Goal: Feedback & Contribution: Submit feedback/report problem

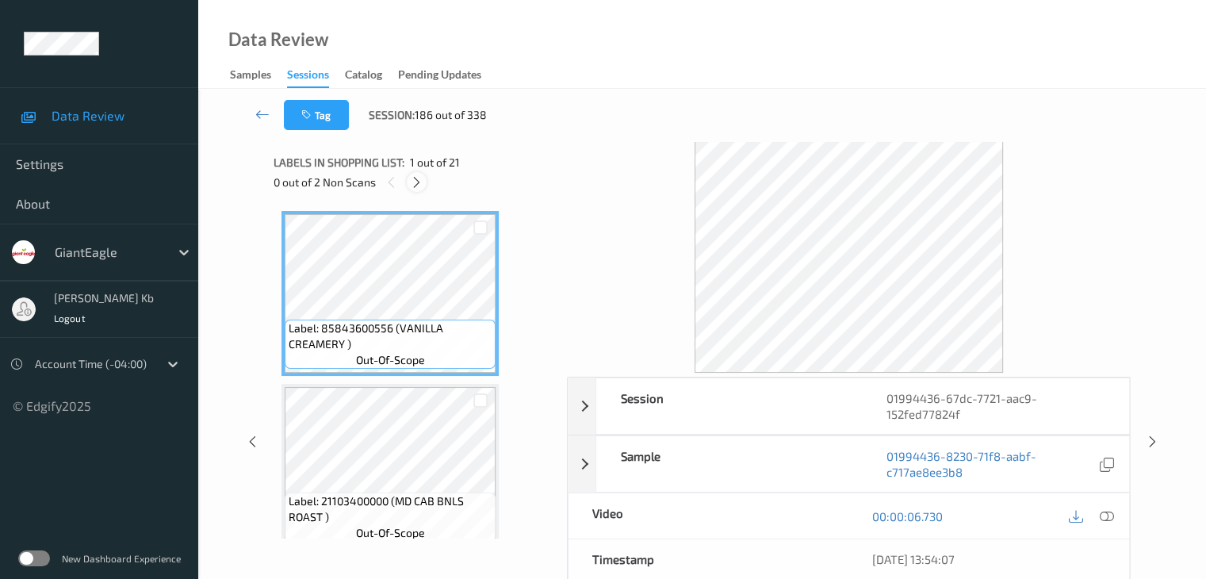
drag, startPoint x: 419, startPoint y: 185, endPoint x: 426, endPoint y: 198, distance: 15.3
click at [419, 186] on icon at bounding box center [416, 182] width 13 height 14
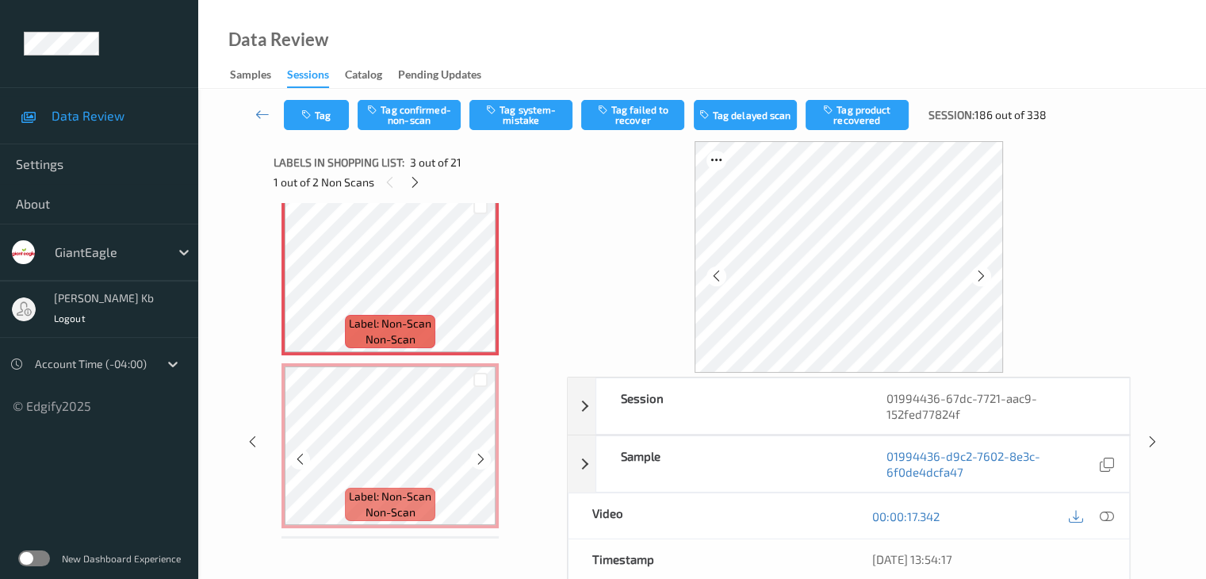
scroll to position [339, 0]
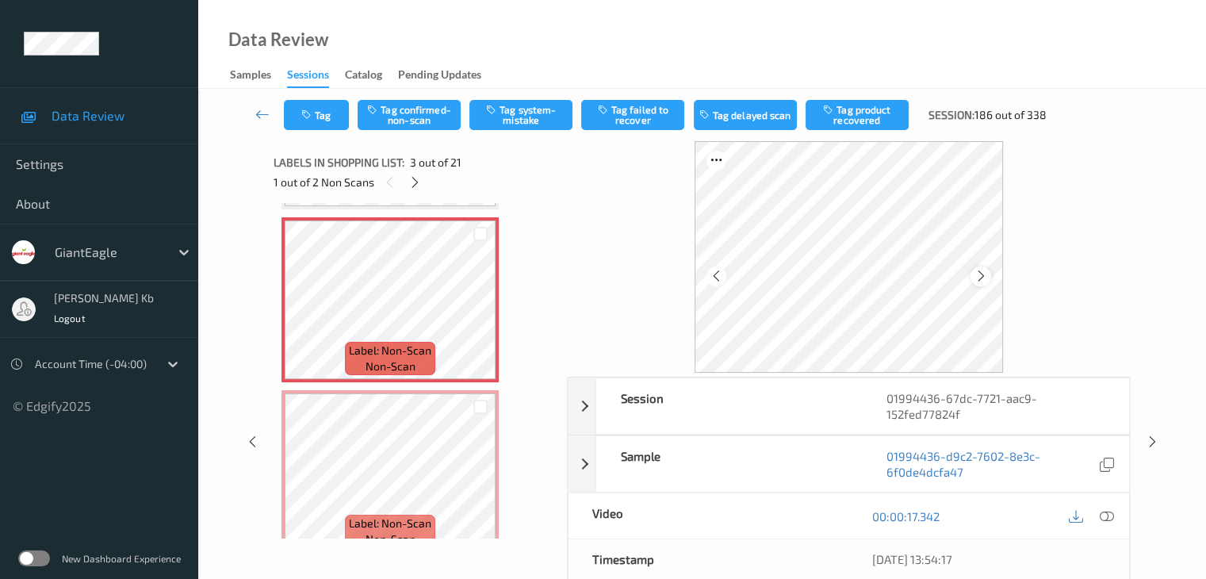
click at [975, 274] on icon at bounding box center [981, 276] width 13 height 14
click at [1110, 517] on icon at bounding box center [1106, 516] width 14 height 14
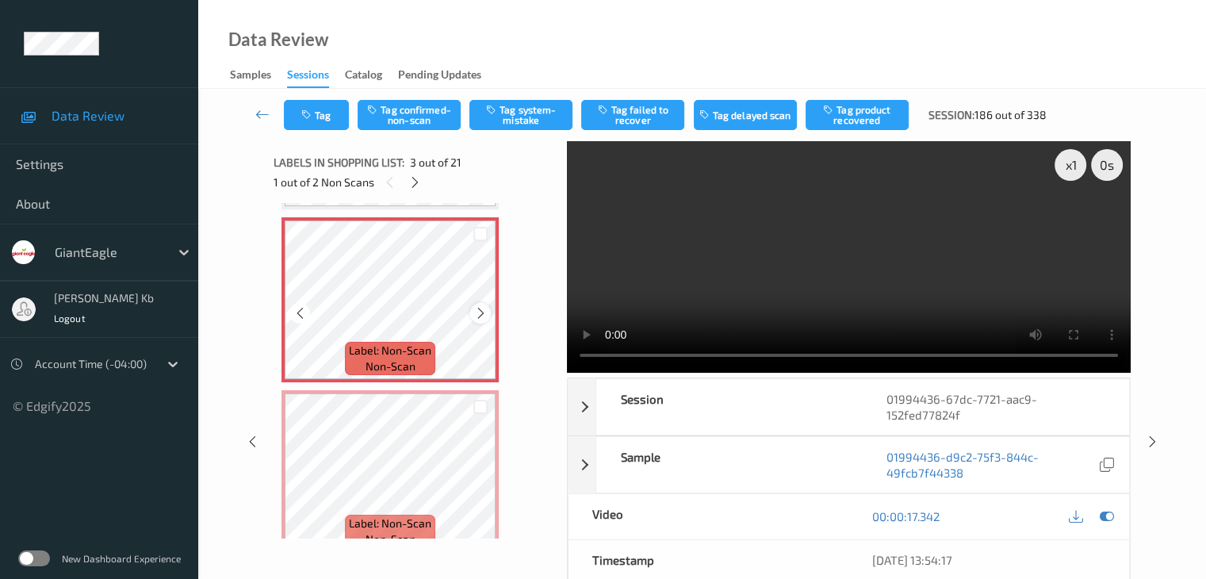
click at [489, 315] on div at bounding box center [480, 313] width 20 height 20
click at [481, 488] on icon at bounding box center [480, 486] width 13 height 14
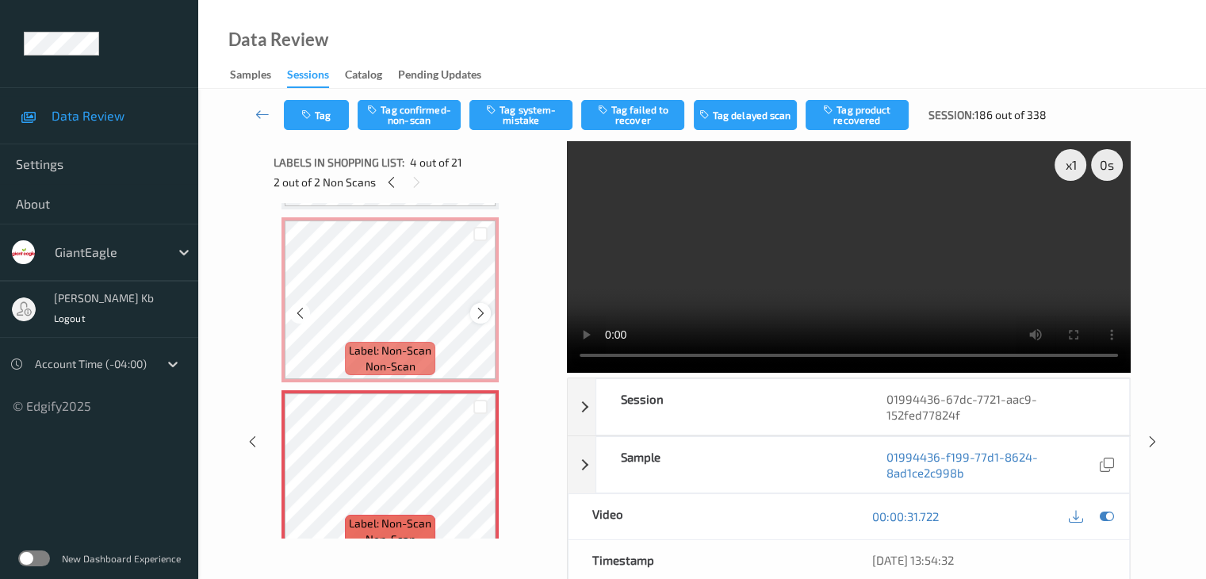
click at [482, 309] on icon at bounding box center [480, 313] width 13 height 14
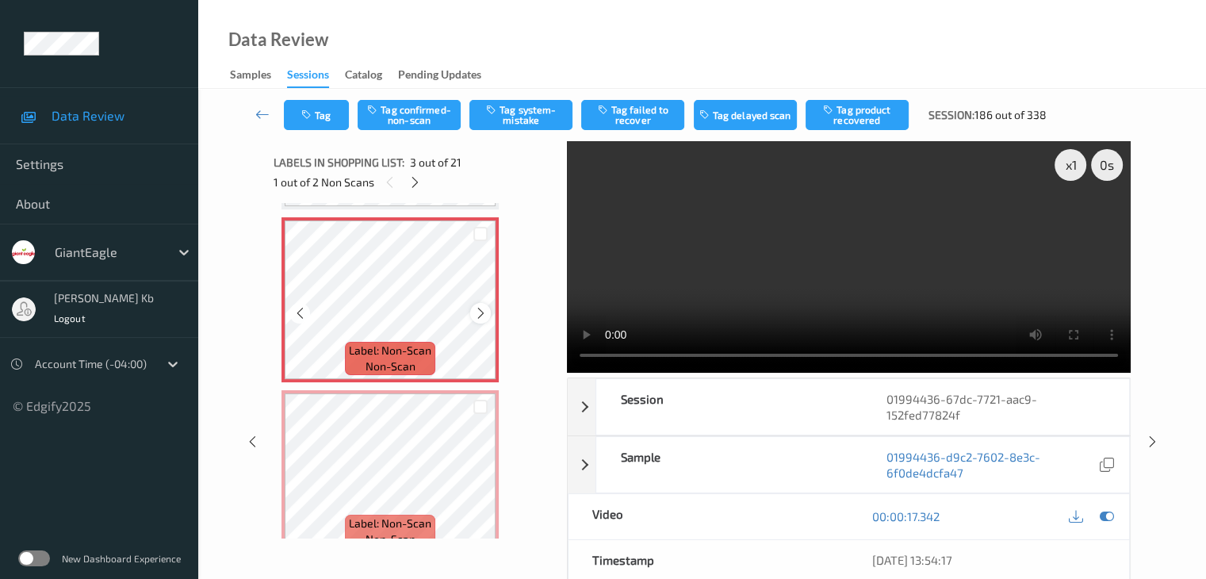
click at [474, 309] on icon at bounding box center [480, 313] width 13 height 14
click at [516, 113] on button "Tag system-mistake" at bounding box center [521, 115] width 103 height 30
click at [332, 109] on button "Tag" at bounding box center [316, 115] width 65 height 30
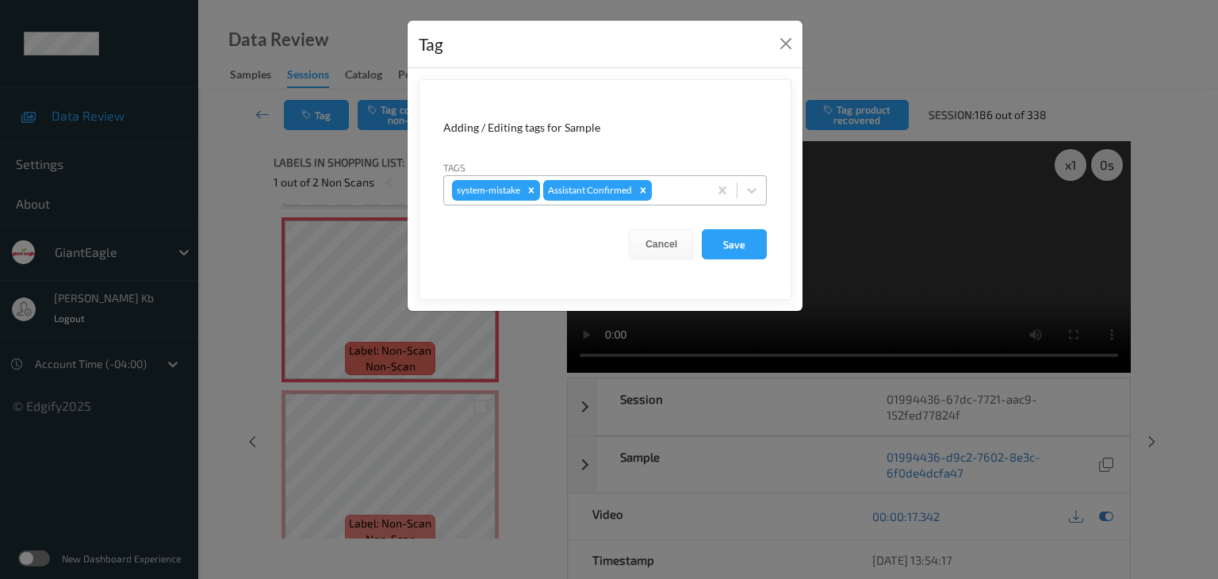
click at [688, 190] on div at bounding box center [677, 190] width 45 height 19
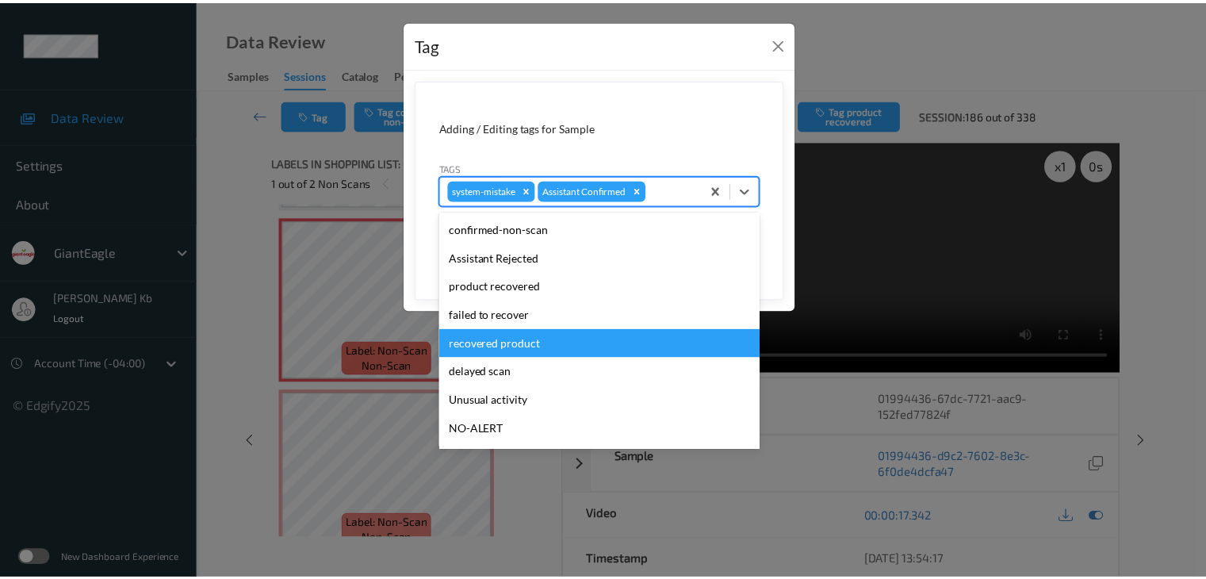
scroll to position [79, 0]
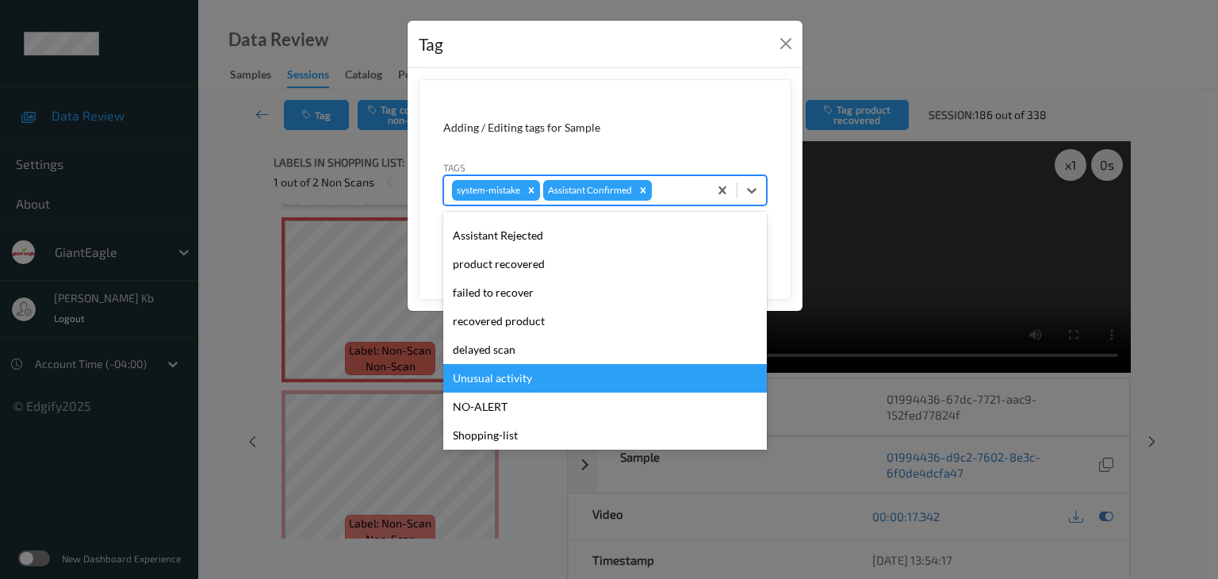
click at [535, 378] on div "Unusual activity" at bounding box center [605, 378] width 324 height 29
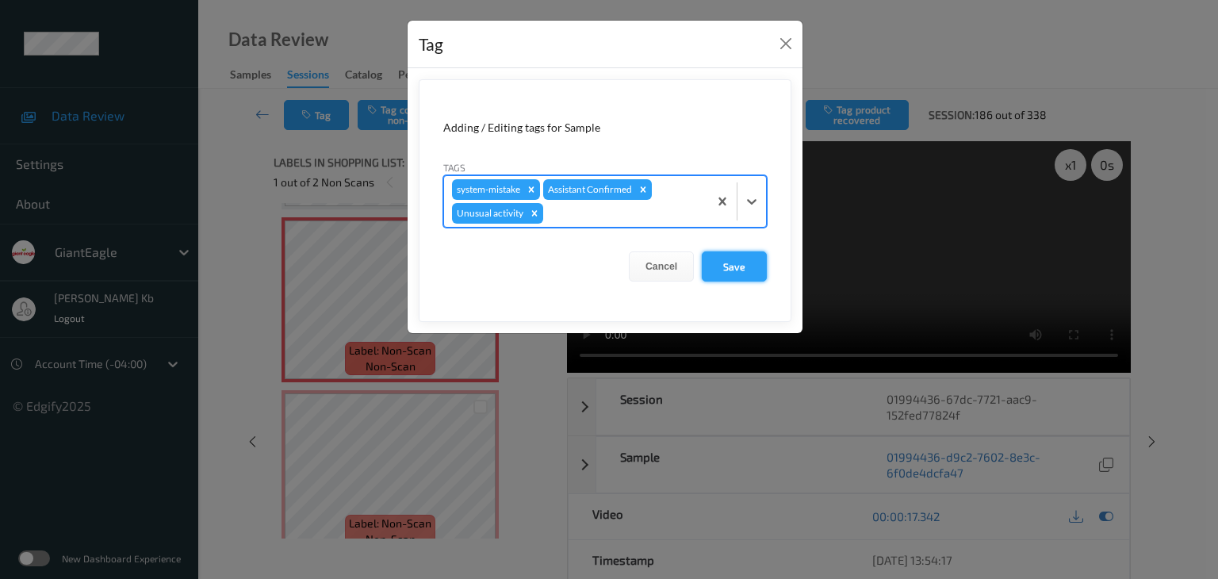
click at [738, 264] on button "Save" at bounding box center [734, 266] width 65 height 30
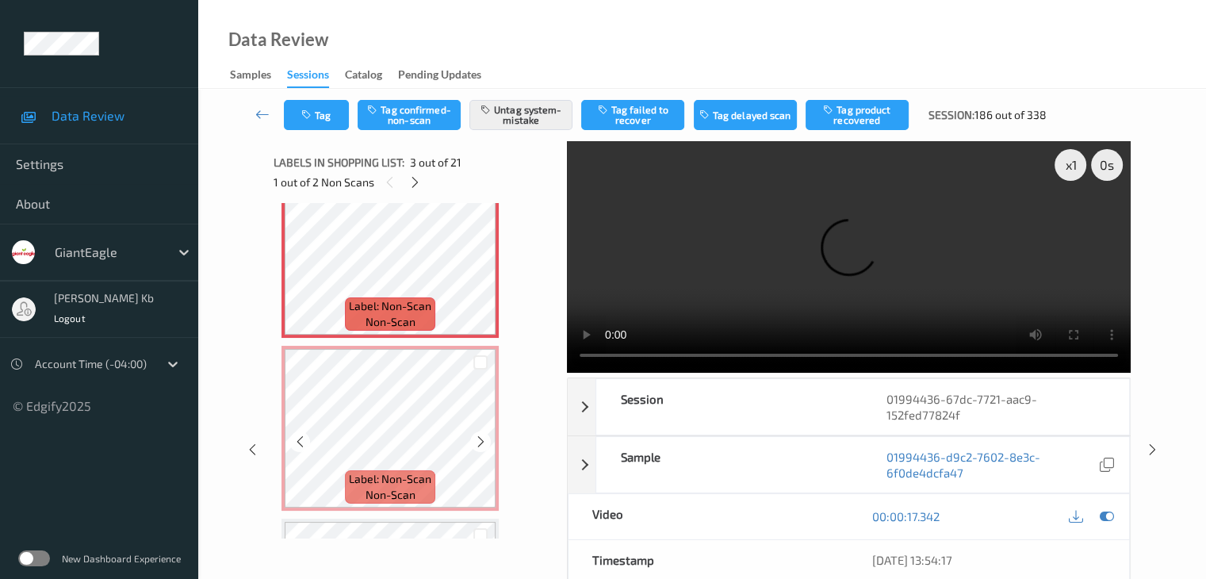
scroll to position [419, 0]
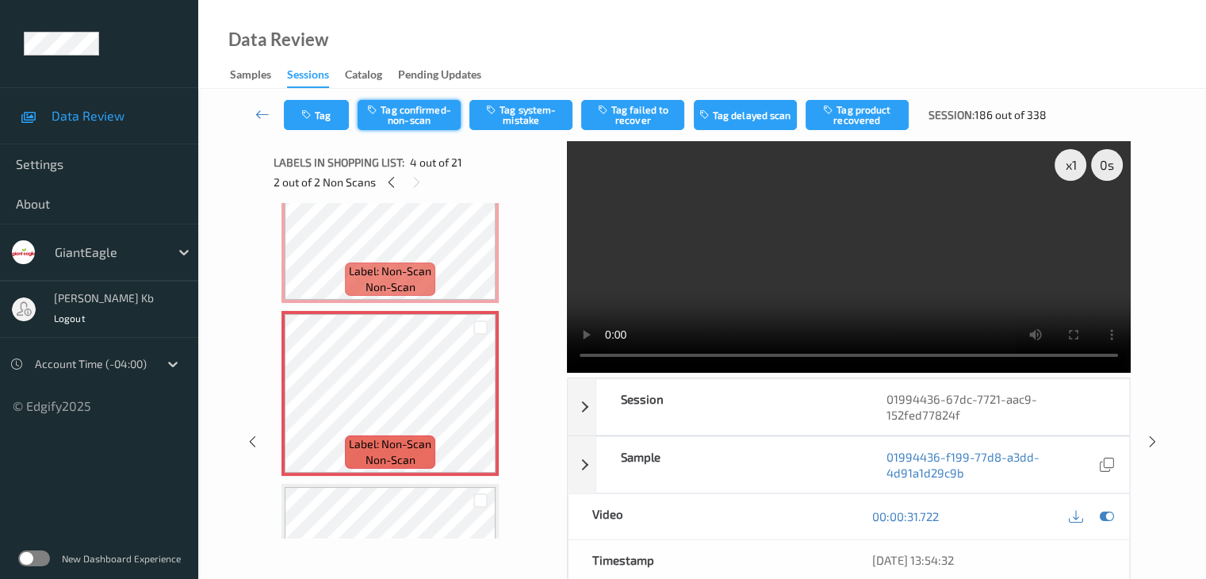
click at [411, 115] on button "Tag confirmed-non-scan" at bounding box center [409, 115] width 103 height 30
click at [852, 117] on button "Tag product recovered" at bounding box center [857, 115] width 103 height 30
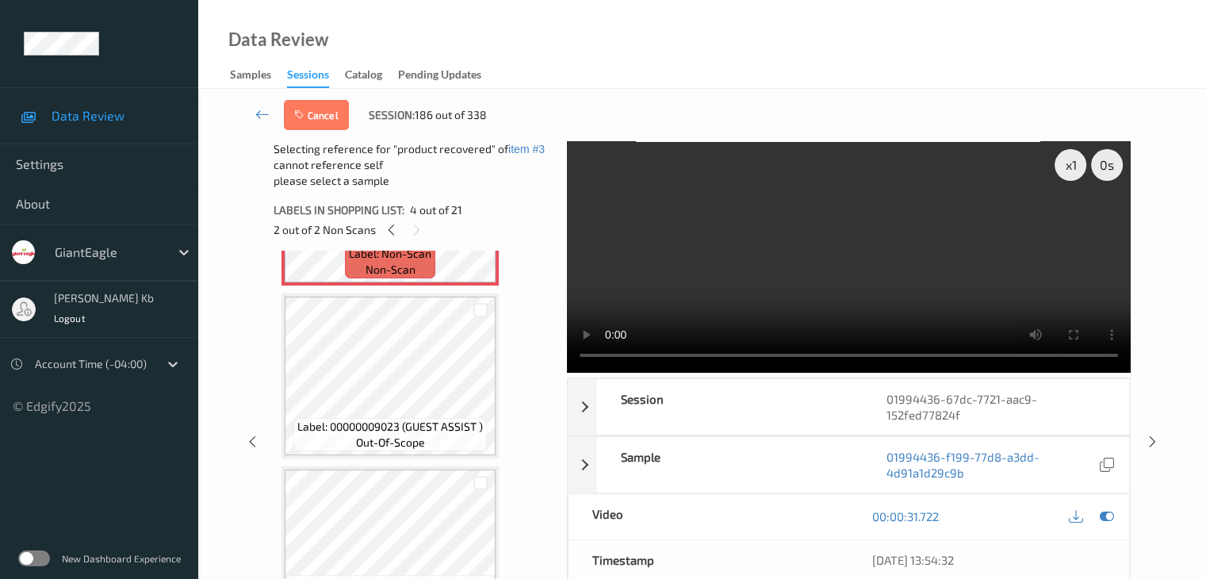
scroll to position [736, 0]
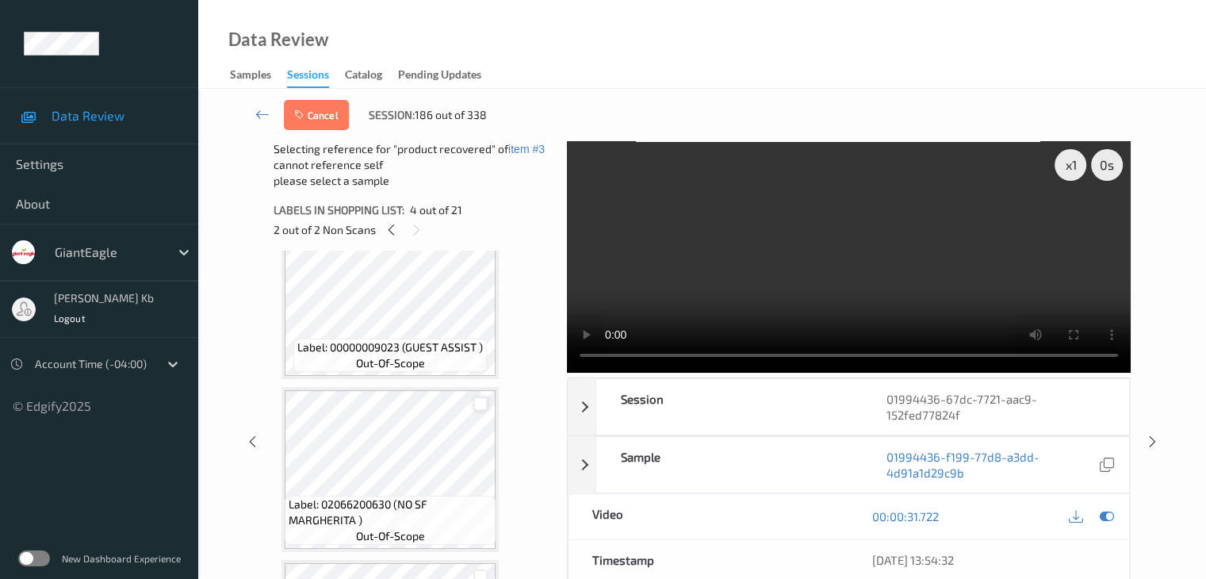
click at [481, 407] on div at bounding box center [481, 404] width 15 height 15
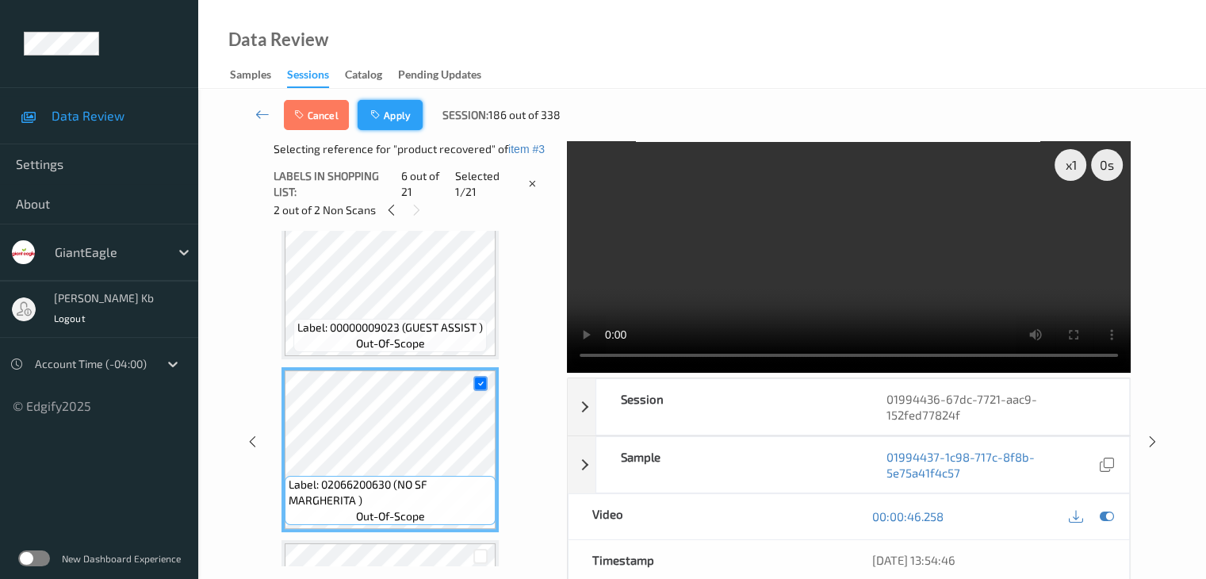
click at [401, 114] on button "Apply" at bounding box center [390, 115] width 65 height 30
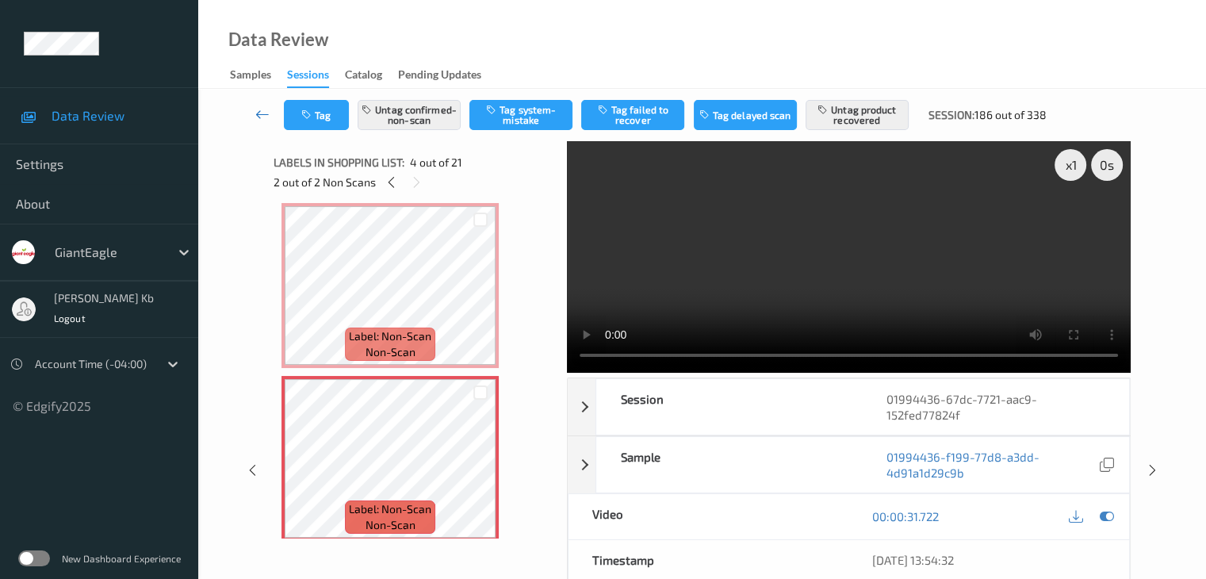
click at [260, 113] on icon at bounding box center [262, 114] width 14 height 16
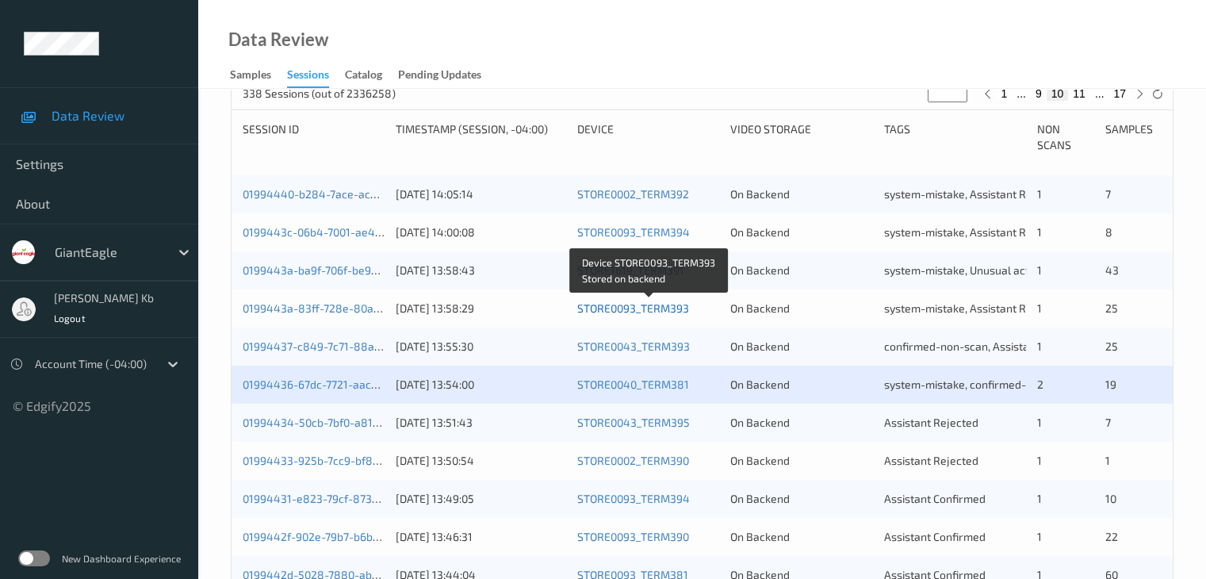
scroll to position [476, 0]
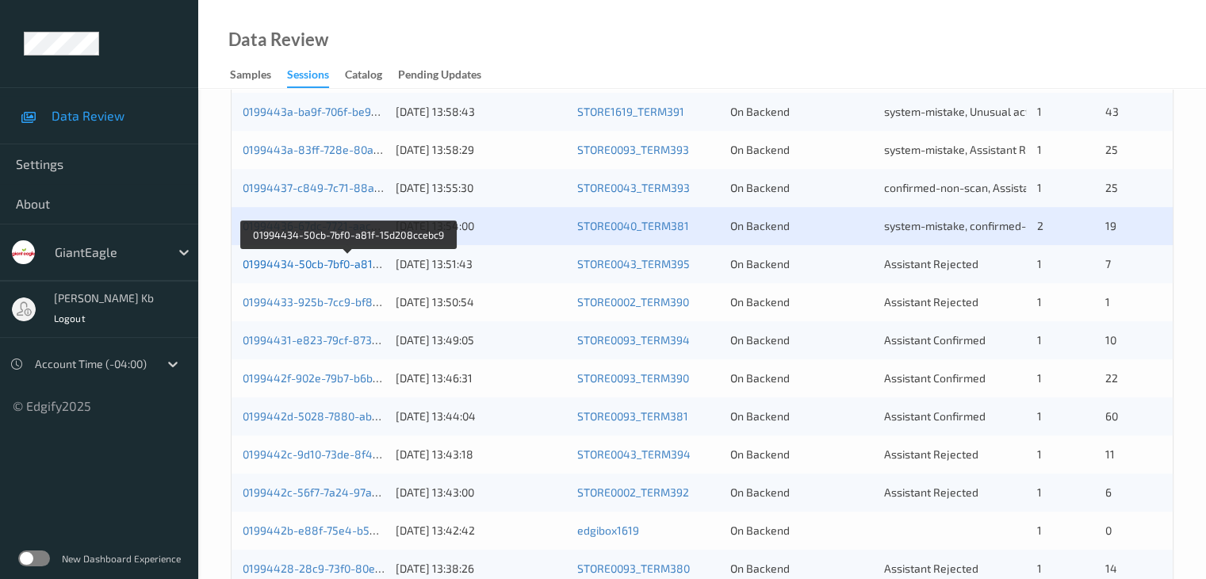
click at [351, 264] on link "01994434-50cb-7bf0-a81f-15d208ccebc9" at bounding box center [349, 263] width 212 height 13
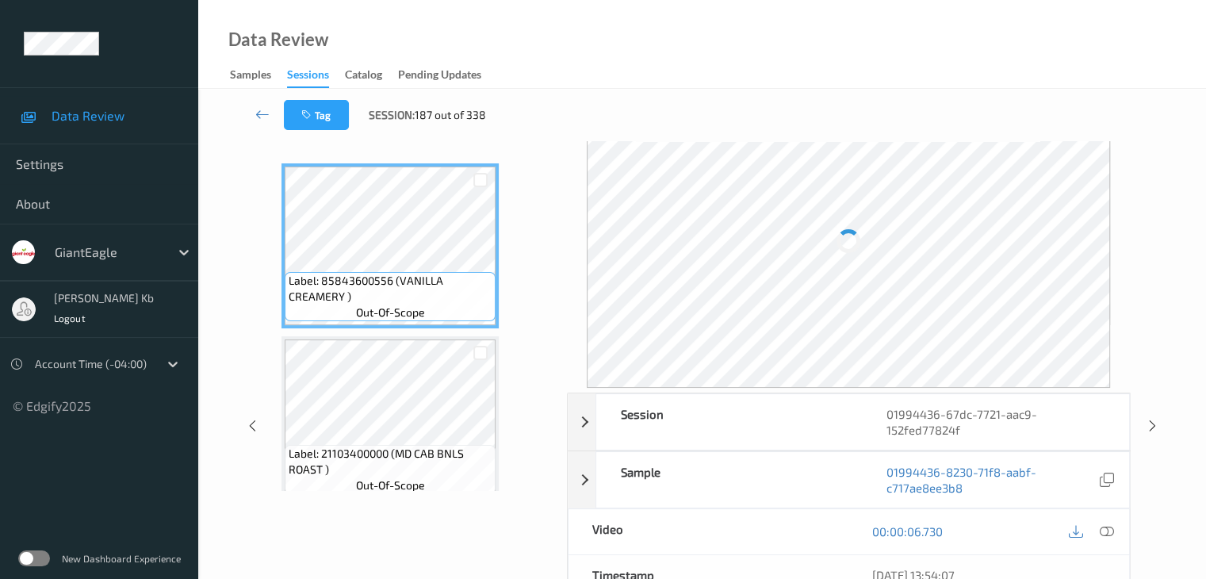
scroll to position [19, 0]
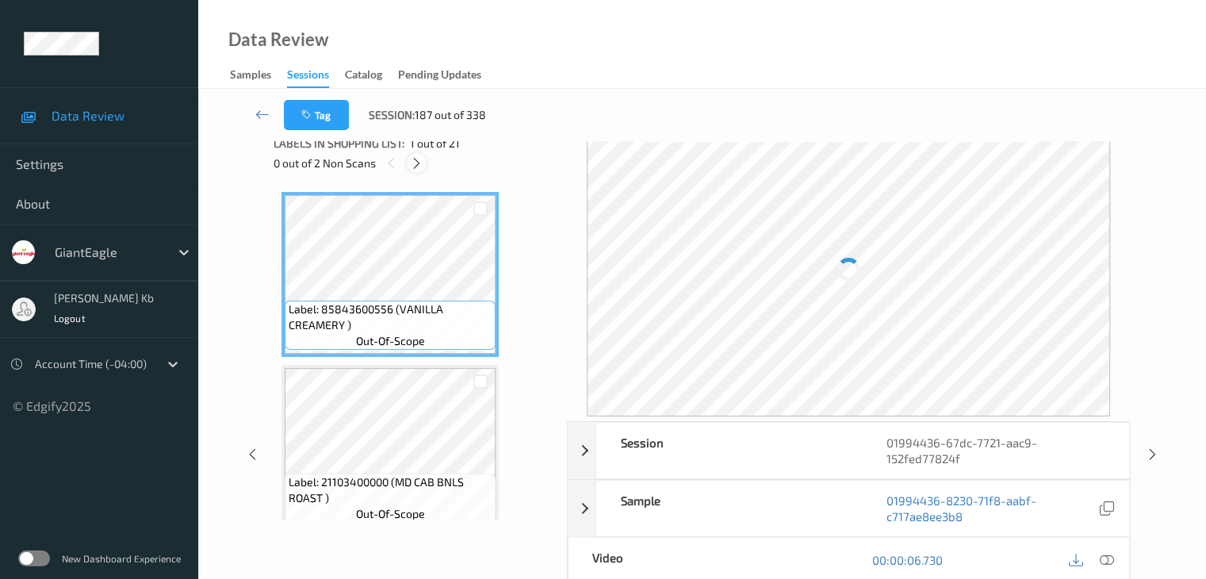
click at [418, 164] on icon at bounding box center [416, 163] width 13 height 14
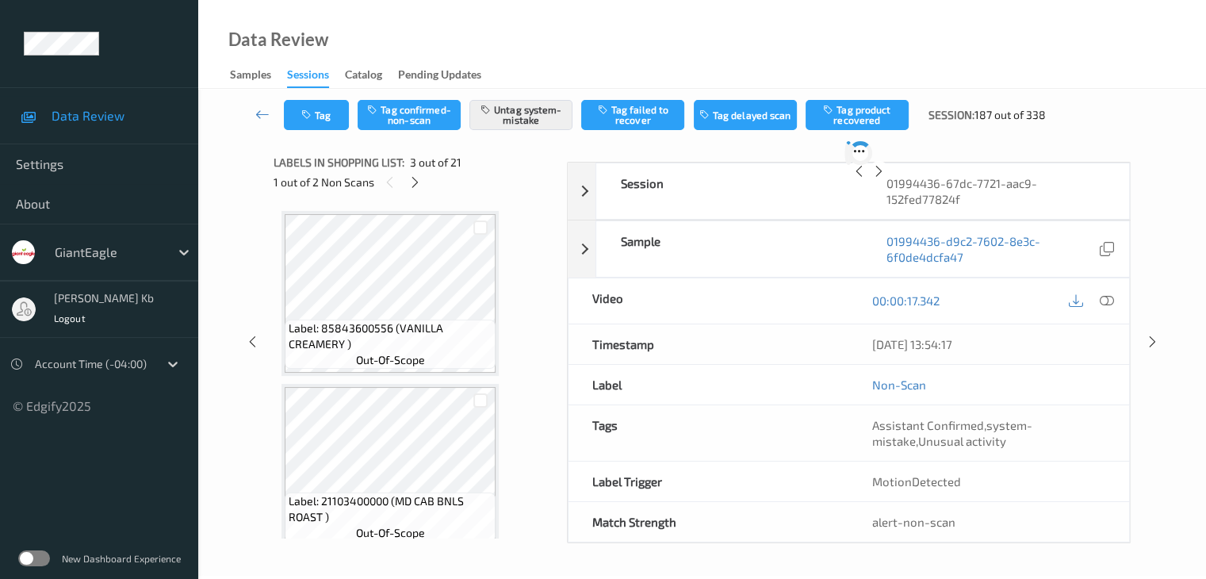
scroll to position [181, 0]
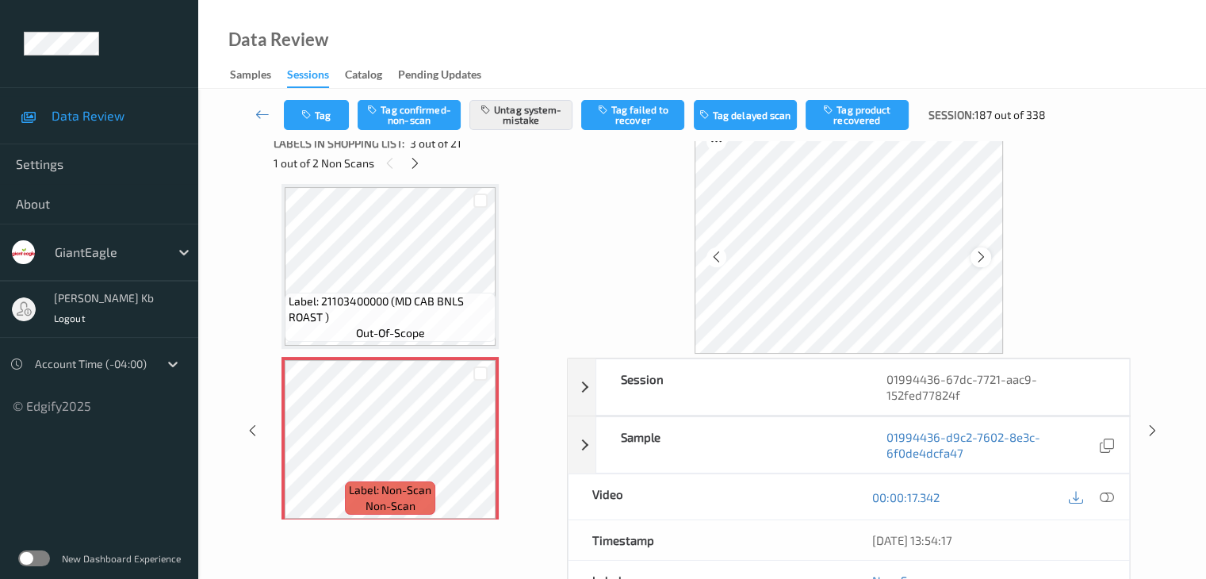
click at [979, 255] on icon at bounding box center [981, 257] width 13 height 14
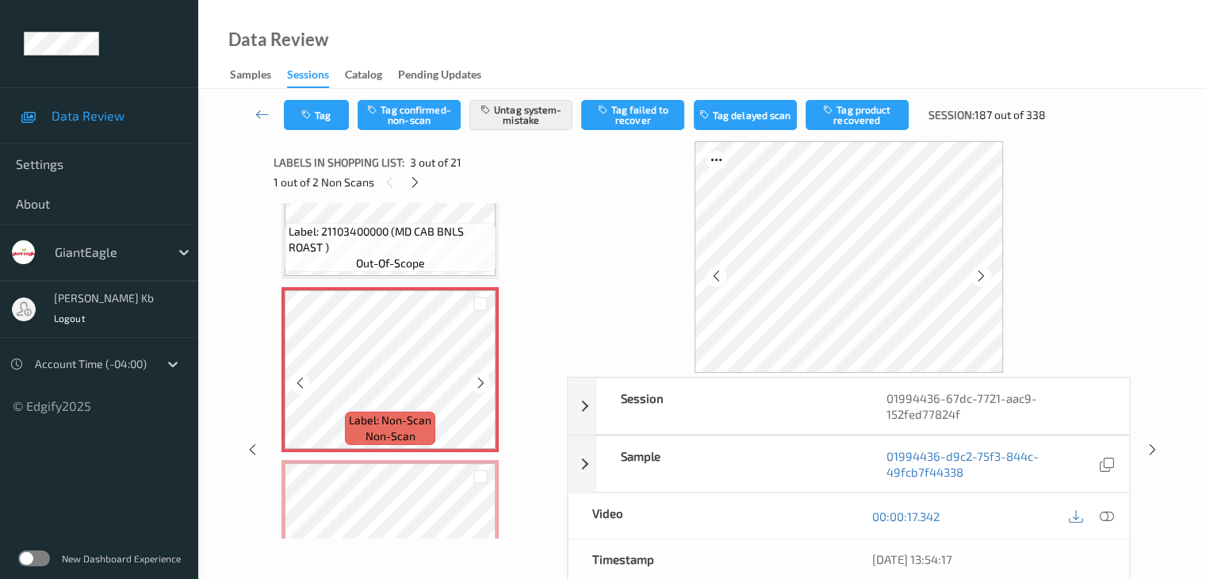
scroll to position [260, 0]
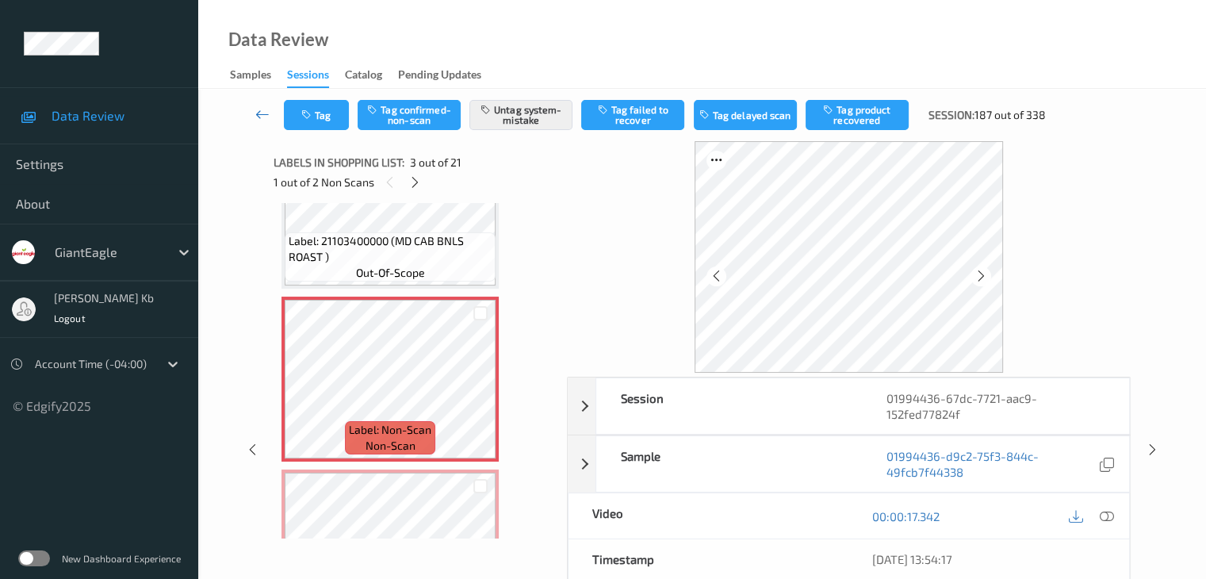
click at [257, 116] on icon at bounding box center [262, 114] width 14 height 16
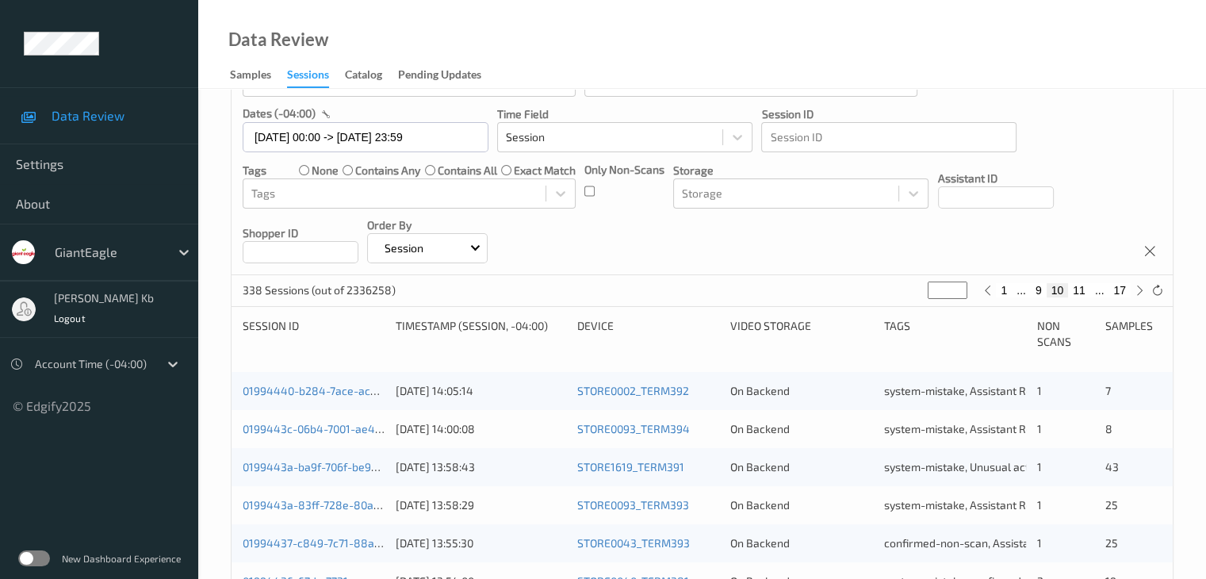
scroll to position [317, 0]
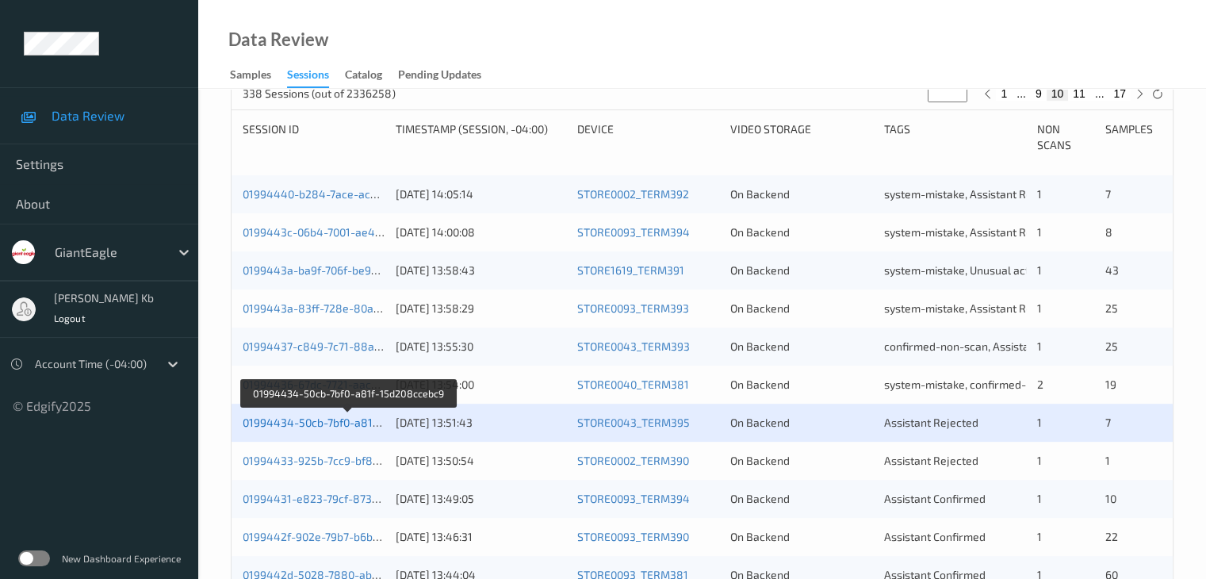
click at [346, 425] on link "01994434-50cb-7bf0-a81f-15d208ccebc9" at bounding box center [349, 422] width 212 height 13
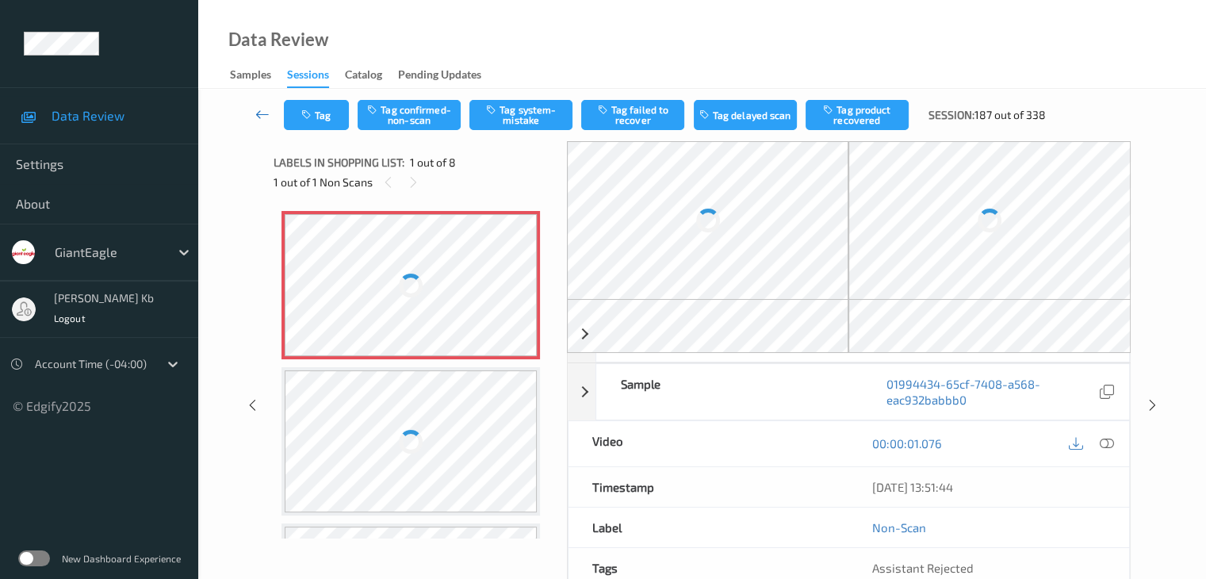
click at [263, 110] on icon at bounding box center [262, 114] width 14 height 16
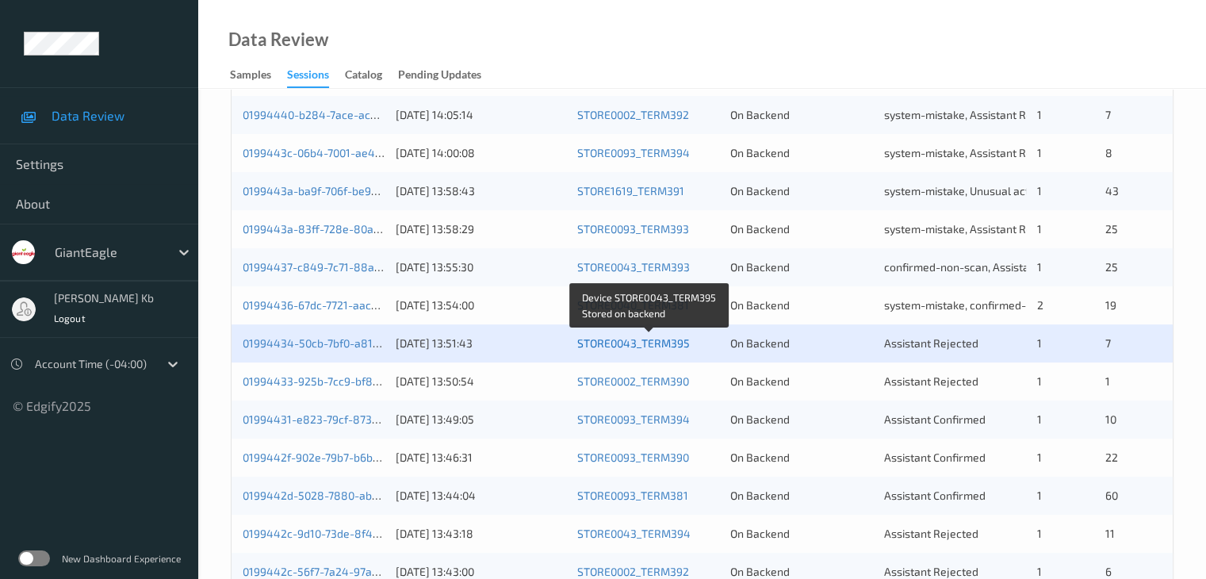
scroll to position [555, 0]
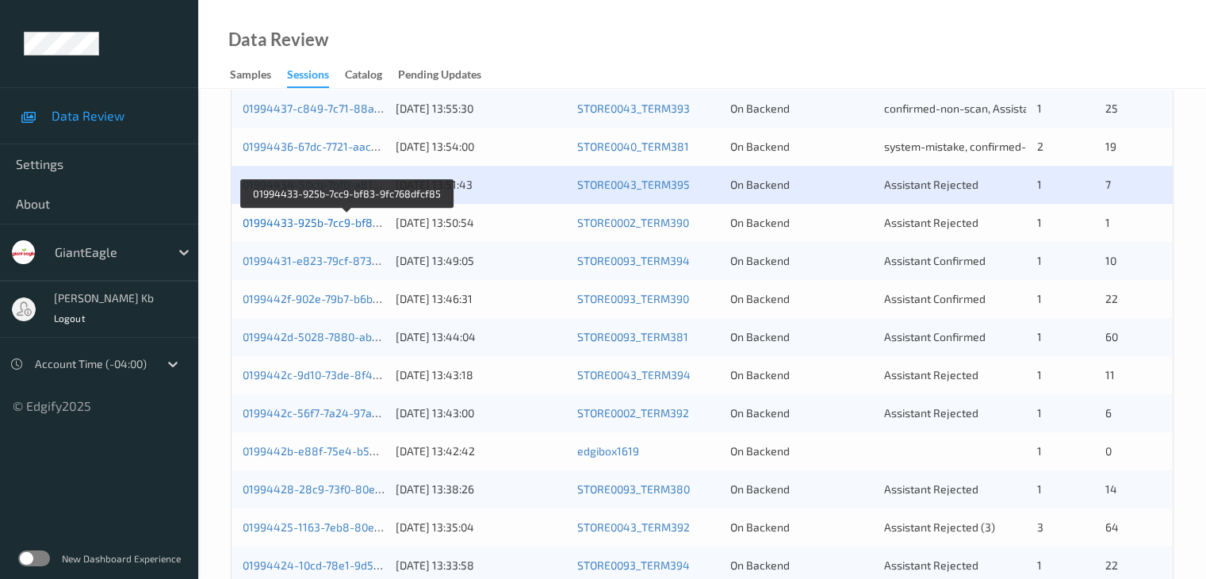
click at [335, 220] on link "01994433-925b-7cc9-bf83-9fc768dfcf85" at bounding box center [347, 222] width 209 height 13
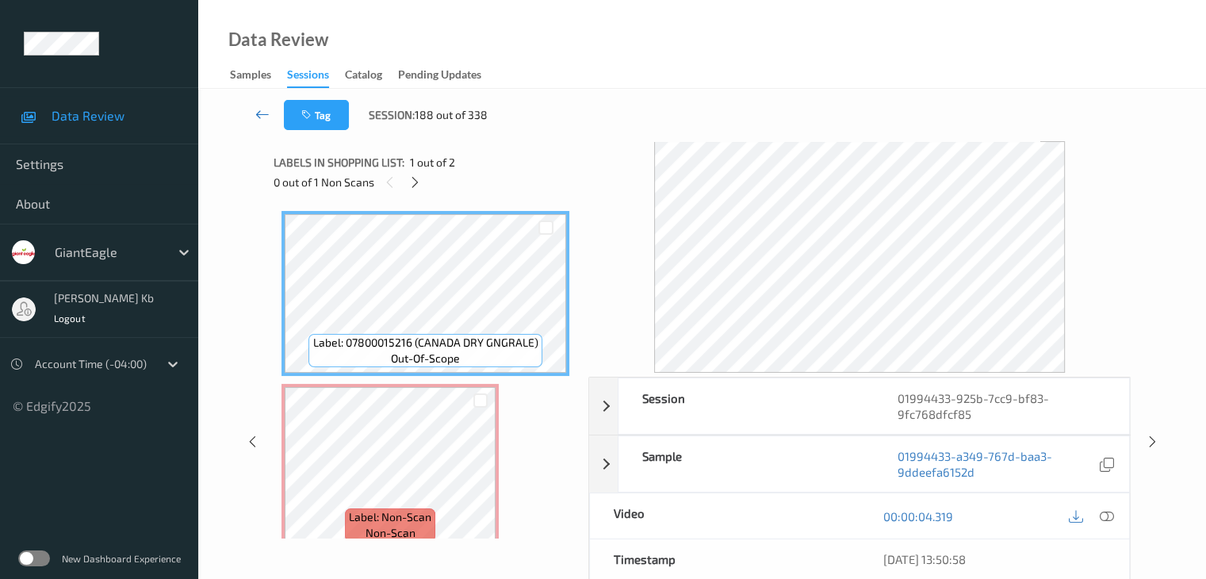
click at [257, 112] on icon at bounding box center [262, 114] width 14 height 16
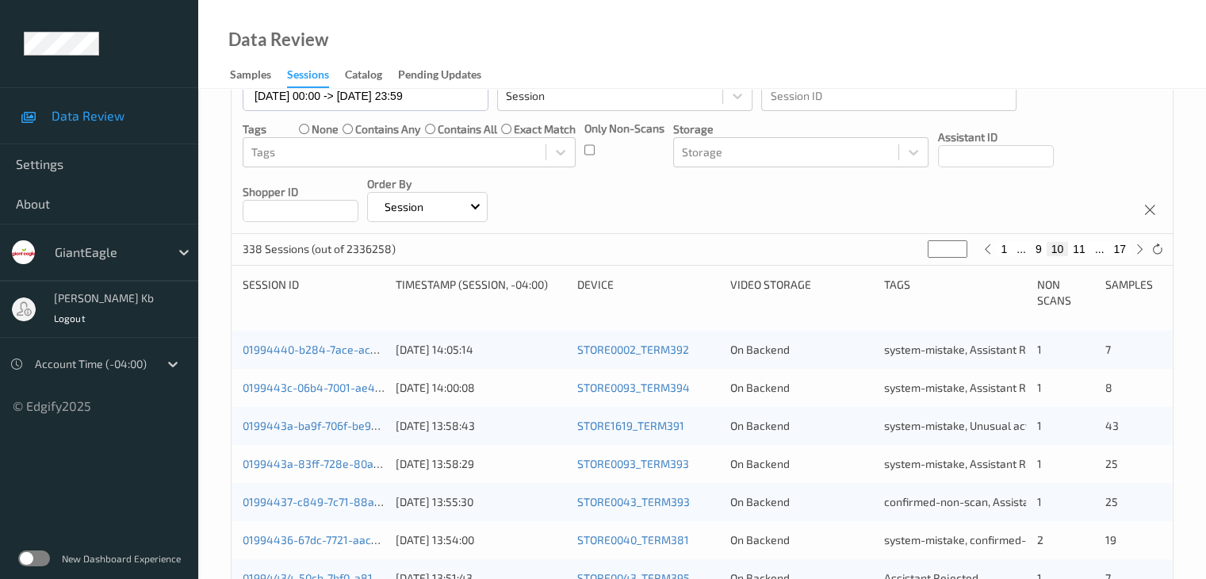
scroll to position [397, 0]
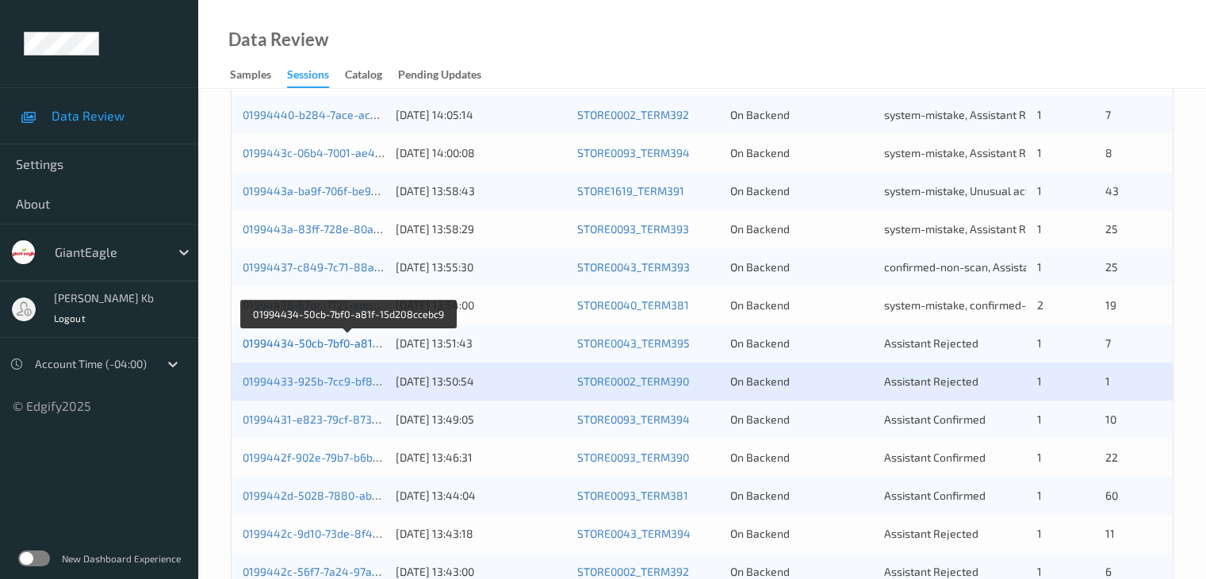
click at [346, 340] on link "01994434-50cb-7bf0-a81f-15d208ccebc9" at bounding box center [349, 342] width 212 height 13
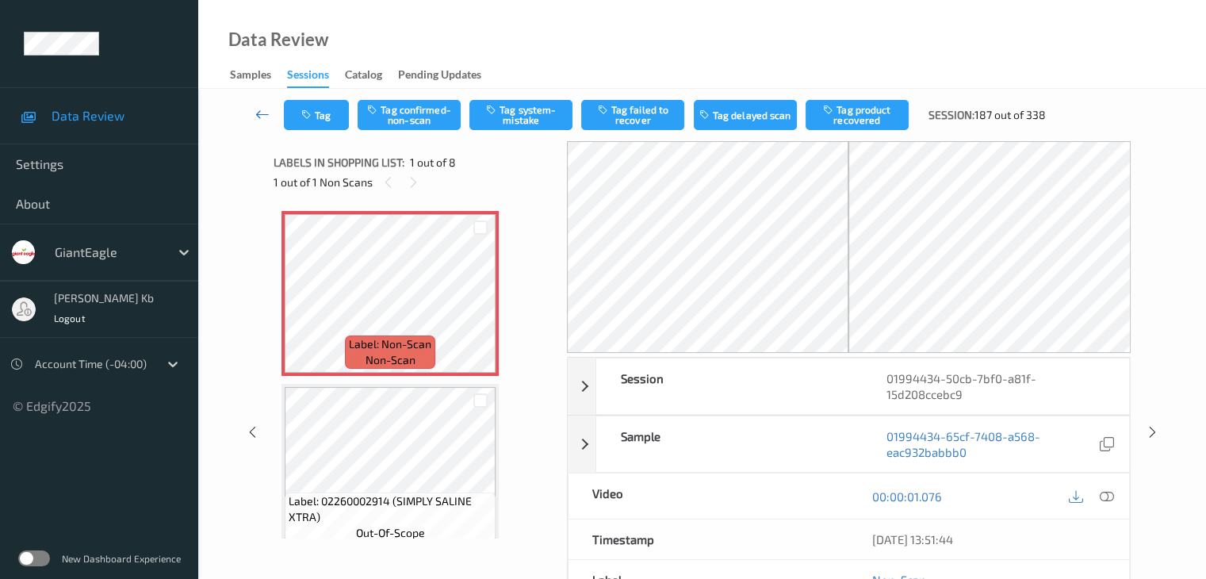
click at [267, 114] on icon at bounding box center [262, 114] width 14 height 16
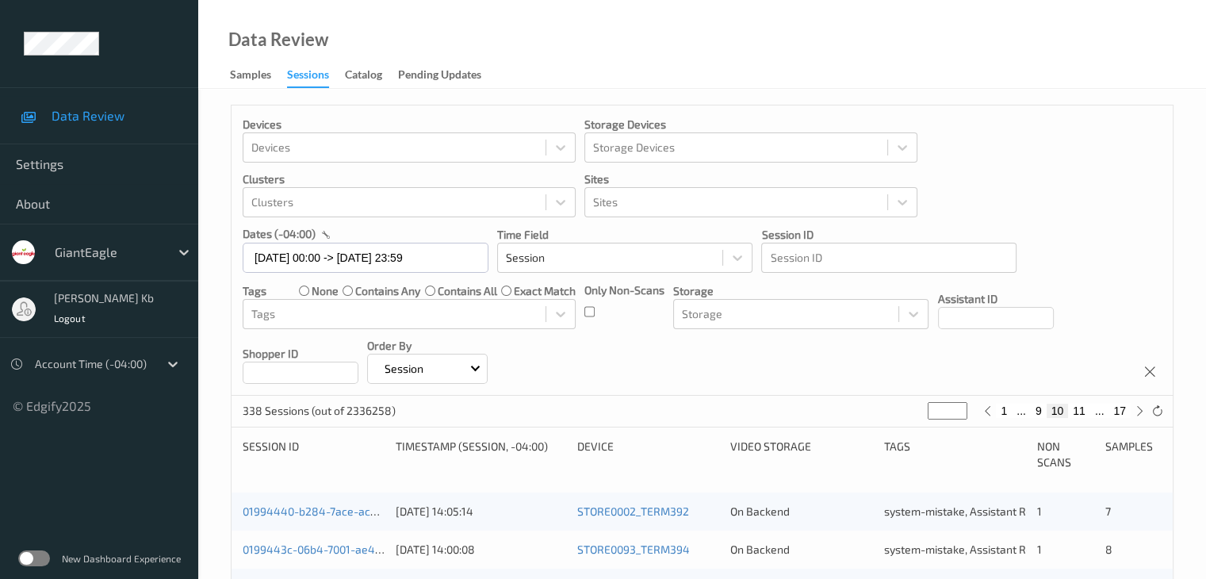
scroll to position [397, 0]
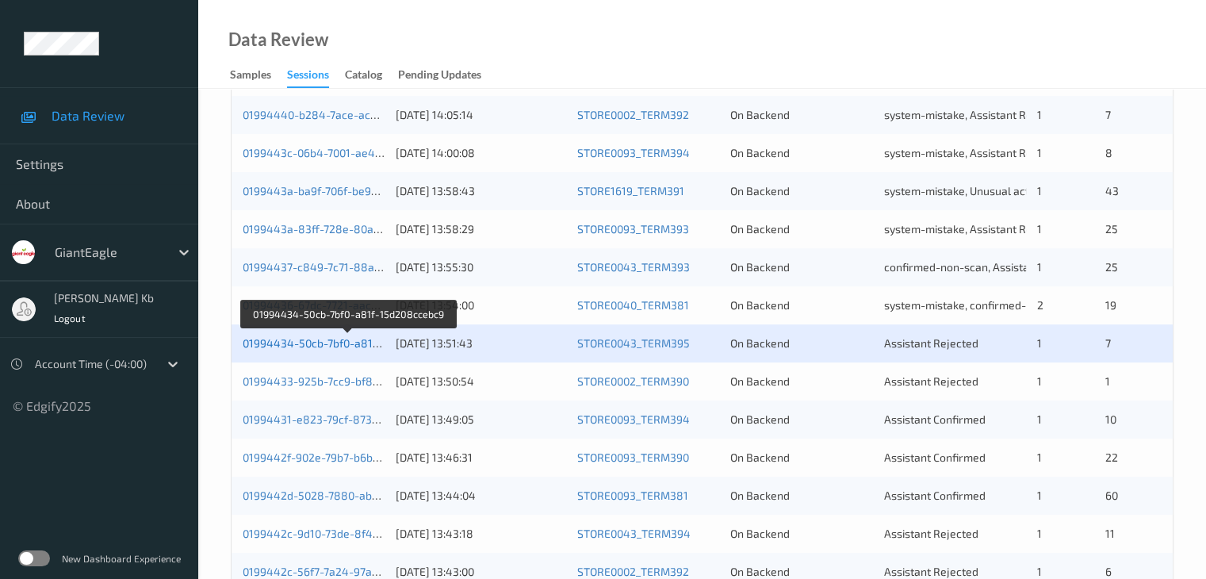
click at [336, 338] on link "01994434-50cb-7bf0-a81f-15d208ccebc9" at bounding box center [349, 342] width 212 height 13
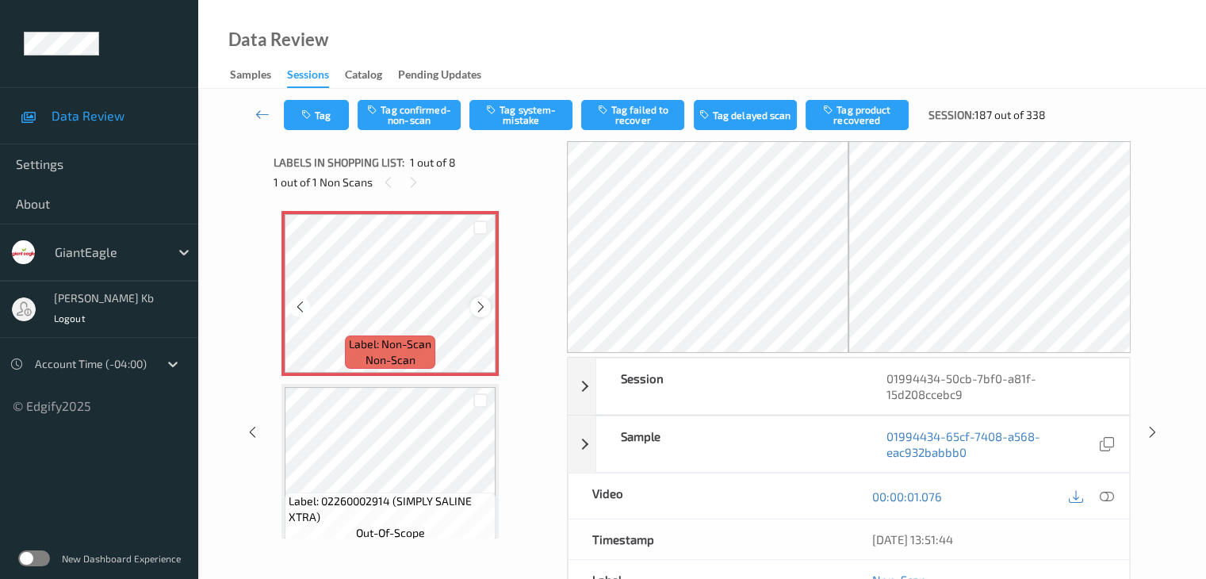
click at [483, 309] on icon at bounding box center [480, 307] width 13 height 14
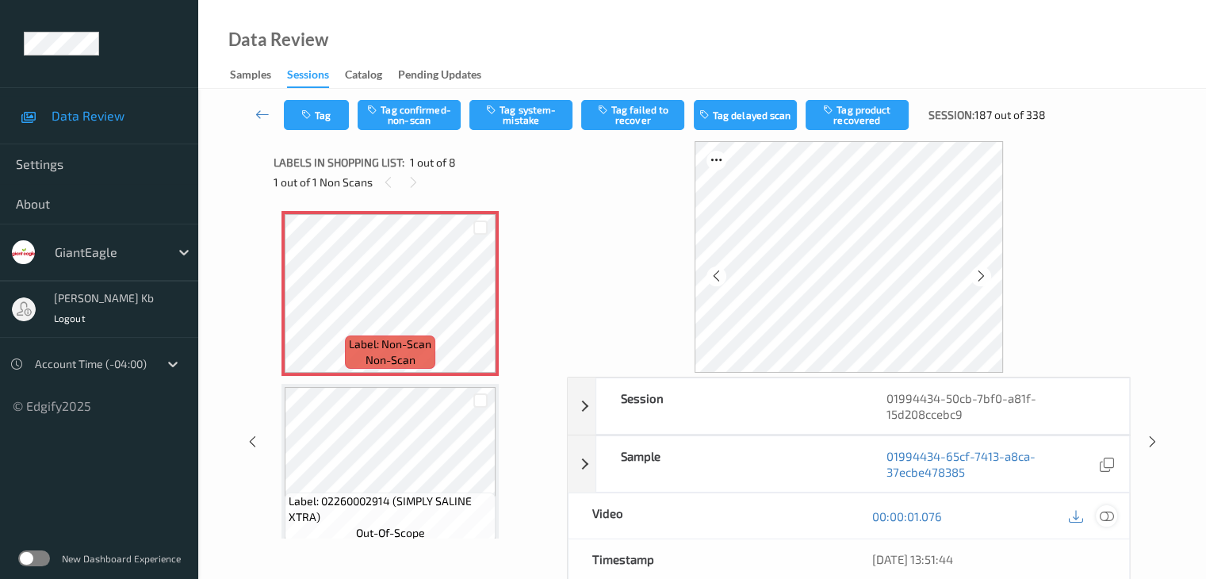
click at [1107, 516] on icon at bounding box center [1106, 516] width 14 height 14
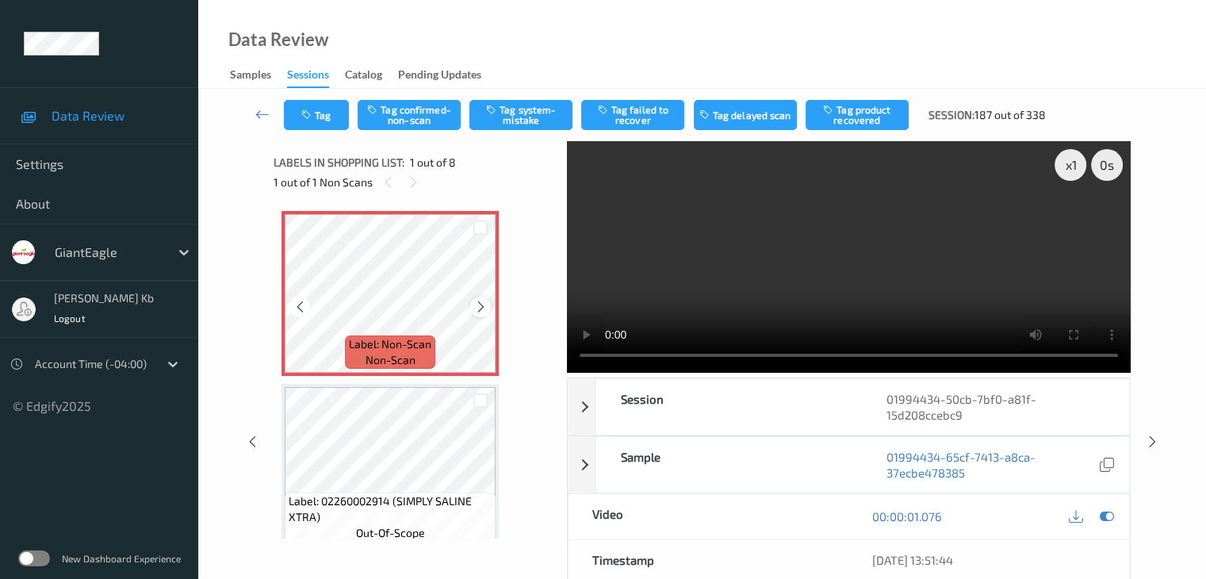
click at [476, 303] on icon at bounding box center [480, 307] width 13 height 14
click at [422, 122] on button "Tag confirmed-non-scan" at bounding box center [409, 115] width 103 height 30
click at [429, 128] on button "Untag confirmed-non-scan" at bounding box center [409, 115] width 103 height 30
click at [531, 109] on button "Tag system-mistake" at bounding box center [521, 115] width 103 height 30
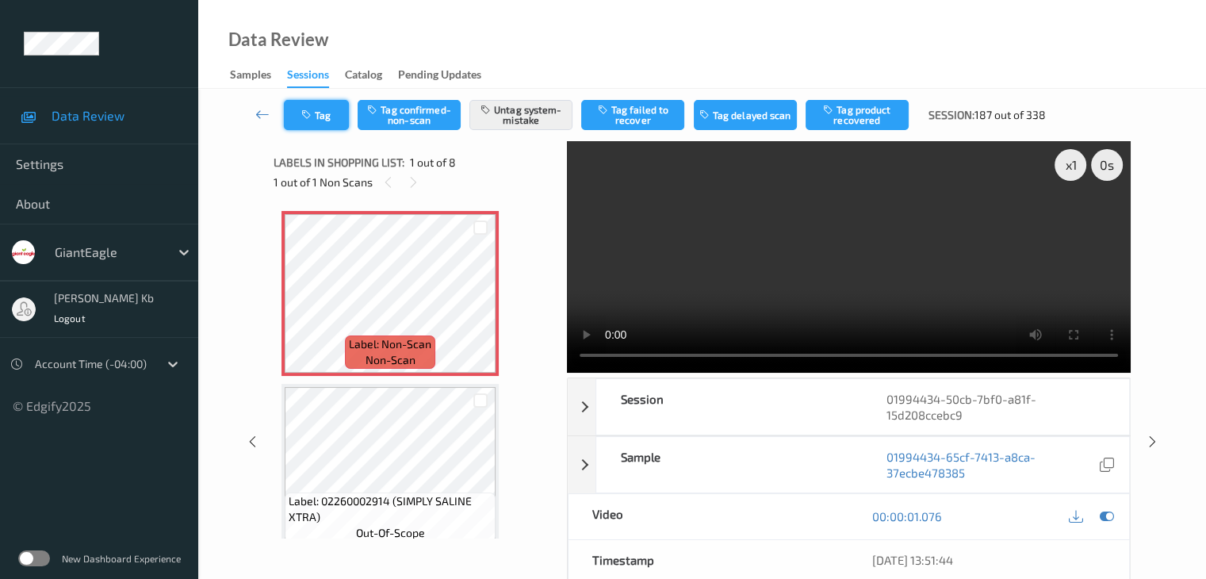
click at [324, 112] on button "Tag" at bounding box center [316, 115] width 65 height 30
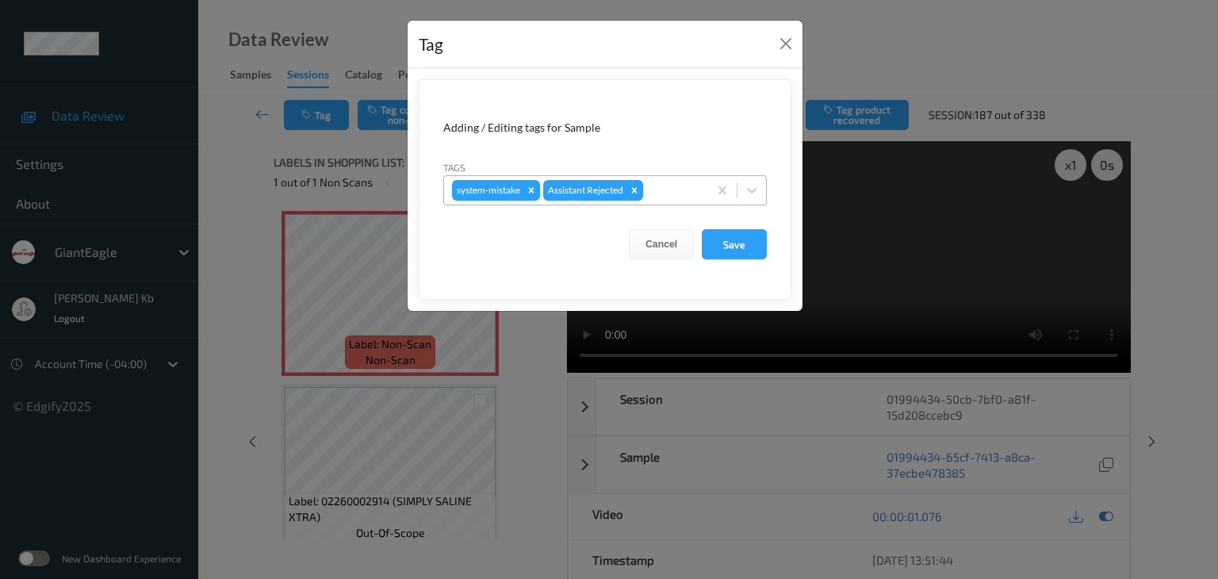
click at [681, 184] on div at bounding box center [673, 190] width 54 height 19
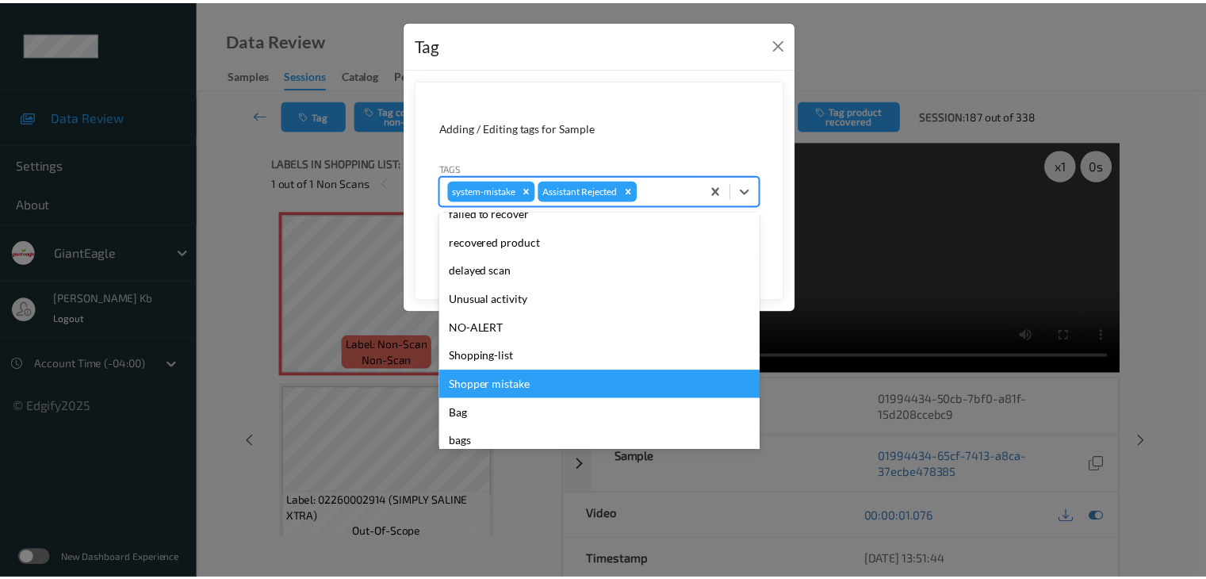
scroll to position [168, 0]
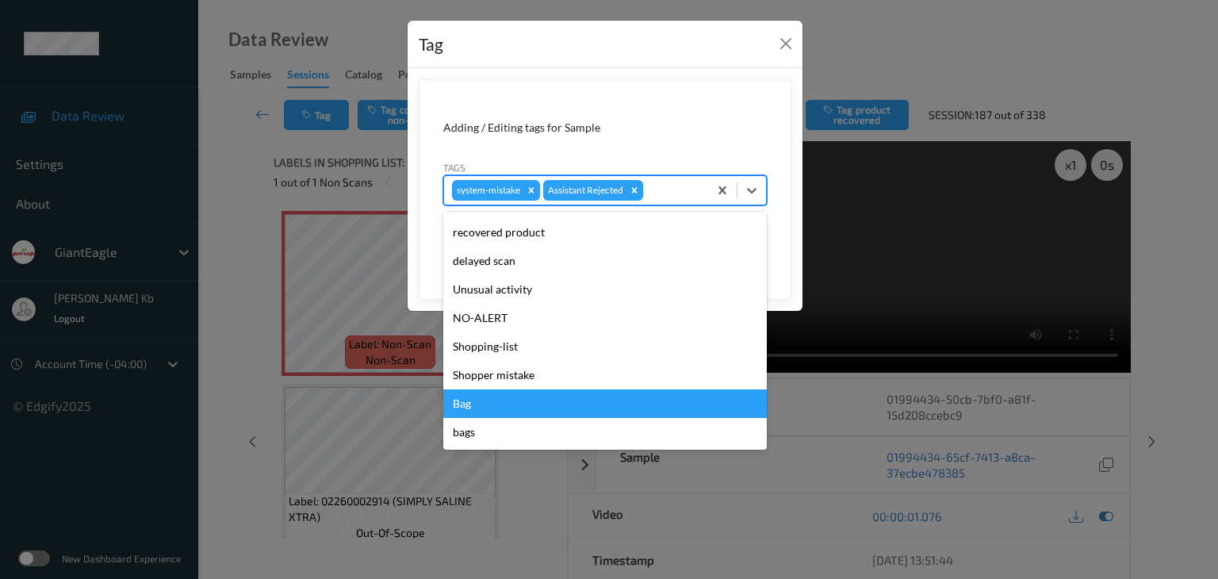
click at [466, 408] on div "Bag" at bounding box center [605, 403] width 324 height 29
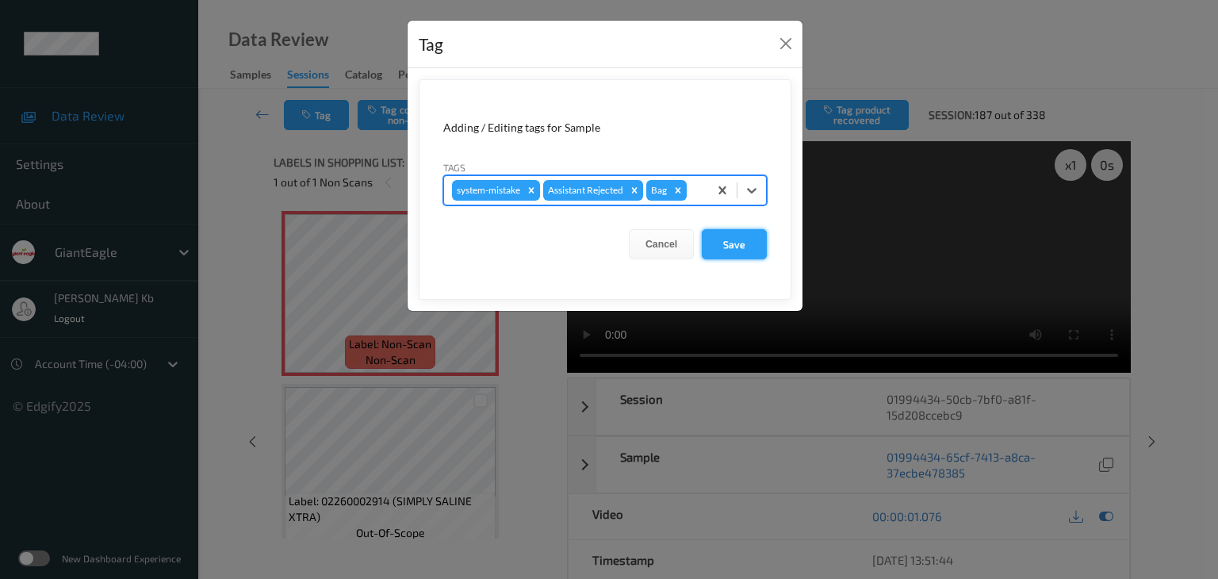
click at [746, 244] on button "Save" at bounding box center [734, 244] width 65 height 30
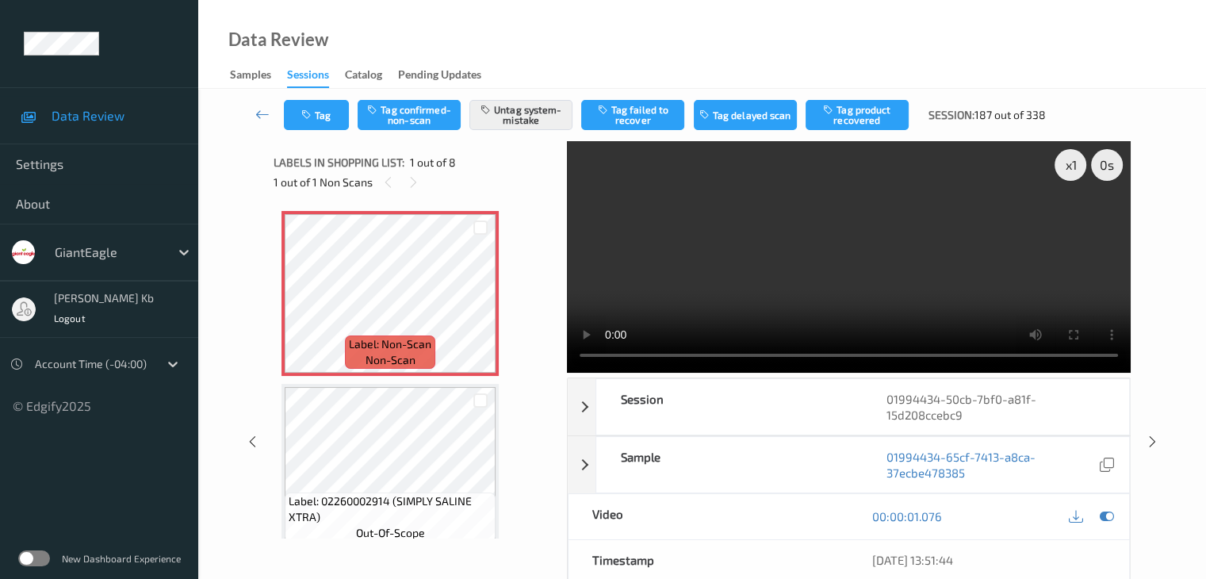
drag, startPoint x: 267, startPoint y: 115, endPoint x: 273, endPoint y: 82, distance: 33.1
click at [267, 115] on icon at bounding box center [262, 114] width 14 height 16
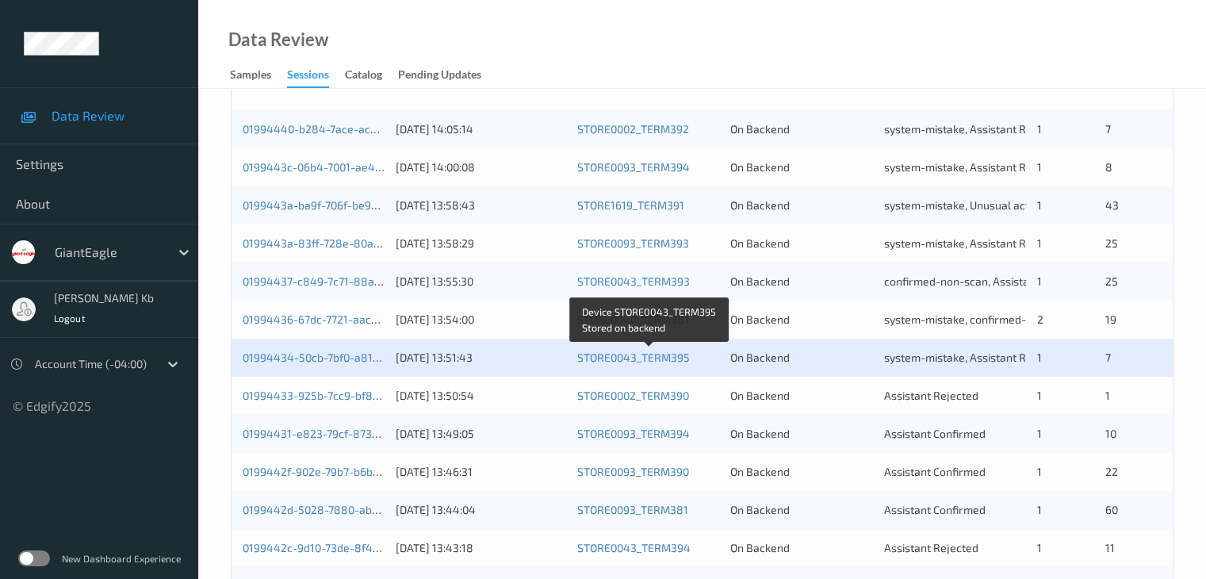
scroll to position [397, 0]
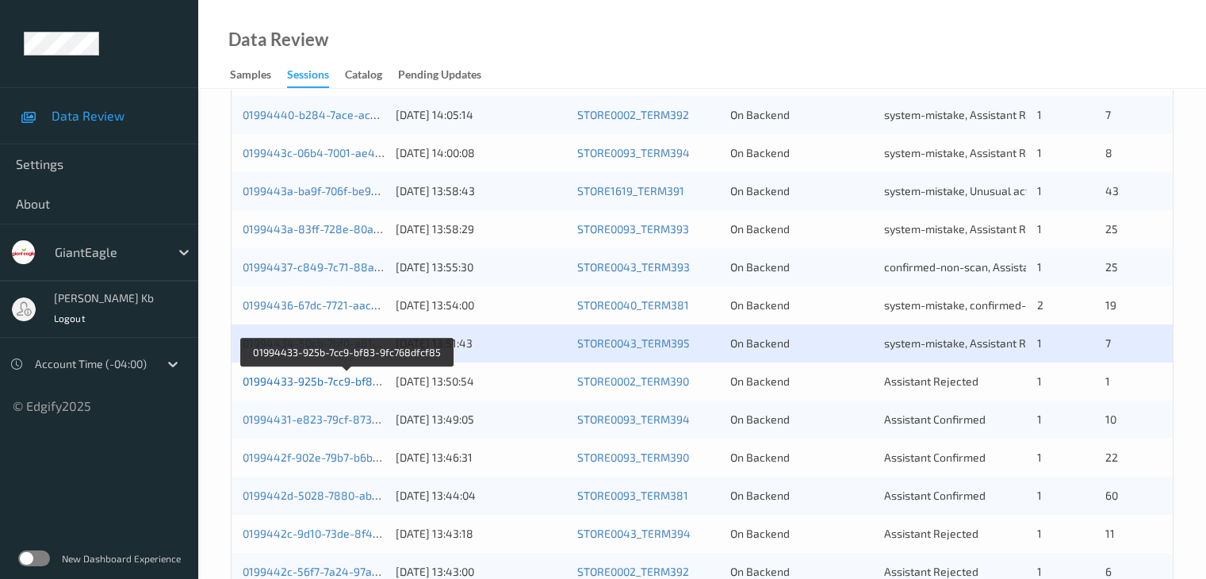
click at [324, 381] on link "01994433-925b-7cc9-bf83-9fc768dfcf85" at bounding box center [347, 380] width 209 height 13
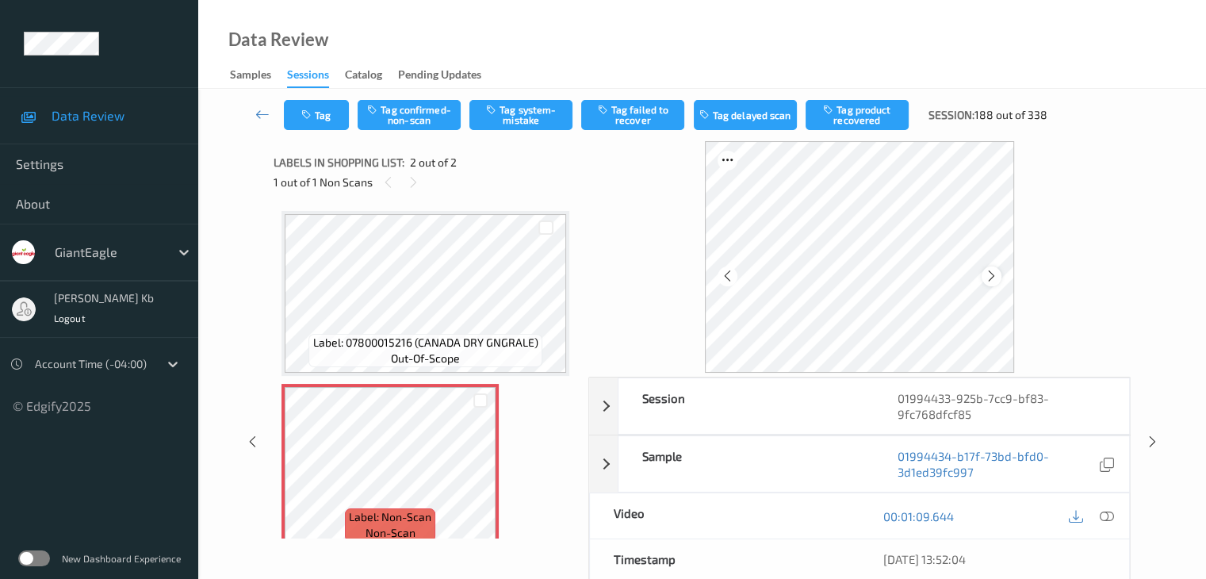
click at [991, 279] on icon at bounding box center [991, 276] width 13 height 14
click at [480, 477] on icon at bounding box center [480, 480] width 13 height 14
click at [1104, 514] on icon at bounding box center [1106, 516] width 14 height 14
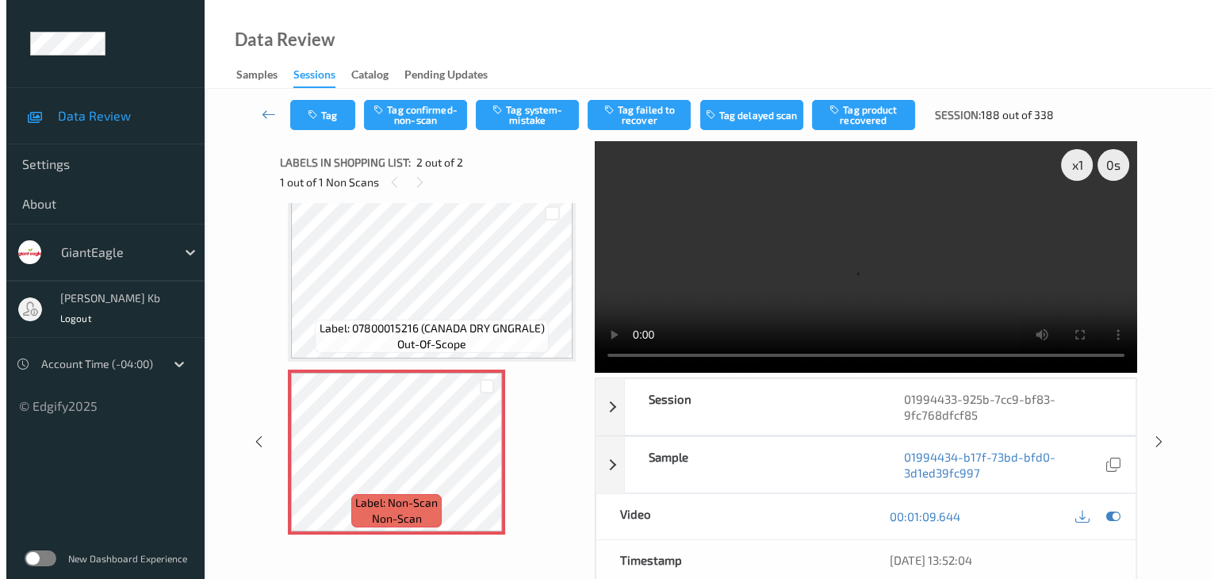
scroll to position [18, 0]
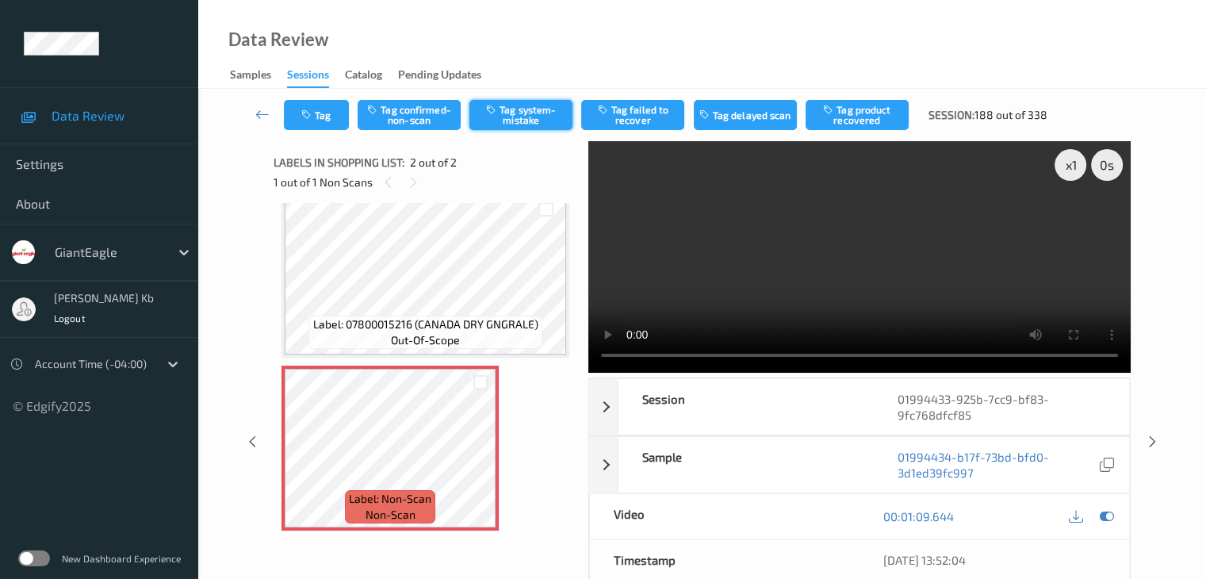
click at [523, 113] on button "Tag system-mistake" at bounding box center [521, 115] width 103 height 30
click at [523, 112] on button "Tag system-mistake" at bounding box center [521, 115] width 103 height 30
click at [330, 113] on button "Tag" at bounding box center [316, 115] width 65 height 30
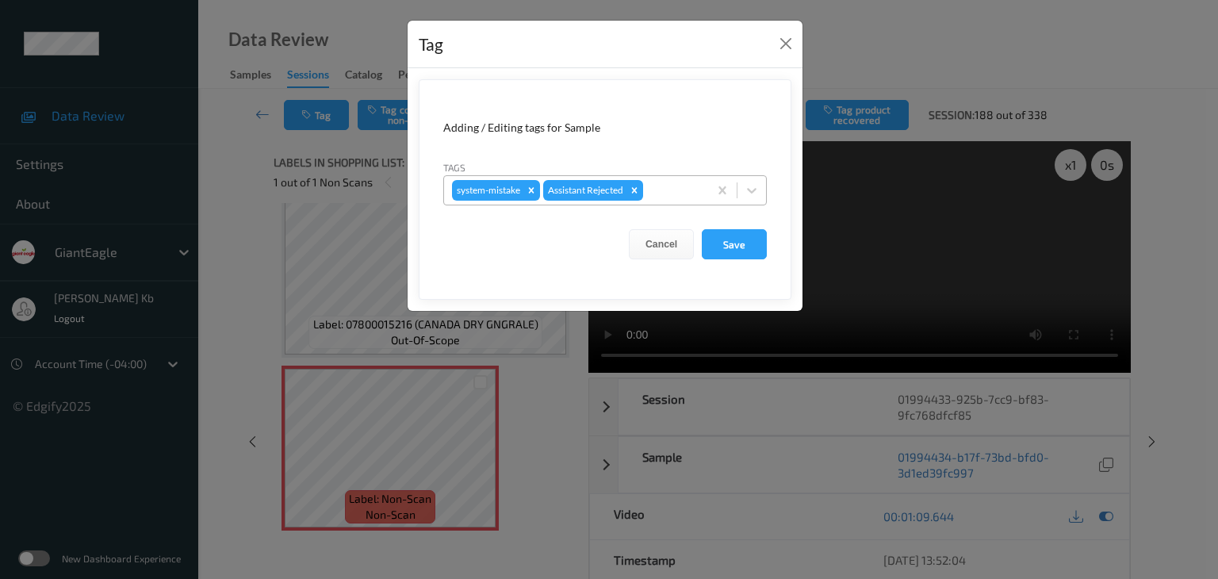
click at [661, 186] on div at bounding box center [673, 190] width 54 height 19
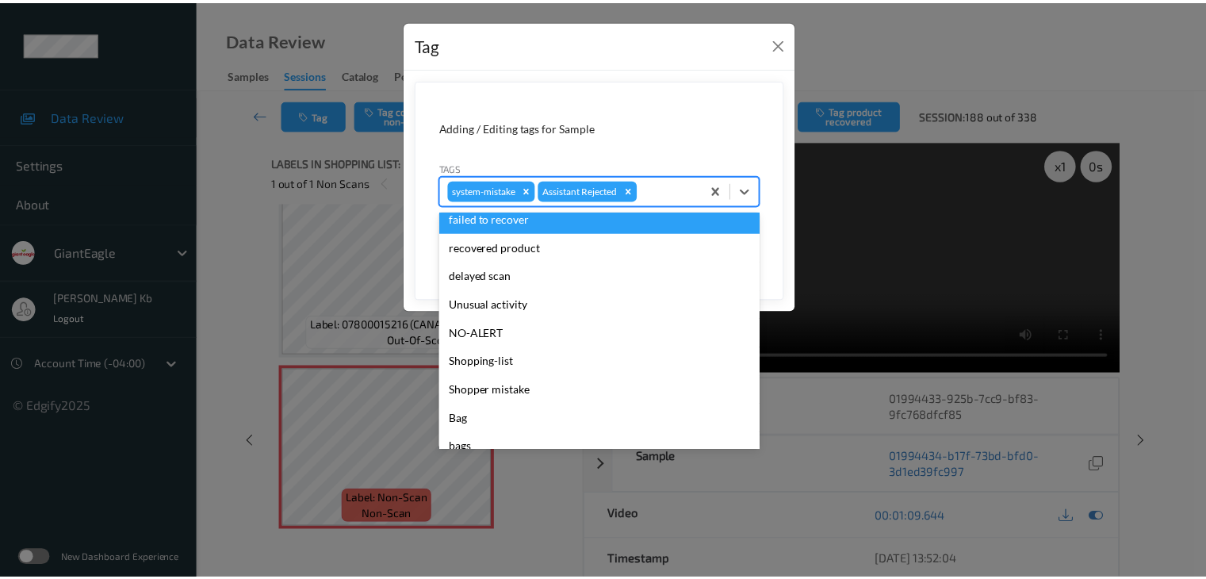
scroll to position [159, 0]
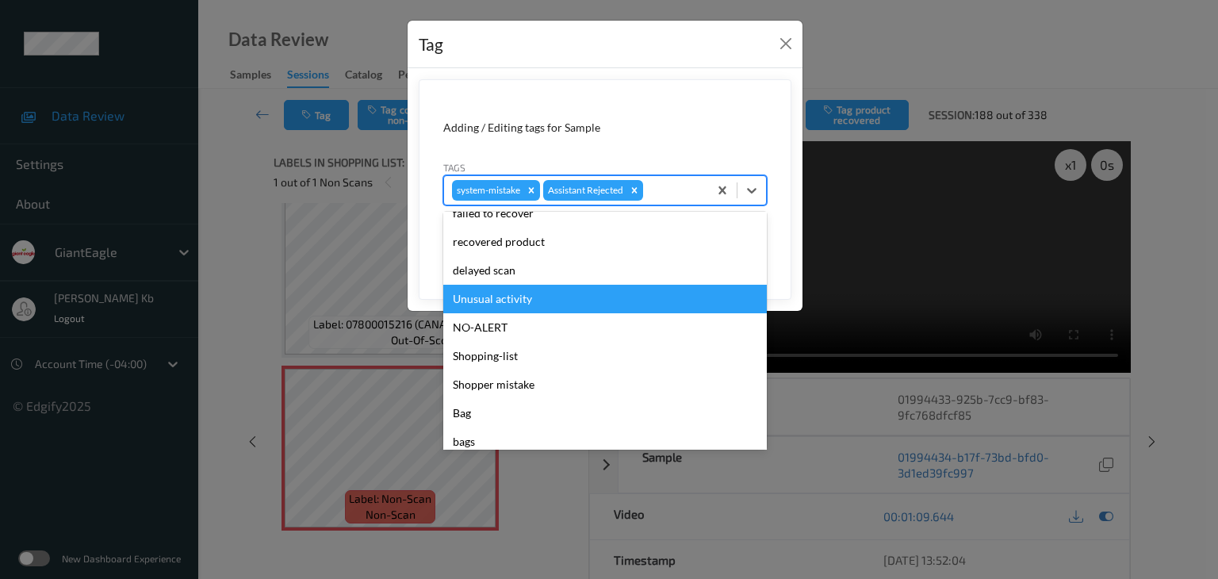
click at [509, 301] on div "Unusual activity" at bounding box center [605, 299] width 324 height 29
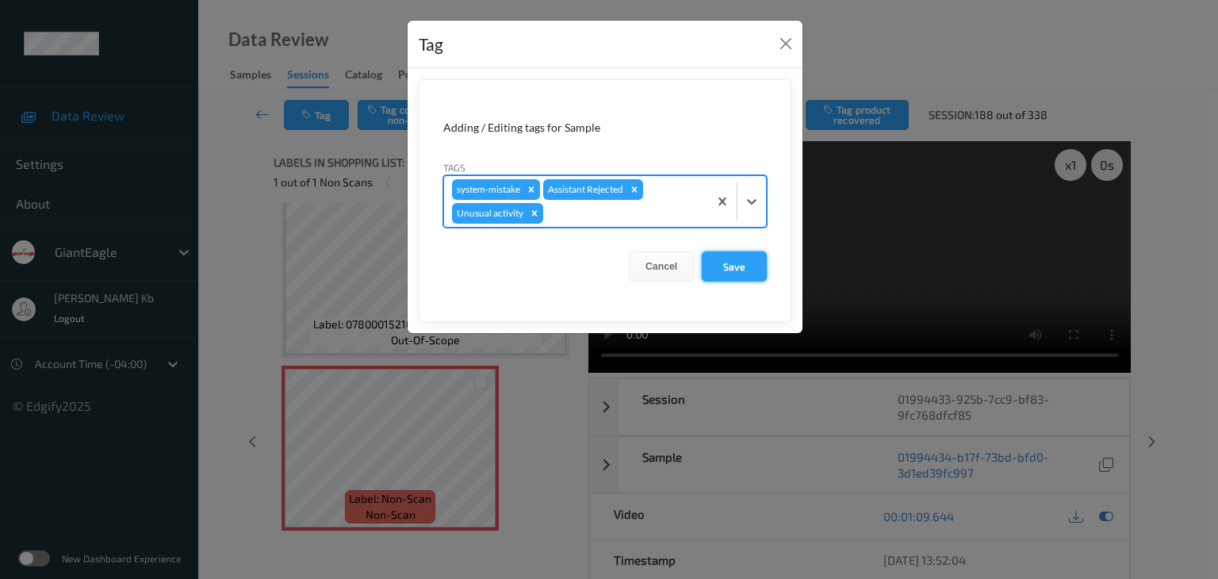
click at [735, 270] on button "Save" at bounding box center [734, 266] width 65 height 30
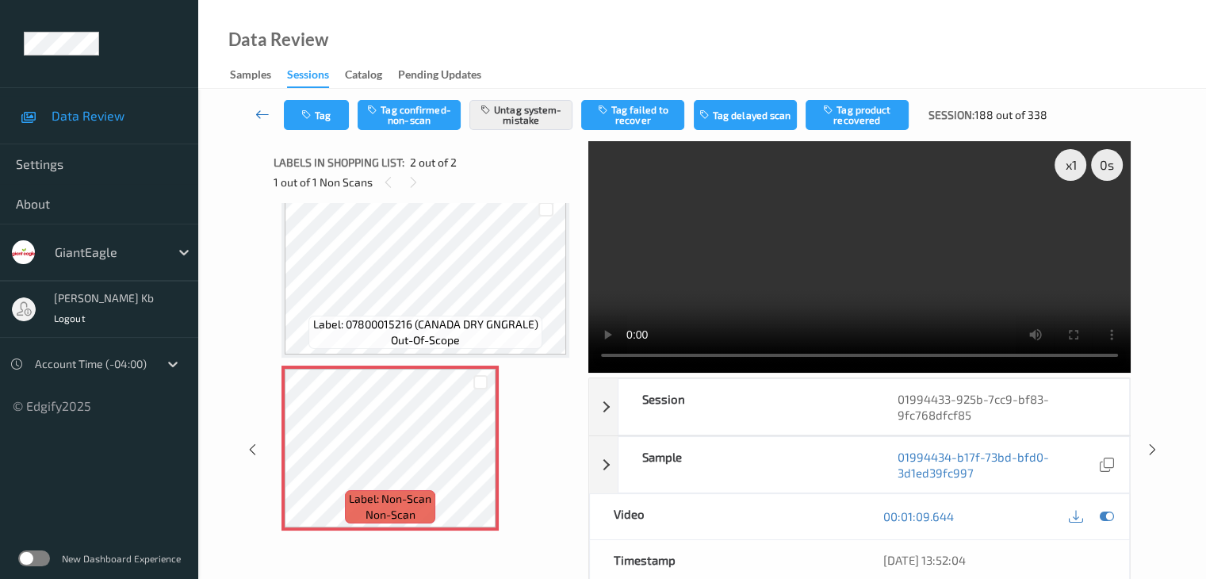
click at [269, 113] on icon at bounding box center [262, 114] width 14 height 16
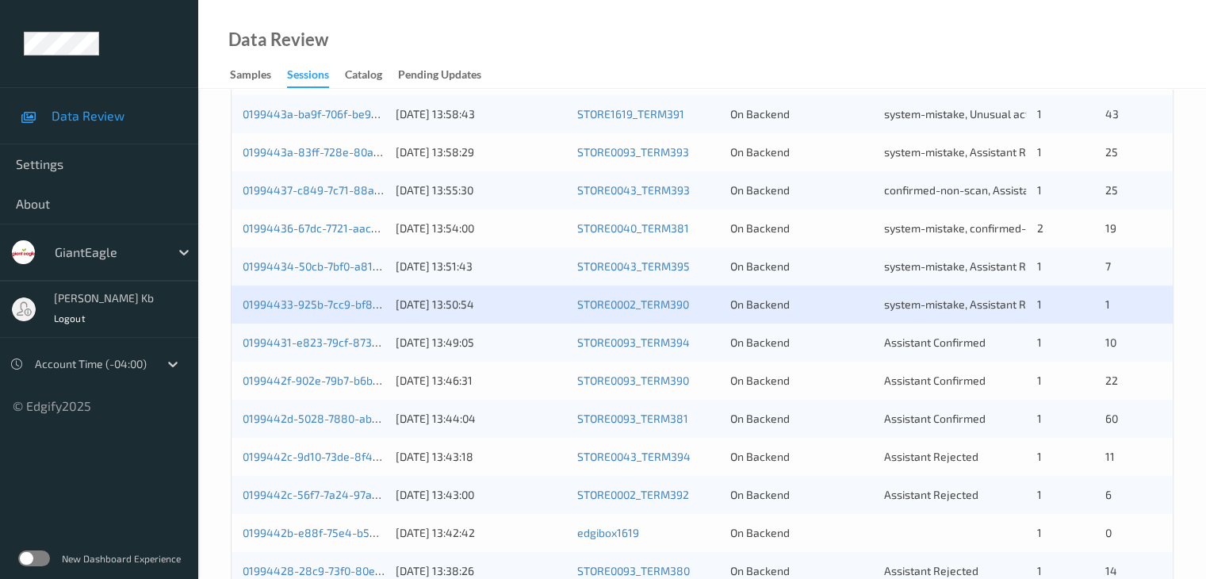
scroll to position [476, 0]
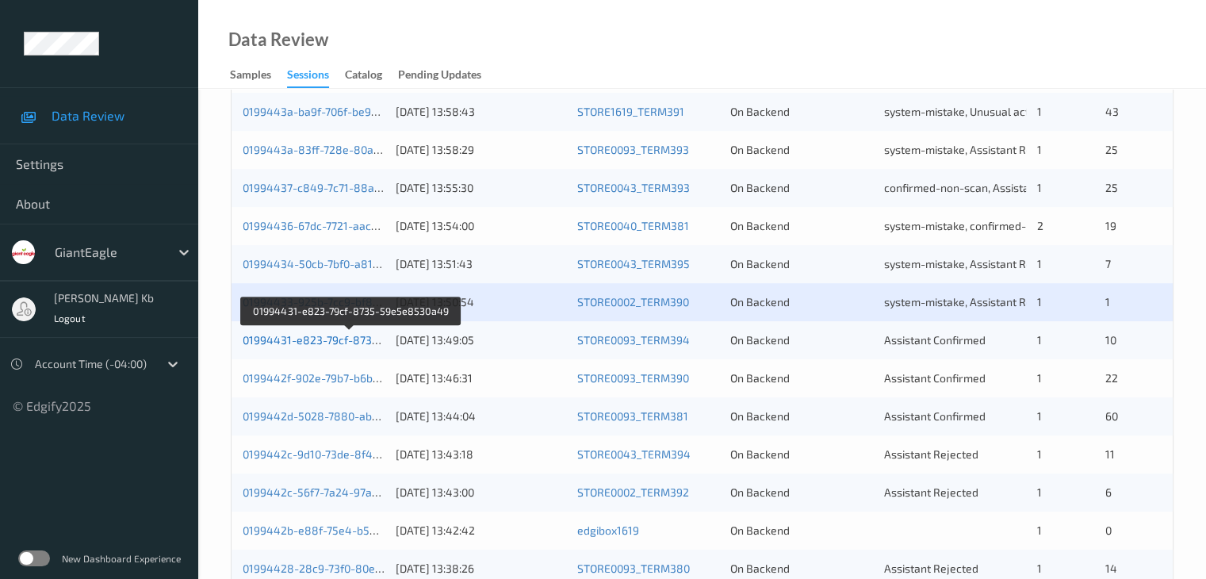
click at [320, 339] on link "01994431-e823-79cf-8735-59e5e8530a49" at bounding box center [352, 339] width 218 height 13
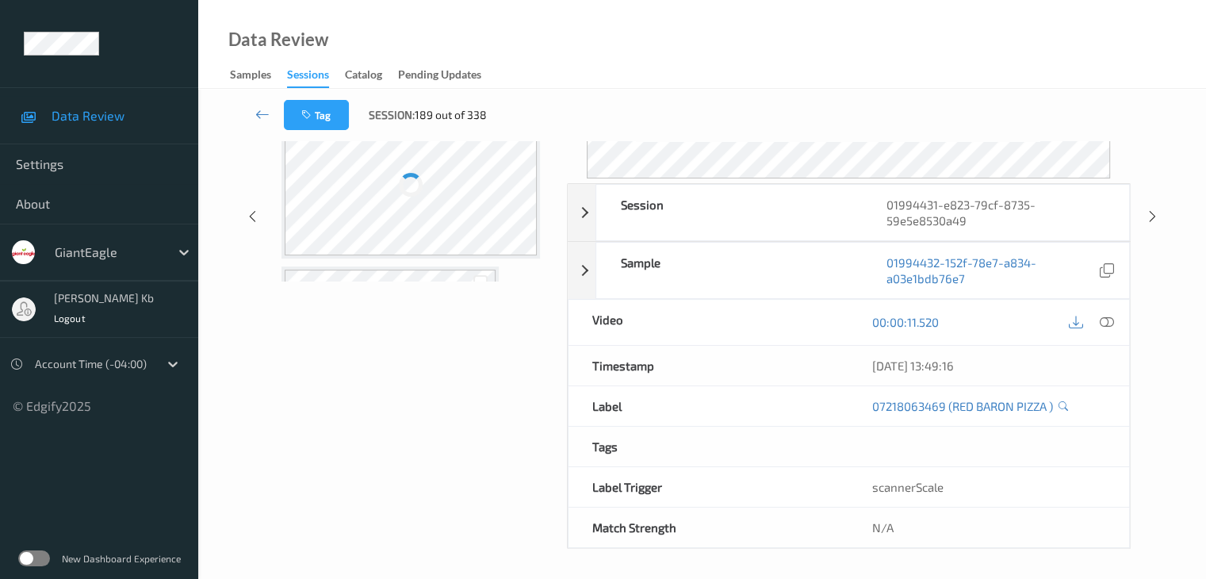
scroll to position [194, 0]
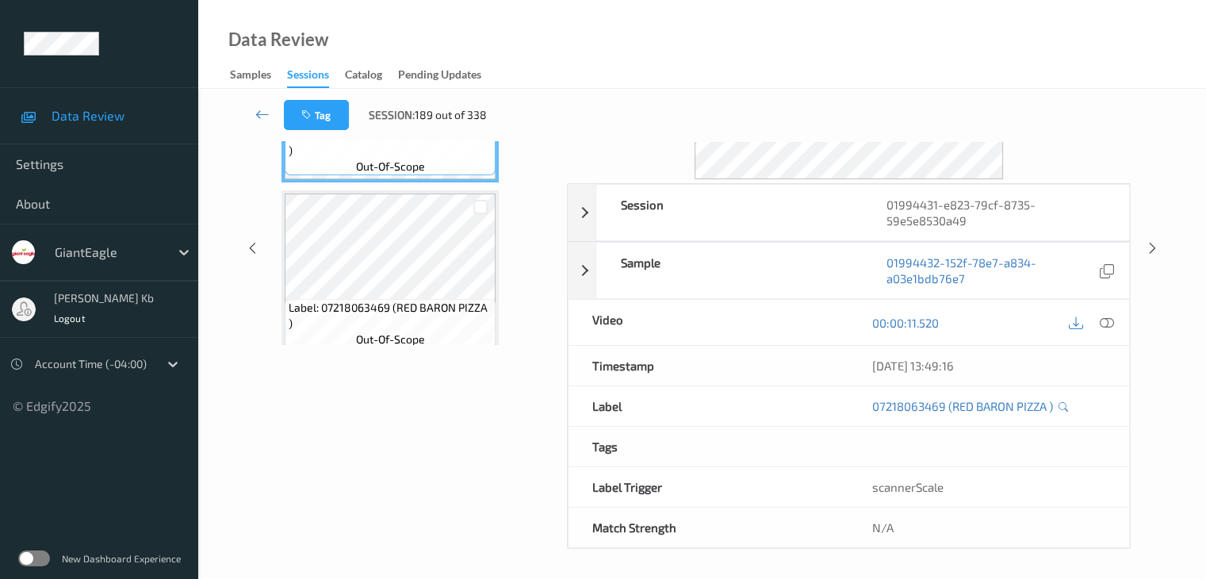
drag, startPoint x: 390, startPoint y: 1, endPoint x: 749, endPoint y: 48, distance: 361.7
click at [751, 46] on div "Data Review Samples Sessions Catalog Pending Updates" at bounding box center [702, 44] width 1008 height 89
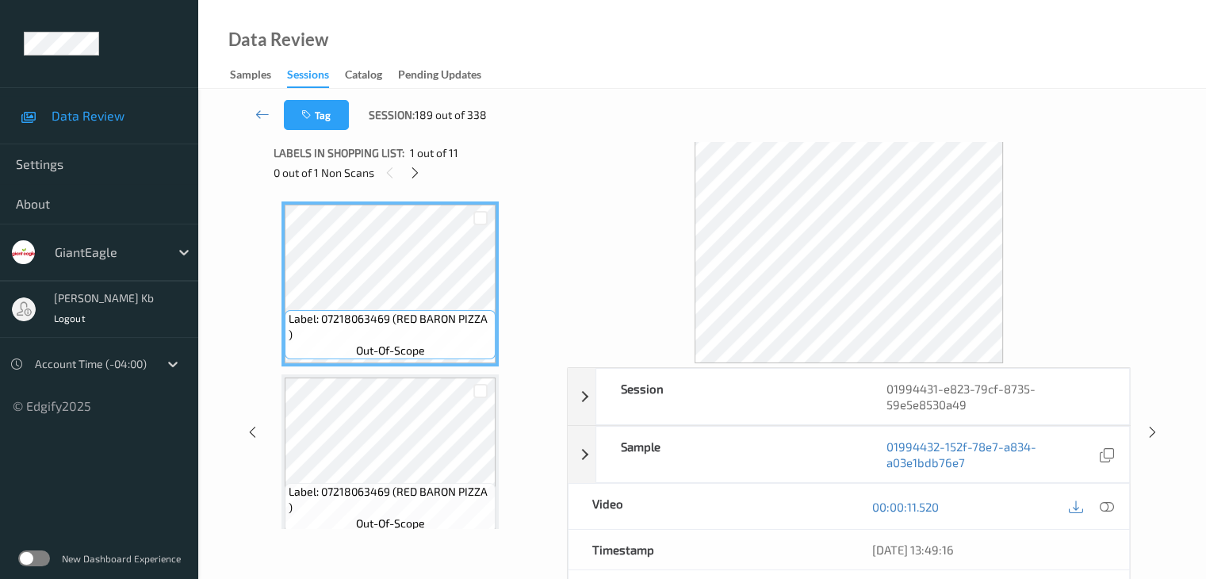
scroll to position [0, 0]
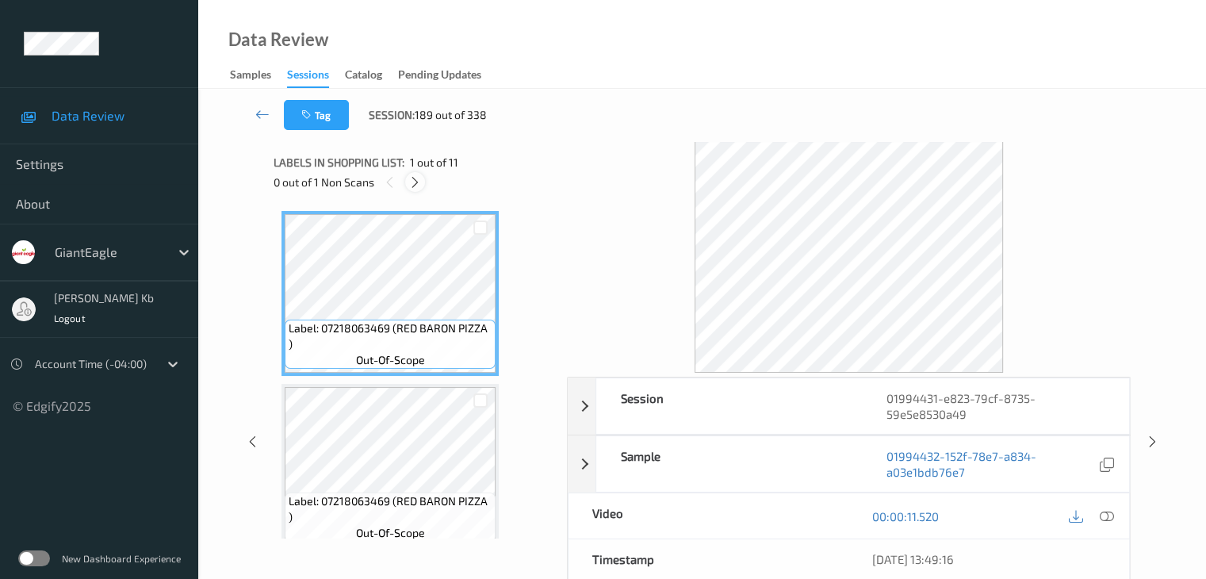
click at [420, 182] on icon at bounding box center [414, 182] width 13 height 14
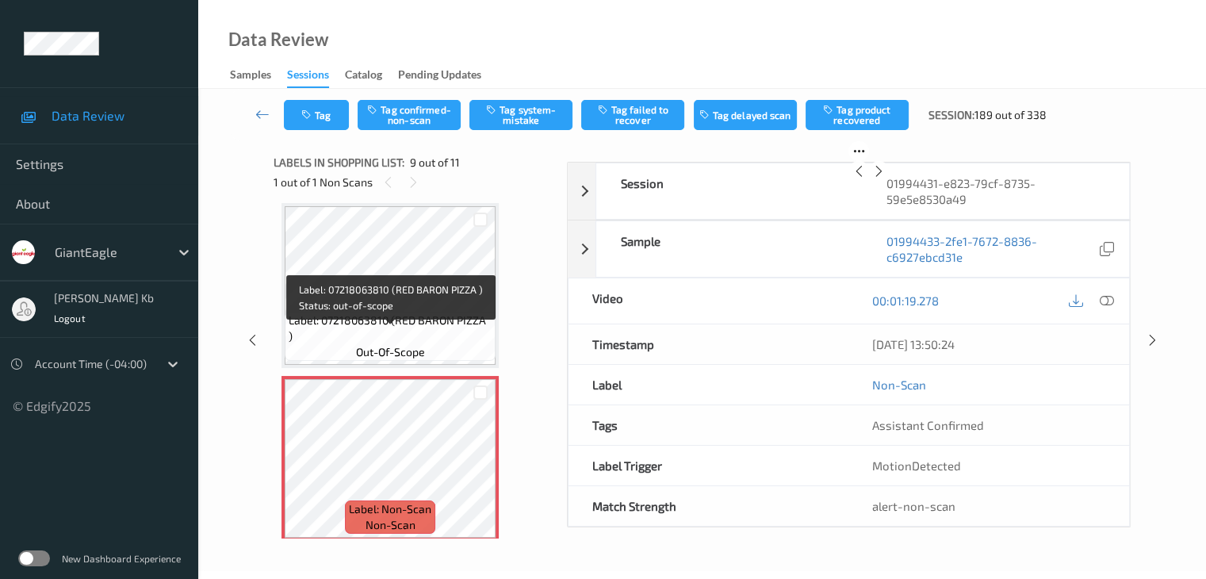
scroll to position [1298, 0]
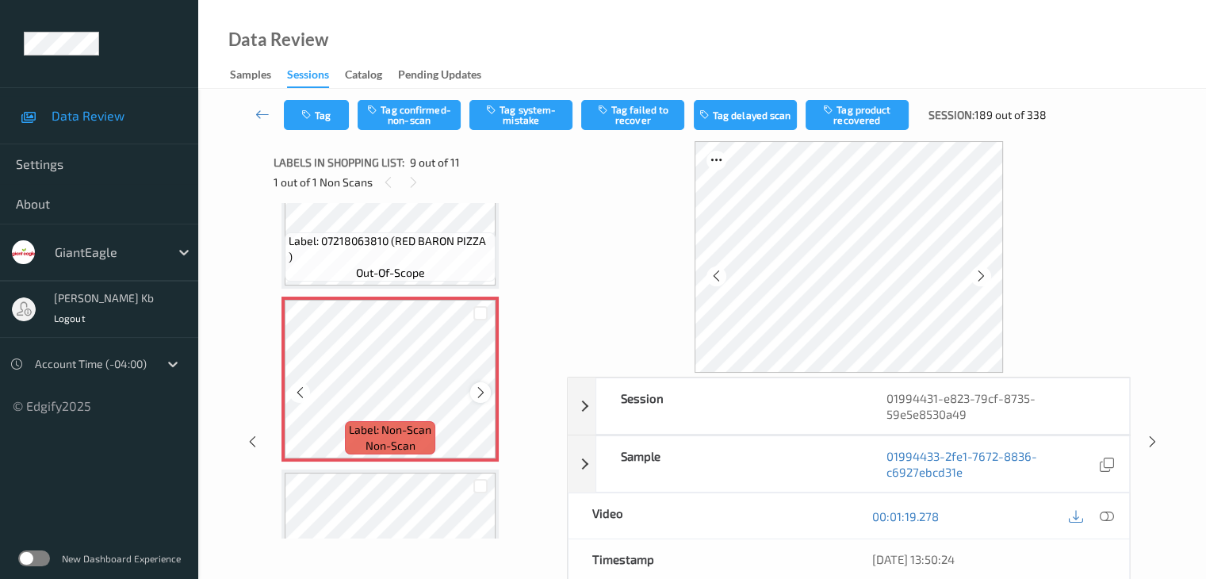
click at [481, 394] on icon at bounding box center [480, 392] width 13 height 14
click at [984, 278] on icon at bounding box center [981, 276] width 13 height 14
click at [1113, 517] on icon at bounding box center [1106, 516] width 14 height 14
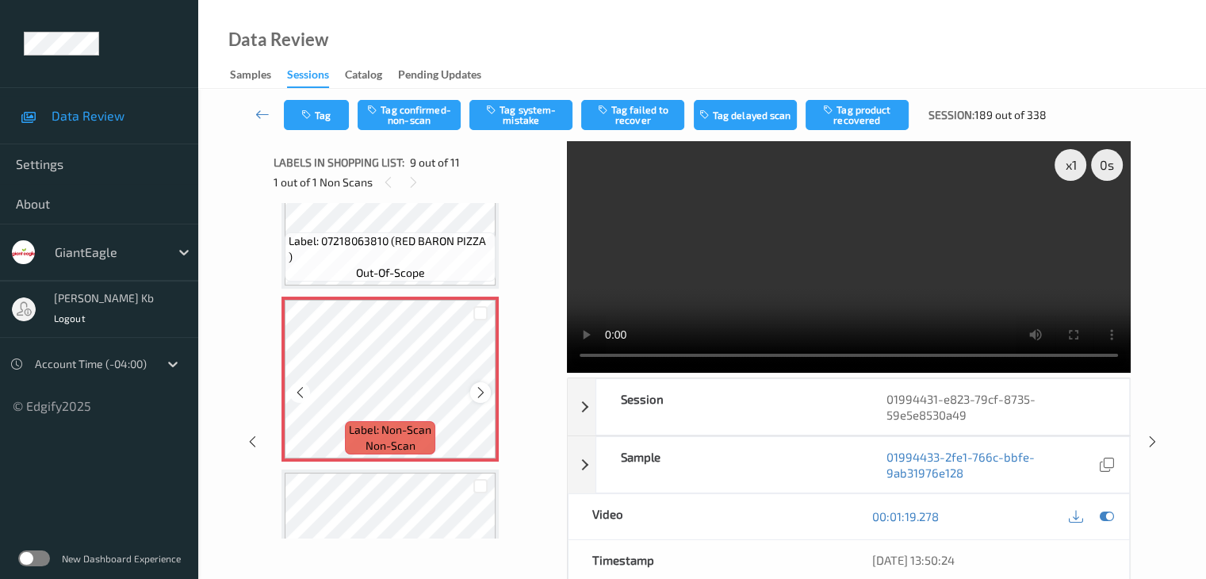
click at [482, 393] on icon at bounding box center [480, 392] width 13 height 14
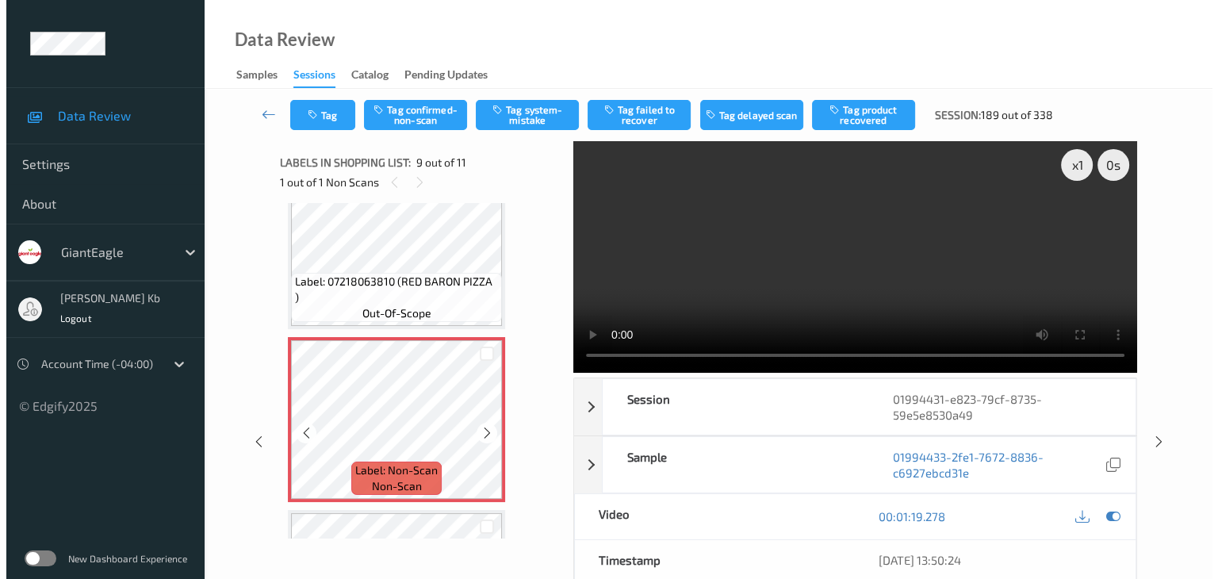
scroll to position [1178, 0]
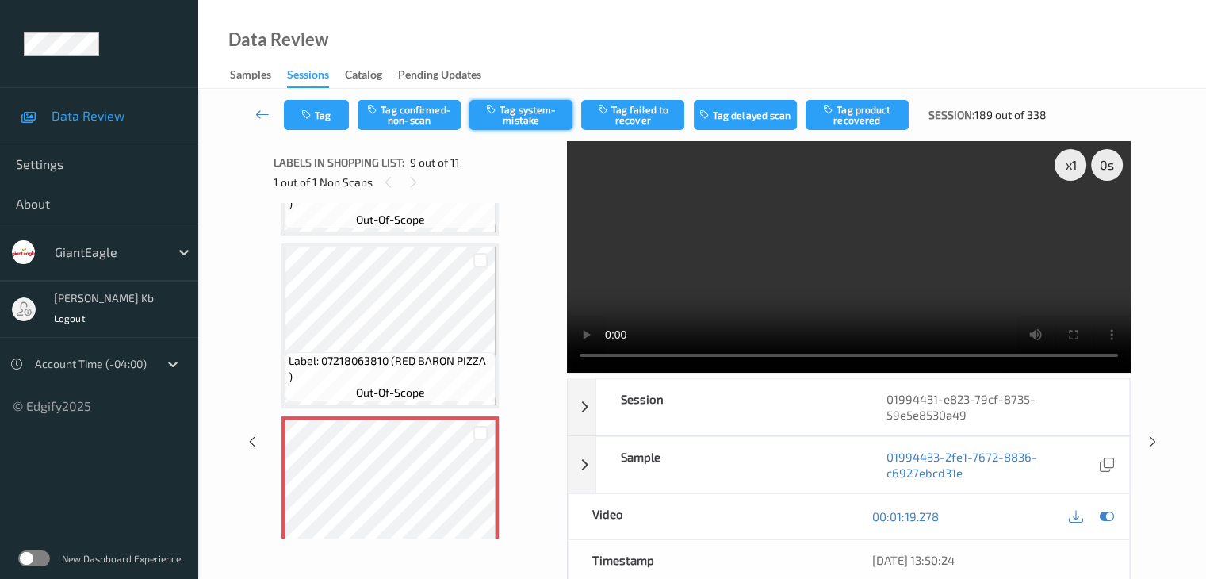
click at [531, 112] on button "Tag system-mistake" at bounding box center [521, 115] width 103 height 30
click at [324, 112] on button "Tag" at bounding box center [316, 115] width 65 height 30
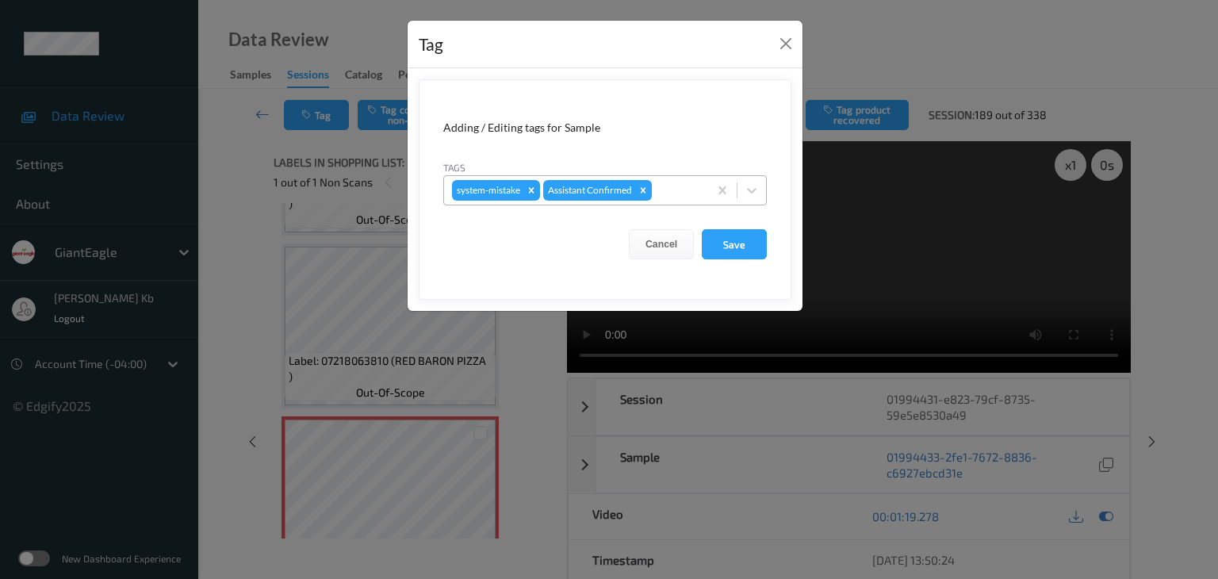
click at [664, 194] on div at bounding box center [677, 190] width 45 height 19
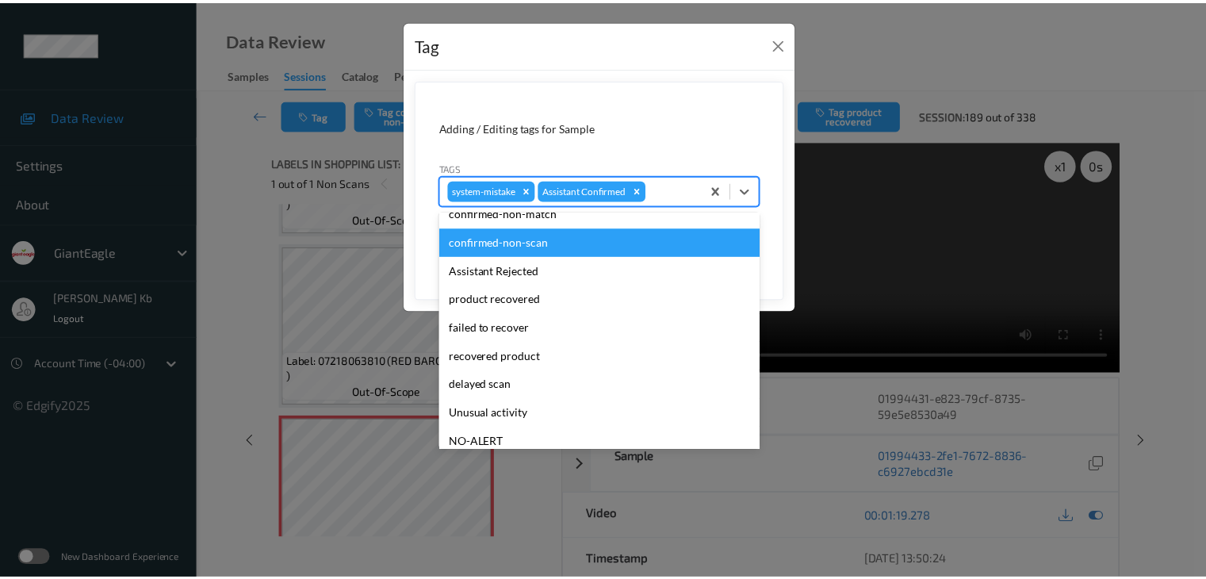
scroll to position [79, 0]
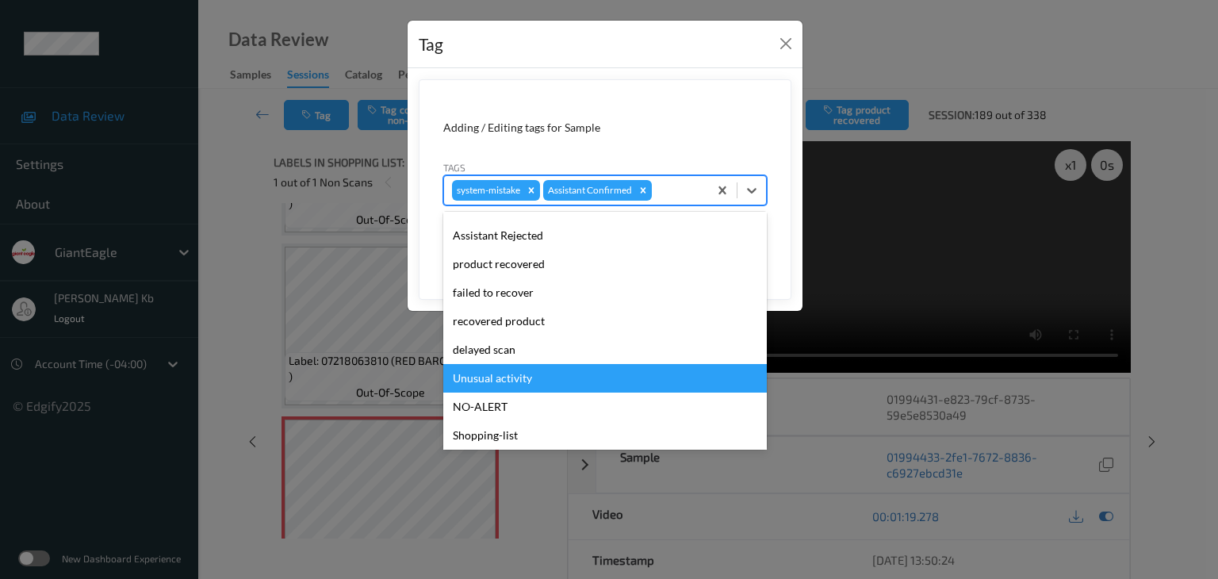
click at [507, 376] on div "Unusual activity" at bounding box center [605, 378] width 324 height 29
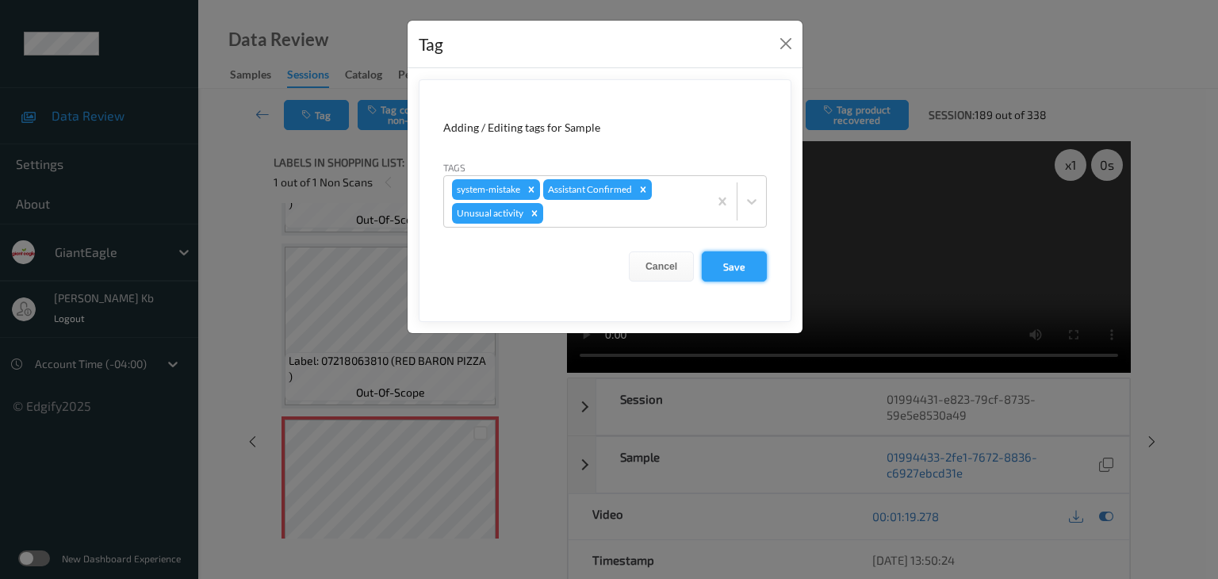
click at [722, 264] on button "Save" at bounding box center [734, 266] width 65 height 30
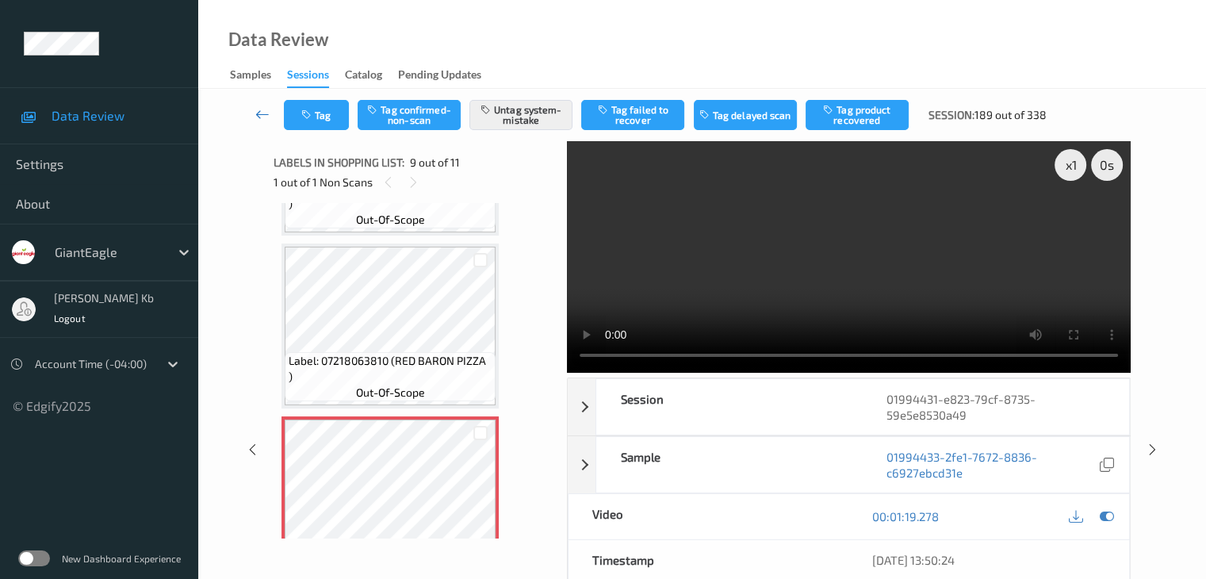
click at [267, 115] on icon at bounding box center [262, 114] width 14 height 16
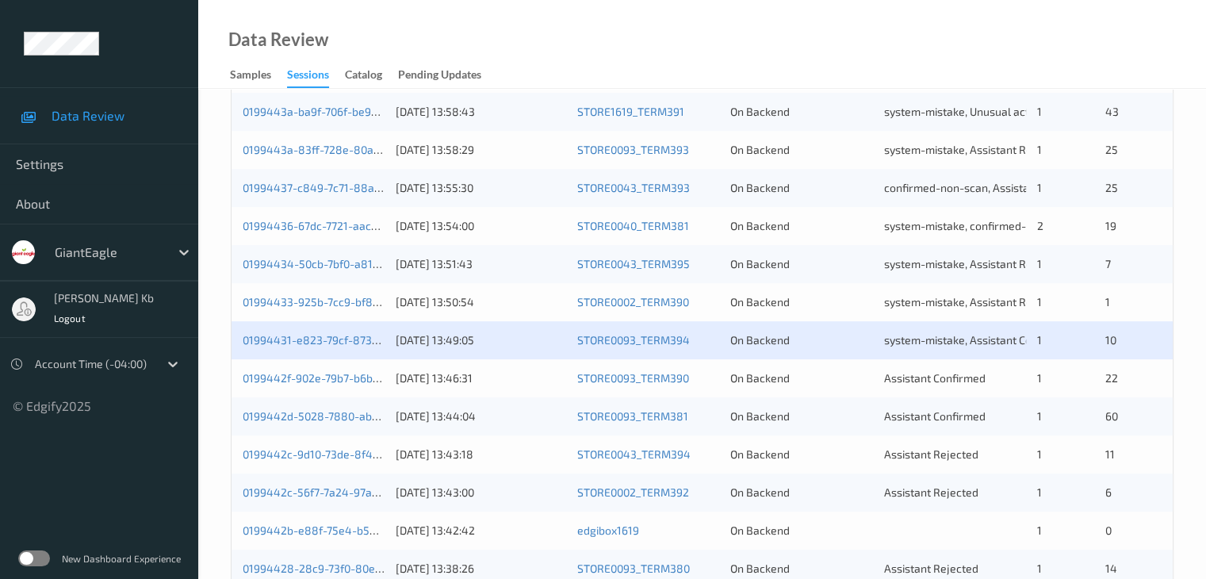
scroll to position [555, 0]
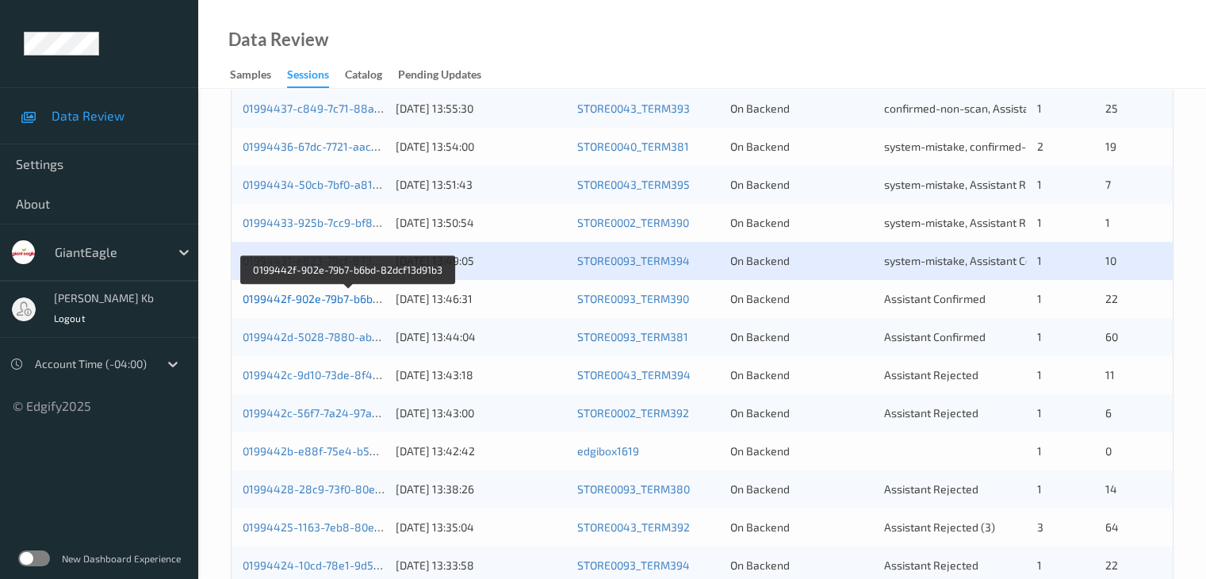
click at [314, 300] on link "0199442f-902e-79b7-b6bd-82dcf13d91b3" at bounding box center [349, 298] width 212 height 13
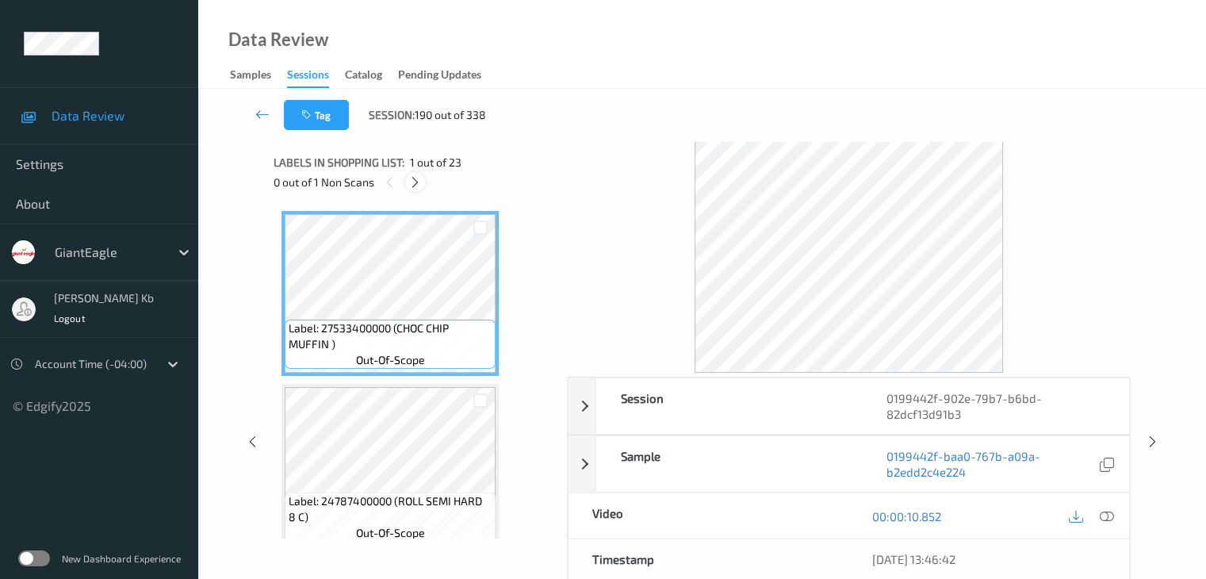
click at [423, 183] on div at bounding box center [415, 182] width 20 height 20
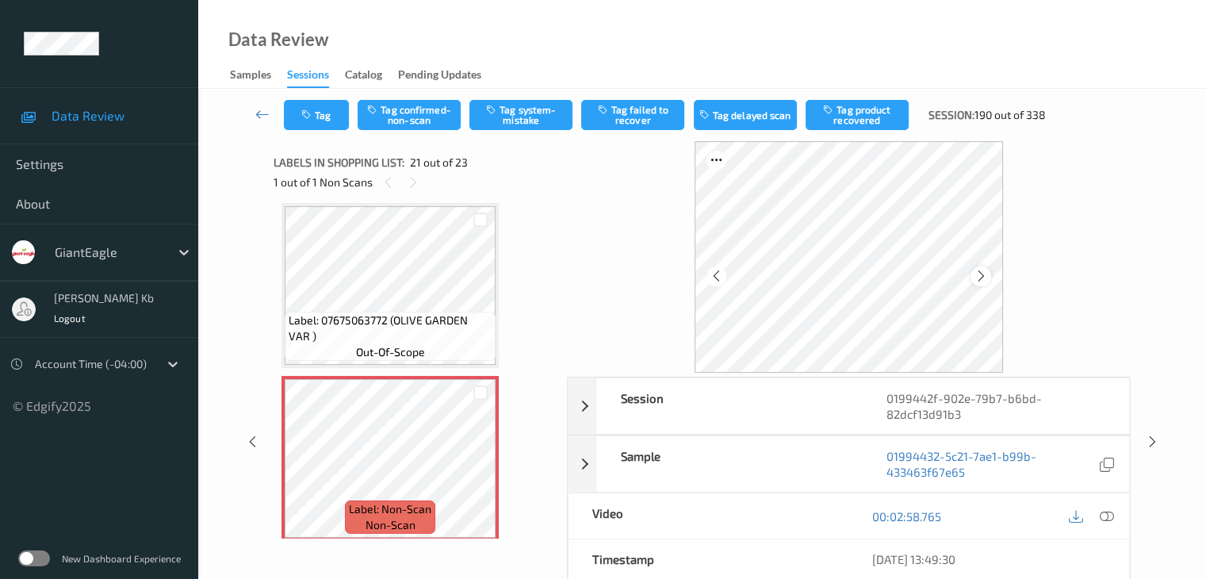
click at [978, 273] on icon at bounding box center [981, 276] width 13 height 14
click at [1106, 515] on icon at bounding box center [1106, 516] width 14 height 14
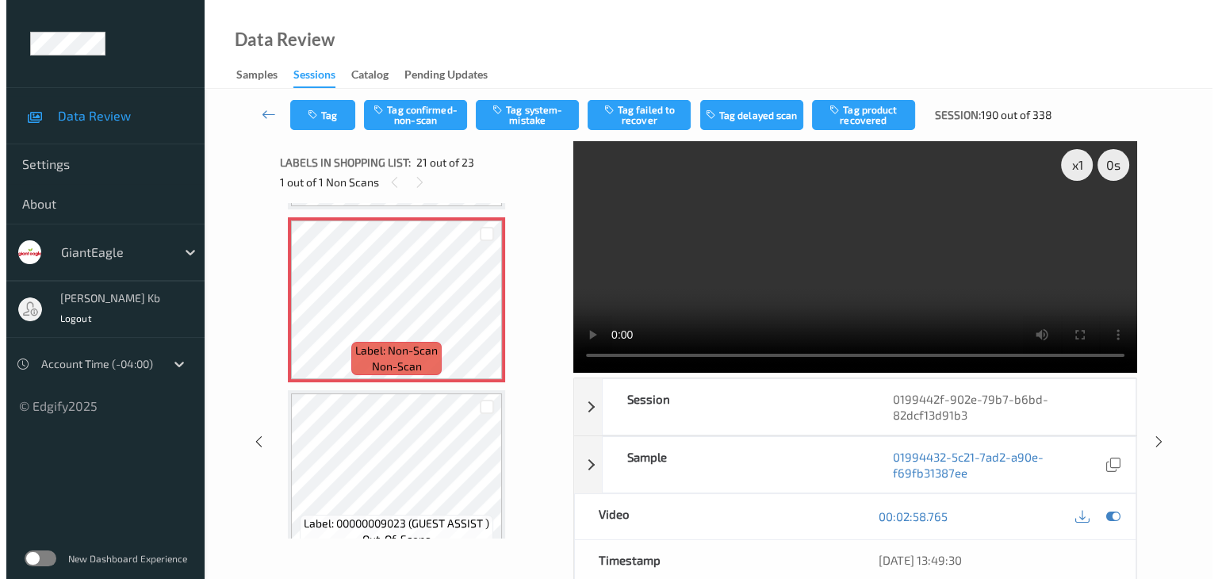
scroll to position [3373, 0]
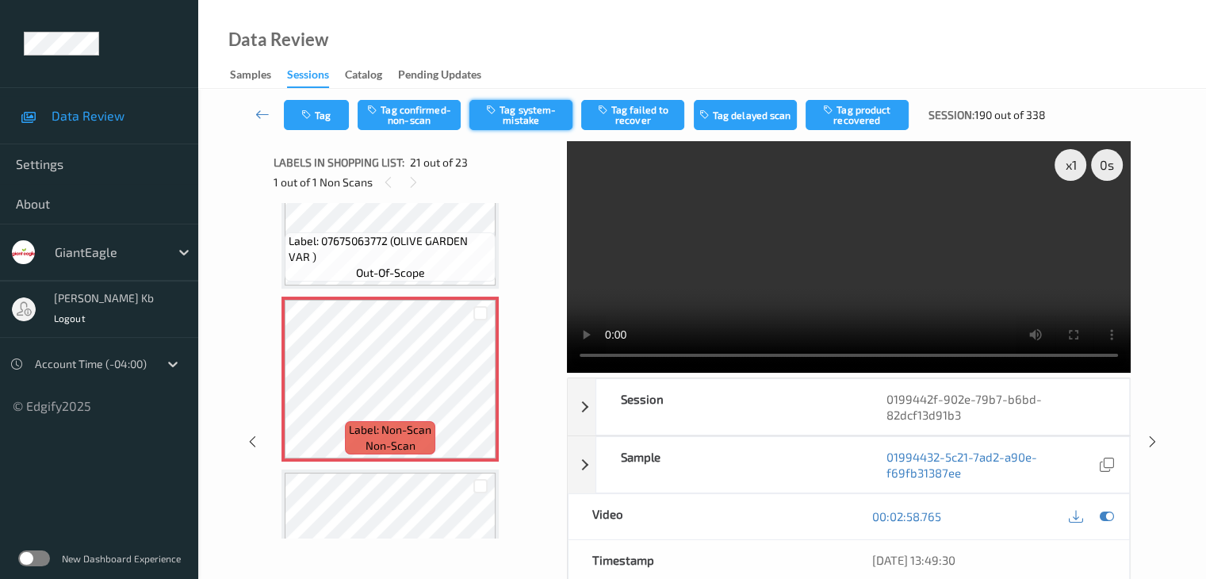
click at [520, 117] on button "Tag system-mistake" at bounding box center [521, 115] width 103 height 30
click at [325, 113] on button "Tag" at bounding box center [316, 115] width 65 height 30
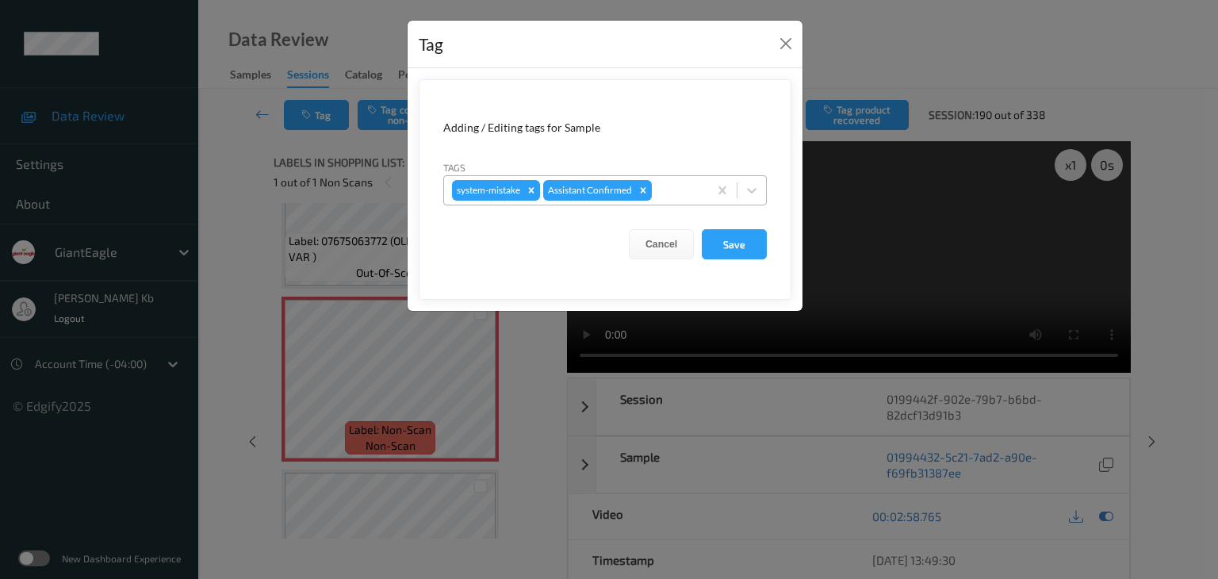
click at [682, 191] on div at bounding box center [677, 190] width 45 height 19
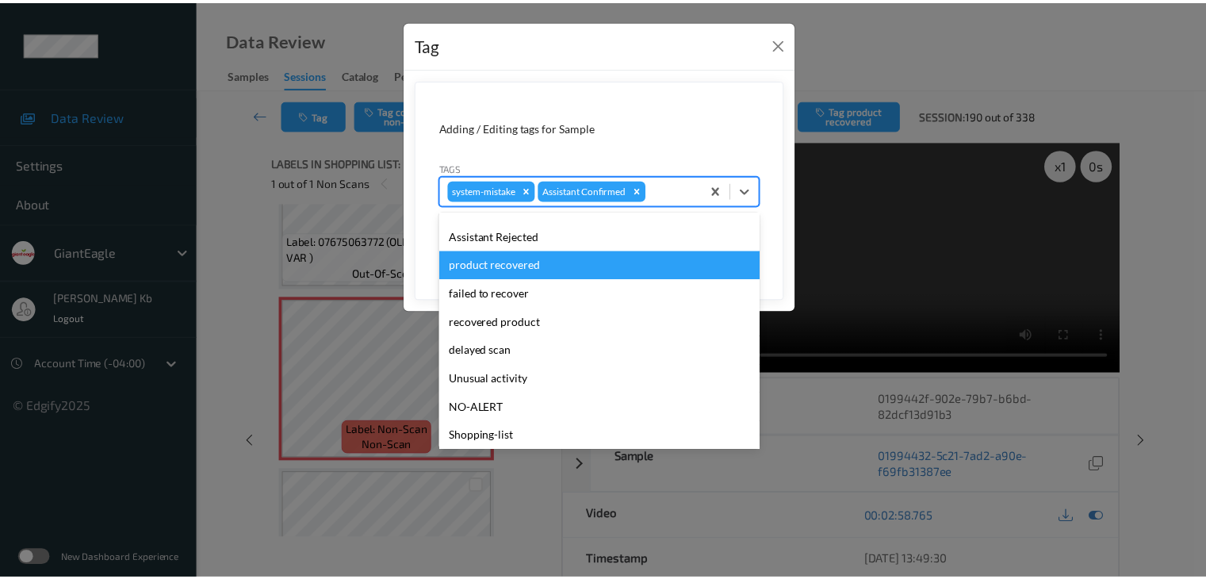
scroll to position [79, 0]
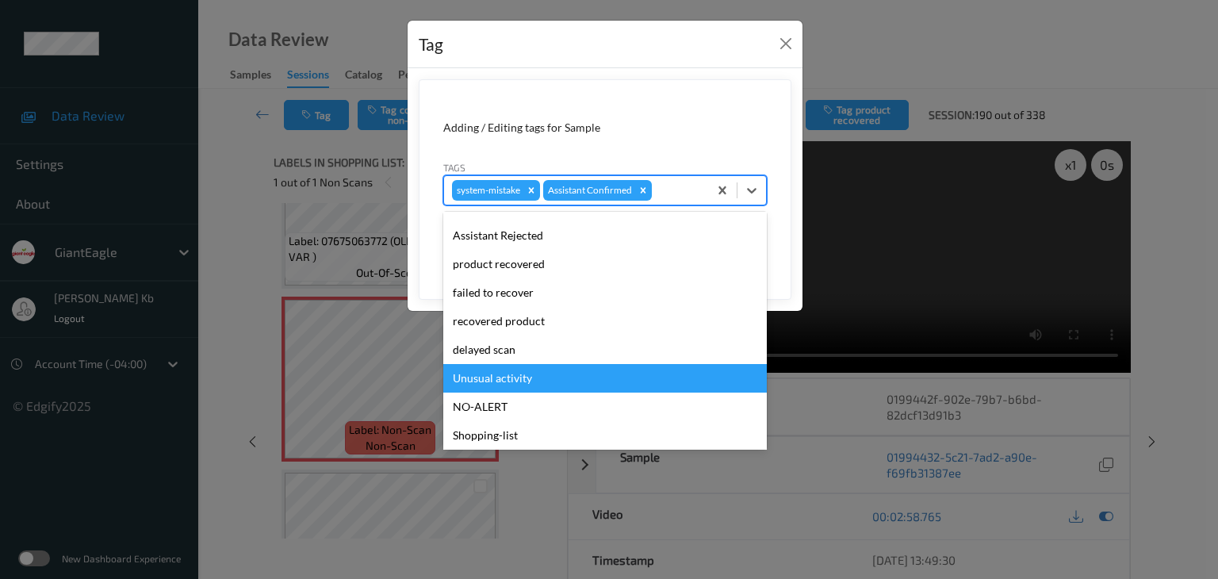
click at [500, 374] on div "Unusual activity" at bounding box center [605, 378] width 324 height 29
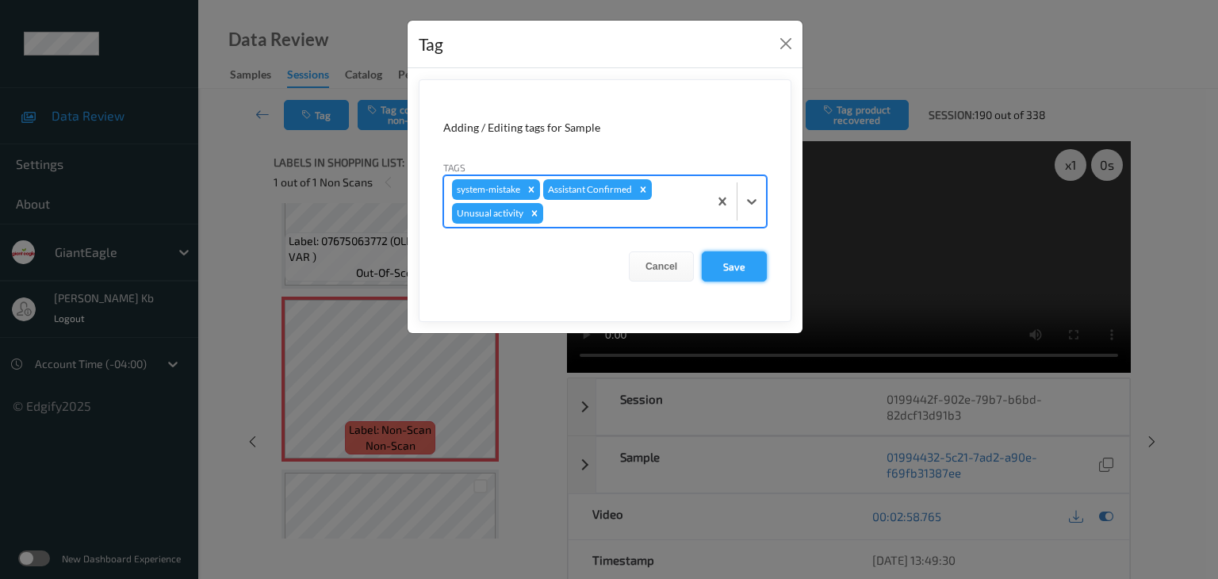
click at [742, 264] on button "Save" at bounding box center [734, 266] width 65 height 30
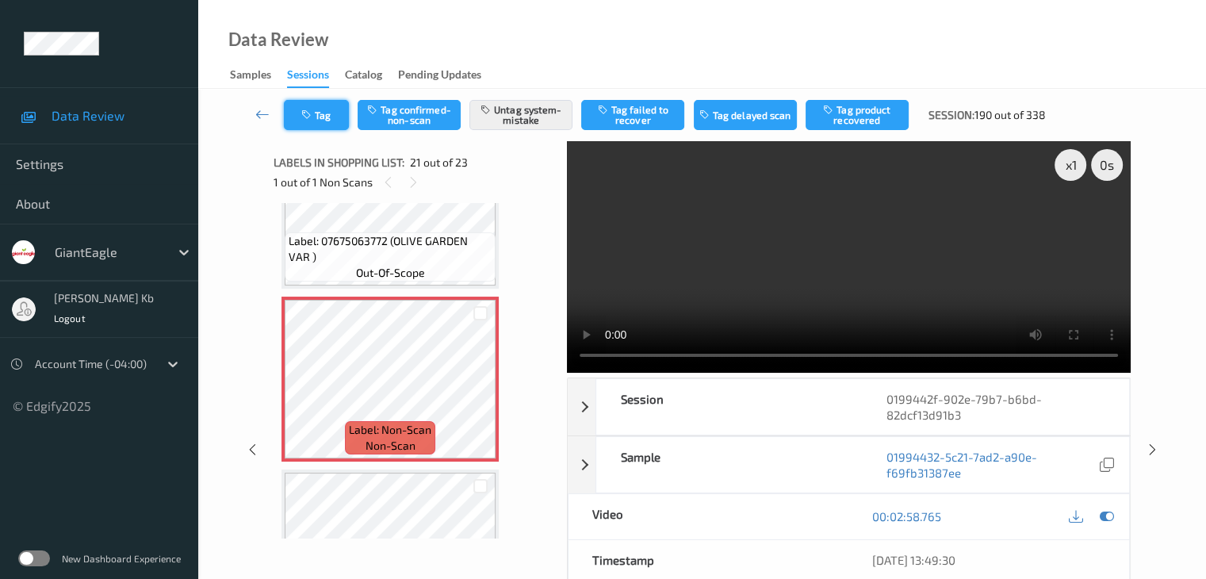
click at [339, 118] on button "Tag" at bounding box center [316, 115] width 65 height 30
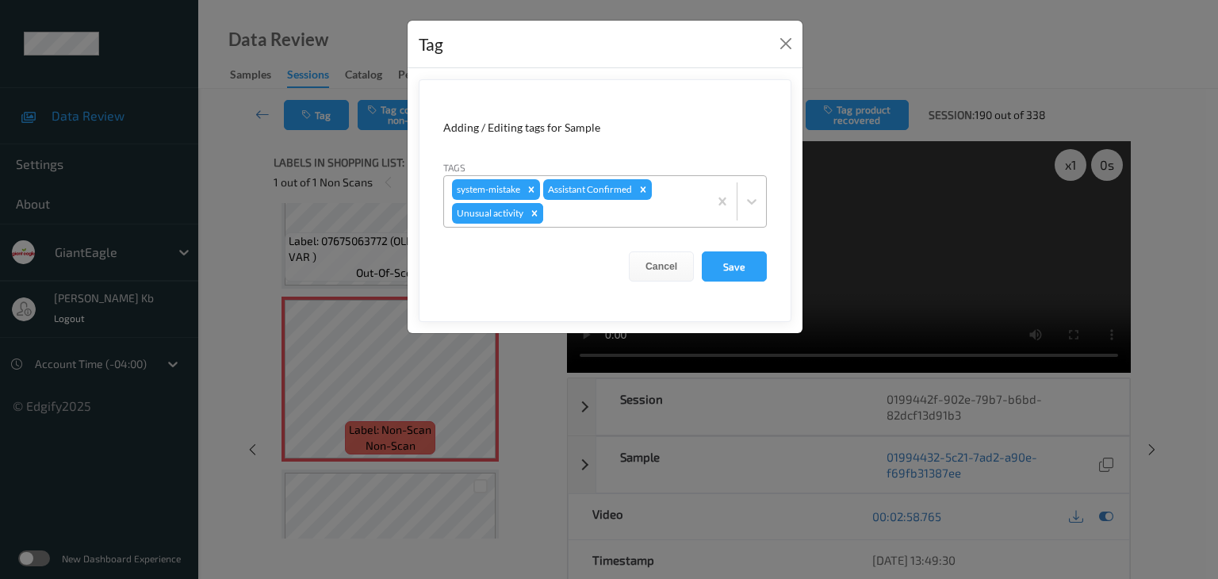
click at [535, 213] on icon "Remove Unusual activity" at bounding box center [534, 213] width 11 height 11
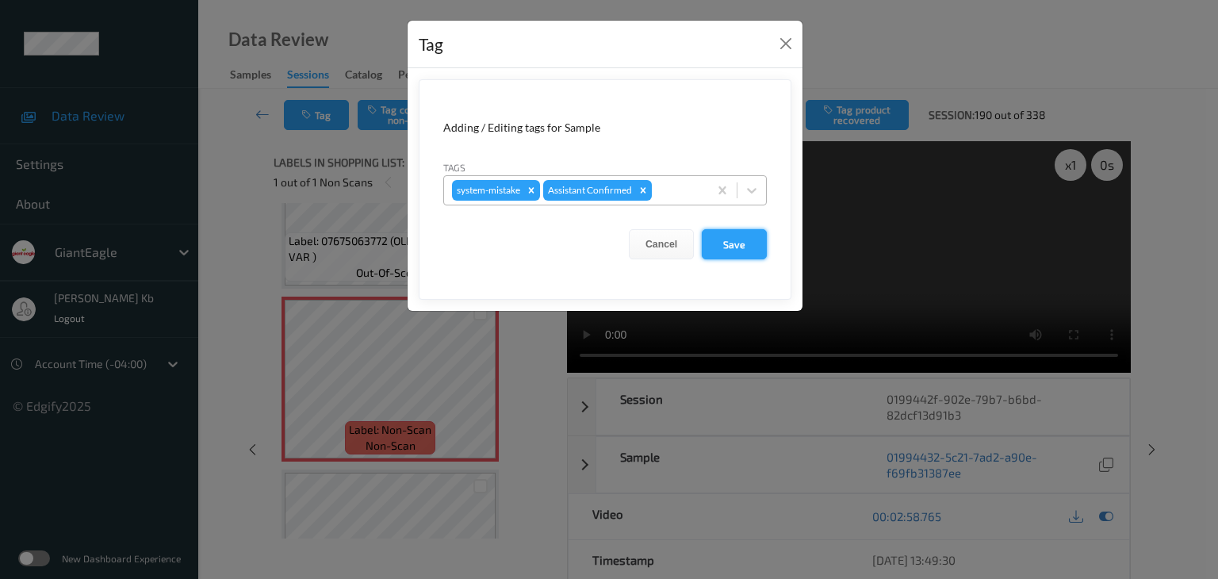
click at [734, 245] on button "Save" at bounding box center [734, 244] width 65 height 30
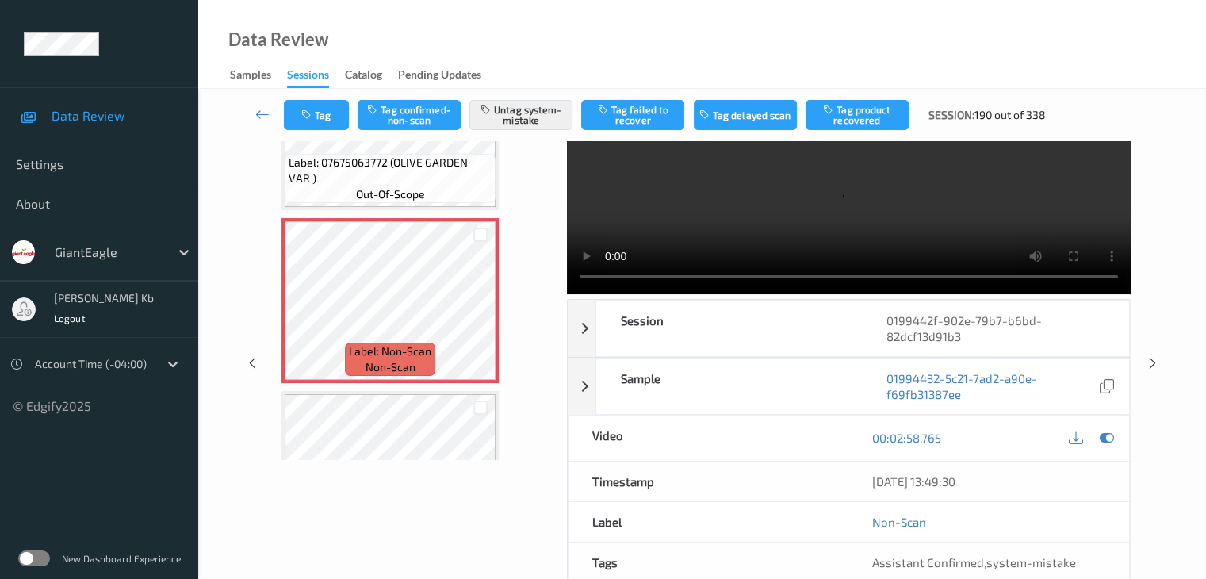
scroll to position [82, 0]
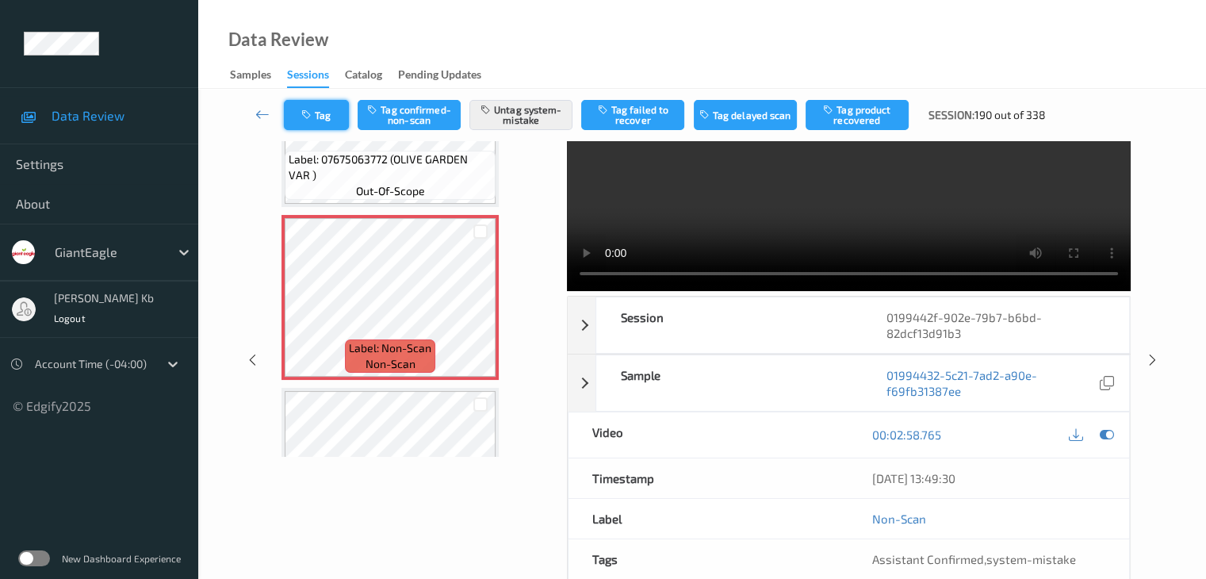
click at [317, 105] on button "Tag" at bounding box center [316, 115] width 65 height 30
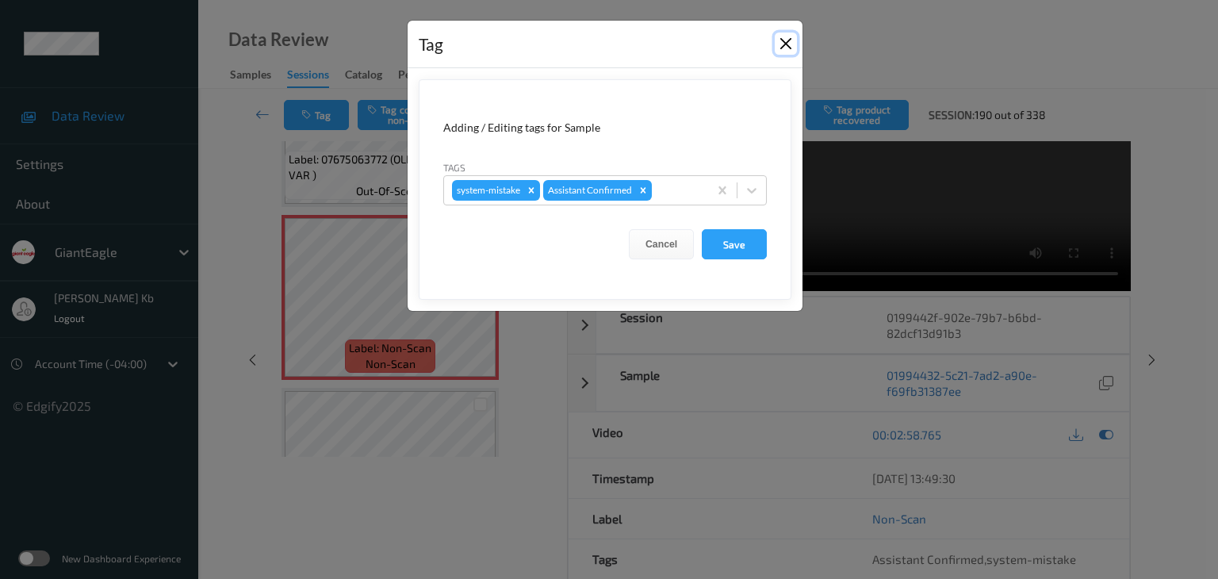
click at [788, 42] on button "Close" at bounding box center [786, 44] width 22 height 22
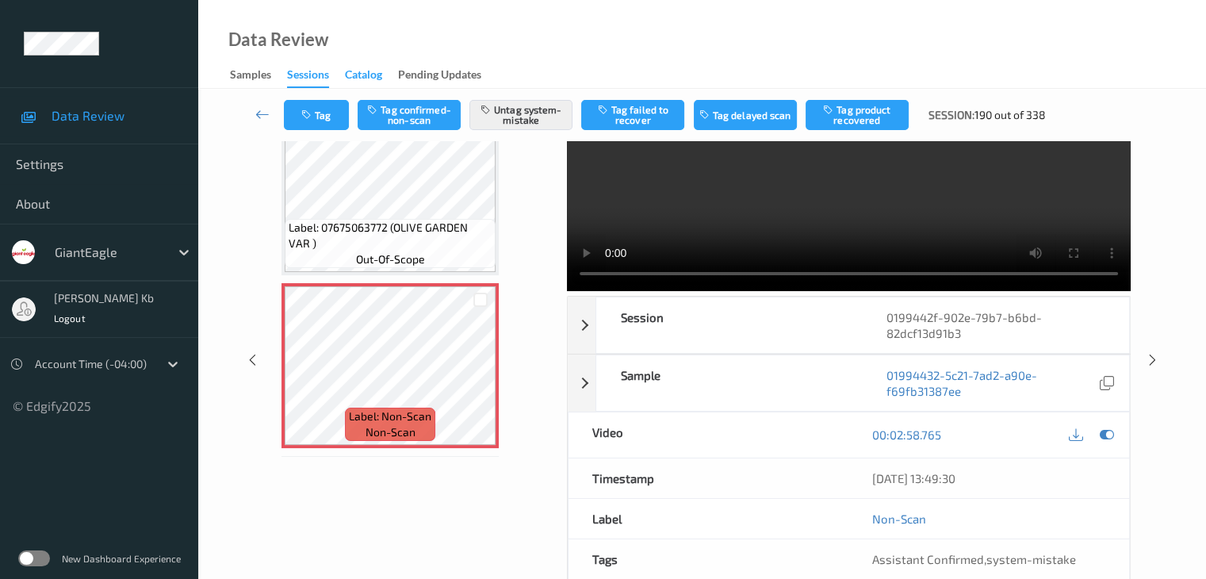
scroll to position [3214, 0]
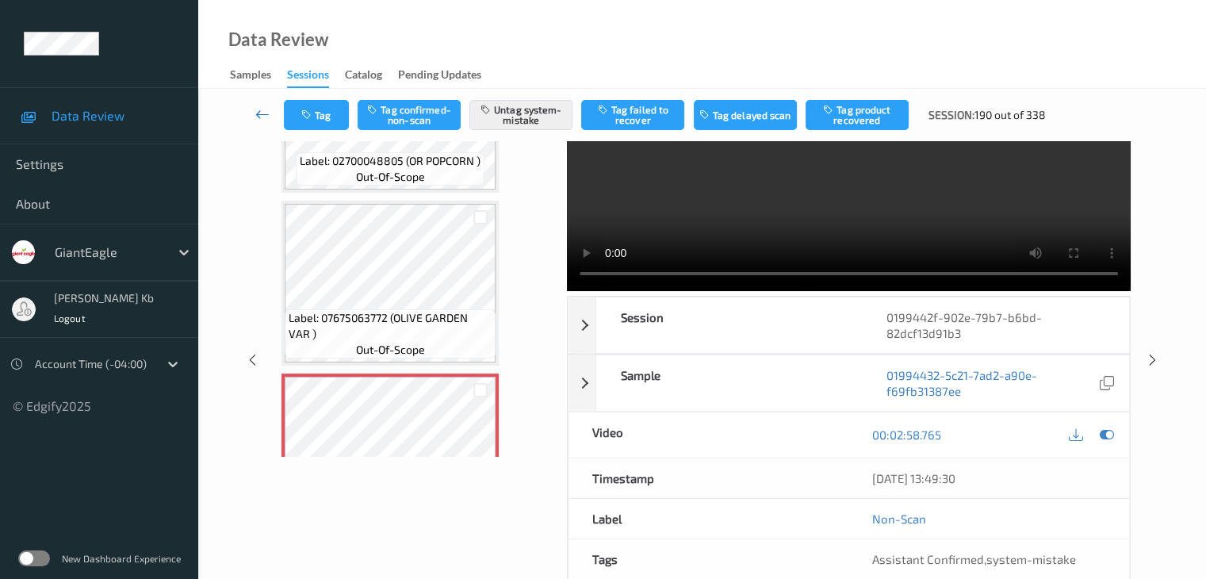
click at [257, 113] on icon at bounding box center [262, 114] width 14 height 16
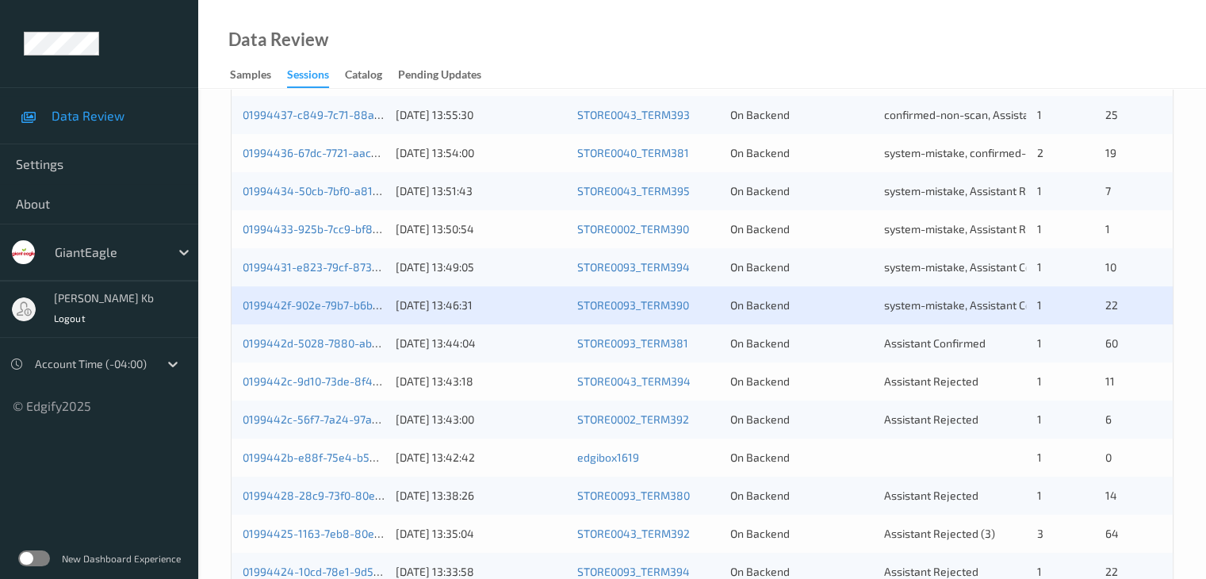
scroll to position [555, 0]
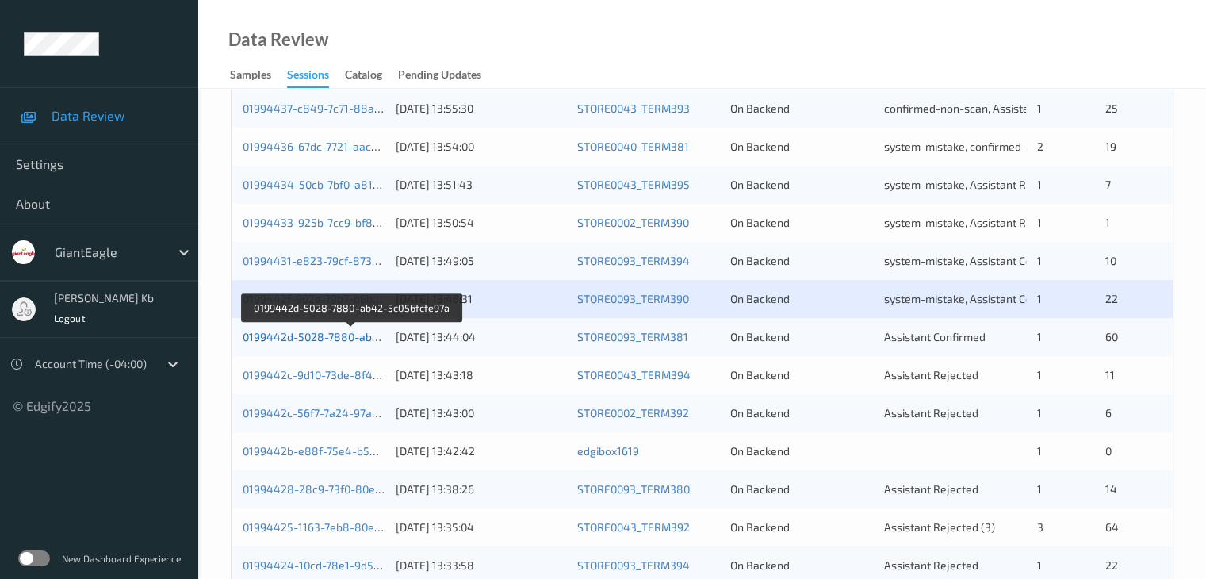
click at [308, 335] on link "0199442d-5028-7880-ab42-5c056fcfe97a" at bounding box center [351, 336] width 217 height 13
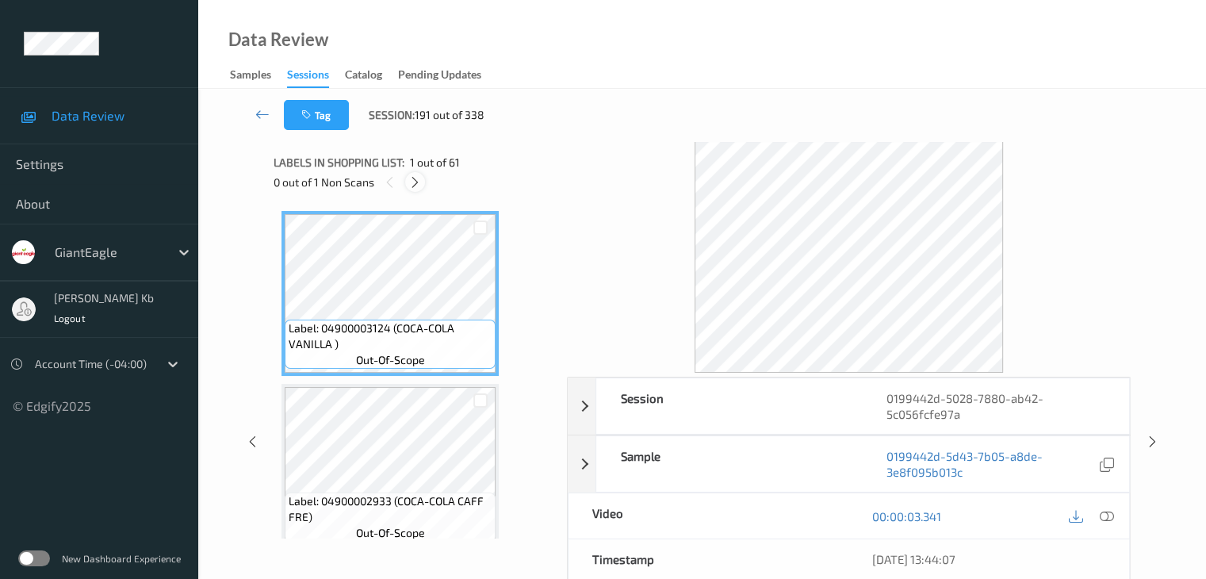
click at [419, 184] on icon at bounding box center [414, 182] width 13 height 14
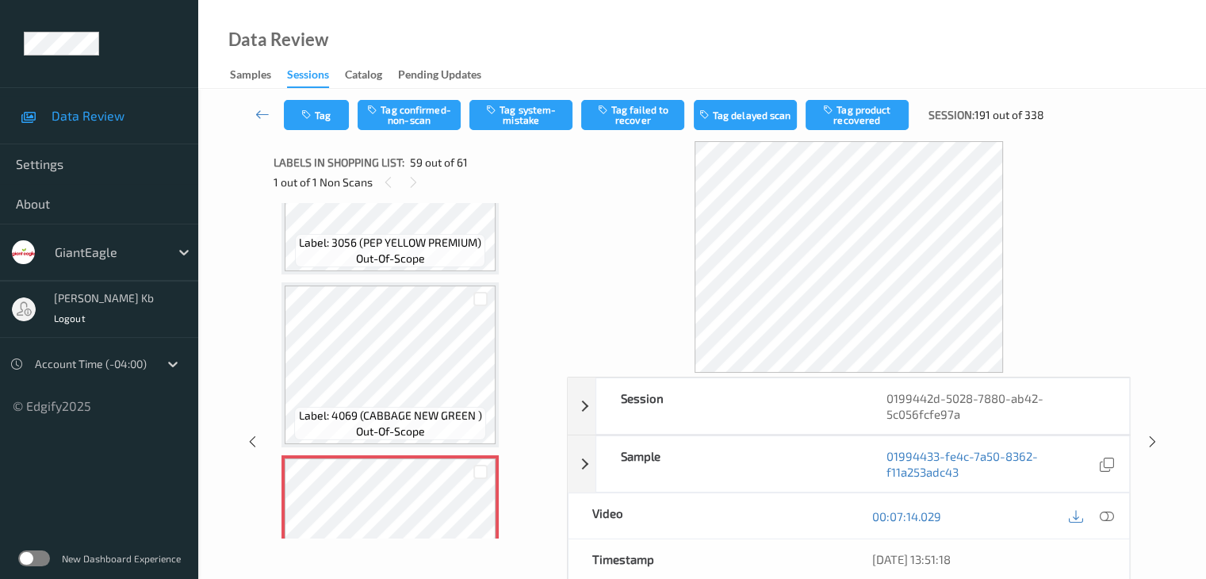
scroll to position [10022, 0]
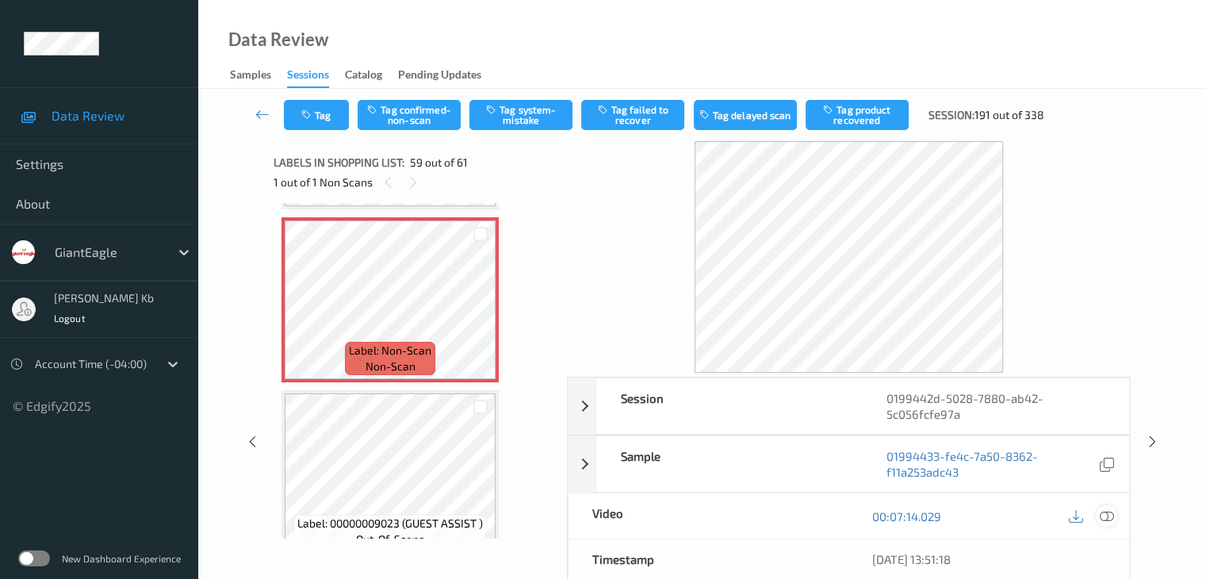
click at [1110, 516] on icon at bounding box center [1106, 516] width 14 height 14
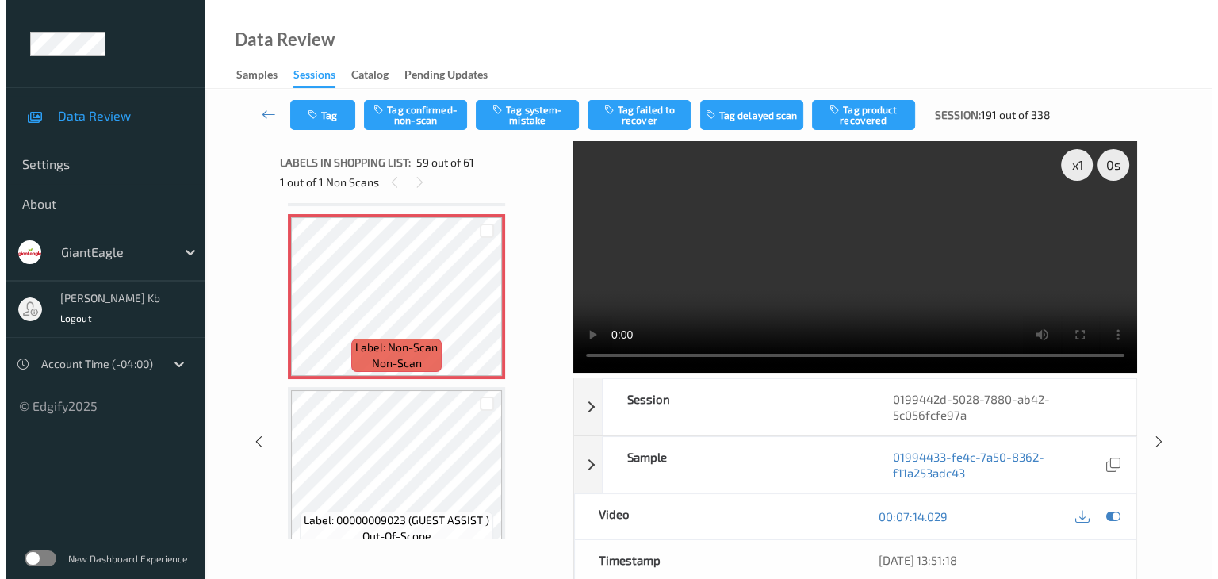
scroll to position [9982, 0]
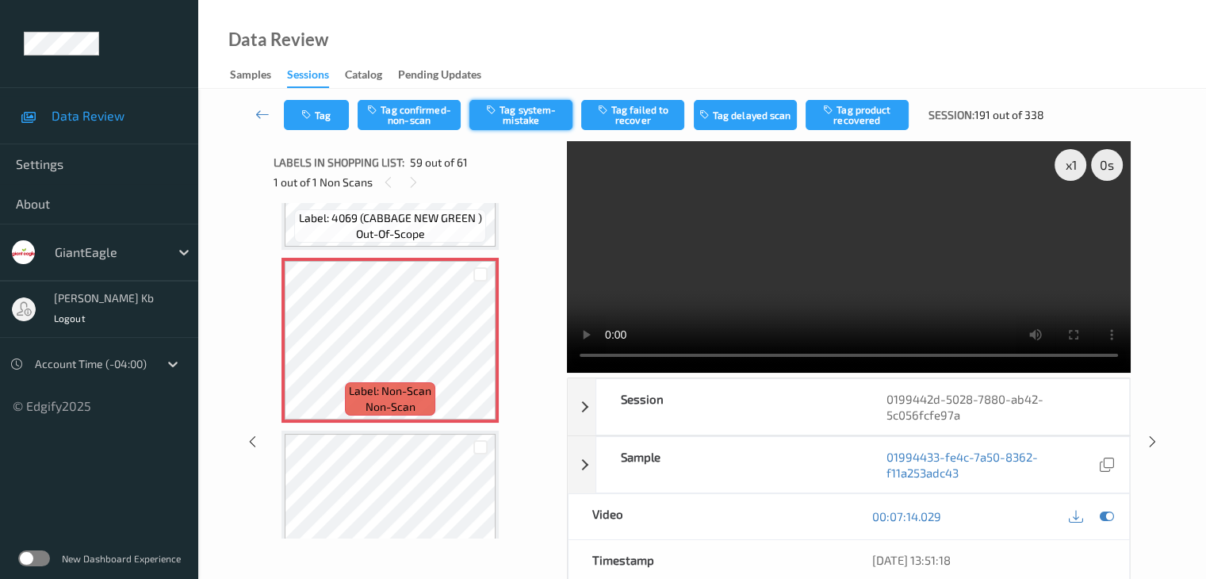
click at [524, 121] on button "Tag system-mistake" at bounding box center [521, 115] width 103 height 30
click at [330, 121] on button "Tag" at bounding box center [316, 115] width 65 height 30
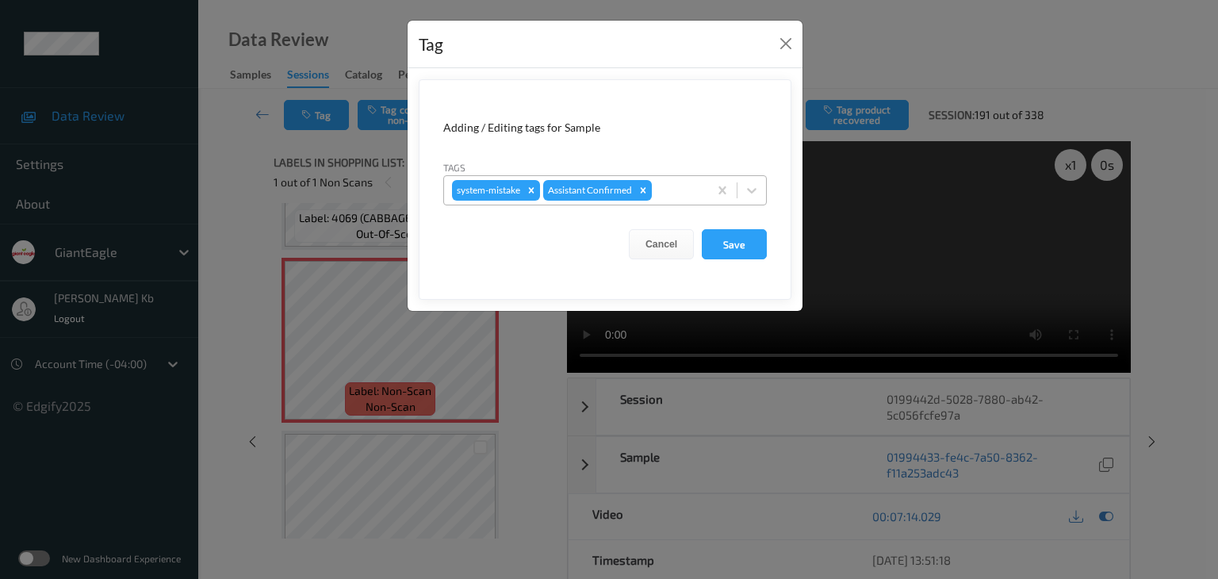
click at [684, 185] on div at bounding box center [677, 190] width 45 height 19
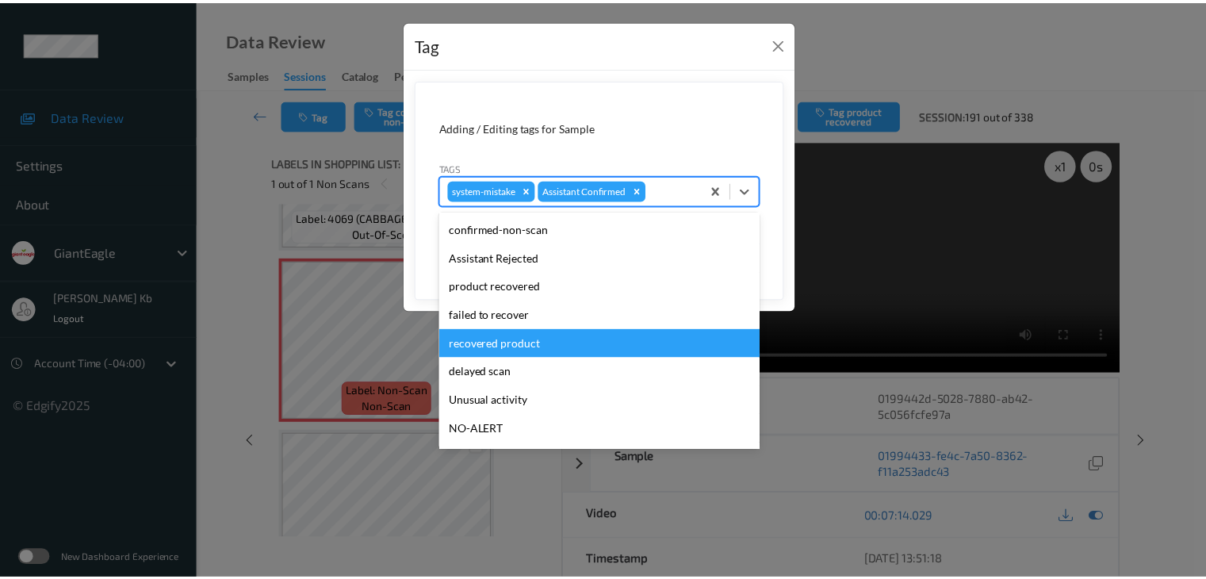
scroll to position [79, 0]
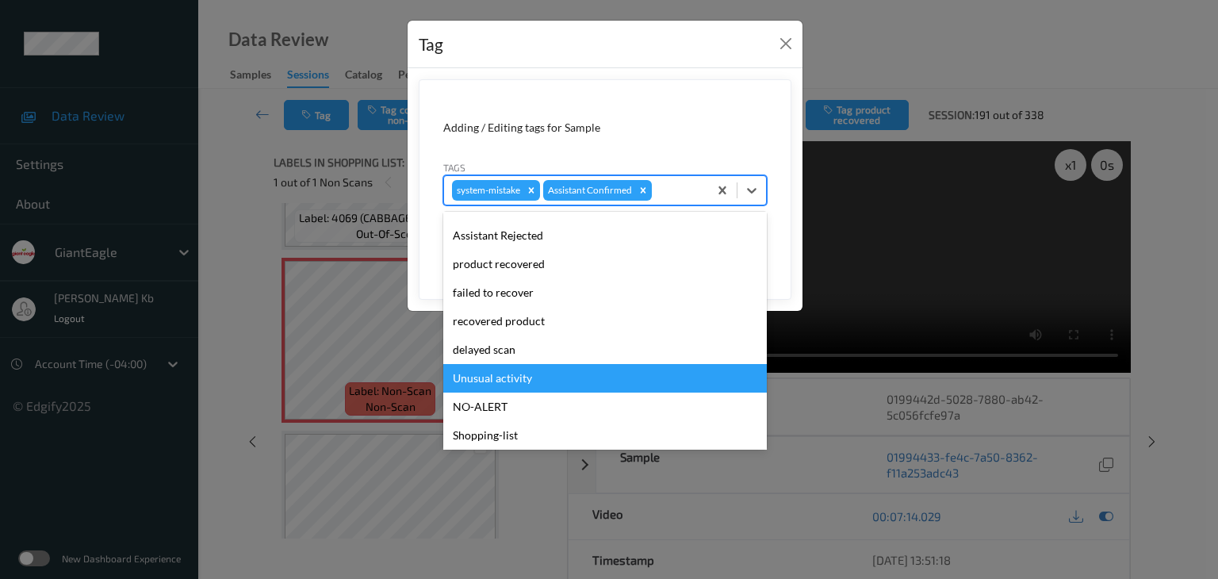
click at [495, 380] on div "Unusual activity" at bounding box center [605, 378] width 324 height 29
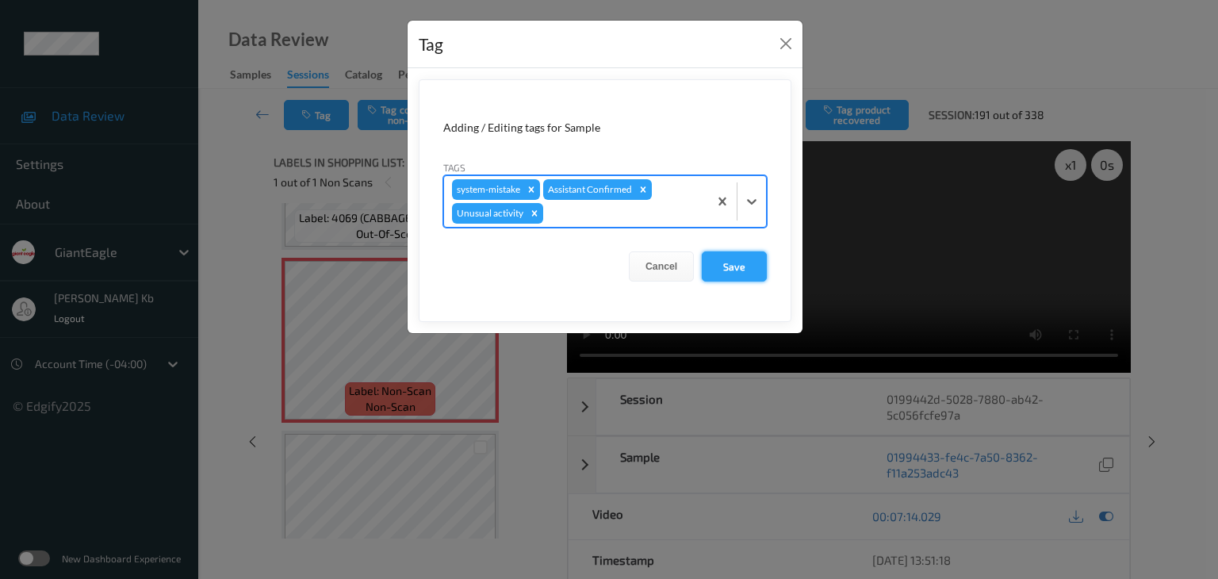
click at [732, 267] on button "Save" at bounding box center [734, 266] width 65 height 30
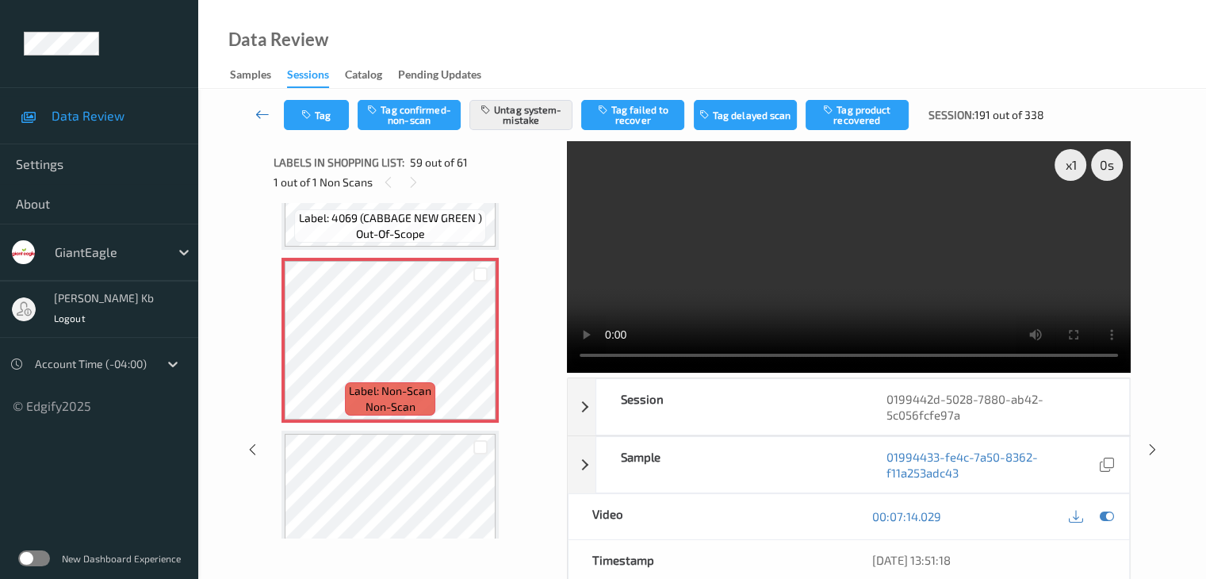
click at [260, 113] on icon at bounding box center [262, 114] width 14 height 16
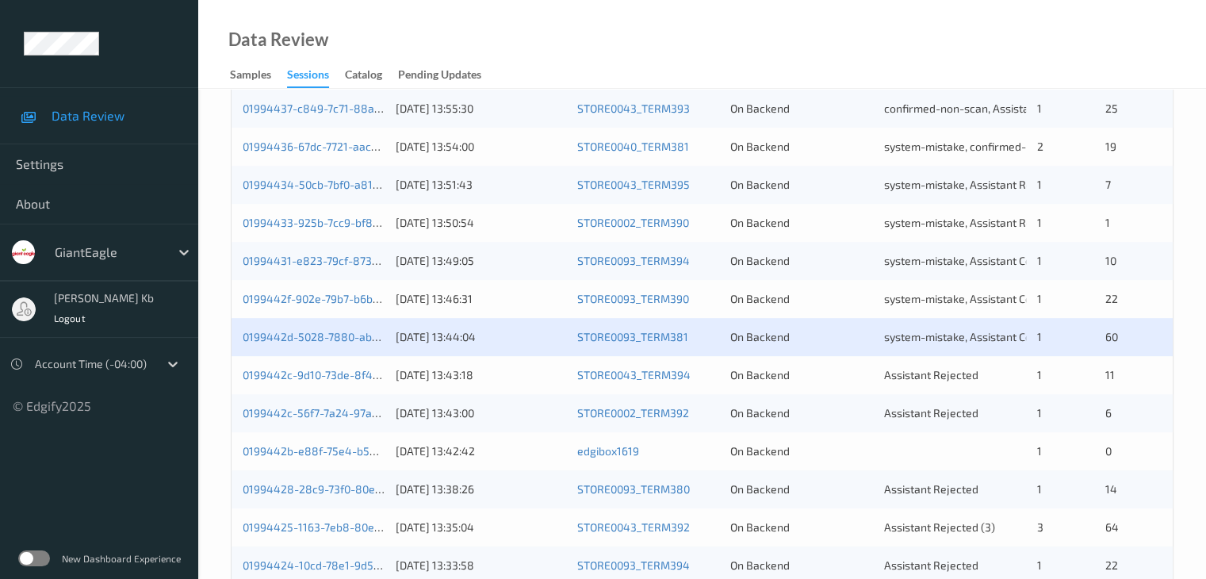
scroll to position [635, 0]
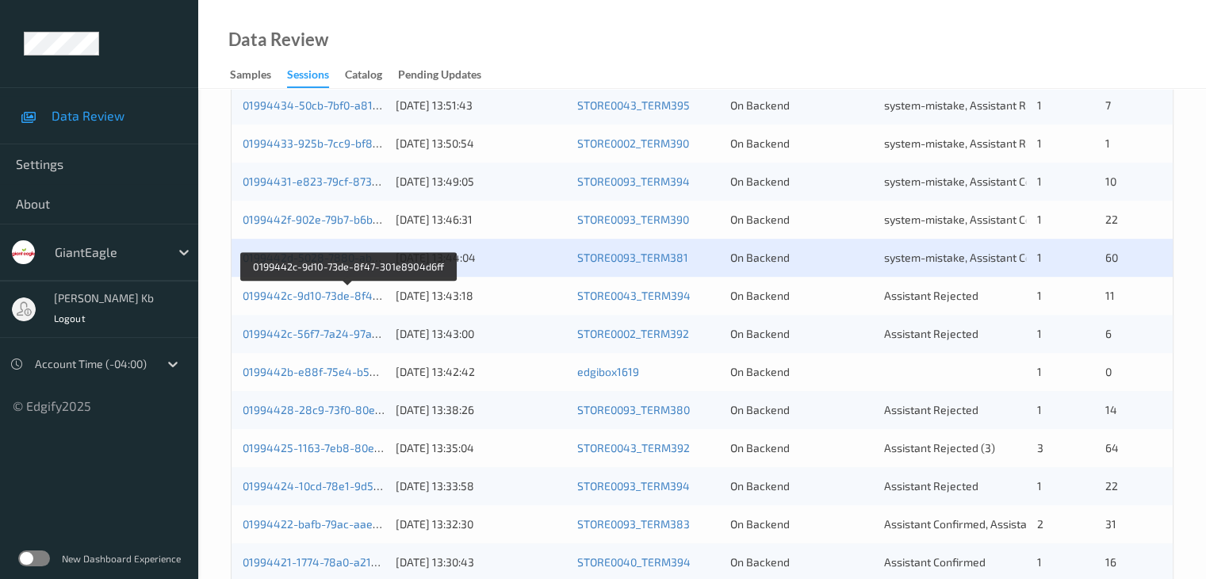
click at [351, 293] on link "0199442c-9d10-73de-8f47-301e8904d6ff" at bounding box center [349, 295] width 212 height 13
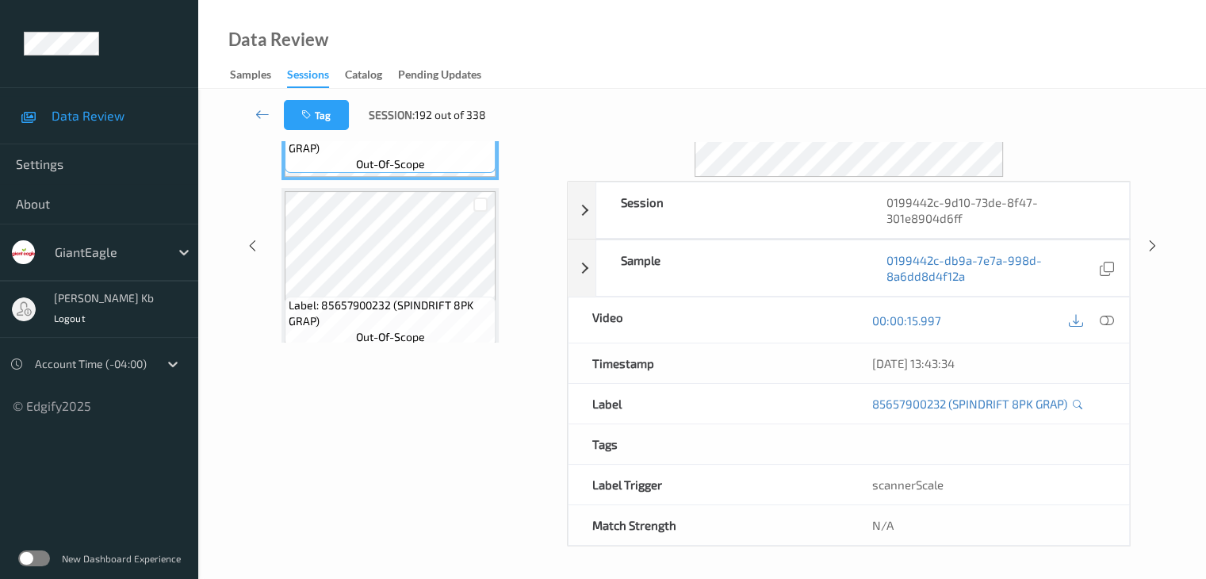
scroll to position [194, 0]
drag, startPoint x: 409, startPoint y: 3, endPoint x: 876, endPoint y: 32, distance: 467.3
click at [876, 32] on div "Data Review Samples Sessions Catalog Pending Updates" at bounding box center [702, 44] width 1008 height 89
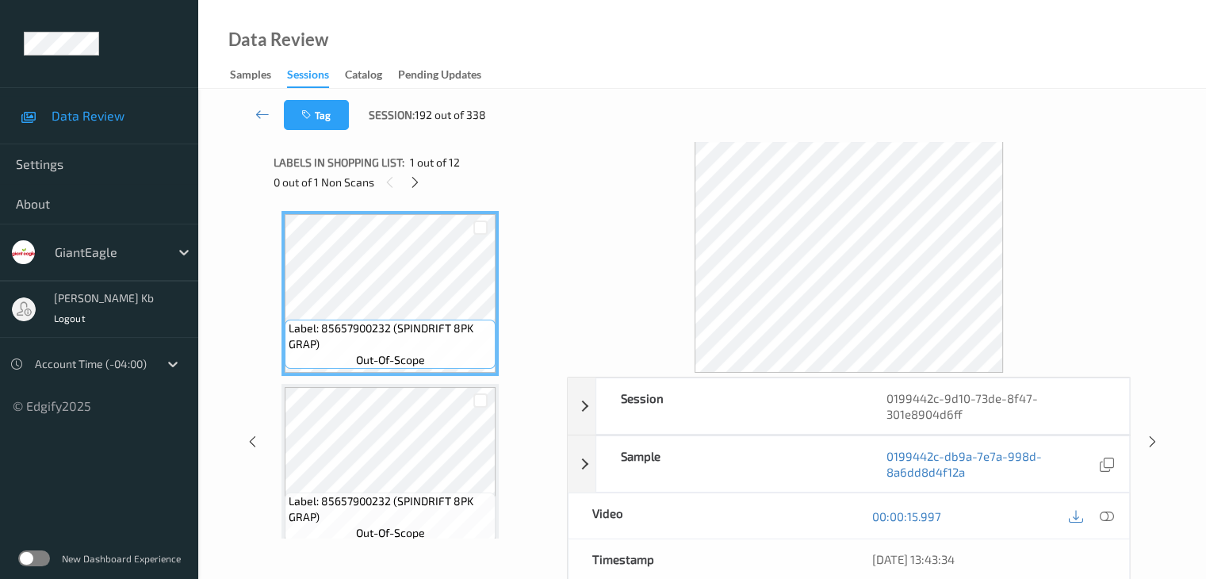
scroll to position [0, 0]
click at [412, 186] on icon at bounding box center [414, 182] width 13 height 14
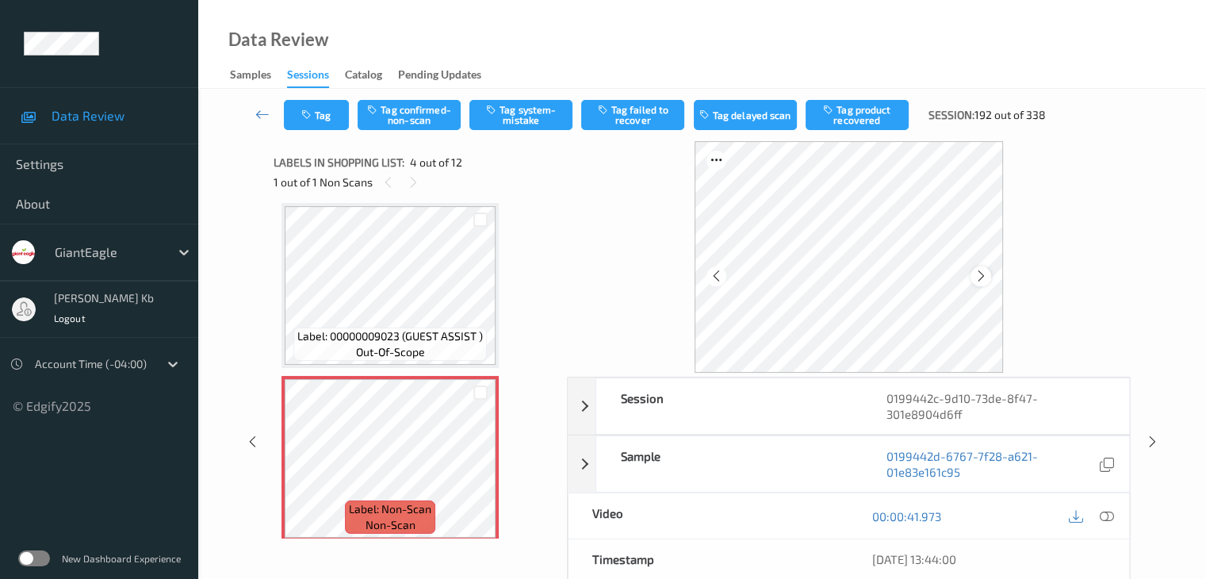
click at [976, 274] on icon at bounding box center [981, 276] width 13 height 14
click at [1110, 516] on icon at bounding box center [1106, 516] width 14 height 14
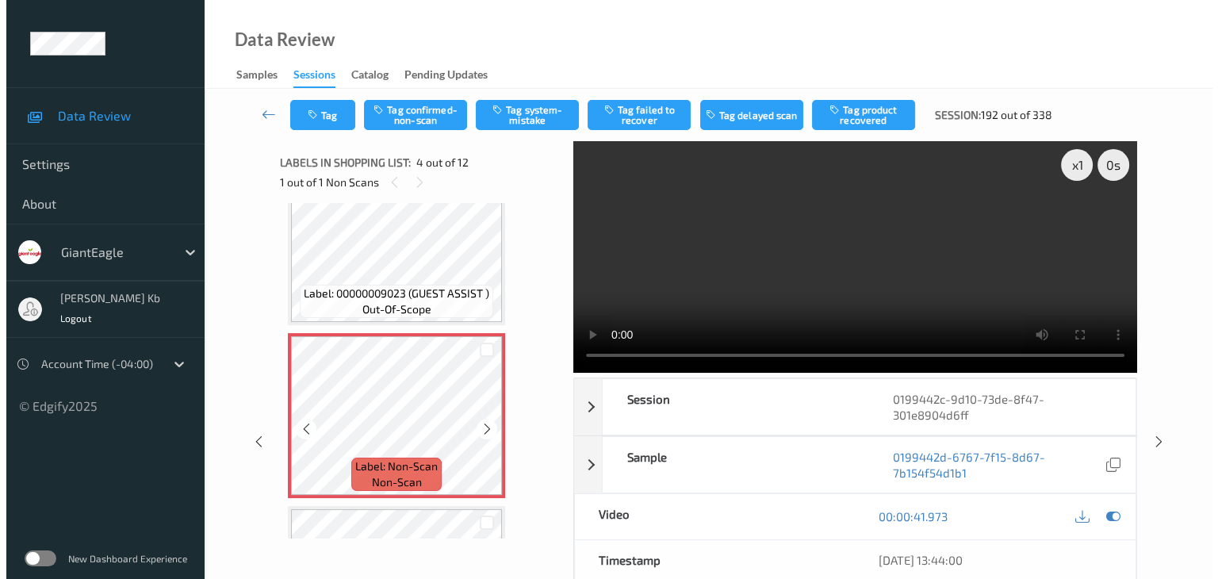
scroll to position [476, 0]
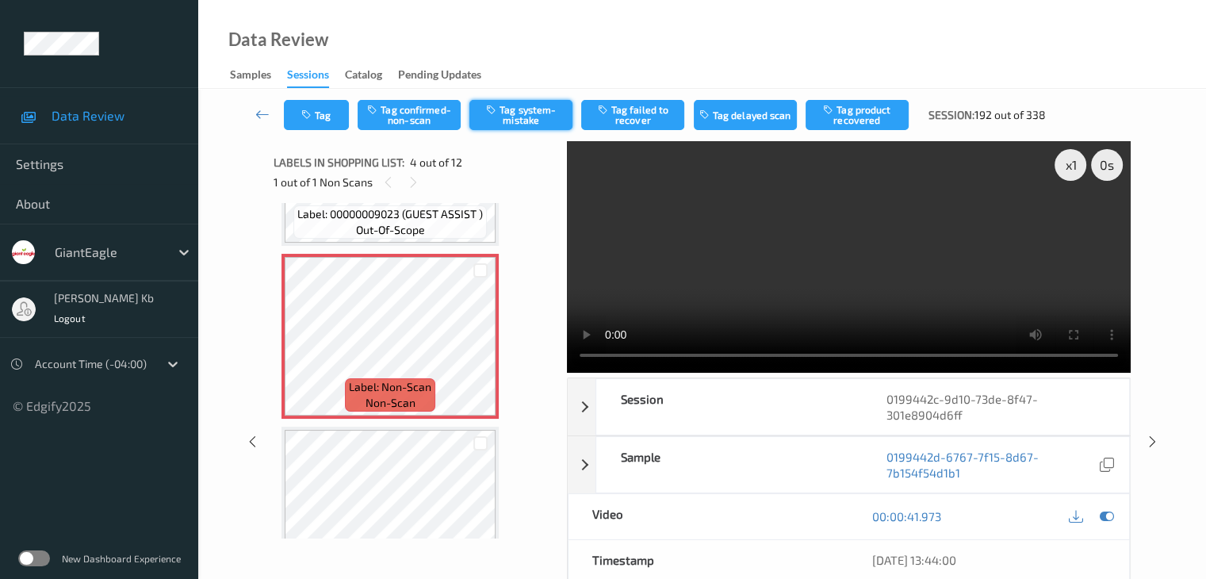
click at [530, 113] on button "Tag system-mistake" at bounding box center [521, 115] width 103 height 30
click at [325, 117] on button "Tag" at bounding box center [316, 115] width 65 height 30
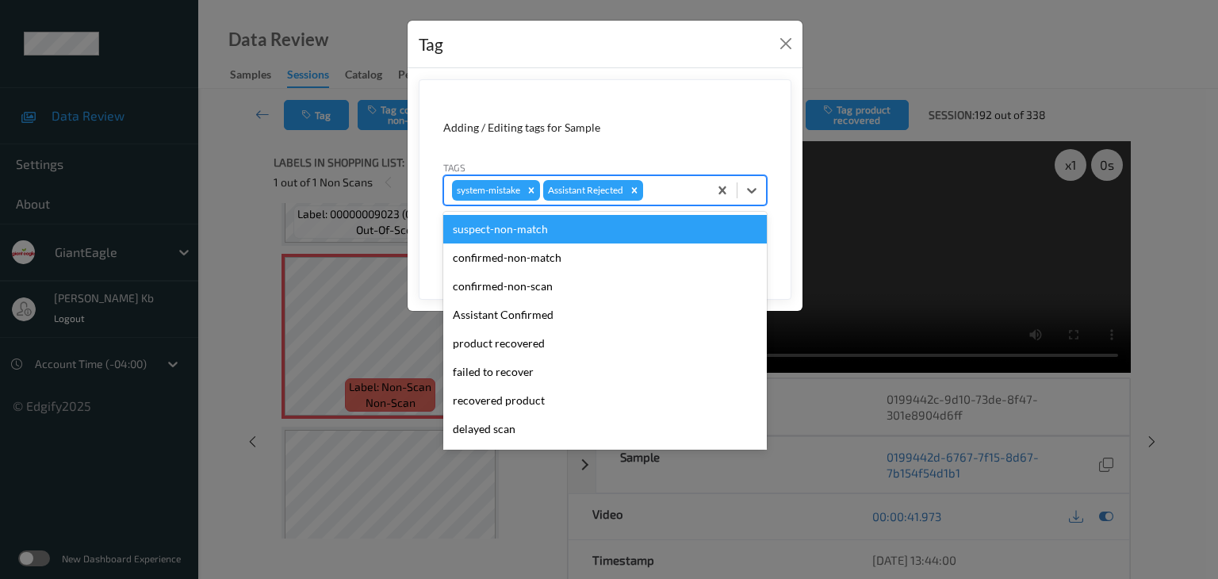
drag, startPoint x: 671, startPoint y: 189, endPoint x: 658, endPoint y: 188, distance: 12.7
click at [660, 186] on div at bounding box center [673, 190] width 54 height 19
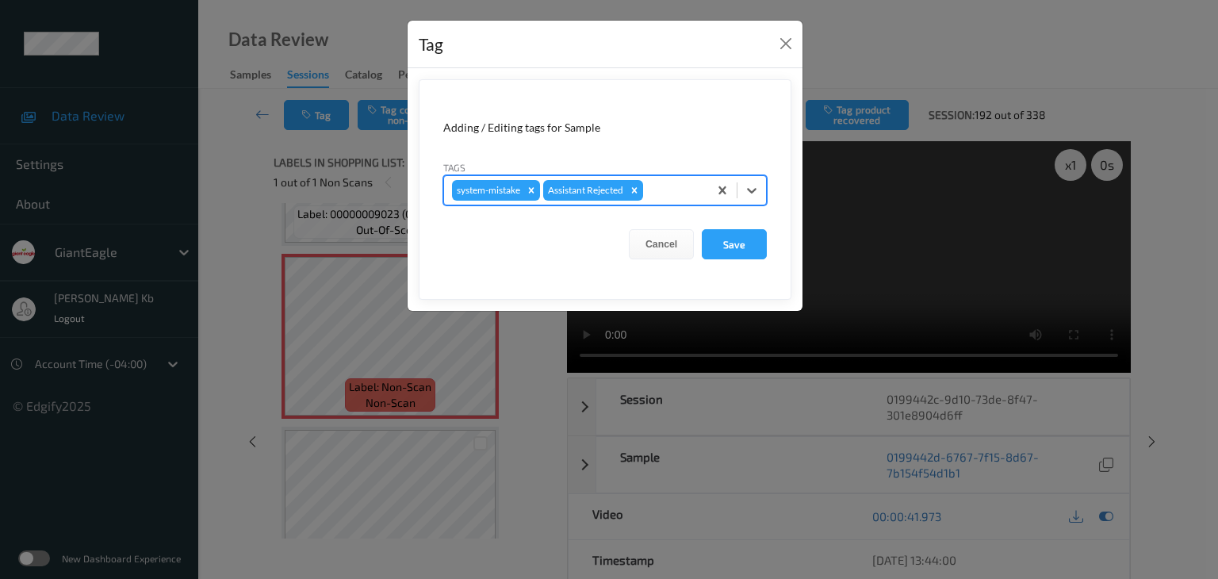
click at [662, 190] on div at bounding box center [673, 190] width 54 height 19
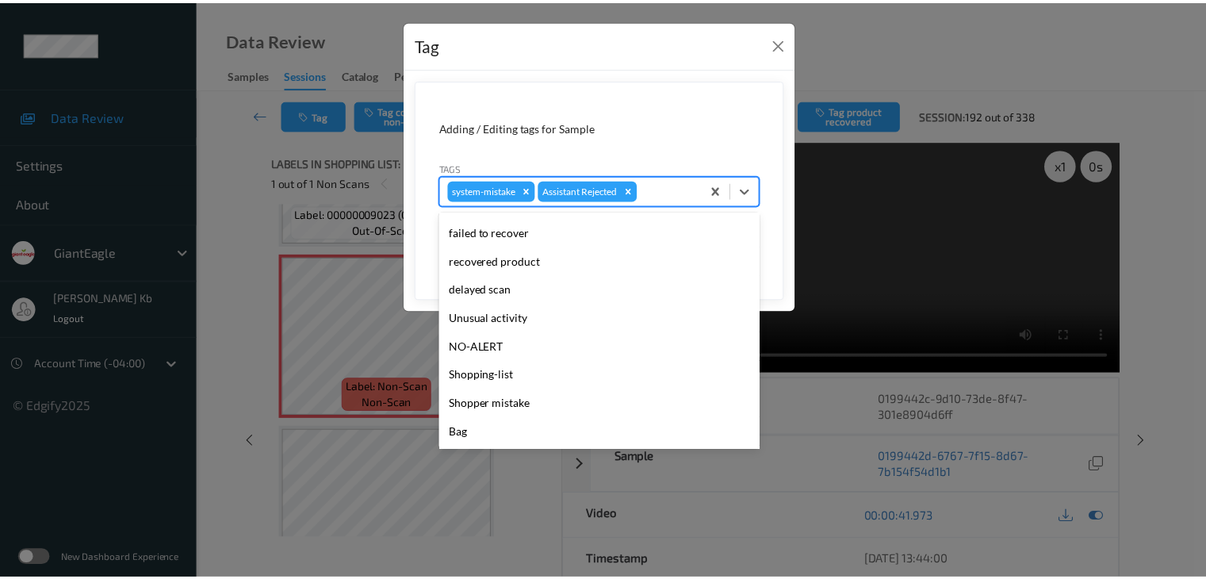
scroll to position [159, 0]
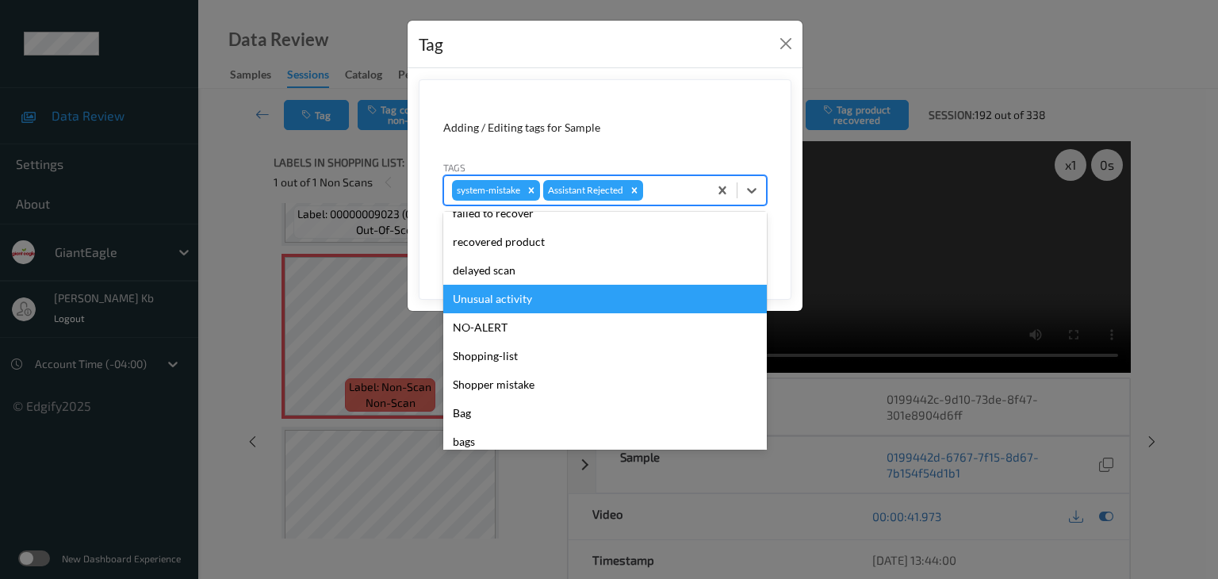
click at [523, 296] on div "Unusual activity" at bounding box center [605, 299] width 324 height 29
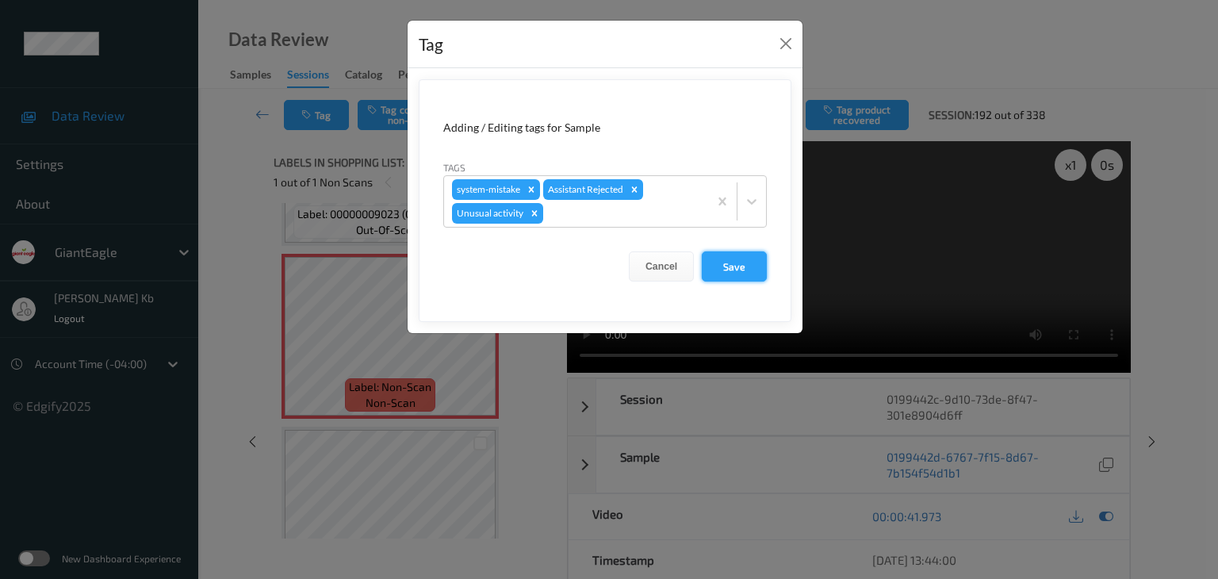
click at [727, 267] on button "Save" at bounding box center [734, 266] width 65 height 30
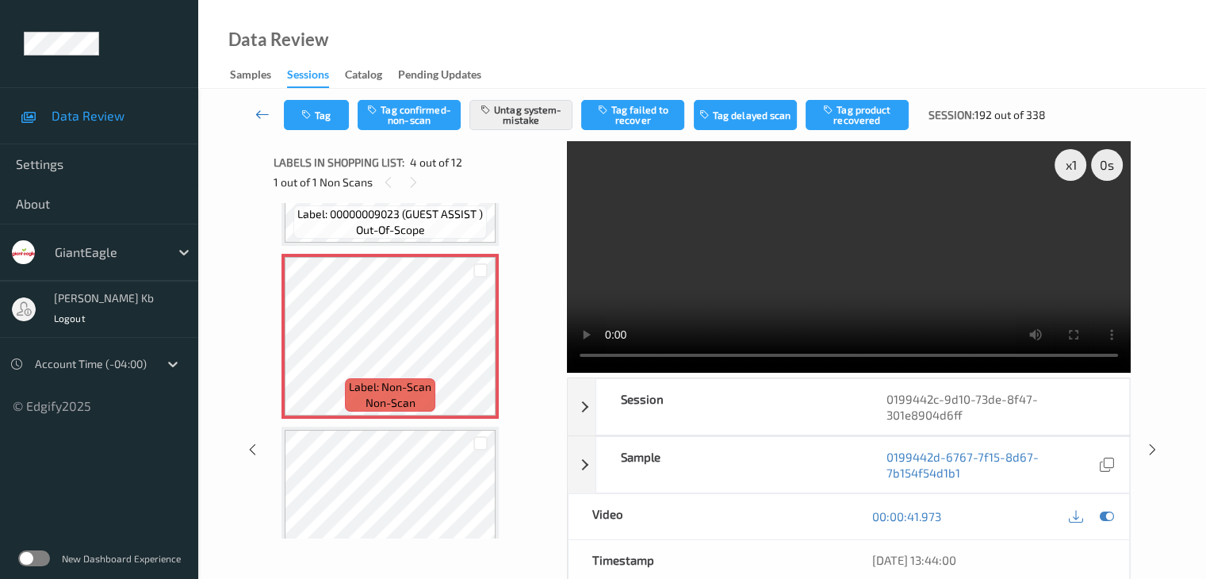
click at [267, 111] on icon at bounding box center [262, 114] width 14 height 16
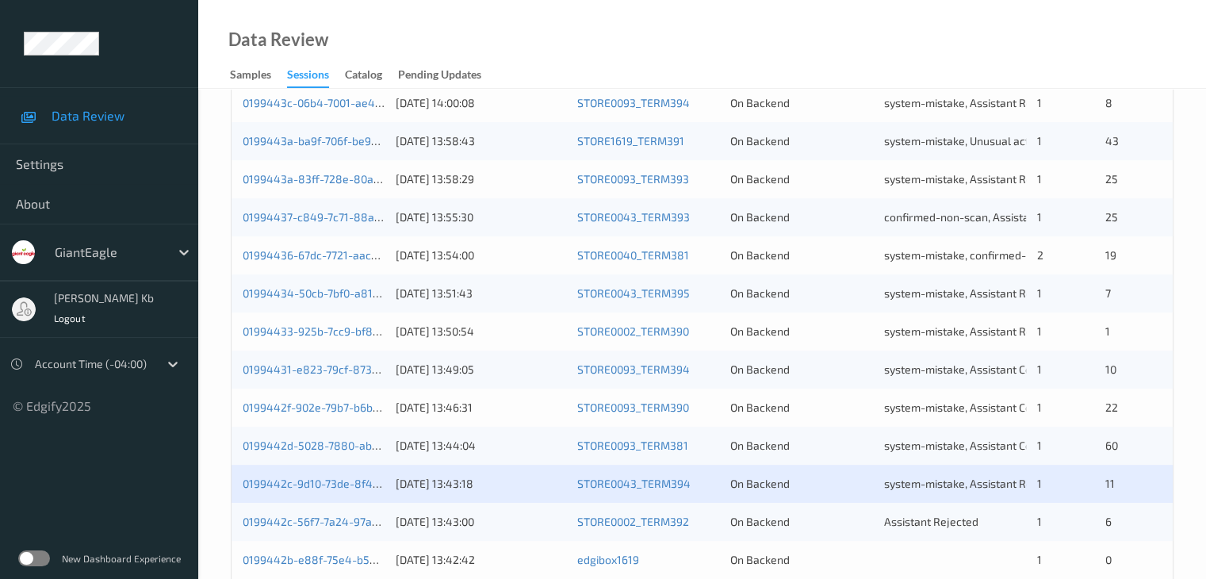
scroll to position [635, 0]
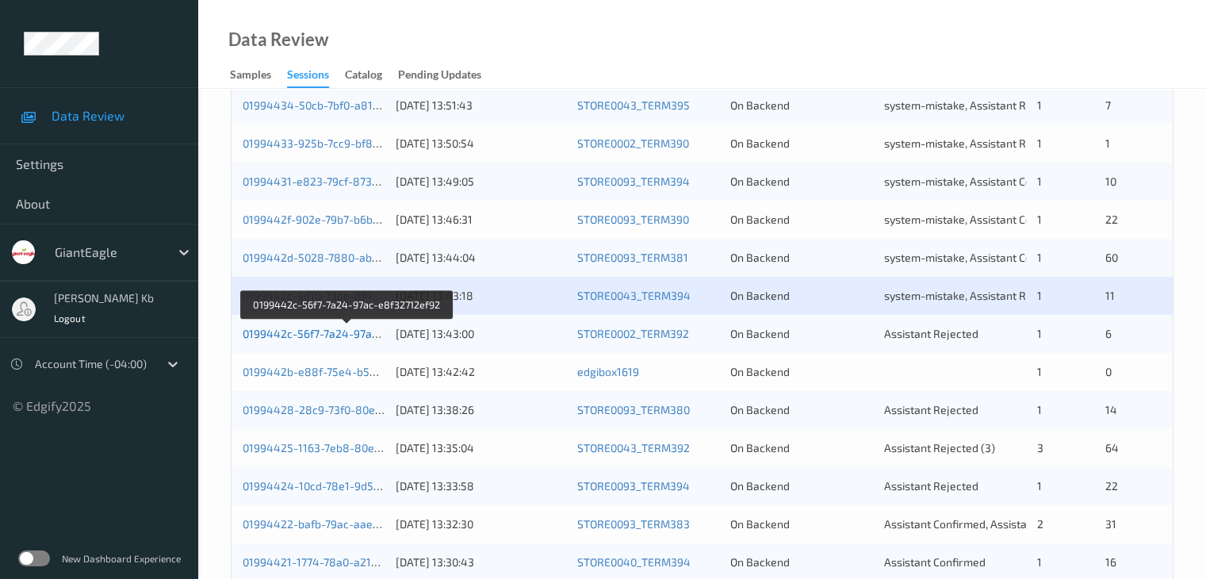
click at [336, 332] on link "0199442c-56f7-7a24-97ac-e8f32712ef92" at bounding box center [347, 333] width 209 height 13
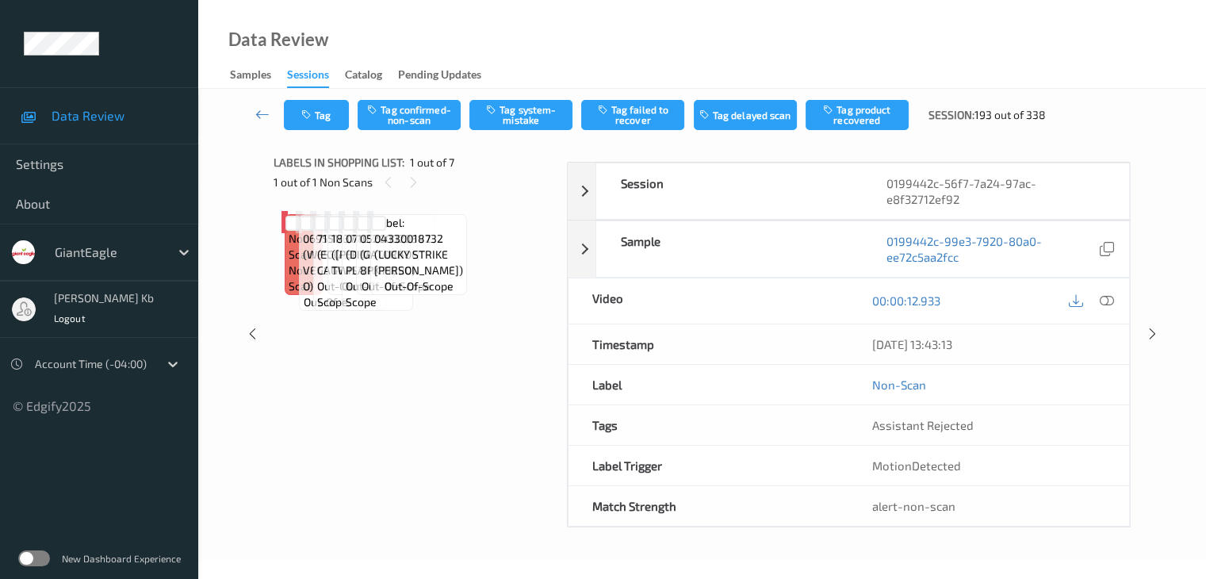
scroll to position [96, 0]
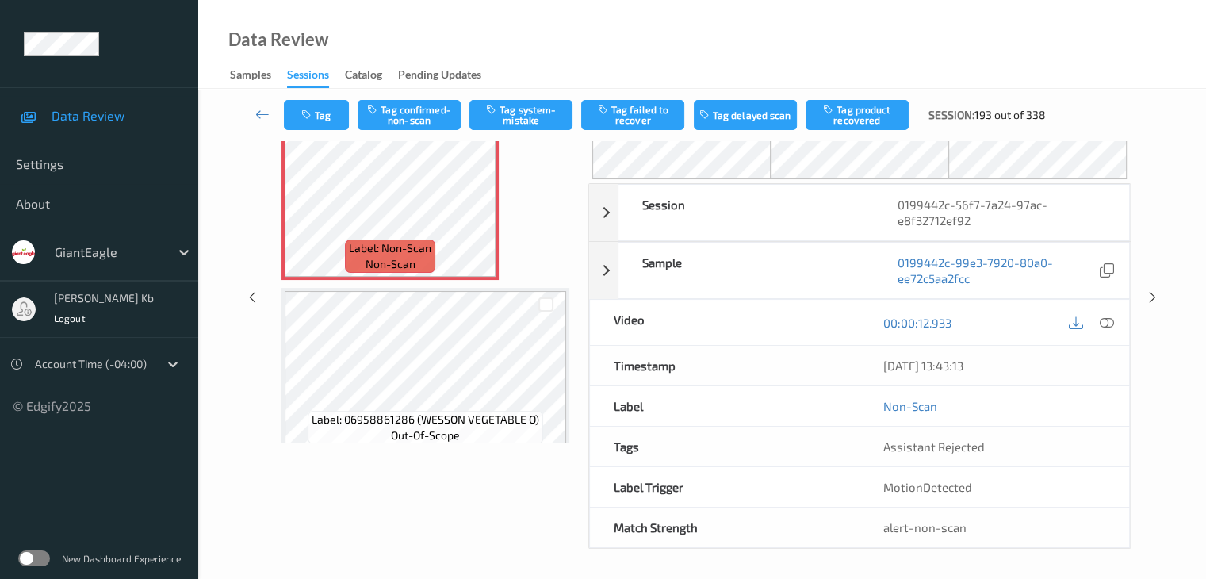
click at [414, 134] on div "Tag Tag confirmed-non-scan Tag system-mistake Tag failed to recover Tag delayed…" at bounding box center [702, 115] width 943 height 52
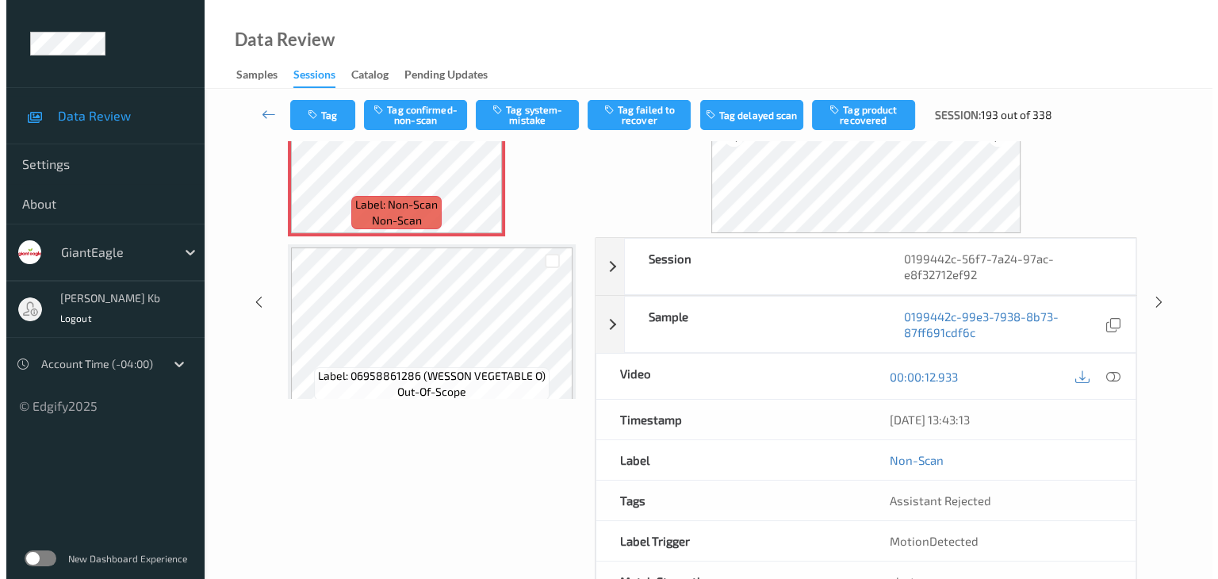
scroll to position [35, 0]
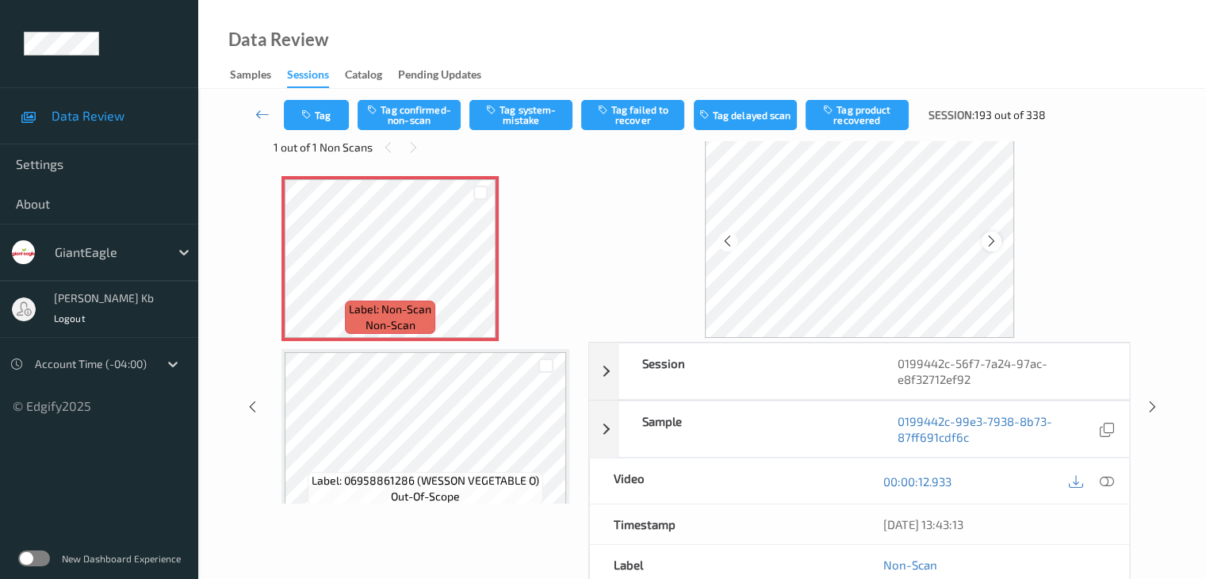
click at [999, 239] on icon at bounding box center [991, 241] width 13 height 14
click at [999, 240] on icon at bounding box center [991, 241] width 13 height 14
click at [1114, 481] on icon at bounding box center [1106, 481] width 14 height 14
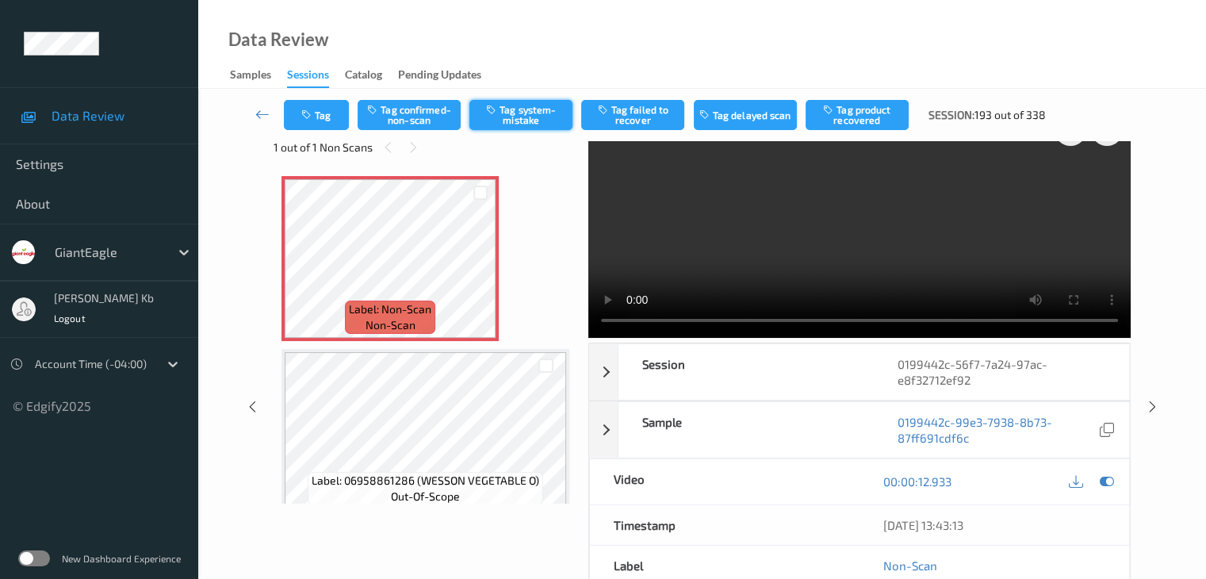
click at [530, 117] on button "Tag system-mistake" at bounding box center [521, 115] width 103 height 30
click at [332, 110] on button "Tag" at bounding box center [316, 115] width 65 height 30
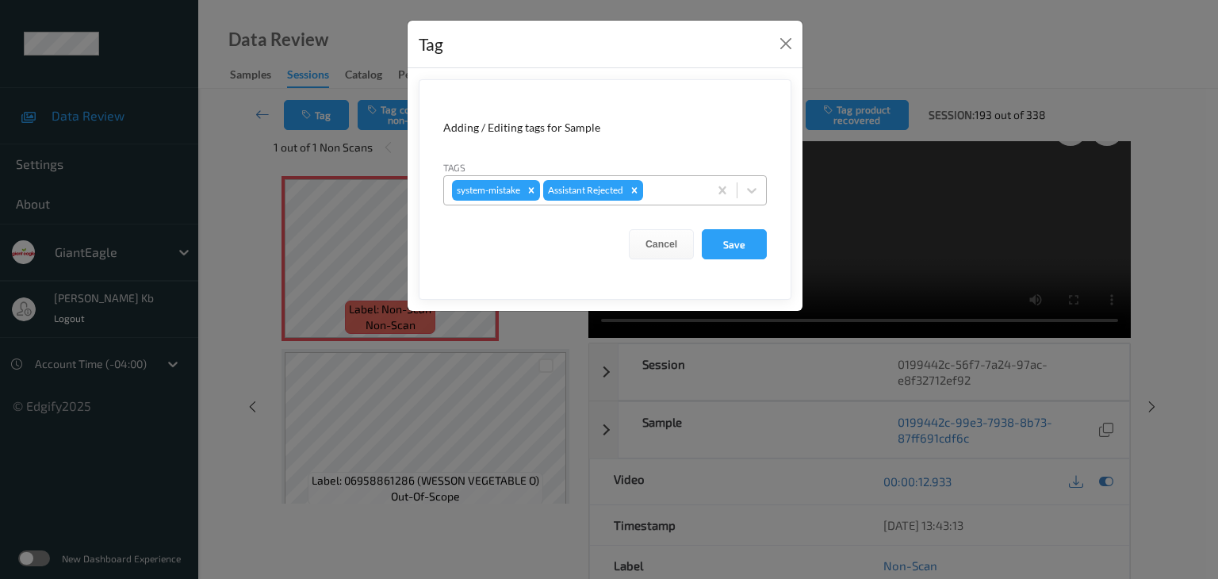
click at [663, 184] on div at bounding box center [673, 190] width 54 height 19
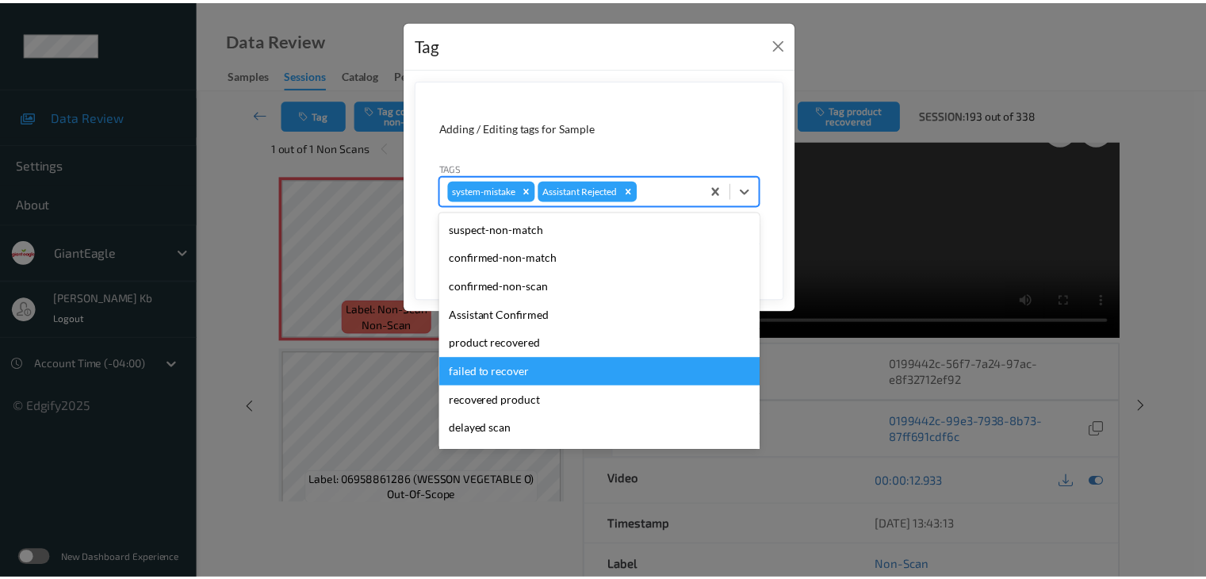
scroll to position [79, 0]
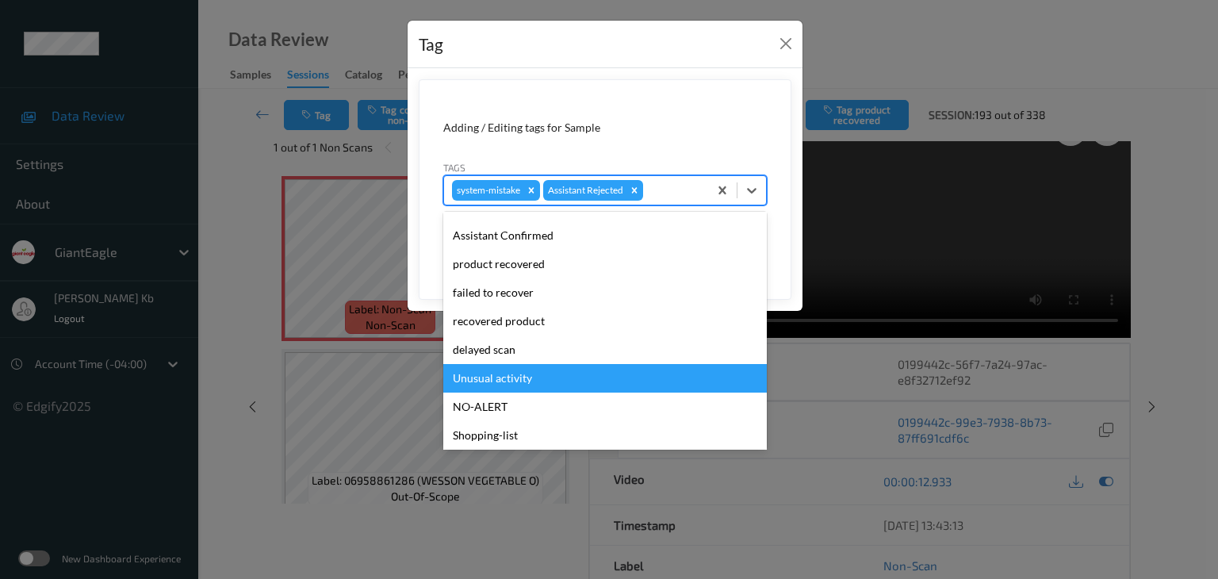
click at [515, 382] on div "Unusual activity" at bounding box center [605, 378] width 324 height 29
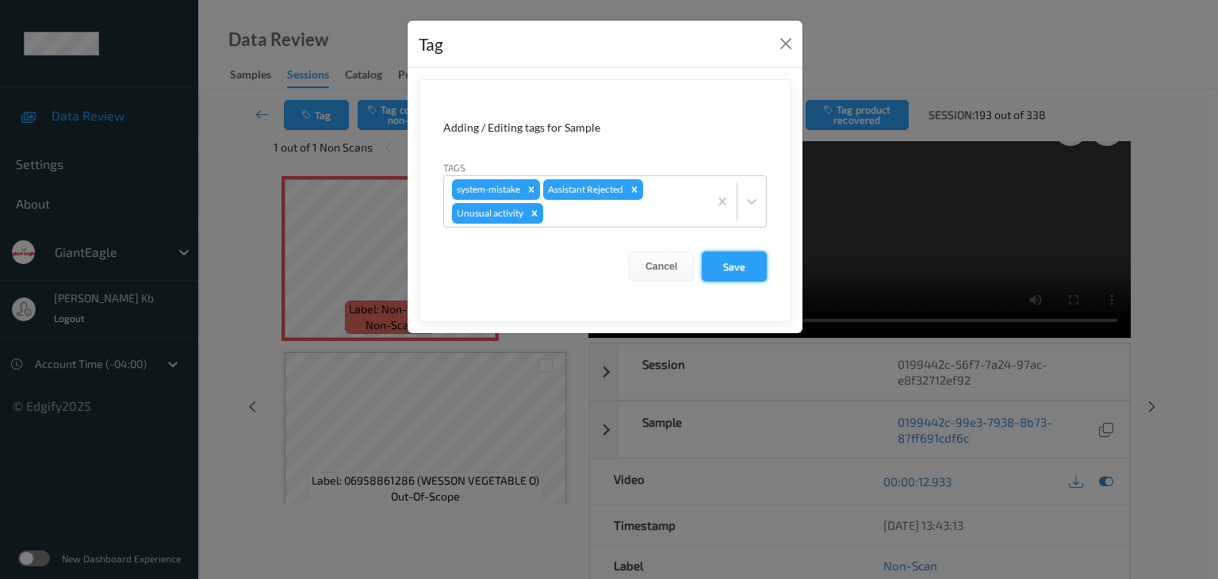
click at [739, 270] on button "Save" at bounding box center [734, 266] width 65 height 30
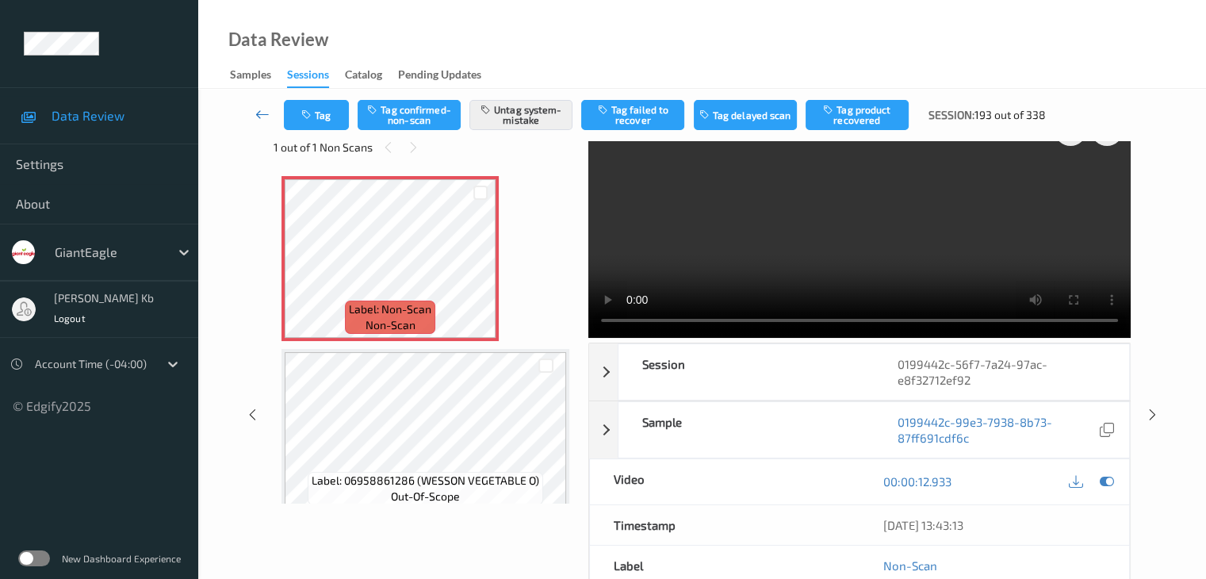
click at [267, 109] on icon at bounding box center [262, 114] width 14 height 16
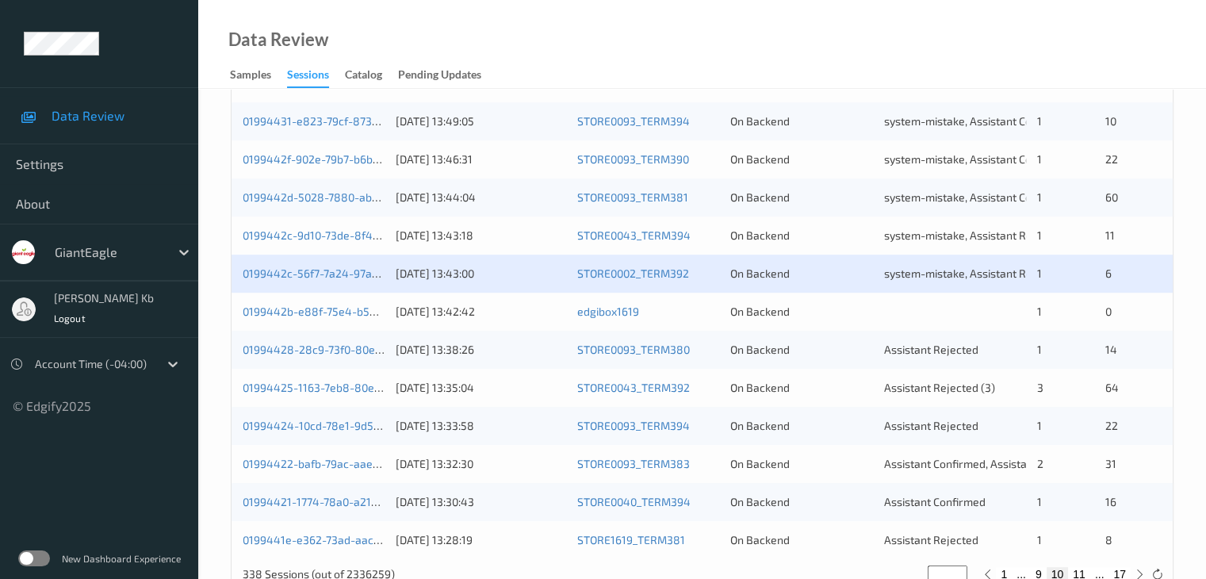
scroll to position [714, 0]
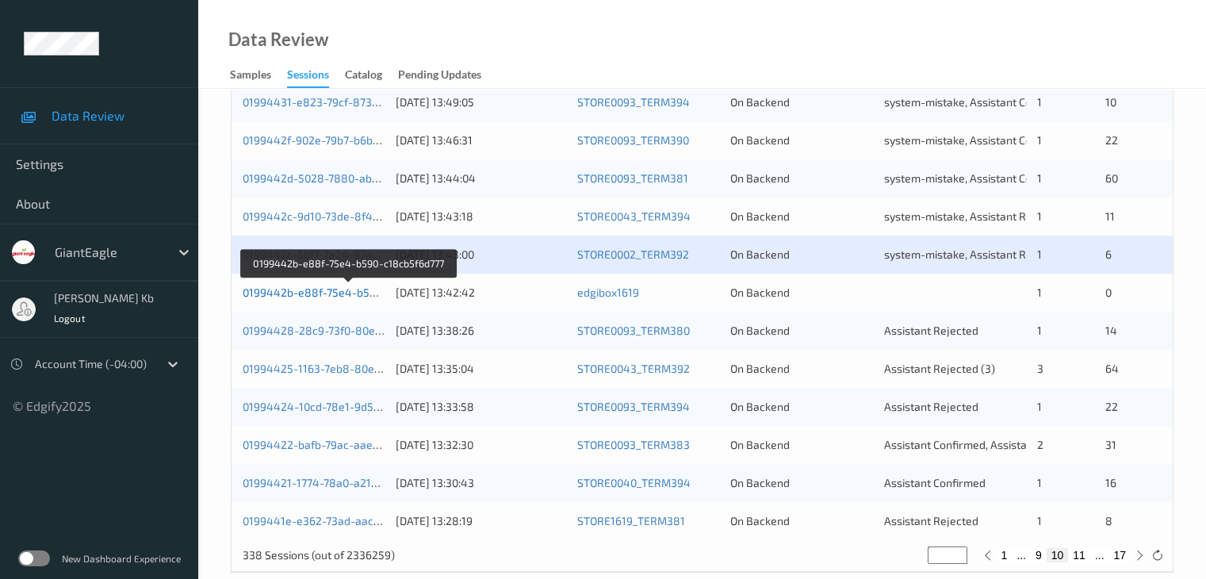
click at [316, 290] on link "0199442b-e88f-75e4-b590-c18cb5f6d777" at bounding box center [349, 292] width 213 height 13
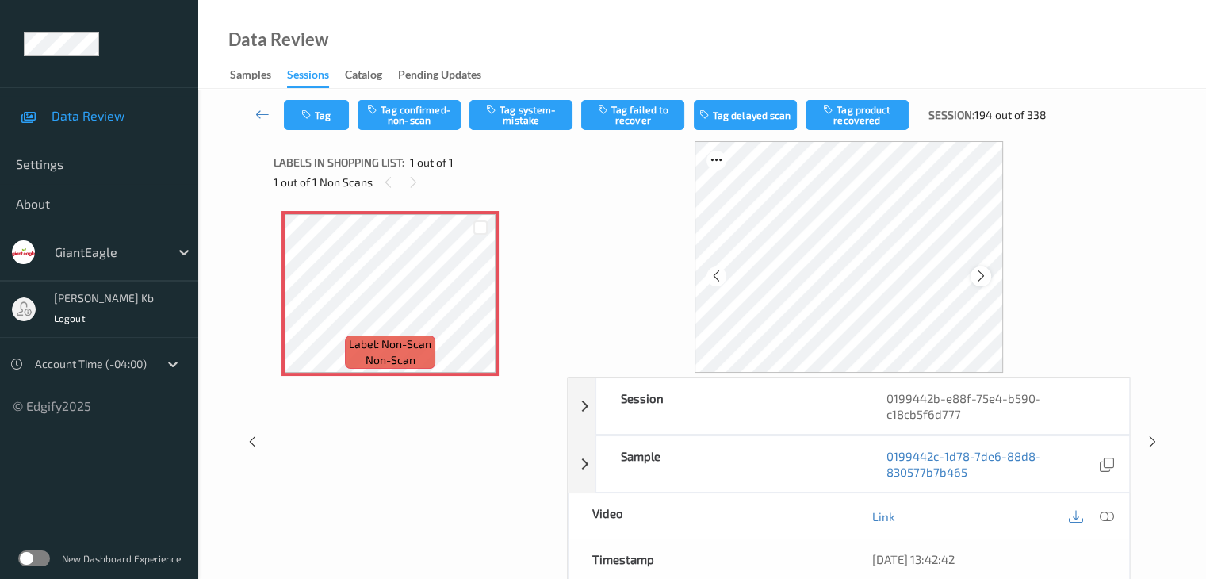
click at [983, 274] on icon at bounding box center [981, 276] width 13 height 14
click at [1108, 513] on icon at bounding box center [1106, 516] width 14 height 14
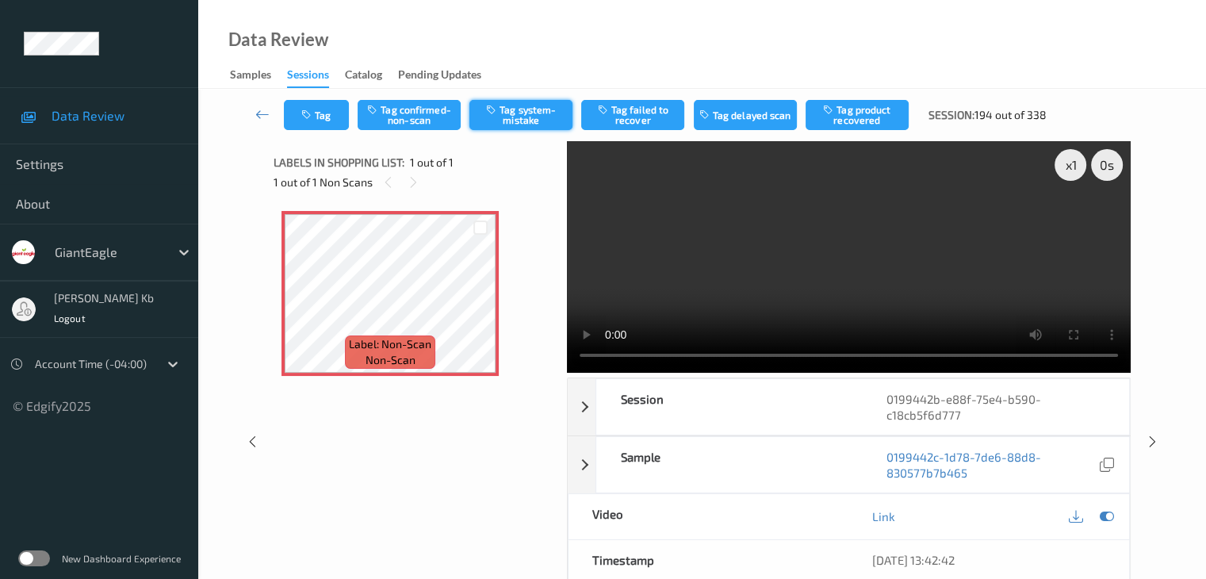
click at [546, 118] on button "Tag system-mistake" at bounding box center [521, 115] width 103 height 30
click at [259, 117] on icon at bounding box center [262, 114] width 14 height 16
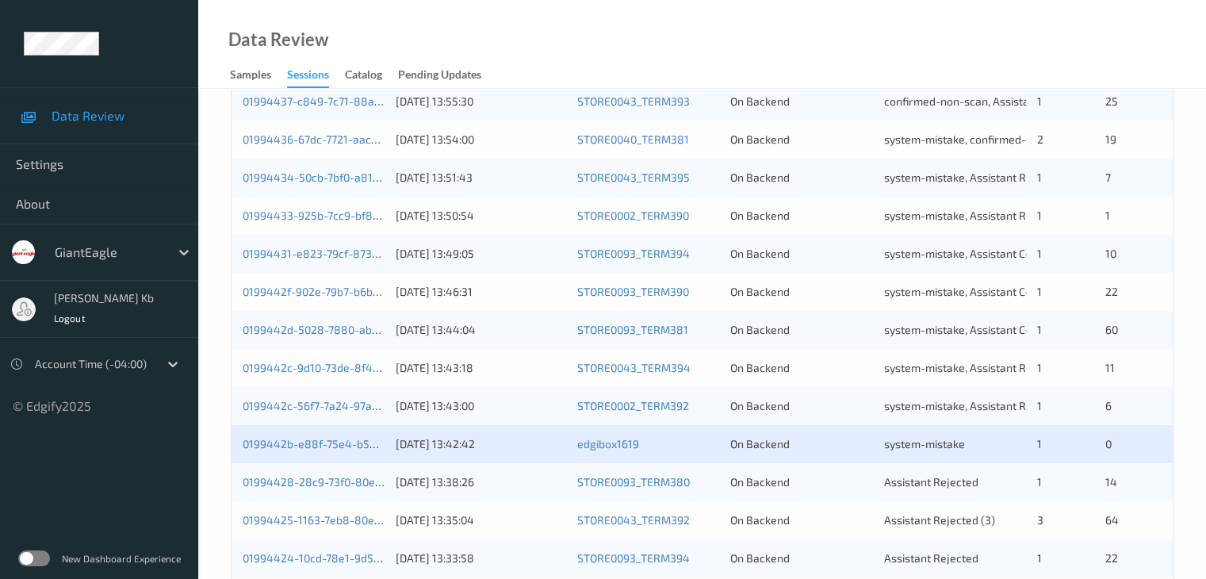
scroll to position [714, 0]
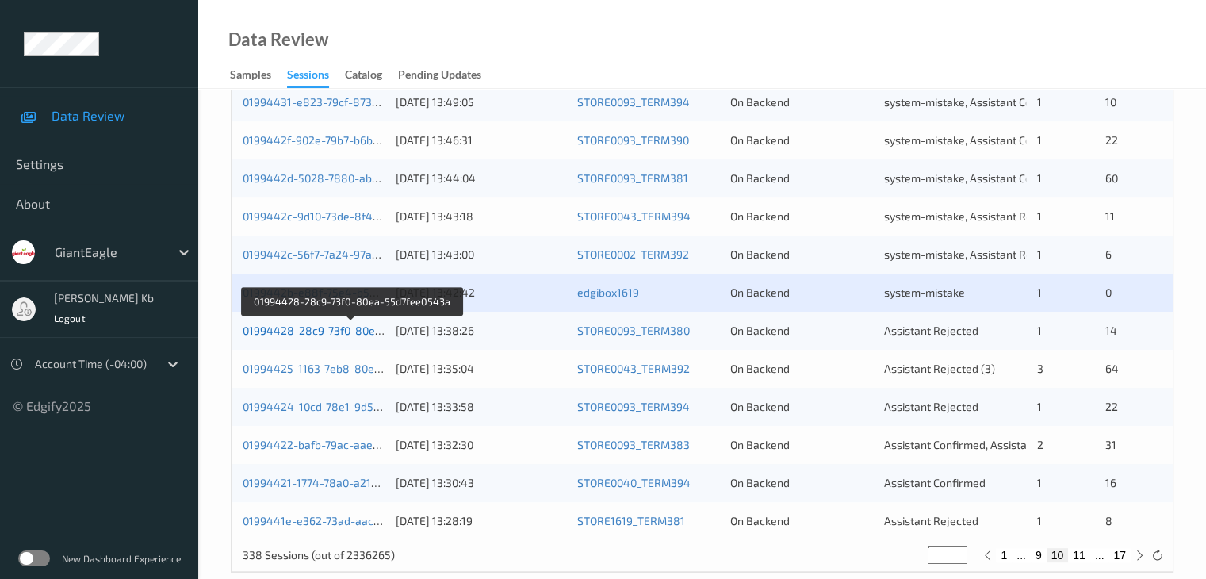
click at [328, 330] on link "01994428-28c9-73f0-80ea-55d7fee0543a" at bounding box center [351, 330] width 217 height 13
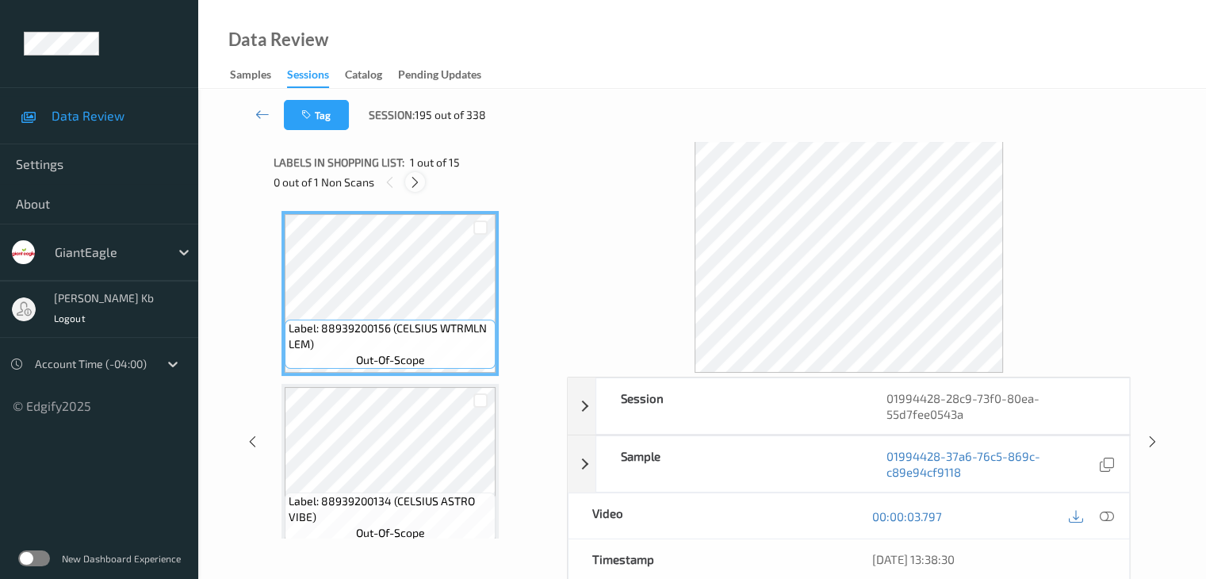
click at [416, 182] on icon at bounding box center [414, 182] width 13 height 14
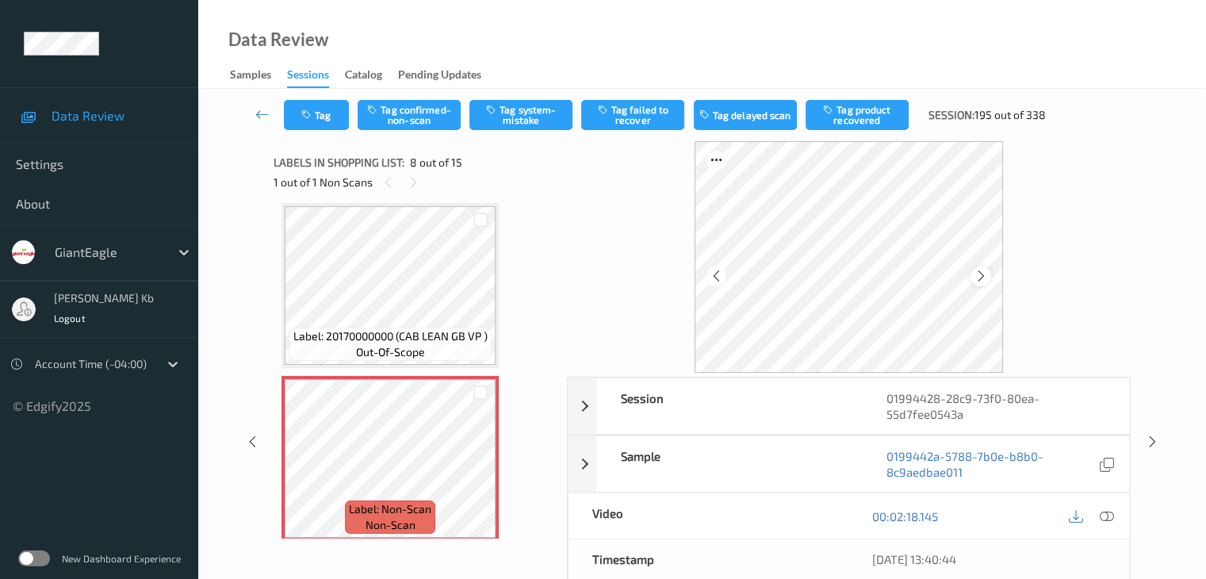
click at [983, 274] on icon at bounding box center [981, 276] width 13 height 14
click at [1107, 514] on icon at bounding box center [1106, 516] width 14 height 14
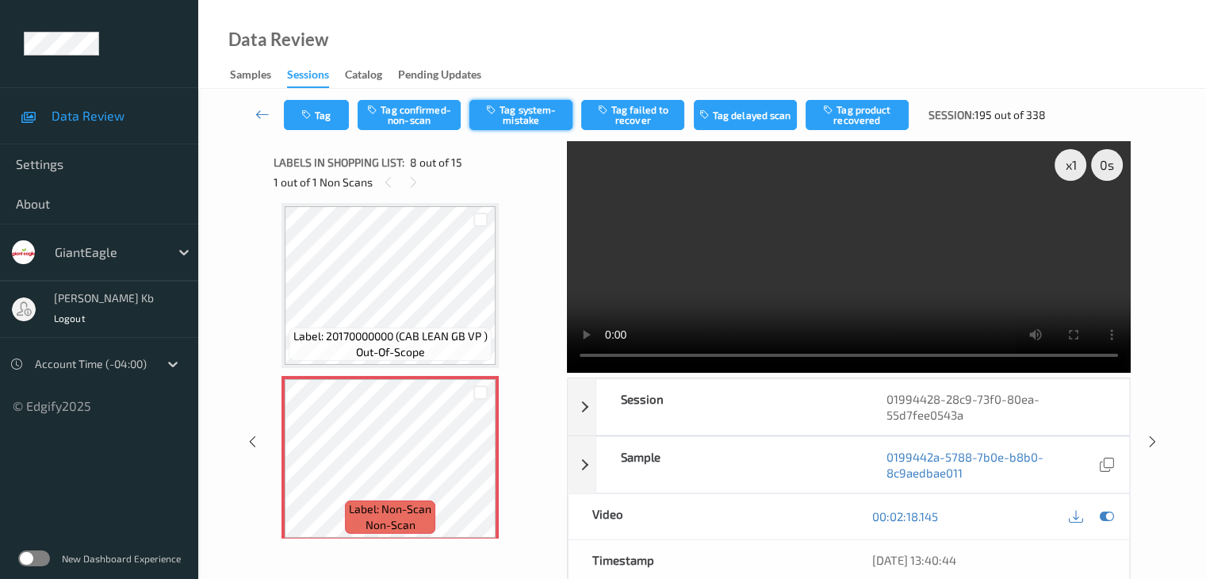
click at [520, 113] on button "Tag system-mistake" at bounding box center [521, 115] width 103 height 30
click at [324, 121] on button "Tag" at bounding box center [316, 115] width 65 height 30
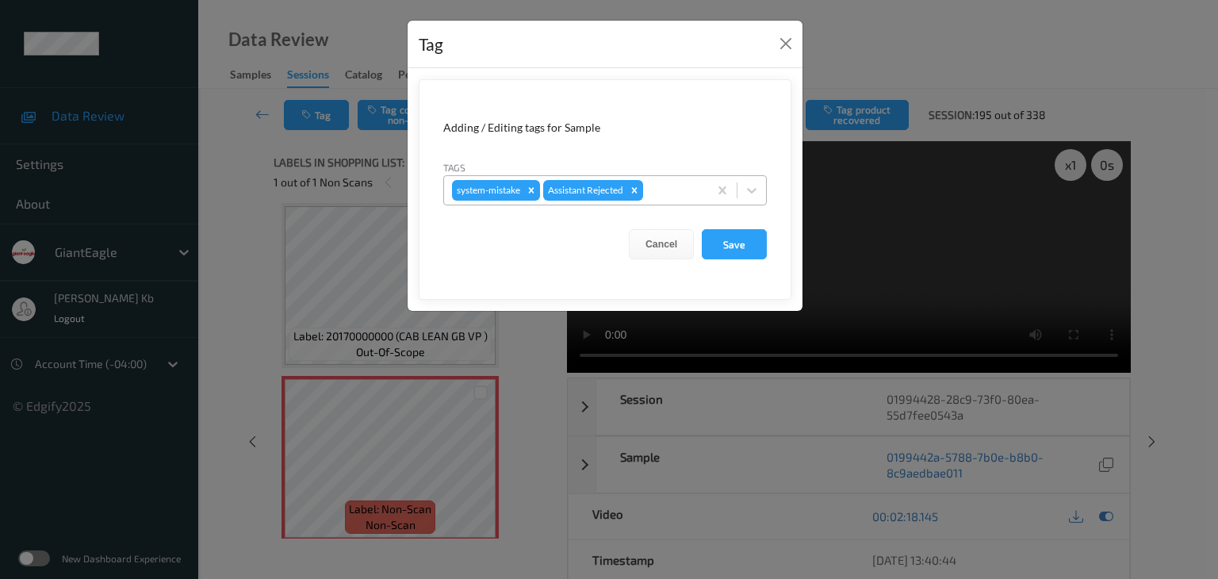
click at [663, 190] on div at bounding box center [673, 190] width 54 height 19
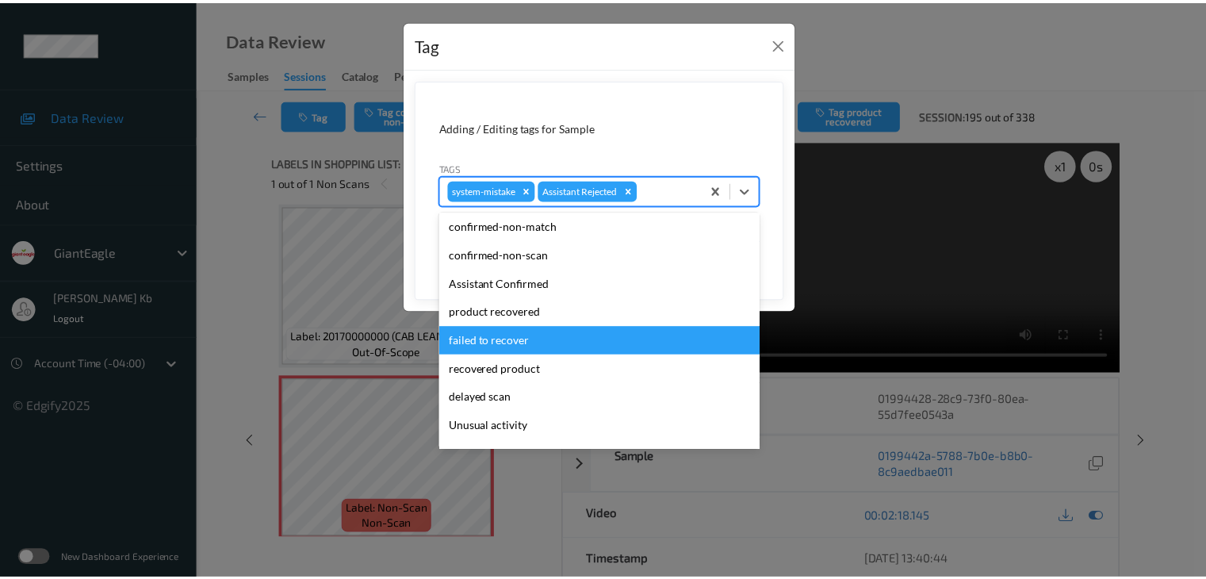
scroll to position [59, 0]
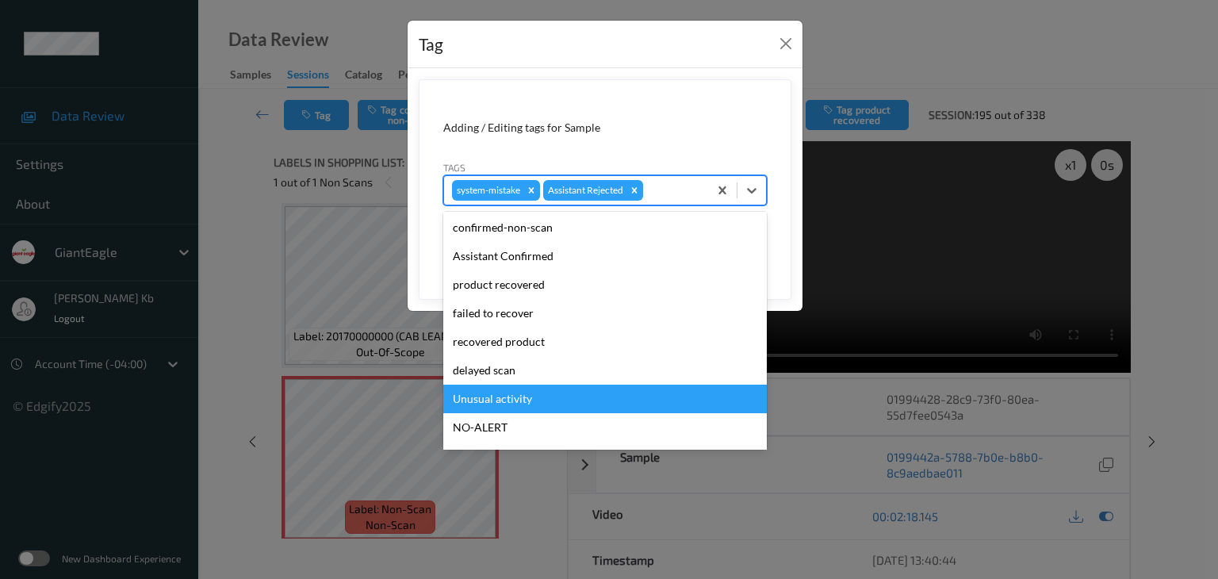
click at [531, 397] on div "Unusual activity" at bounding box center [605, 399] width 324 height 29
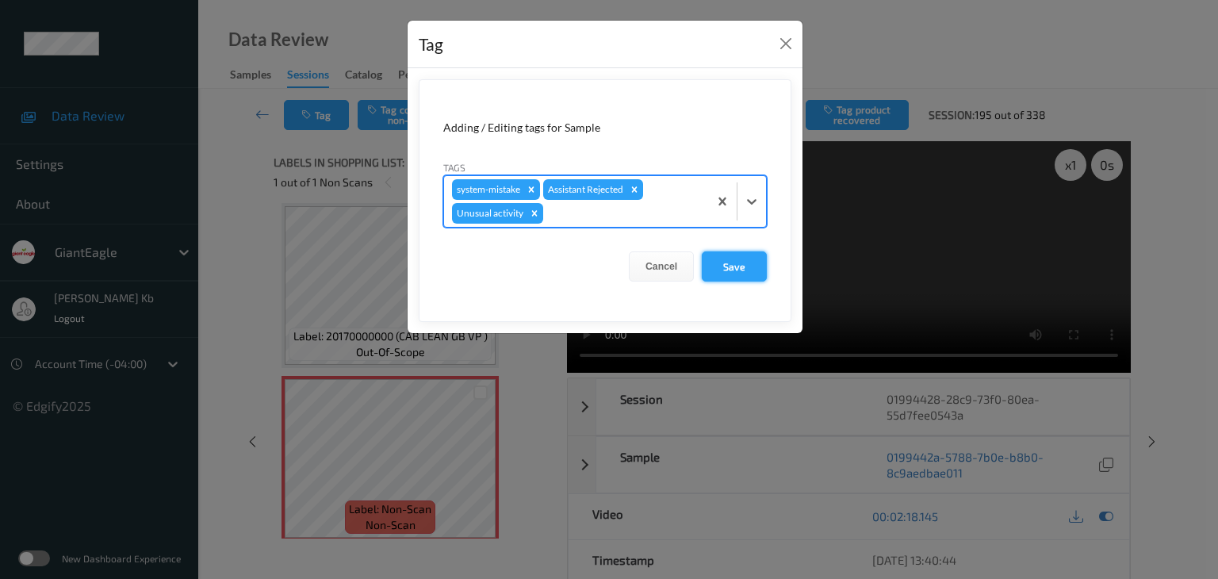
click at [740, 266] on button "Save" at bounding box center [734, 266] width 65 height 30
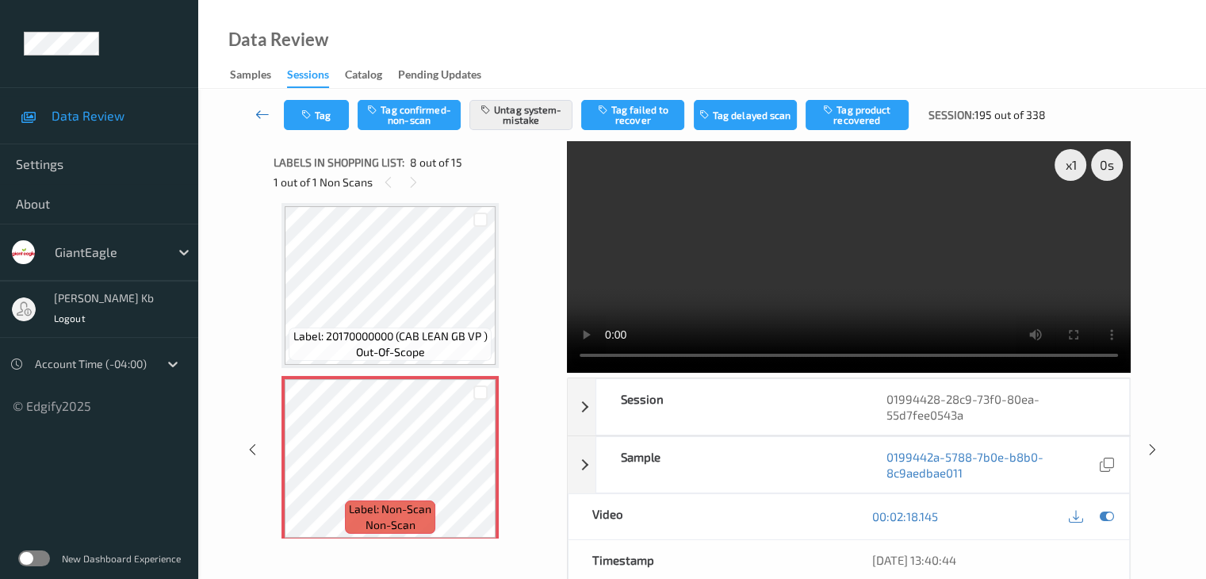
click at [260, 112] on icon at bounding box center [262, 114] width 14 height 16
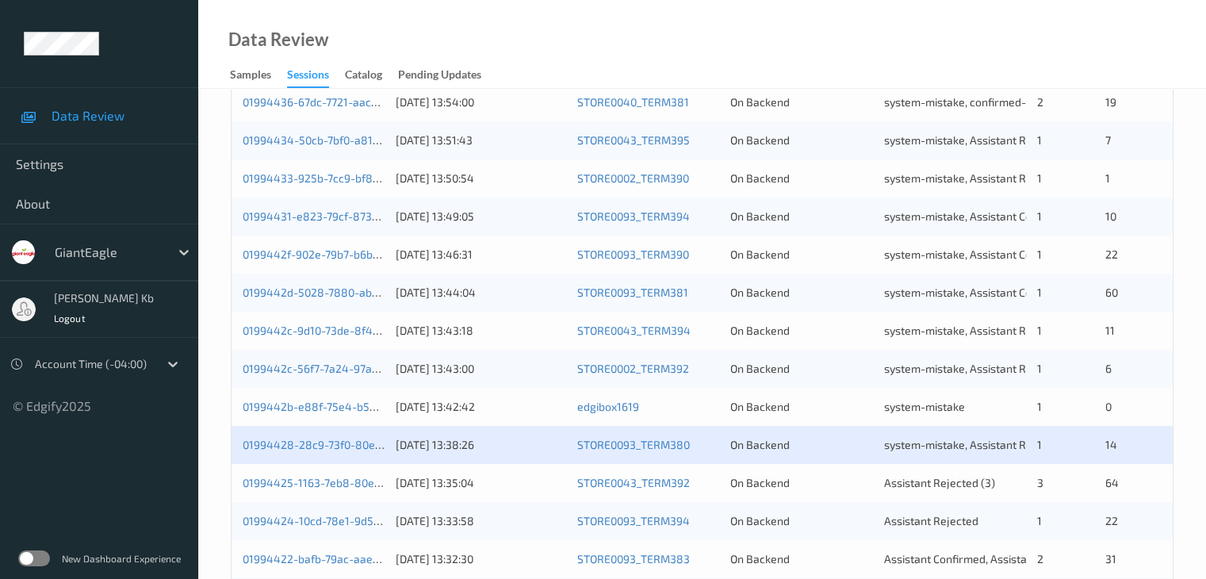
scroll to position [635, 0]
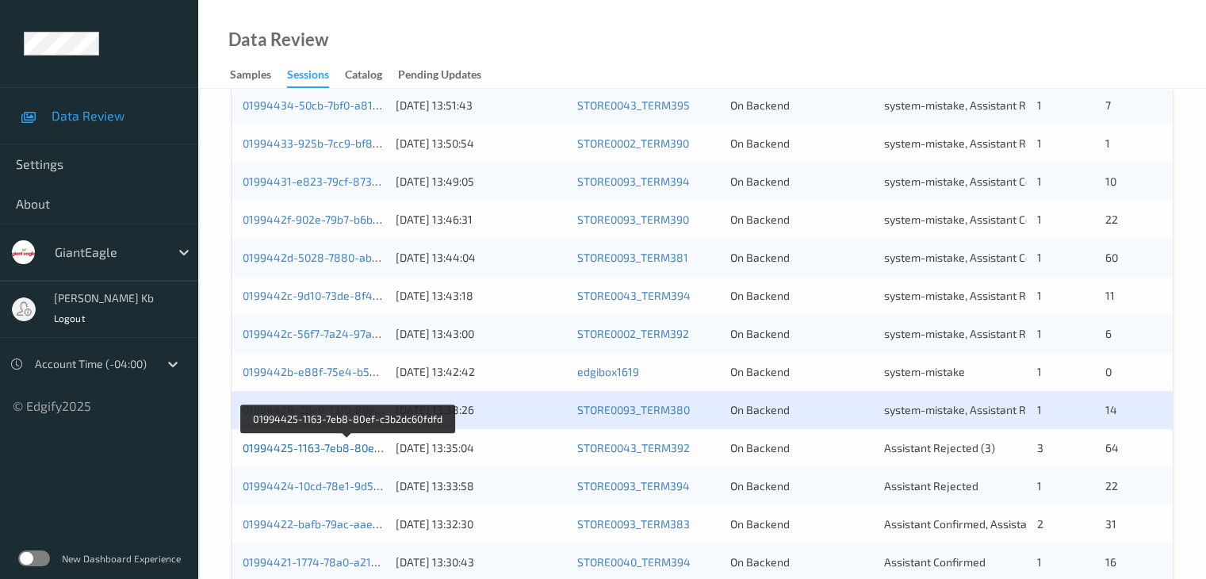
click at [319, 445] on link "01994425-1163-7eb8-80ef-c3b2dc60fdfd" at bounding box center [348, 447] width 210 height 13
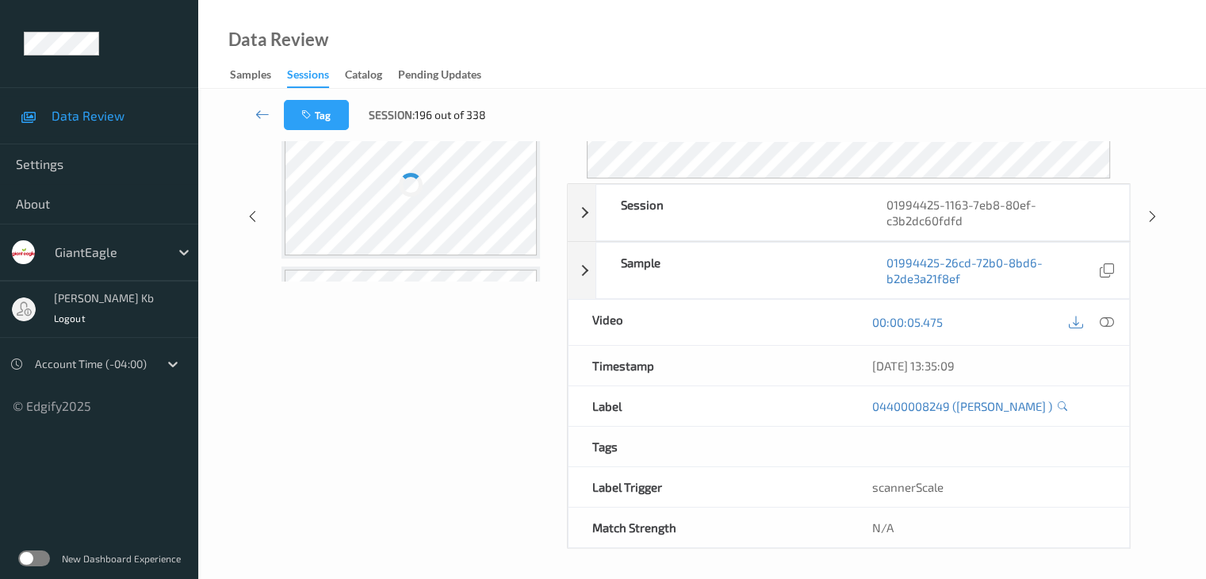
scroll to position [194, 0]
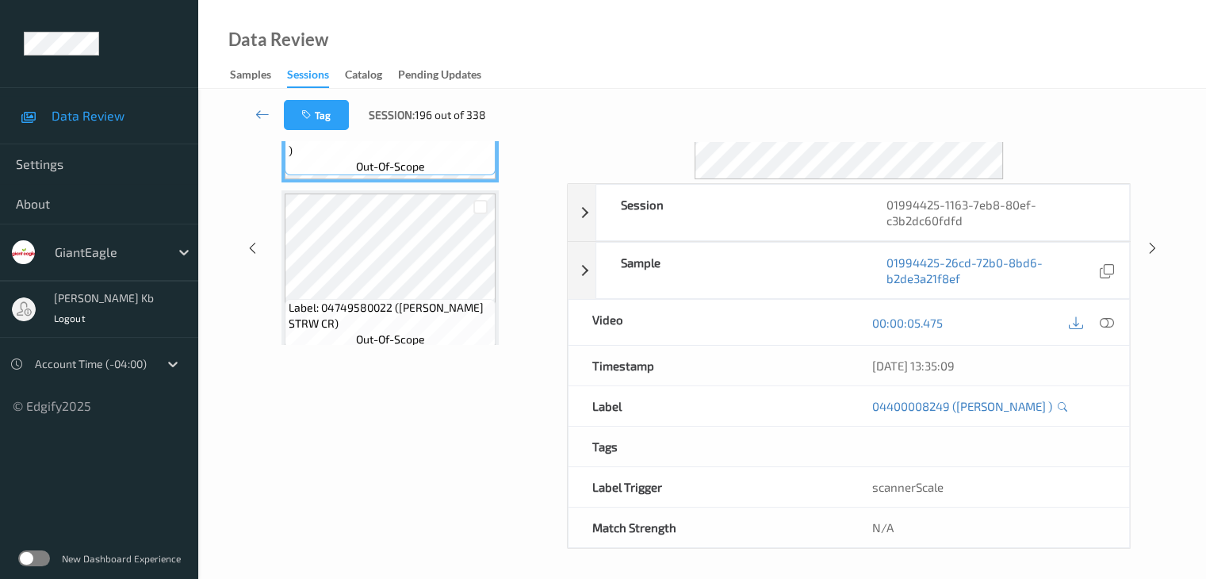
drag, startPoint x: 420, startPoint y: 17, endPoint x: 536, endPoint y: 1, distance: 116.9
click at [757, 38] on div "Data Review Samples Sessions Catalog Pending Updates" at bounding box center [702, 44] width 1008 height 89
drag, startPoint x: 536, startPoint y: 1, endPoint x: 746, endPoint y: 36, distance: 213.1
click at [751, 36] on div "Data Review Samples Sessions Catalog Pending Updates" at bounding box center [702, 44] width 1008 height 89
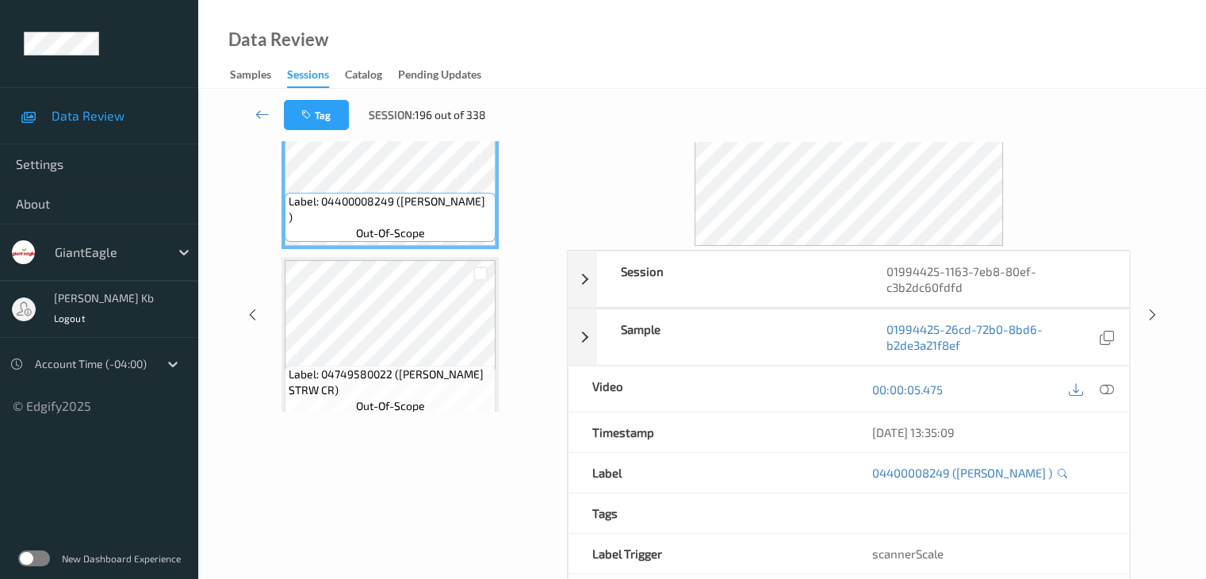
scroll to position [35, 0]
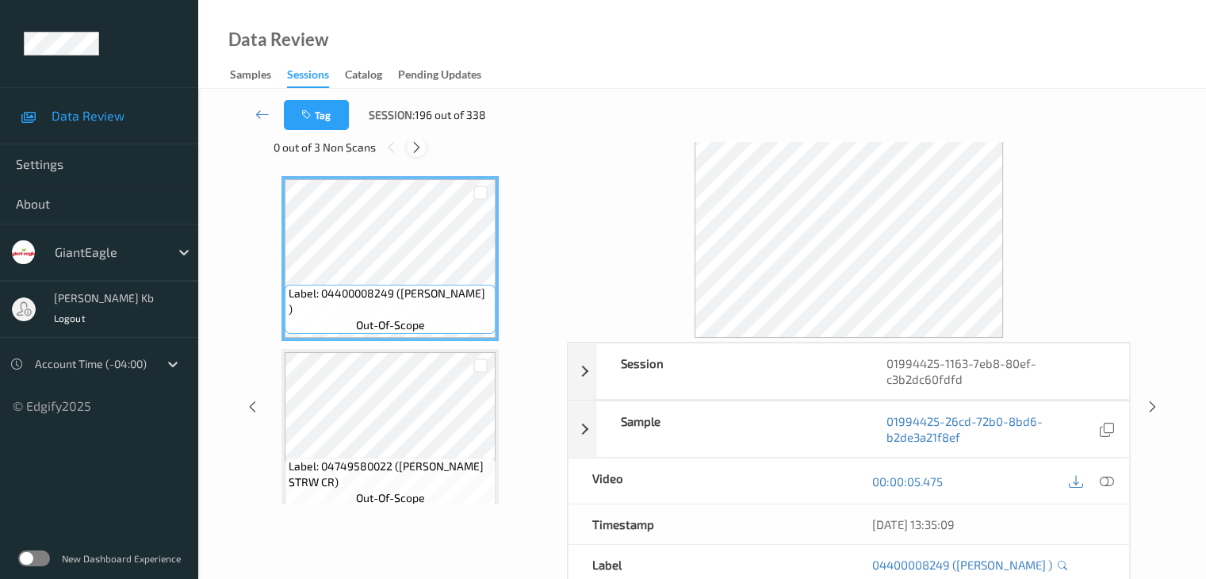
click at [422, 147] on icon at bounding box center [416, 147] width 13 height 14
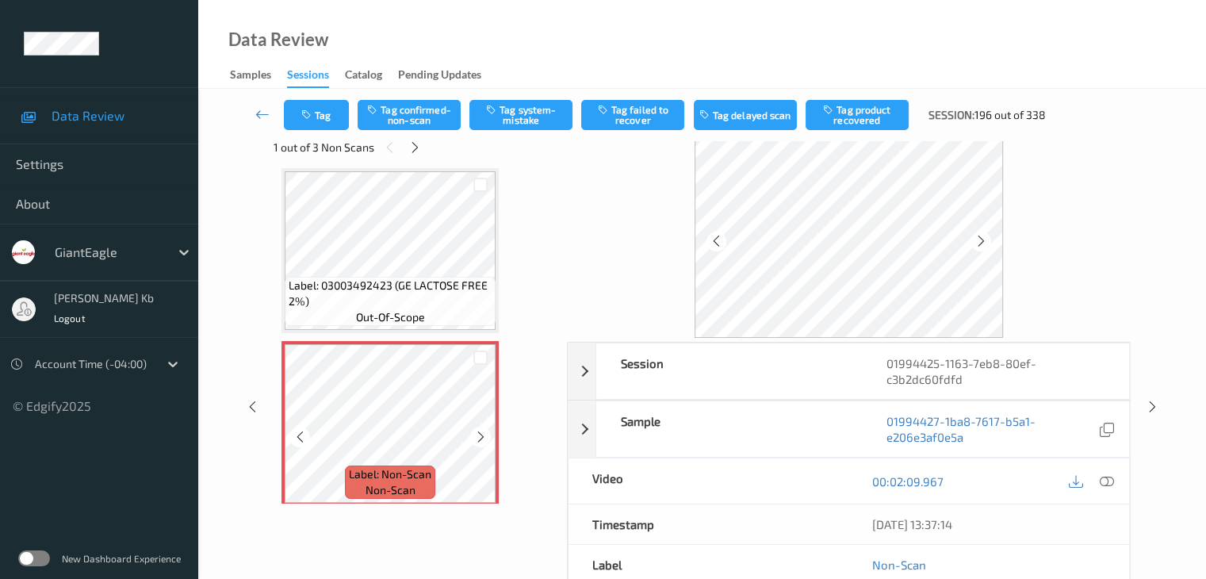
scroll to position [4064, 0]
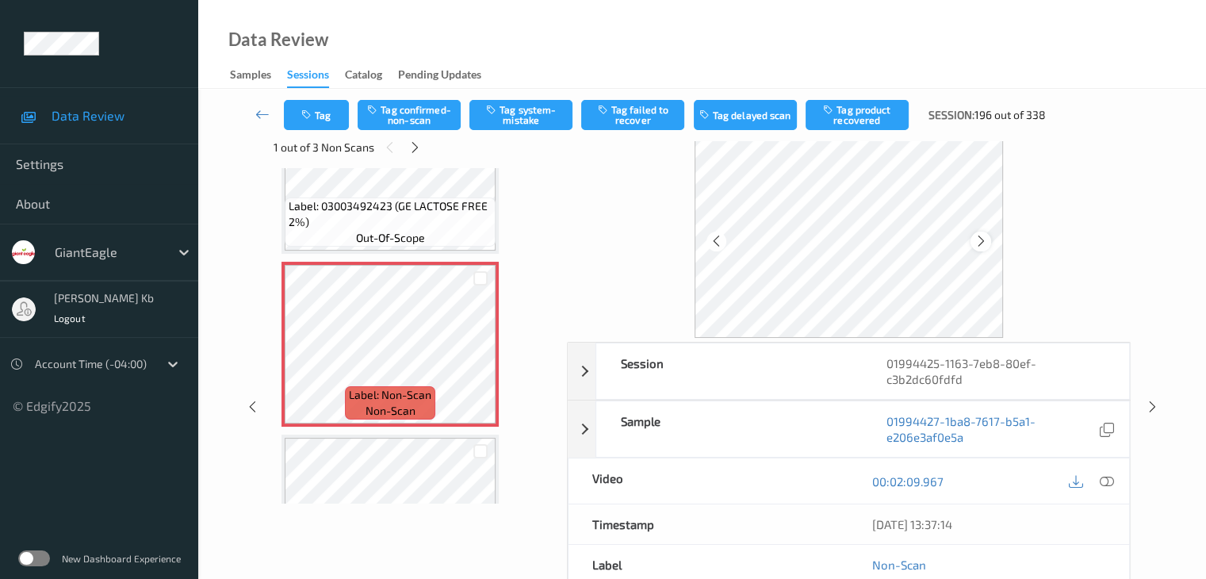
click at [983, 234] on icon at bounding box center [981, 241] width 13 height 14
click at [1109, 477] on icon at bounding box center [1106, 481] width 14 height 14
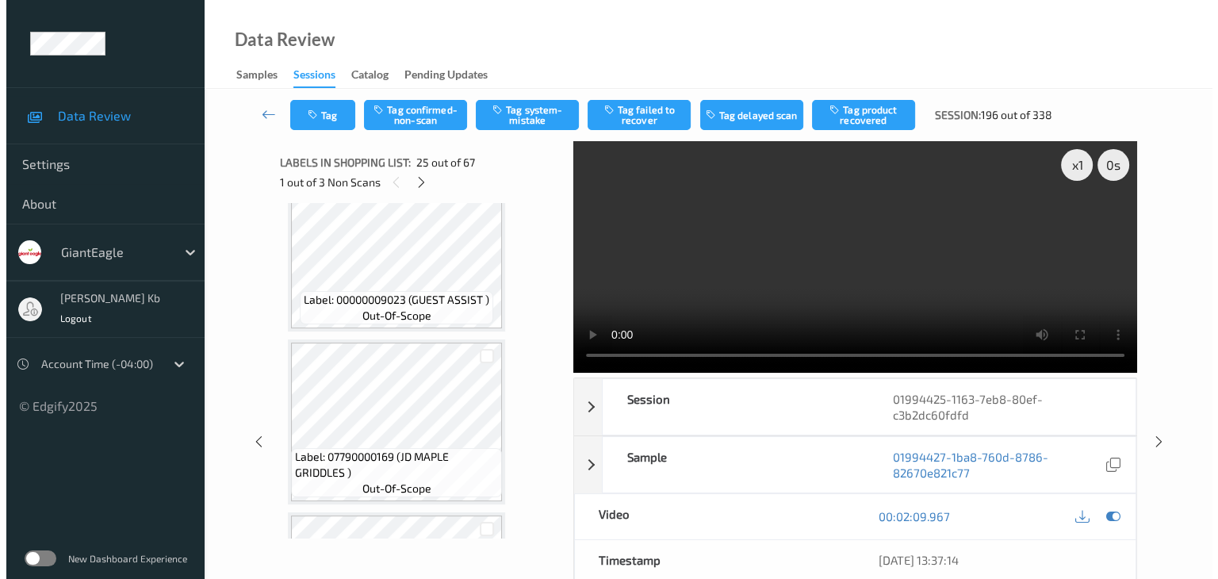
scroll to position [4381, 0]
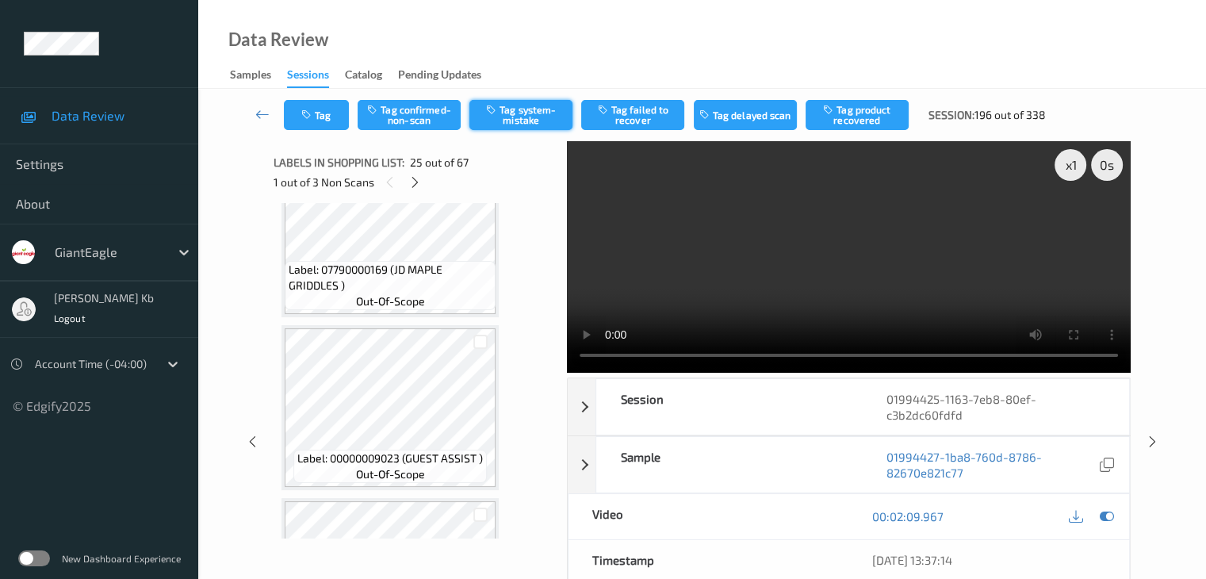
click at [518, 114] on button "Tag system-mistake" at bounding box center [521, 115] width 103 height 30
click at [327, 113] on button "Tag" at bounding box center [316, 115] width 65 height 30
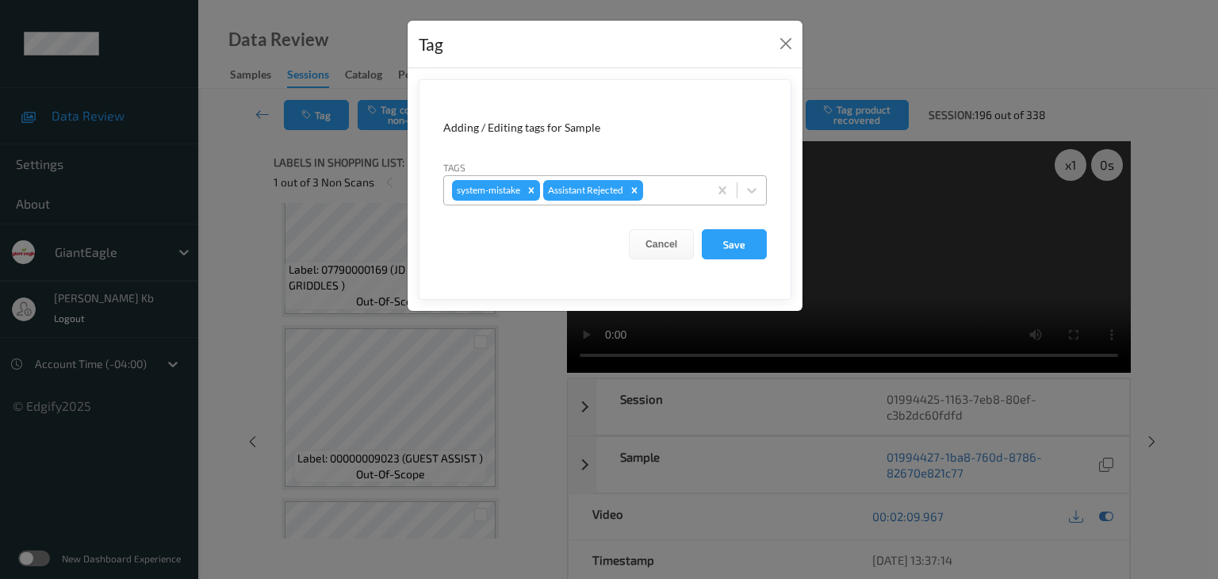
click at [673, 191] on div at bounding box center [673, 190] width 54 height 19
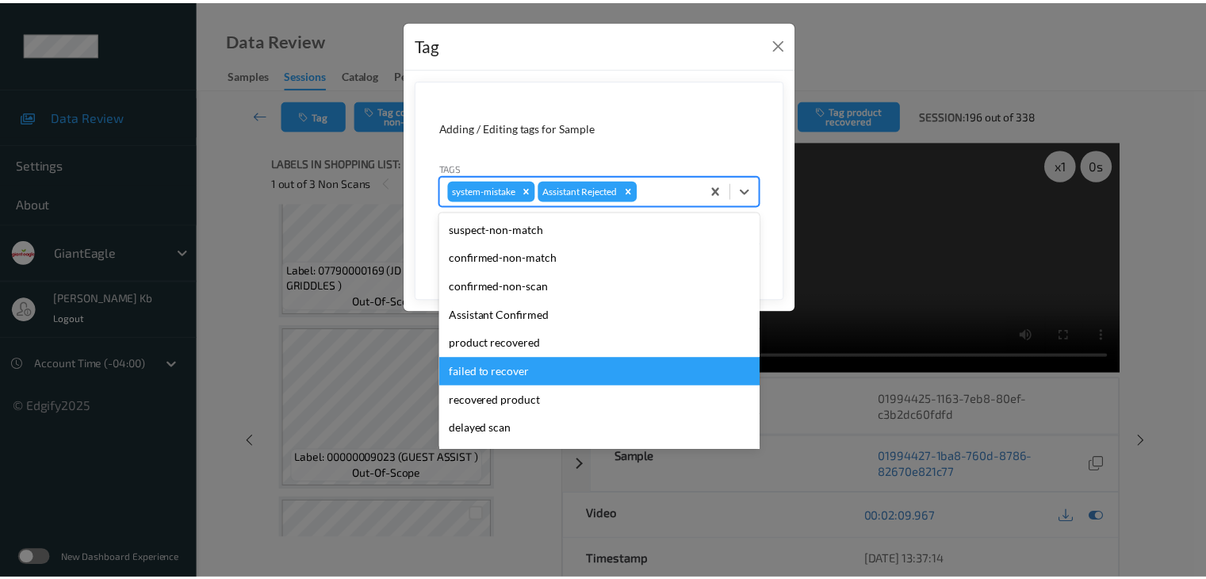
scroll to position [79, 0]
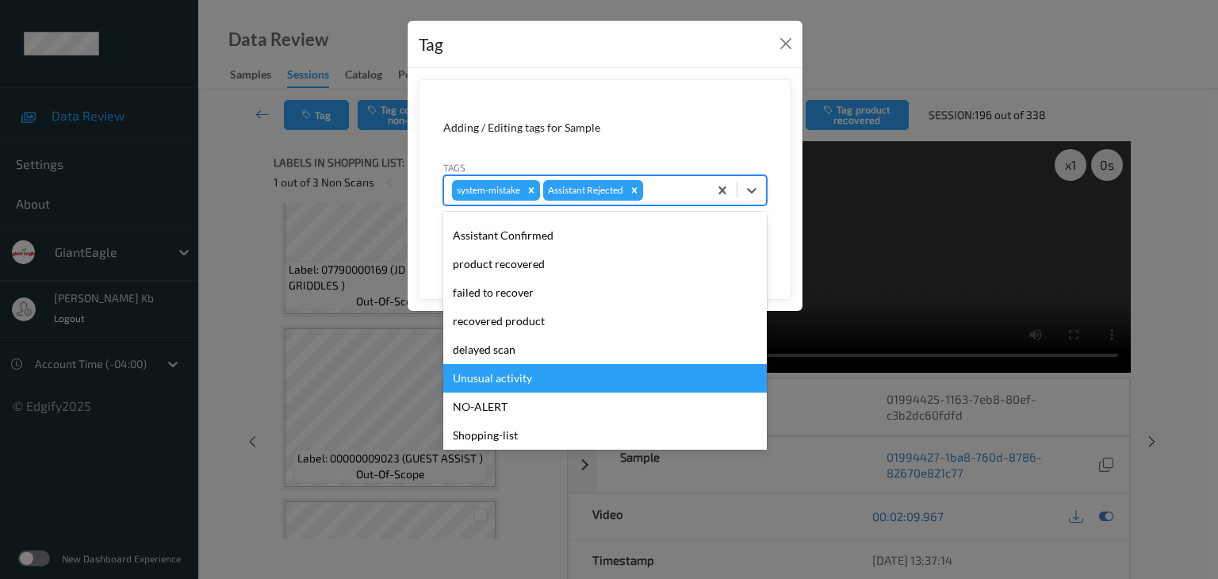
click at [515, 375] on div "Unusual activity" at bounding box center [605, 378] width 324 height 29
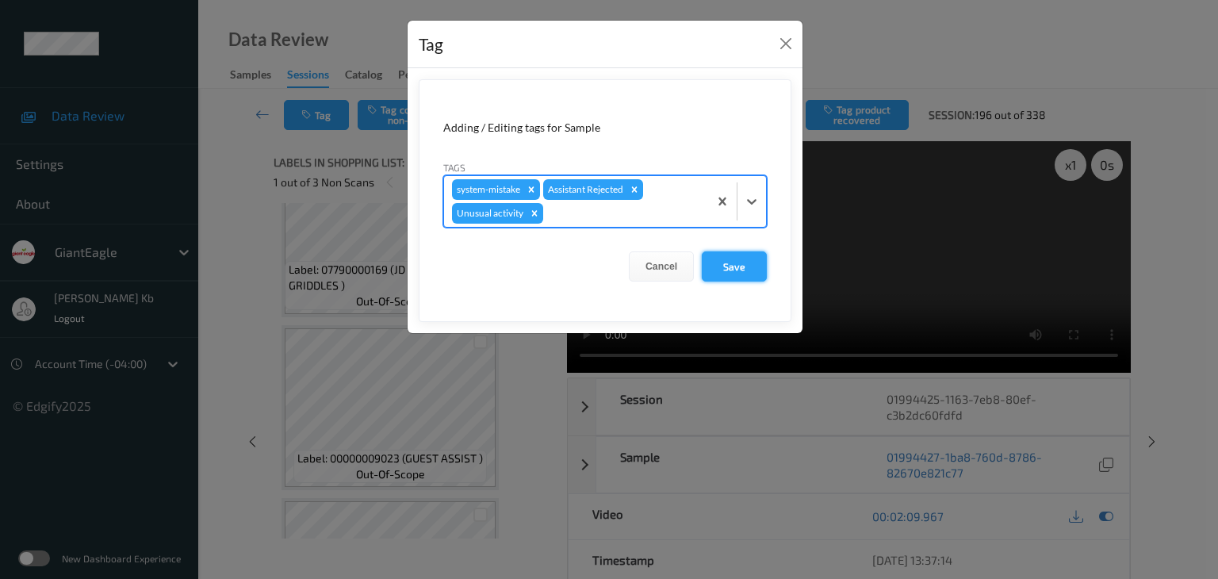
click at [741, 267] on button "Save" at bounding box center [734, 266] width 65 height 30
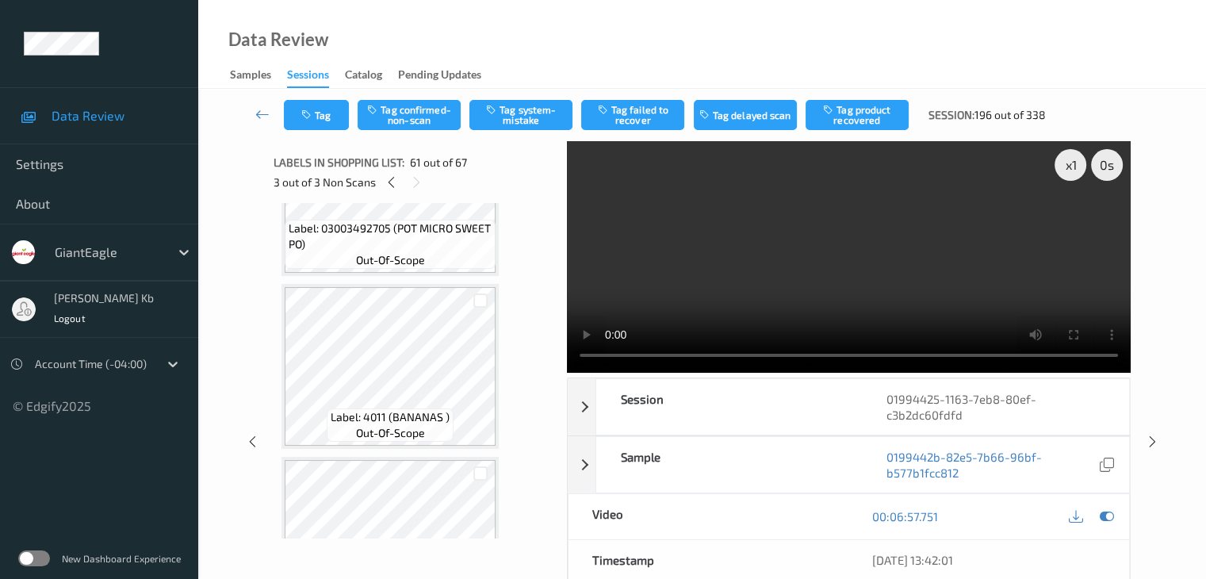
scroll to position [10409, 0]
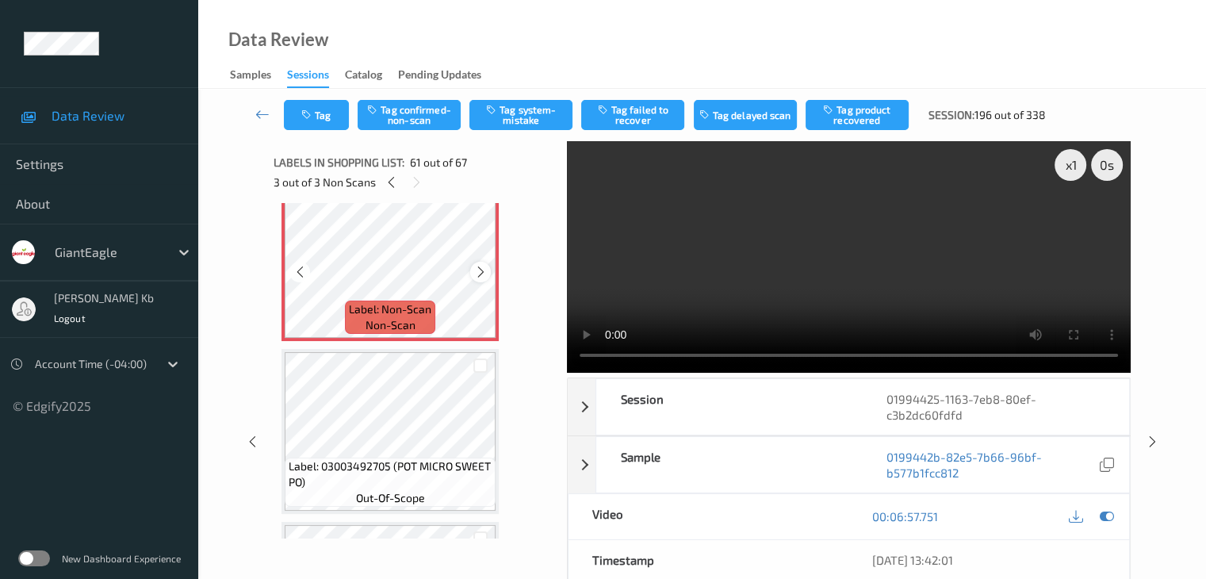
click at [485, 273] on icon at bounding box center [480, 272] width 13 height 14
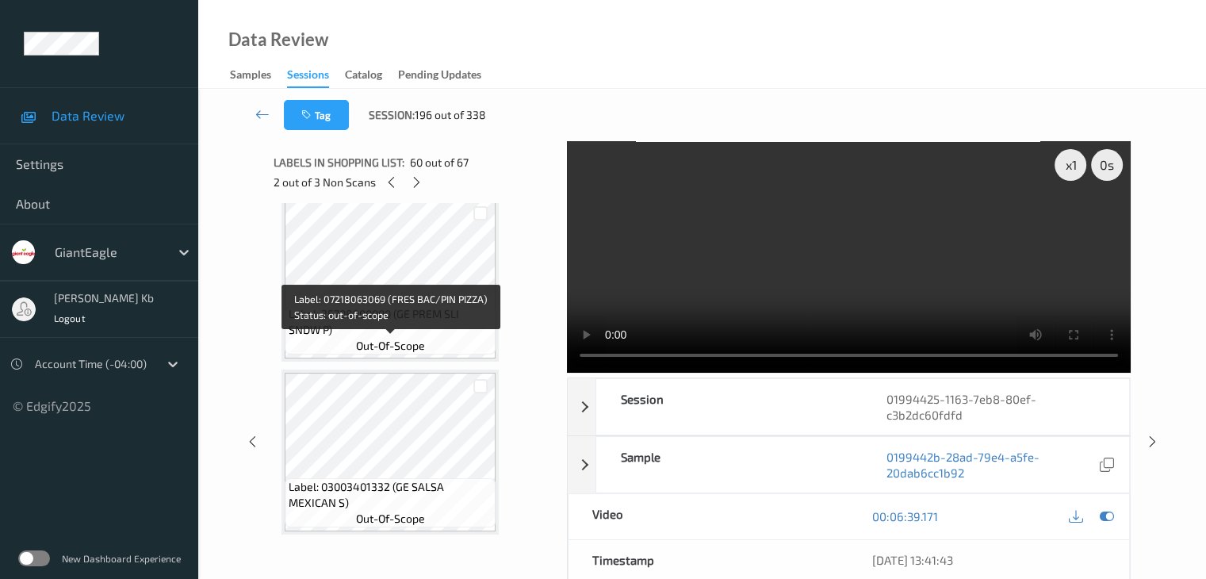
scroll to position [8506, 0]
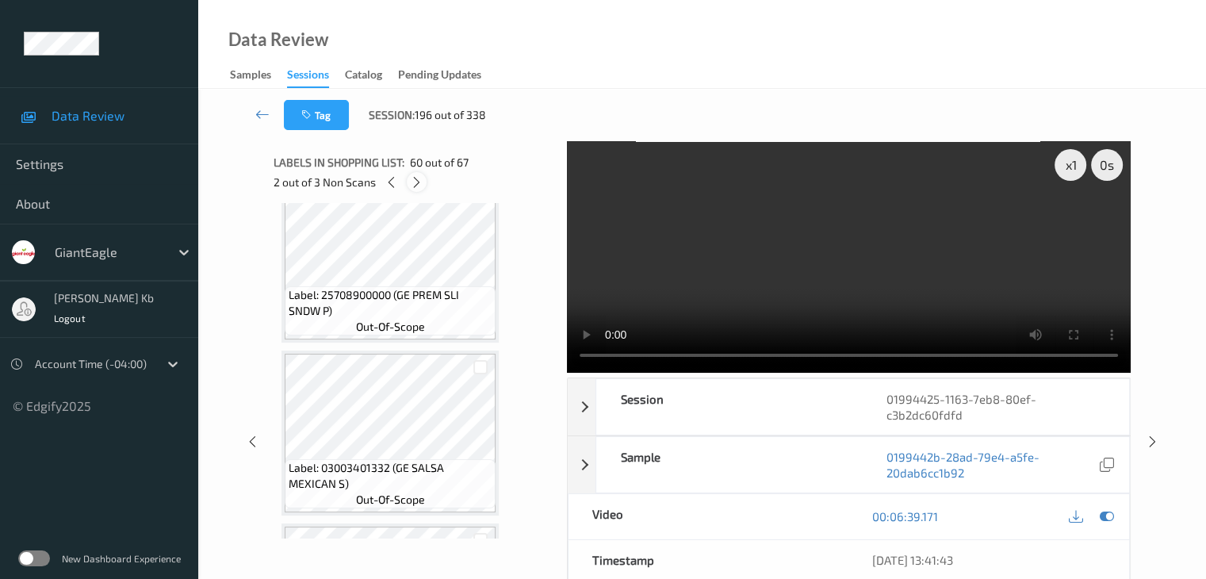
click at [415, 183] on icon at bounding box center [416, 182] width 13 height 14
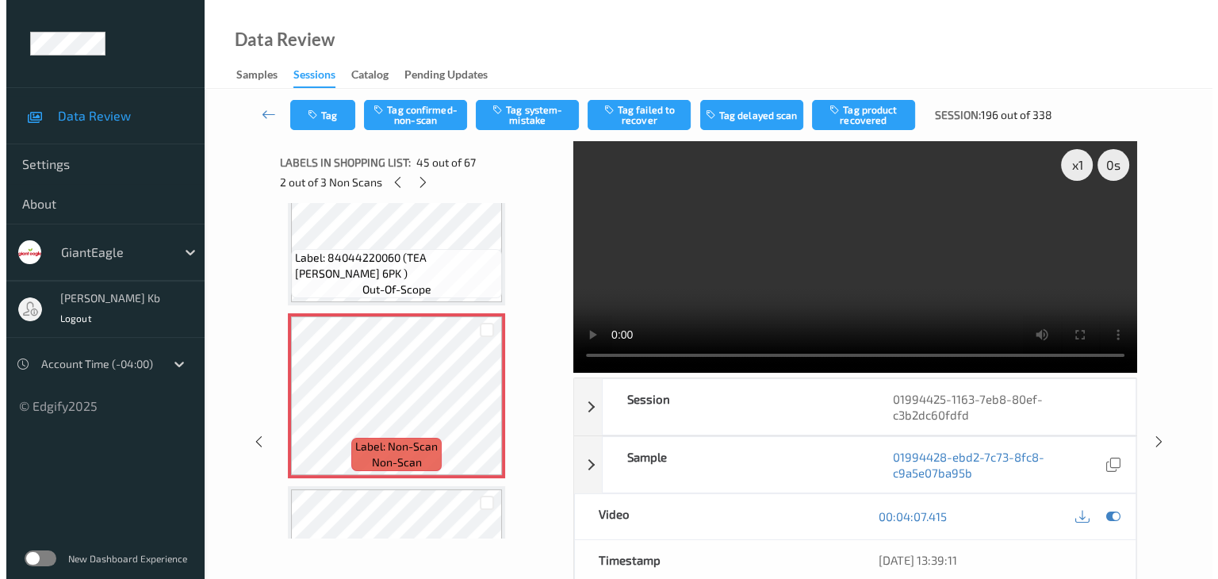
scroll to position [7529, 0]
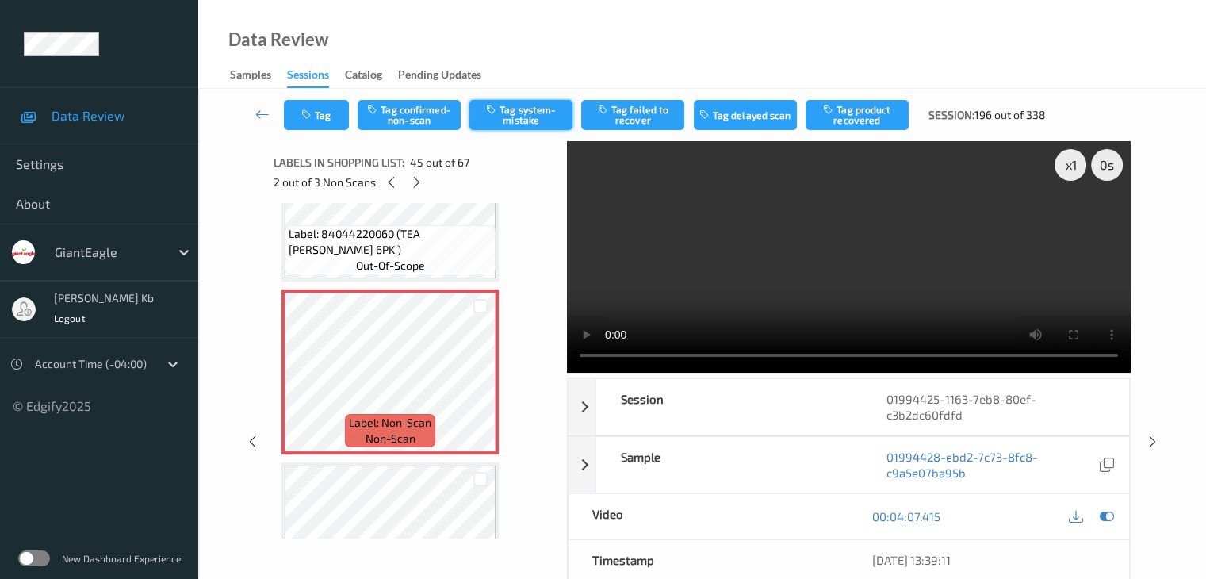
click at [520, 115] on button "Tag system-mistake" at bounding box center [521, 115] width 103 height 30
click at [332, 117] on button "Tag" at bounding box center [316, 115] width 65 height 30
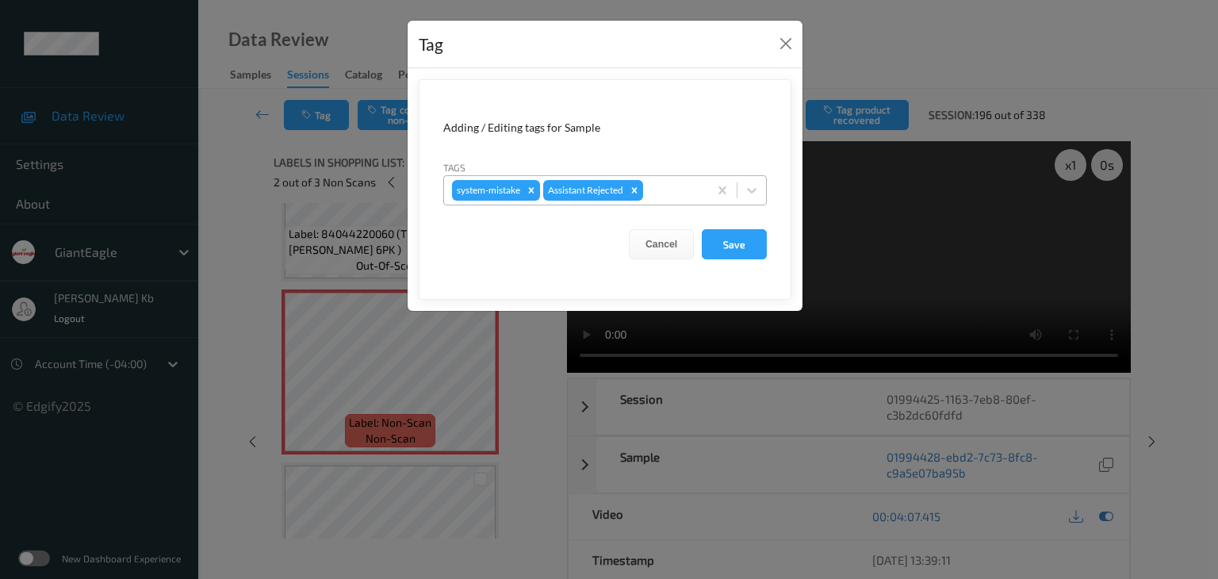
click at [681, 186] on div at bounding box center [673, 190] width 54 height 19
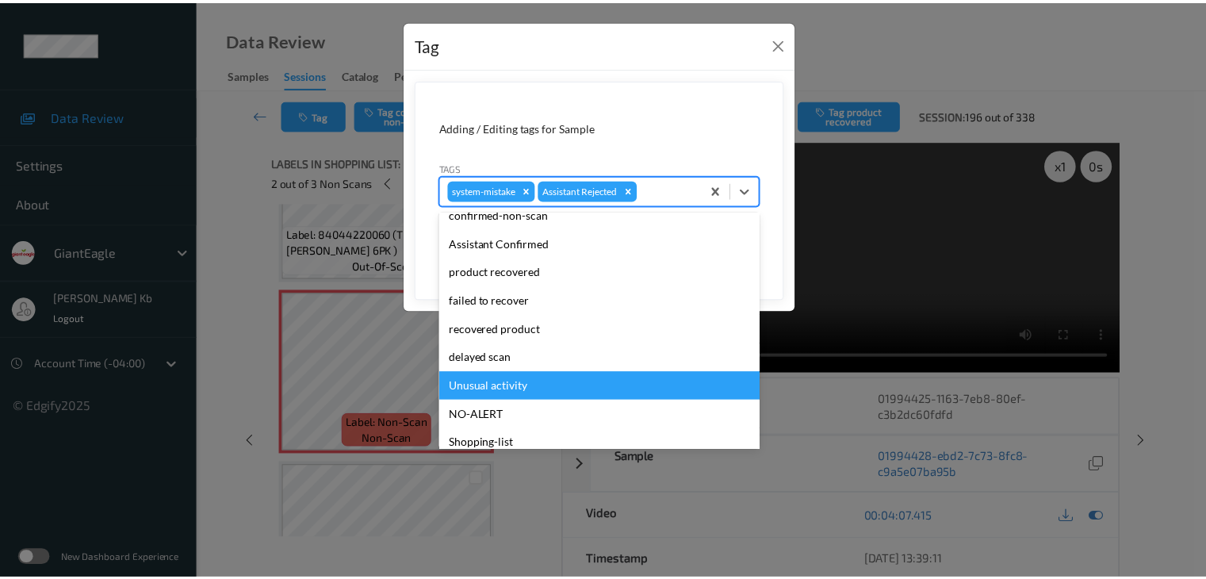
scroll to position [159, 0]
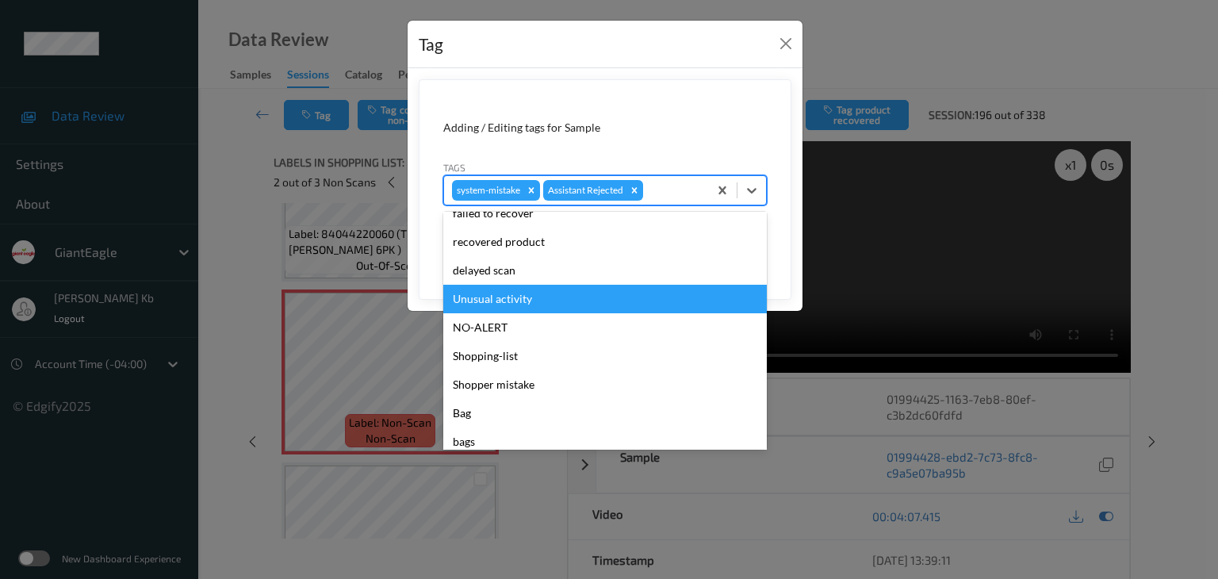
drag, startPoint x: 521, startPoint y: 302, endPoint x: 617, endPoint y: 295, distance: 96.2
click at [522, 302] on div "Unusual activity" at bounding box center [605, 299] width 324 height 29
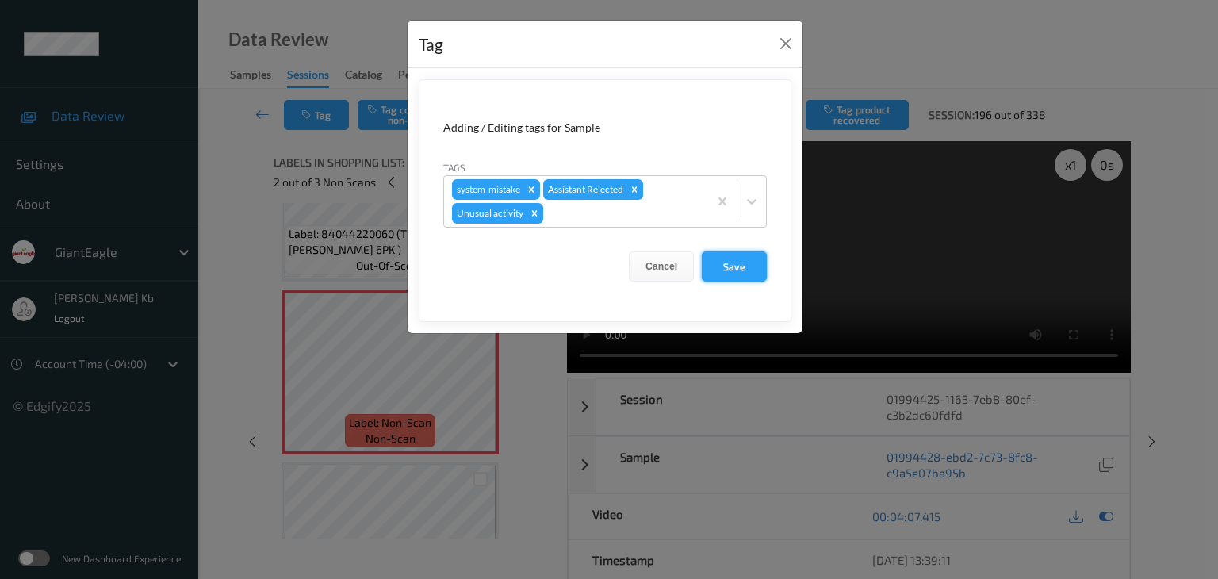
click at [728, 267] on button "Save" at bounding box center [734, 266] width 65 height 30
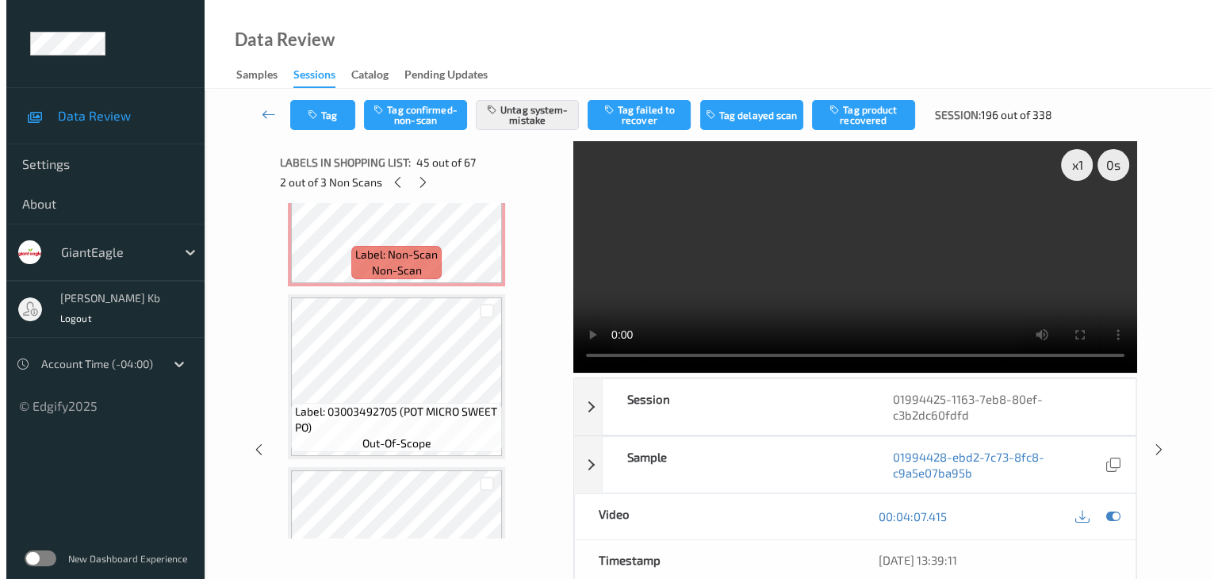
scroll to position [10306, 0]
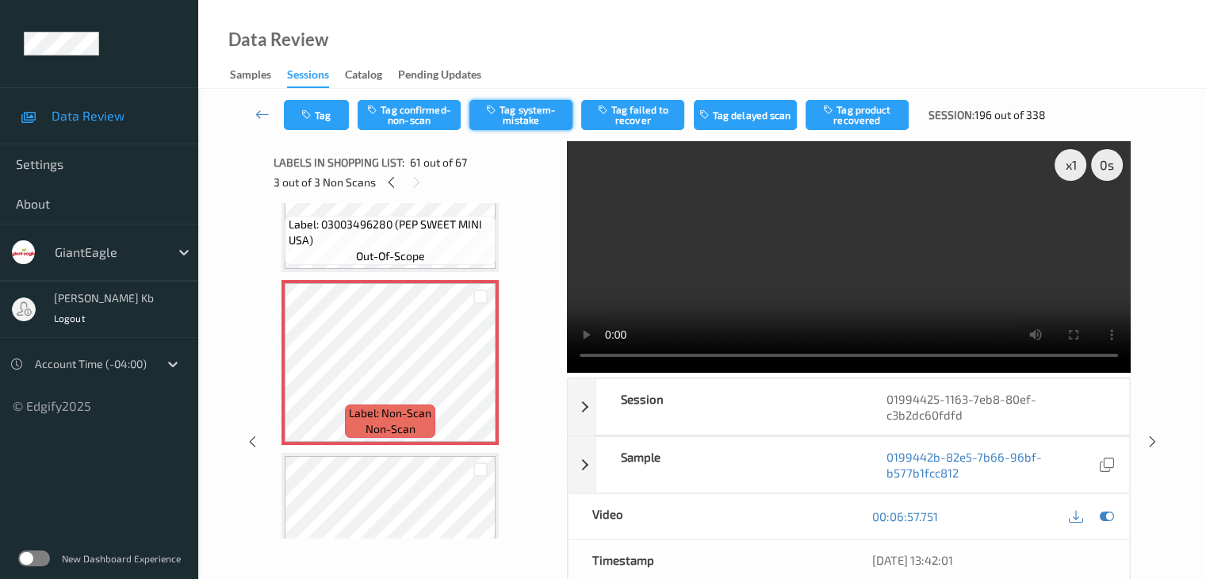
click at [530, 110] on button "Tag system-mistake" at bounding box center [521, 115] width 103 height 30
click at [330, 110] on button "Tag" at bounding box center [316, 115] width 65 height 30
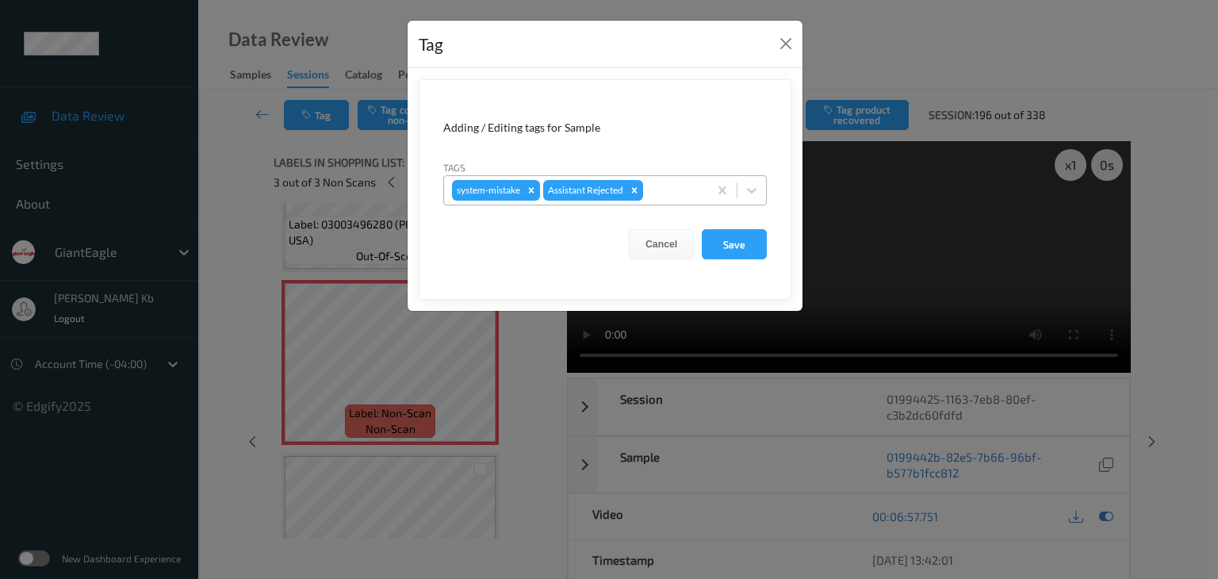
click at [668, 186] on div at bounding box center [673, 190] width 54 height 19
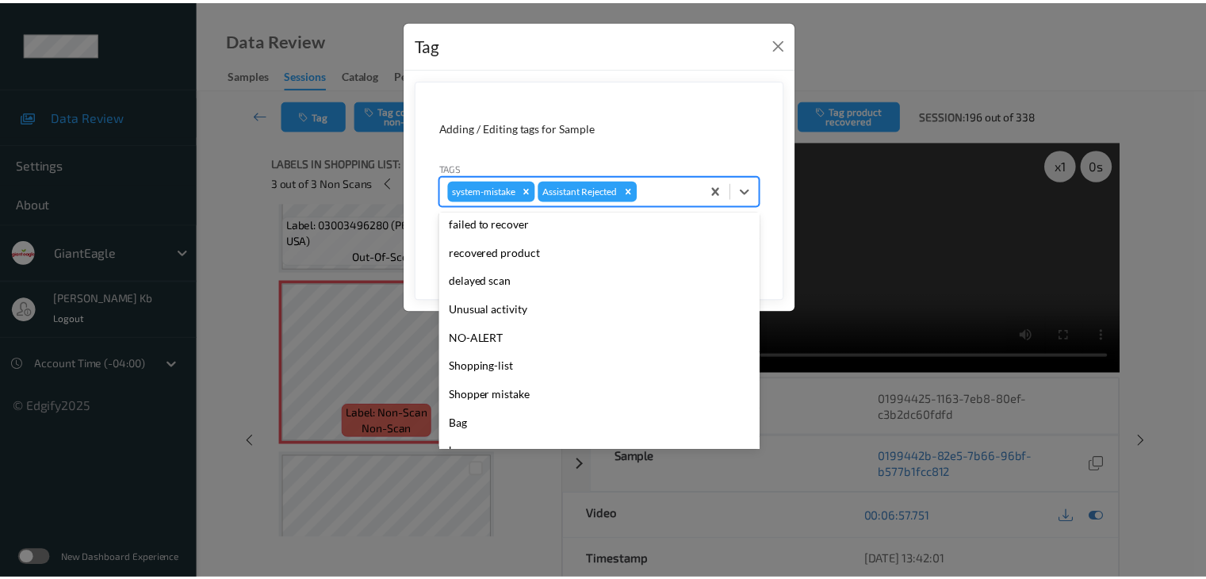
scroll to position [159, 0]
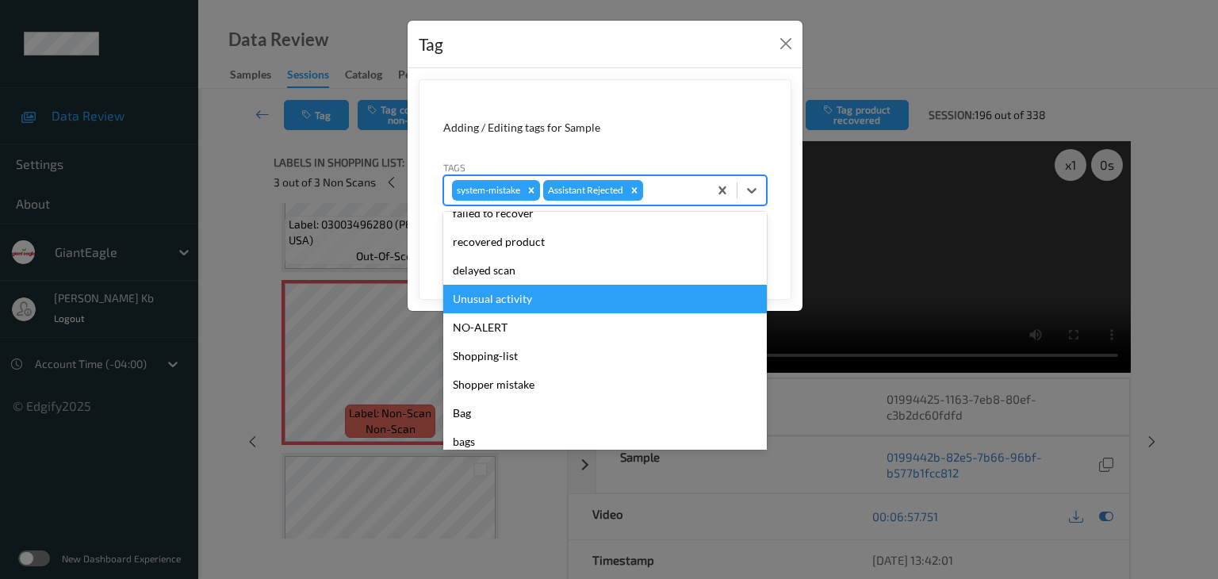
click at [527, 303] on div "Unusual activity" at bounding box center [605, 299] width 324 height 29
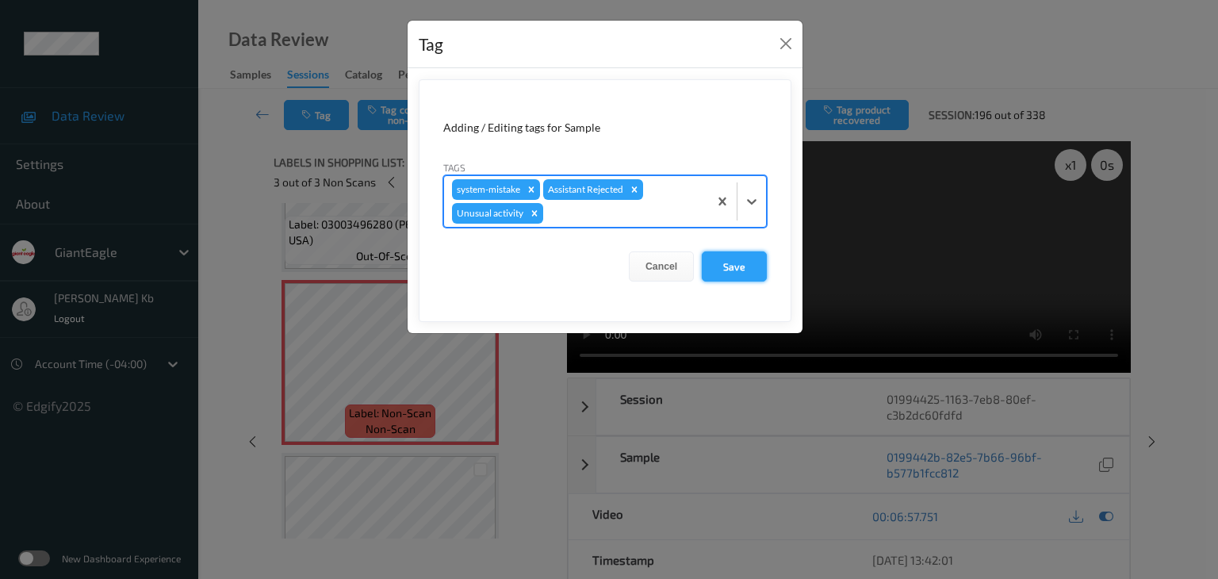
click at [734, 270] on button "Save" at bounding box center [734, 266] width 65 height 30
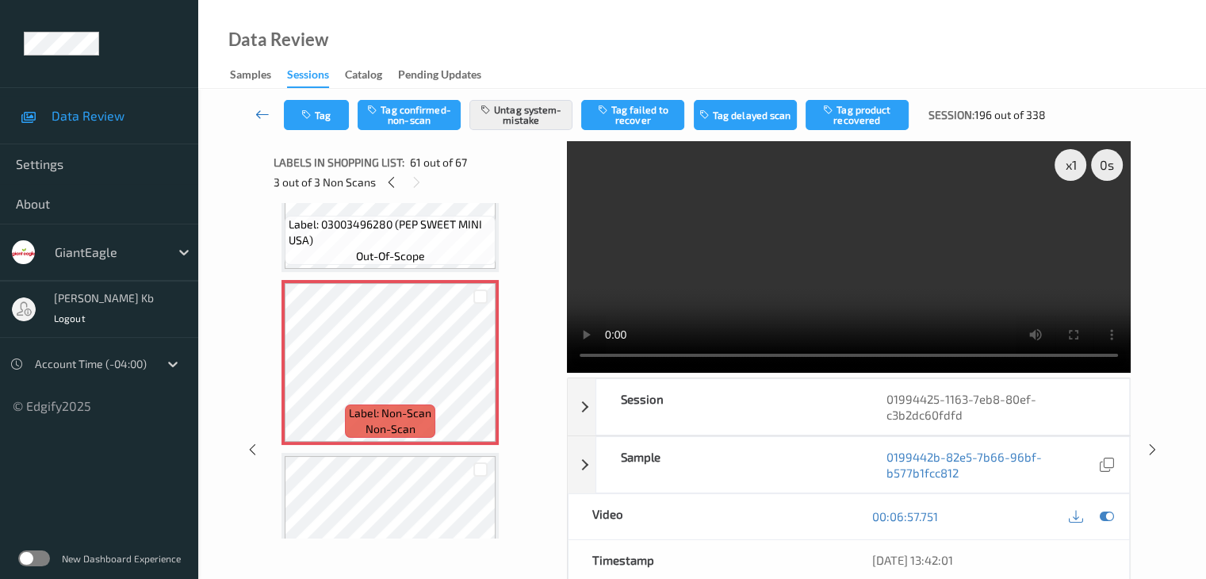
click at [259, 109] on icon at bounding box center [262, 114] width 14 height 16
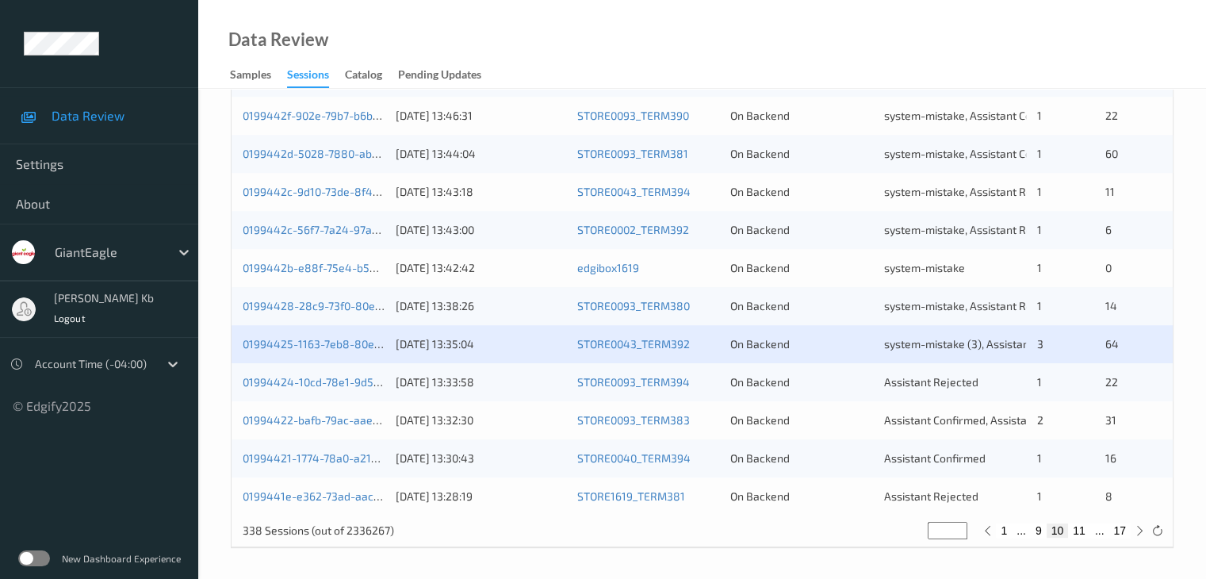
scroll to position [739, 0]
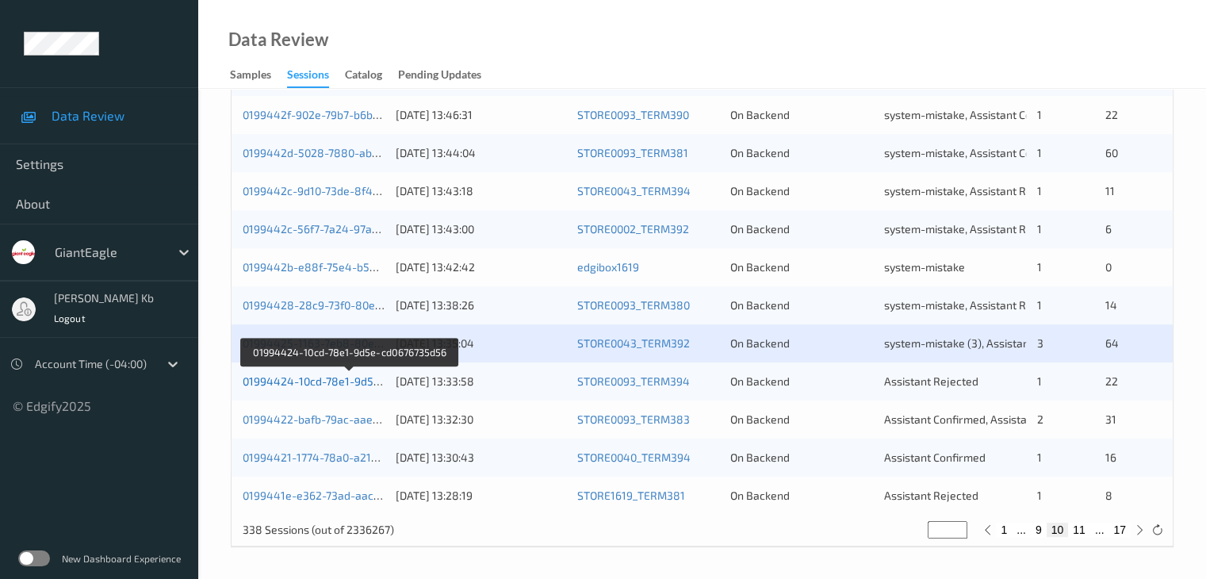
click at [347, 378] on link "01994424-10cd-78e1-9d5e-cd0676735d56" at bounding box center [351, 380] width 216 height 13
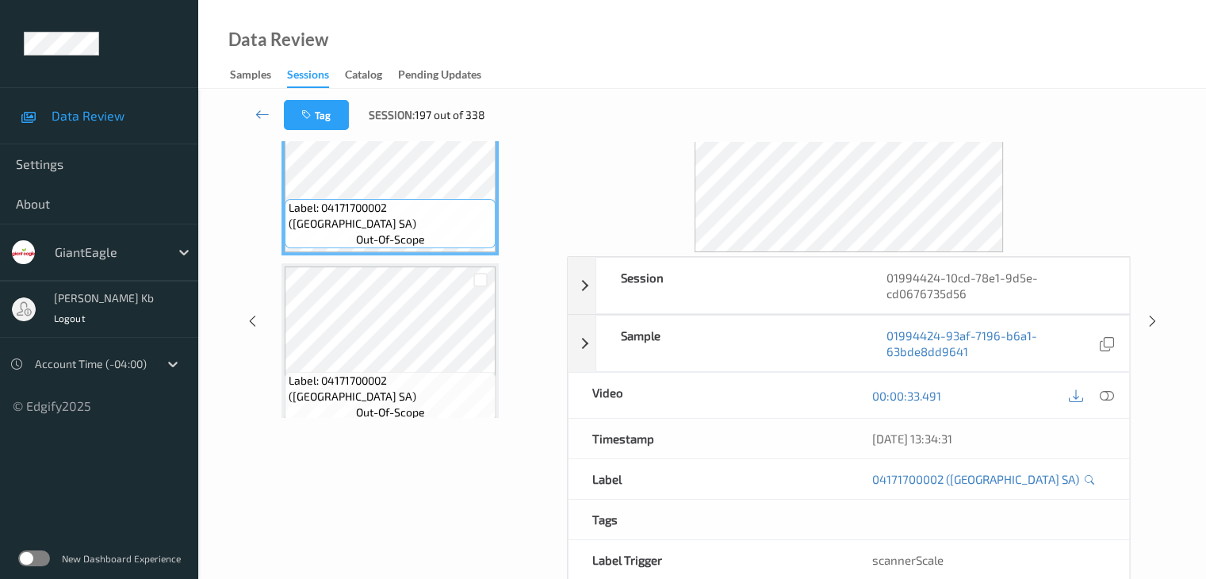
scroll to position [35, 0]
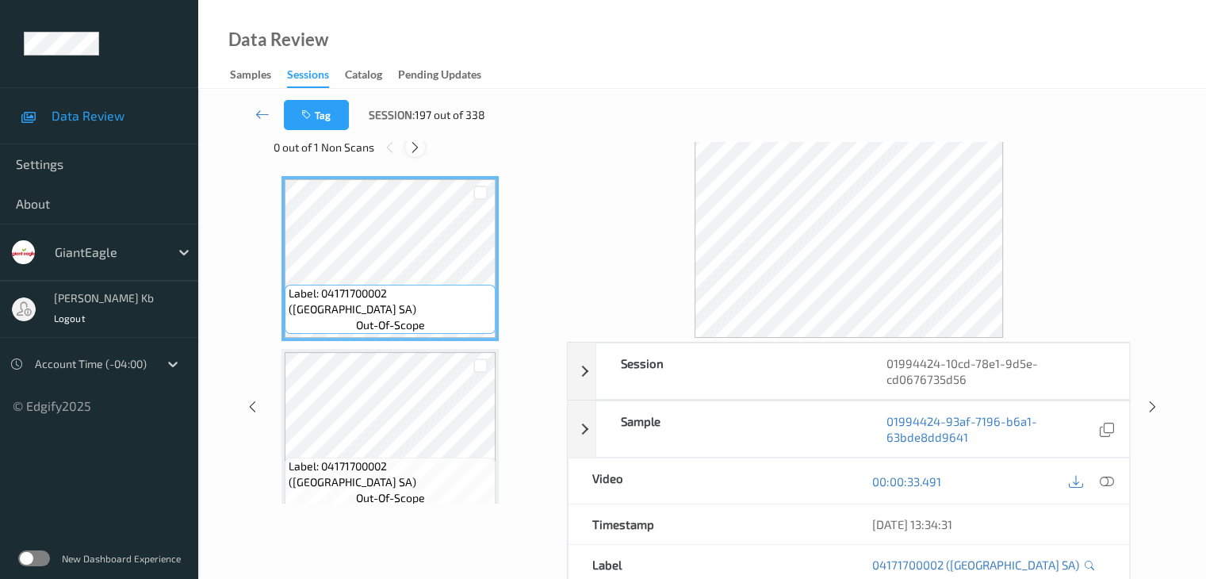
click at [419, 148] on icon at bounding box center [414, 147] width 13 height 14
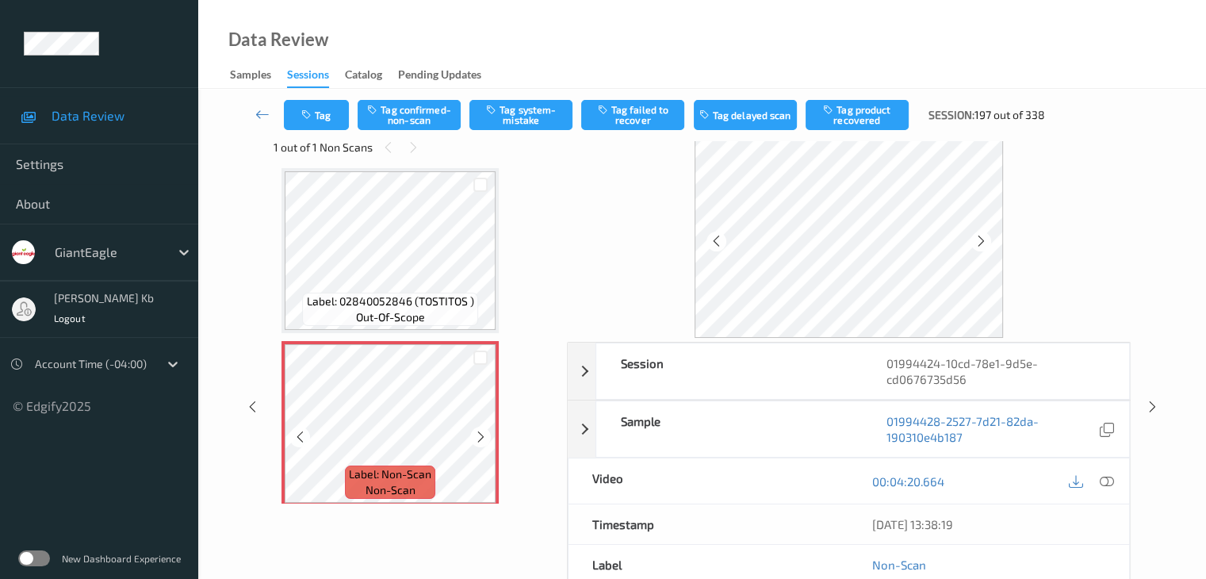
scroll to position [2854, 0]
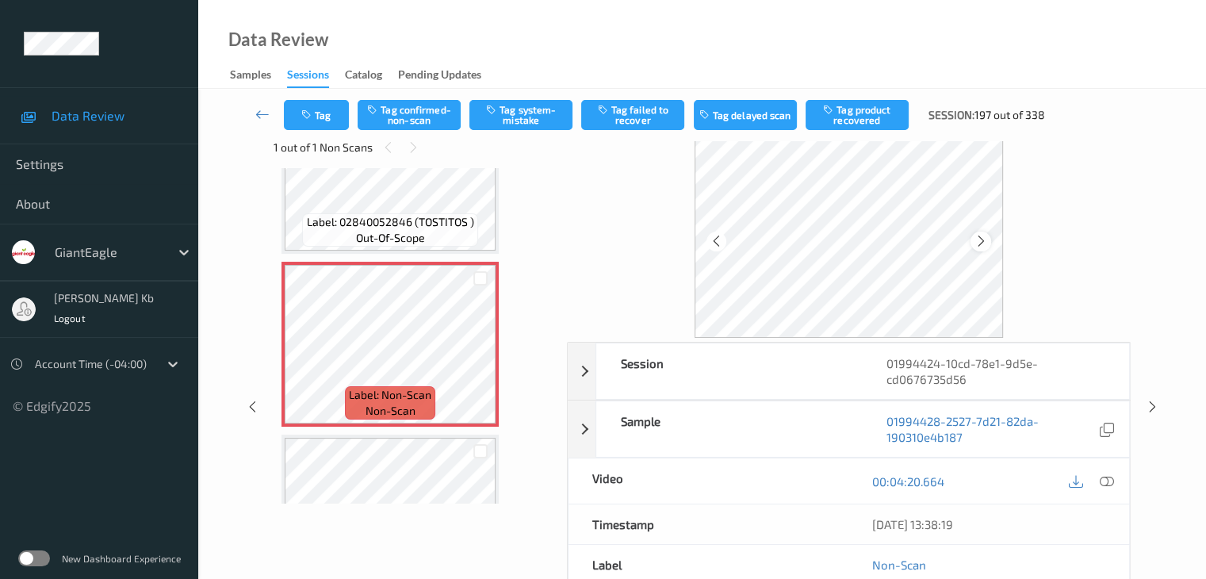
click at [983, 242] on icon at bounding box center [981, 241] width 13 height 14
click at [1109, 477] on icon at bounding box center [1106, 481] width 14 height 14
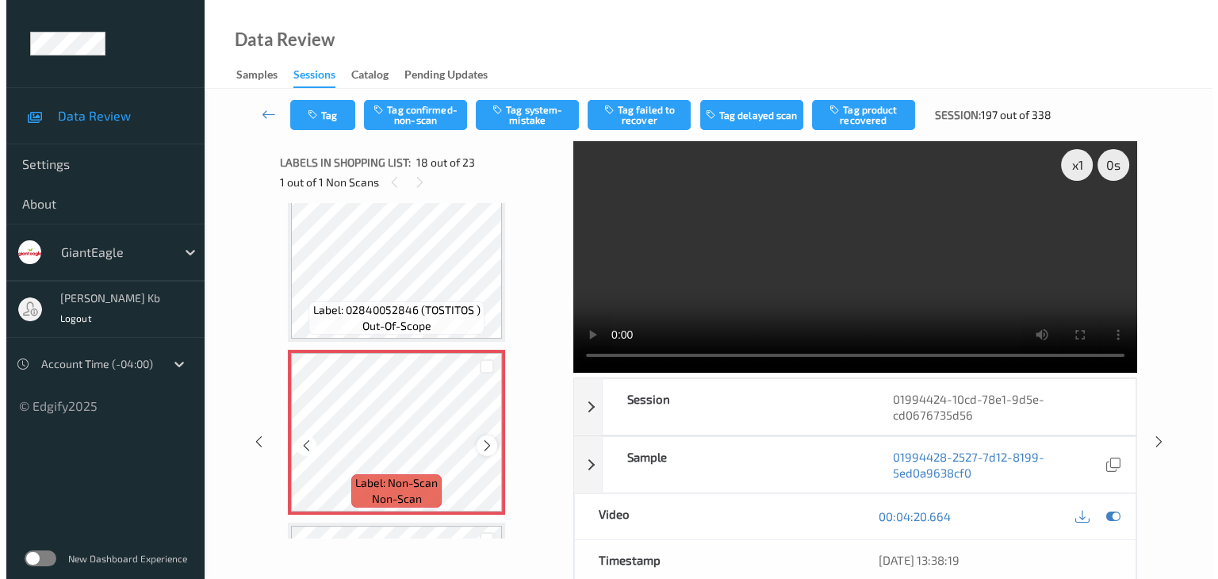
scroll to position [2774, 0]
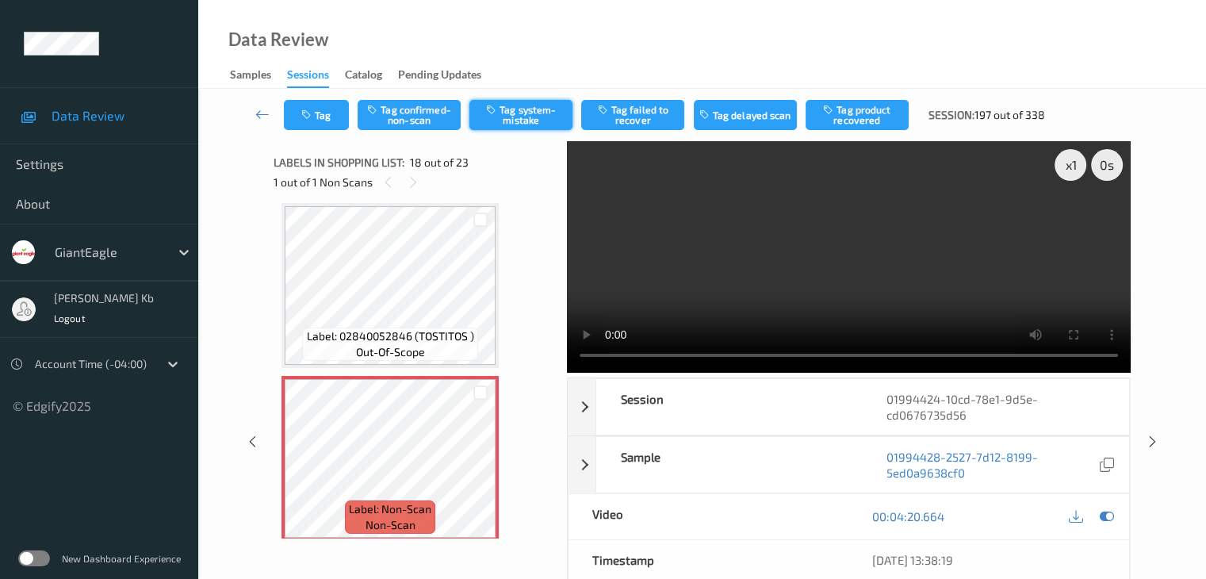
click at [537, 114] on button "Tag system-mistake" at bounding box center [521, 115] width 103 height 30
click at [324, 111] on button "Tag" at bounding box center [316, 115] width 65 height 30
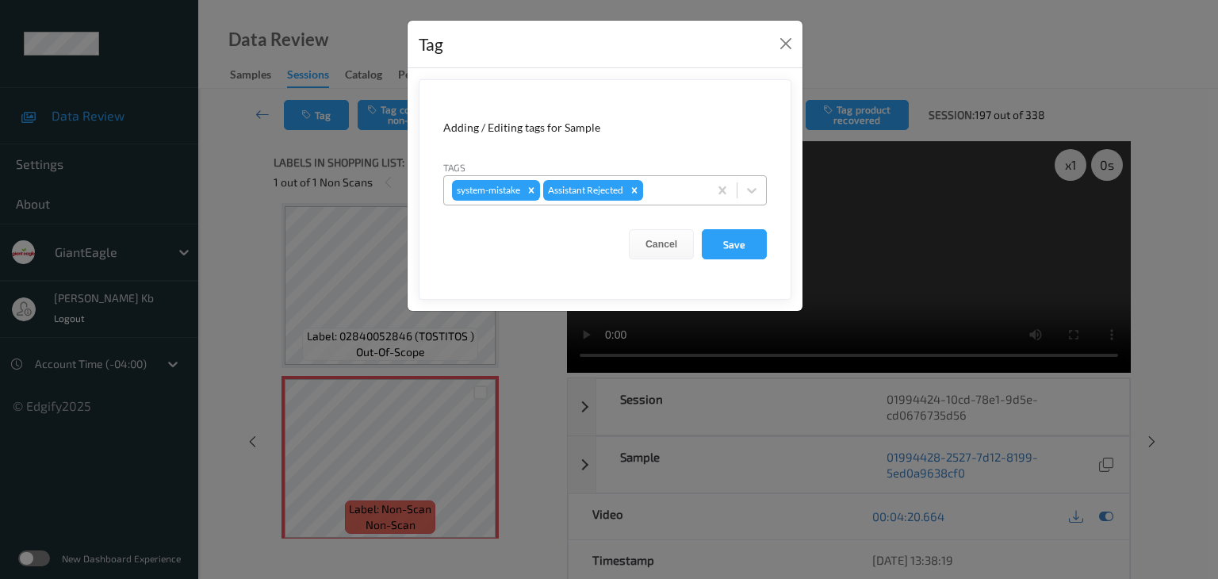
click at [661, 191] on div at bounding box center [673, 190] width 54 height 19
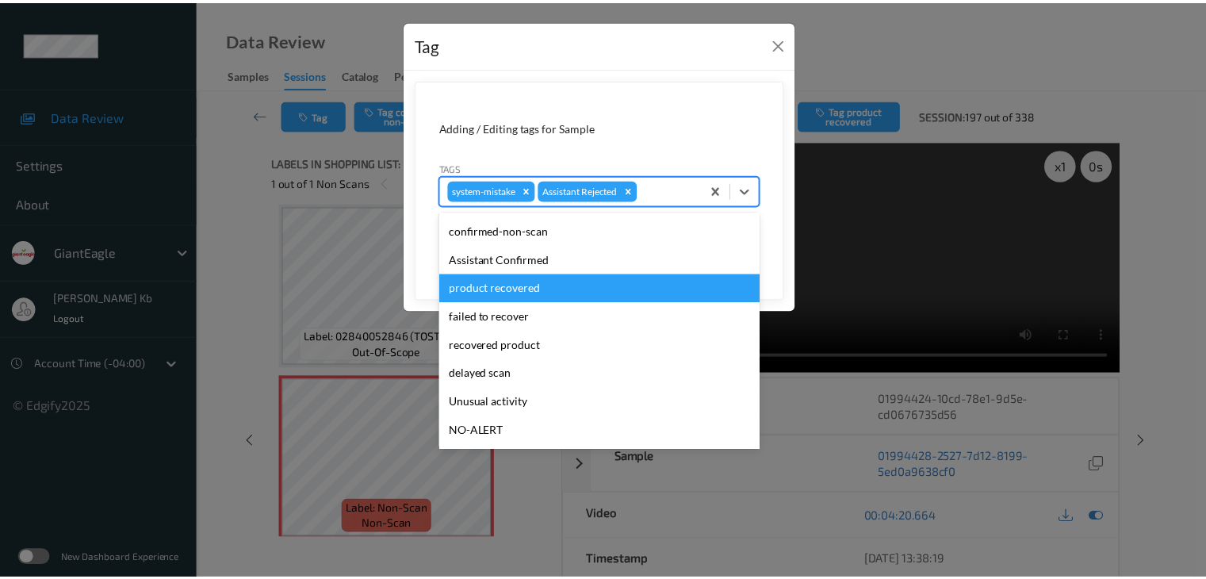
scroll to position [79, 0]
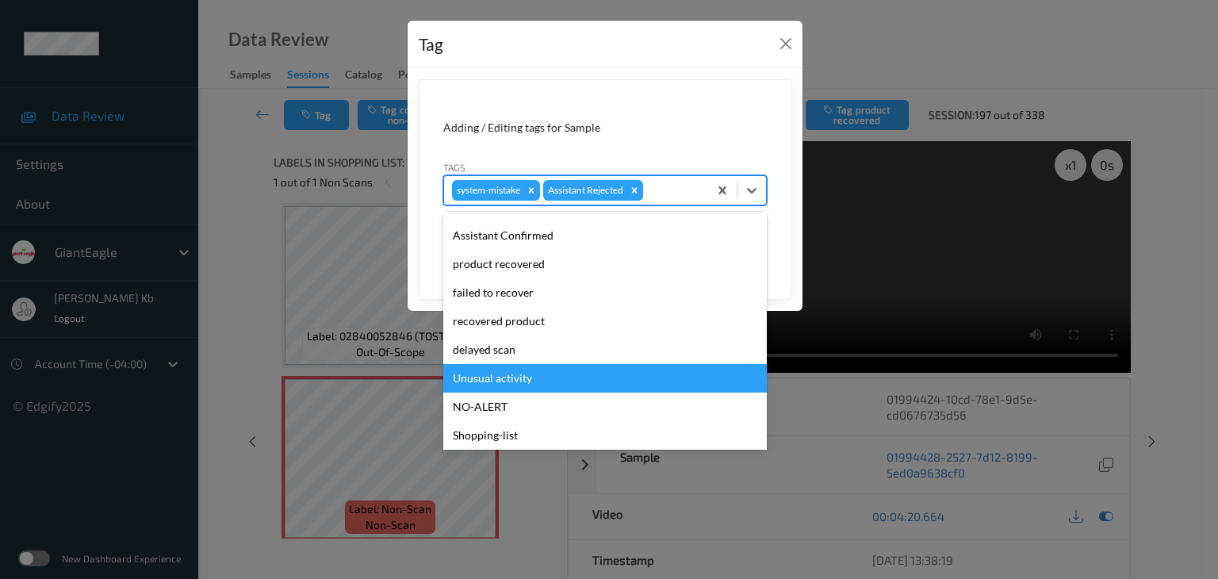
click at [529, 374] on div "Unusual activity" at bounding box center [605, 378] width 324 height 29
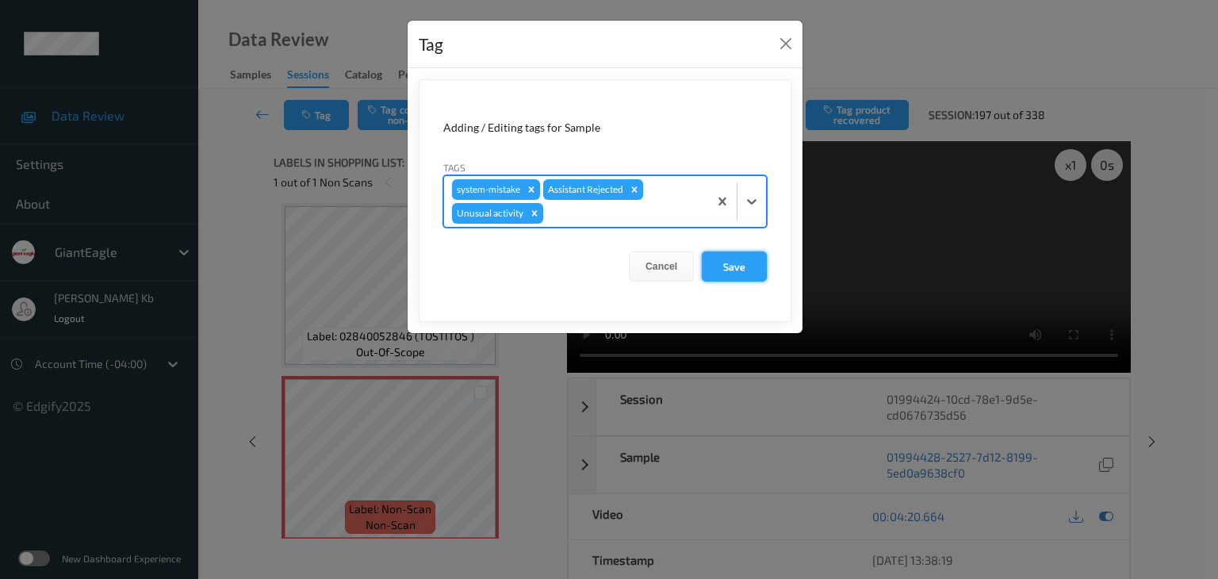
click at [731, 267] on button "Save" at bounding box center [734, 266] width 65 height 30
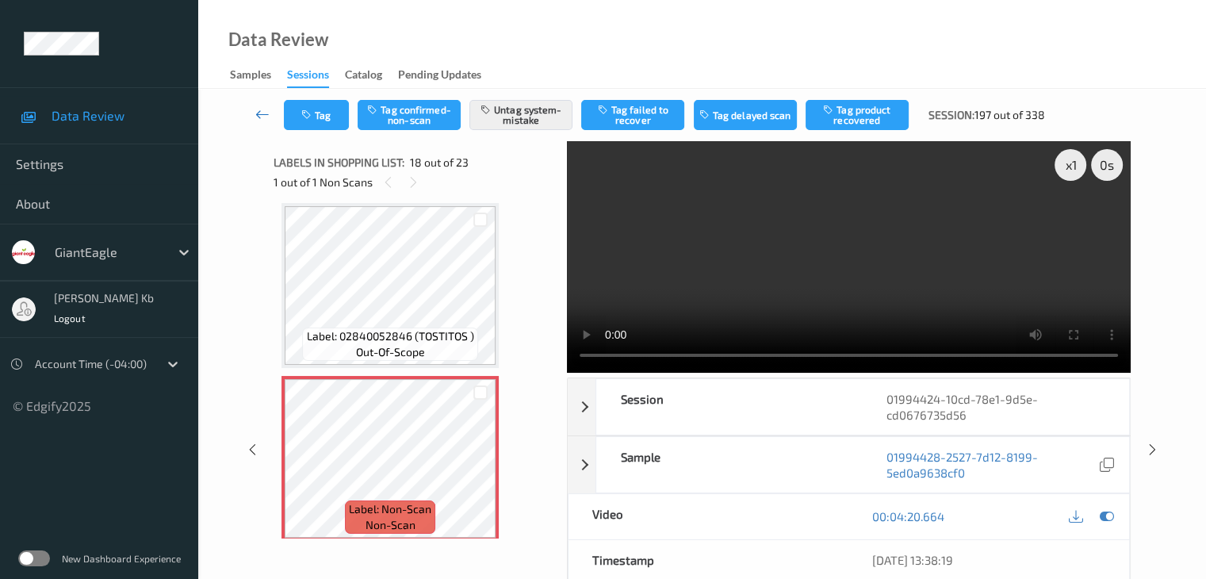
click at [264, 108] on icon at bounding box center [262, 114] width 14 height 16
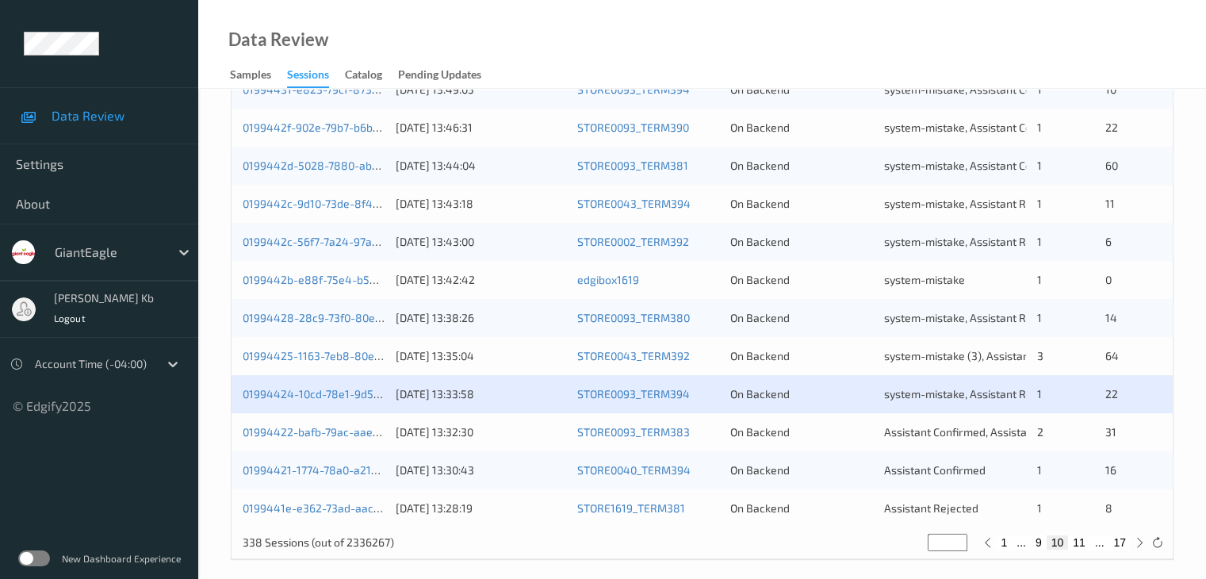
scroll to position [739, 0]
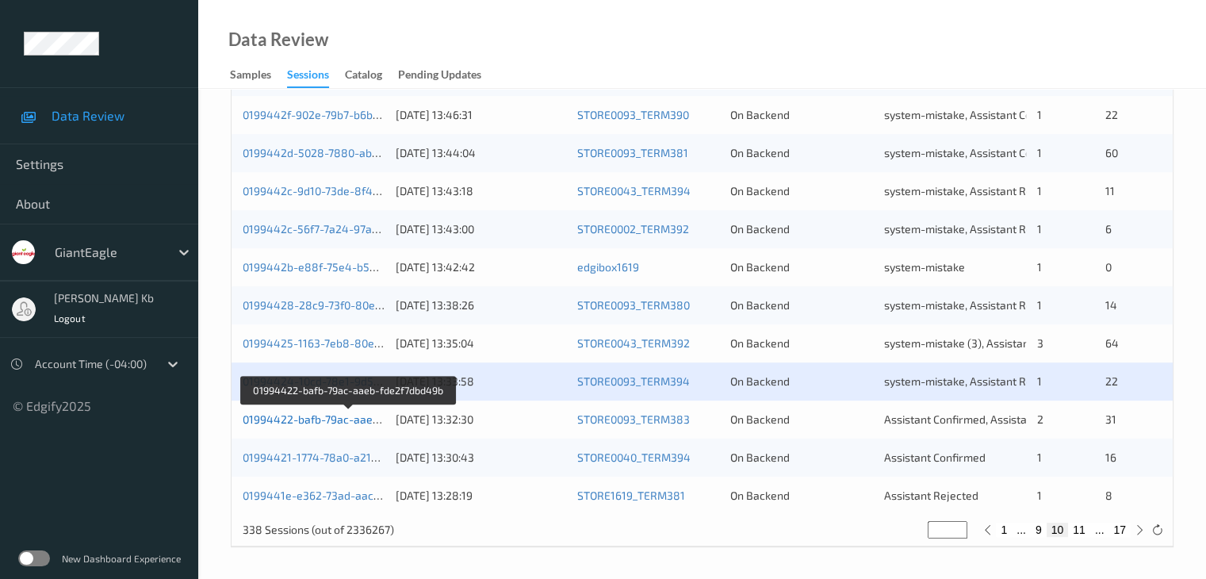
click at [334, 420] on link "01994422-bafb-79ac-aaeb-fde2f7dbd49b" at bounding box center [349, 418] width 213 height 13
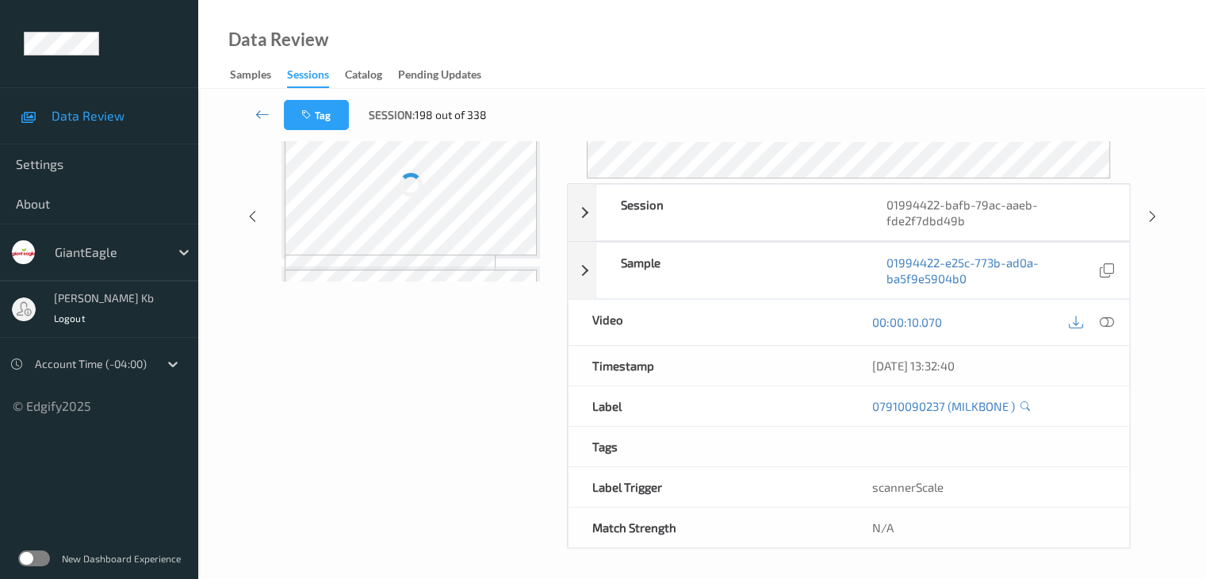
scroll to position [194, 0]
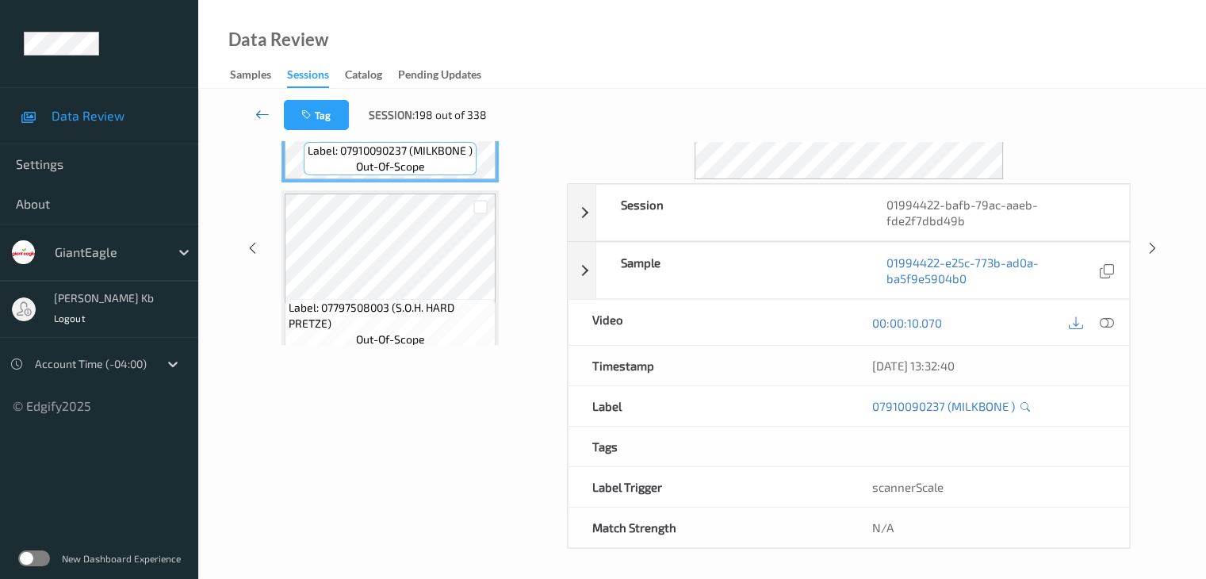
click at [260, 109] on icon at bounding box center [262, 114] width 14 height 16
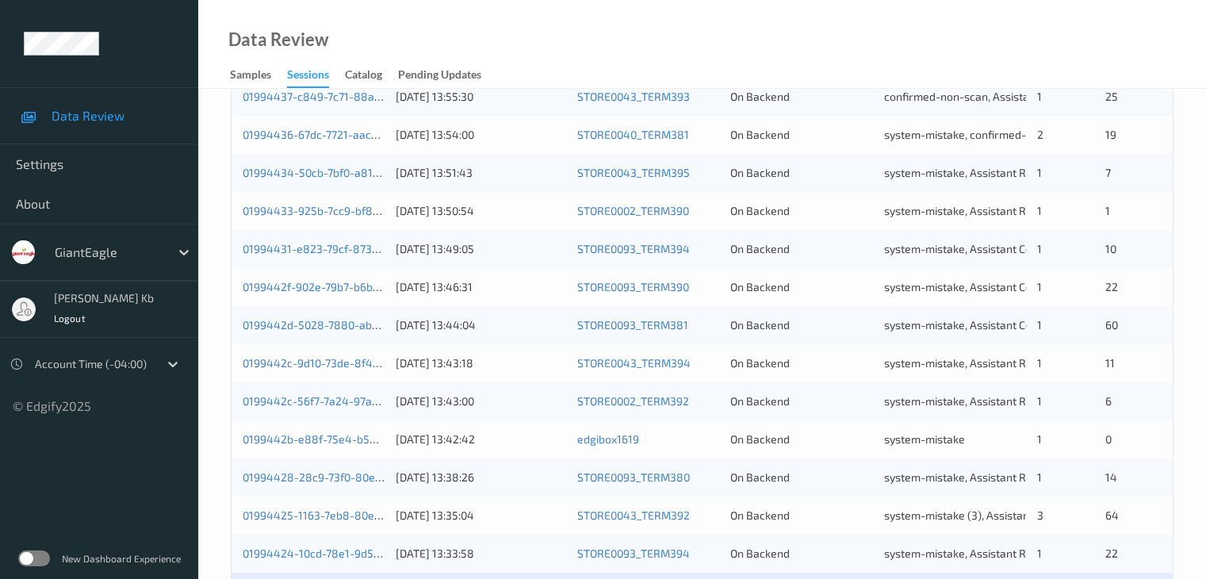
scroll to position [714, 0]
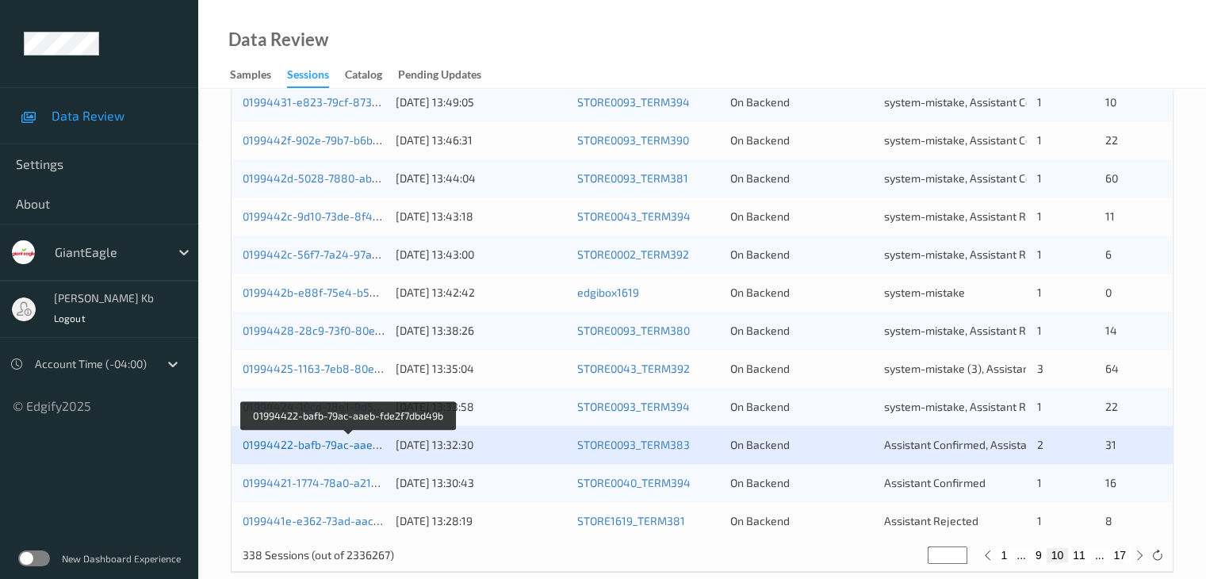
click at [339, 441] on link "01994422-bafb-79ac-aaeb-fde2f7dbd49b" at bounding box center [349, 444] width 213 height 13
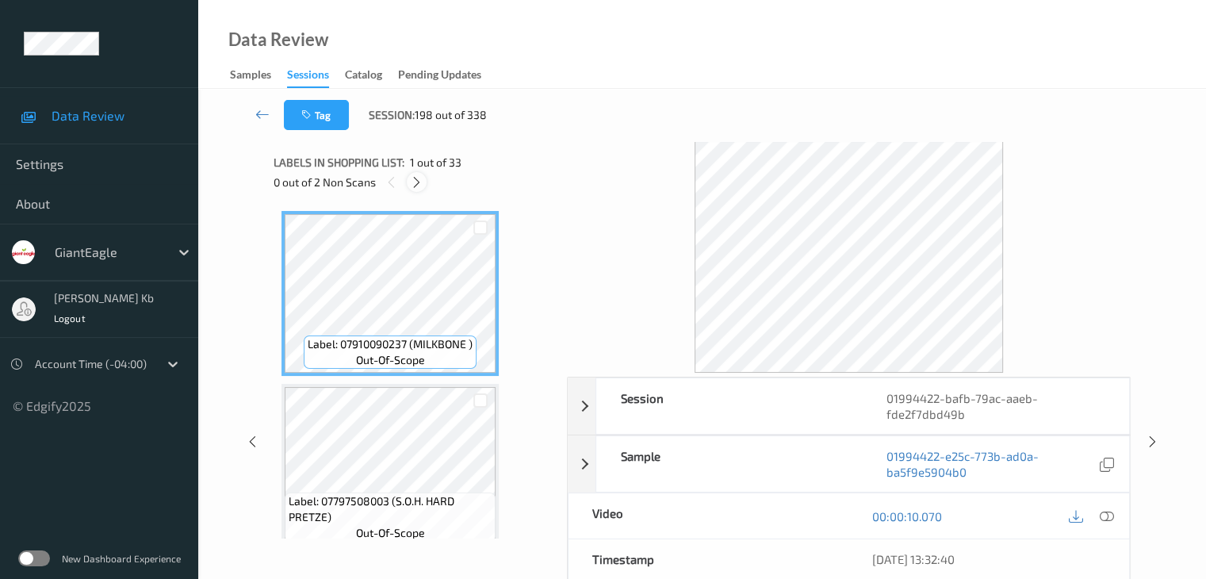
click at [415, 186] on icon at bounding box center [416, 182] width 13 height 14
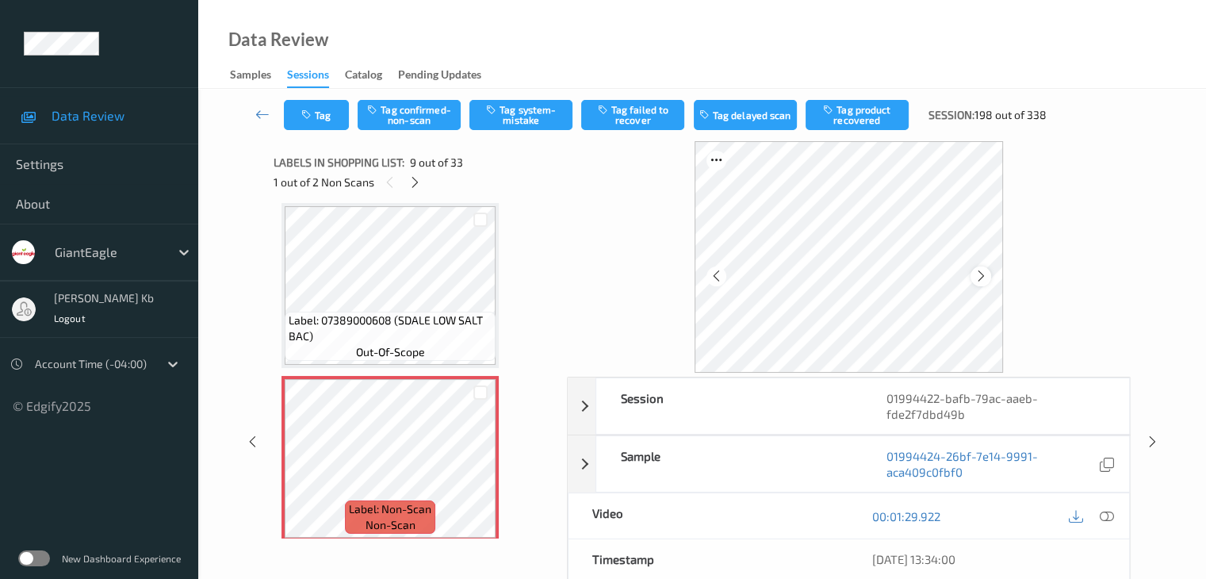
click at [976, 277] on icon at bounding box center [981, 276] width 13 height 14
click at [1107, 518] on icon at bounding box center [1106, 516] width 14 height 14
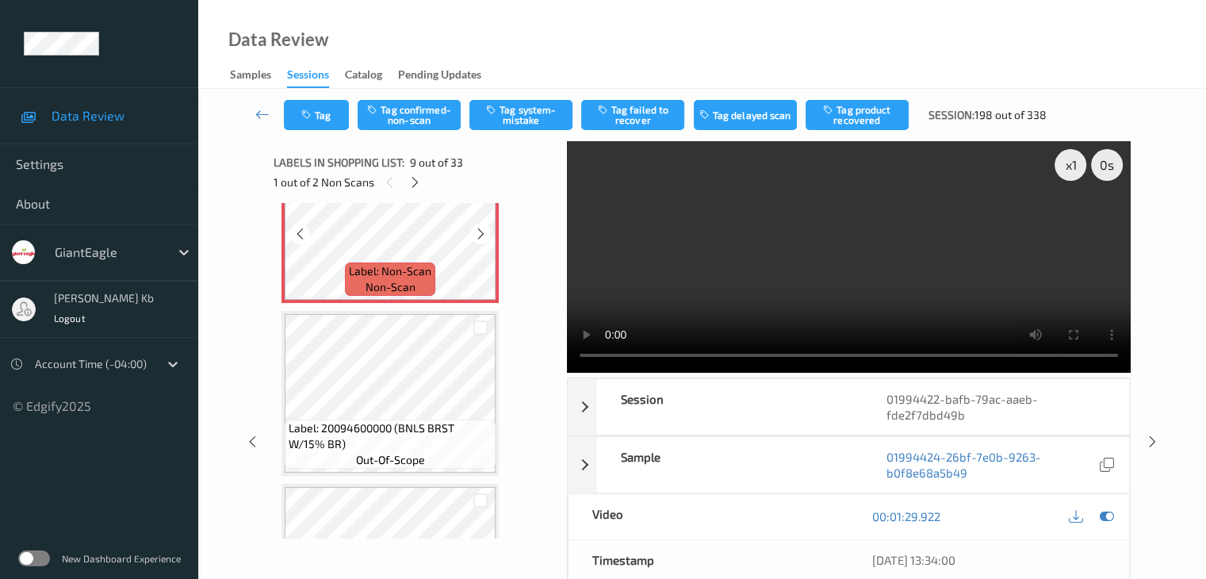
scroll to position [1377, 0]
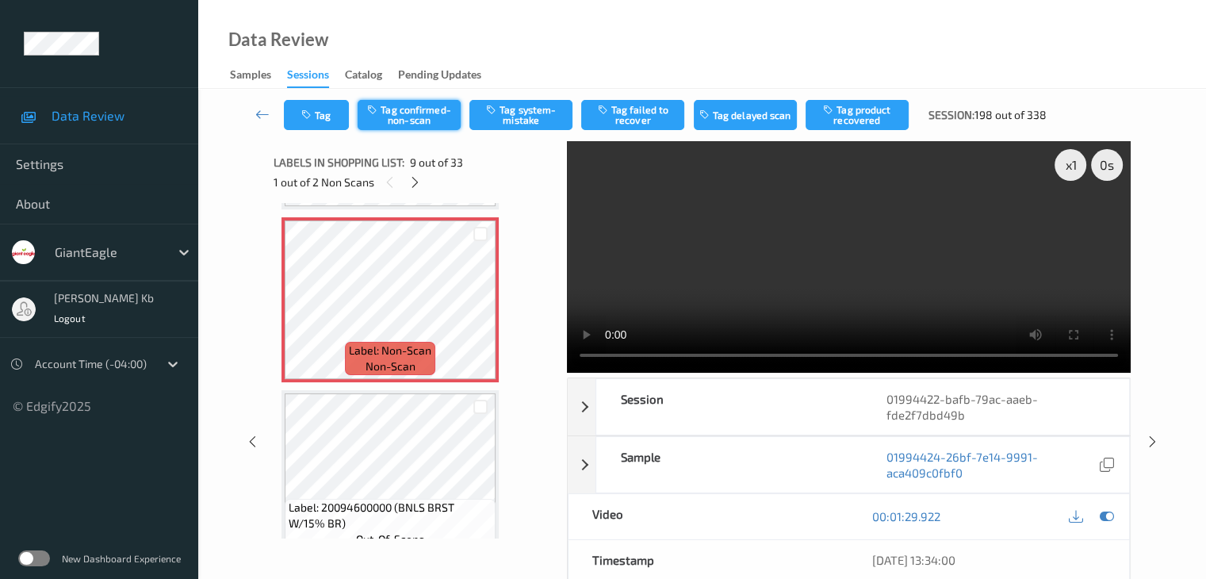
click at [416, 117] on button "Tag confirmed-non-scan" at bounding box center [409, 115] width 103 height 30
click at [849, 112] on button "Tag product recovered" at bounding box center [857, 115] width 103 height 30
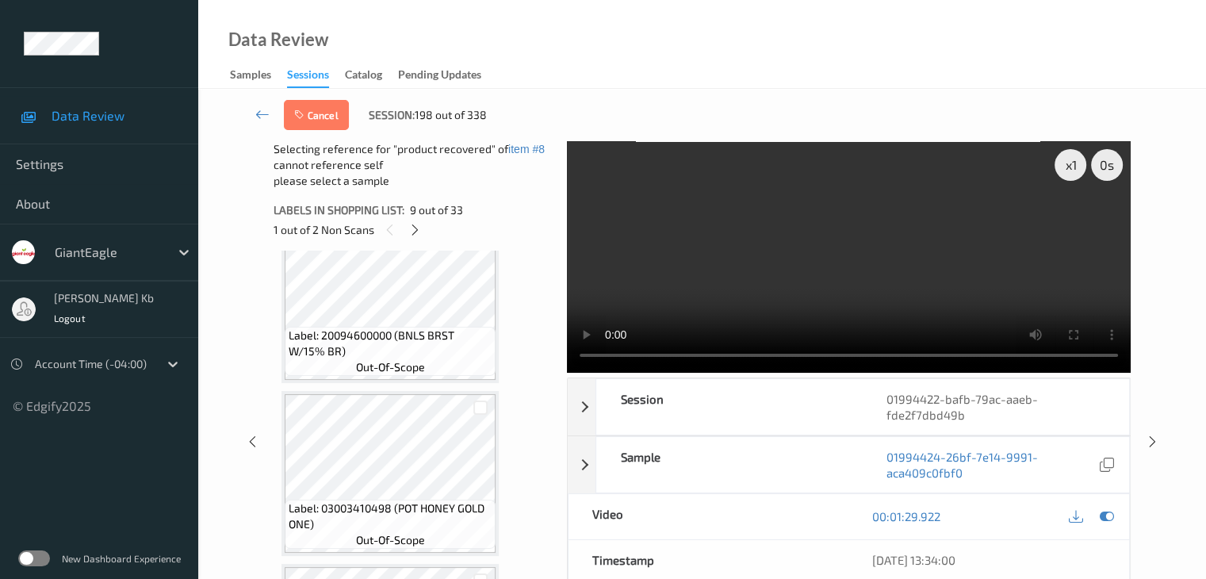
scroll to position [1615, 0]
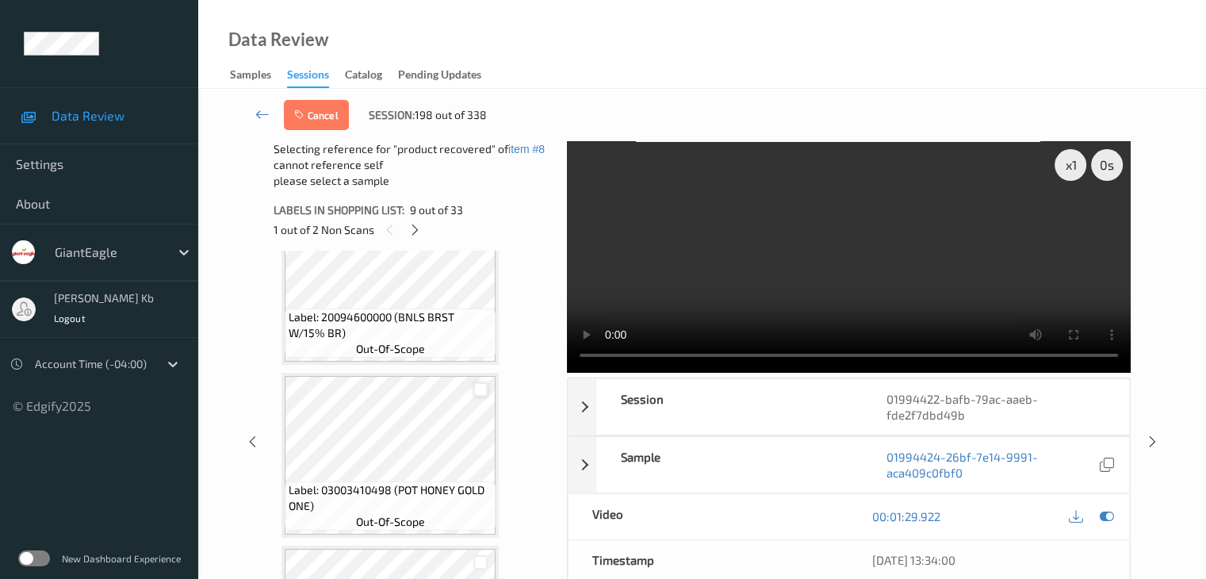
click at [479, 392] on div at bounding box center [481, 389] width 15 height 15
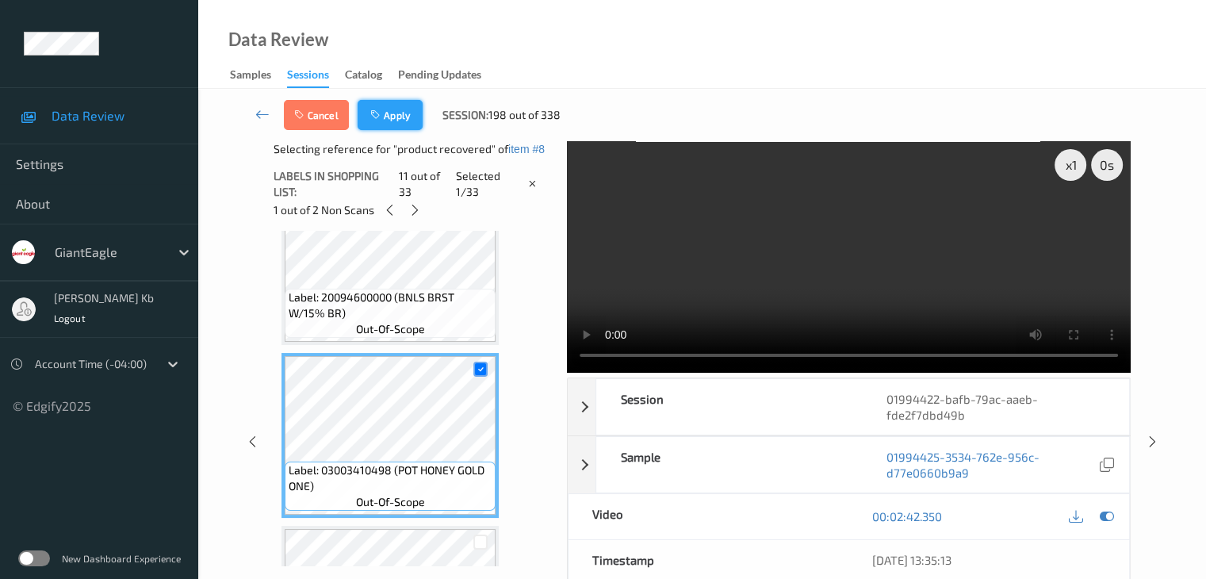
click at [393, 115] on button "Apply" at bounding box center [390, 115] width 65 height 30
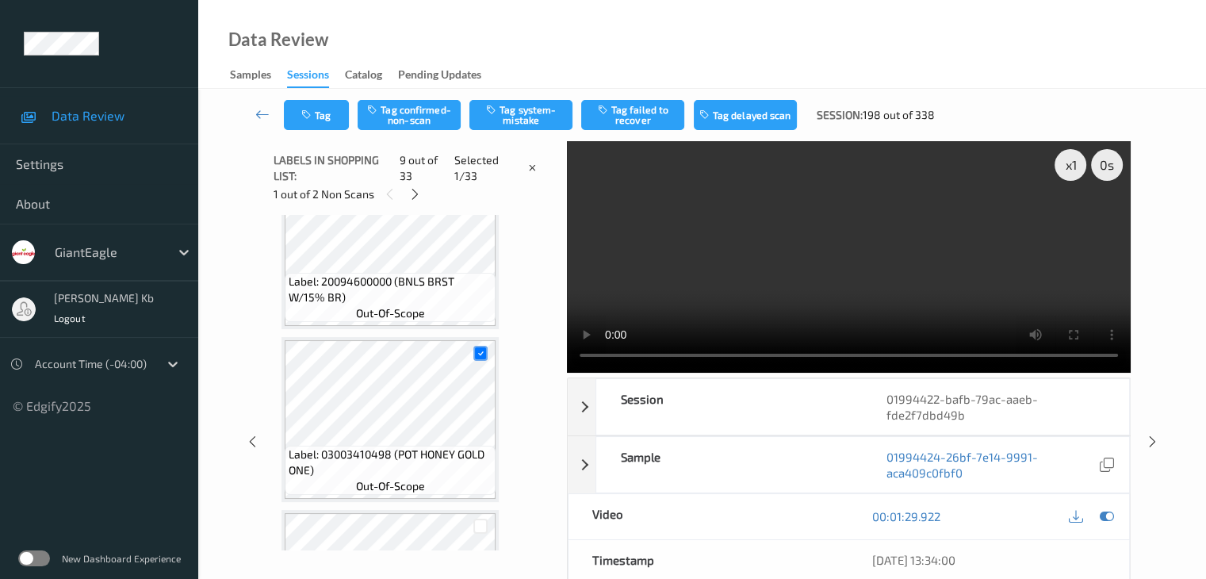
click at [393, 115] on button "Tag confirmed-non-scan" at bounding box center [409, 115] width 103 height 30
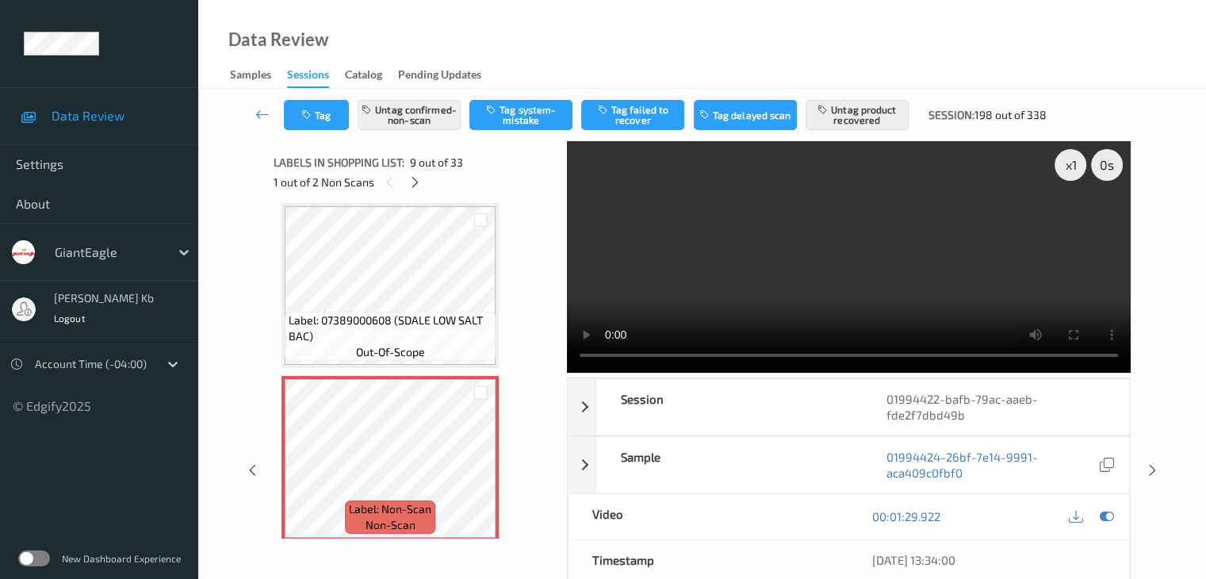
drag, startPoint x: 259, startPoint y: 115, endPoint x: 267, endPoint y: 41, distance: 74.1
click at [259, 114] on icon at bounding box center [262, 114] width 14 height 16
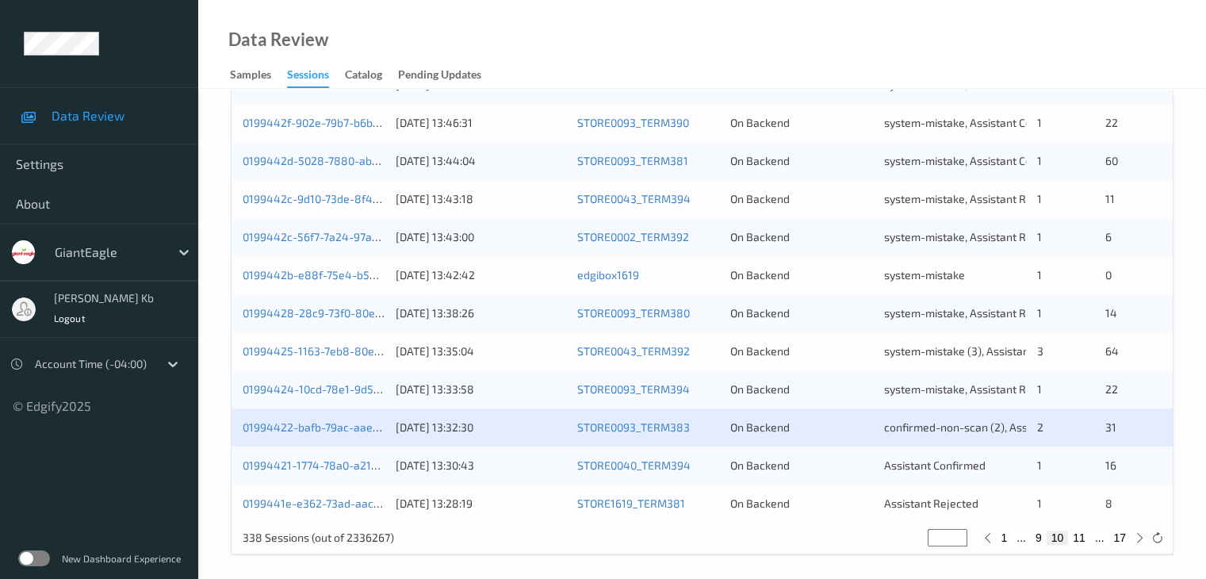
scroll to position [739, 0]
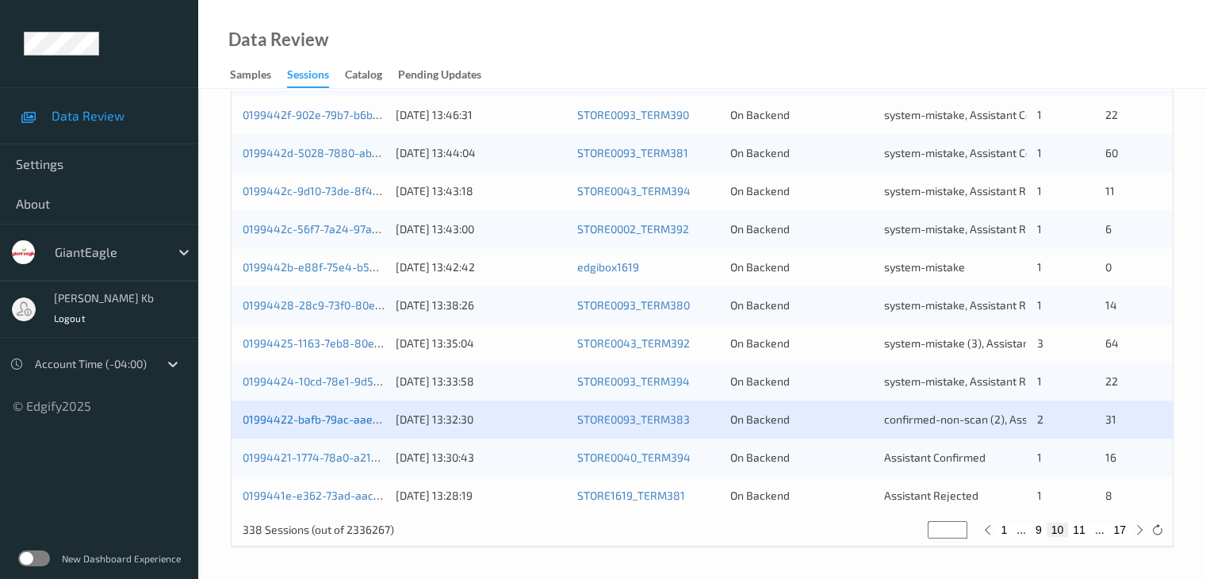
click at [307, 420] on link "01994422-bafb-79ac-aaeb-fde2f7dbd49b" at bounding box center [349, 418] width 213 height 13
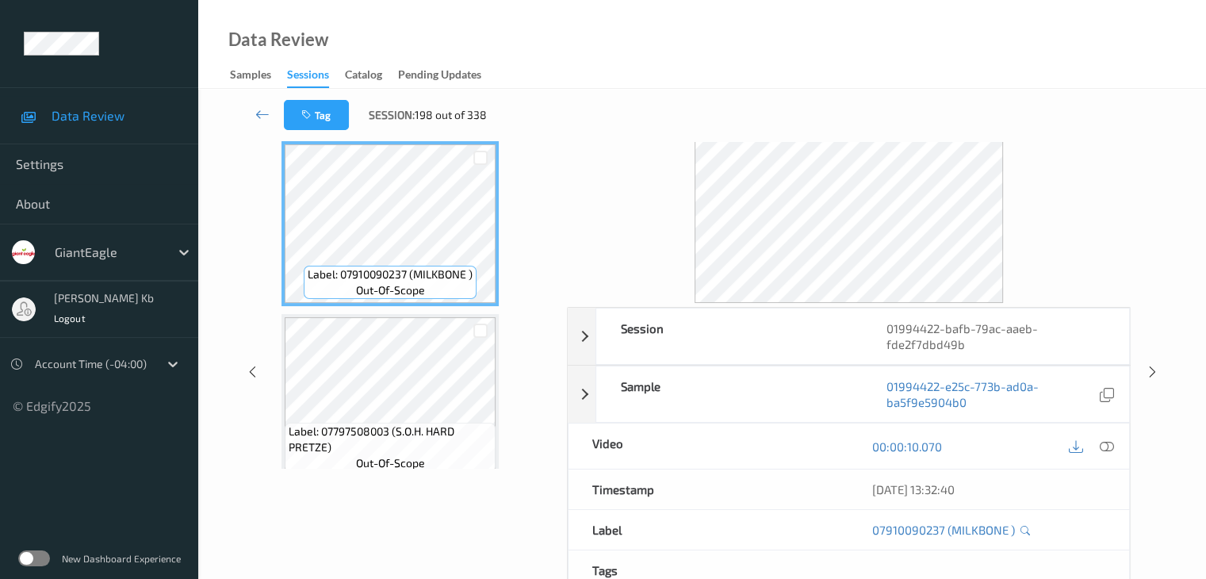
scroll to position [35, 0]
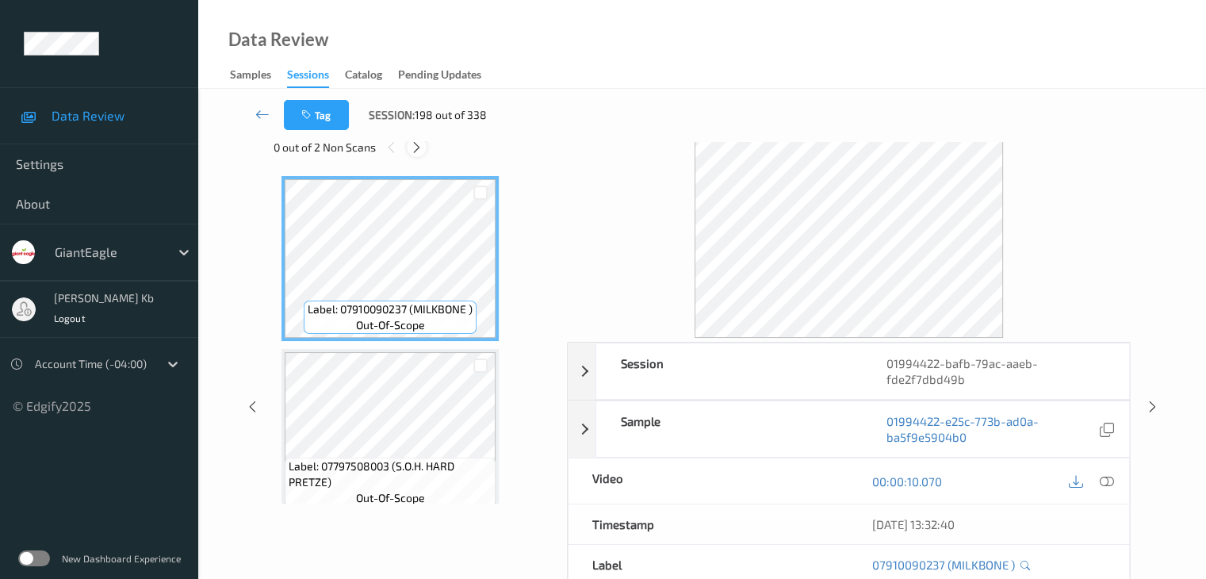
click at [419, 144] on icon at bounding box center [416, 147] width 13 height 14
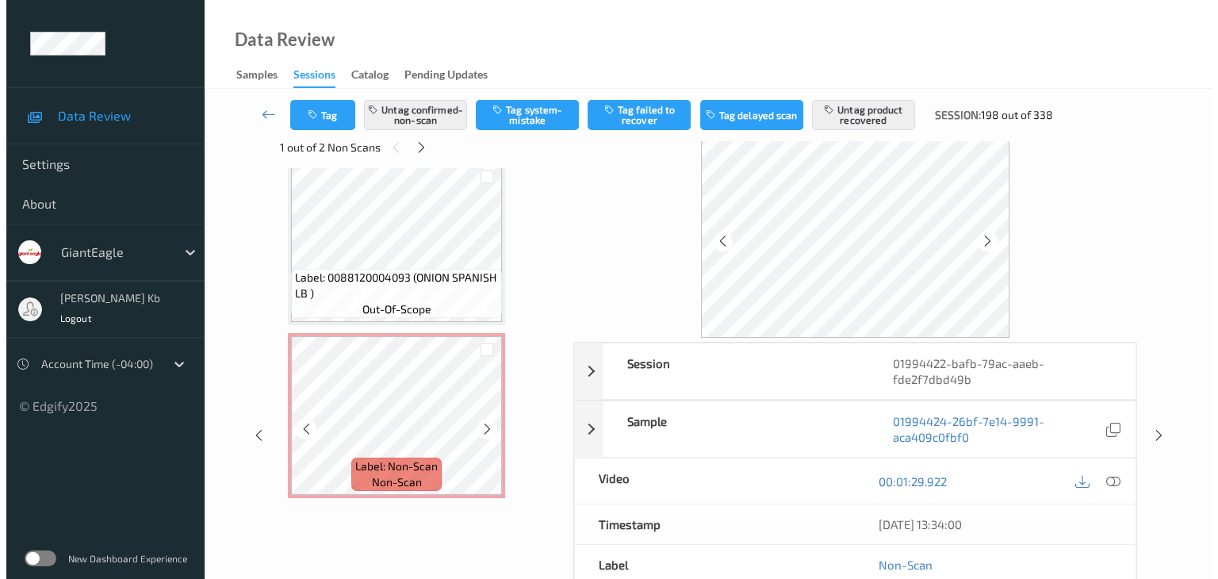
scroll to position [2170, 0]
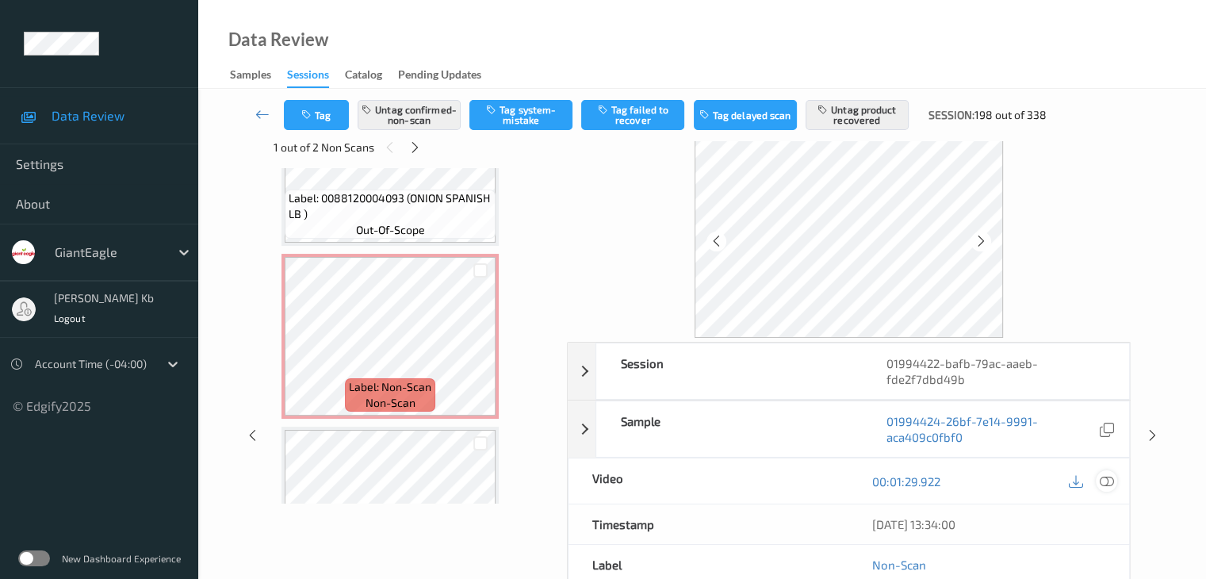
click at [1106, 479] on icon at bounding box center [1106, 481] width 14 height 14
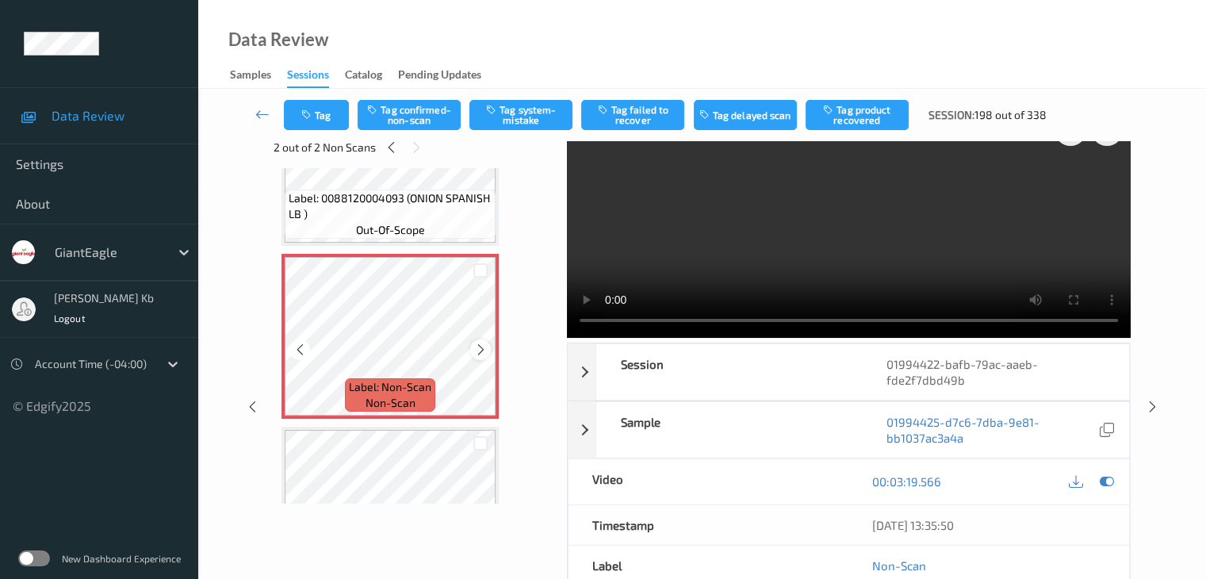
click at [473, 345] on div at bounding box center [480, 349] width 20 height 20
click at [418, 113] on button "Tag confirmed-non-scan" at bounding box center [409, 115] width 103 height 30
click at [420, 112] on button "Untag confirmed-non-scan" at bounding box center [409, 115] width 103 height 30
click at [520, 119] on button "Tag system-mistake" at bounding box center [521, 115] width 103 height 30
click at [322, 117] on button "Tag" at bounding box center [316, 115] width 65 height 30
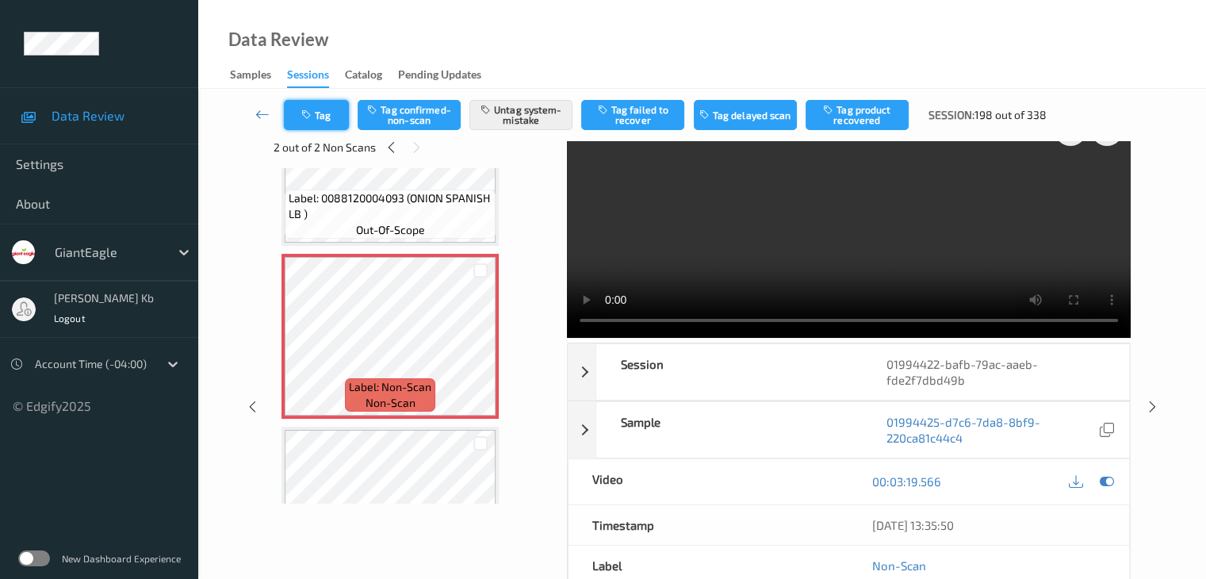
click at [328, 115] on button "Tag" at bounding box center [316, 115] width 65 height 30
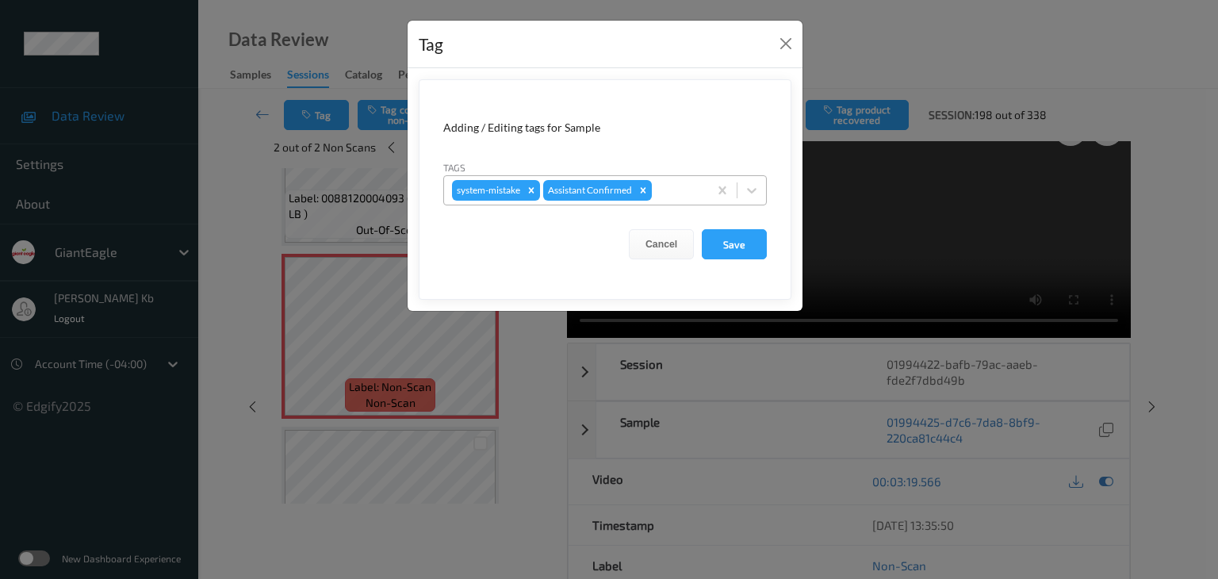
click at [673, 189] on div at bounding box center [677, 190] width 45 height 19
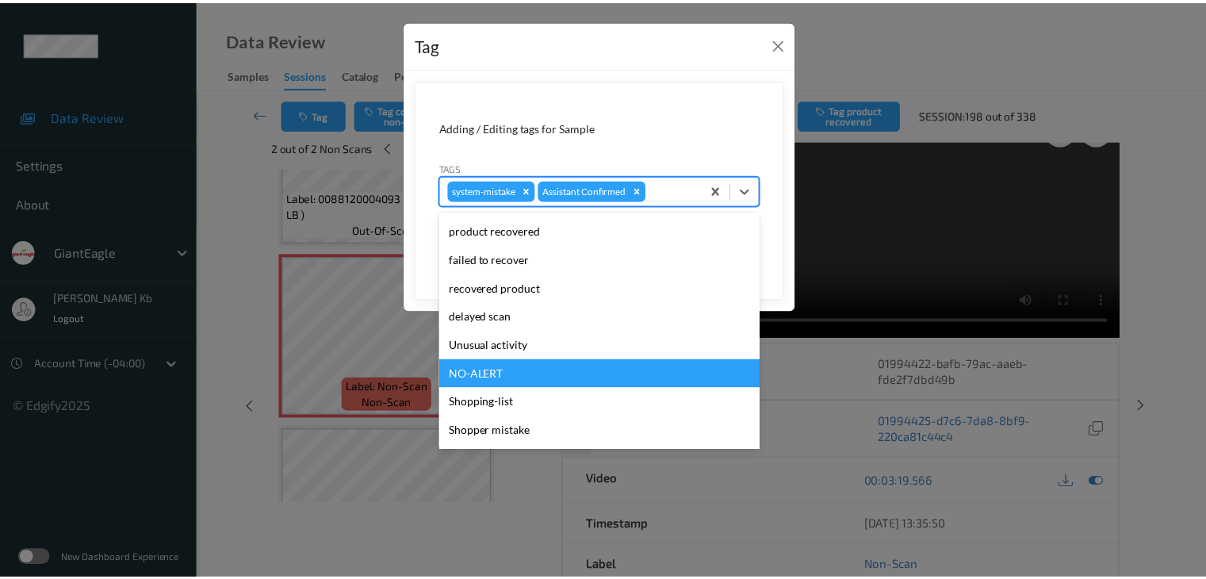
scroll to position [159, 0]
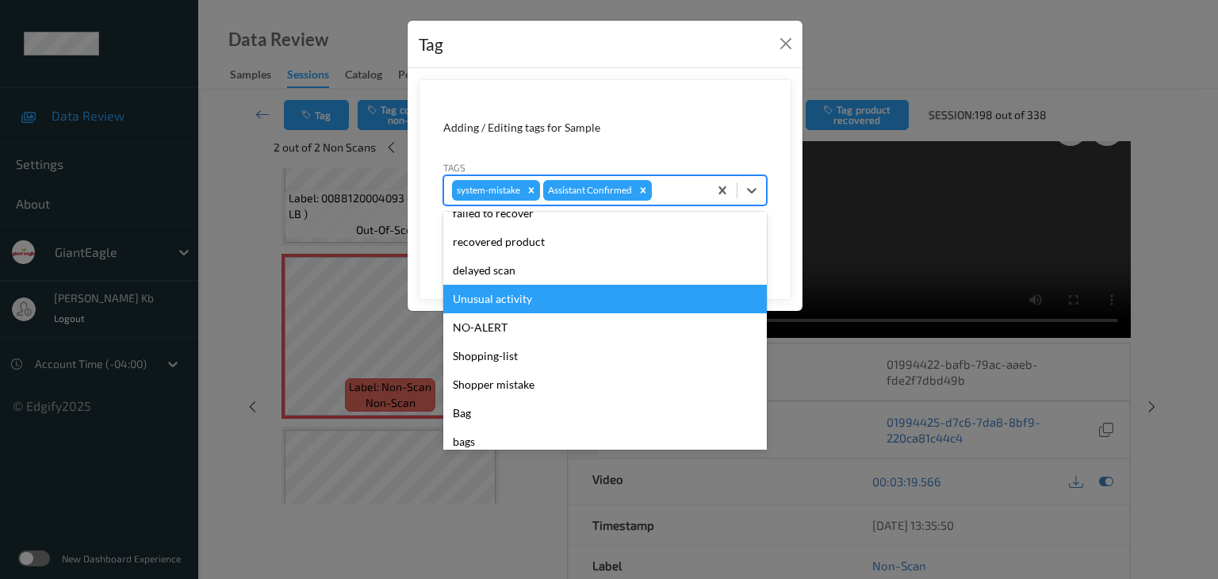
click at [499, 299] on div "Unusual activity" at bounding box center [605, 299] width 324 height 29
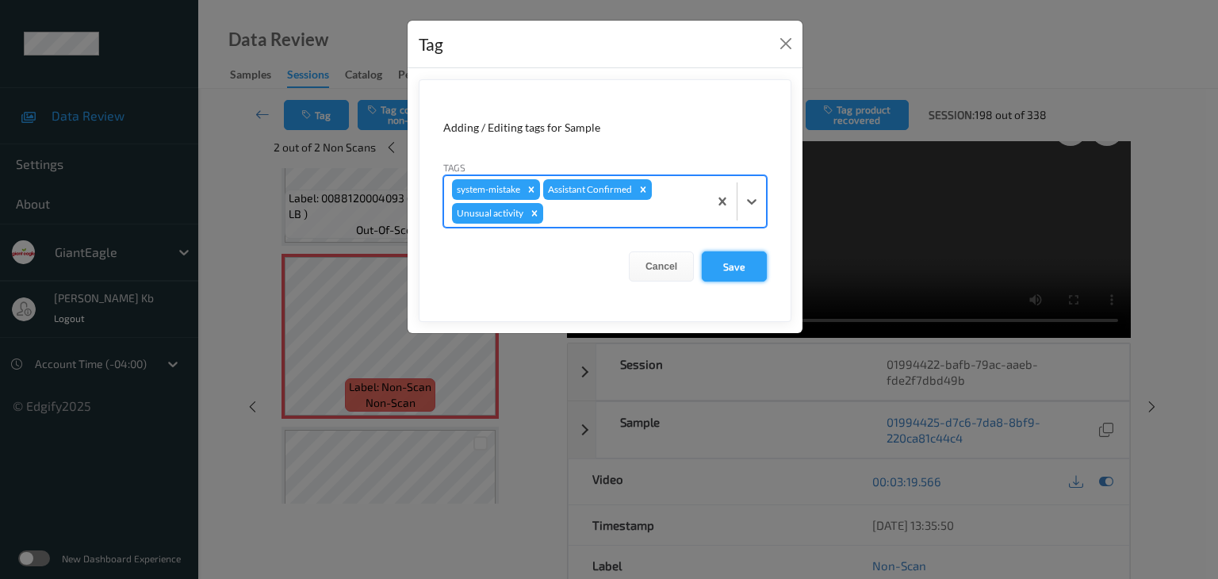
click at [728, 266] on button "Save" at bounding box center [734, 266] width 65 height 30
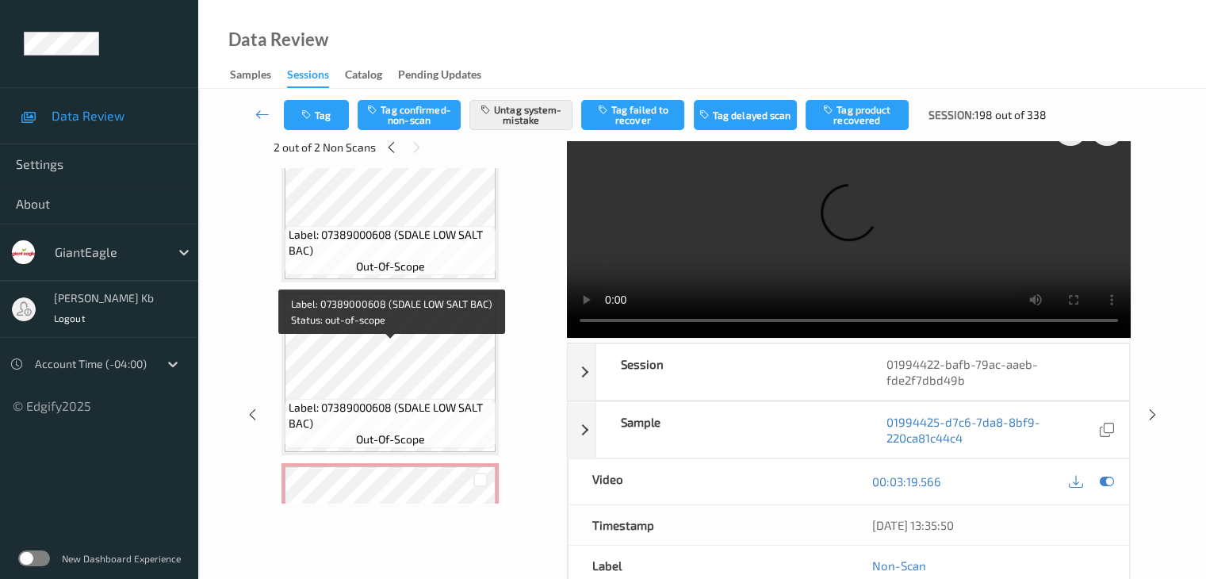
scroll to position [1218, 0]
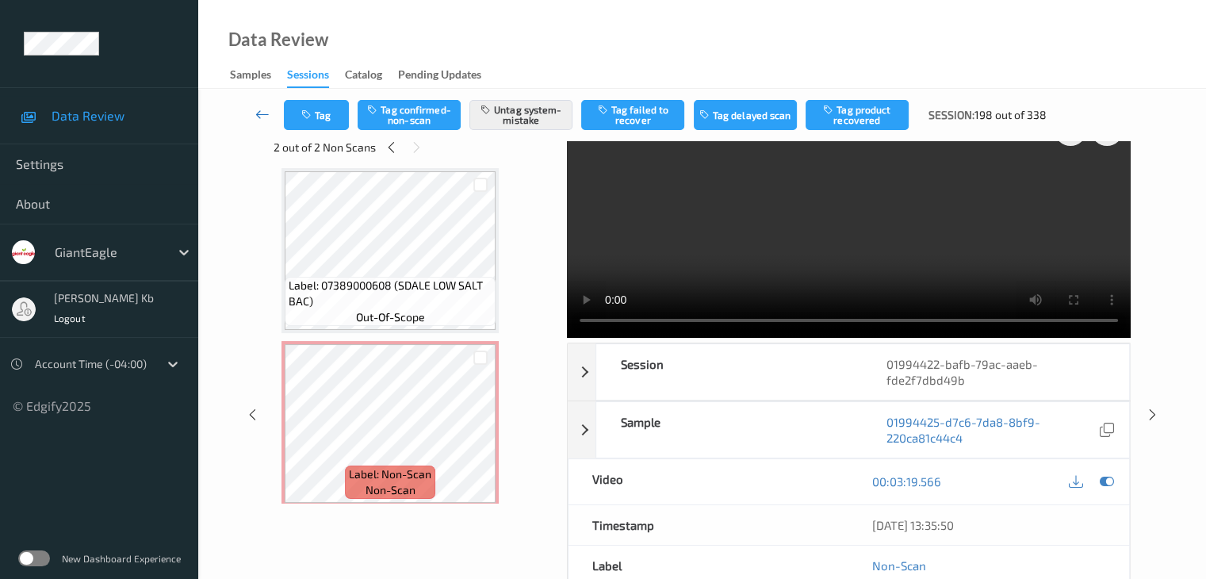
click at [267, 115] on icon at bounding box center [262, 114] width 14 height 16
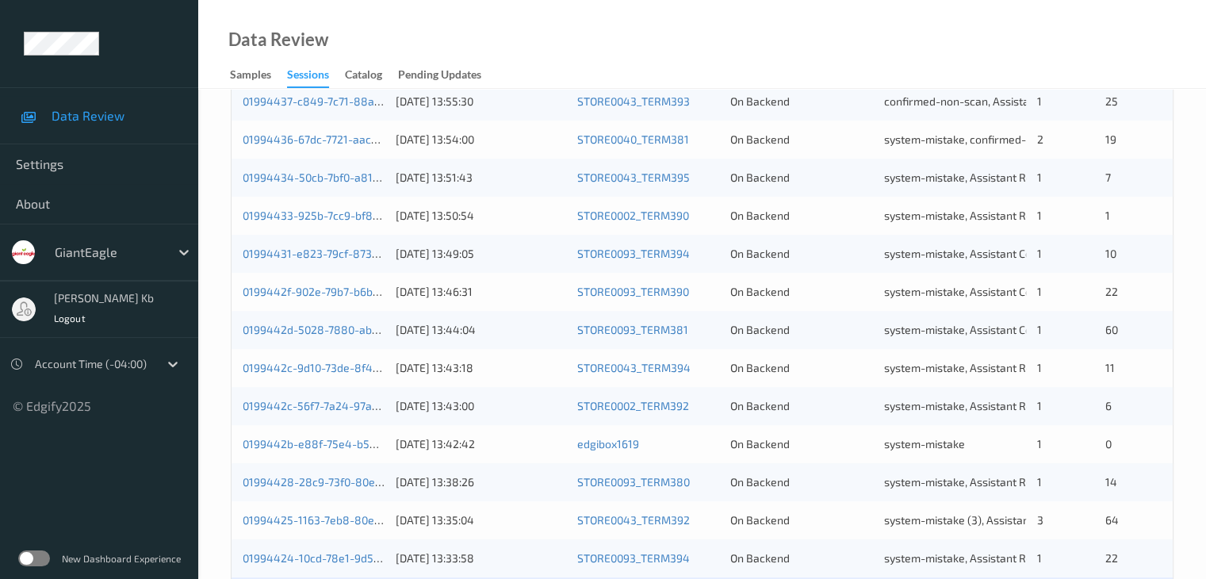
scroll to position [739, 0]
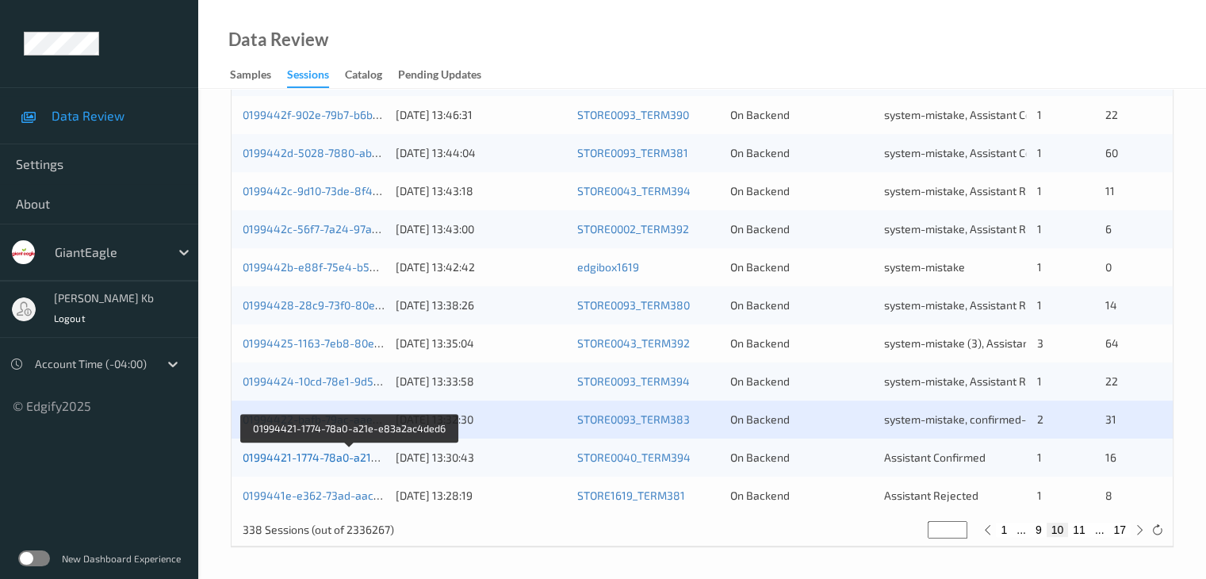
click at [313, 458] on link "01994421-1774-78a0-a21e-e83a2ac4ded6" at bounding box center [351, 457] width 217 height 13
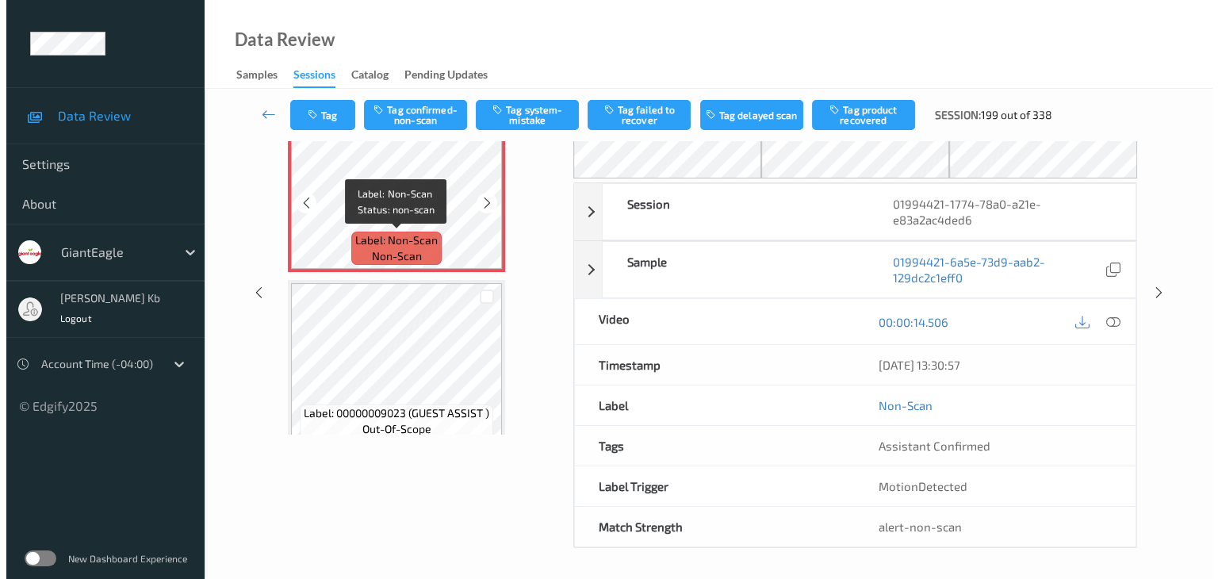
scroll to position [25, 0]
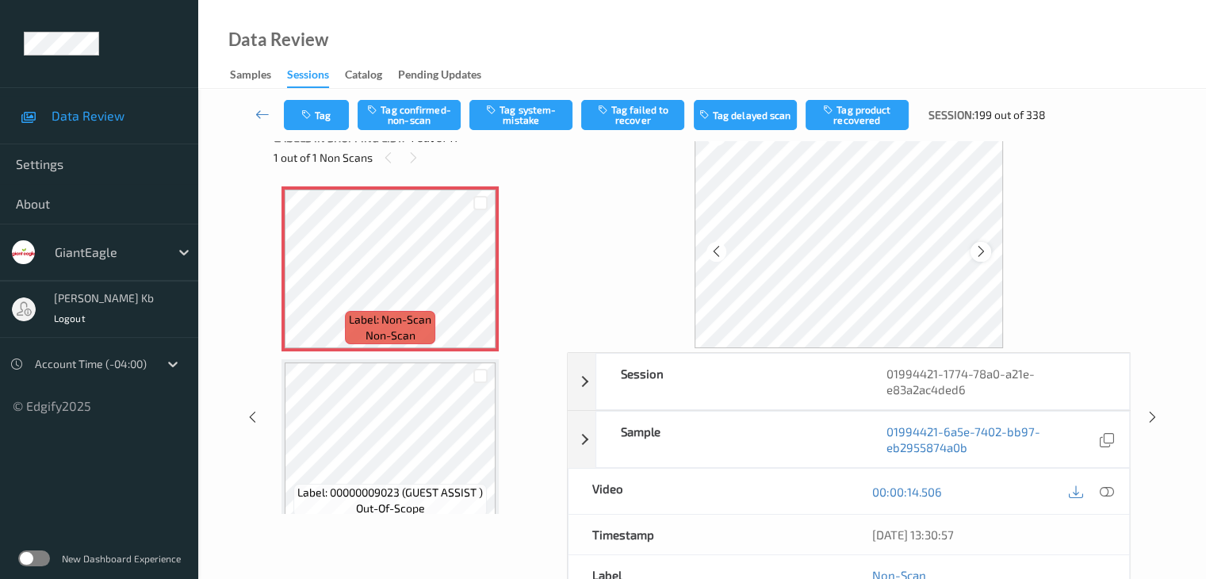
click at [980, 248] on icon at bounding box center [981, 251] width 13 height 14
click at [1114, 489] on icon at bounding box center [1106, 492] width 14 height 14
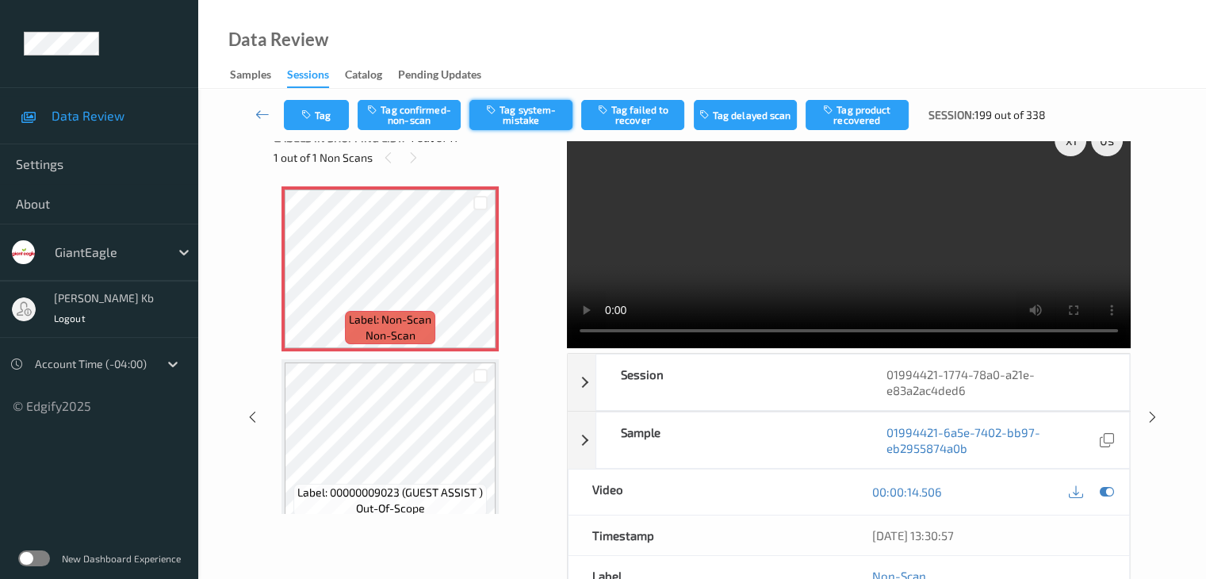
click at [542, 112] on button "Tag system-mistake" at bounding box center [521, 115] width 103 height 30
click at [331, 117] on button "Tag" at bounding box center [316, 115] width 65 height 30
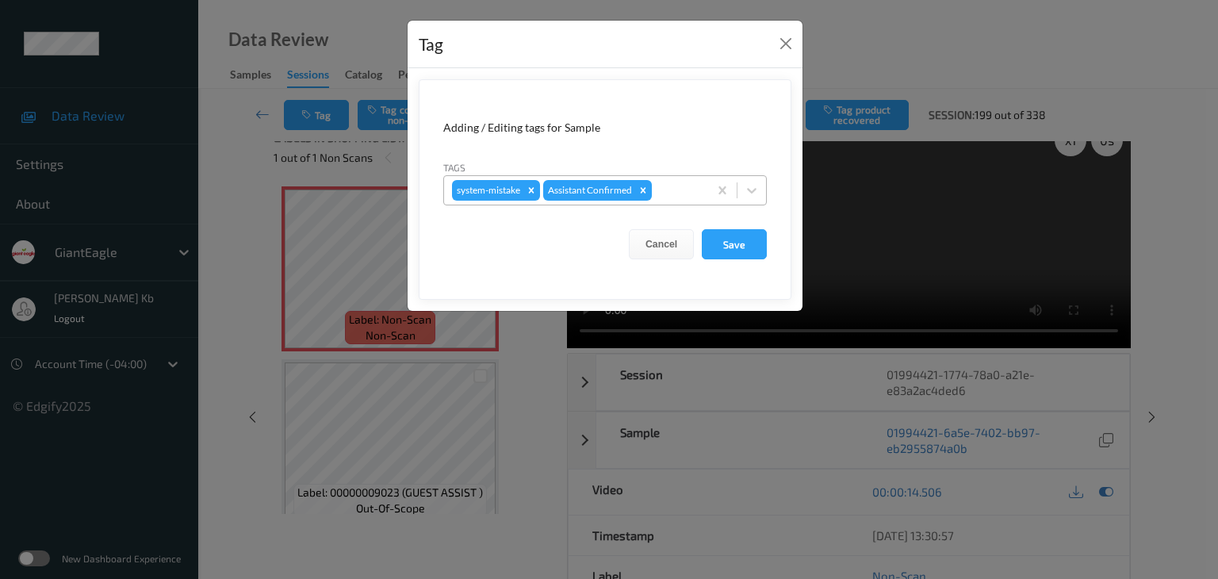
click at [684, 186] on div at bounding box center [677, 190] width 45 height 19
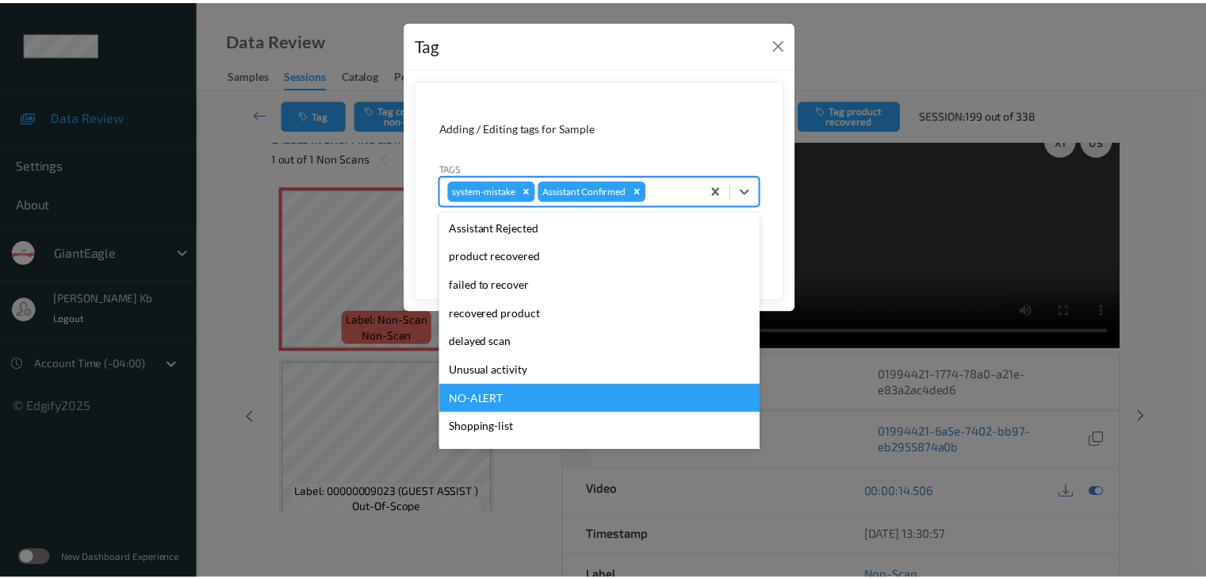
scroll to position [168, 0]
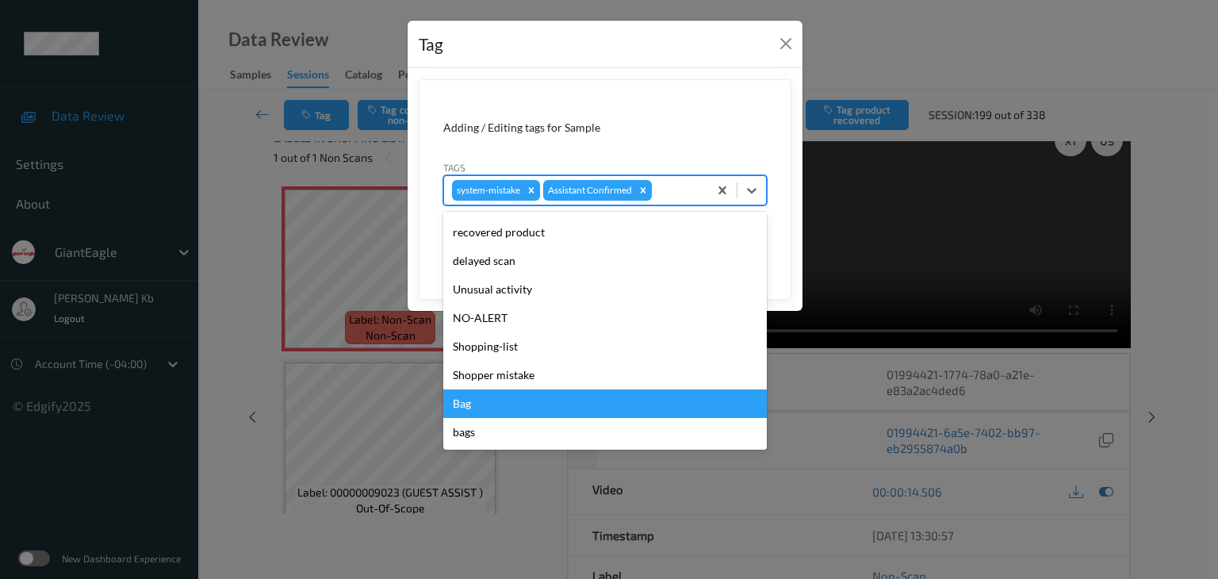
click at [473, 402] on div "Bag" at bounding box center [605, 403] width 324 height 29
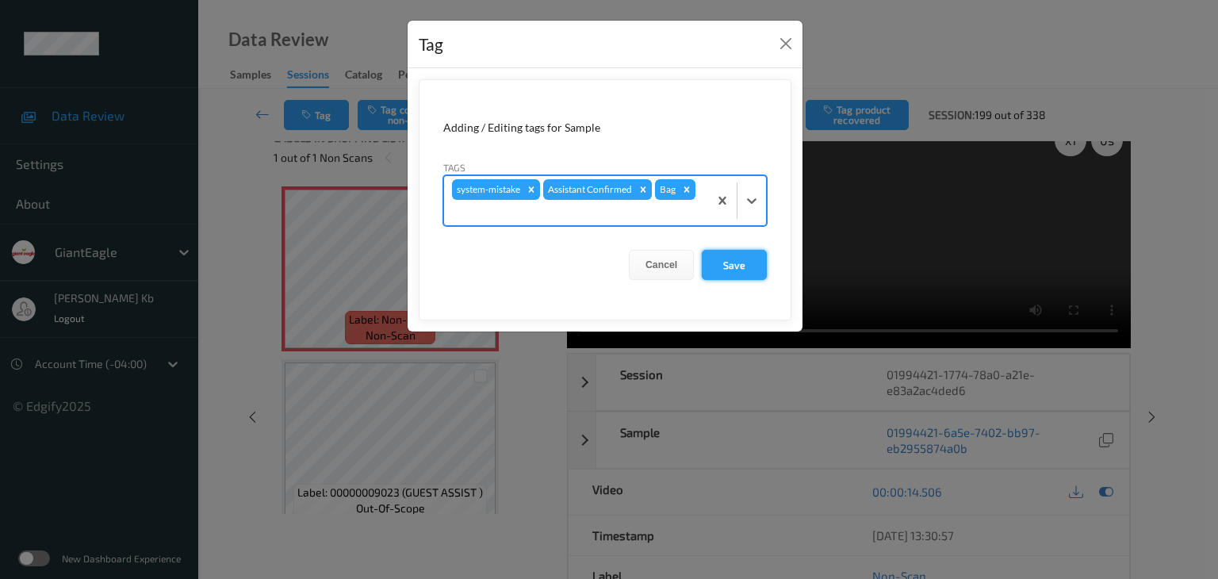
click at [742, 265] on button "Save" at bounding box center [734, 265] width 65 height 30
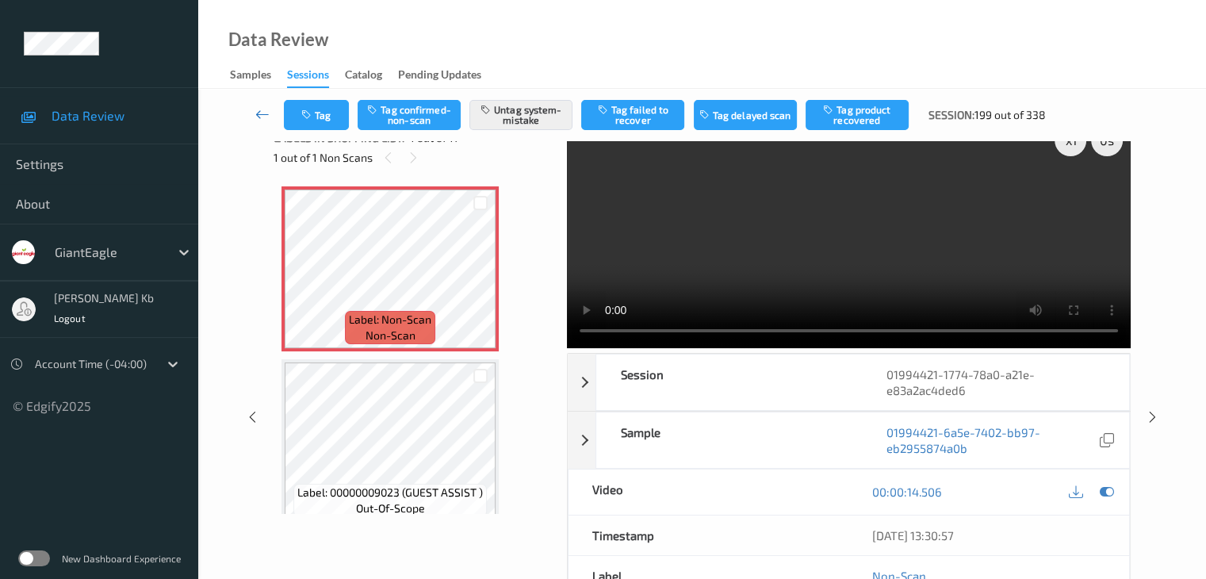
click at [264, 115] on icon at bounding box center [262, 114] width 14 height 16
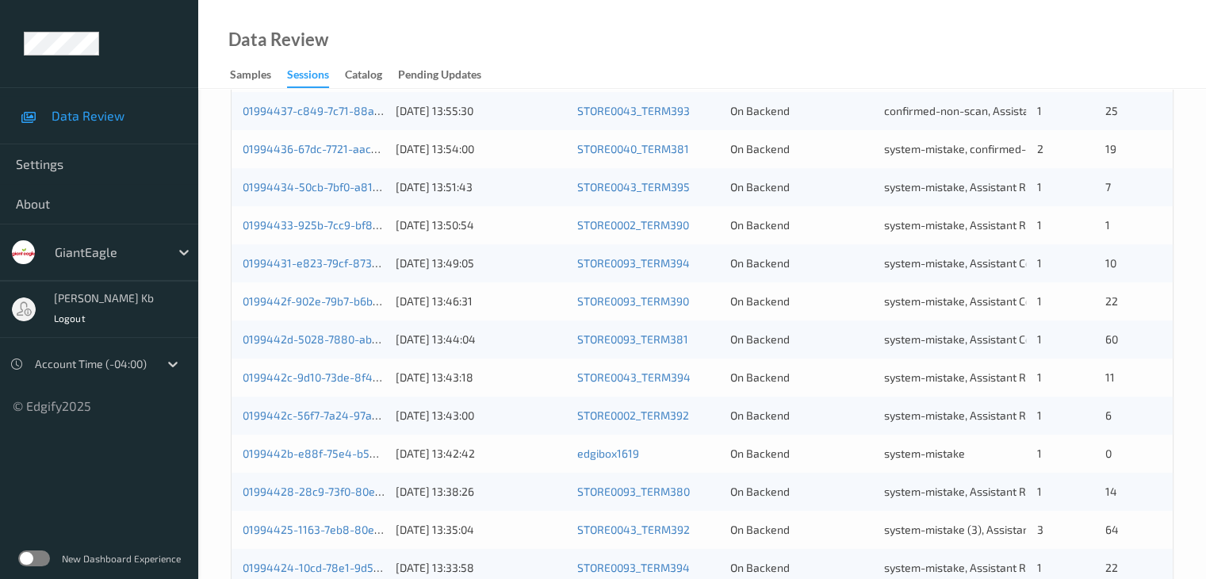
scroll to position [739, 0]
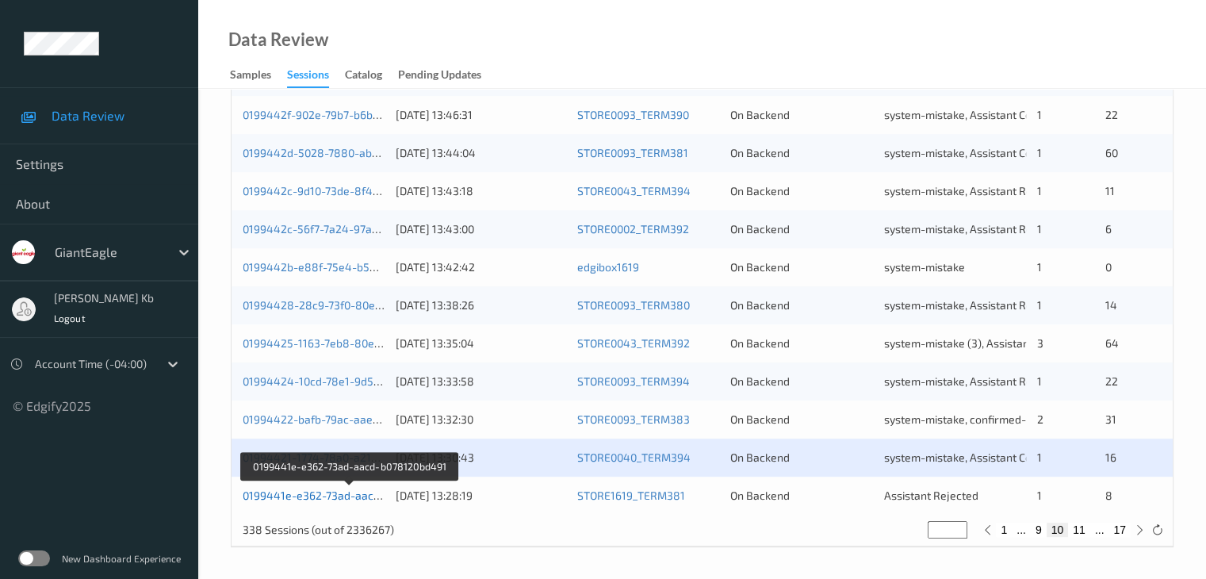
click at [324, 493] on link "0199441e-e362-73ad-aacd-b078120bd491" at bounding box center [351, 495] width 216 height 13
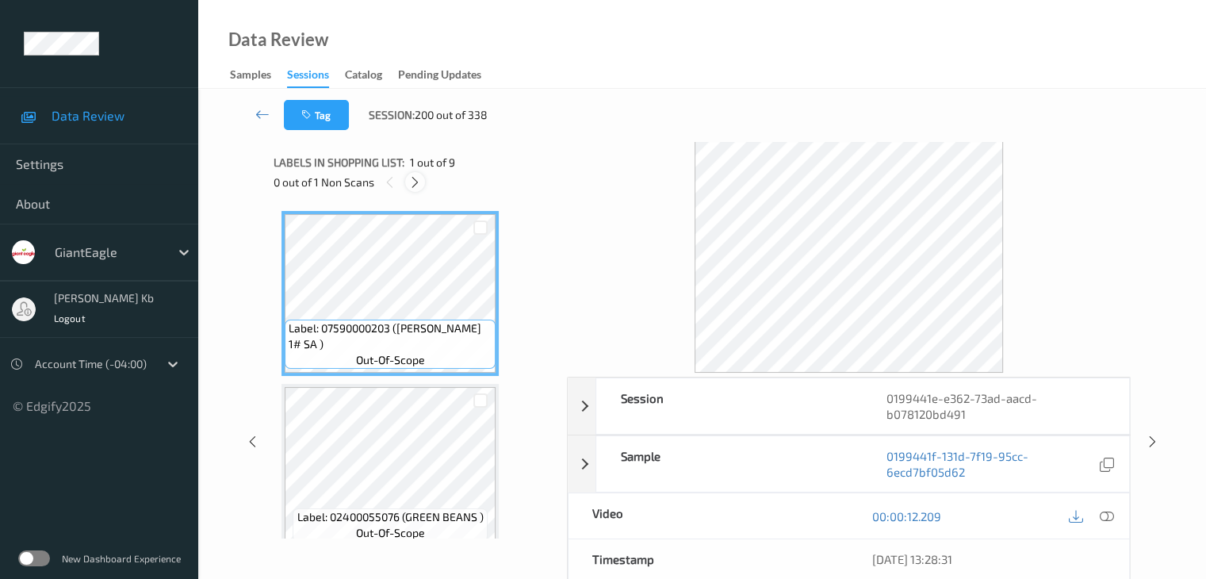
click at [413, 185] on icon at bounding box center [414, 182] width 13 height 14
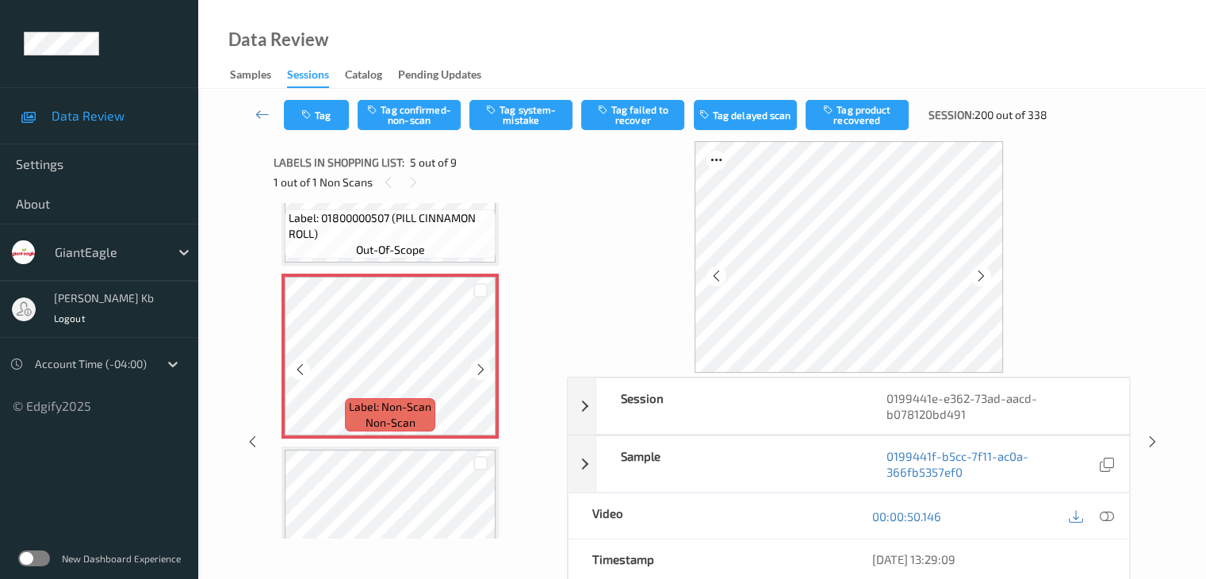
scroll to position [685, 0]
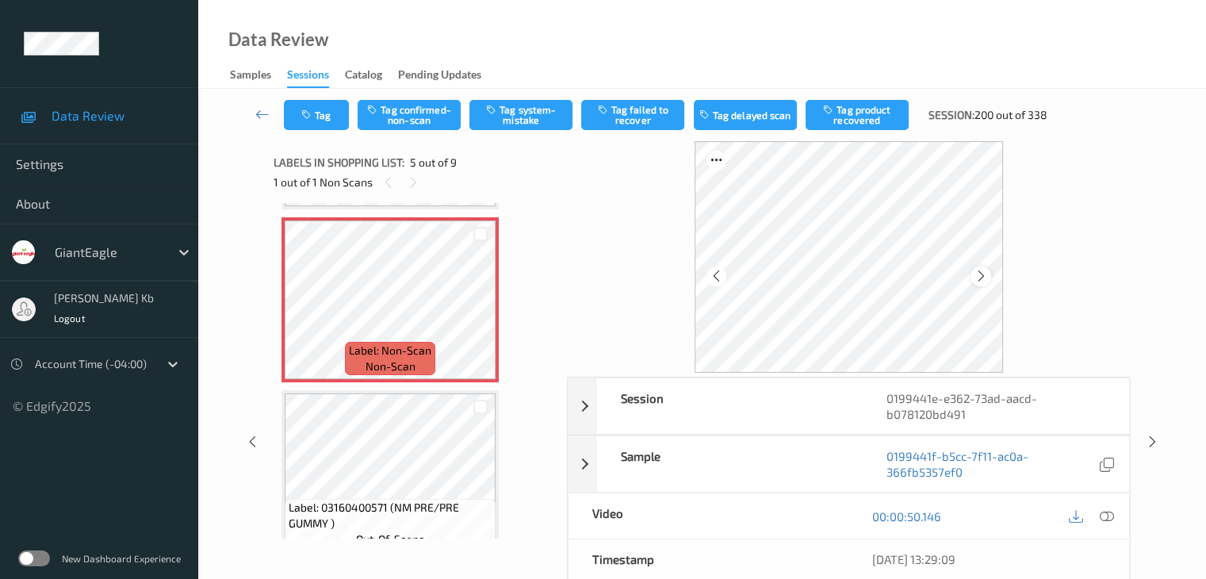
click at [980, 278] on icon at bounding box center [981, 276] width 13 height 14
click at [1106, 518] on icon at bounding box center [1106, 516] width 14 height 14
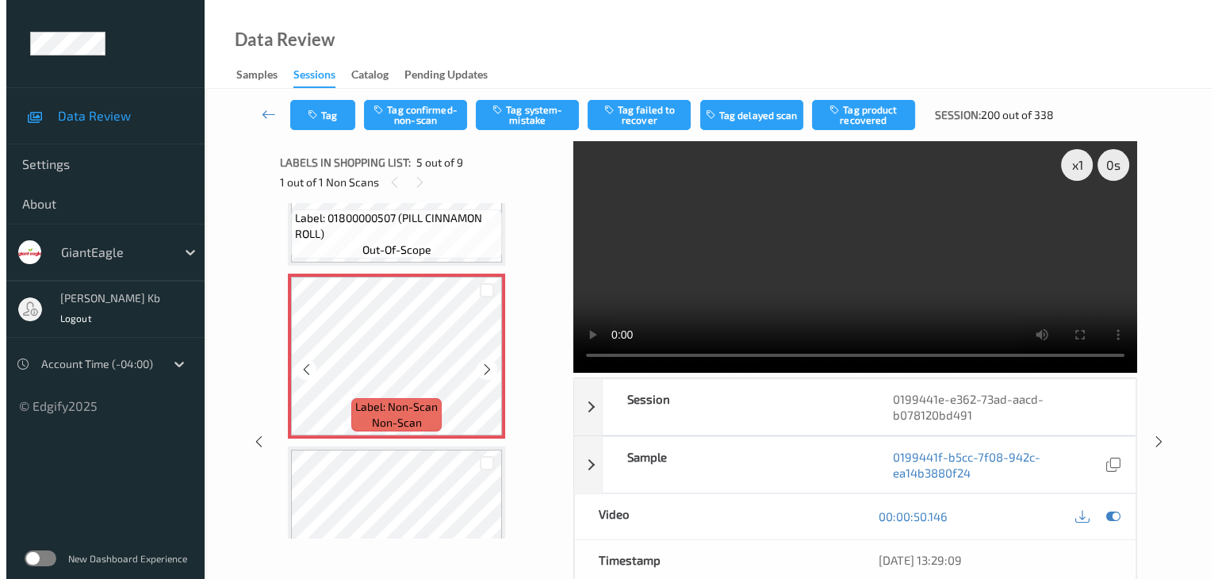
scroll to position [606, 0]
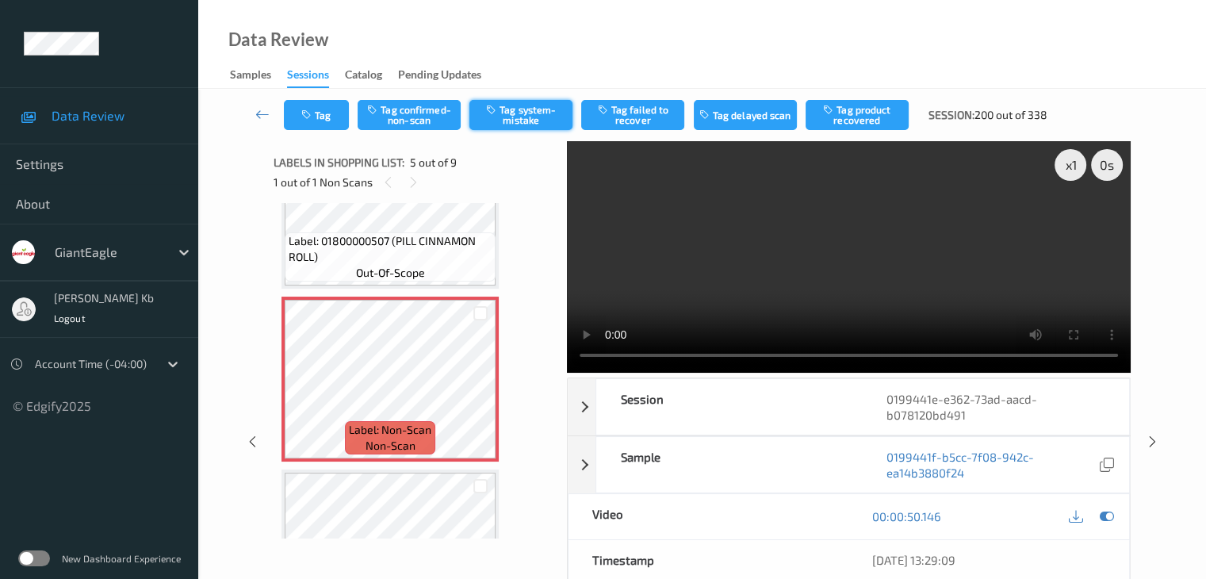
click at [533, 115] on button "Tag system-mistake" at bounding box center [521, 115] width 103 height 30
click at [328, 109] on button "Tag" at bounding box center [316, 115] width 65 height 30
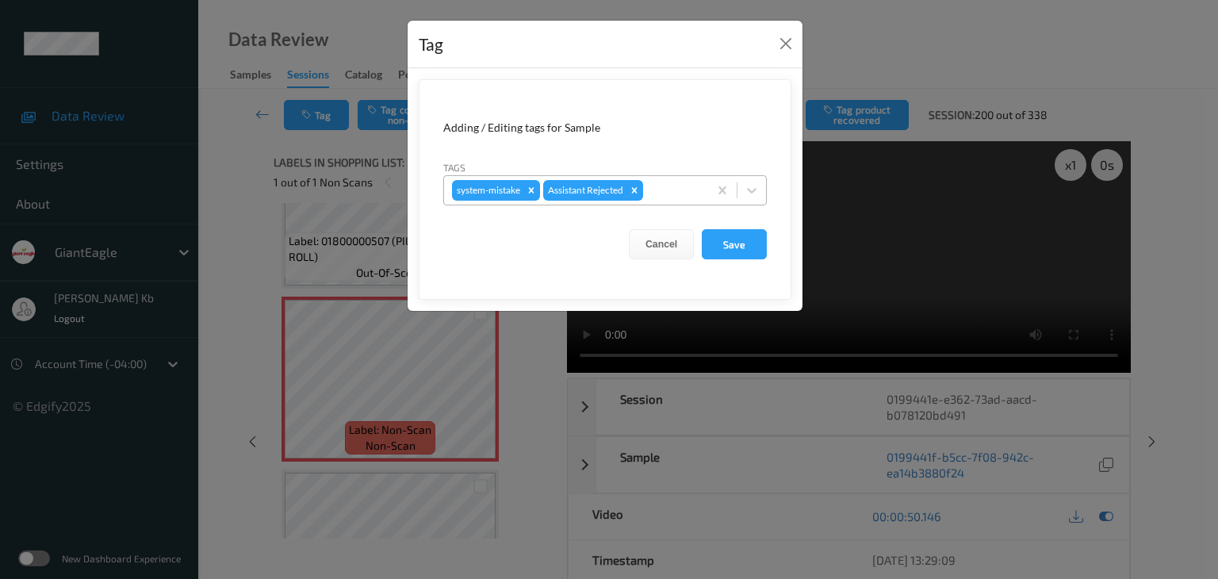
click at [679, 191] on div at bounding box center [673, 190] width 54 height 19
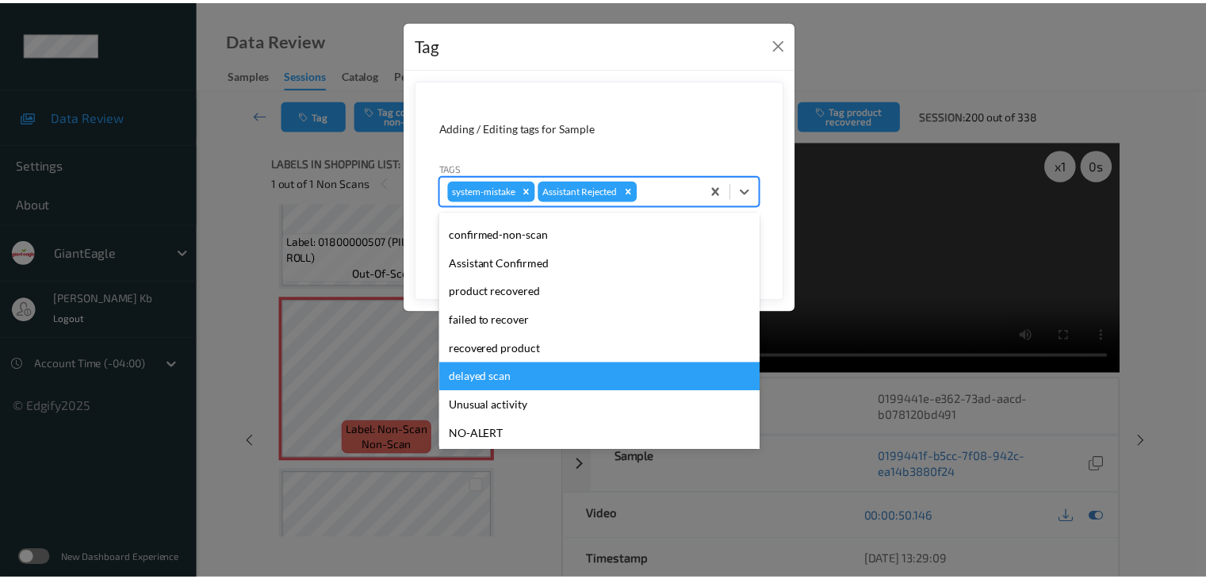
scroll to position [79, 0]
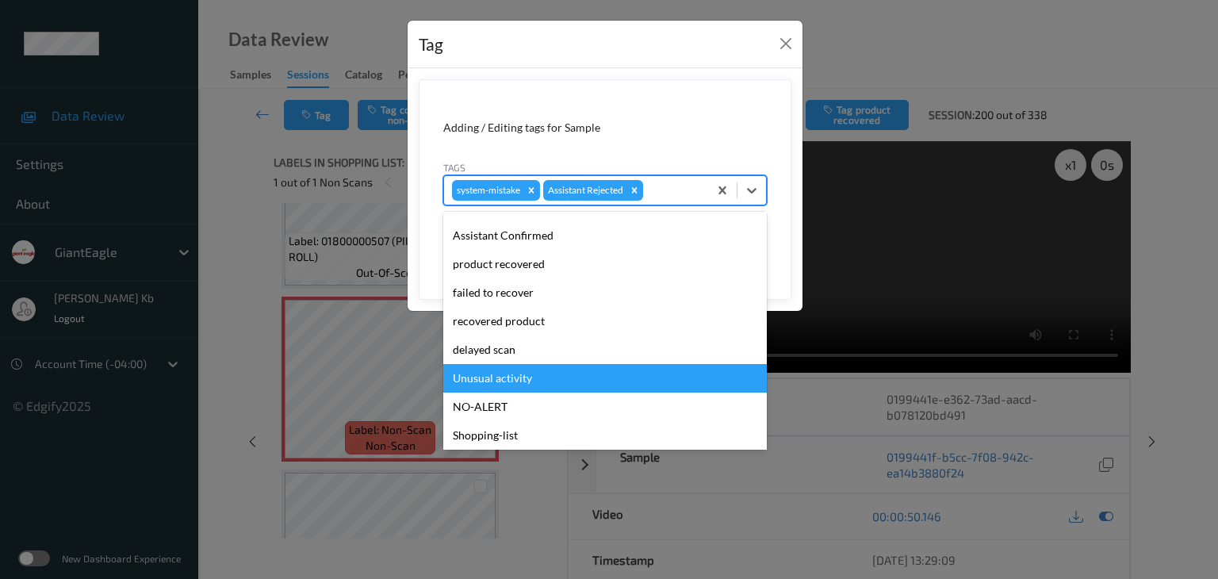
click at [507, 378] on div "Unusual activity" at bounding box center [605, 378] width 324 height 29
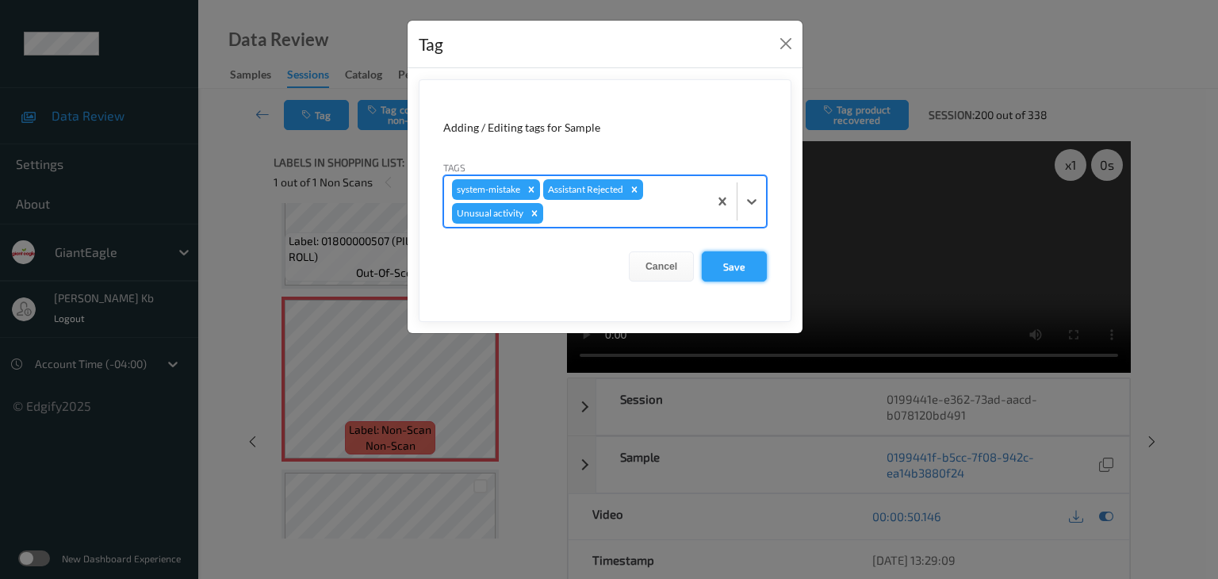
click at [742, 268] on button "Save" at bounding box center [734, 266] width 65 height 30
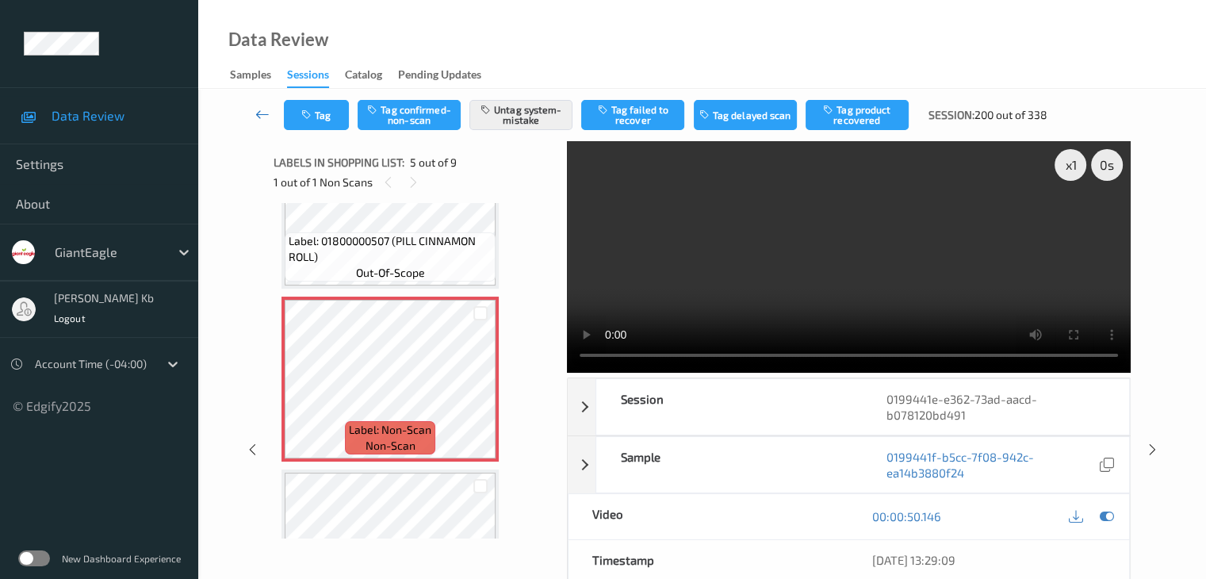
click at [266, 116] on icon at bounding box center [262, 114] width 14 height 16
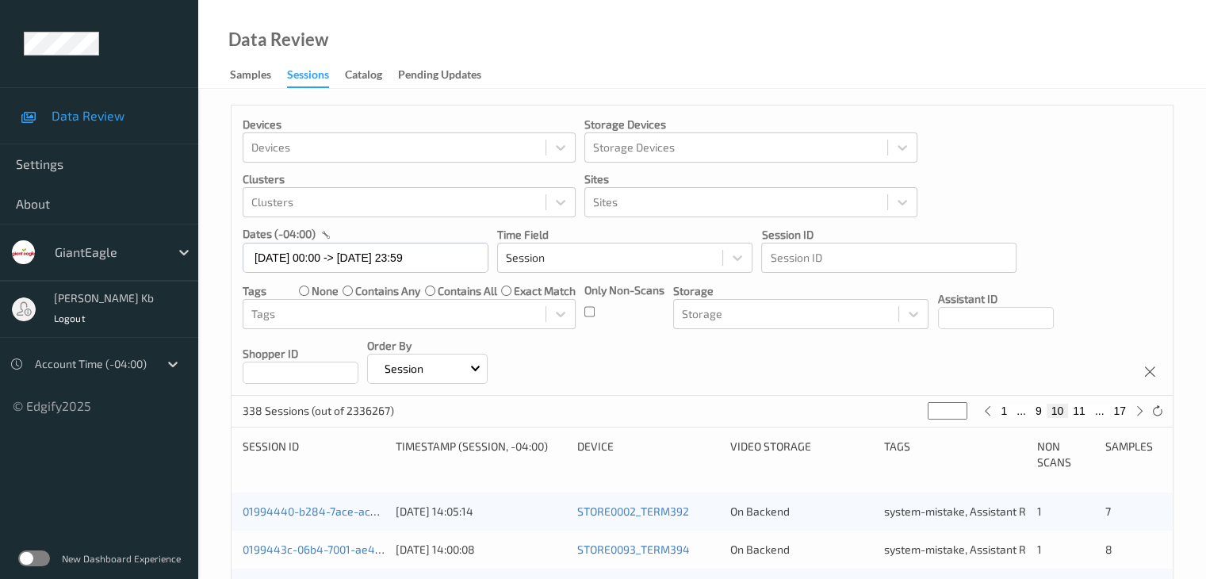
click at [1038, 410] on button "9" at bounding box center [1039, 411] width 16 height 14
type input "*"
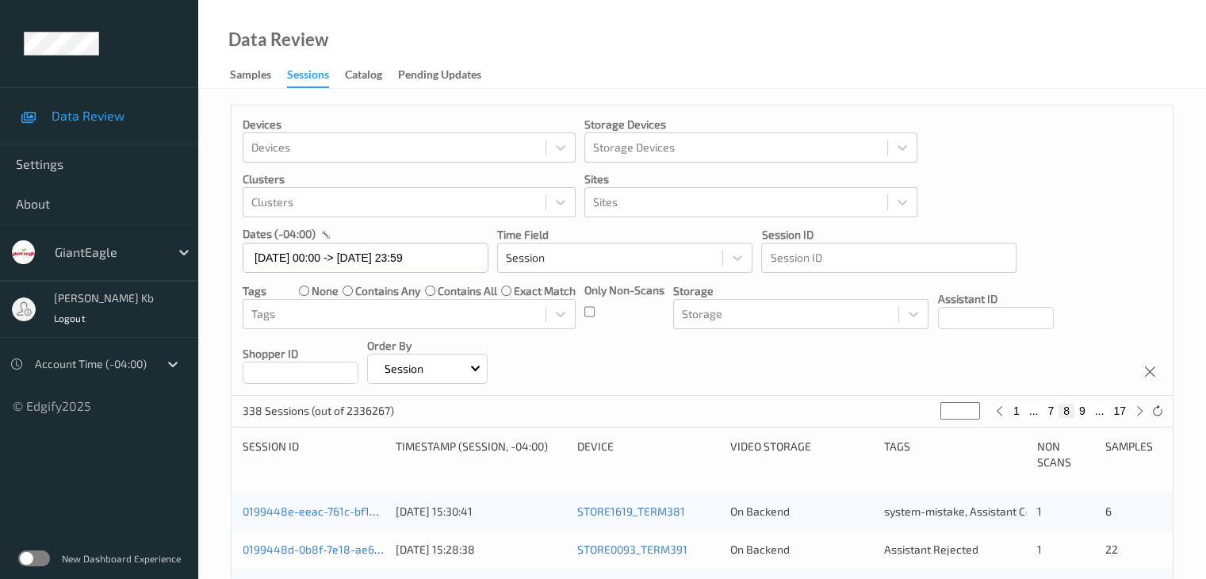
click at [1050, 411] on button "7" at bounding box center [1051, 411] width 16 height 14
type input "*"
click at [1050, 410] on button "6" at bounding box center [1051, 411] width 16 height 14
type input "*"
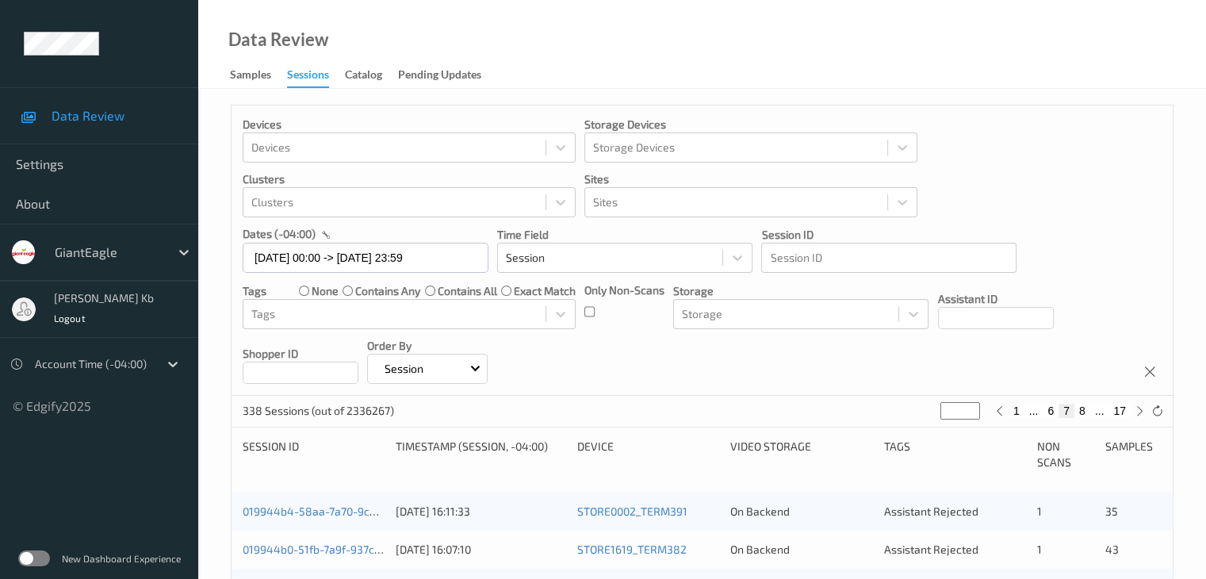
type input "*"
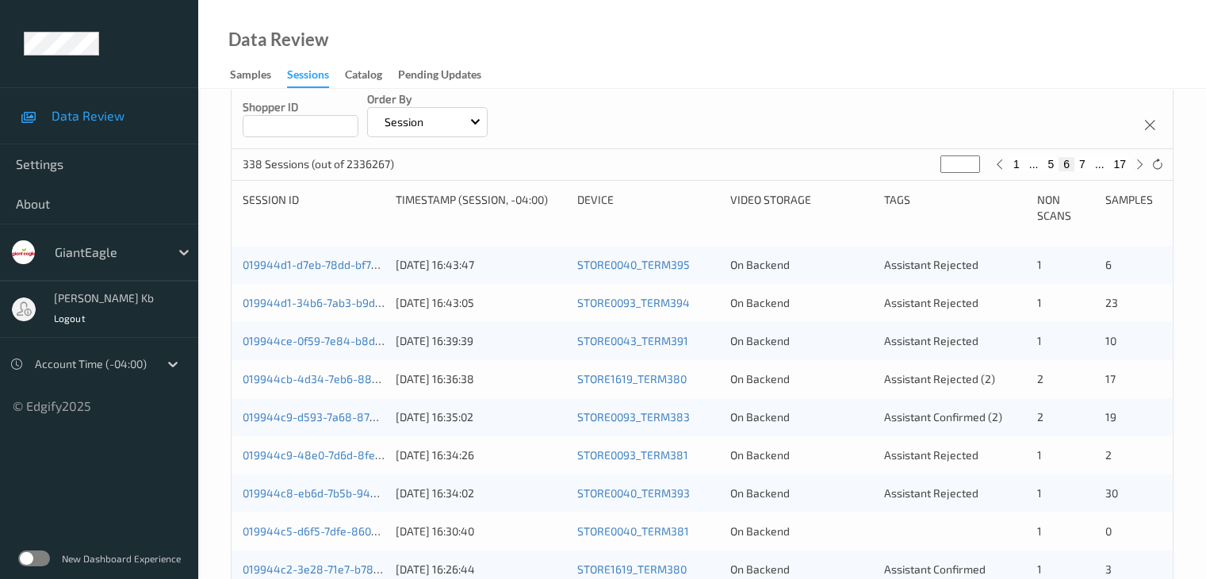
scroll to position [238, 0]
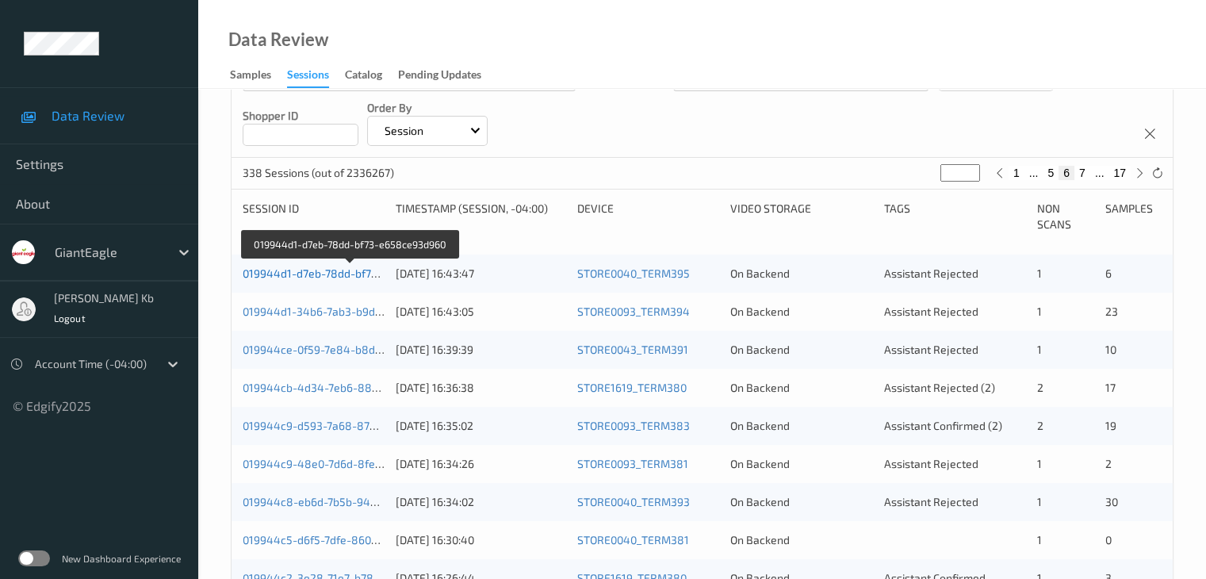
click at [343, 273] on link "019944d1-d7eb-78dd-bf73-e658ce93d960" at bounding box center [351, 273] width 216 height 13
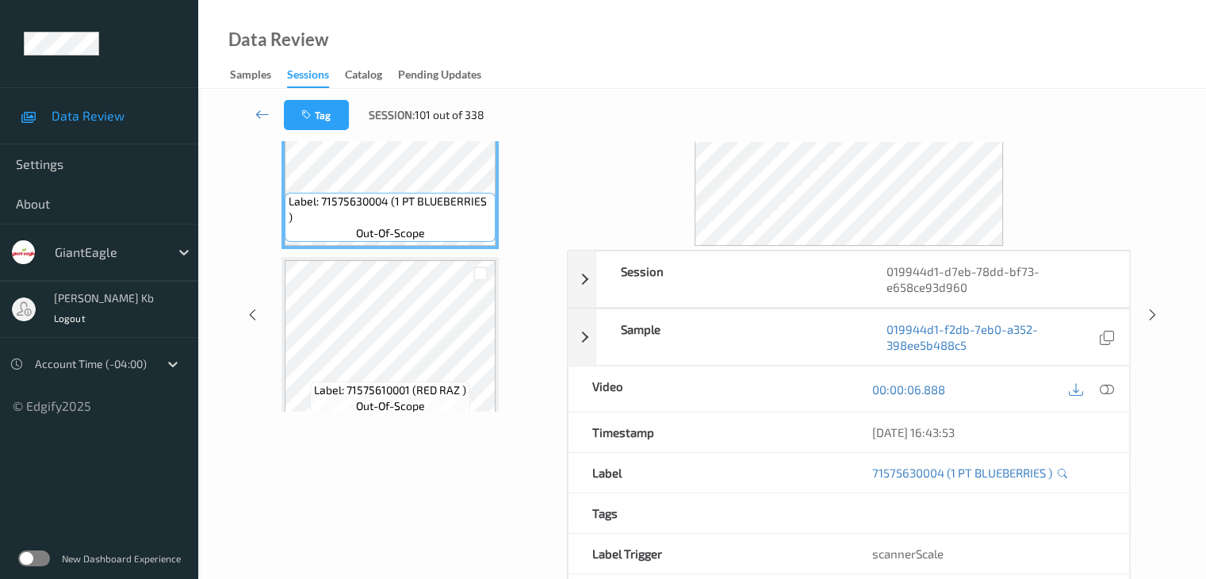
scroll to position [35, 0]
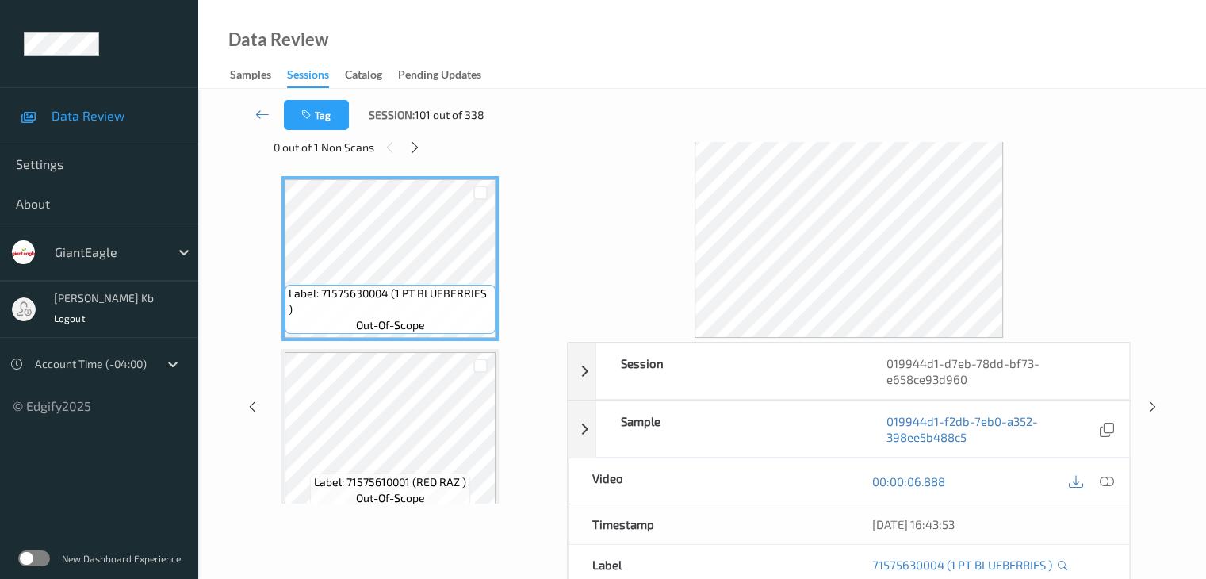
drag, startPoint x: 415, startPoint y: 148, endPoint x: 432, endPoint y: 170, distance: 28.2
click at [415, 148] on icon at bounding box center [414, 147] width 13 height 14
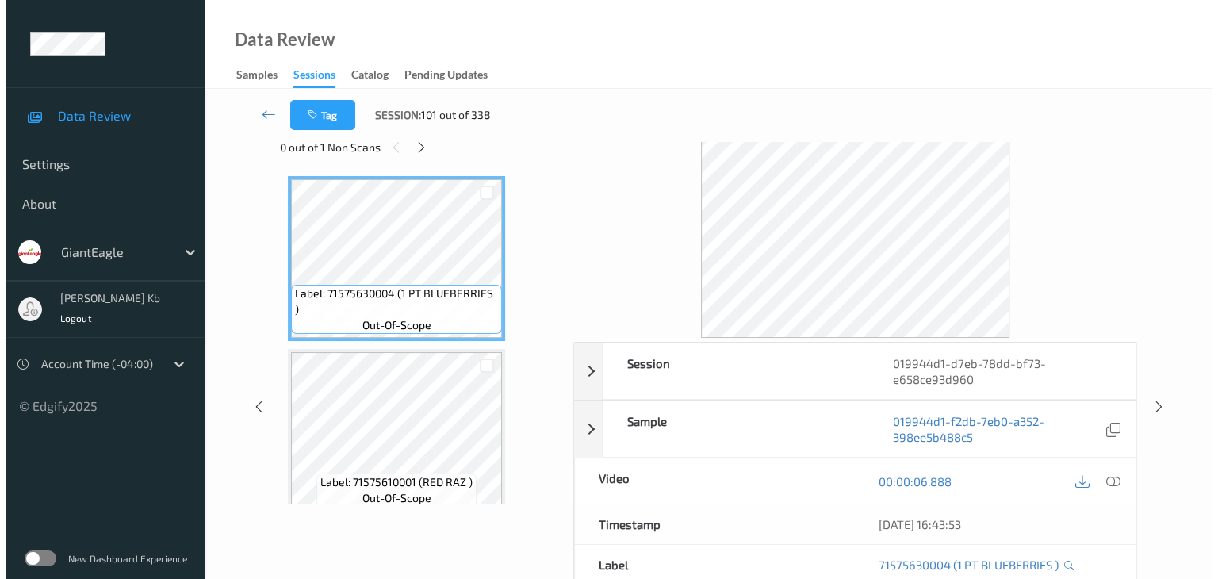
scroll to position [872, 0]
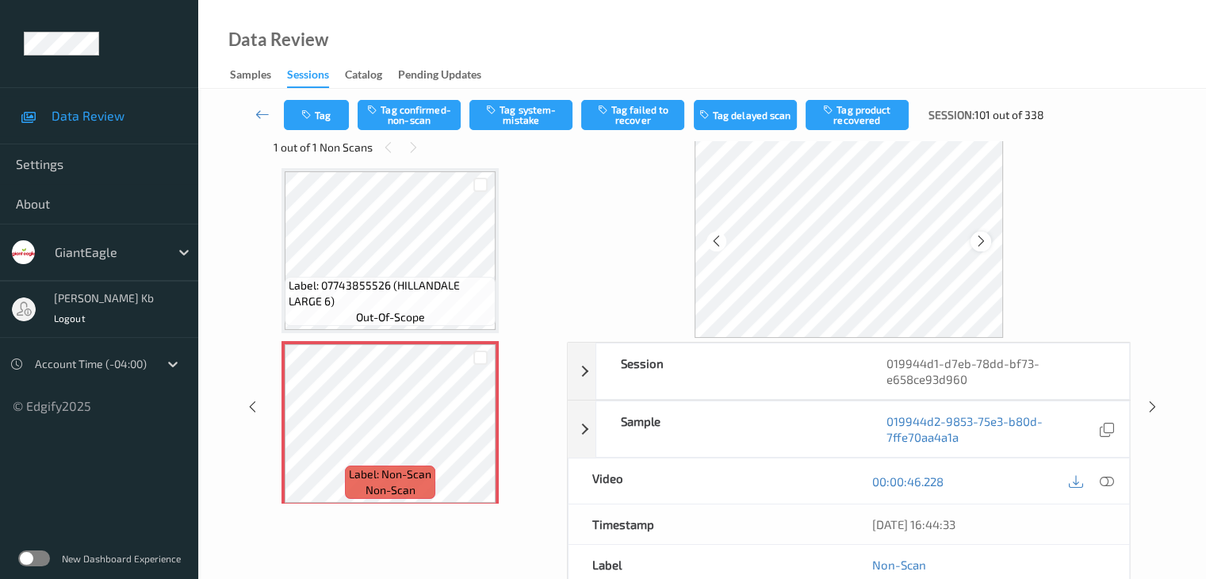
click at [977, 236] on icon at bounding box center [981, 241] width 13 height 14
click at [1109, 481] on icon at bounding box center [1106, 481] width 14 height 14
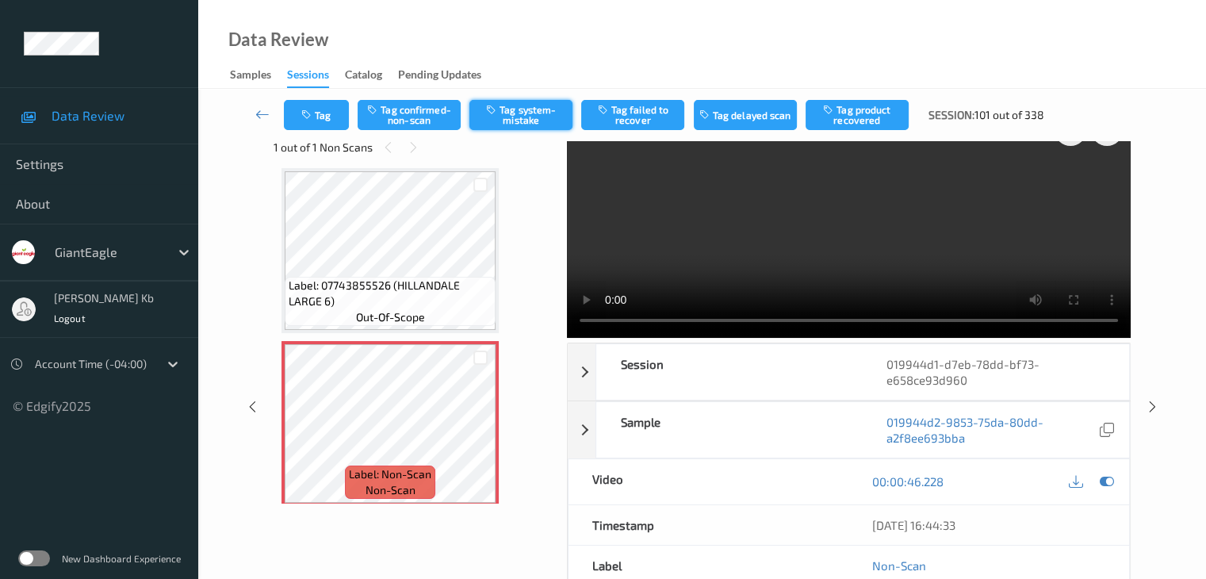
click at [534, 110] on button "Tag system-mistake" at bounding box center [521, 115] width 103 height 30
click at [324, 112] on button "Tag" at bounding box center [316, 115] width 65 height 30
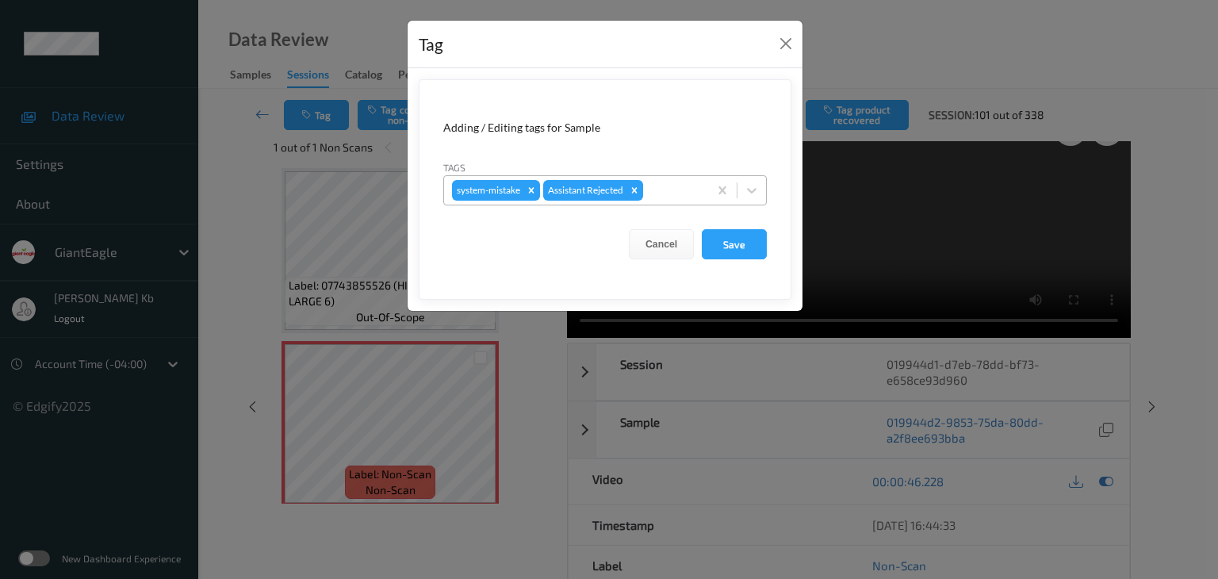
click at [665, 193] on div at bounding box center [673, 190] width 54 height 19
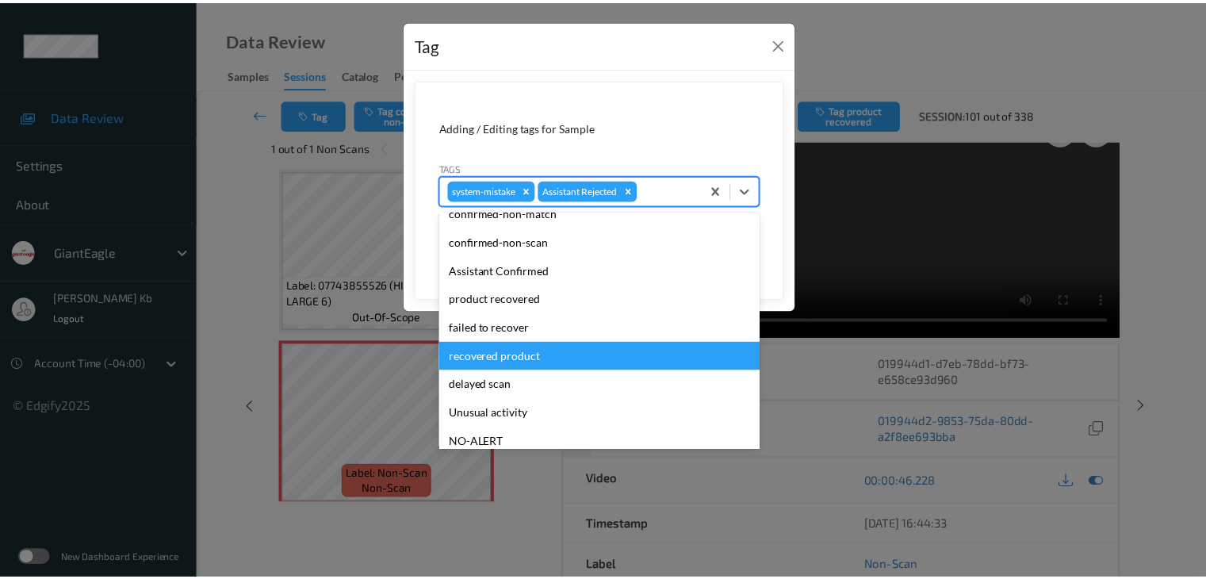
scroll to position [79, 0]
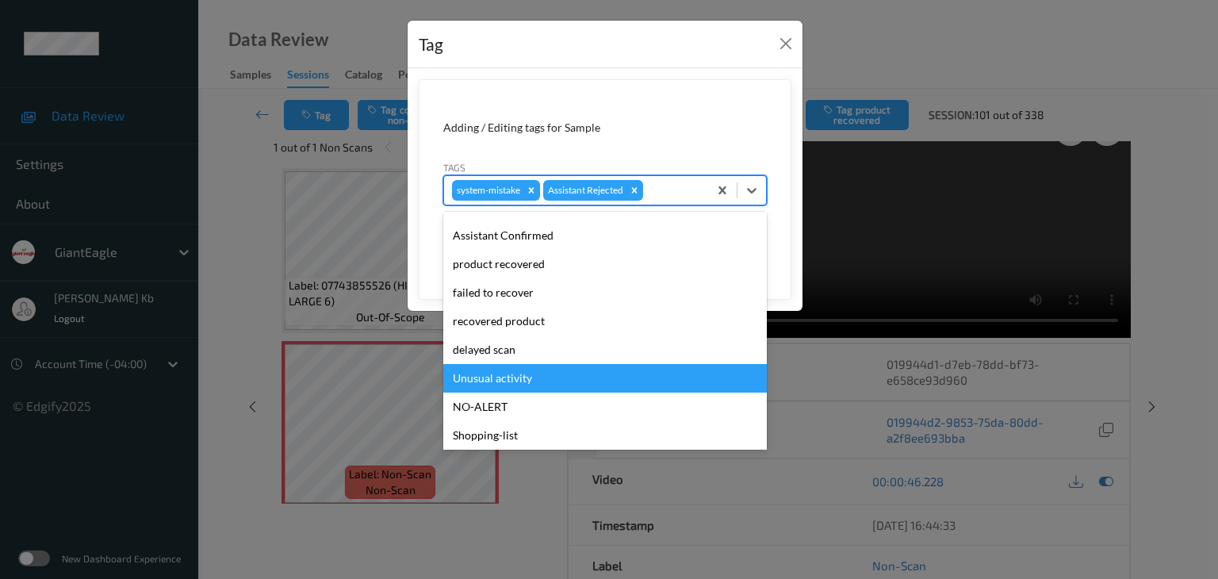
click at [523, 380] on div "Unusual activity" at bounding box center [605, 378] width 324 height 29
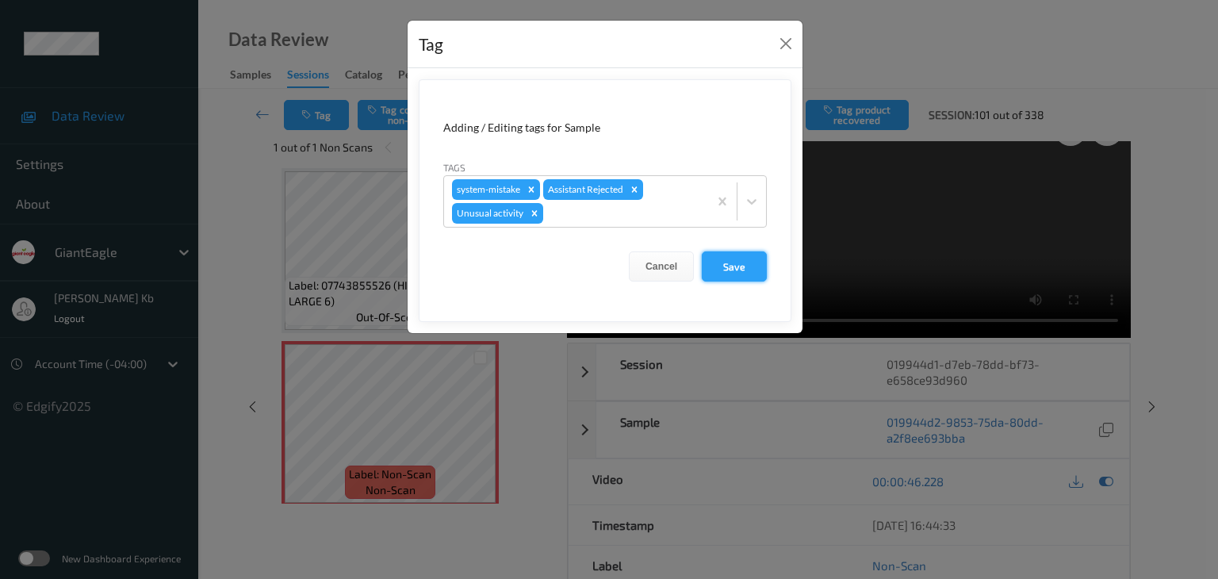
click at [734, 264] on button "Save" at bounding box center [734, 266] width 65 height 30
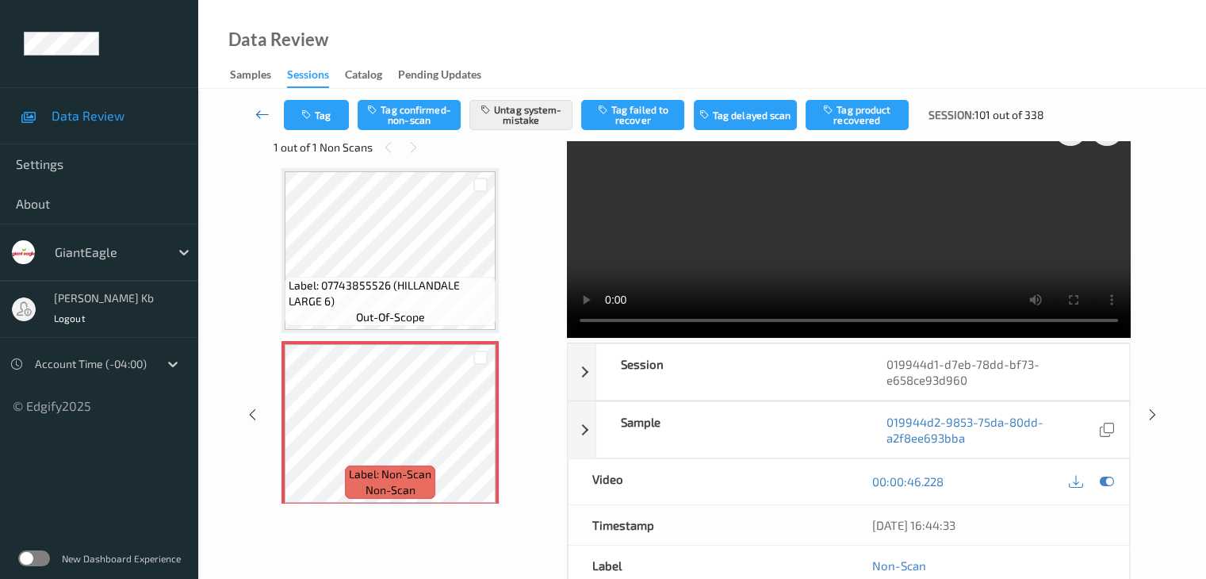
click at [265, 113] on icon at bounding box center [262, 114] width 14 height 16
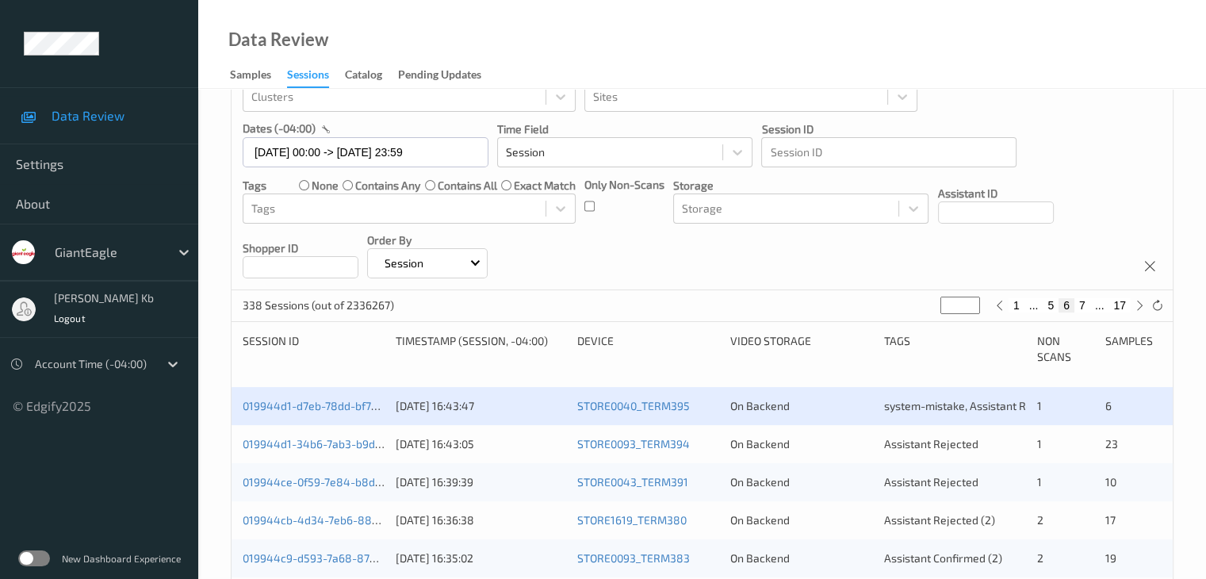
scroll to position [317, 0]
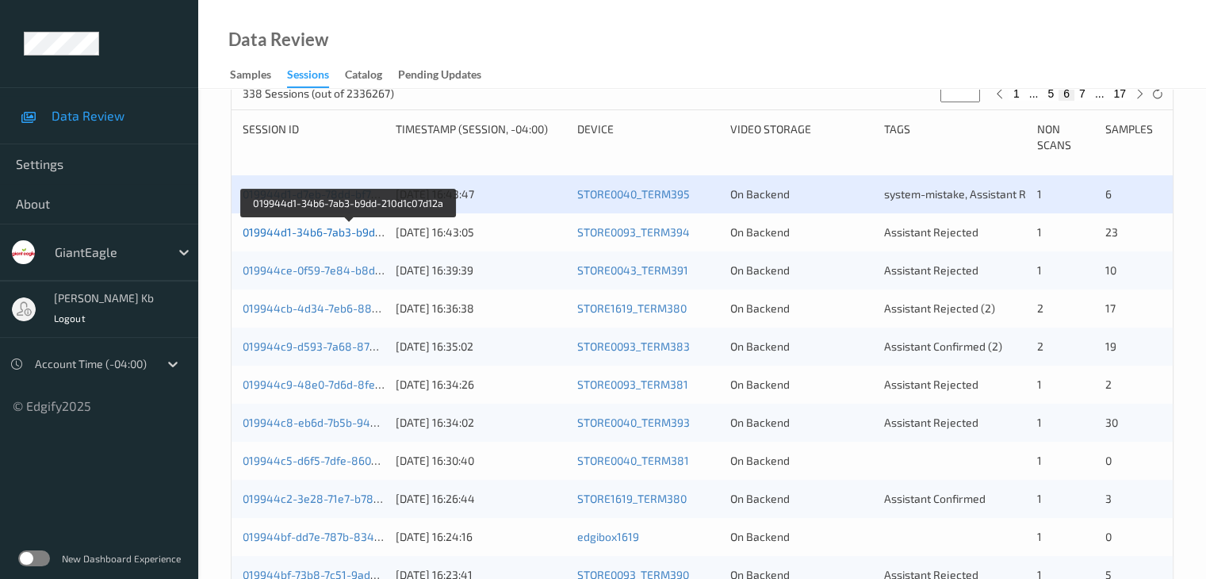
click at [320, 232] on link "019944d1-34b6-7ab3-b9dd-210d1c07d12a" at bounding box center [349, 231] width 213 height 13
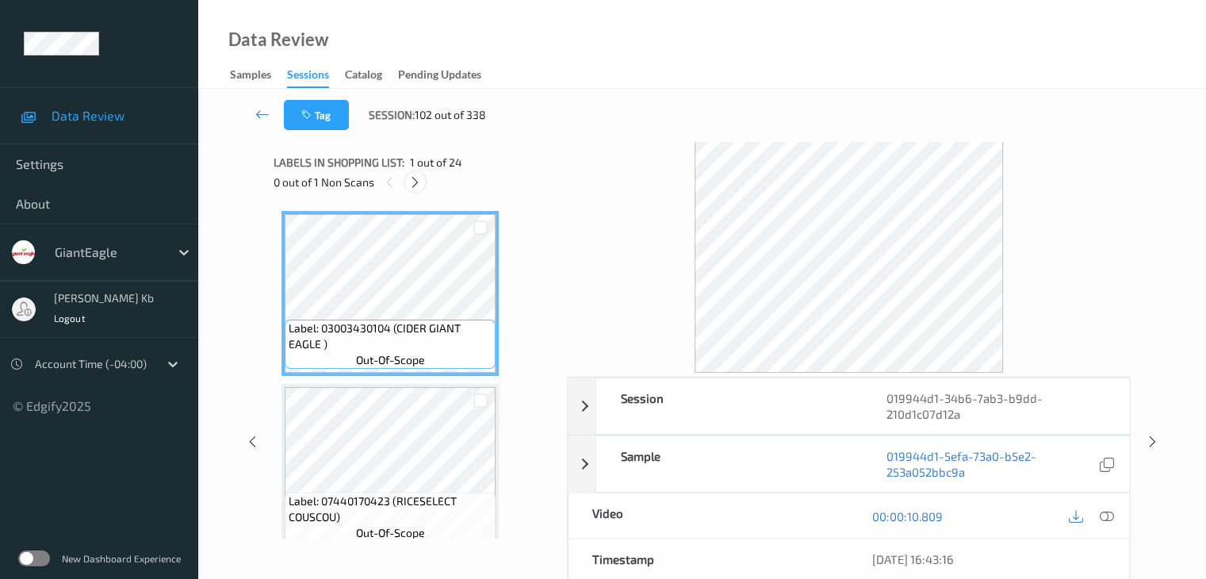
click at [418, 186] on icon at bounding box center [414, 182] width 13 height 14
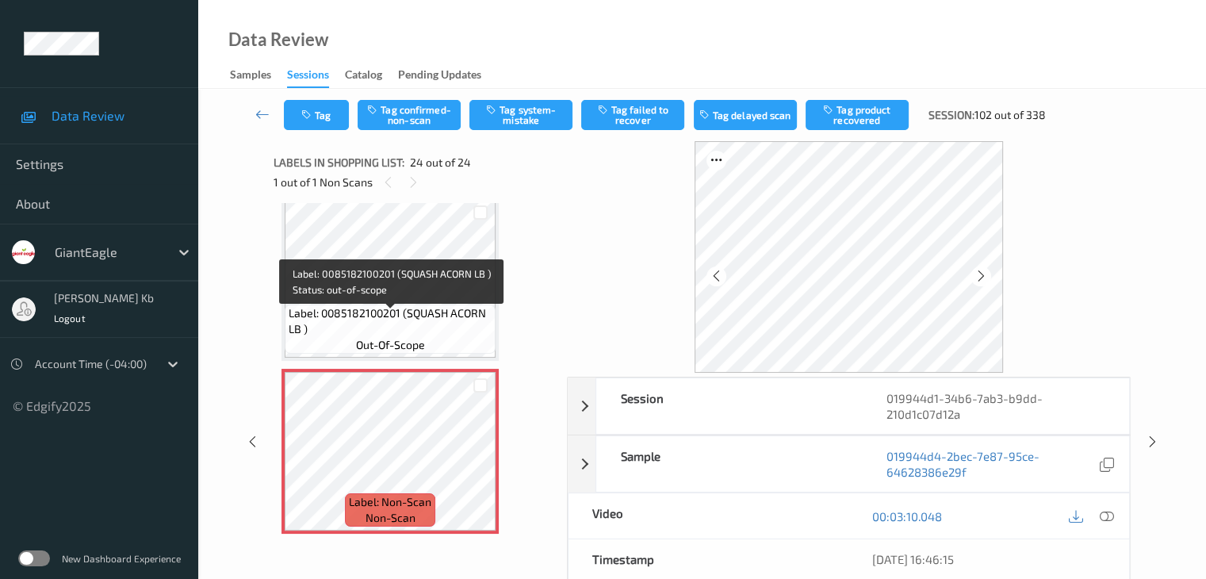
scroll to position [3822, 0]
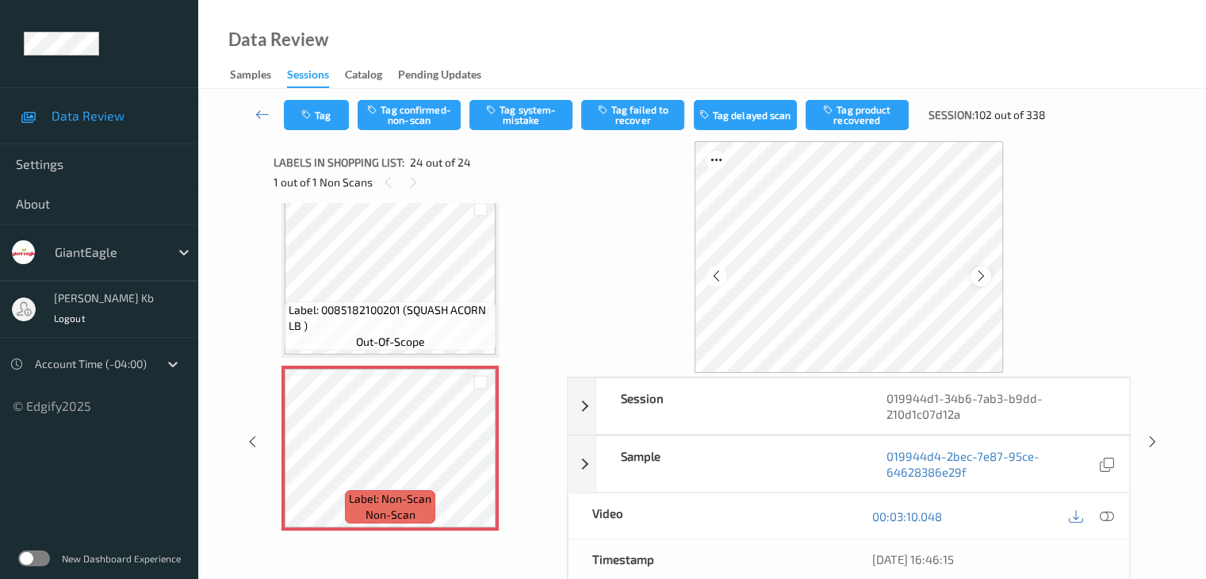
click at [984, 277] on icon at bounding box center [981, 276] width 13 height 14
click at [1102, 512] on icon at bounding box center [1106, 516] width 14 height 14
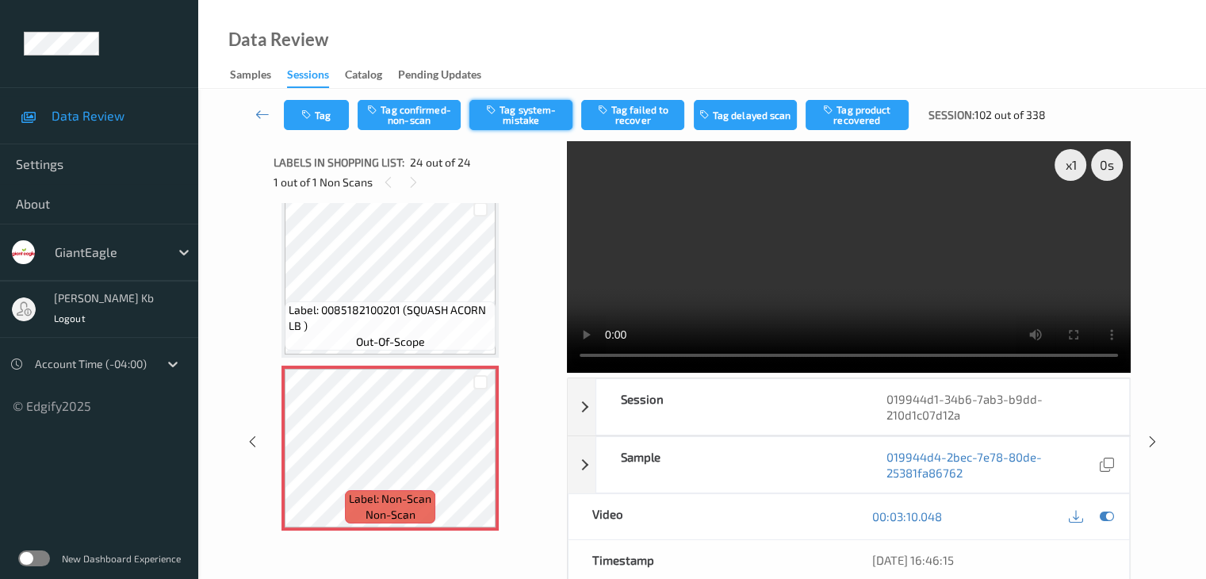
click at [534, 115] on button "Tag system-mistake" at bounding box center [521, 115] width 103 height 30
click at [324, 114] on button "Tag" at bounding box center [316, 115] width 65 height 30
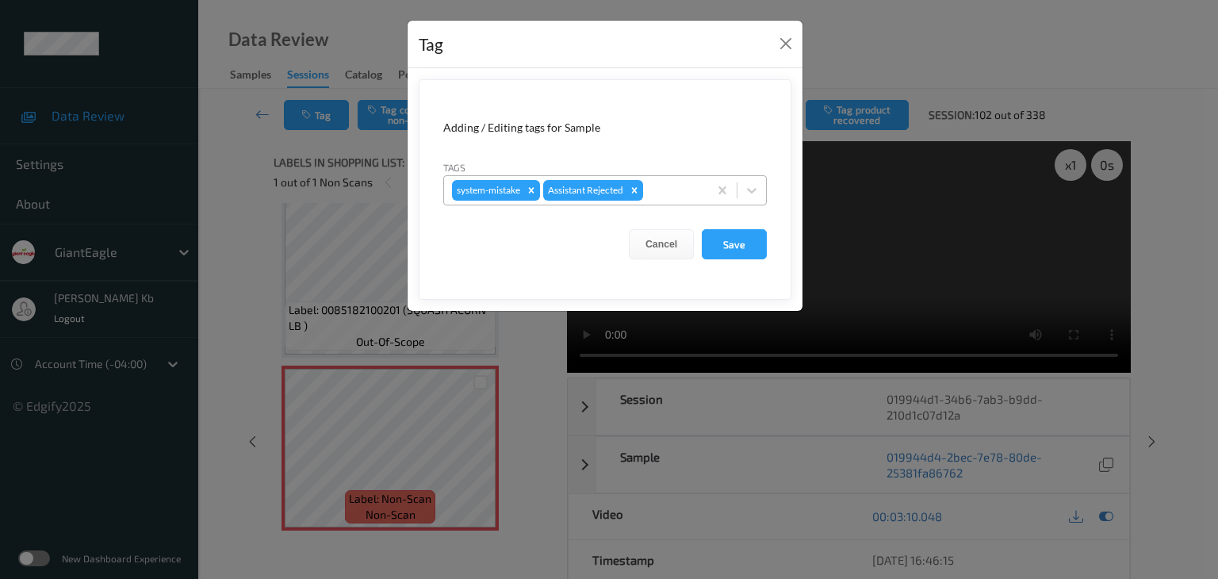
click at [672, 194] on div at bounding box center [673, 190] width 54 height 19
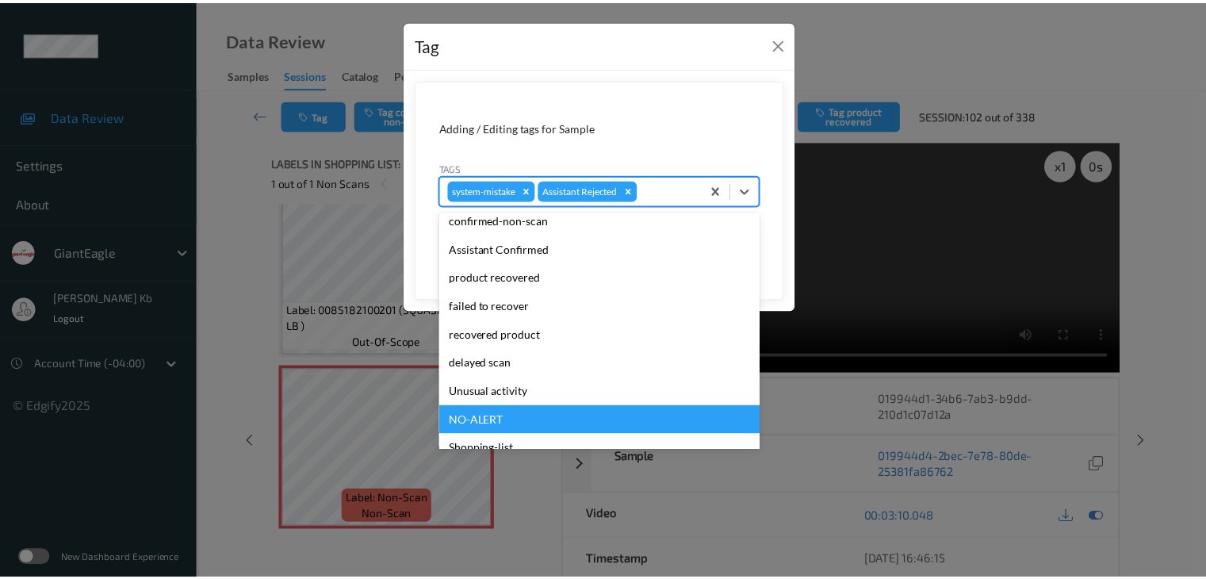
scroll to position [159, 0]
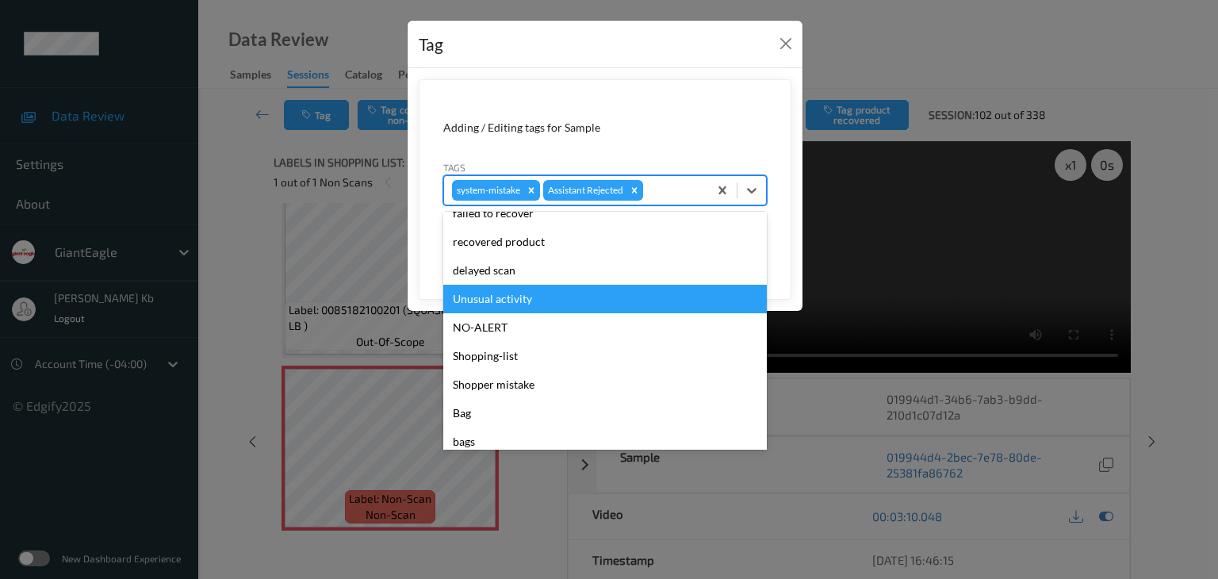
drag, startPoint x: 508, startPoint y: 300, endPoint x: 654, endPoint y: 282, distance: 147.1
click at [508, 300] on div "Unusual activity" at bounding box center [605, 299] width 324 height 29
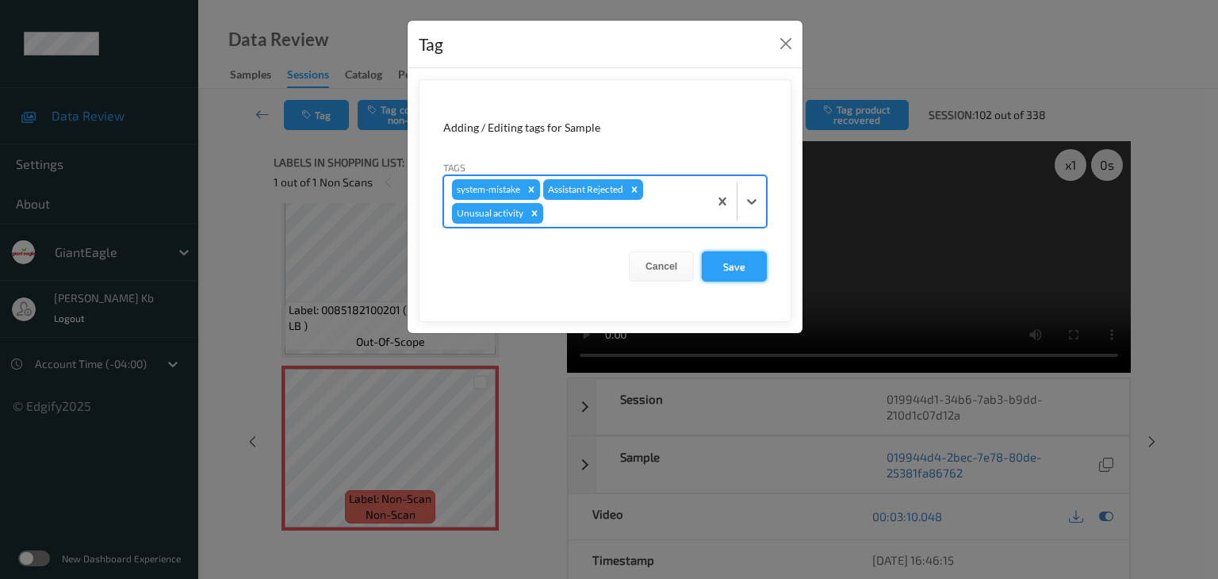
click at [728, 264] on button "Save" at bounding box center [734, 266] width 65 height 30
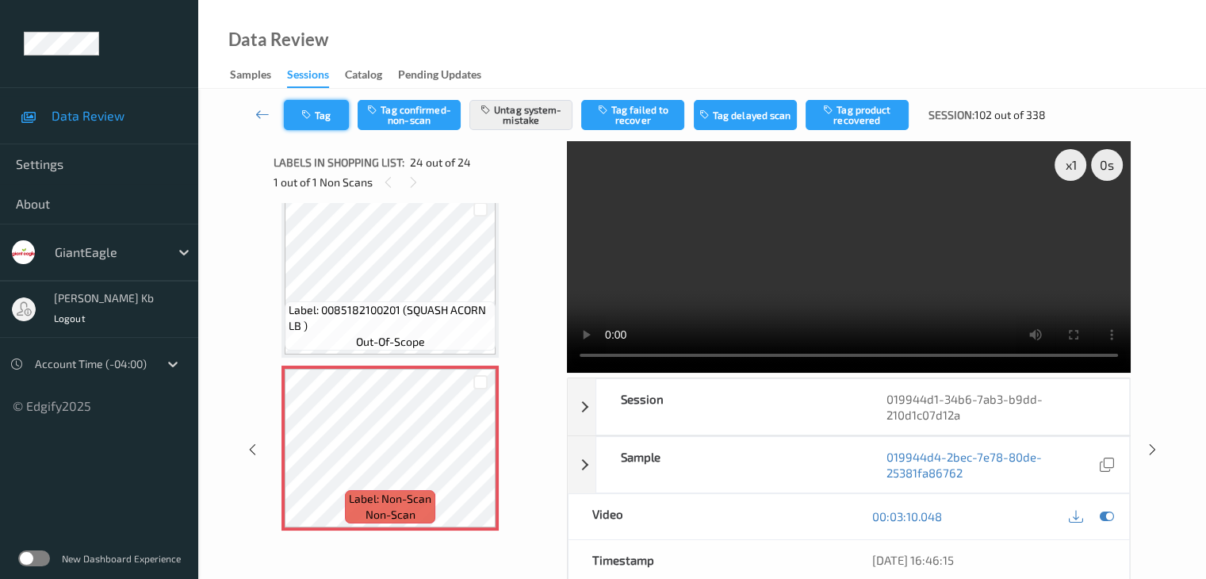
click at [324, 117] on button "Tag" at bounding box center [316, 115] width 65 height 30
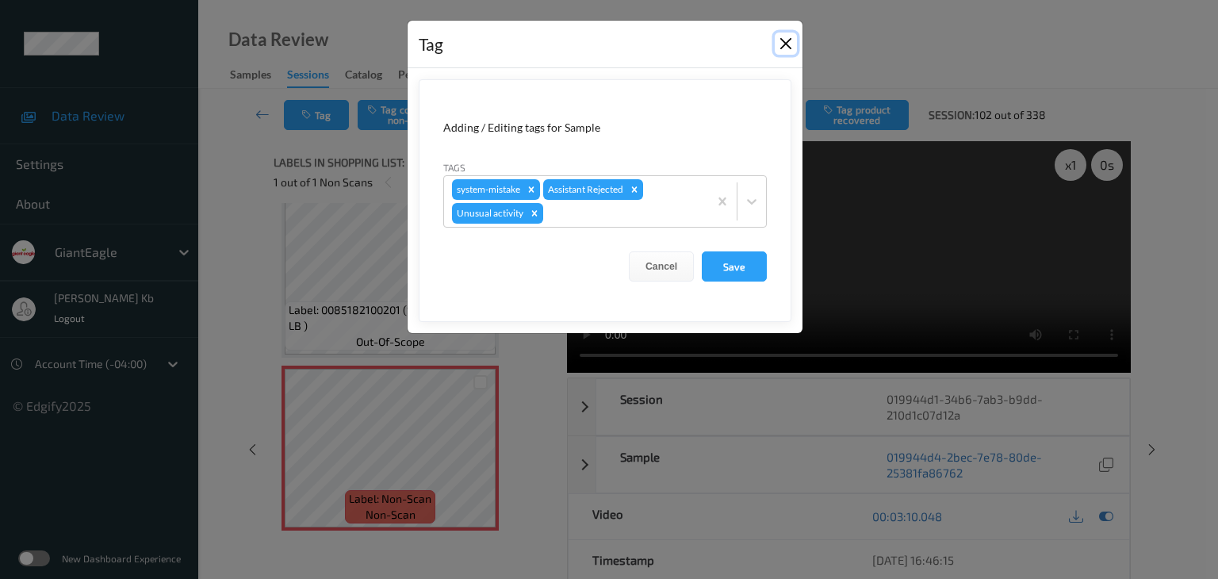
click at [782, 42] on button "Close" at bounding box center [786, 44] width 22 height 22
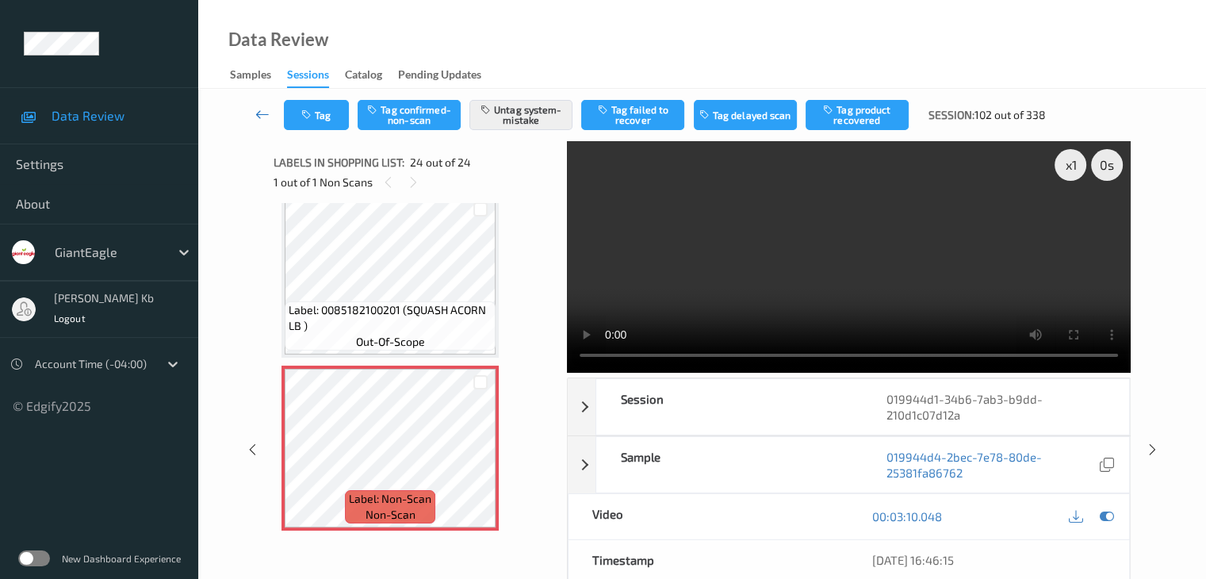
click at [261, 115] on icon at bounding box center [262, 114] width 14 height 16
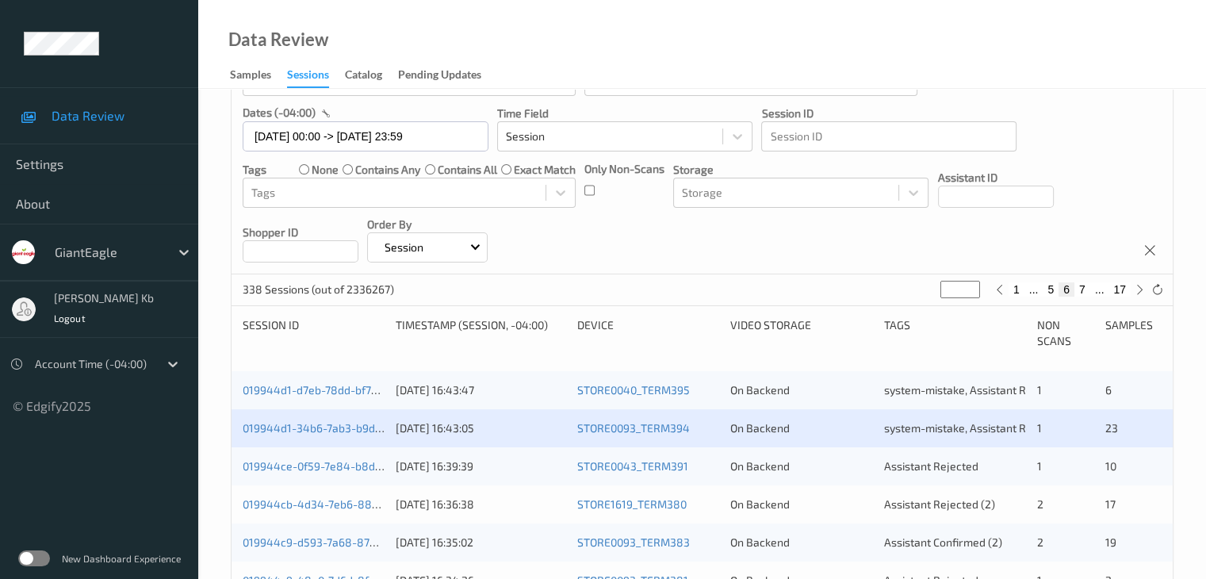
scroll to position [238, 0]
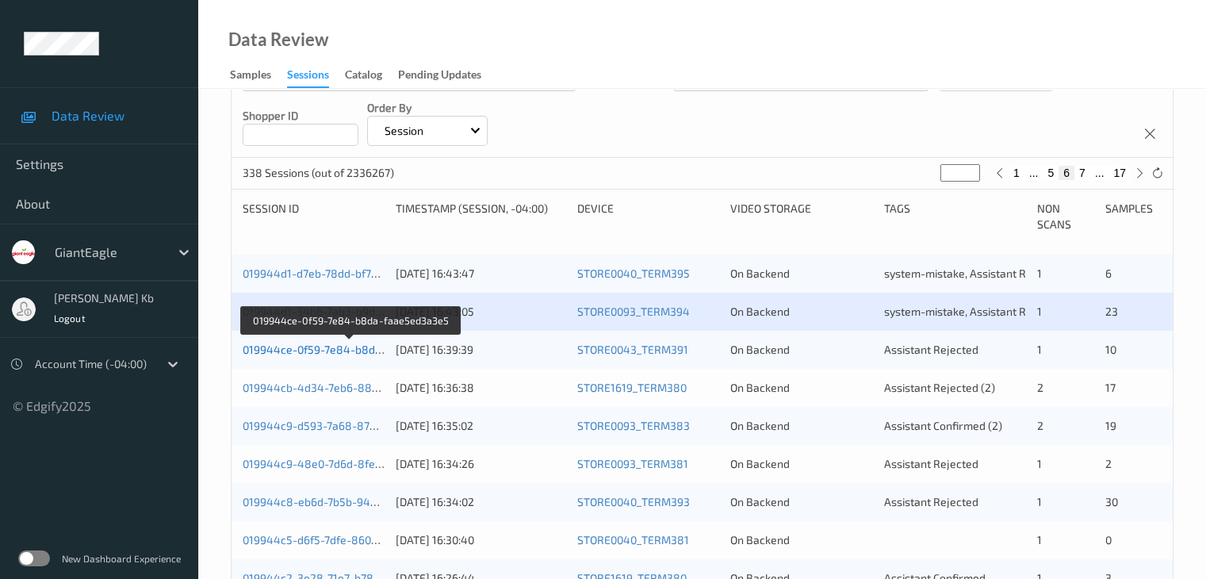
click at [347, 347] on link "019944ce-0f59-7e84-b8da-faae5ed3a3e5" at bounding box center [351, 349] width 217 height 13
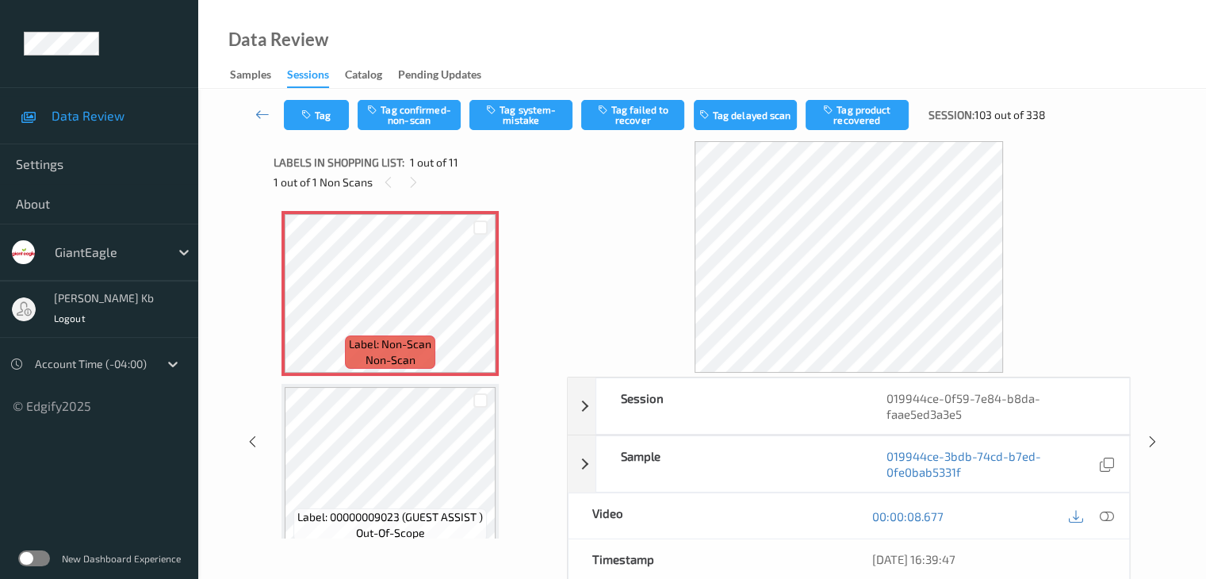
click at [1111, 514] on icon at bounding box center [1106, 516] width 14 height 14
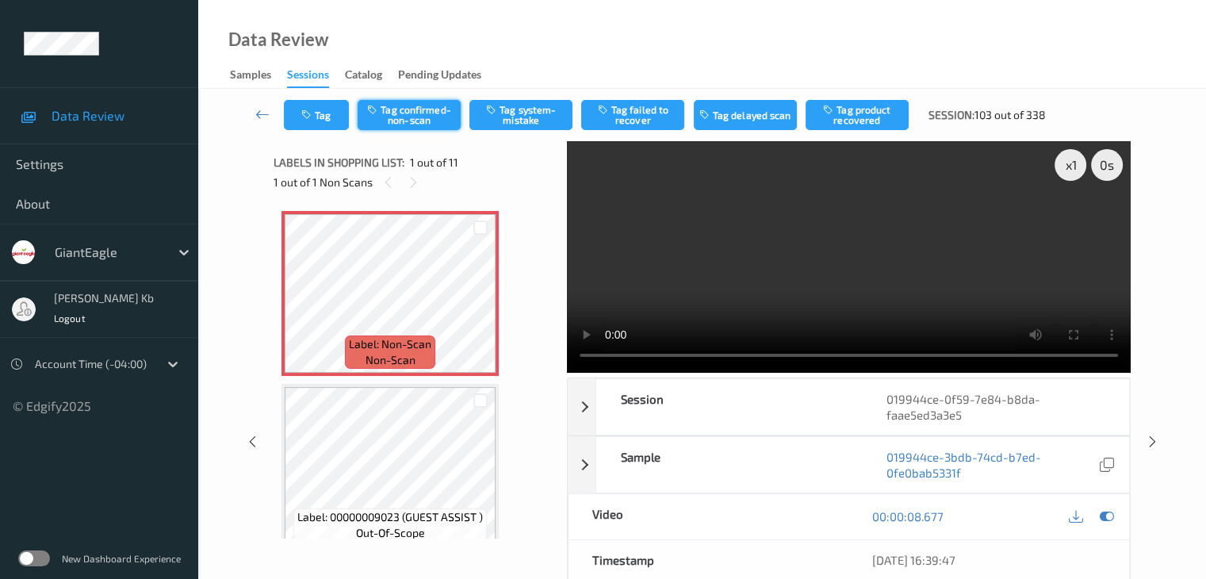
click at [425, 113] on button "Tag confirmed-non-scan" at bounding box center [409, 115] width 103 height 30
click at [857, 109] on button "Tag product recovered" at bounding box center [857, 115] width 103 height 30
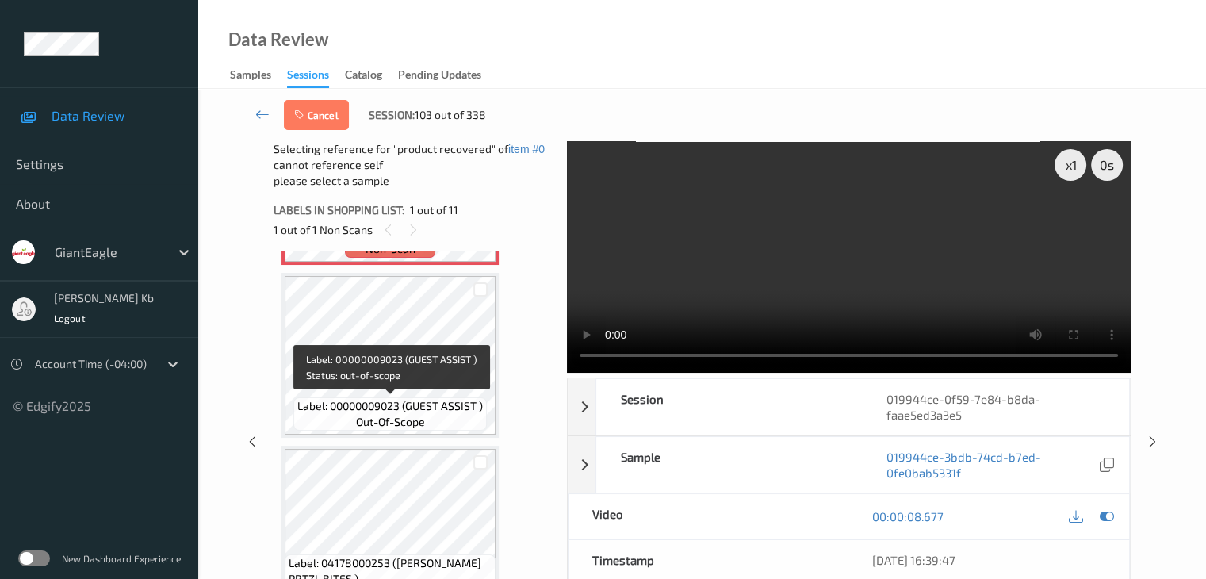
scroll to position [238, 0]
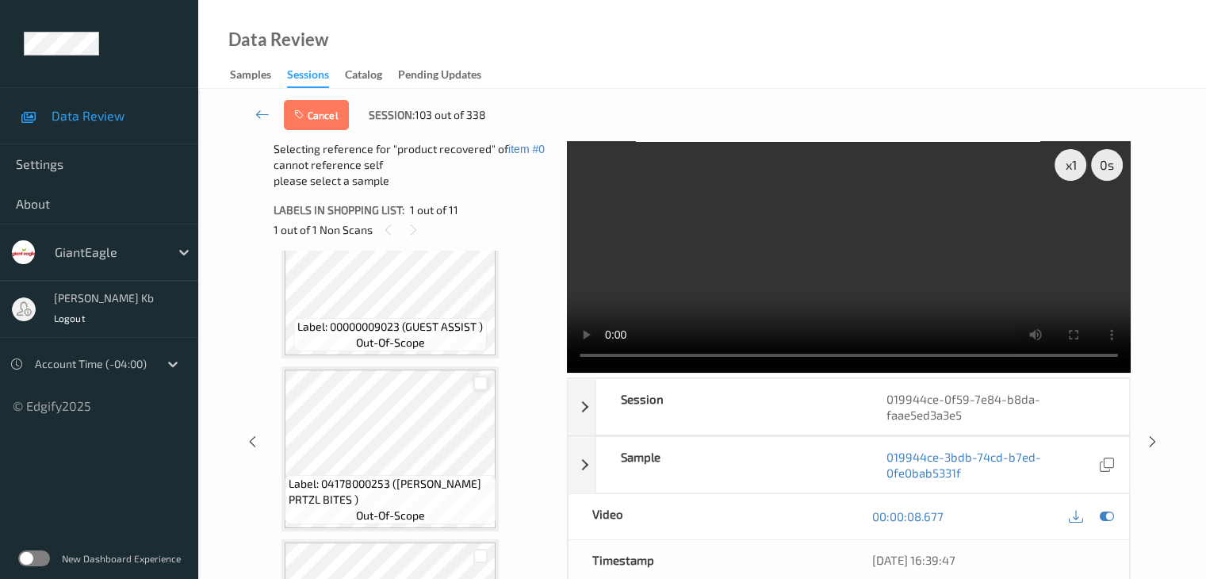
click at [481, 383] on div at bounding box center [481, 383] width 15 height 15
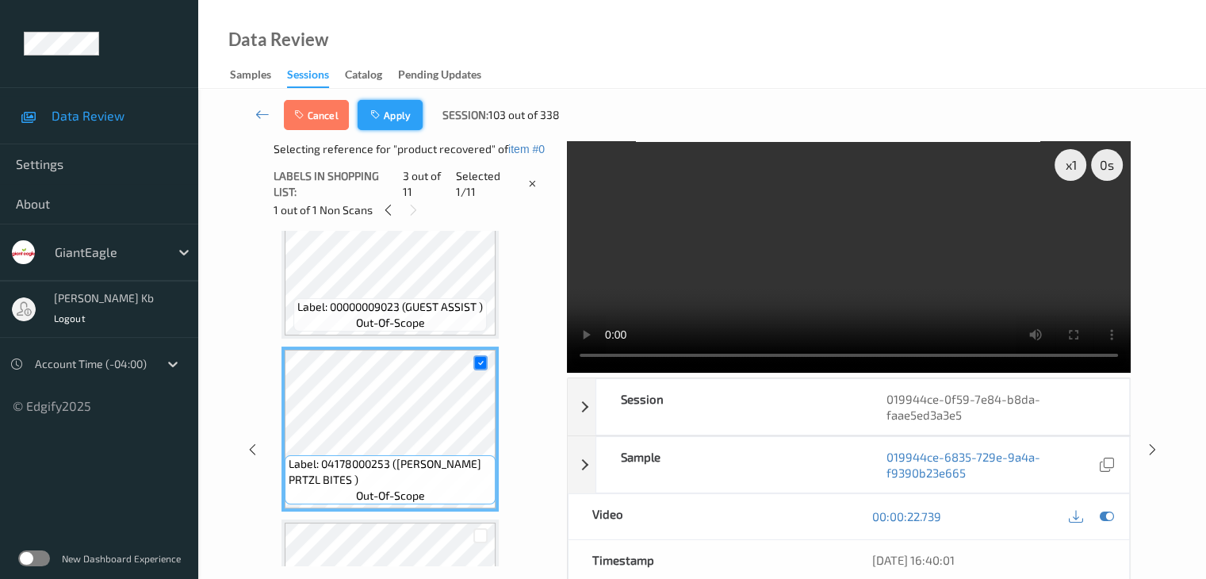
click at [393, 109] on button "Apply" at bounding box center [390, 115] width 65 height 30
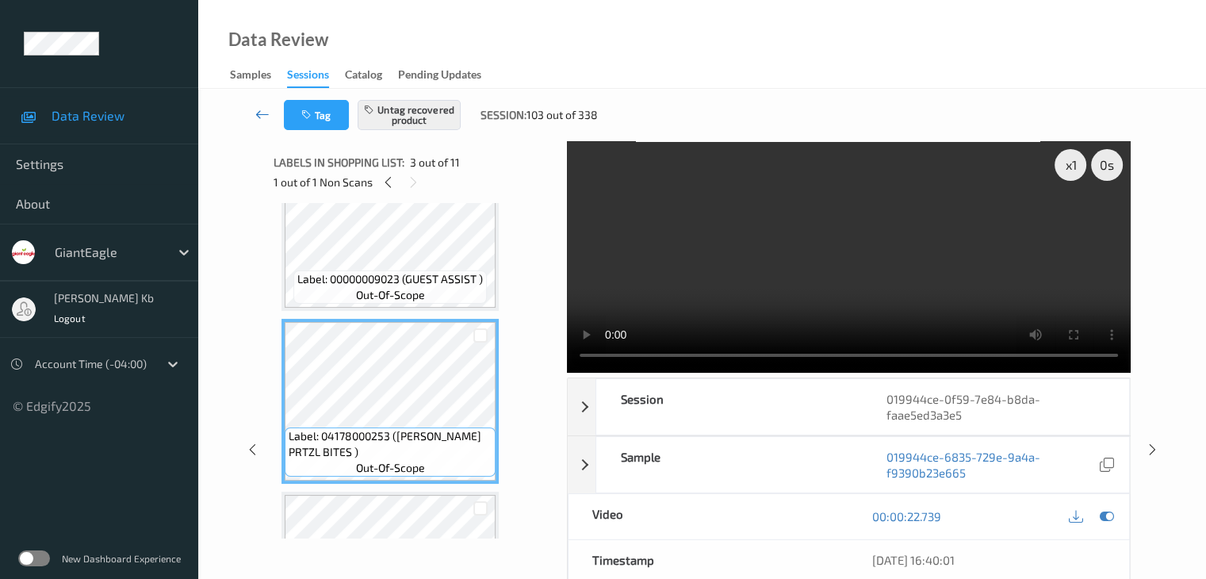
click at [263, 112] on icon at bounding box center [262, 114] width 14 height 16
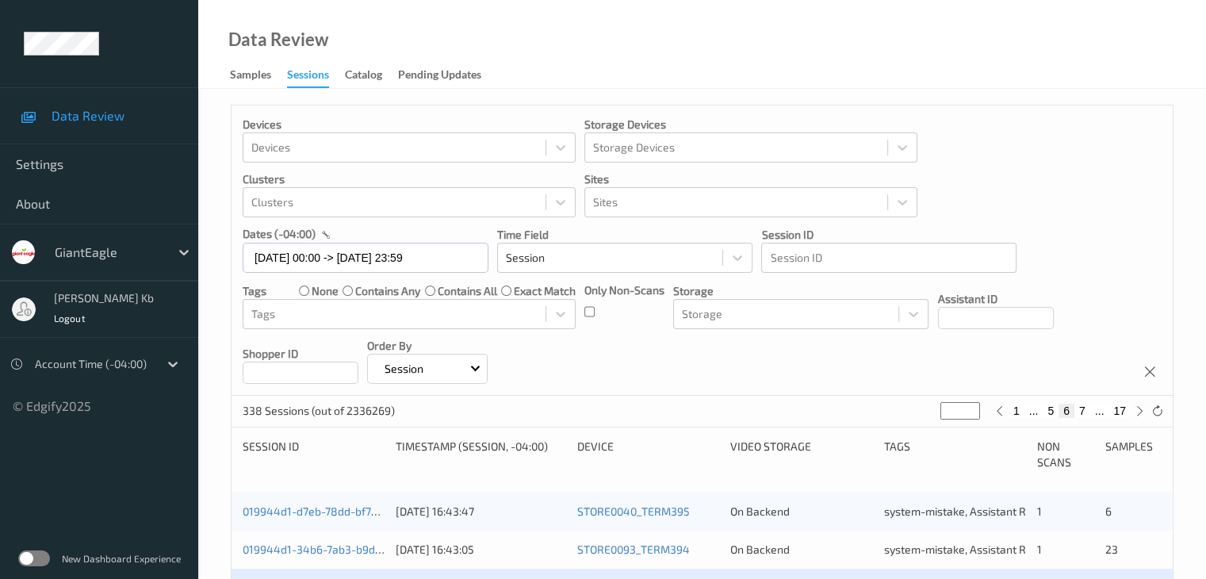
scroll to position [317, 0]
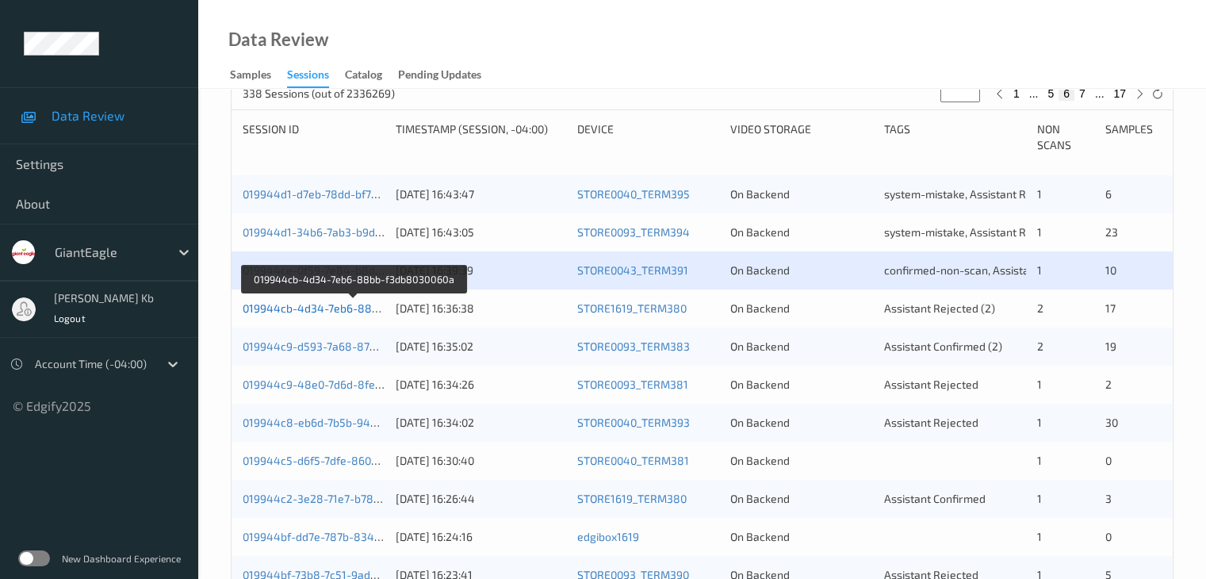
click at [333, 305] on link "019944cb-4d34-7eb6-88bb-f3db8030060a" at bounding box center [353, 307] width 221 height 13
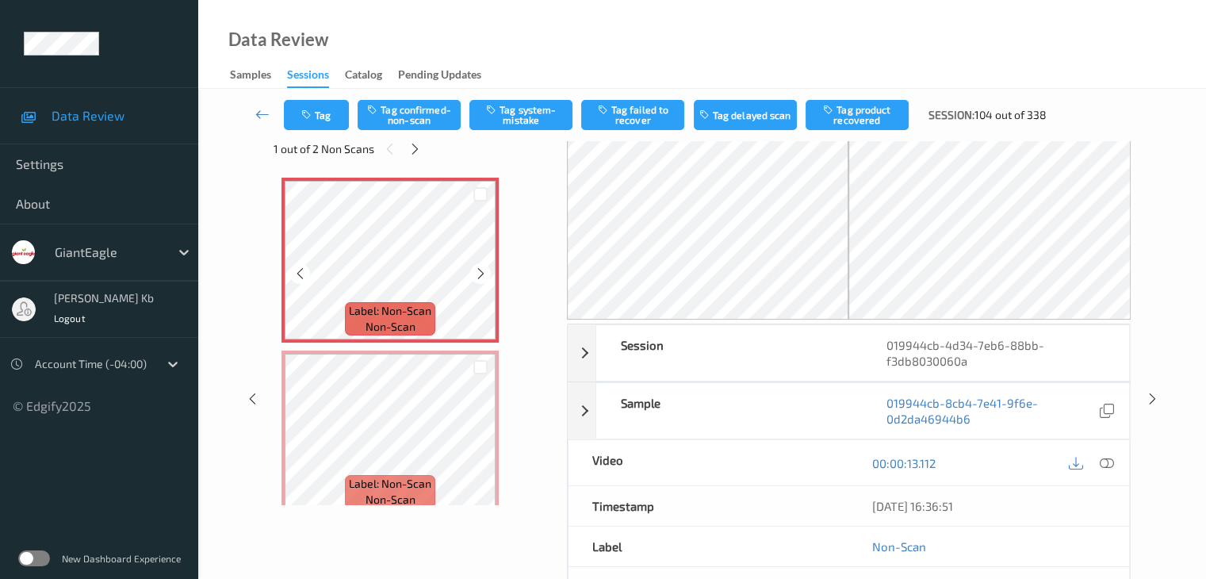
scroll to position [16, 0]
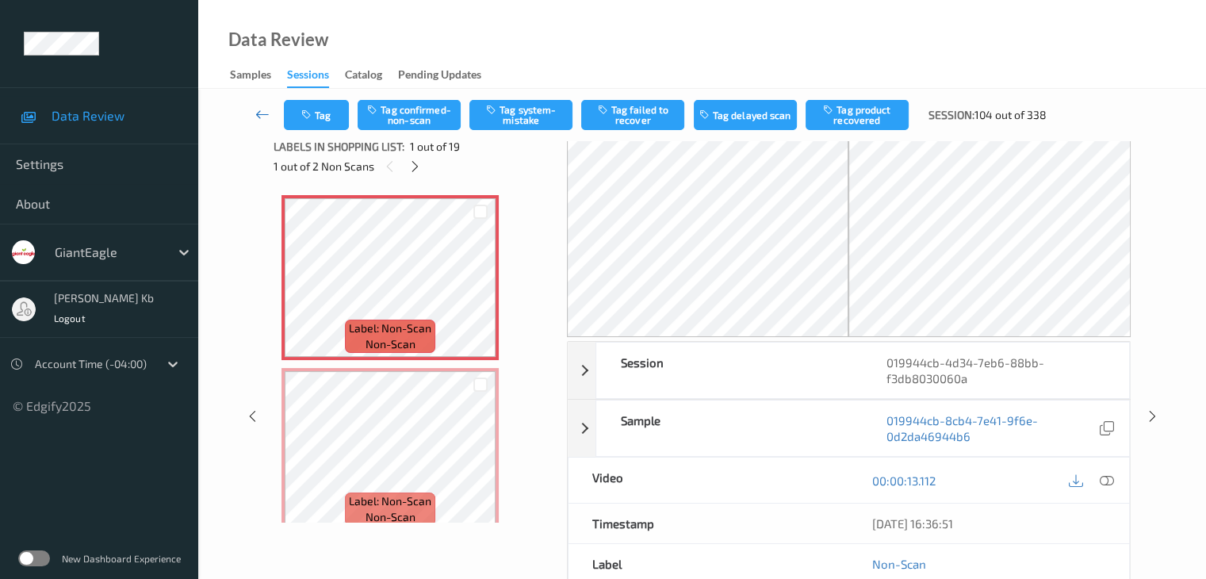
click at [258, 114] on icon at bounding box center [262, 114] width 14 height 16
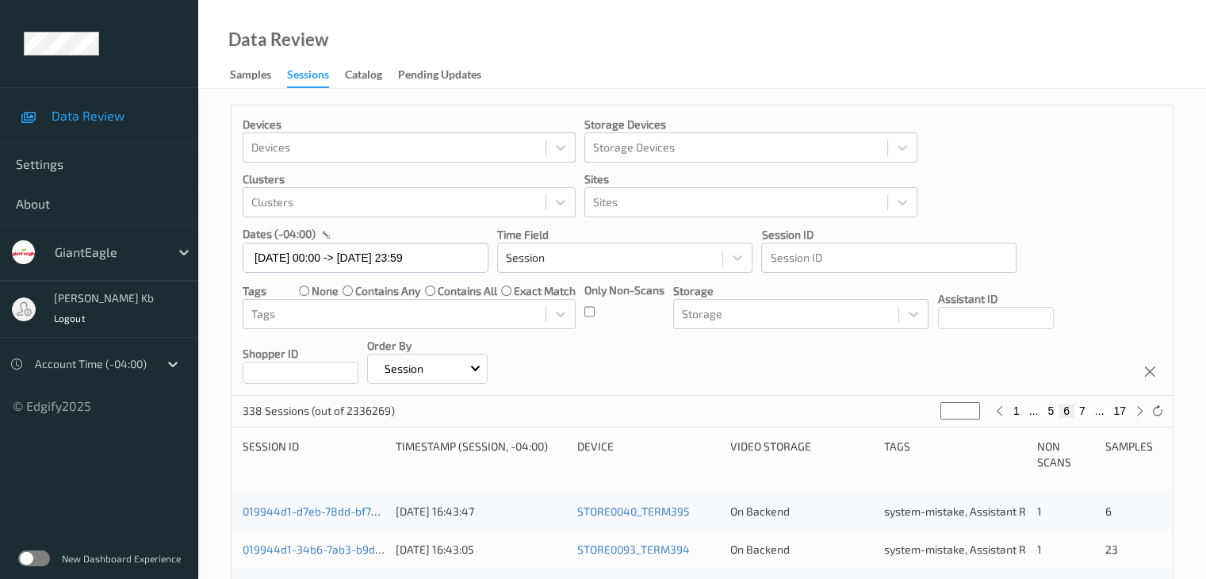
scroll to position [238, 0]
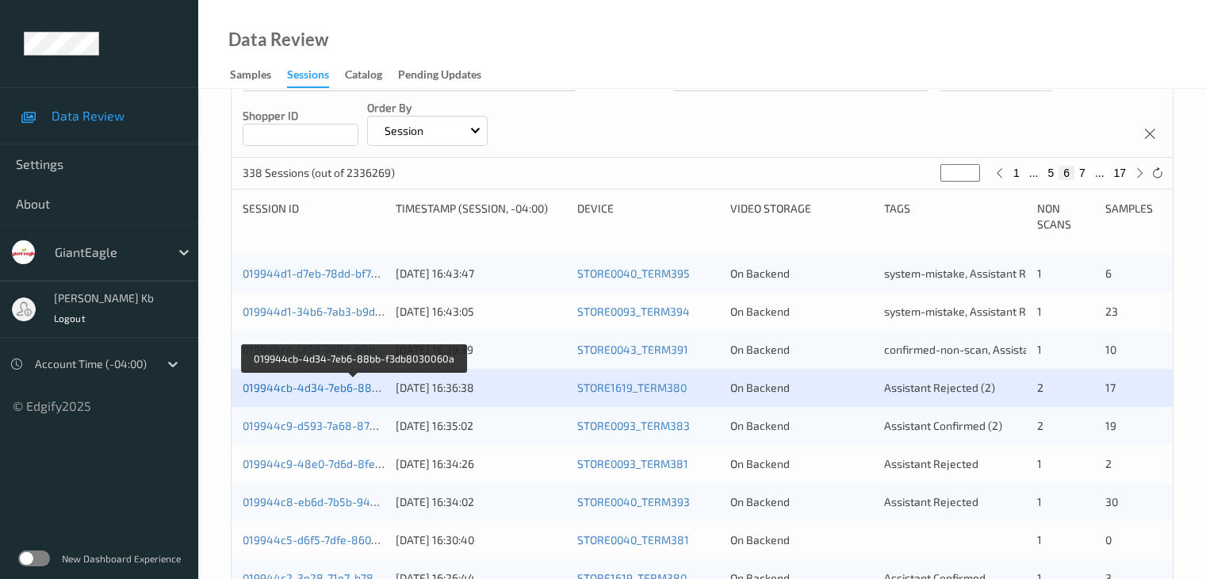
click at [302, 382] on link "019944cb-4d34-7eb6-88bb-f3db8030060a" at bounding box center [353, 387] width 221 height 13
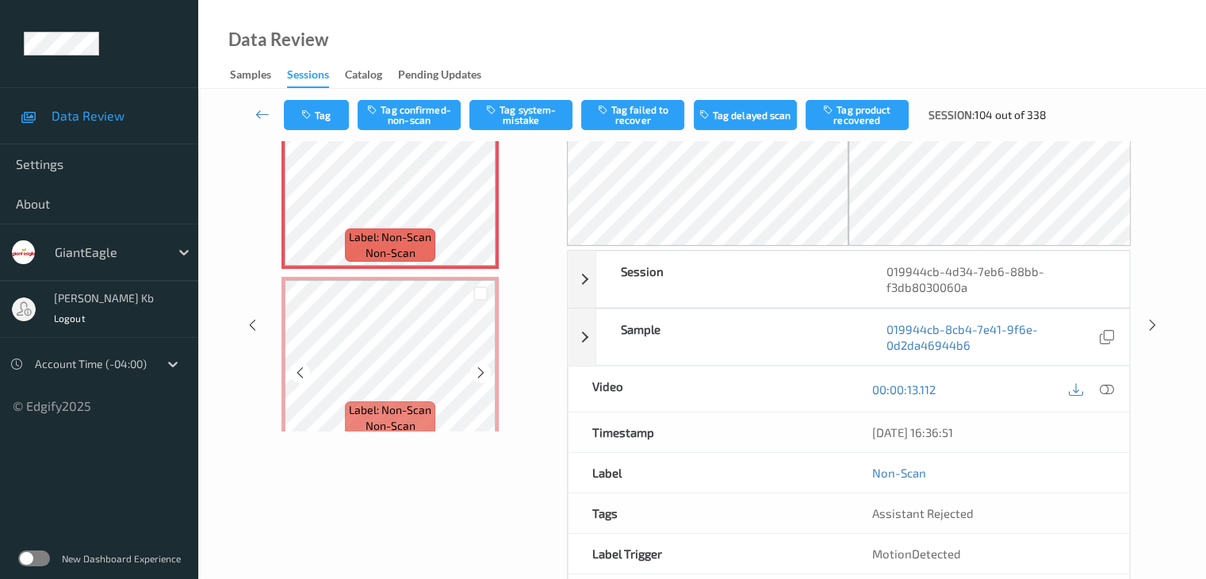
scroll to position [16, 0]
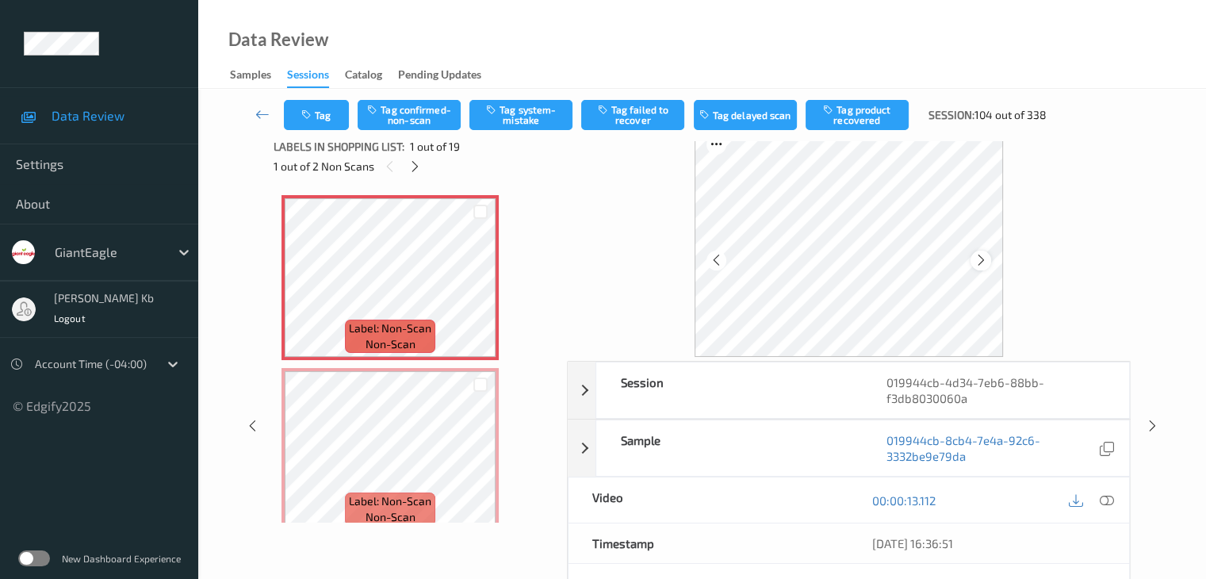
click at [975, 255] on icon at bounding box center [981, 260] width 13 height 14
click at [1106, 494] on icon at bounding box center [1106, 500] width 14 height 14
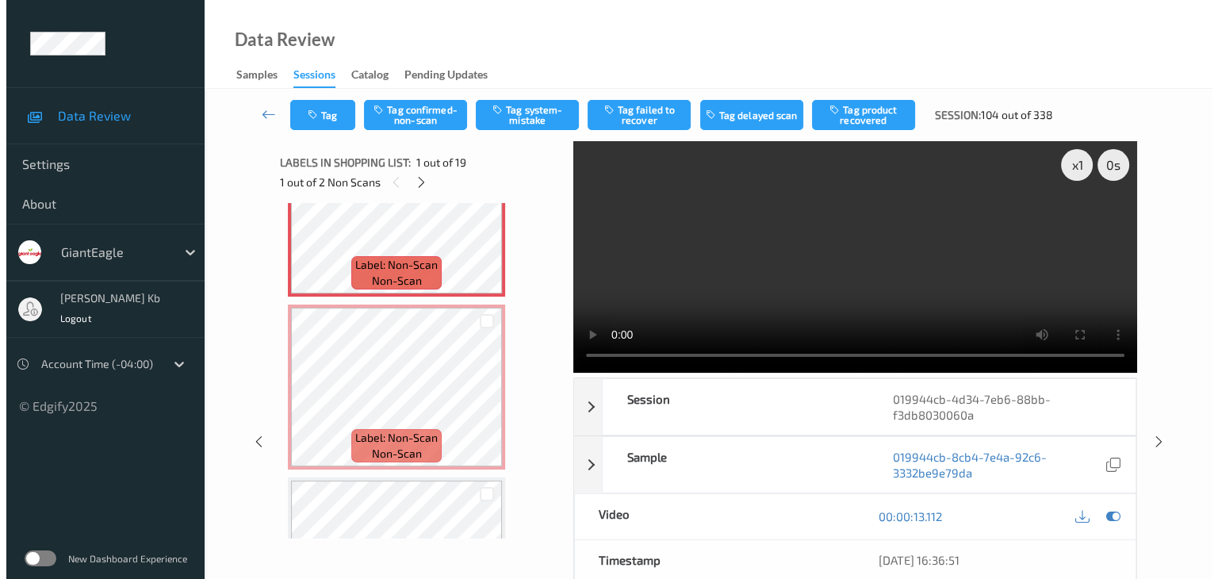
scroll to position [0, 0]
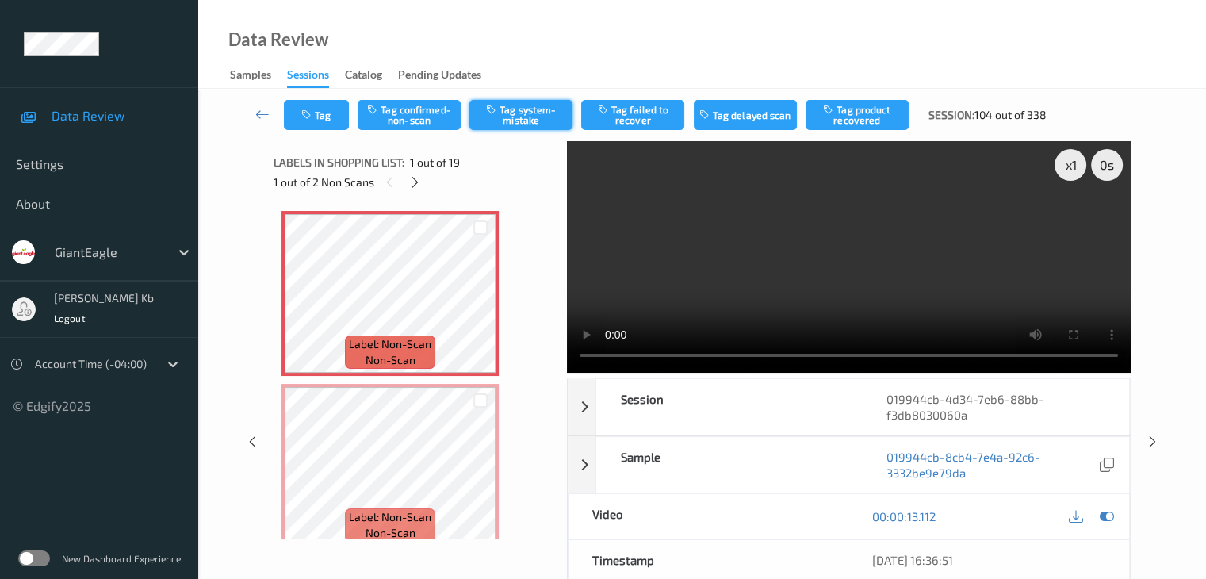
click at [532, 115] on button "Tag system-mistake" at bounding box center [521, 115] width 103 height 30
click at [332, 120] on button "Tag" at bounding box center [316, 115] width 65 height 30
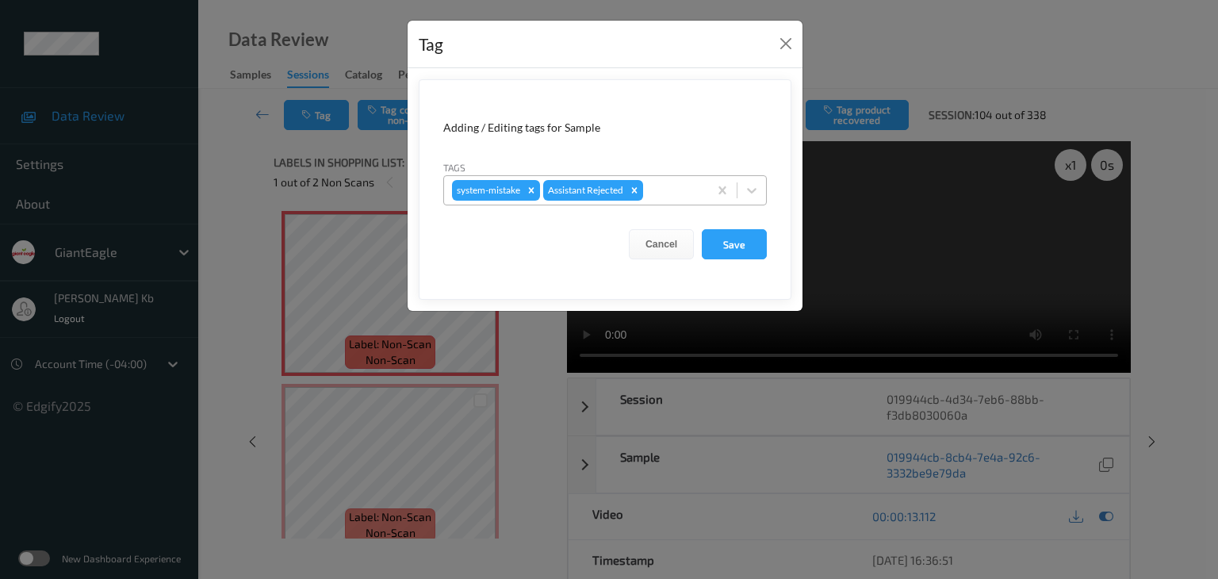
click at [679, 191] on div at bounding box center [673, 190] width 54 height 19
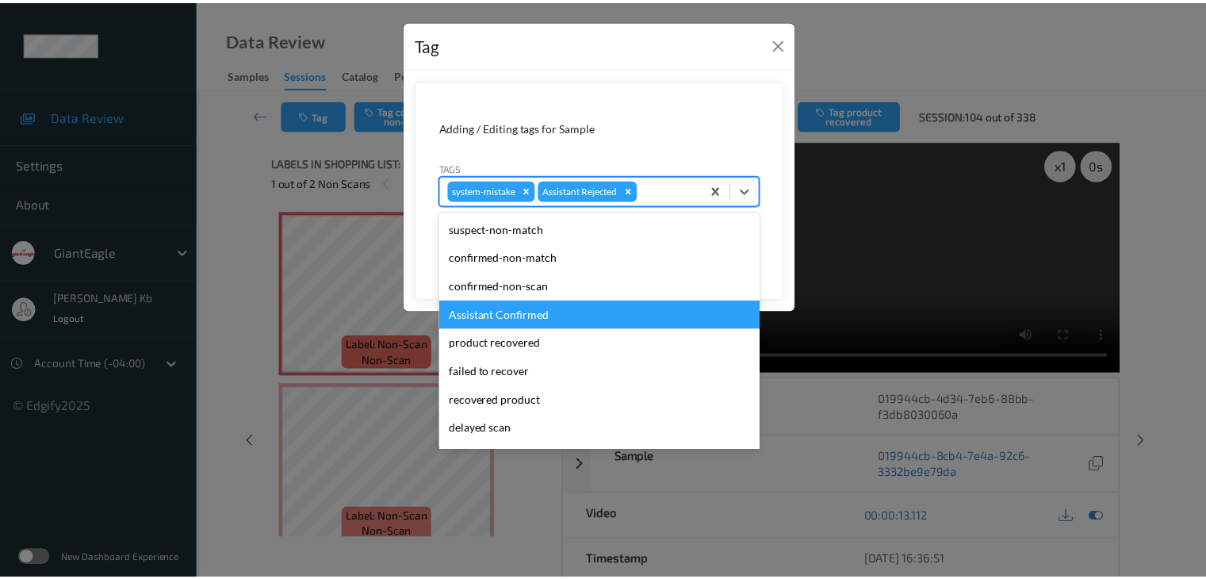
scroll to position [79, 0]
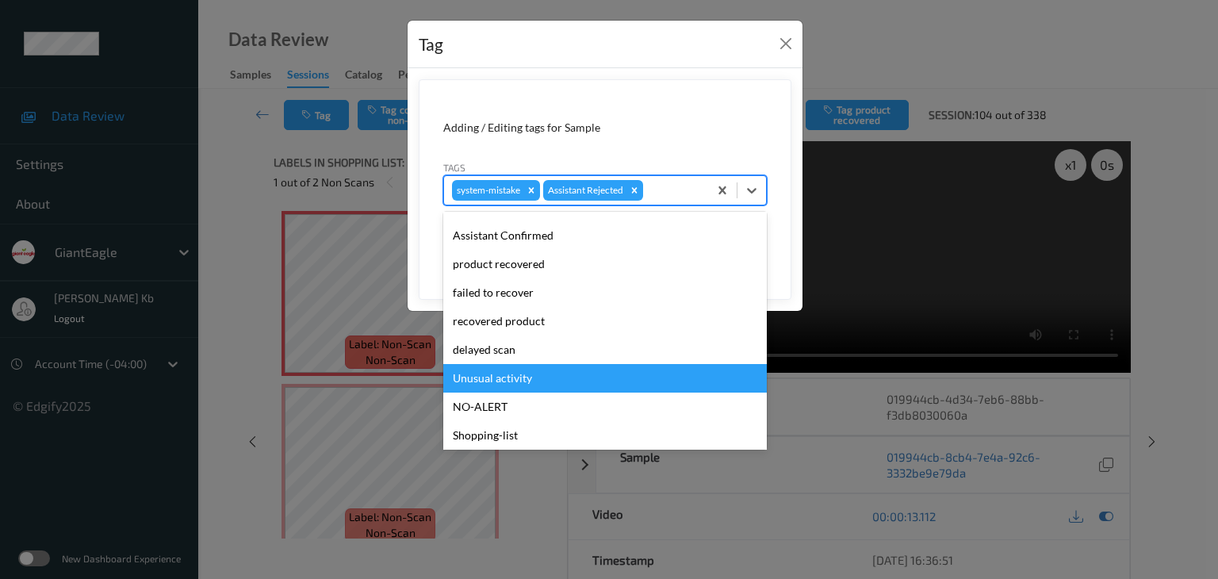
click at [510, 377] on div "Unusual activity" at bounding box center [605, 378] width 324 height 29
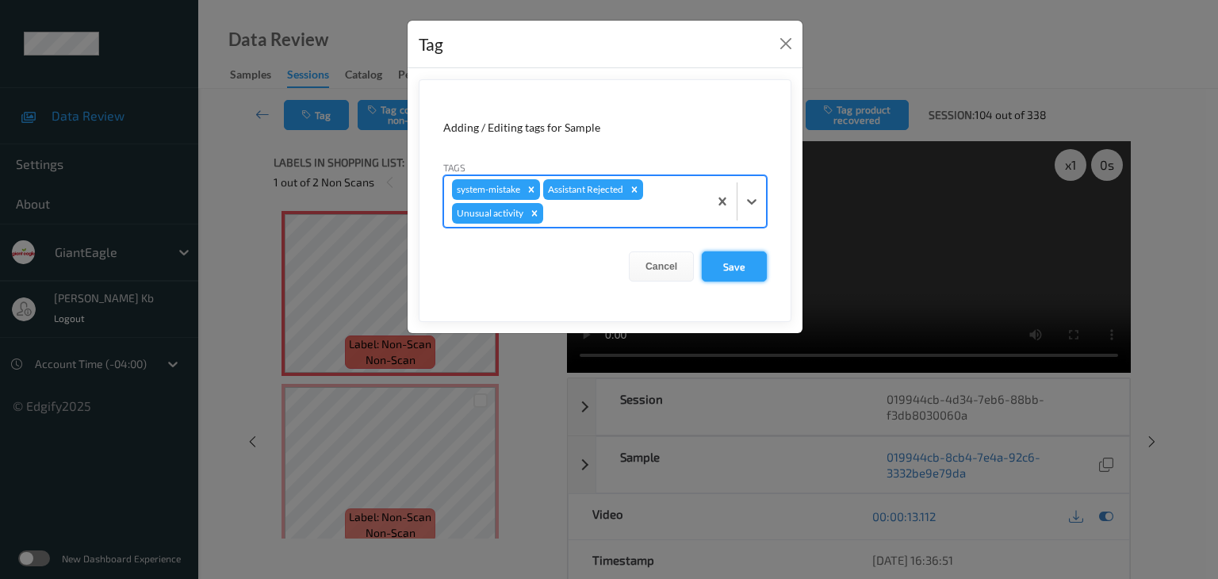
click at [732, 264] on button "Save" at bounding box center [734, 266] width 65 height 30
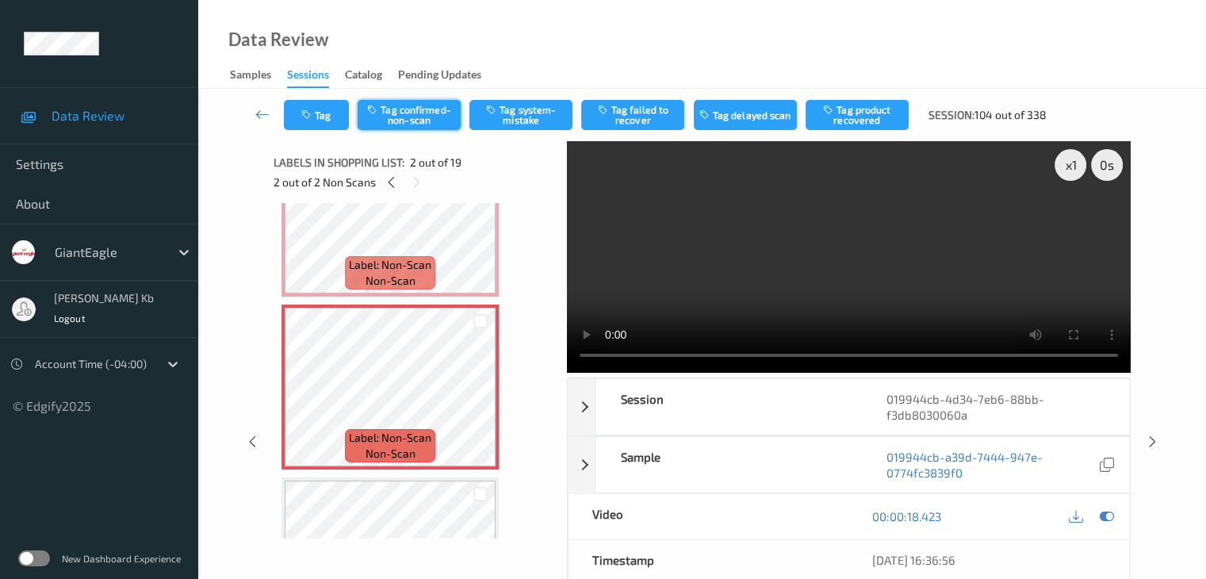
click at [425, 118] on button "Tag confirmed-non-scan" at bounding box center [409, 115] width 103 height 30
click at [865, 114] on button "Tag product recovered" at bounding box center [857, 115] width 103 height 30
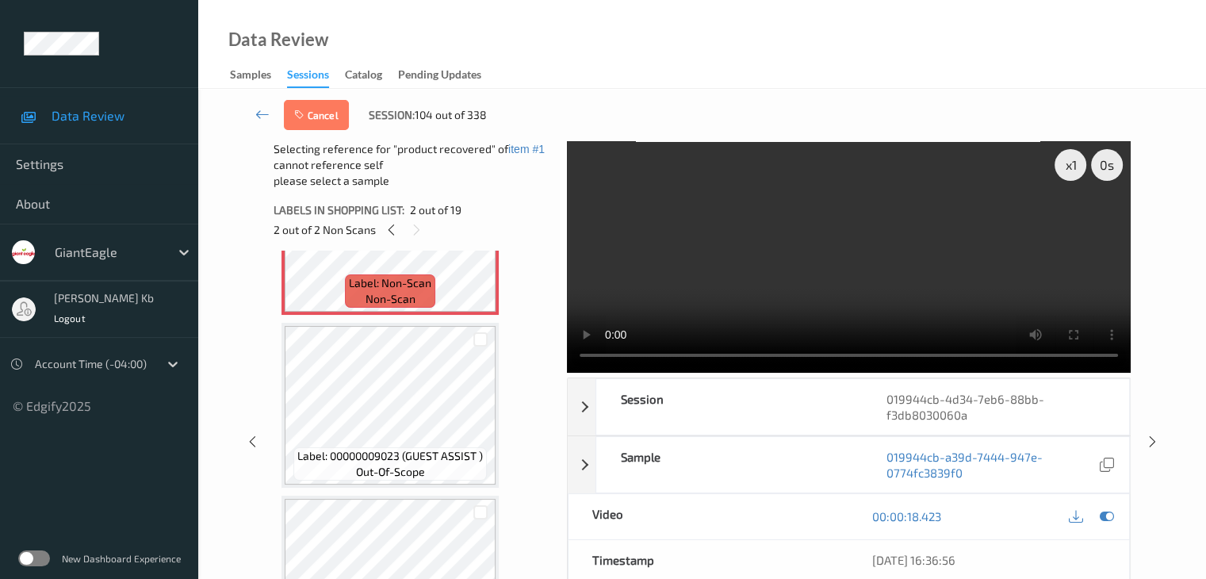
scroll to position [317, 0]
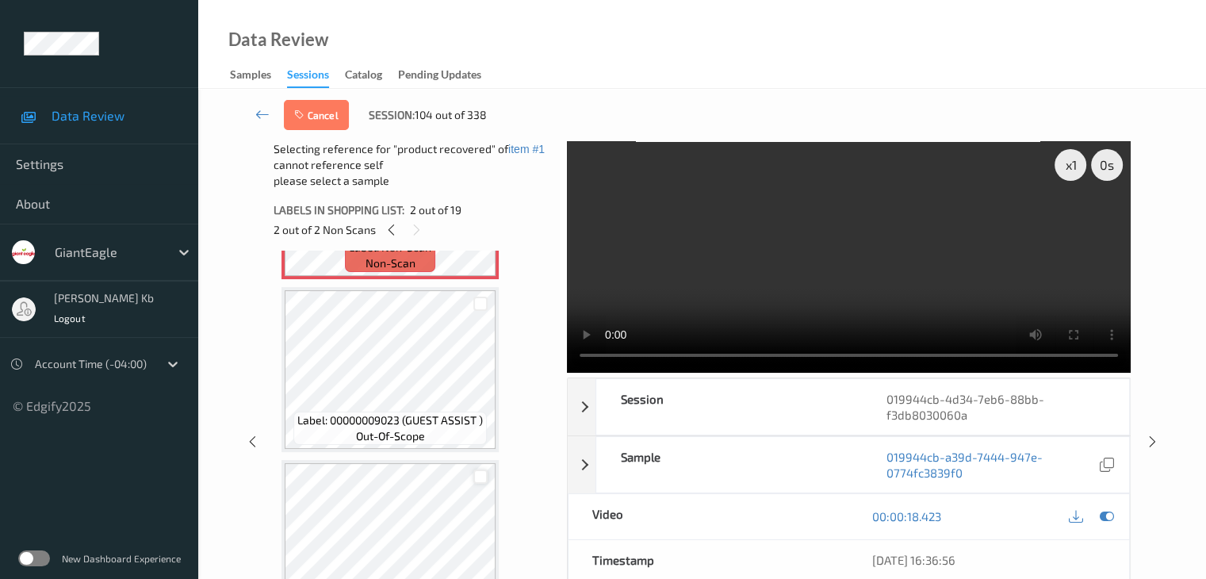
click at [482, 480] on div at bounding box center [481, 477] width 15 height 15
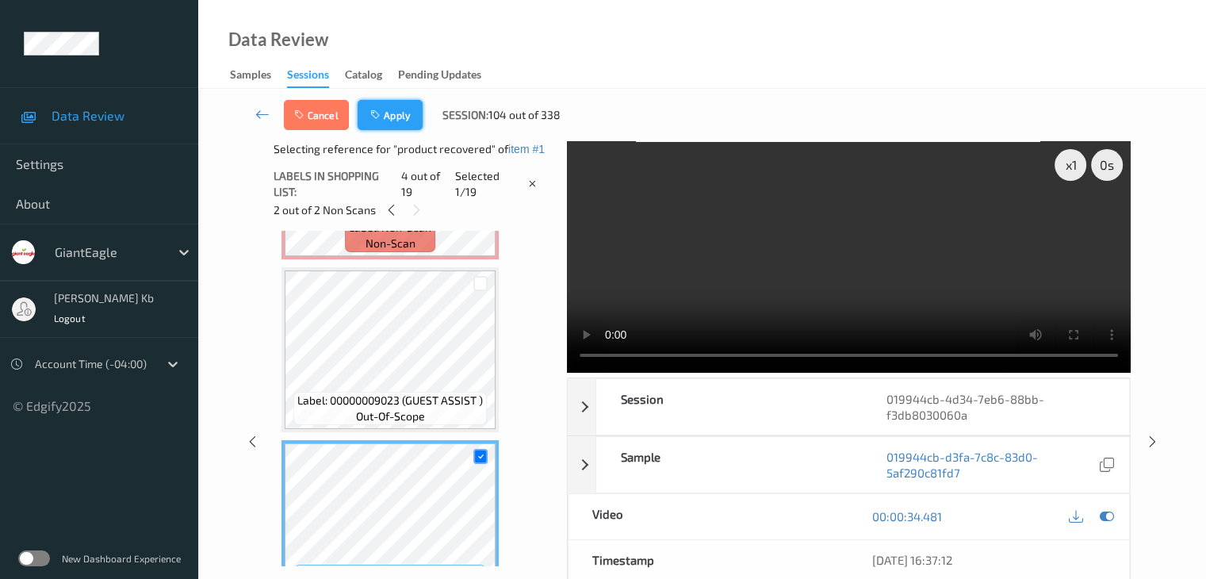
click at [384, 117] on button "Apply" at bounding box center [390, 115] width 65 height 30
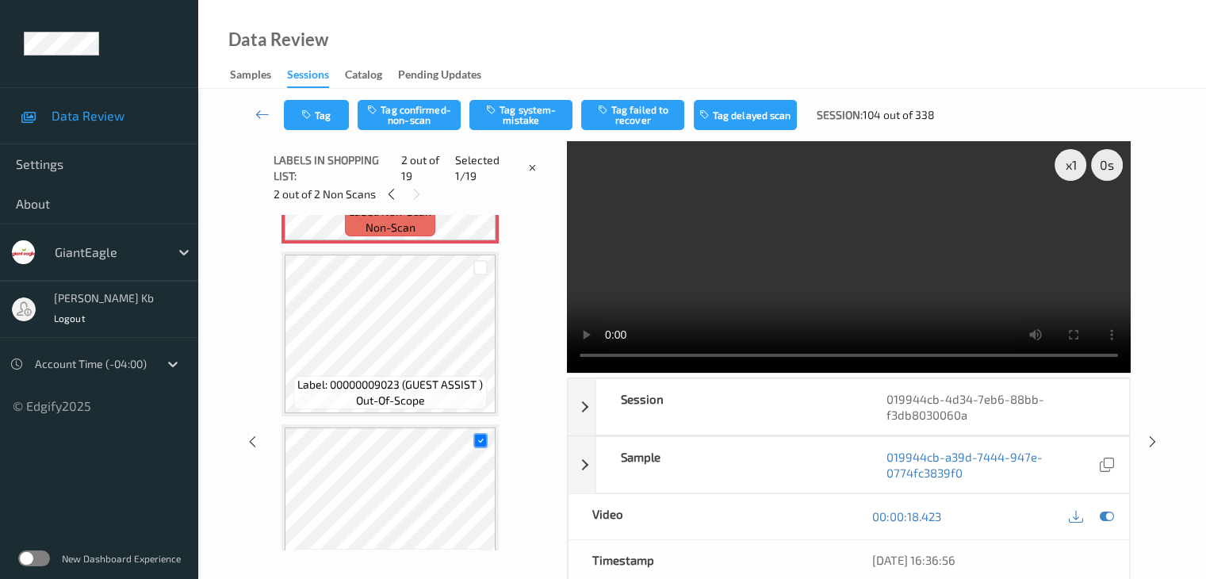
scroll to position [8, 0]
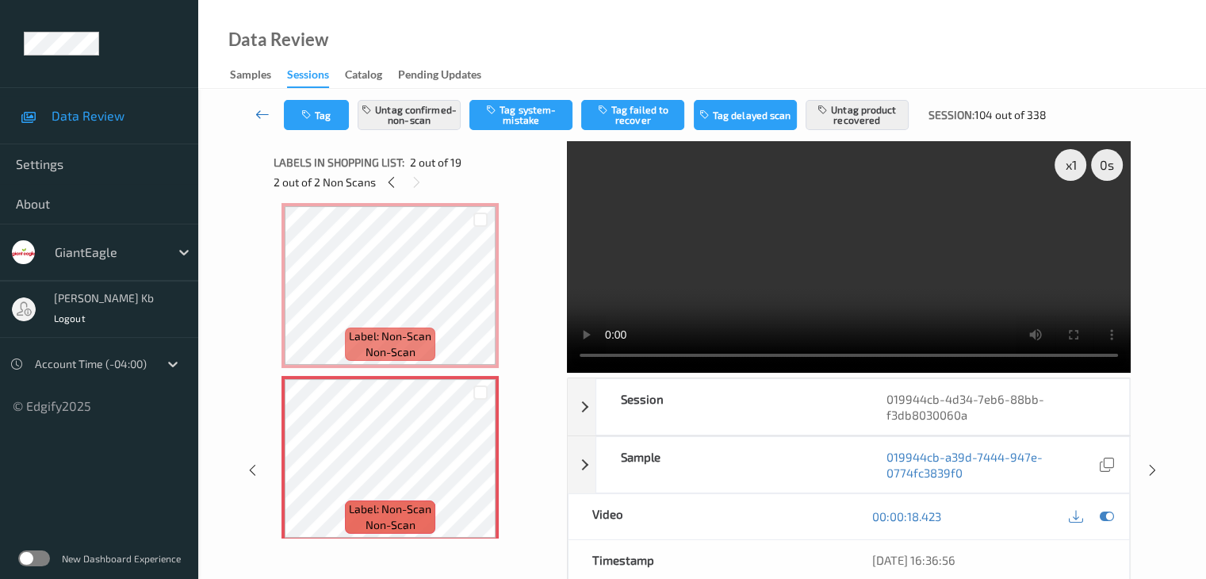
click at [265, 115] on icon at bounding box center [262, 114] width 14 height 16
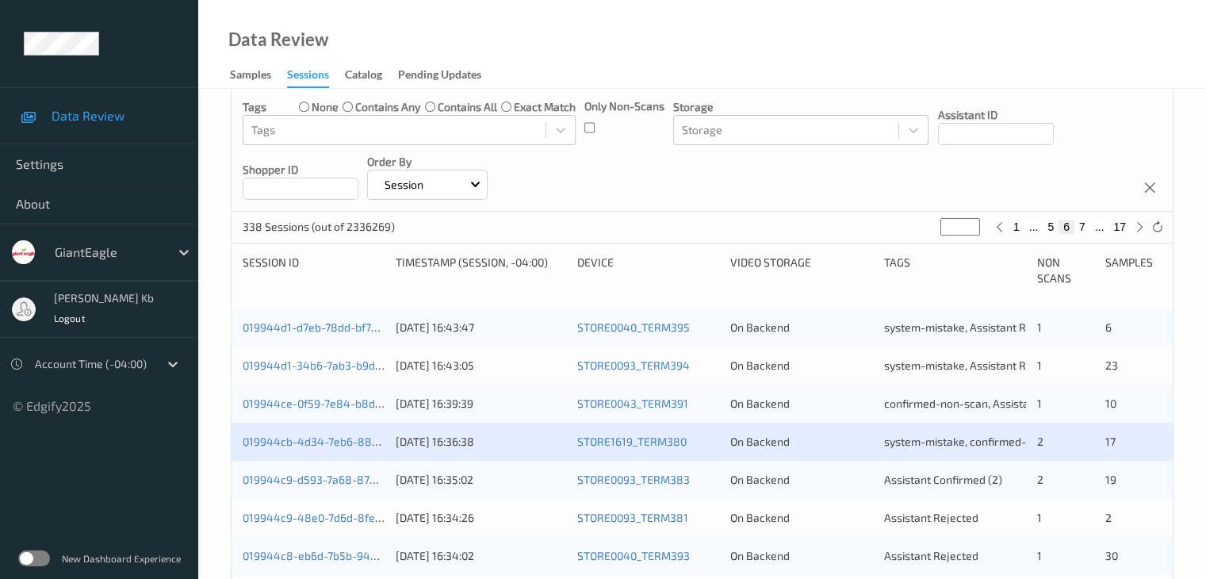
scroll to position [397, 0]
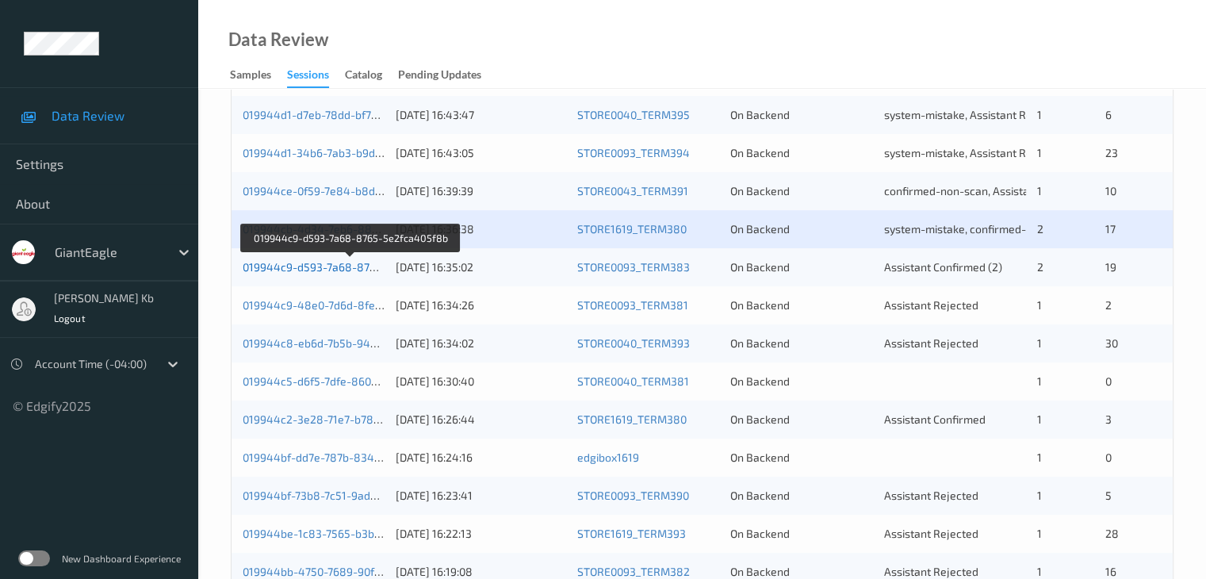
click at [320, 267] on link "019944c9-d593-7a68-8765-5e2fca405f8b" at bounding box center [351, 266] width 217 height 13
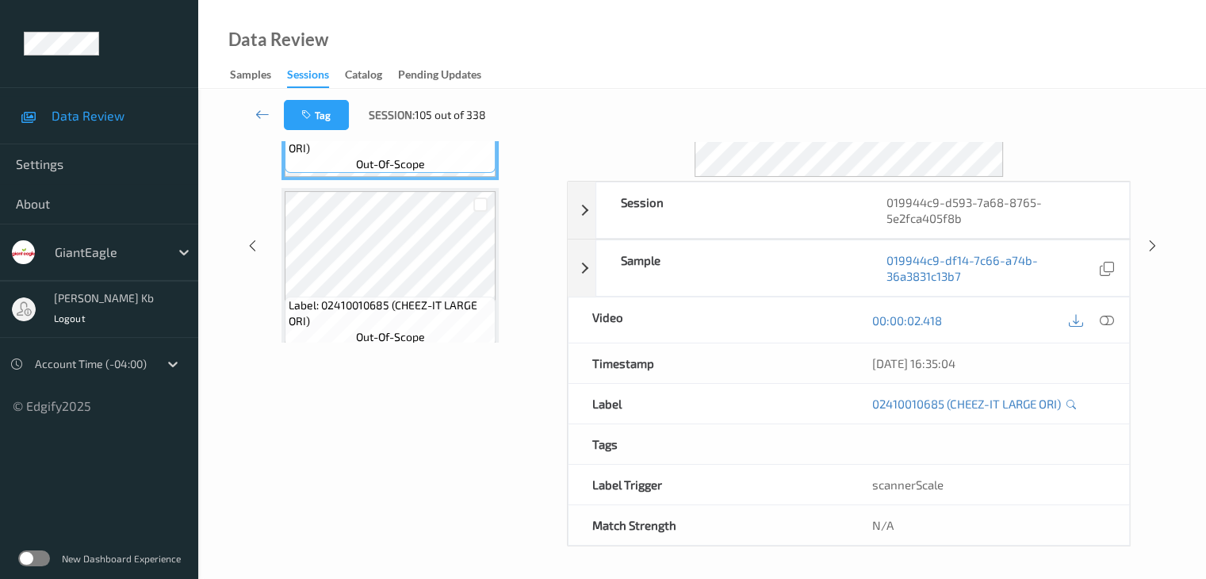
scroll to position [194, 0]
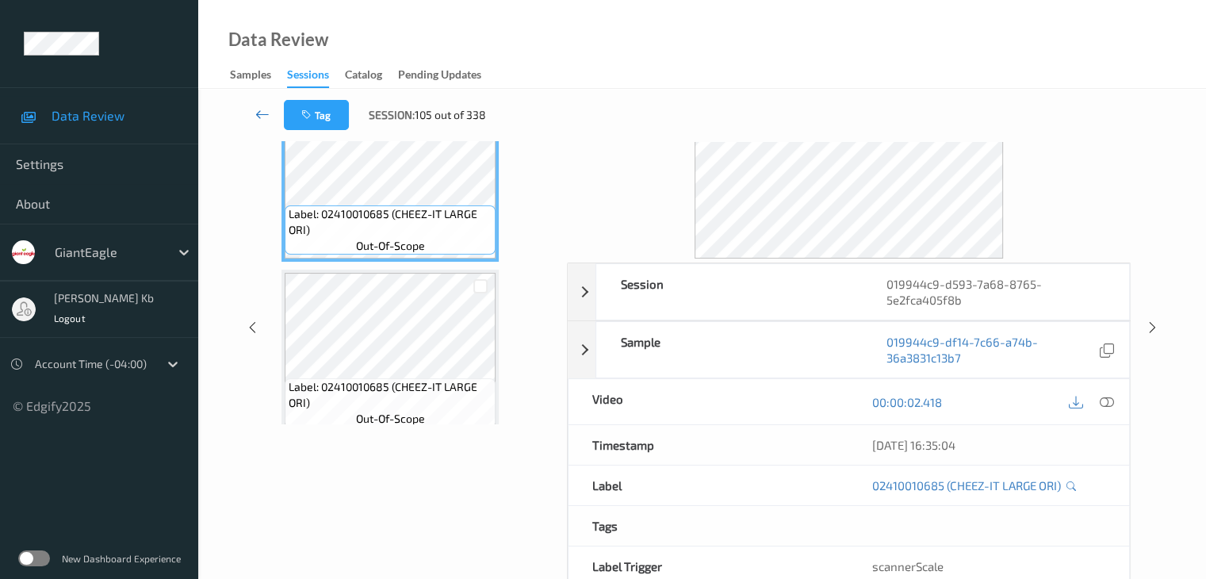
click at [267, 113] on icon at bounding box center [262, 114] width 14 height 16
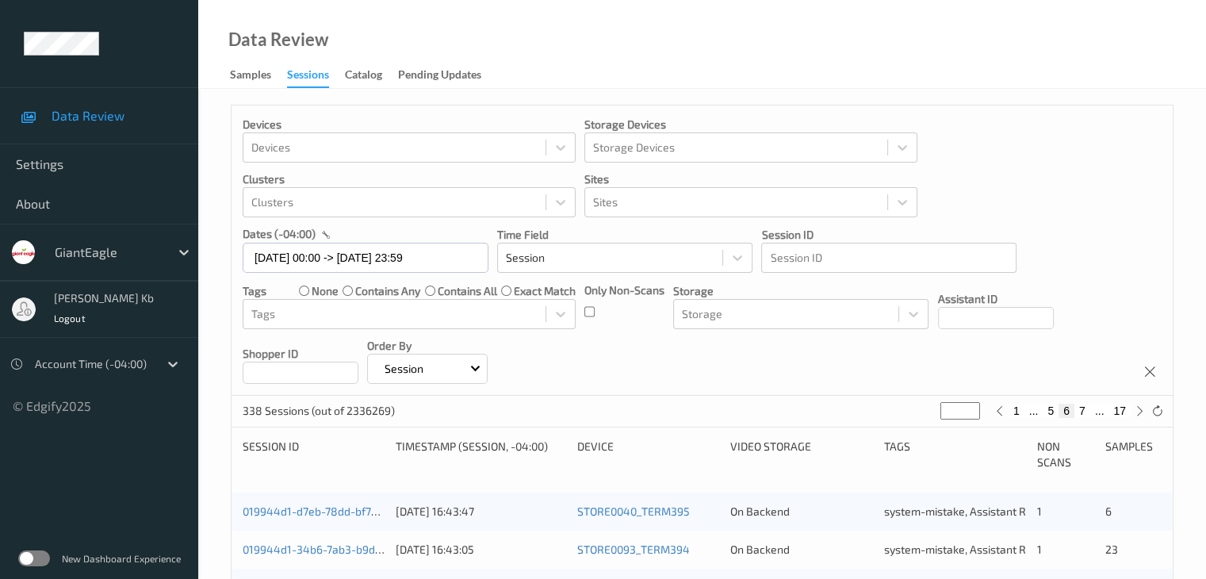
scroll to position [238, 0]
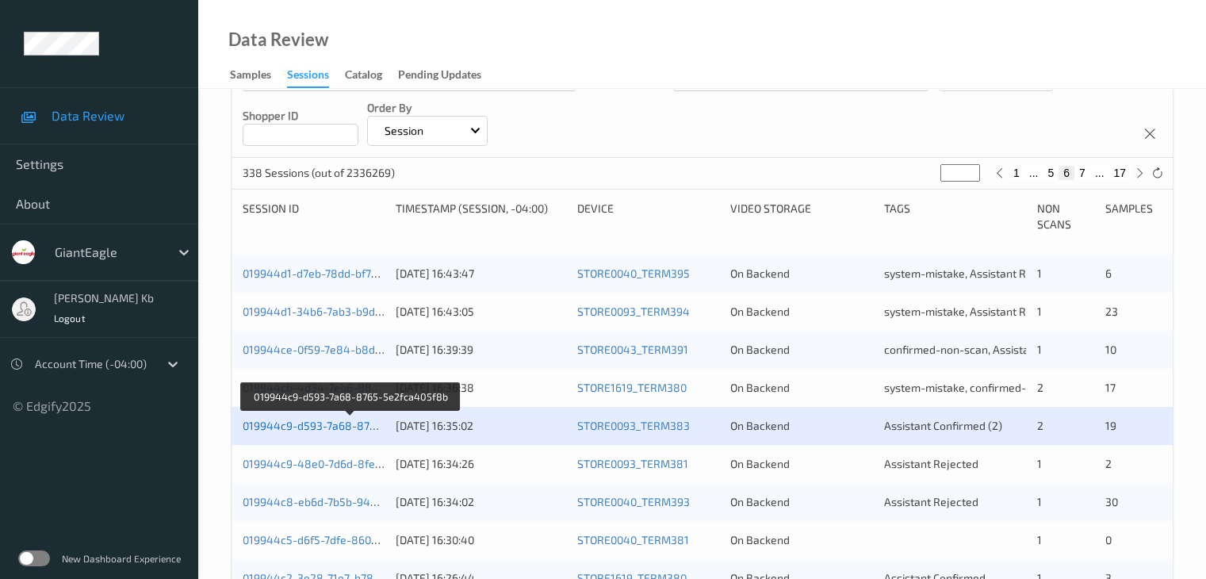
click at [335, 426] on link "019944c9-d593-7a68-8765-5e2fca405f8b" at bounding box center [351, 425] width 217 height 13
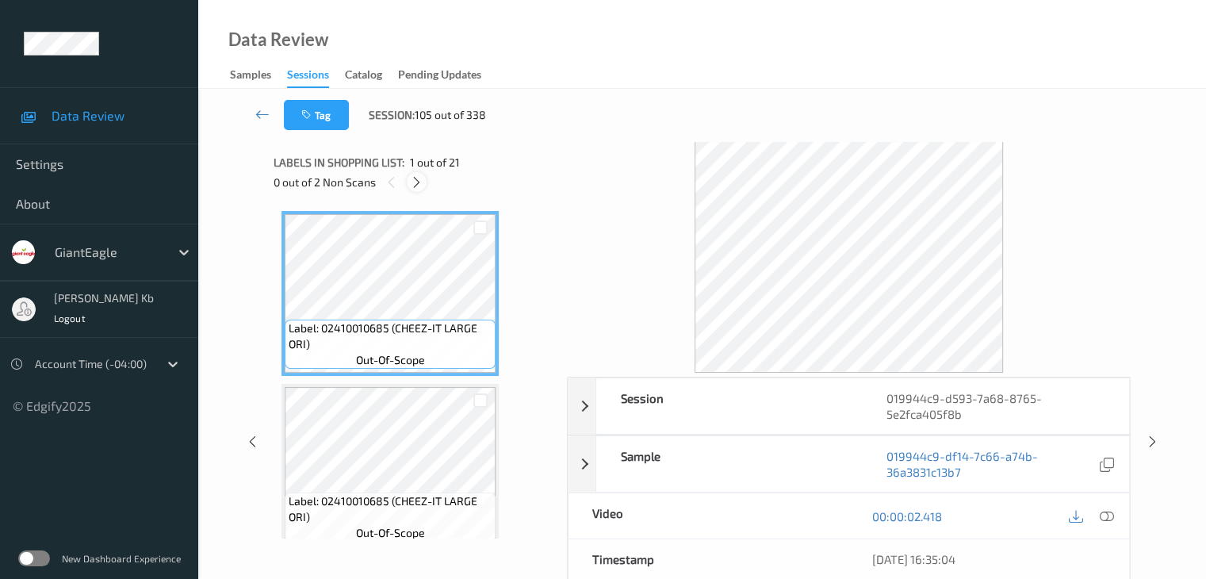
click at [418, 185] on icon at bounding box center [416, 182] width 13 height 14
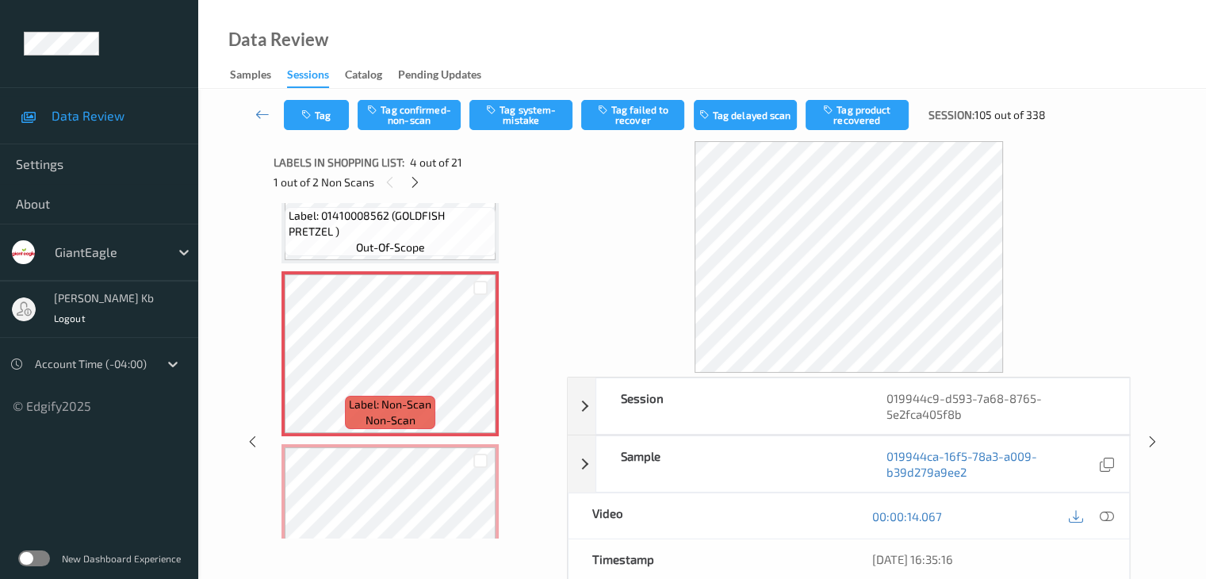
scroll to position [433, 0]
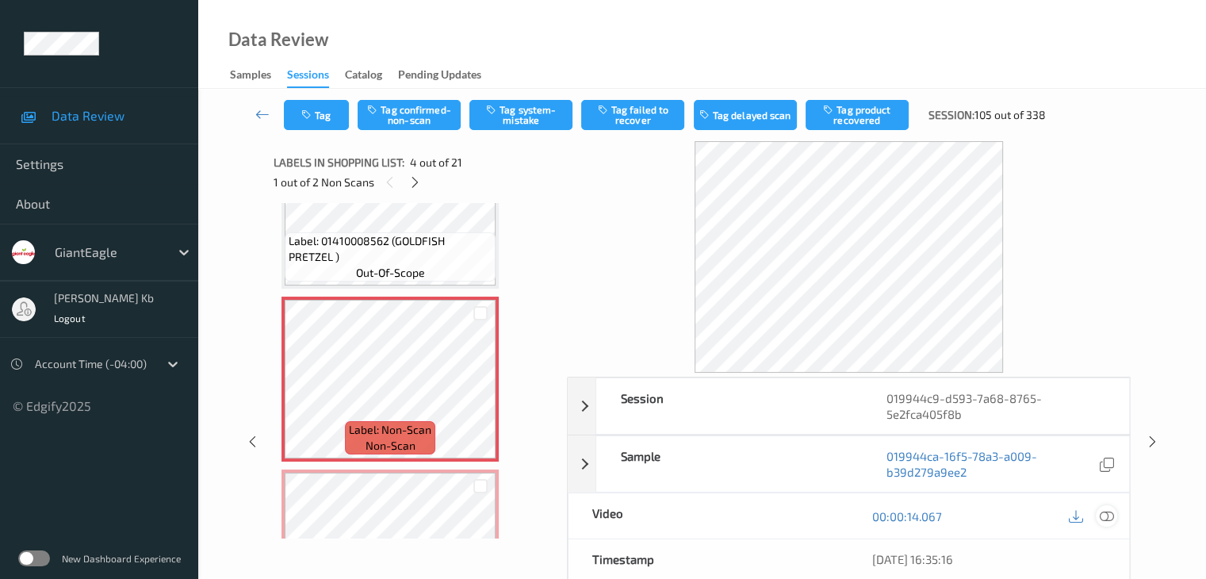
click at [1105, 518] on icon at bounding box center [1106, 516] width 14 height 14
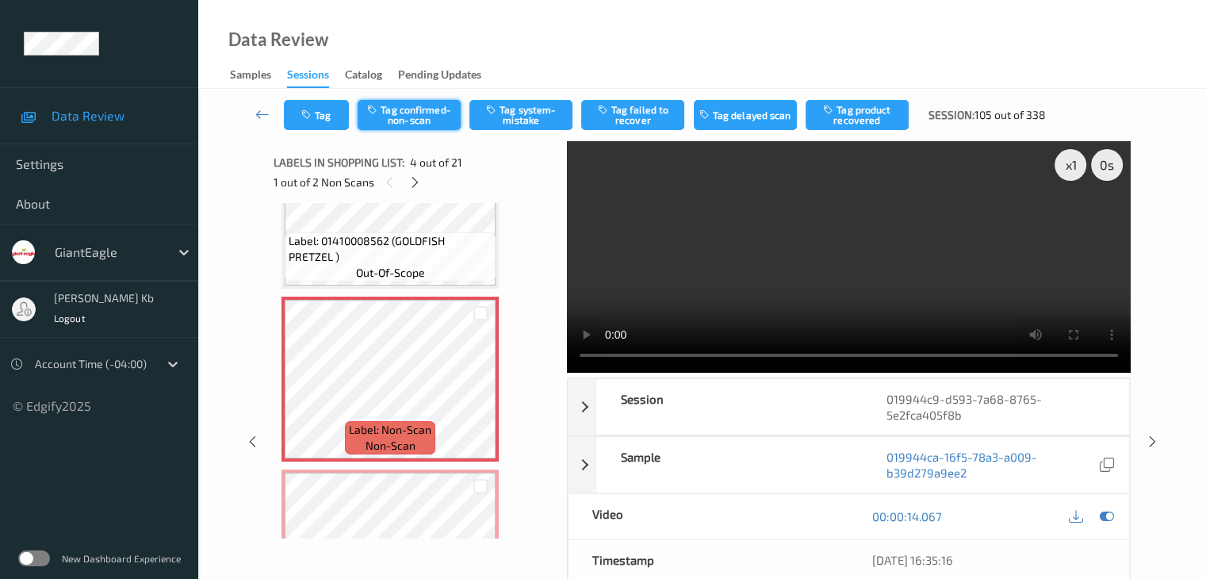
click at [424, 115] on button "Tag confirmed-non-scan" at bounding box center [409, 115] width 103 height 30
click at [861, 112] on button "Tag product recovered" at bounding box center [857, 115] width 103 height 30
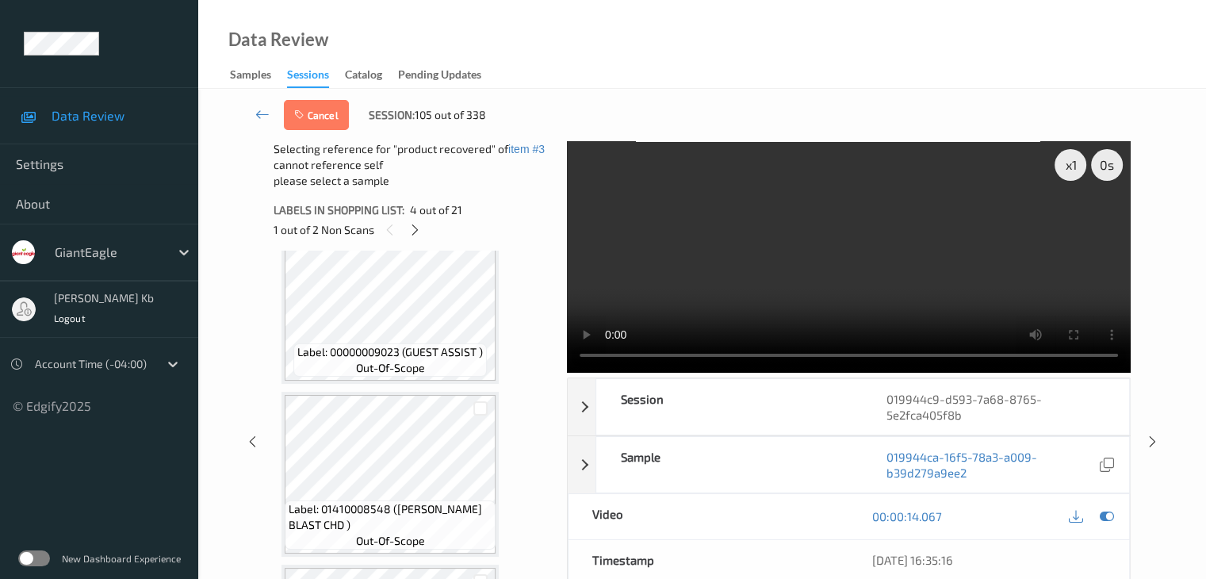
scroll to position [909, 0]
click at [485, 404] on div at bounding box center [481, 404] width 15 height 15
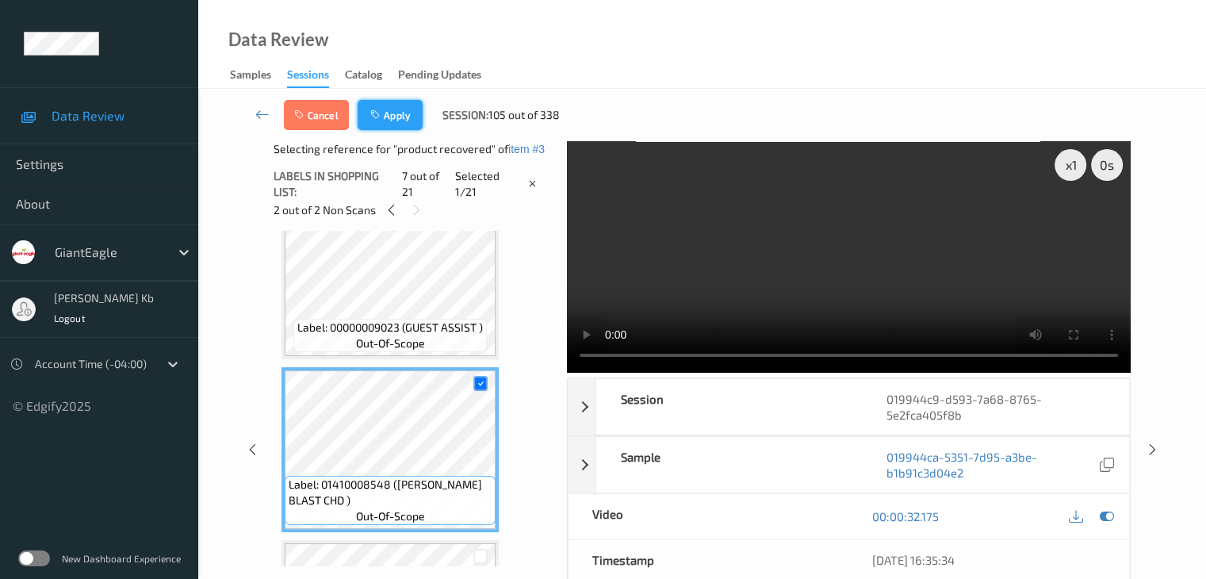
click at [397, 112] on button "Apply" at bounding box center [390, 115] width 65 height 30
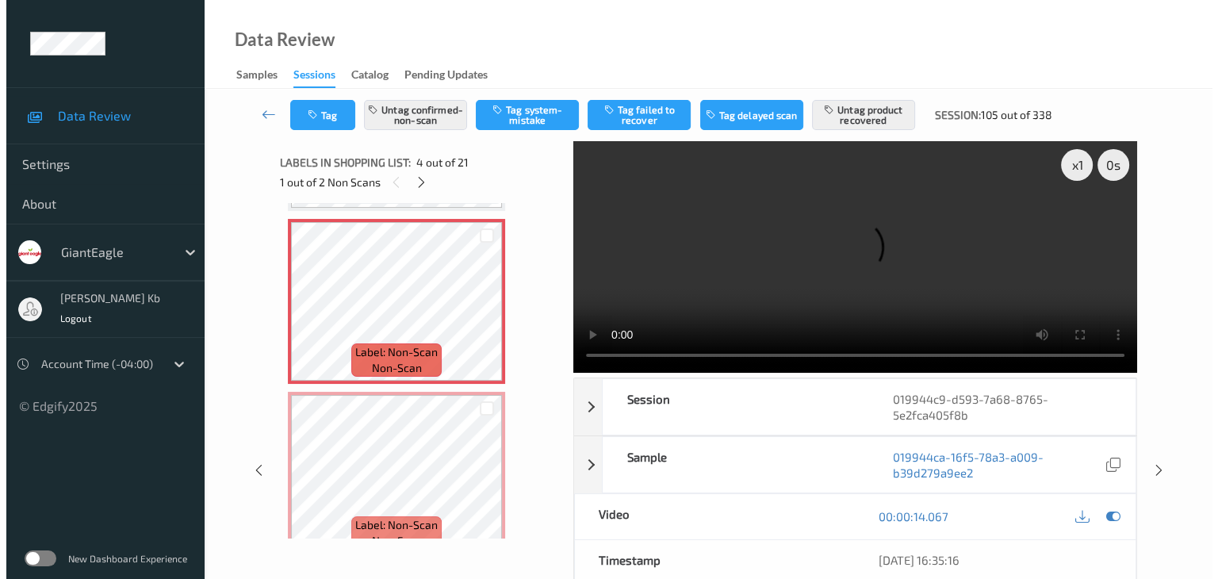
scroll to position [512, 0]
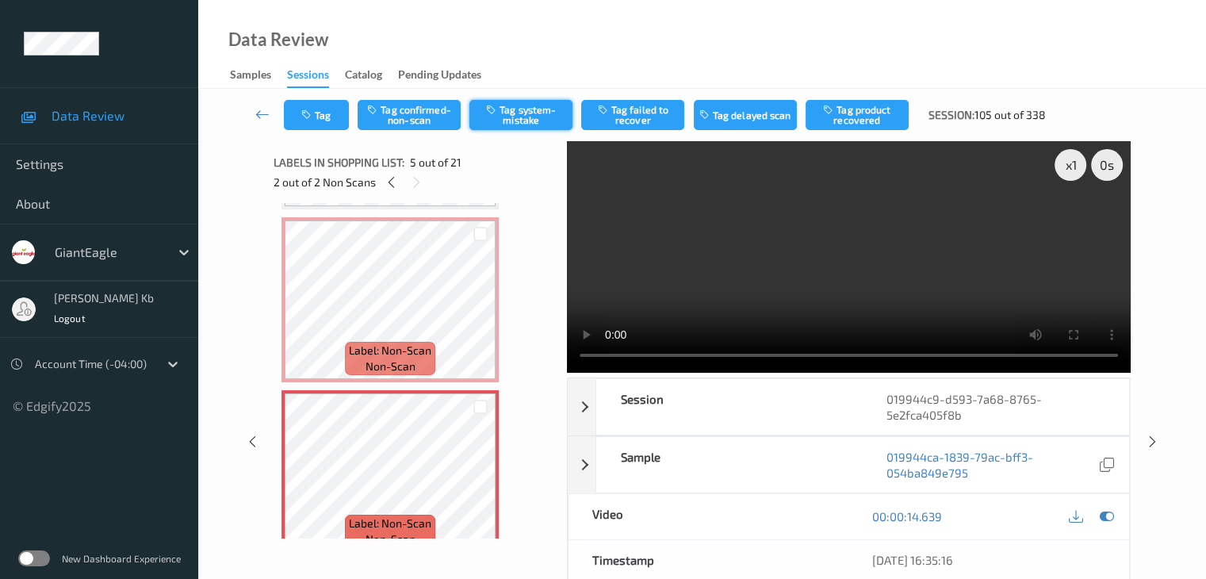
click at [525, 112] on button "Tag system-mistake" at bounding box center [521, 115] width 103 height 30
click at [324, 116] on button "Tag" at bounding box center [316, 115] width 65 height 30
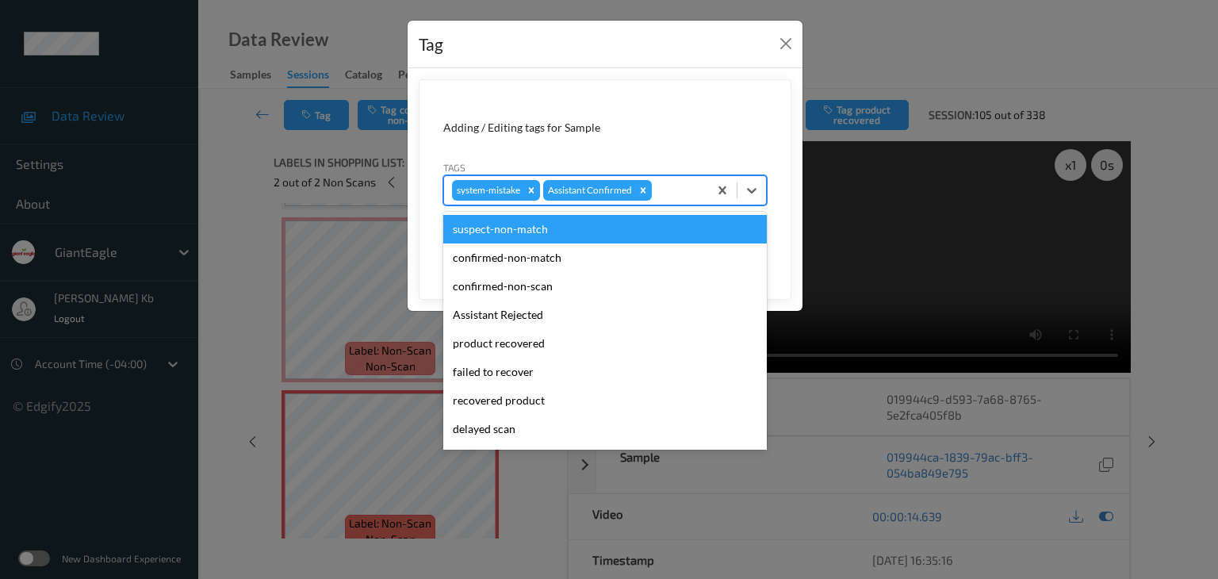
click at [674, 190] on div at bounding box center [677, 190] width 45 height 19
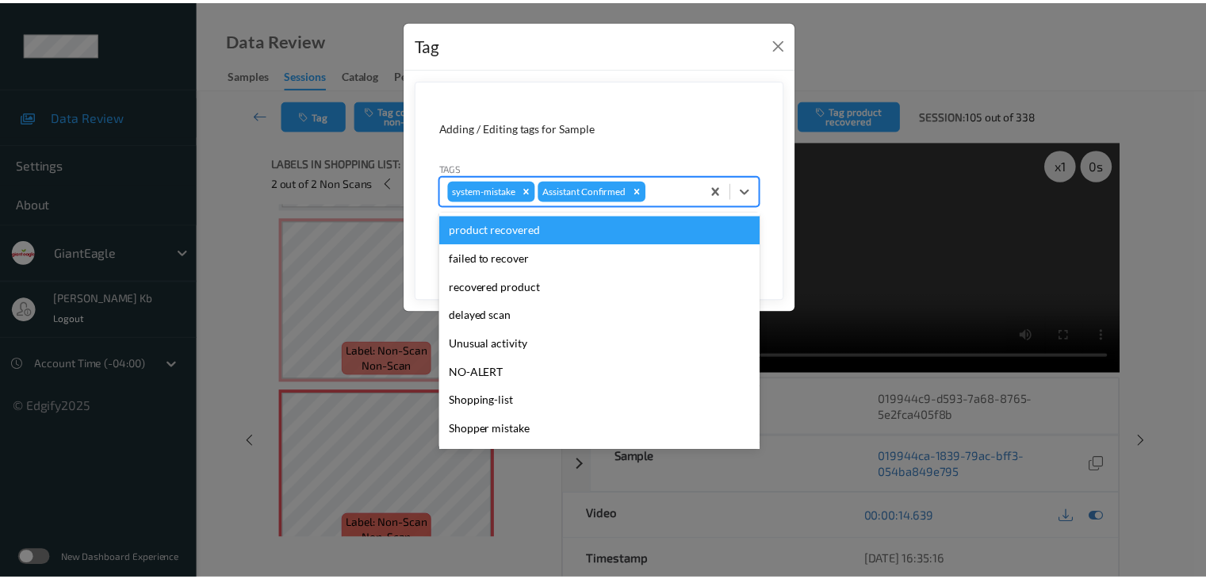
scroll to position [159, 0]
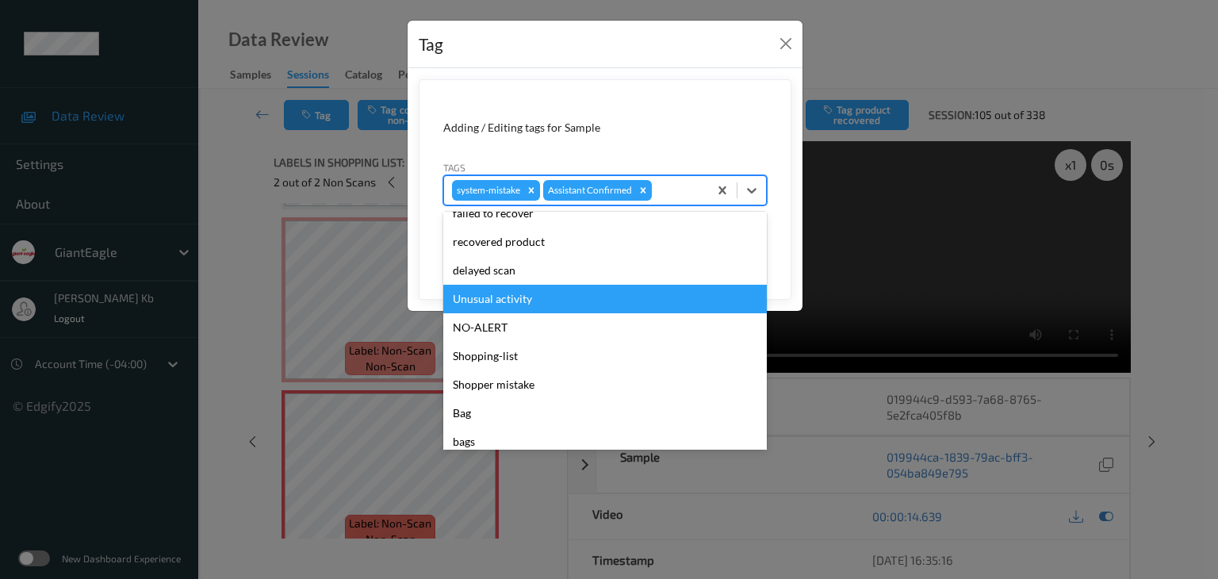
click at [517, 301] on div "Unusual activity" at bounding box center [605, 299] width 324 height 29
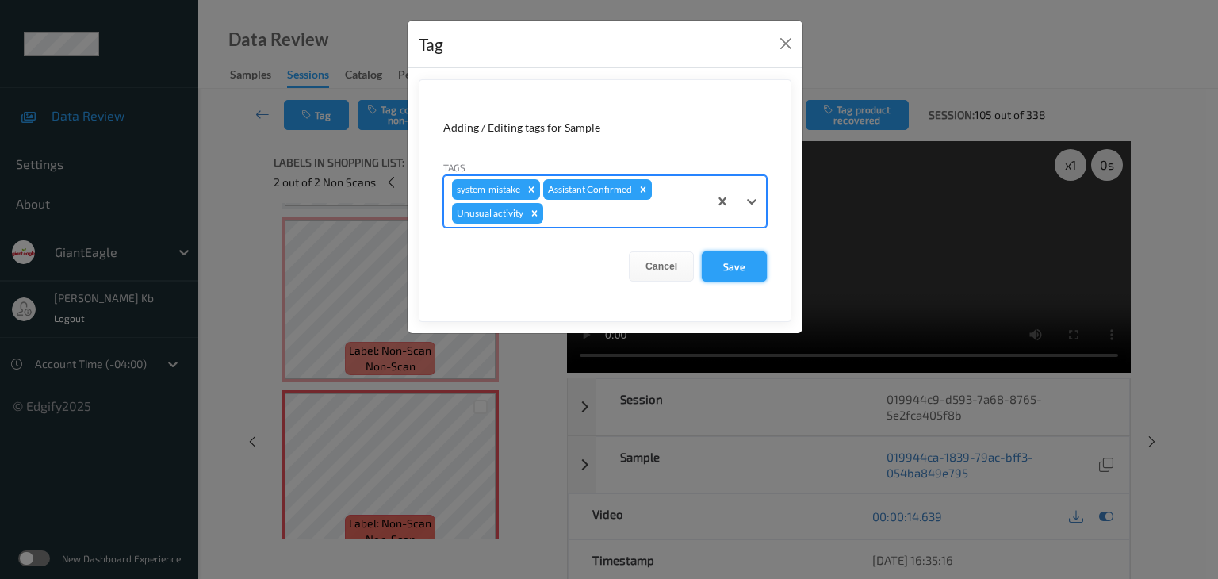
click at [745, 264] on button "Save" at bounding box center [734, 266] width 65 height 30
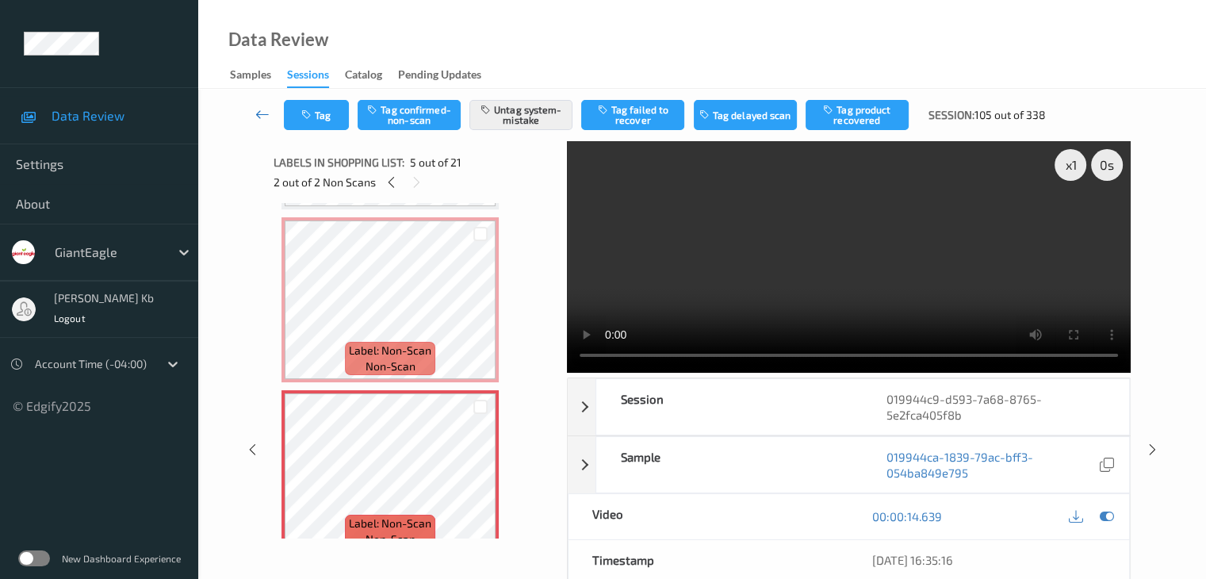
click at [263, 112] on icon at bounding box center [262, 114] width 14 height 16
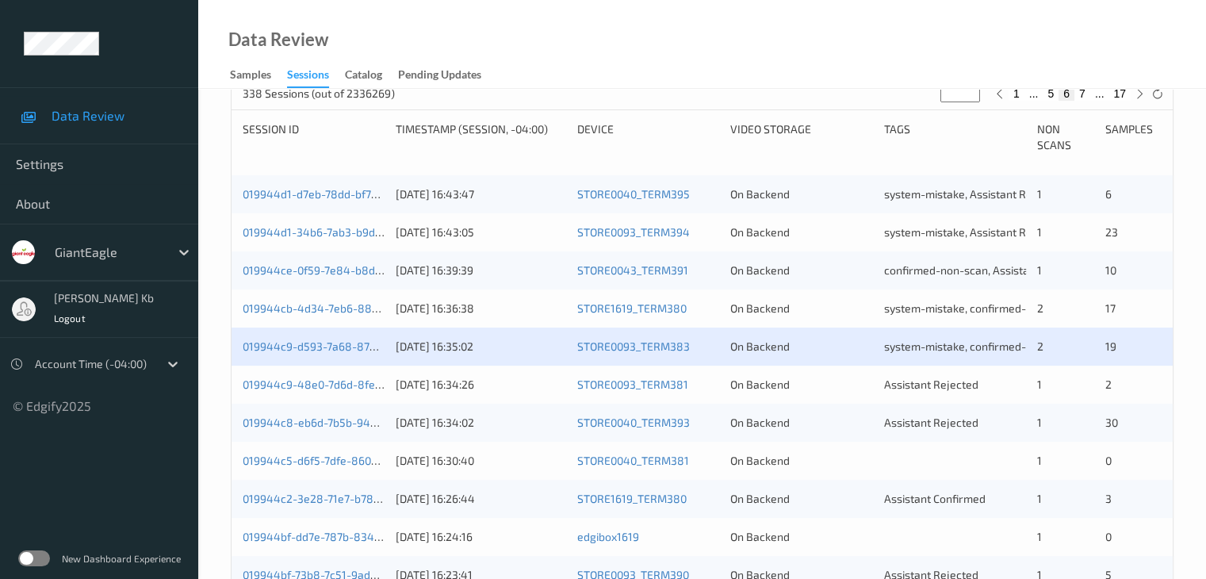
scroll to position [397, 0]
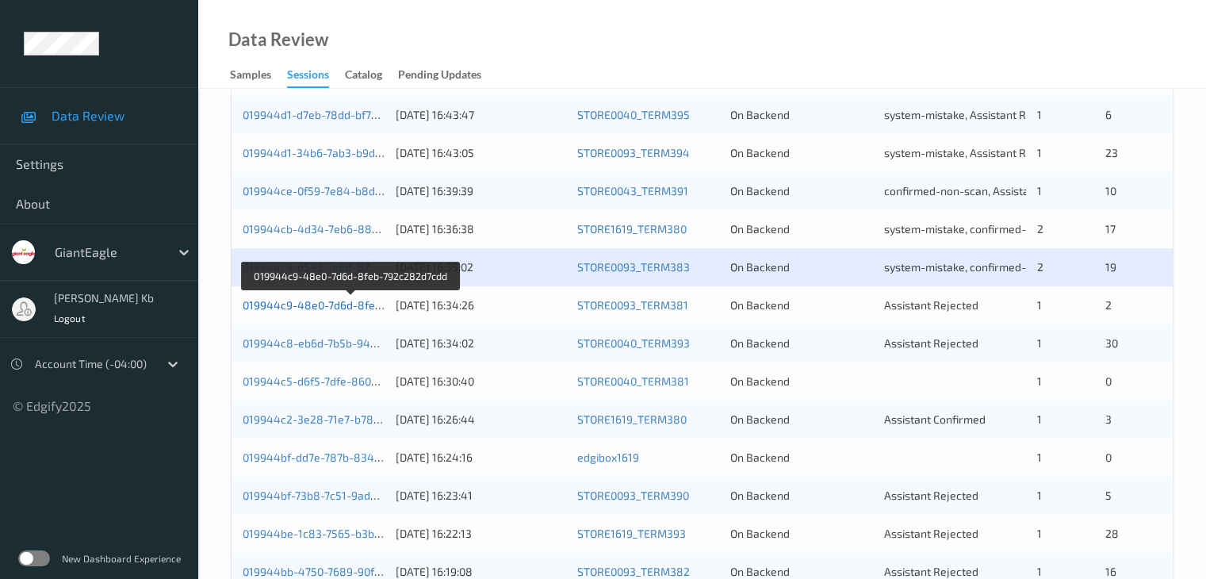
click at [330, 309] on link "019944c9-48e0-7d6d-8feb-792c282d7cdd" at bounding box center [351, 304] width 217 height 13
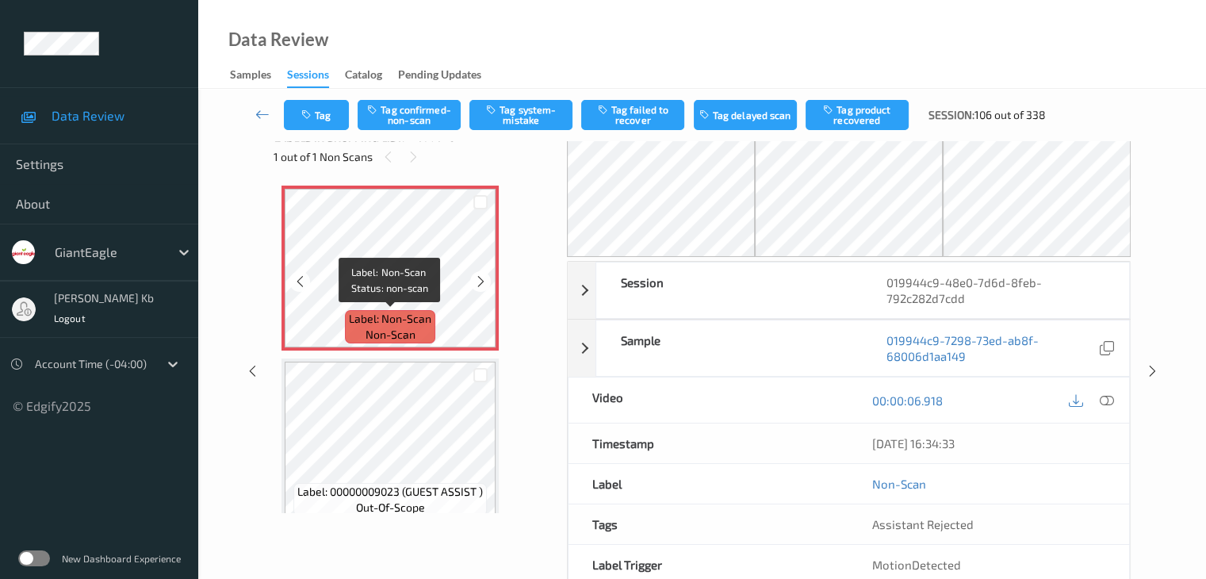
scroll to position [25, 0]
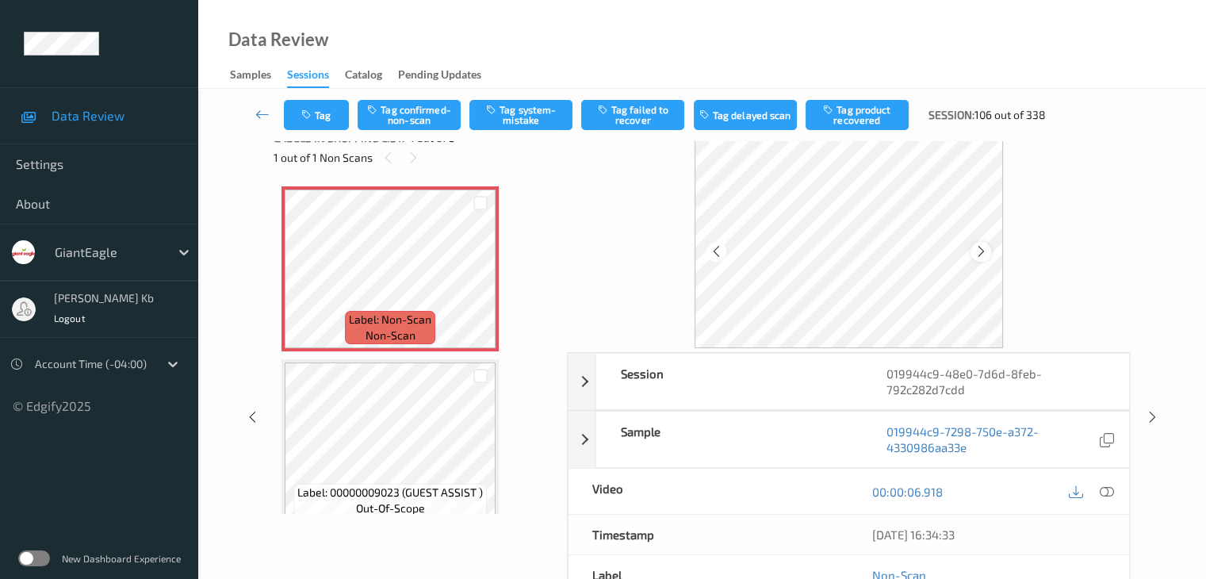
click at [984, 250] on icon at bounding box center [981, 251] width 13 height 14
click at [1104, 490] on icon at bounding box center [1106, 492] width 14 height 14
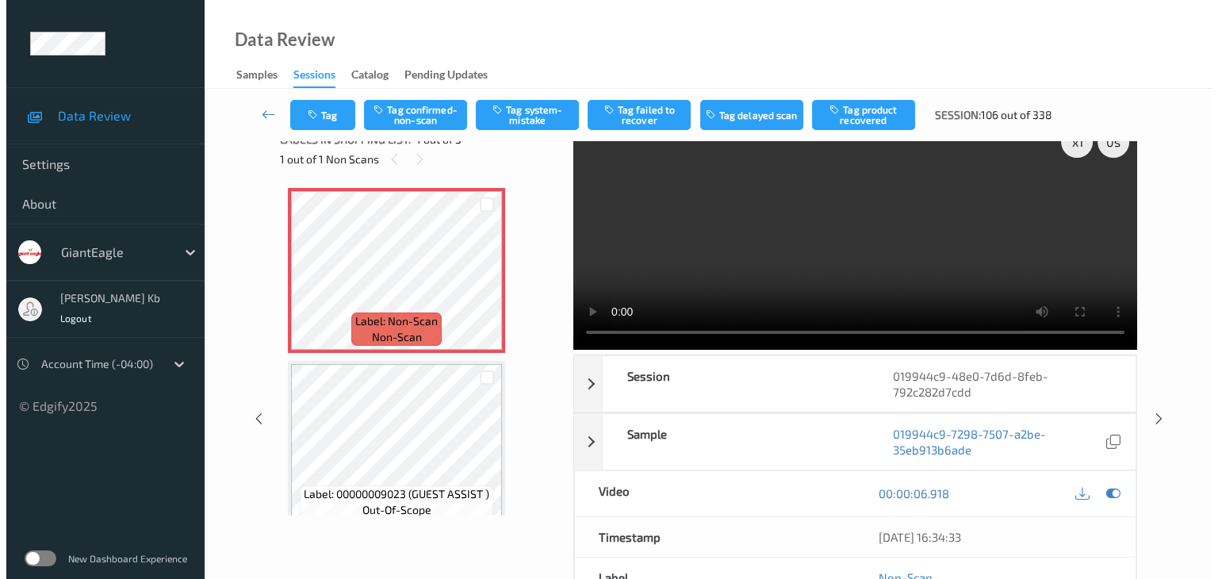
scroll to position [0, 0]
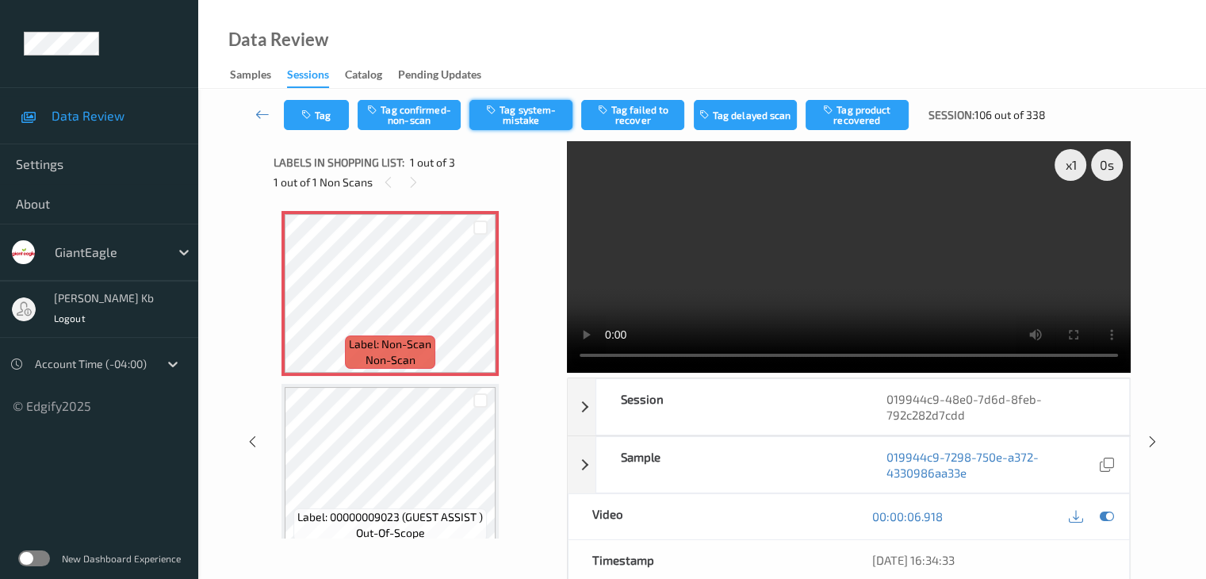
click at [540, 116] on button "Tag system-mistake" at bounding box center [521, 115] width 103 height 30
click at [329, 117] on button "Tag" at bounding box center [316, 115] width 65 height 30
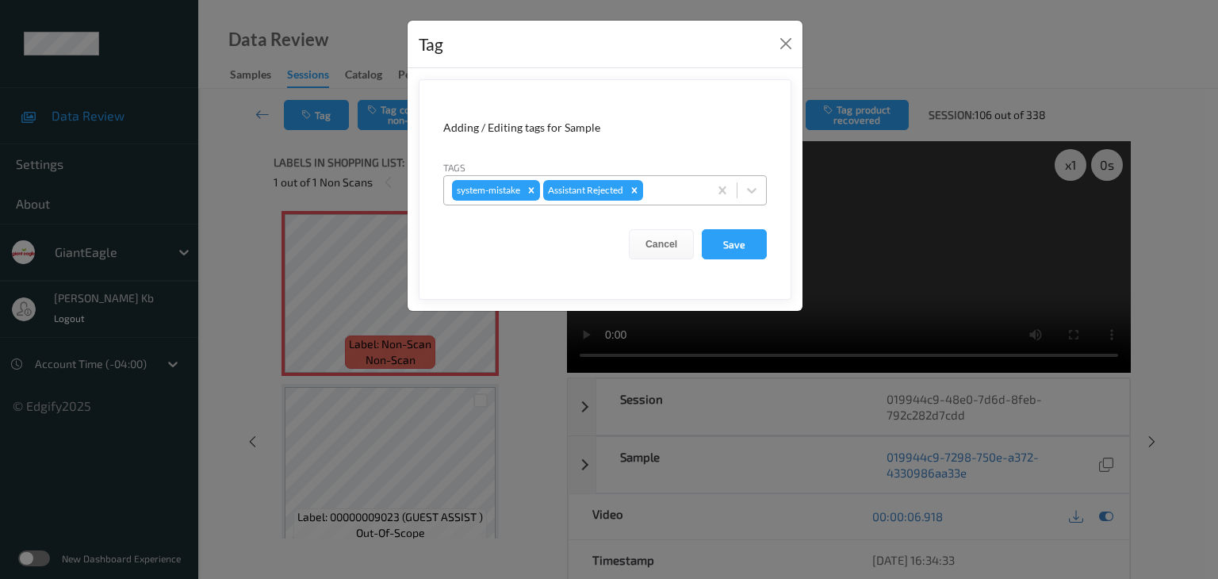
click at [665, 190] on div at bounding box center [673, 190] width 54 height 19
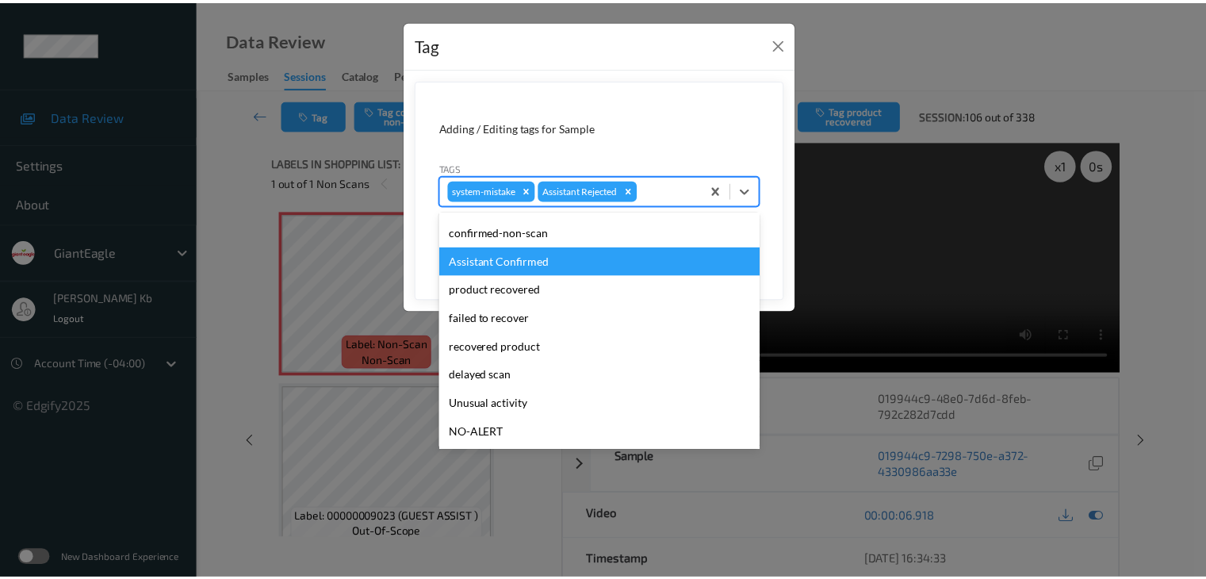
scroll to position [79, 0]
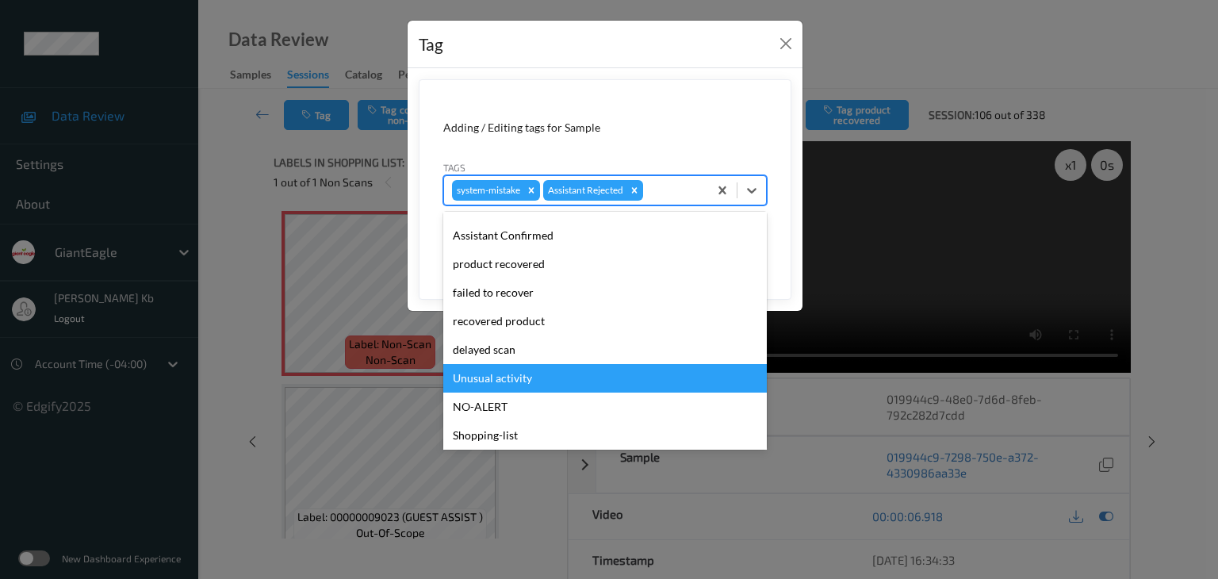
click at [513, 383] on div "Unusual activity" at bounding box center [605, 378] width 324 height 29
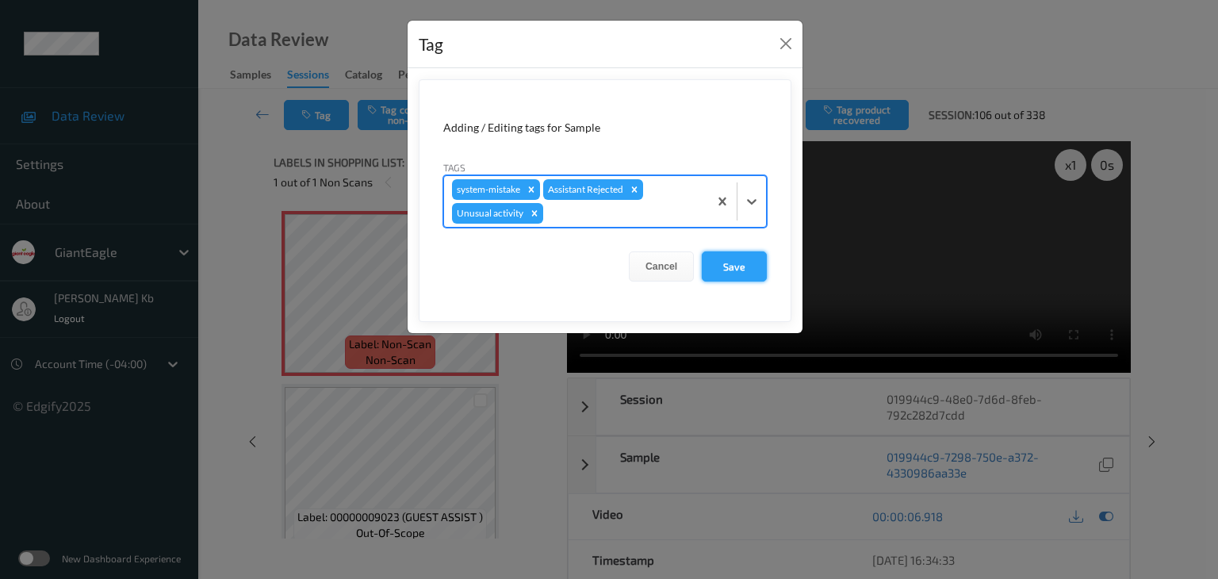
click at [738, 266] on button "Save" at bounding box center [734, 266] width 65 height 30
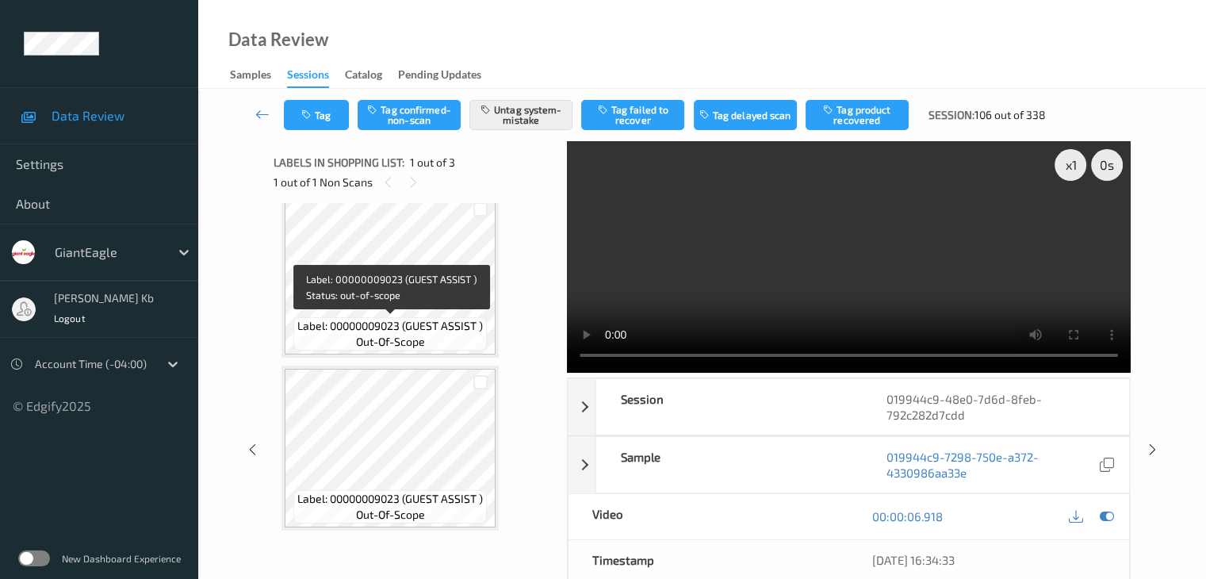
scroll to position [0, 0]
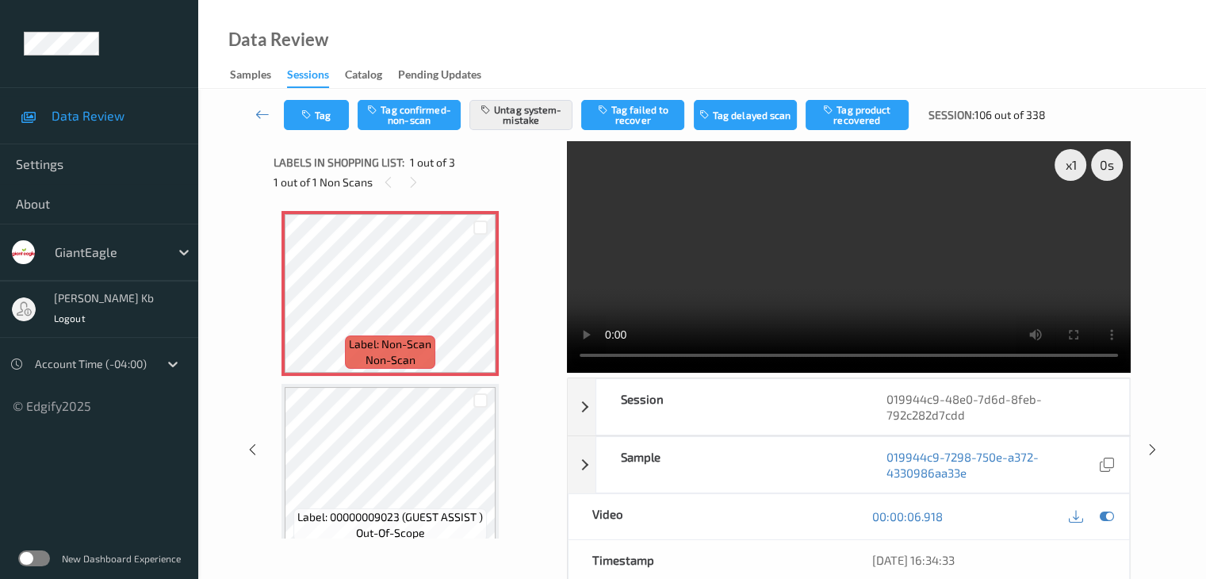
click at [265, 116] on icon at bounding box center [262, 114] width 14 height 16
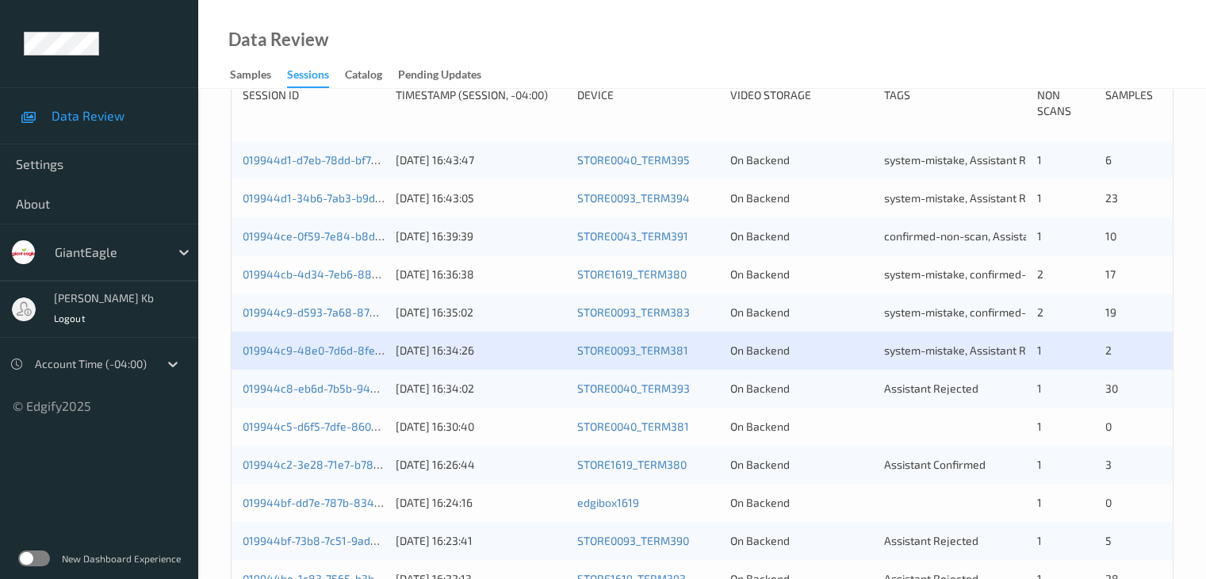
scroll to position [476, 0]
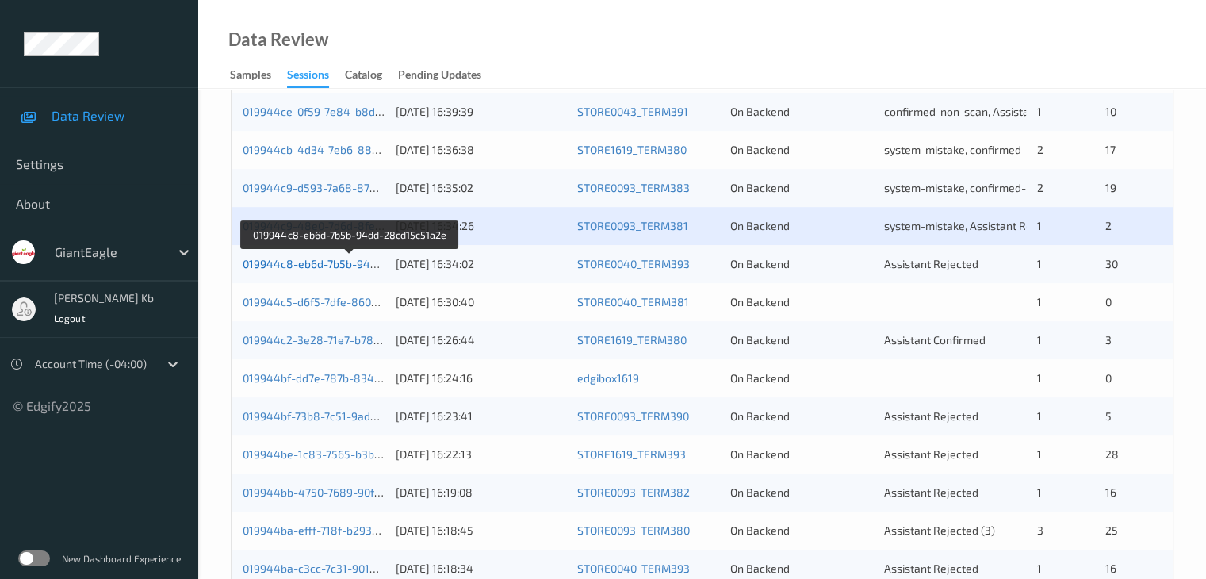
click at [339, 265] on link "019944c8-eb6d-7b5b-94dd-28cd15c51a2e" at bounding box center [351, 263] width 217 height 13
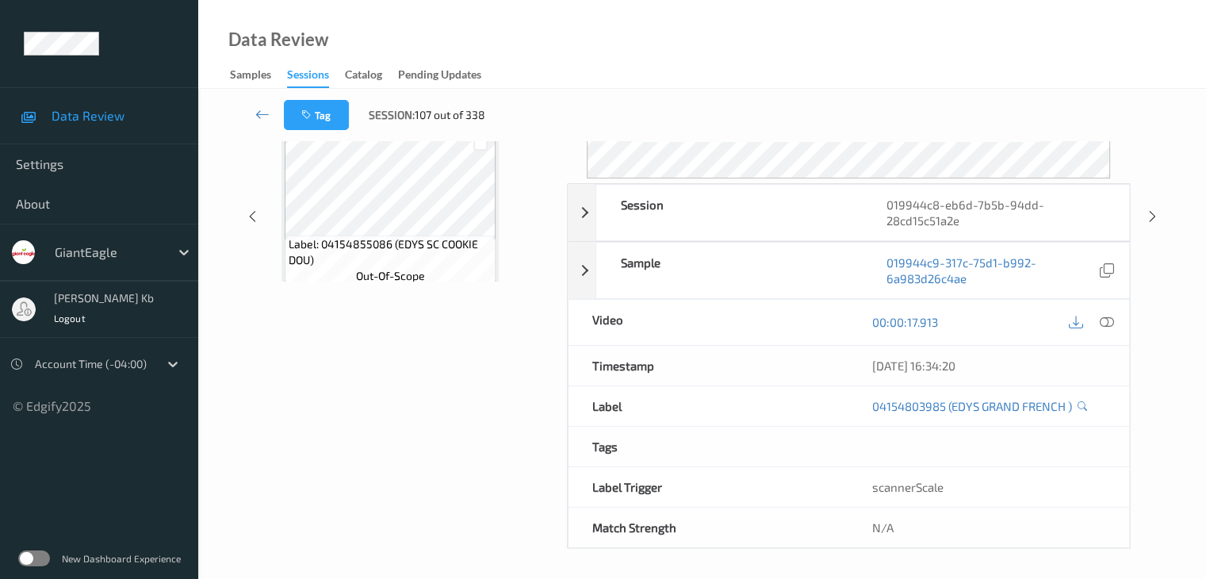
scroll to position [194, 0]
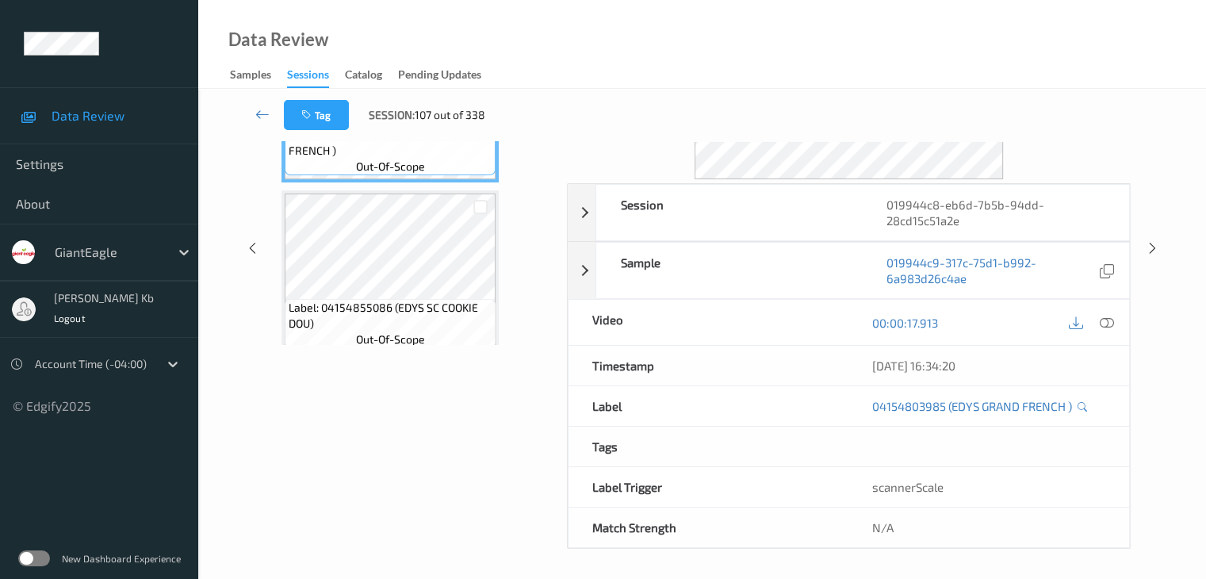
drag, startPoint x: 375, startPoint y: 0, endPoint x: 739, endPoint y: 46, distance: 367.0
click at [740, 46] on div "Data Review Samples Sessions Catalog Pending Updates" at bounding box center [702, 44] width 1008 height 89
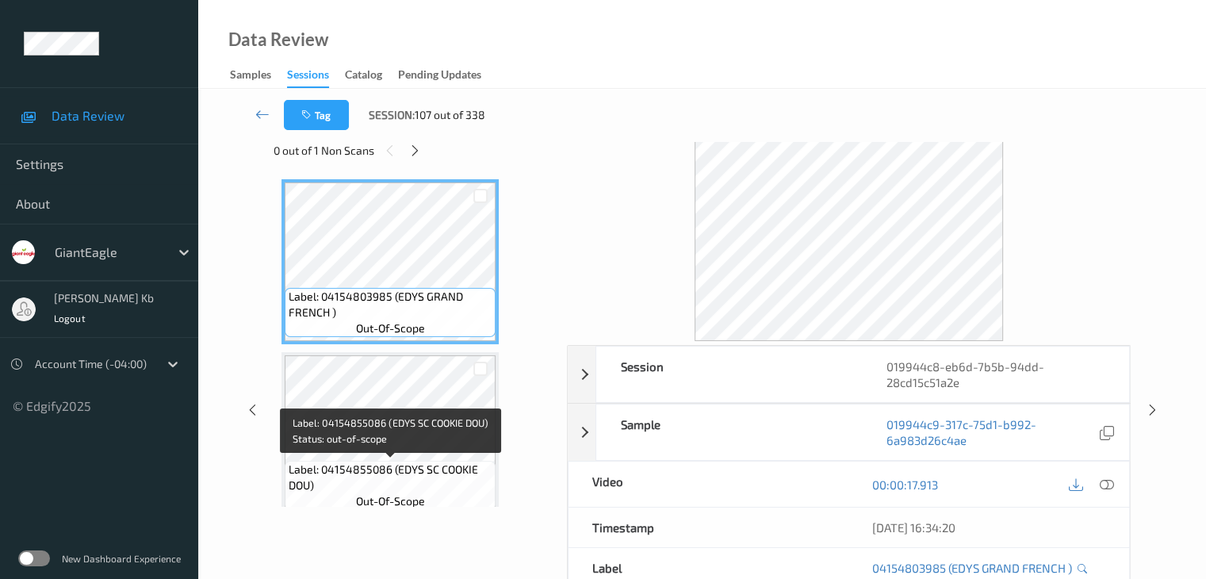
scroll to position [0, 0]
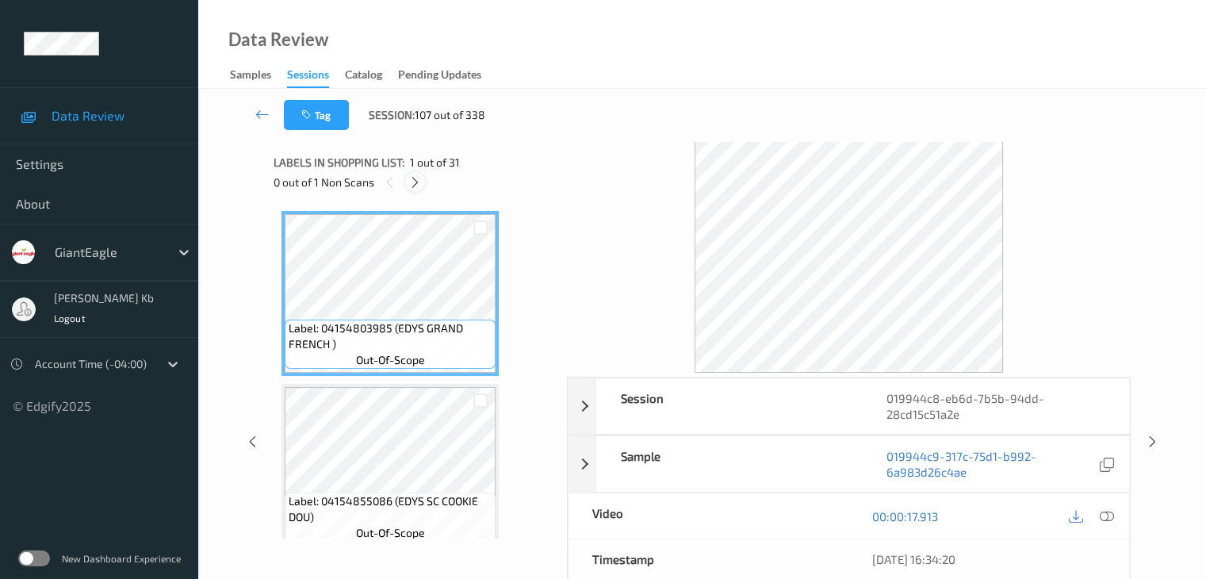
click at [419, 178] on icon at bounding box center [414, 182] width 13 height 14
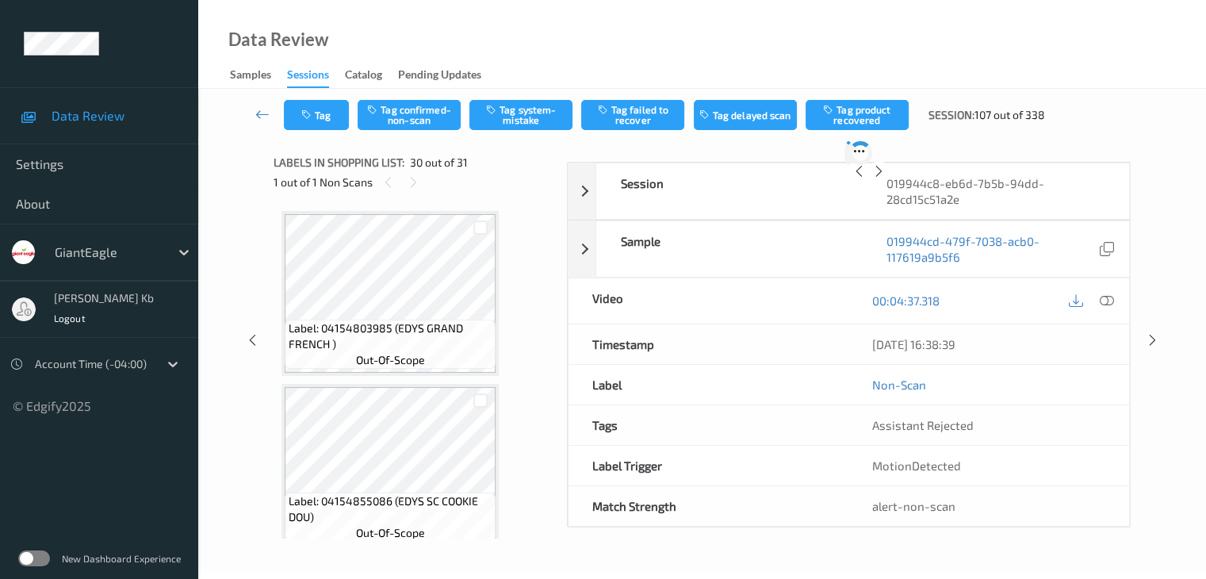
scroll to position [4849, 0]
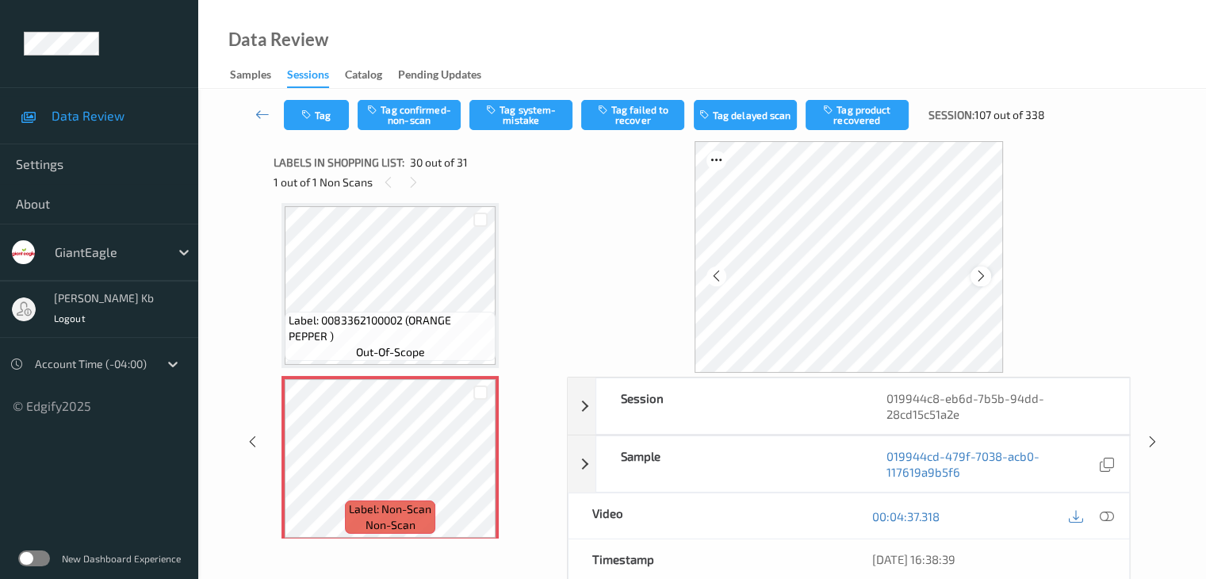
click at [980, 274] on icon at bounding box center [981, 276] width 13 height 14
click at [1110, 516] on icon at bounding box center [1106, 516] width 14 height 14
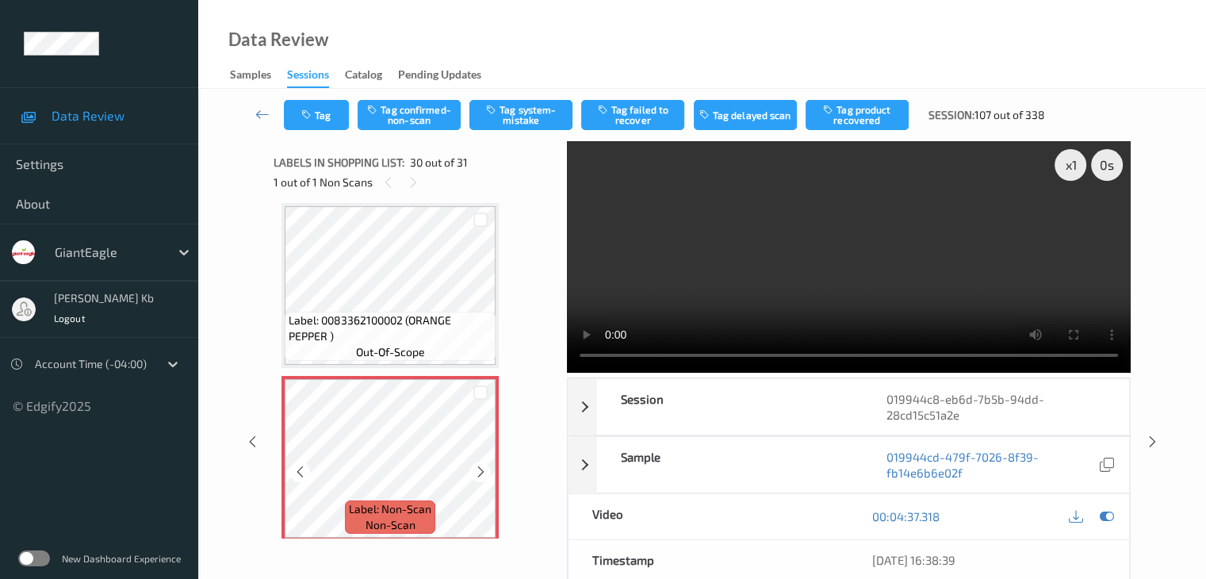
scroll to position [4929, 0]
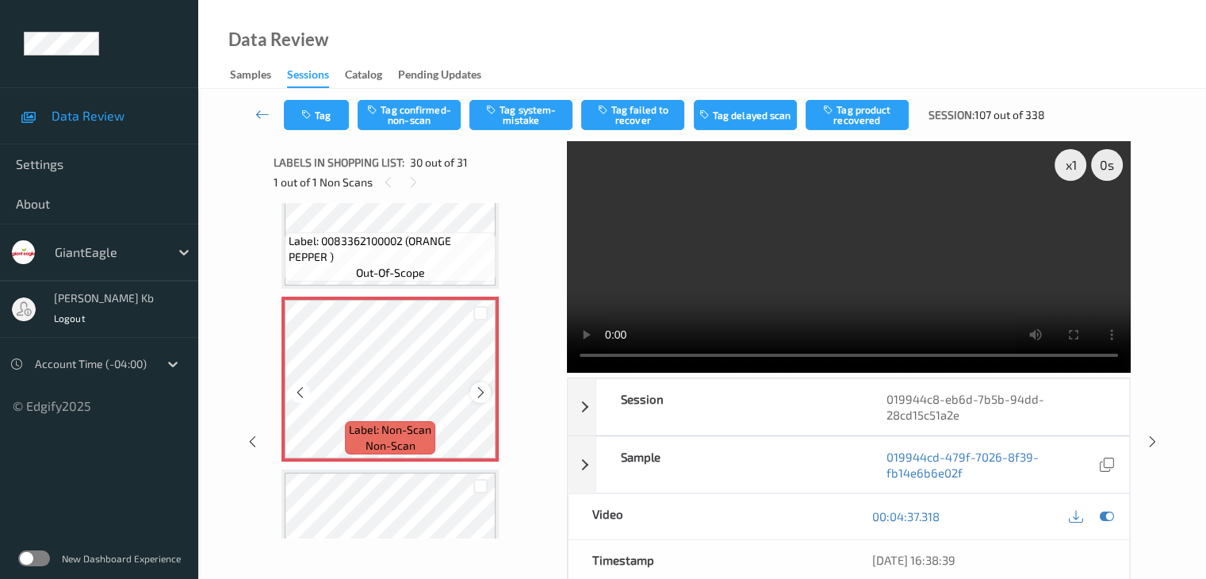
click at [486, 390] on icon at bounding box center [480, 392] width 13 height 14
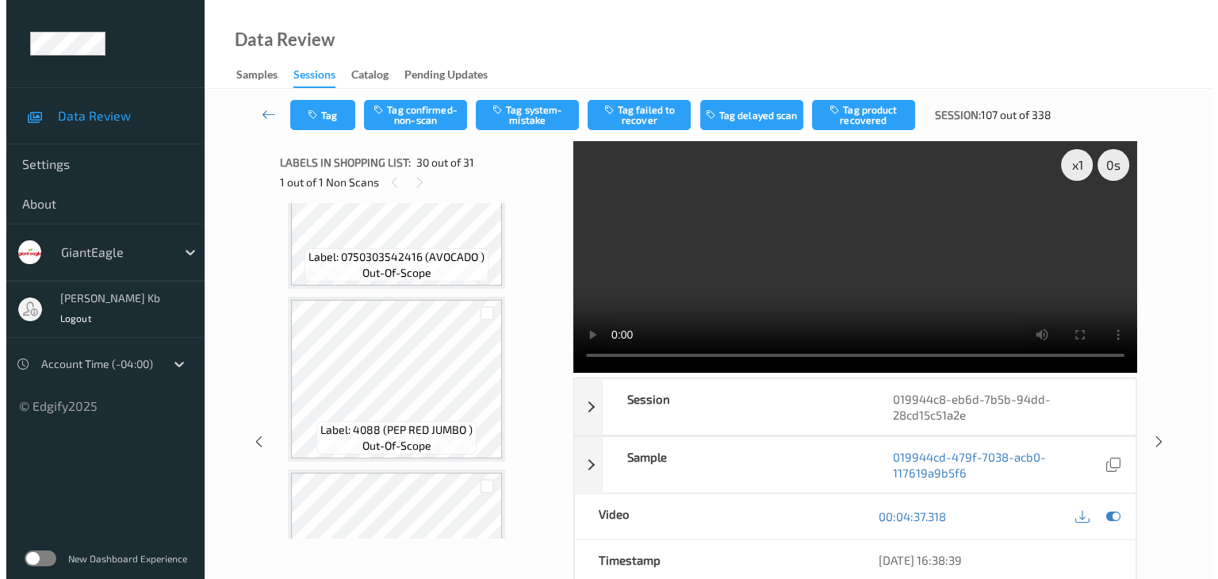
scroll to position [4557, 0]
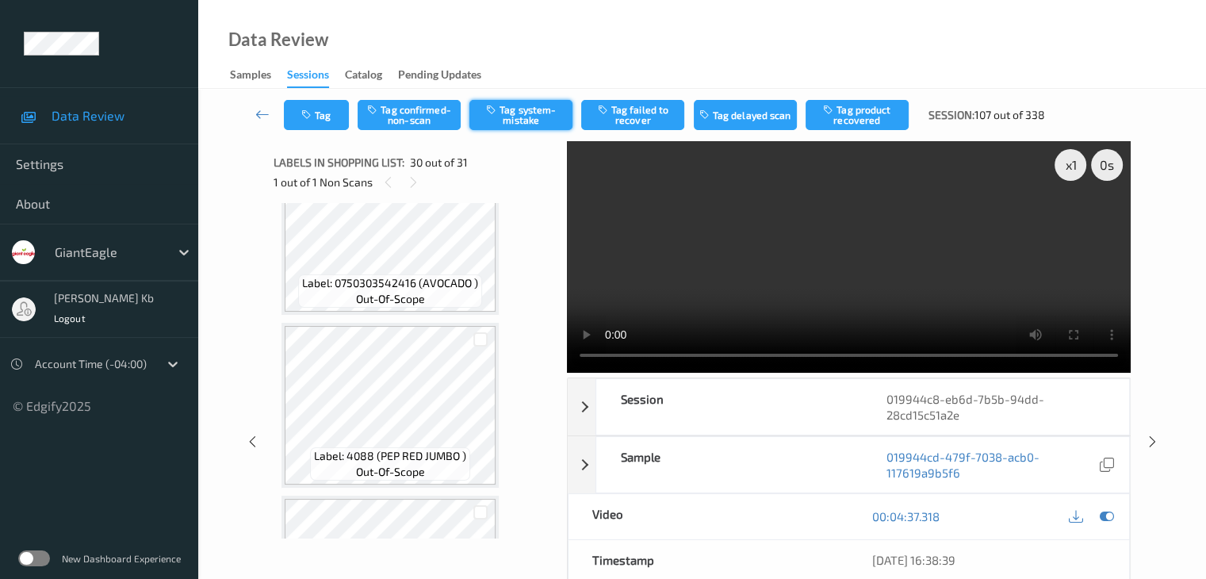
click at [520, 118] on button "Tag system-mistake" at bounding box center [521, 115] width 103 height 30
click at [322, 116] on button "Tag" at bounding box center [316, 115] width 65 height 30
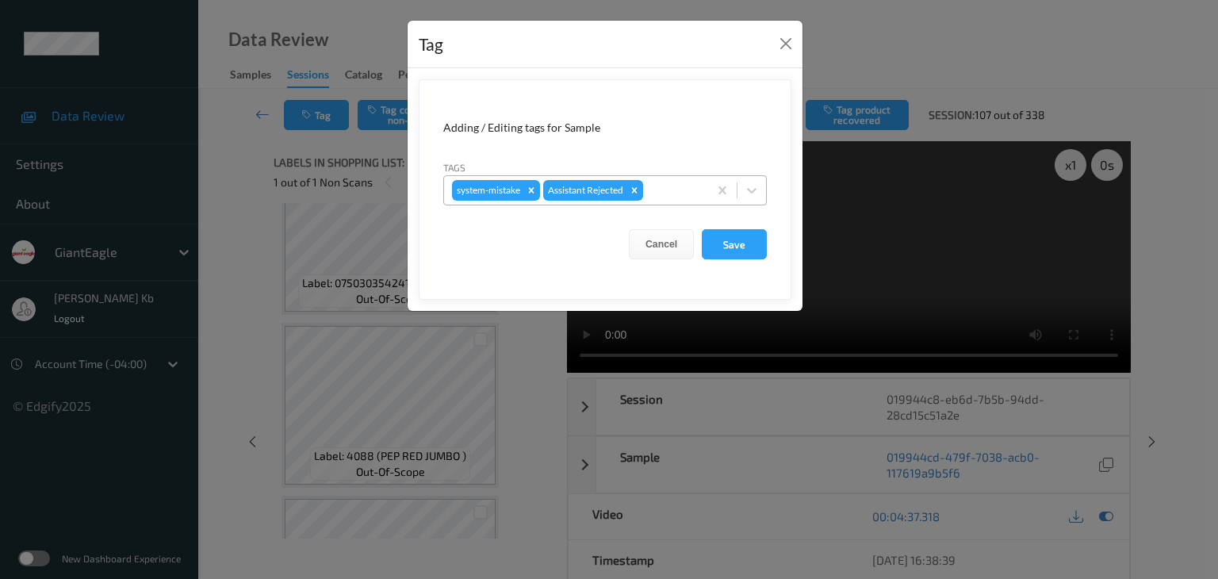
click at [678, 184] on div at bounding box center [673, 190] width 54 height 19
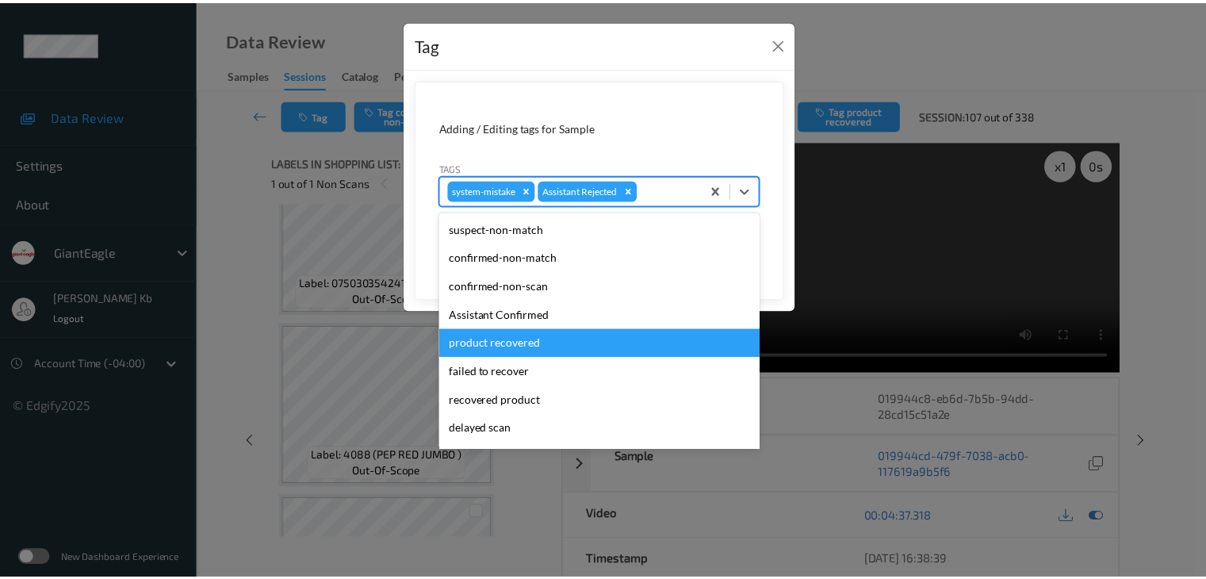
scroll to position [79, 0]
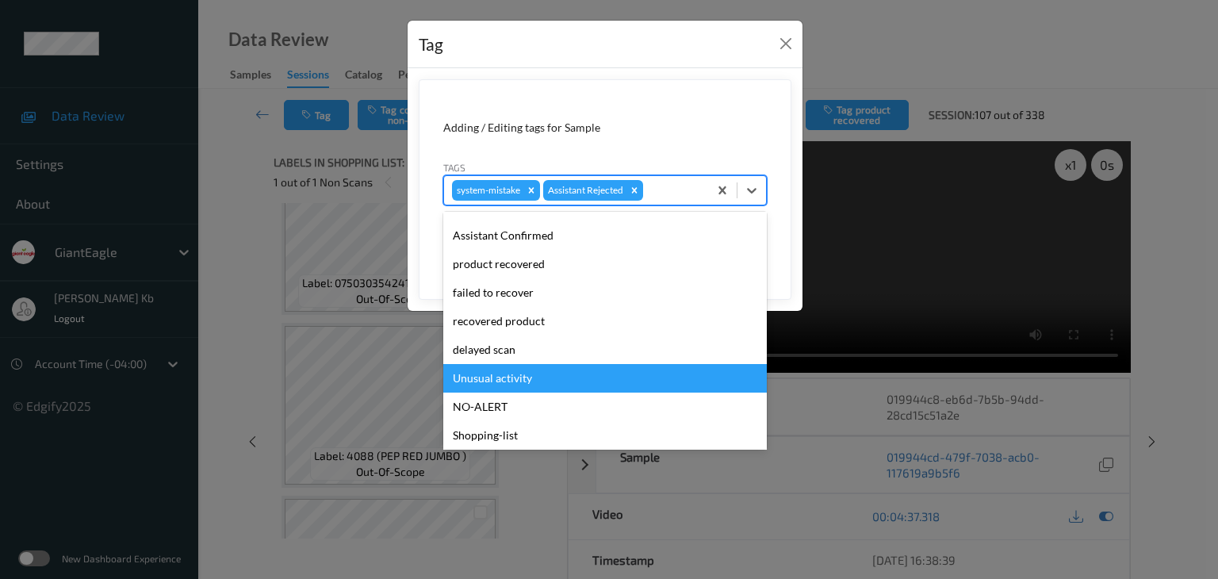
click at [514, 379] on div "Unusual activity" at bounding box center [605, 378] width 324 height 29
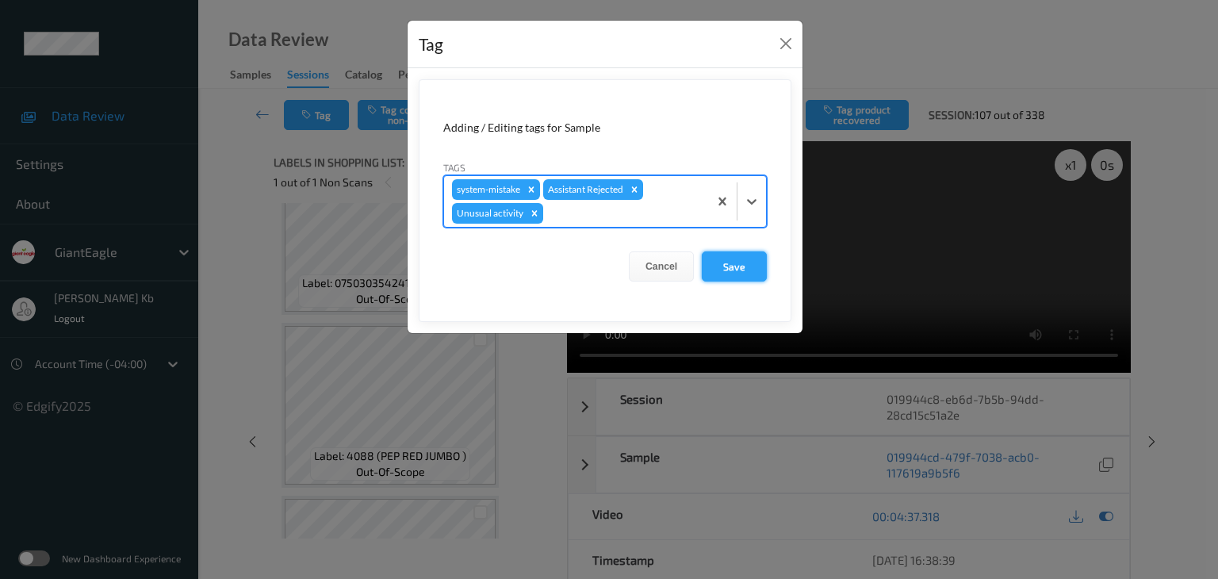
click at [734, 267] on button "Save" at bounding box center [734, 266] width 65 height 30
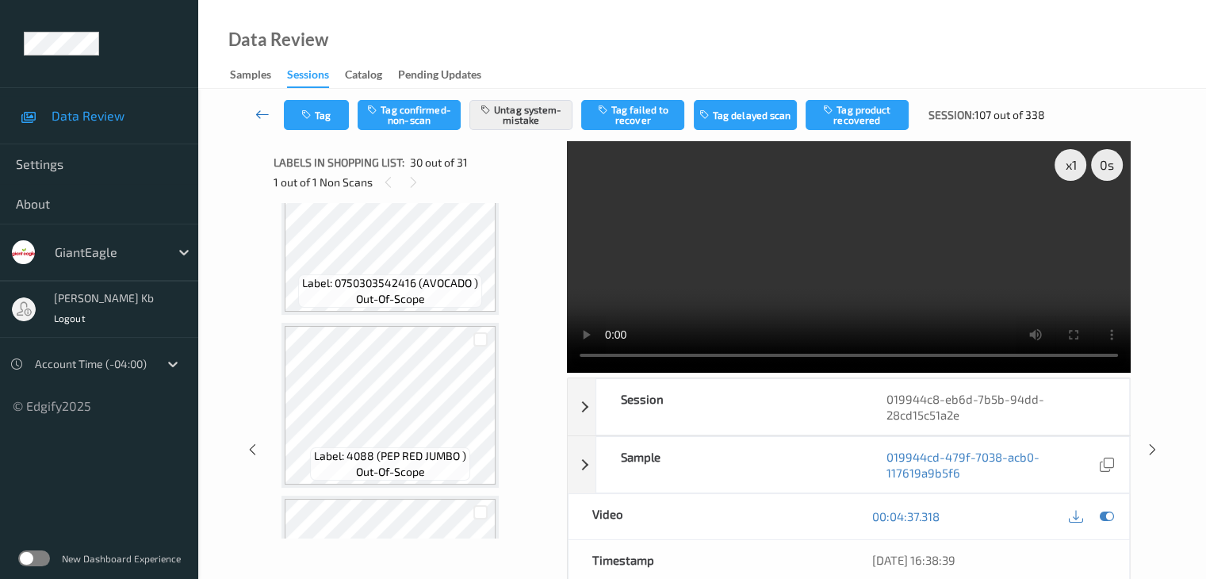
click at [260, 112] on icon at bounding box center [262, 114] width 14 height 16
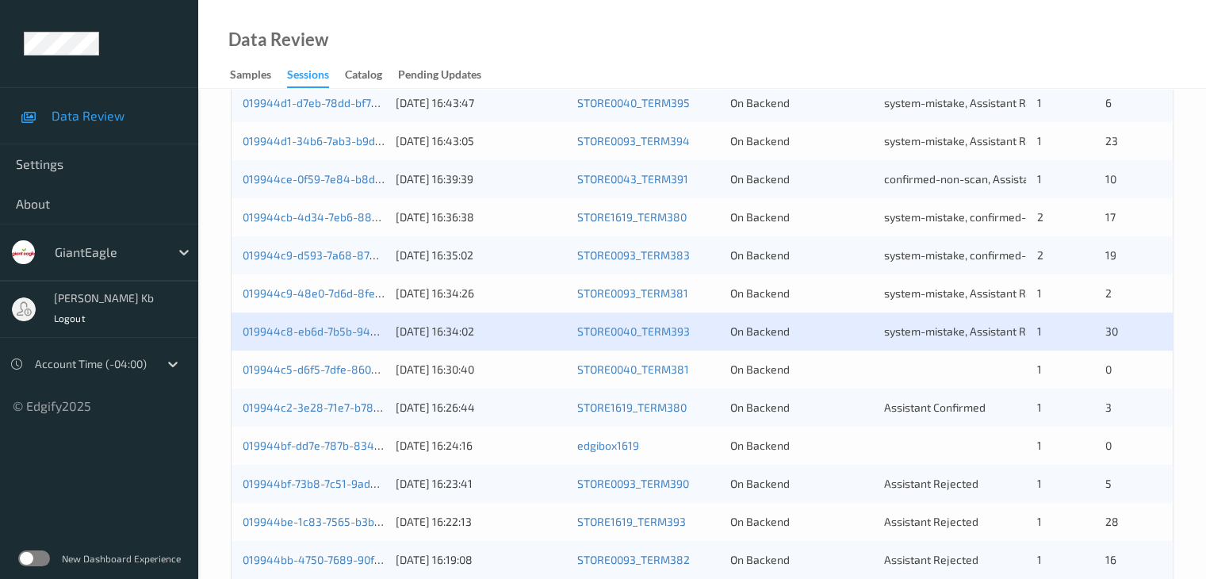
scroll to position [476, 0]
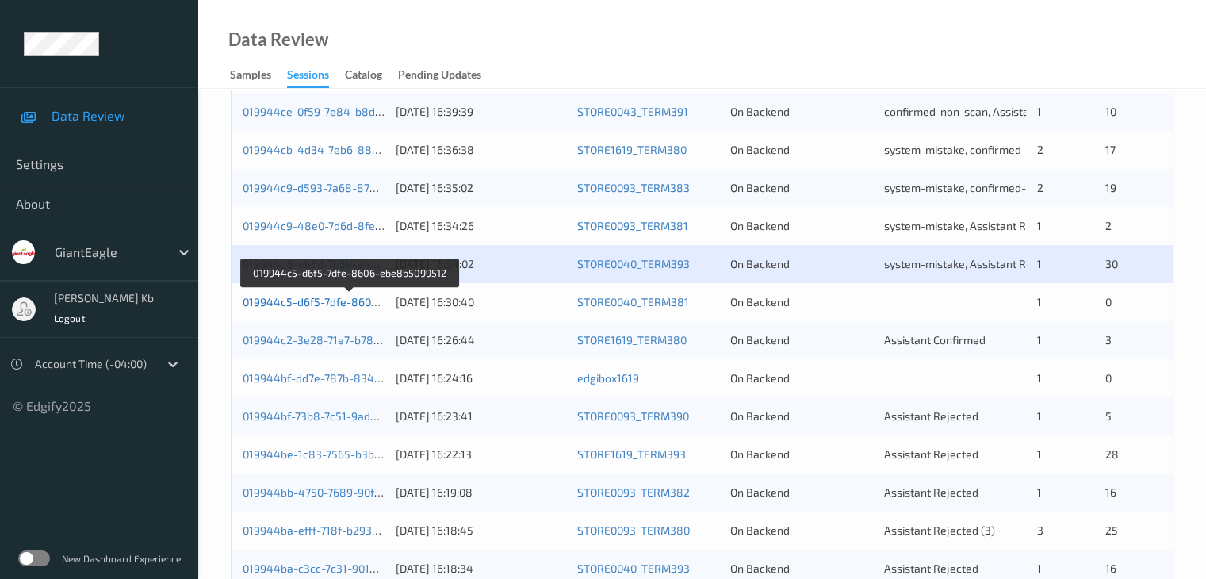
click at [305, 303] on link "019944c5-d6f5-7dfe-8606-ebe8b5099512" at bounding box center [350, 301] width 215 height 13
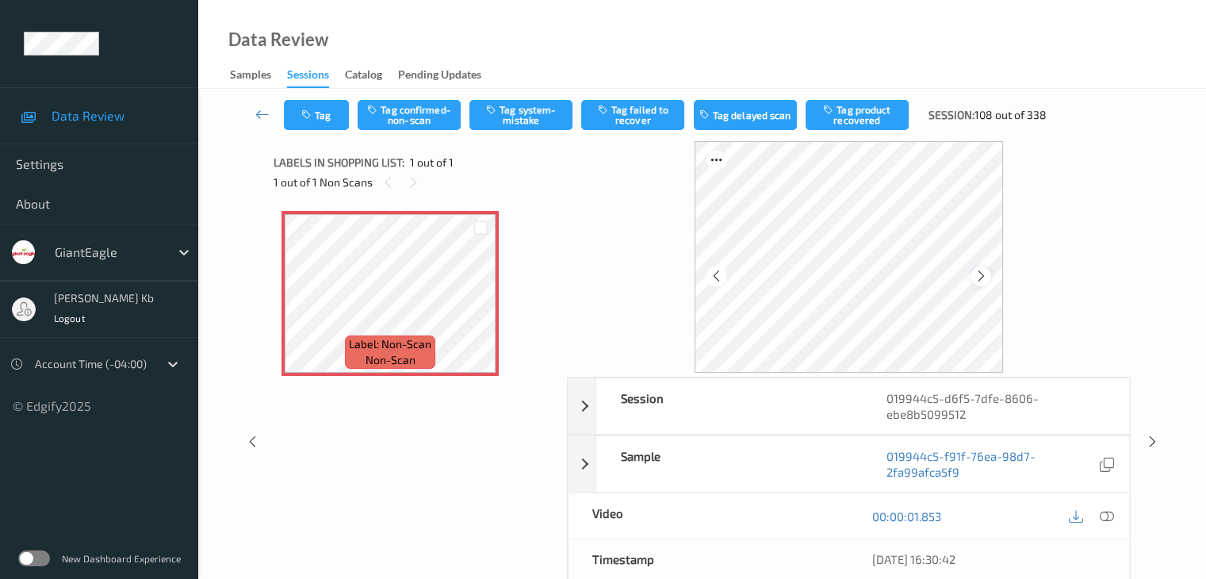
click at [979, 278] on icon at bounding box center [981, 276] width 13 height 14
click at [1106, 516] on icon at bounding box center [1106, 516] width 14 height 14
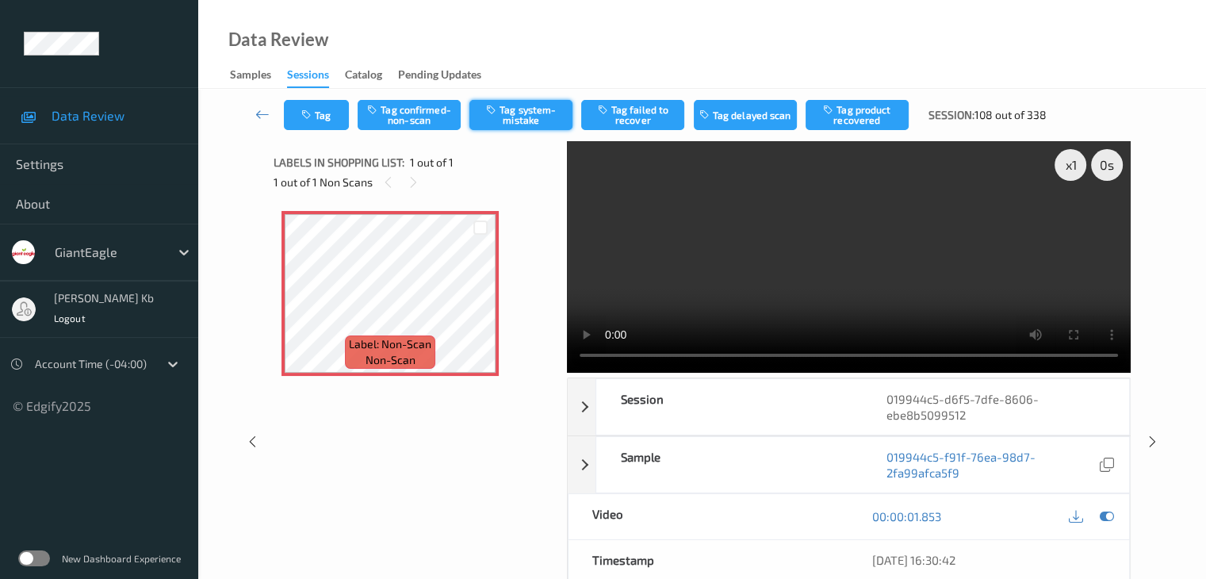
click at [523, 113] on button "Tag system-mistake" at bounding box center [521, 115] width 103 height 30
click at [324, 112] on button "Tag" at bounding box center [316, 115] width 65 height 30
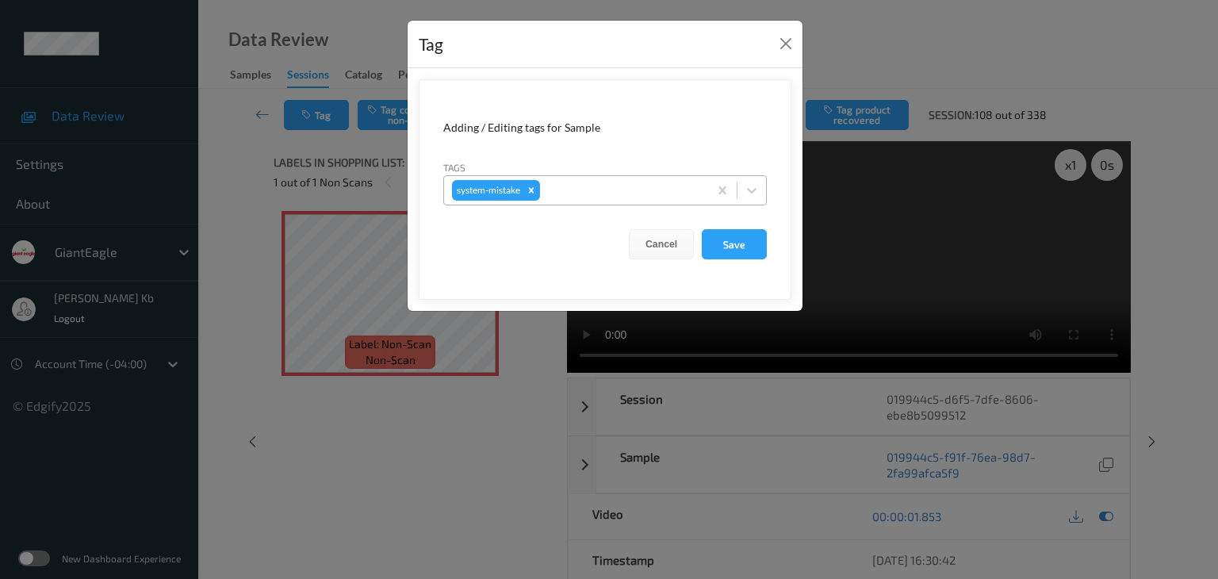
click at [573, 187] on div at bounding box center [621, 190] width 157 height 19
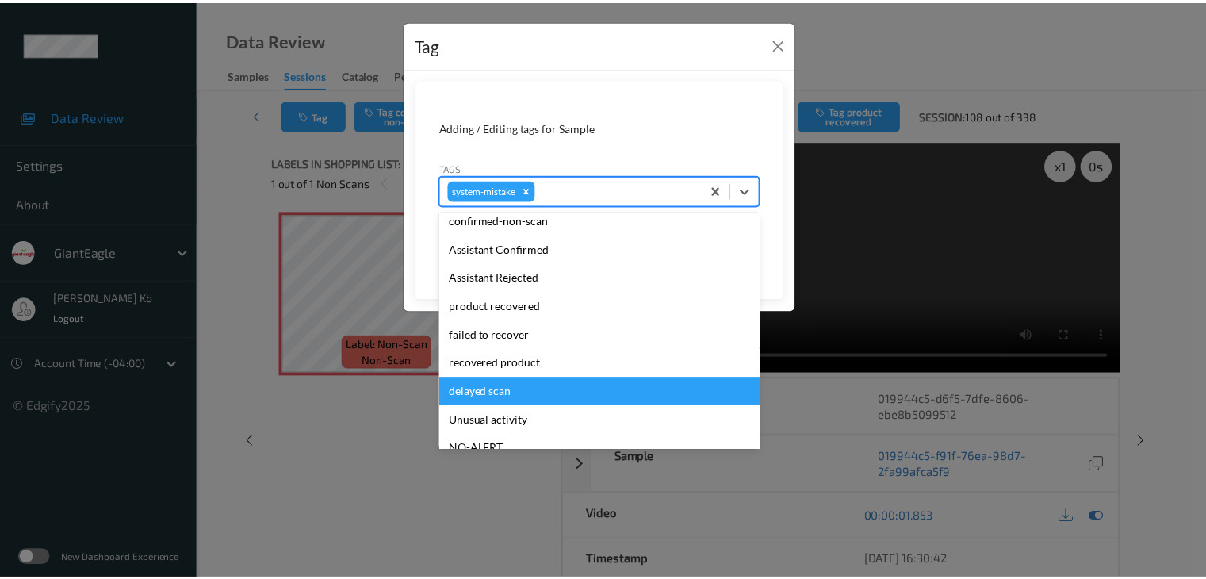
scroll to position [79, 0]
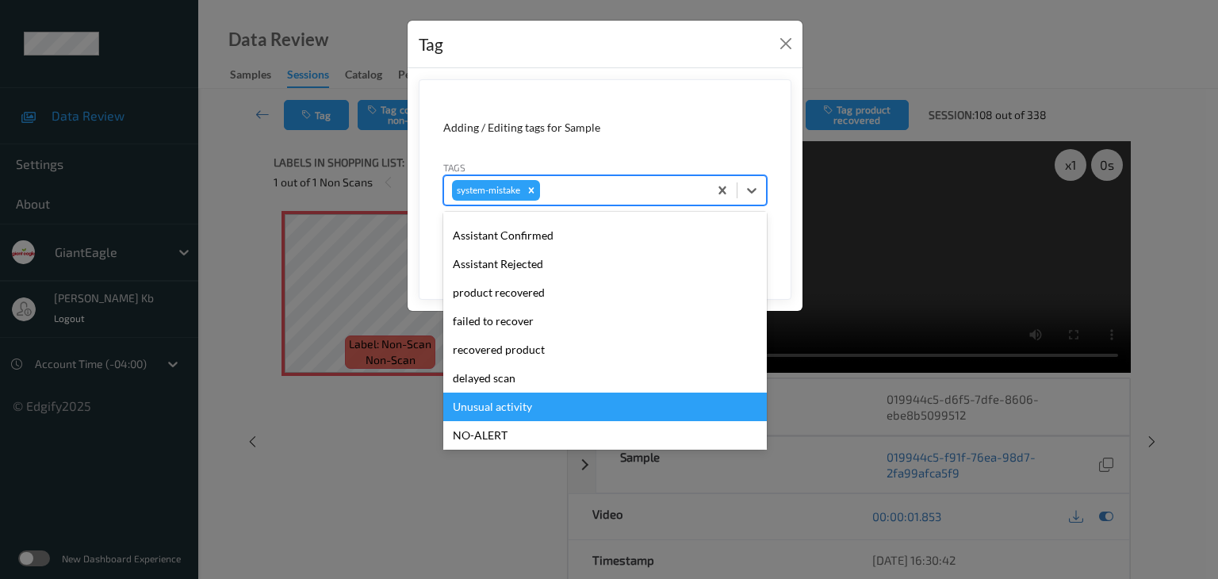
click at [508, 405] on div "Unusual activity" at bounding box center [605, 407] width 324 height 29
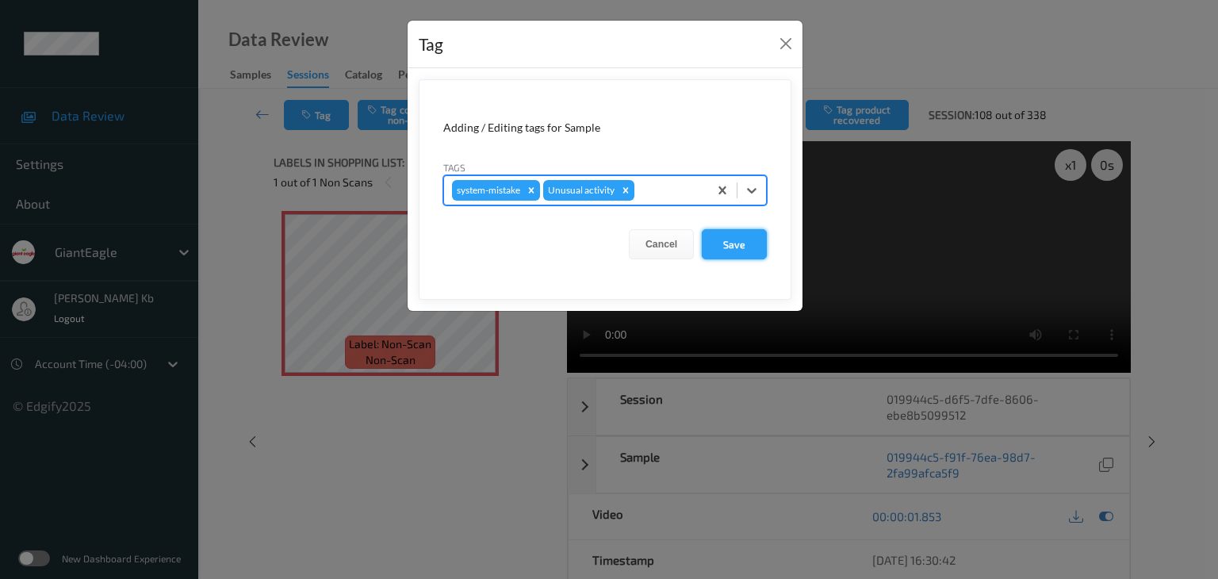
click at [742, 244] on button "Save" at bounding box center [734, 244] width 65 height 30
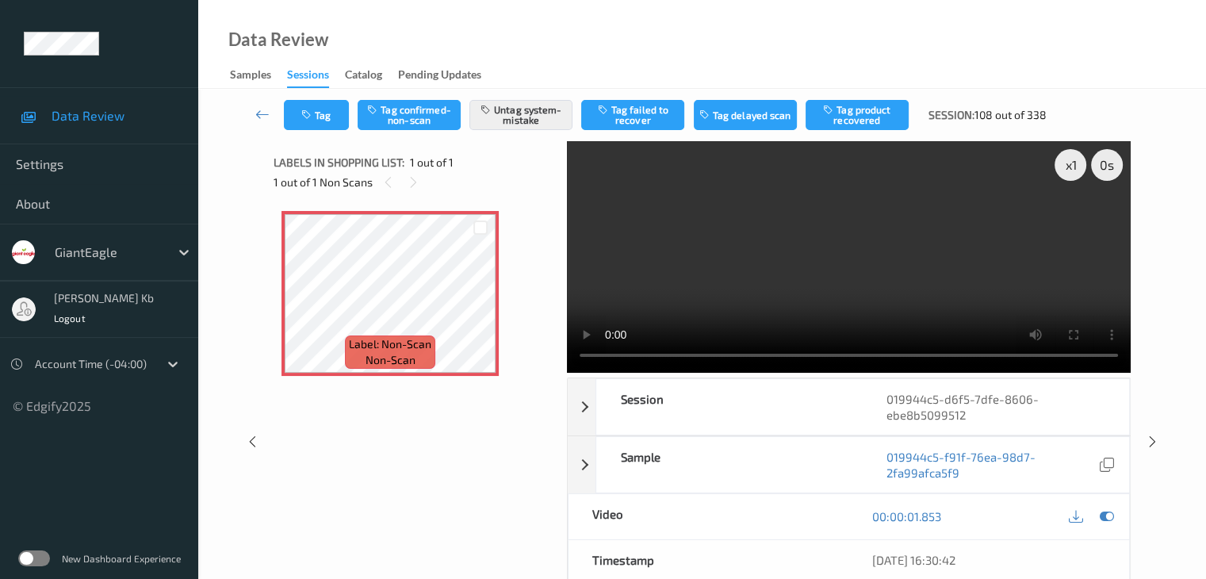
drag, startPoint x: 256, startPoint y: 114, endPoint x: 282, endPoint y: 44, distance: 74.5
click at [256, 114] on icon at bounding box center [262, 114] width 14 height 16
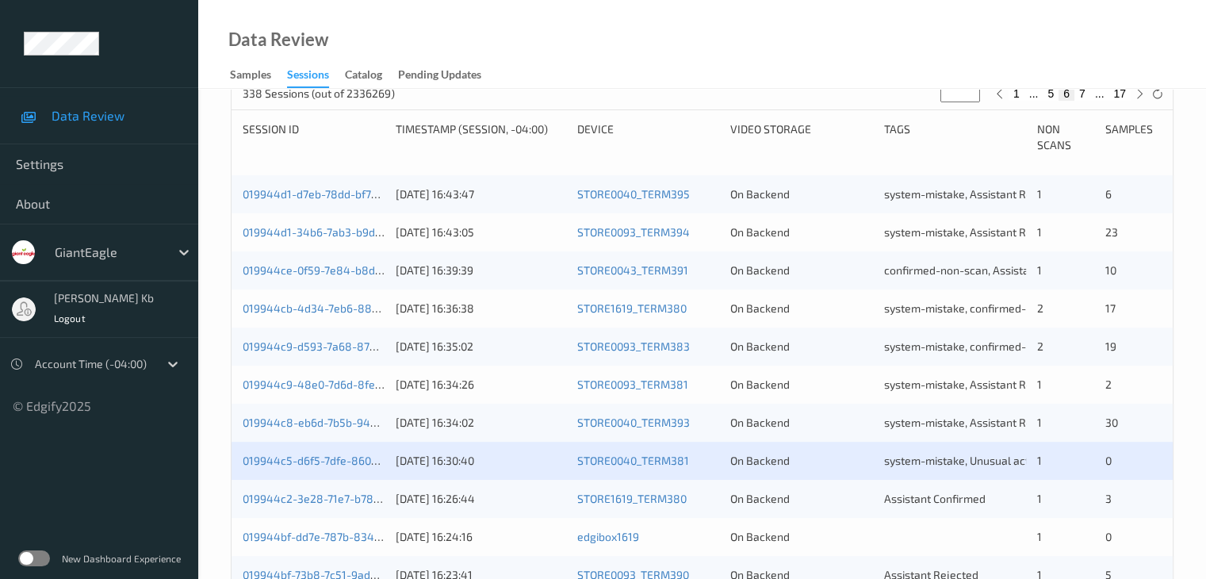
scroll to position [476, 0]
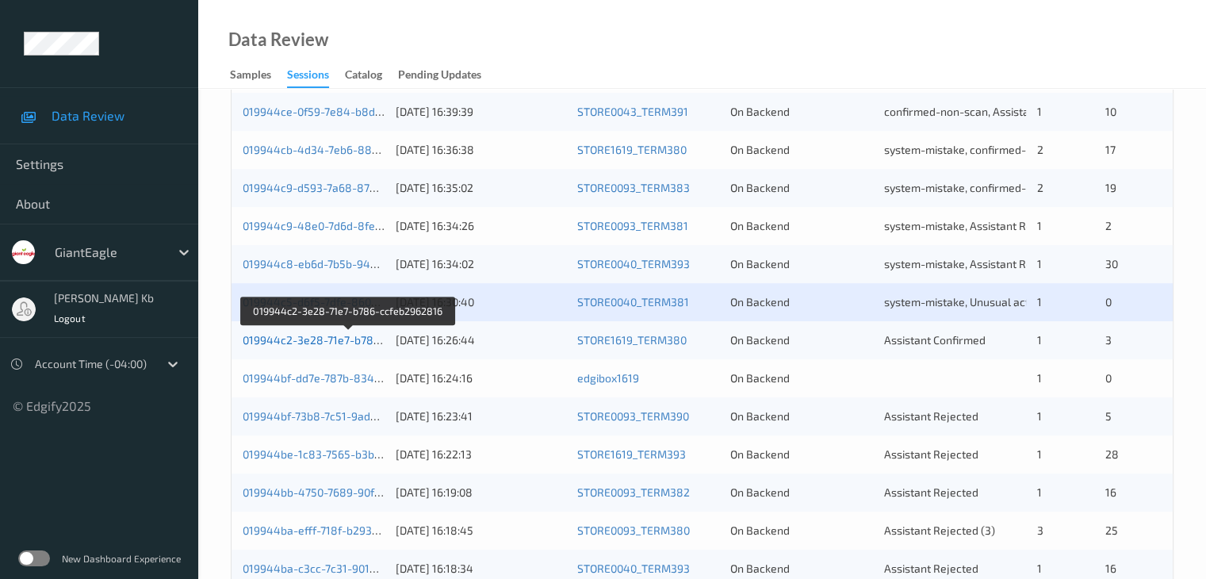
click at [325, 339] on link "019944c2-3e28-71e7-b786-ccfeb2962816" at bounding box center [349, 339] width 213 height 13
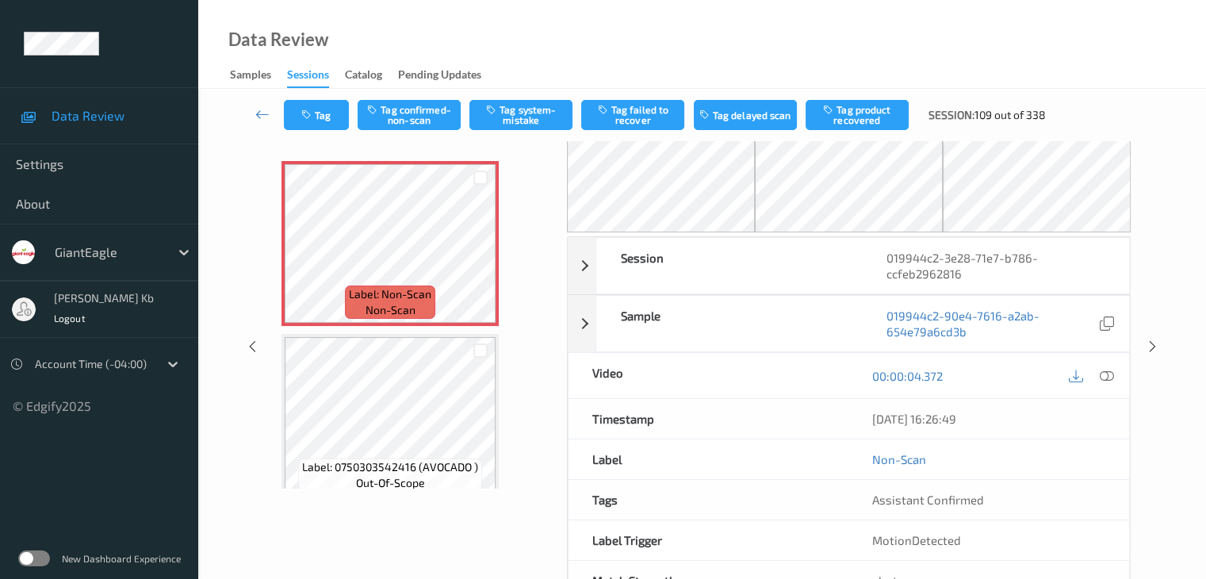
scroll to position [25, 0]
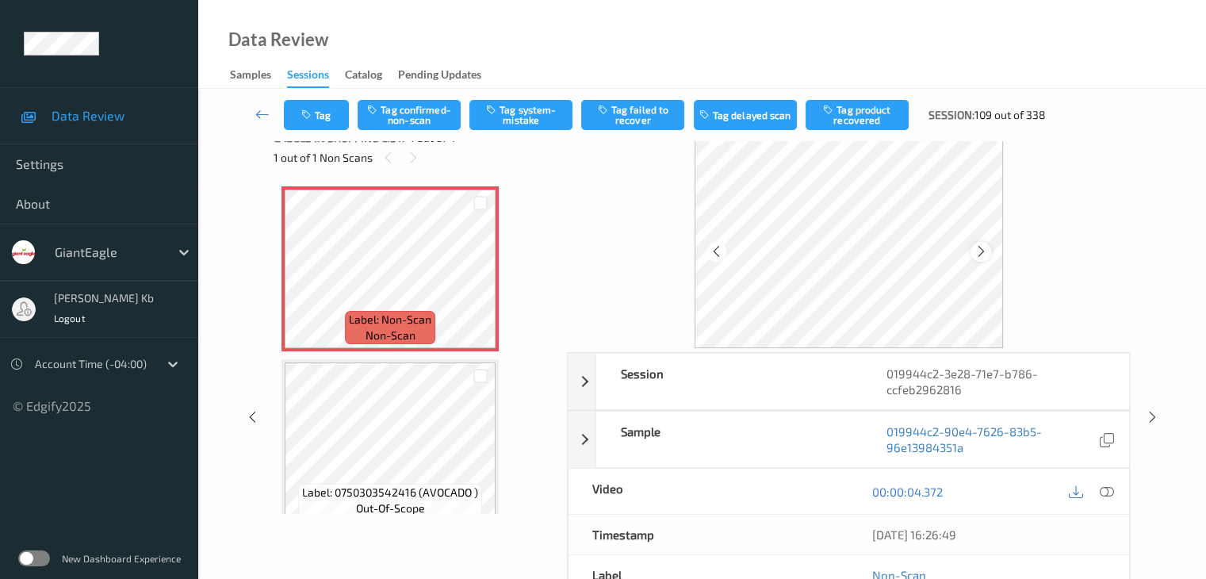
click at [984, 251] on icon at bounding box center [981, 251] width 13 height 14
click at [980, 253] on icon at bounding box center [981, 251] width 13 height 14
click at [1100, 487] on icon at bounding box center [1106, 492] width 14 height 14
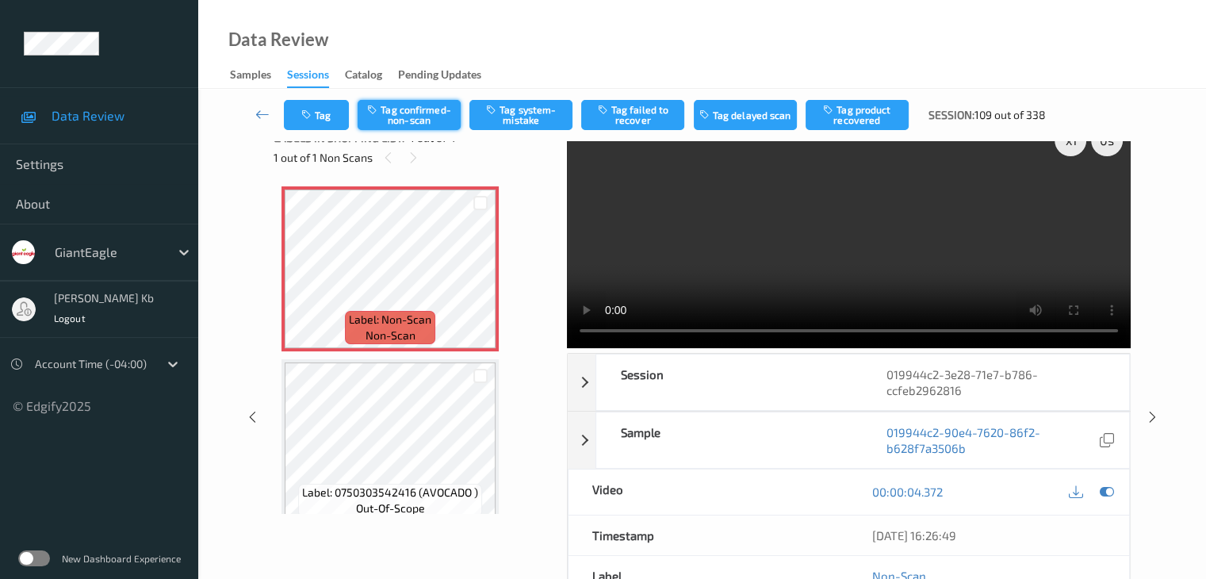
click at [428, 117] on button "Tag confirmed-non-scan" at bounding box center [409, 115] width 103 height 30
click at [853, 114] on button "Tag product recovered" at bounding box center [857, 115] width 103 height 30
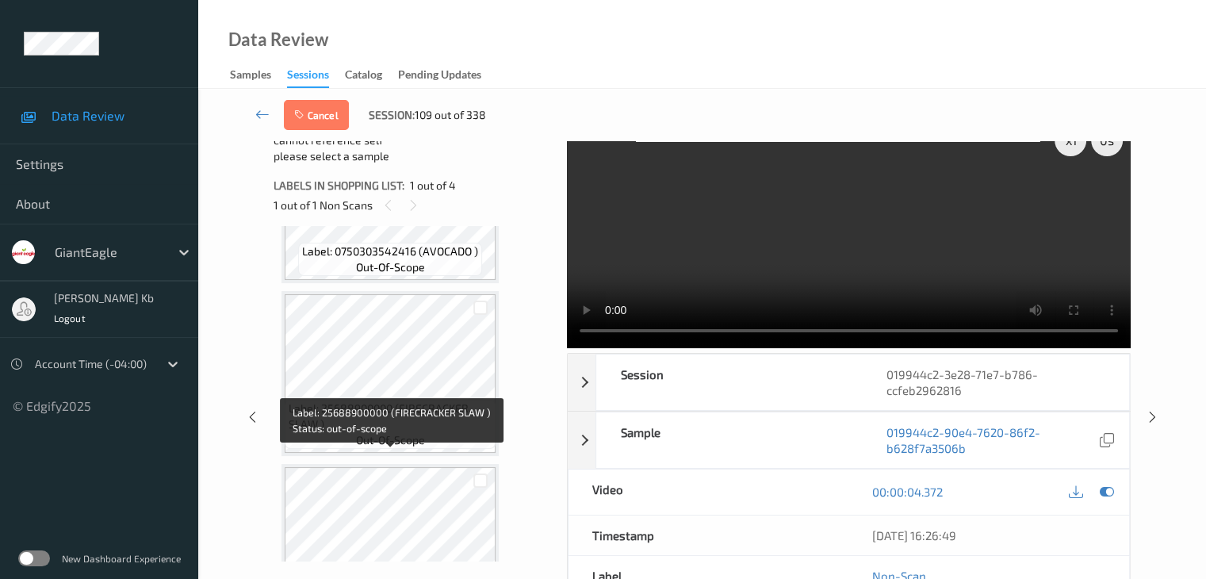
scroll to position [317, 0]
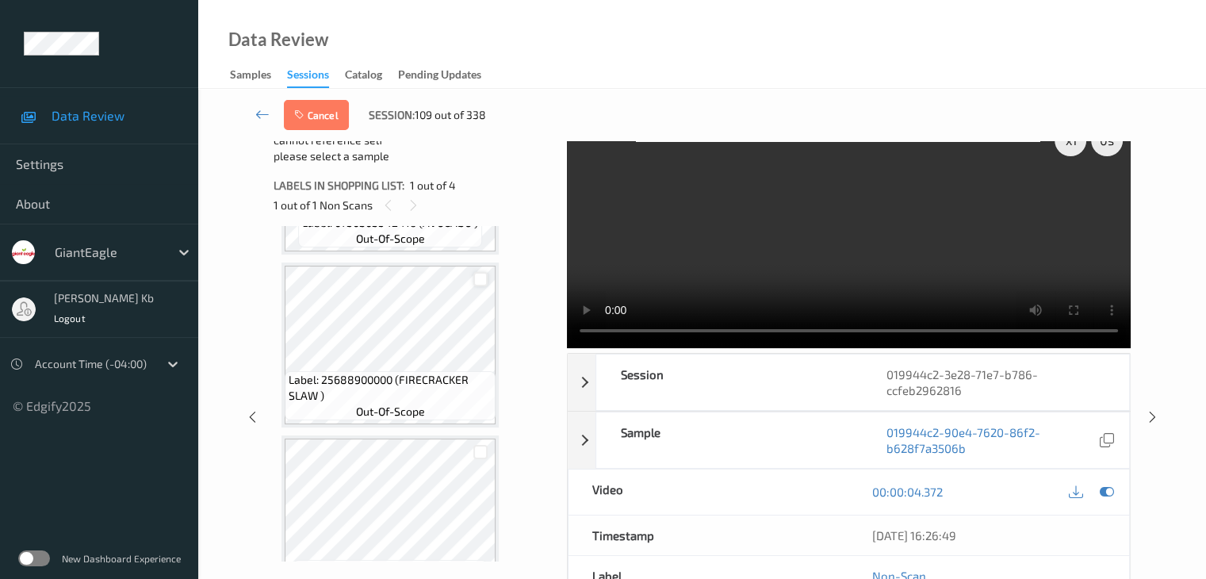
click at [477, 275] on div at bounding box center [481, 279] width 15 height 15
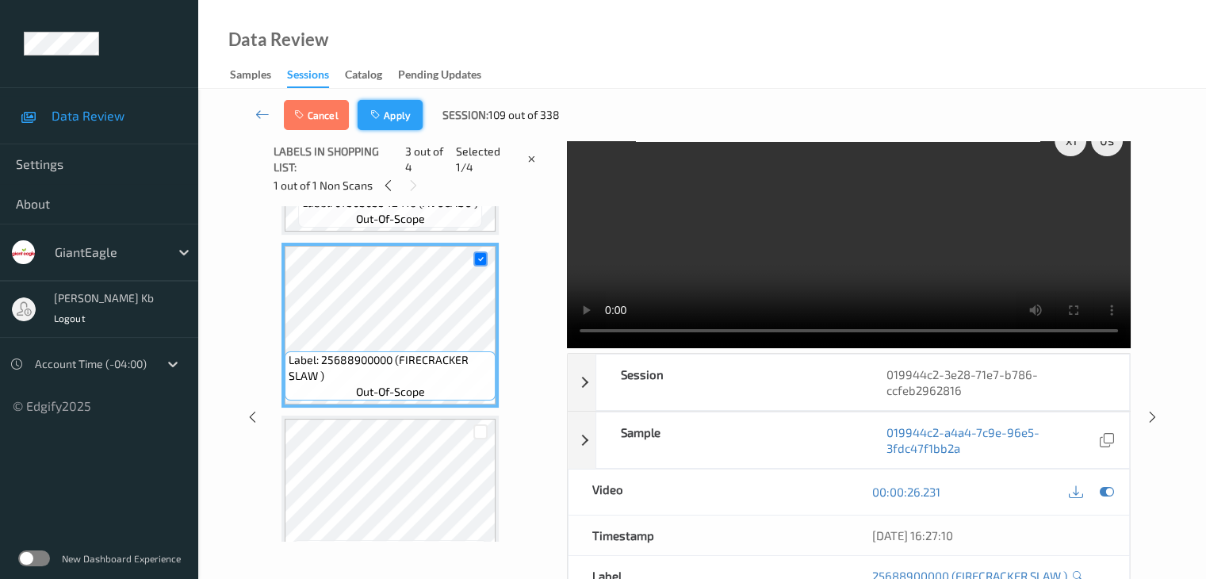
click at [402, 112] on button "Apply" at bounding box center [390, 115] width 65 height 30
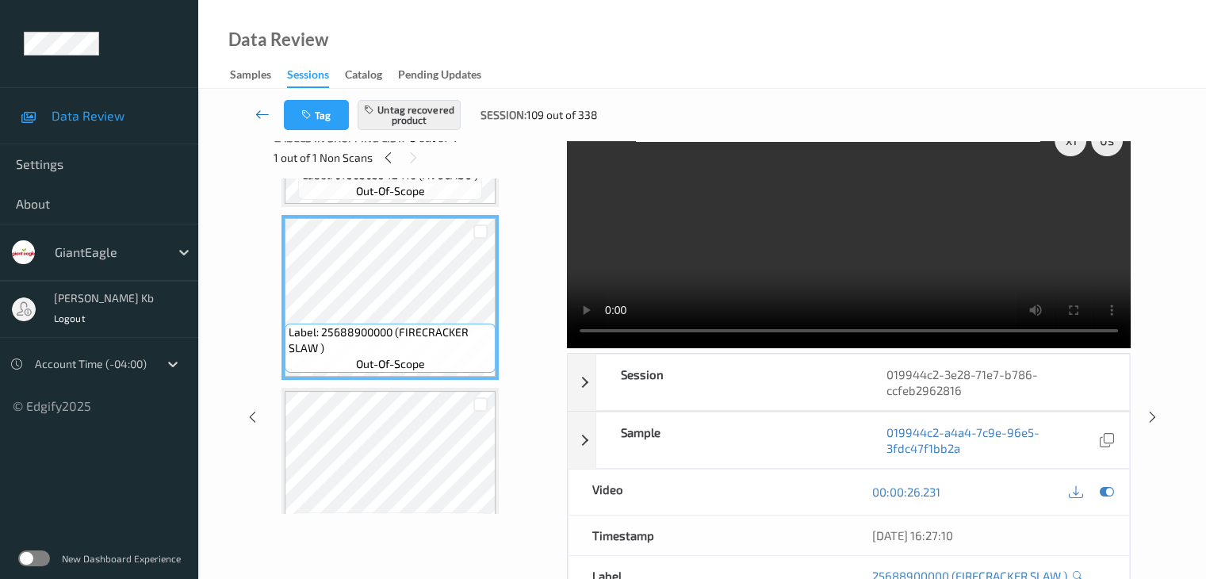
click at [257, 113] on icon at bounding box center [262, 114] width 14 height 16
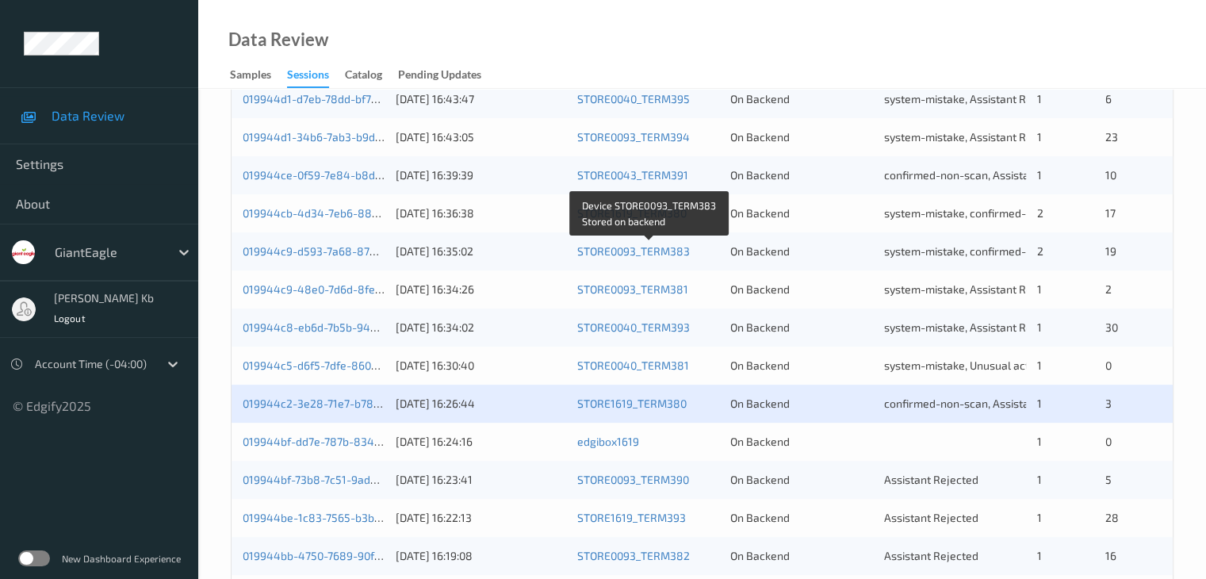
scroll to position [476, 0]
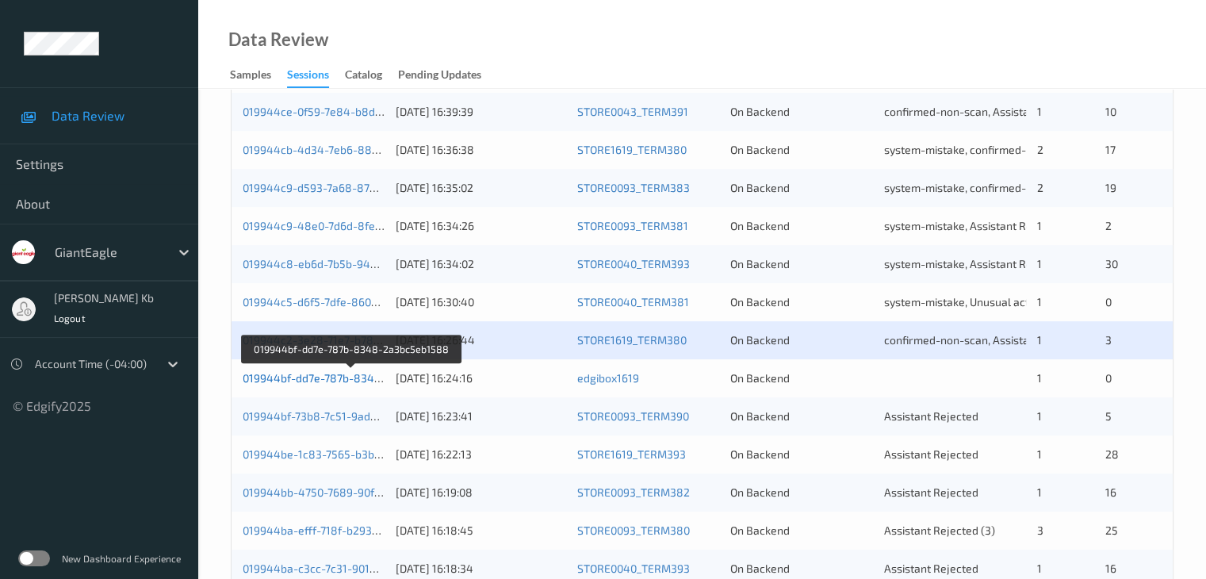
click at [323, 378] on link "019944bf-dd7e-787b-8348-2a3bc5eb1588" at bounding box center [352, 377] width 219 height 13
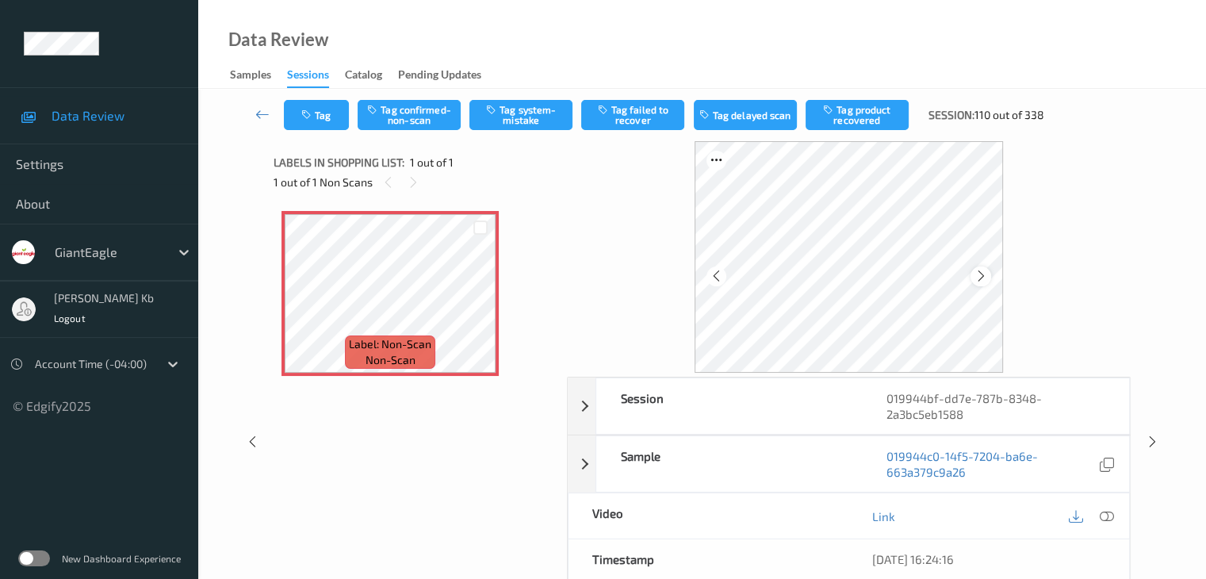
click at [980, 275] on icon at bounding box center [981, 276] width 13 height 14
click at [1111, 515] on icon at bounding box center [1106, 516] width 14 height 14
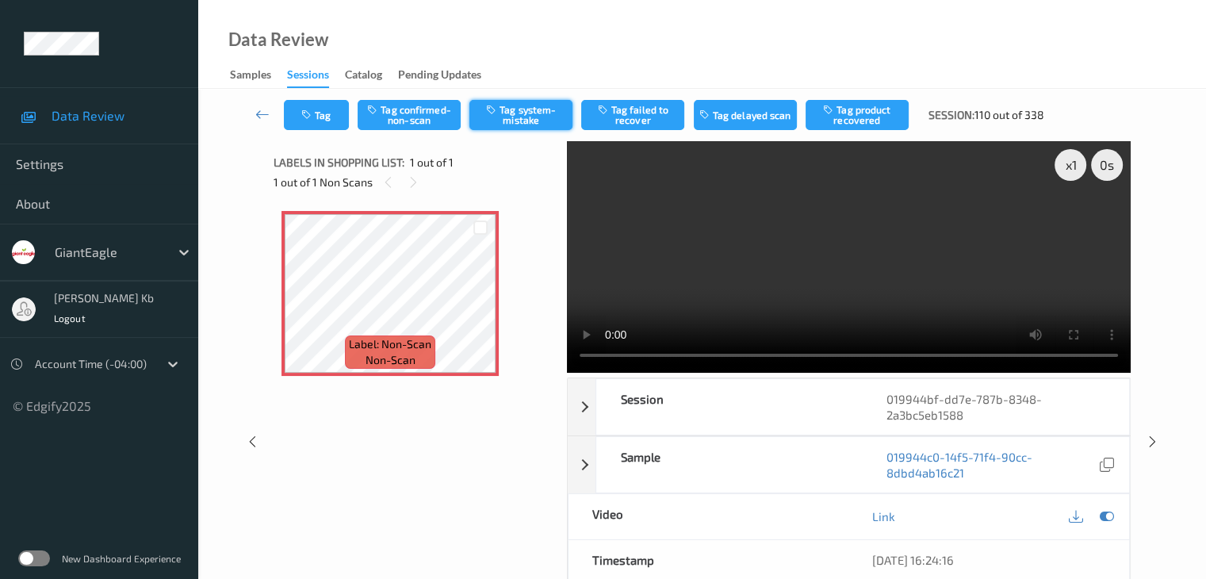
click at [546, 113] on button "Tag system-mistake" at bounding box center [521, 115] width 103 height 30
click at [263, 109] on icon at bounding box center [262, 114] width 14 height 16
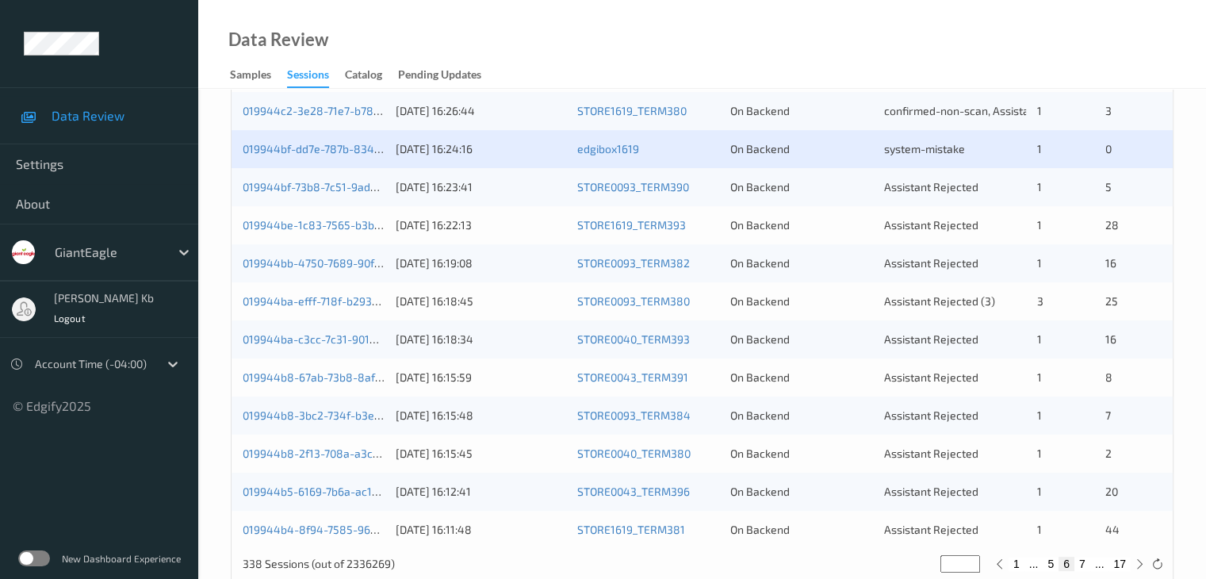
scroll to position [714, 0]
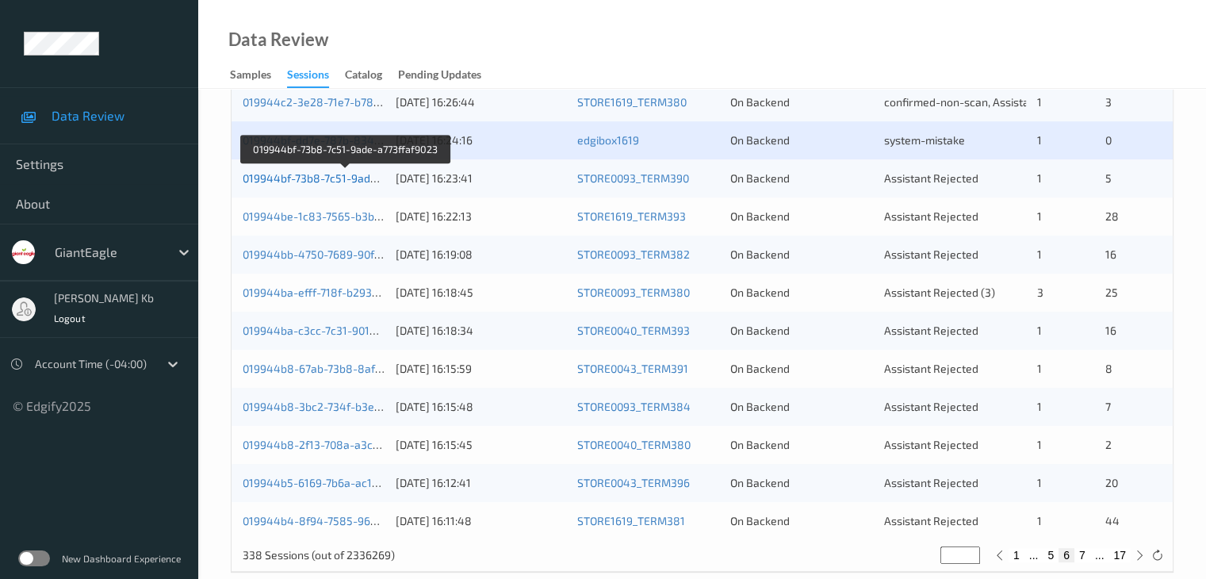
click at [343, 175] on link "019944bf-73b8-7c51-9ade-a773ffaf9023" at bounding box center [346, 177] width 206 height 13
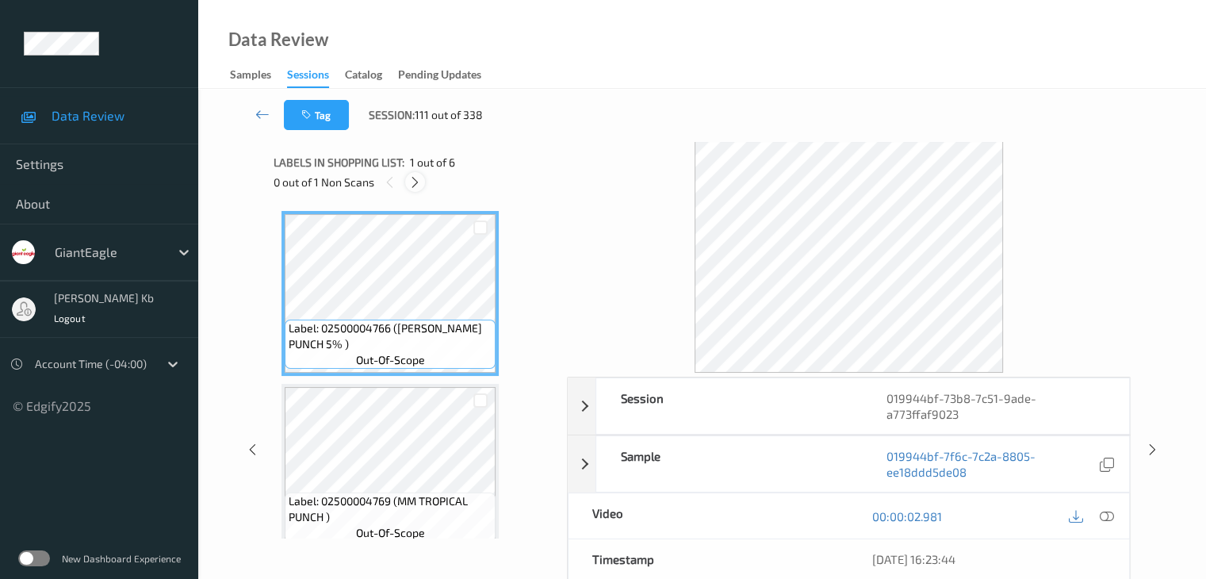
click at [419, 182] on icon at bounding box center [414, 182] width 13 height 14
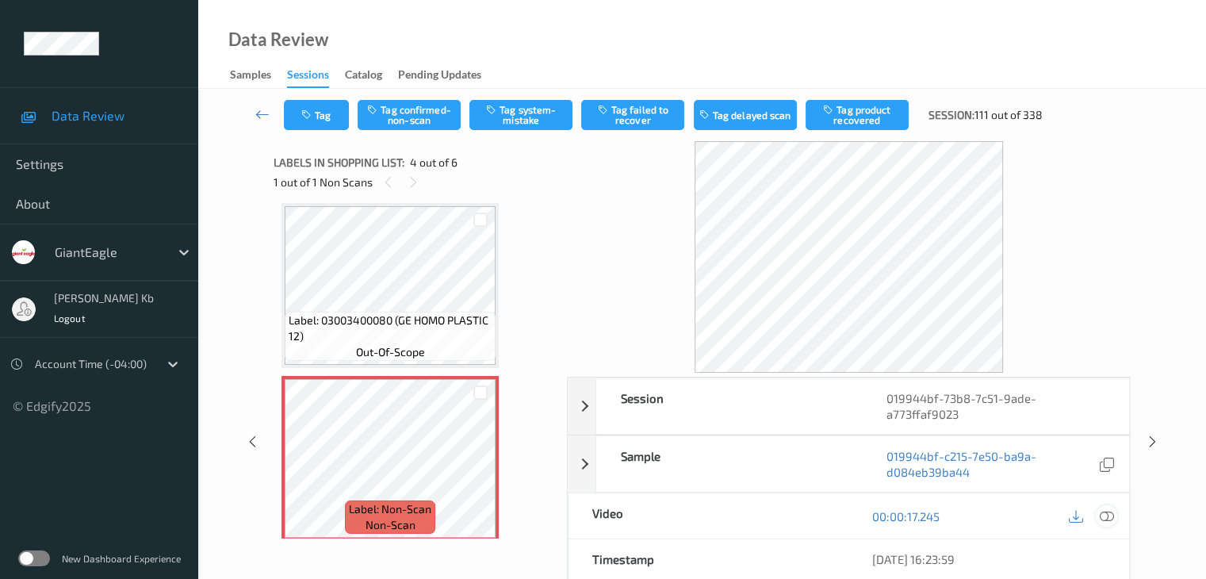
click at [1106, 518] on icon at bounding box center [1106, 516] width 14 height 14
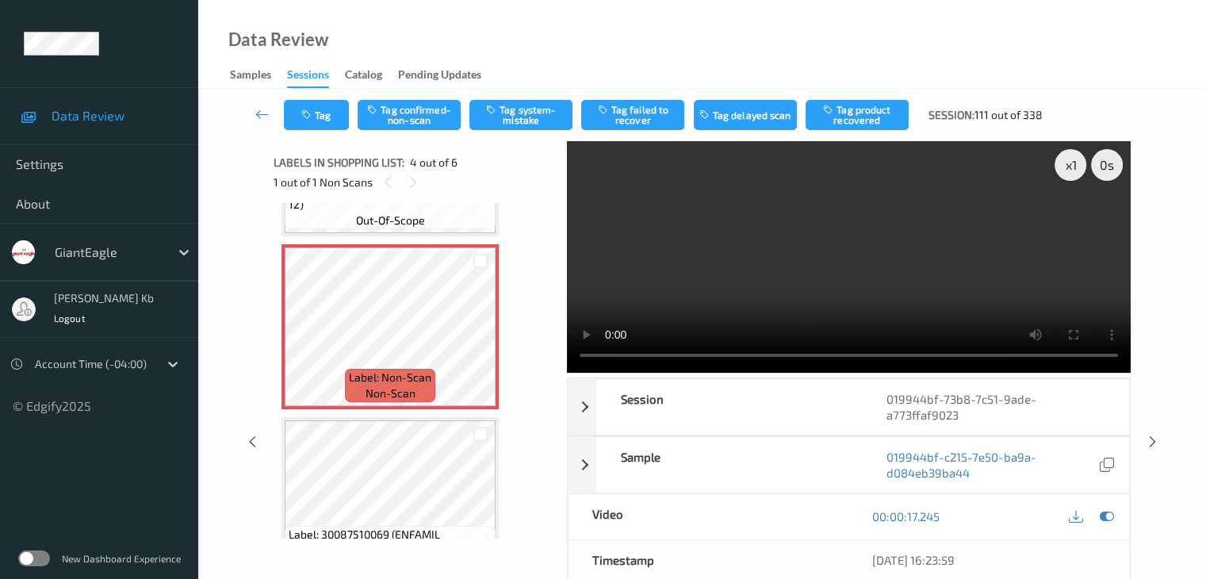
scroll to position [512, 0]
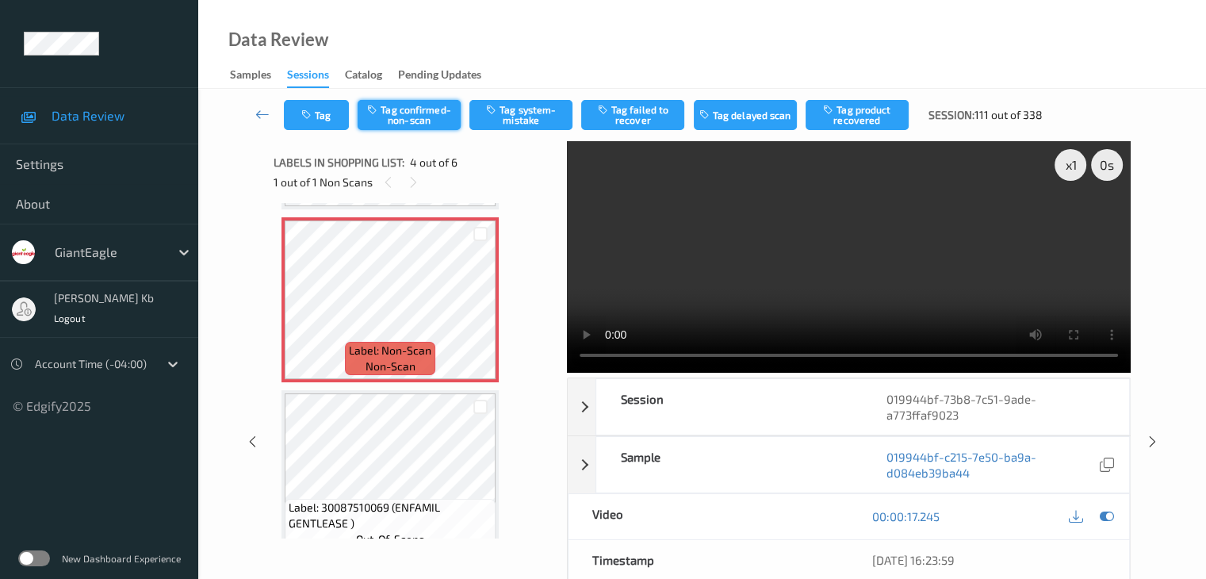
click at [435, 118] on button "Tag confirmed-non-scan" at bounding box center [409, 115] width 103 height 30
click at [865, 121] on button "Tag product recovered" at bounding box center [857, 115] width 103 height 30
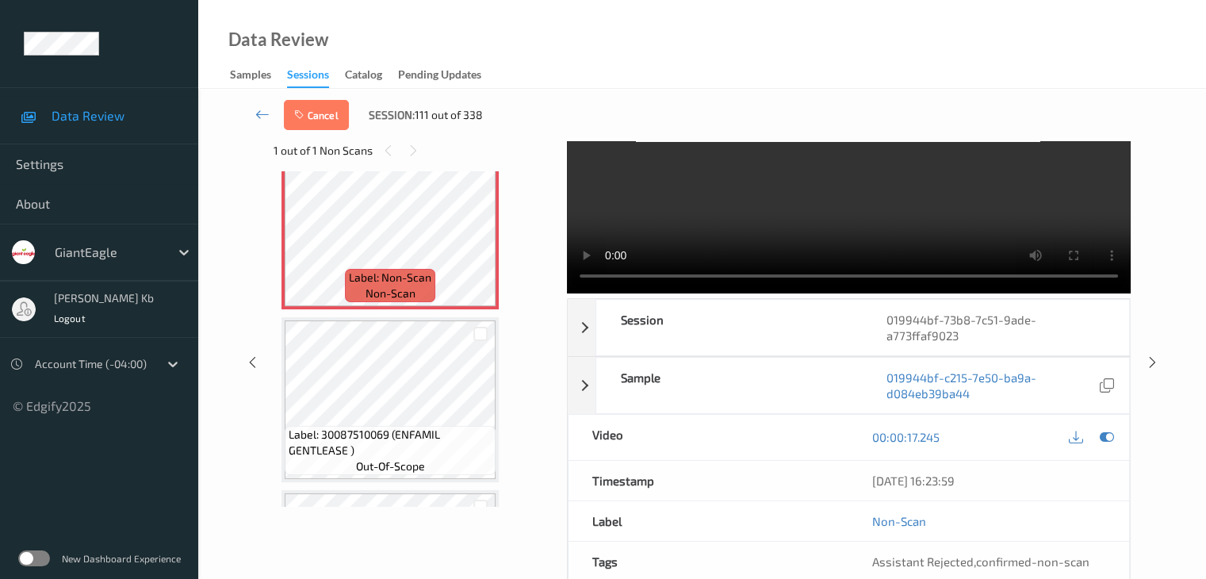
scroll to position [551, 0]
click at [481, 338] on div at bounding box center [481, 336] width 15 height 15
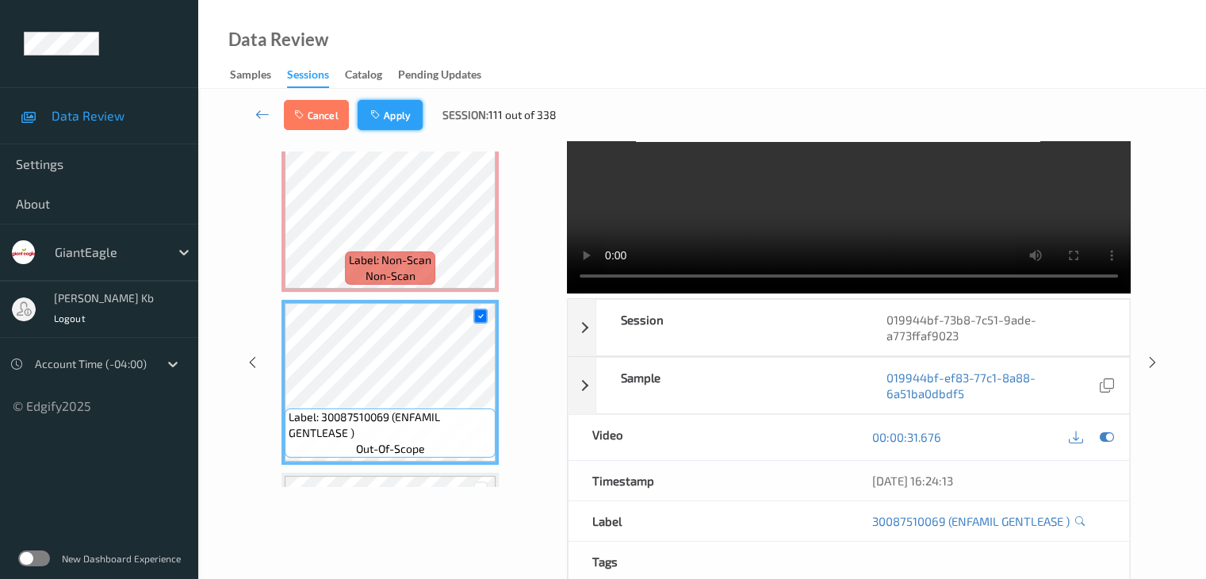
click at [396, 112] on button "Apply" at bounding box center [390, 115] width 65 height 30
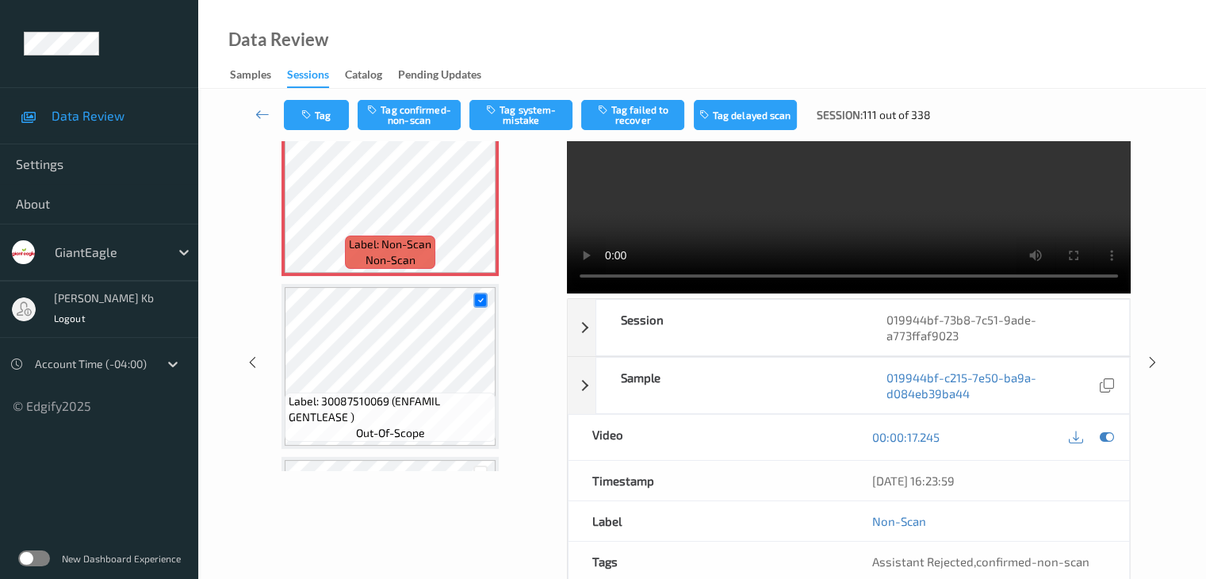
scroll to position [354, 0]
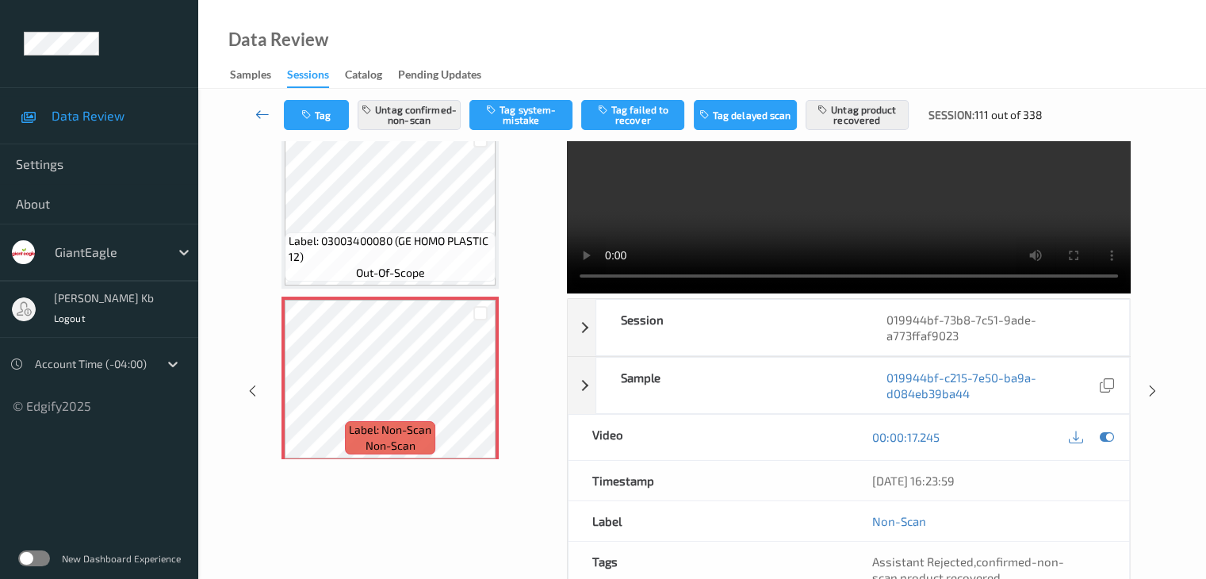
click at [267, 113] on icon at bounding box center [262, 114] width 14 height 16
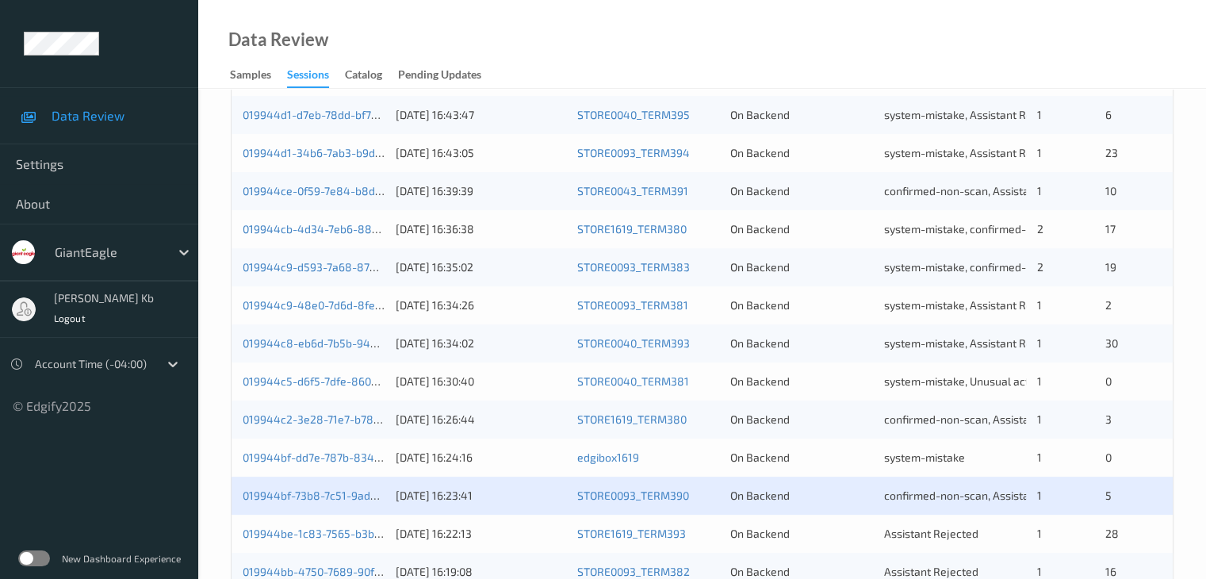
scroll to position [714, 0]
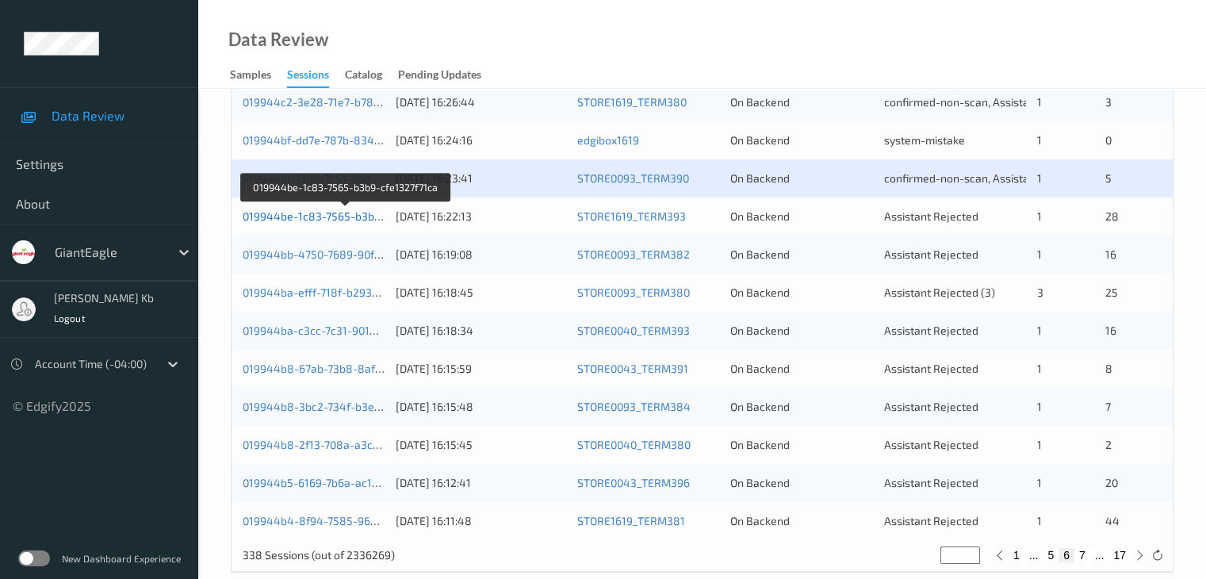
click at [346, 218] on link "019944be-1c83-7565-b3b9-cfe1327f71ca" at bounding box center [347, 215] width 208 height 13
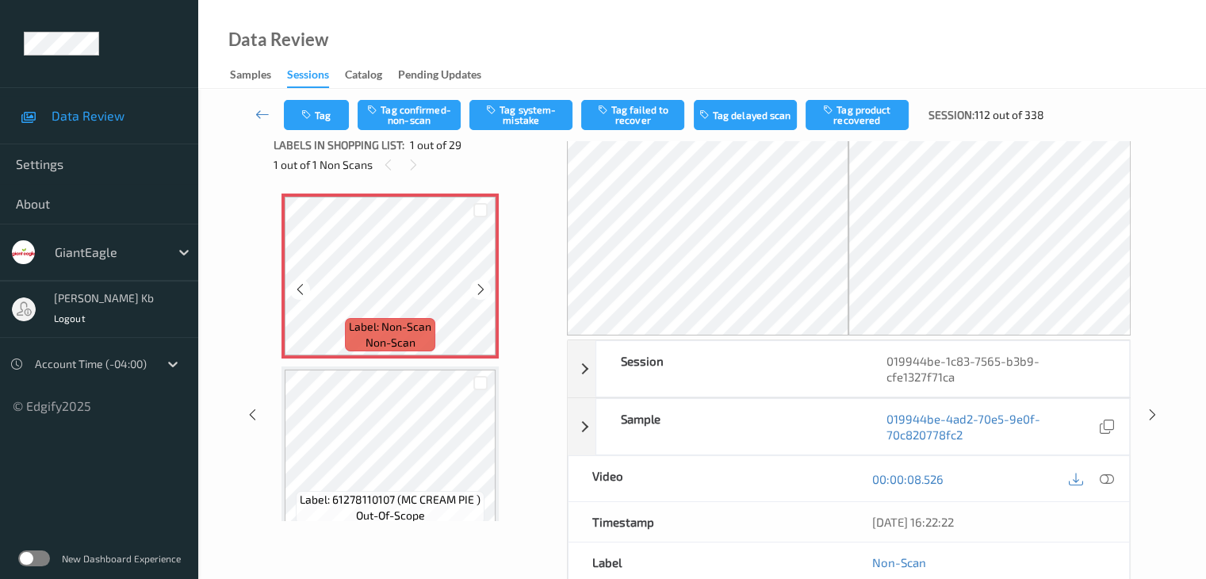
scroll to position [16, 0]
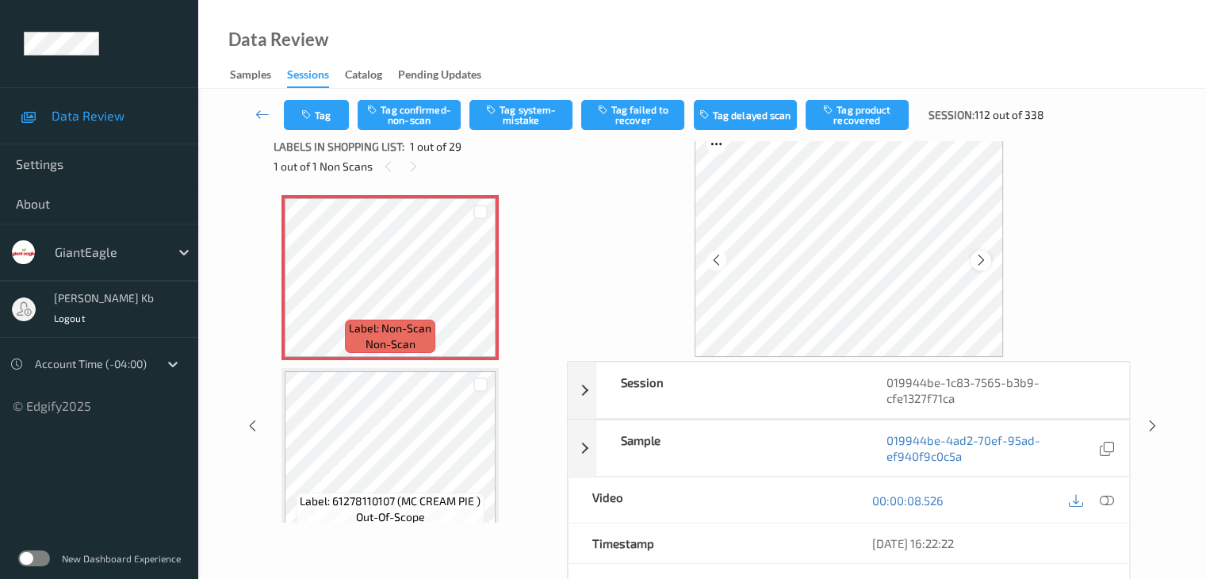
click at [986, 259] on icon at bounding box center [981, 260] width 13 height 14
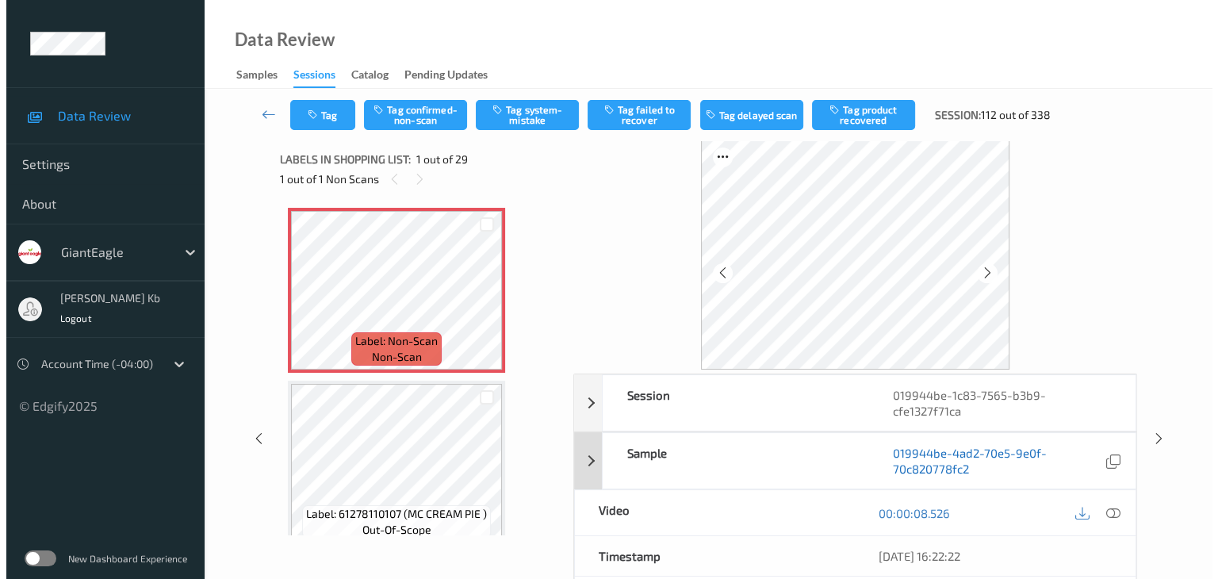
scroll to position [0, 0]
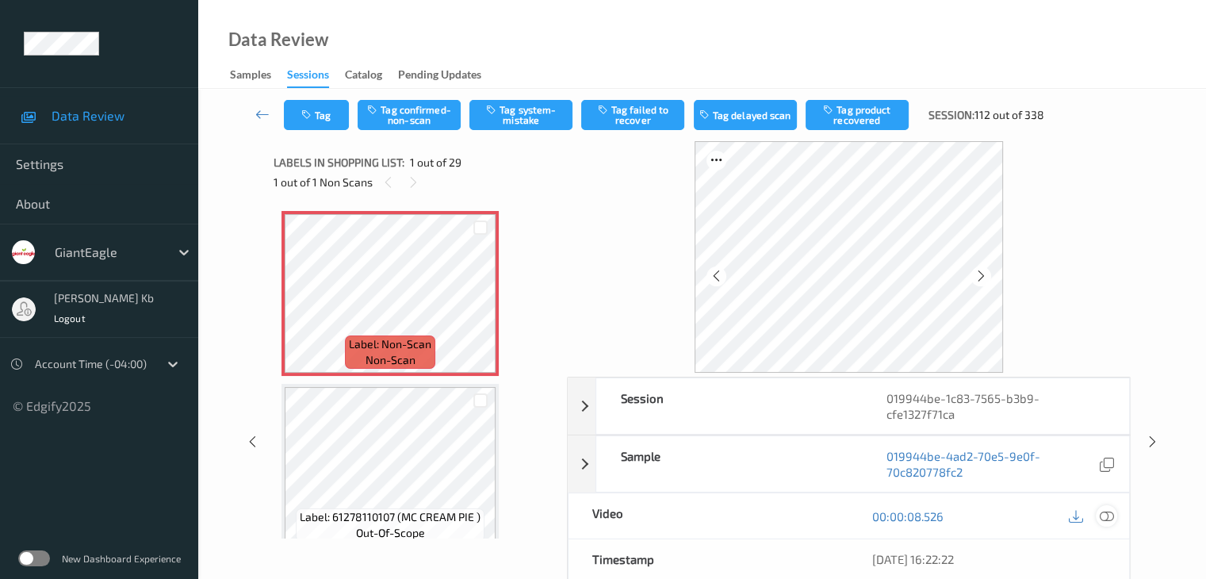
click at [1103, 512] on icon at bounding box center [1106, 516] width 14 height 14
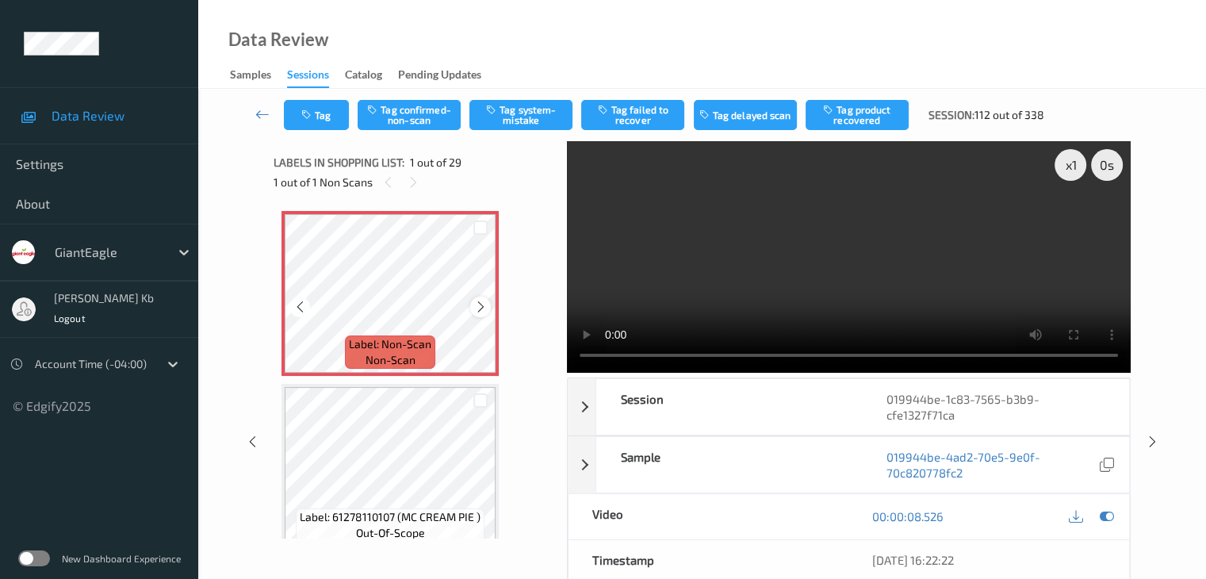
click at [479, 305] on icon at bounding box center [480, 307] width 13 height 14
click at [516, 116] on button "Tag system-mistake" at bounding box center [521, 115] width 103 height 30
click at [322, 118] on button "Tag" at bounding box center [316, 115] width 65 height 30
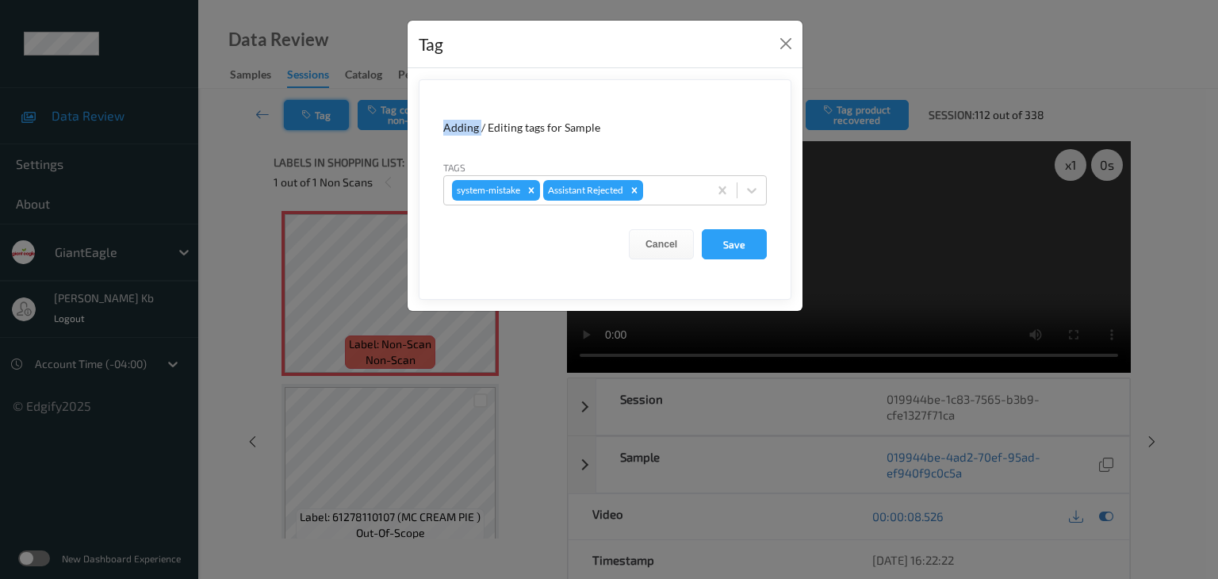
click at [322, 118] on div "Tag Adding / Editing tags for Sample Tags system-mistake Assistant Rejected Can…" at bounding box center [609, 289] width 1218 height 579
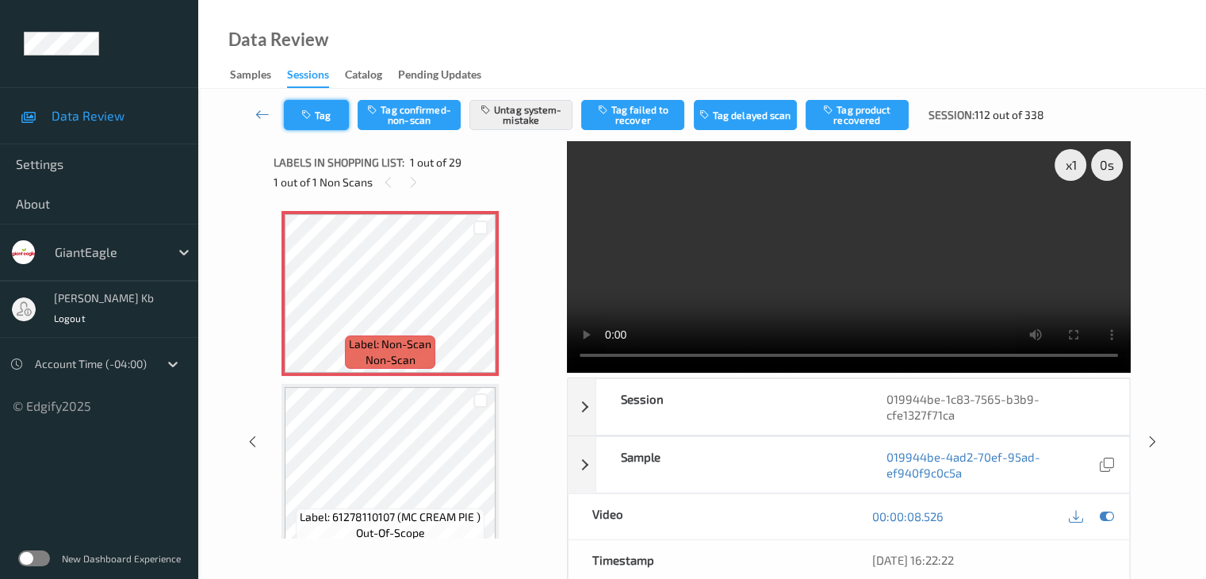
click at [319, 112] on button "Tag" at bounding box center [316, 115] width 65 height 30
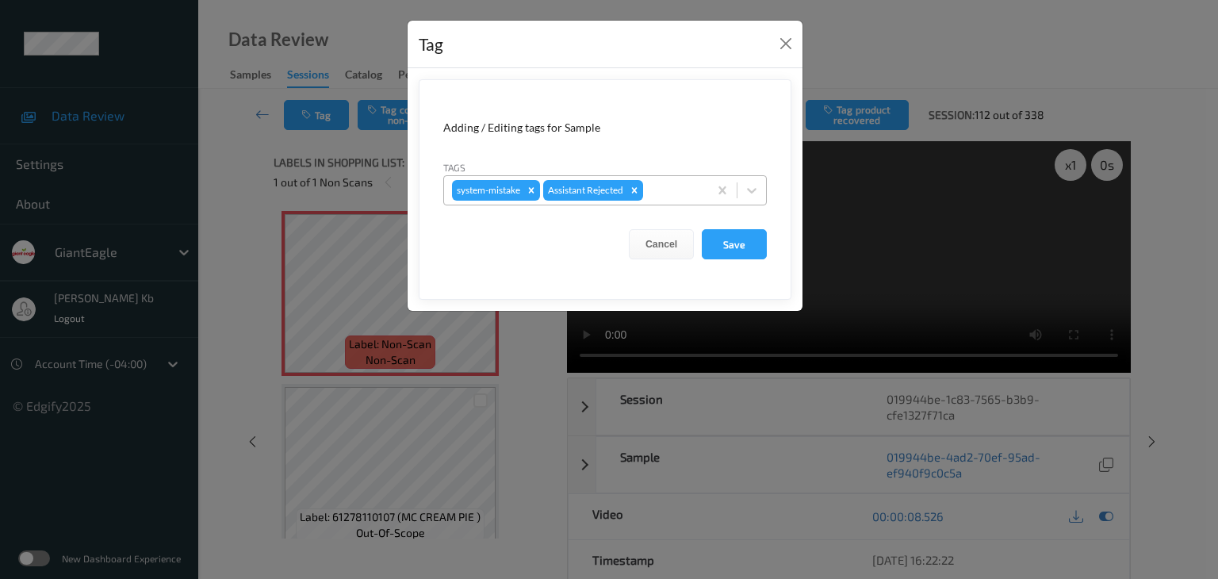
click at [677, 194] on div at bounding box center [673, 190] width 54 height 19
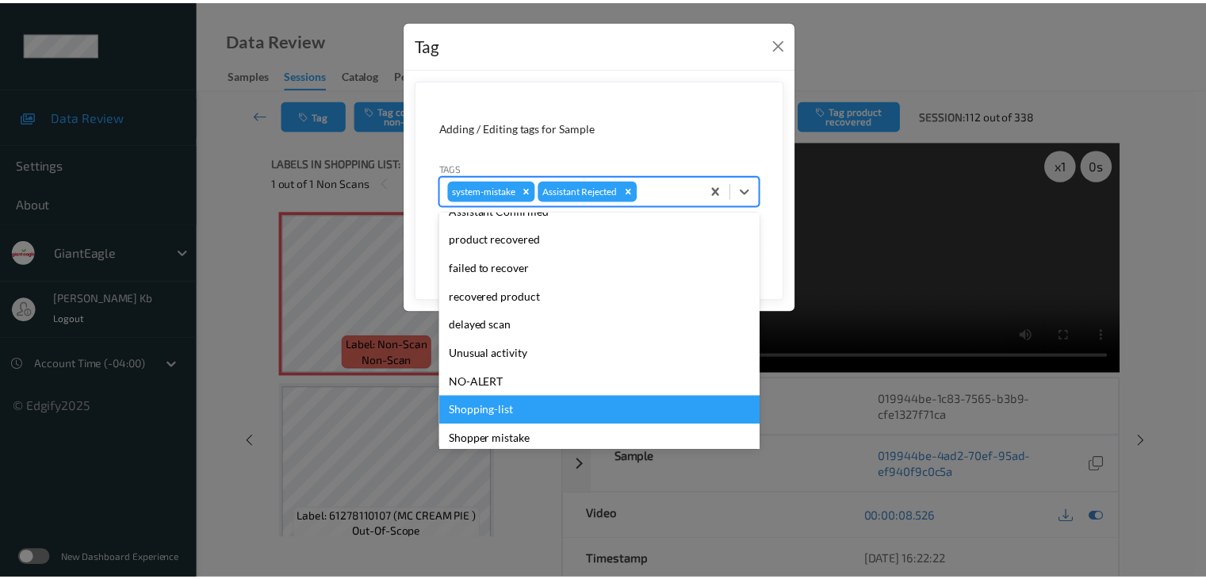
scroll to position [159, 0]
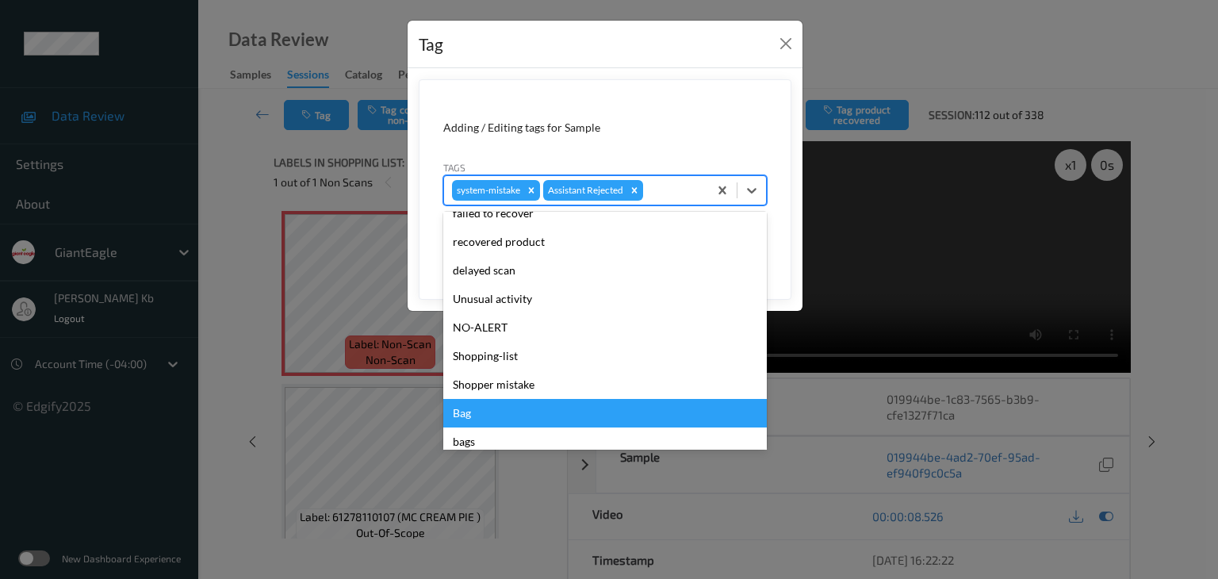
click at [469, 412] on div "Bag" at bounding box center [605, 413] width 324 height 29
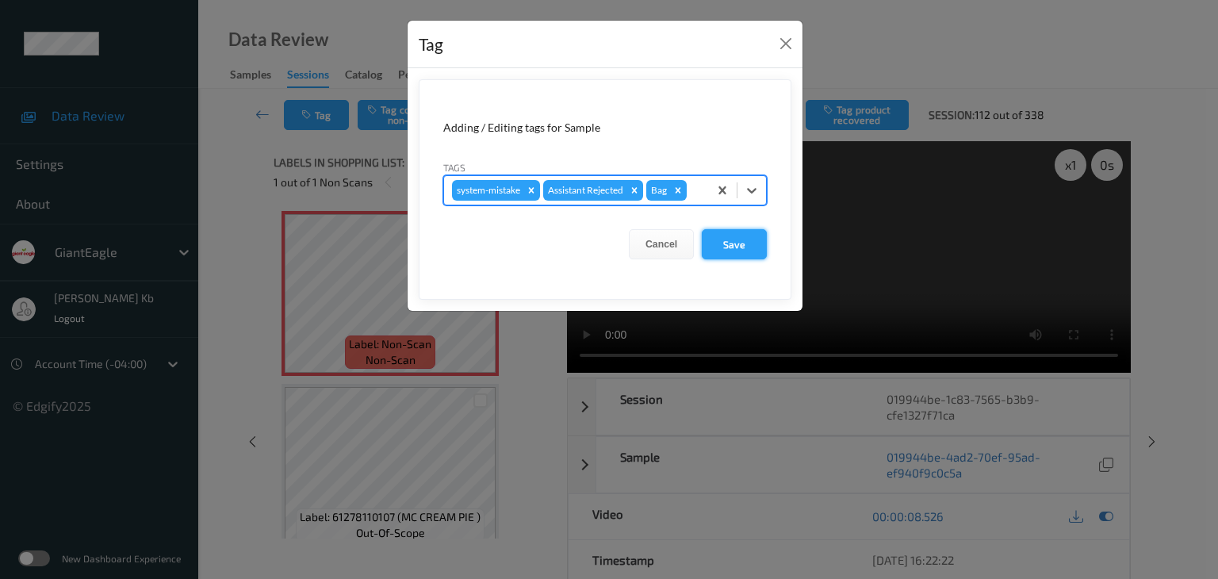
click at [731, 244] on button "Save" at bounding box center [734, 244] width 65 height 30
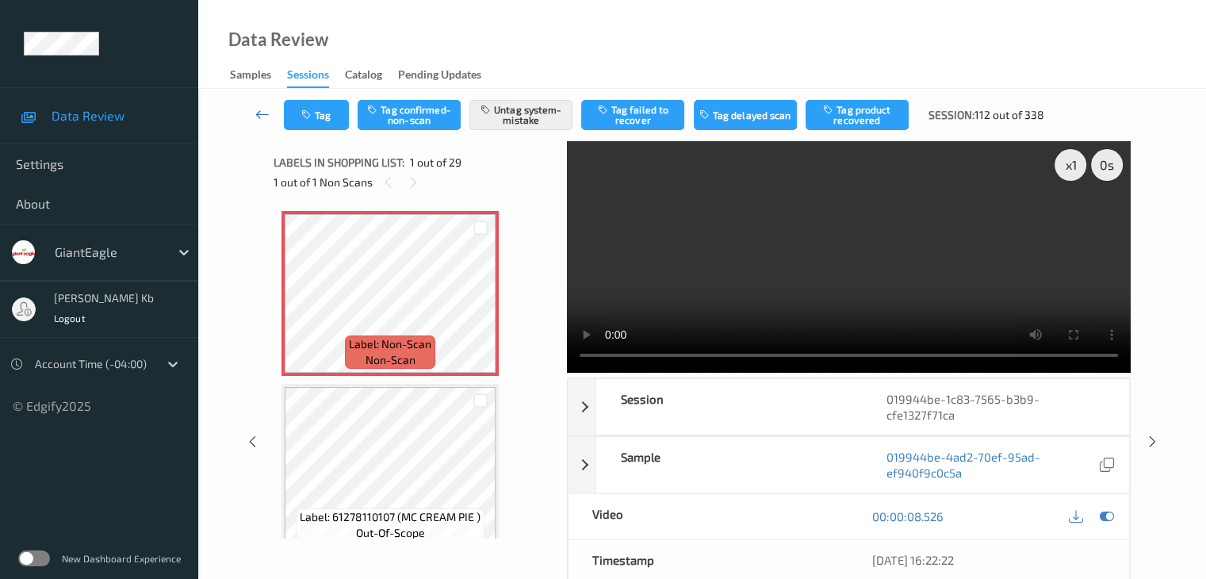
click at [266, 113] on icon at bounding box center [262, 114] width 14 height 16
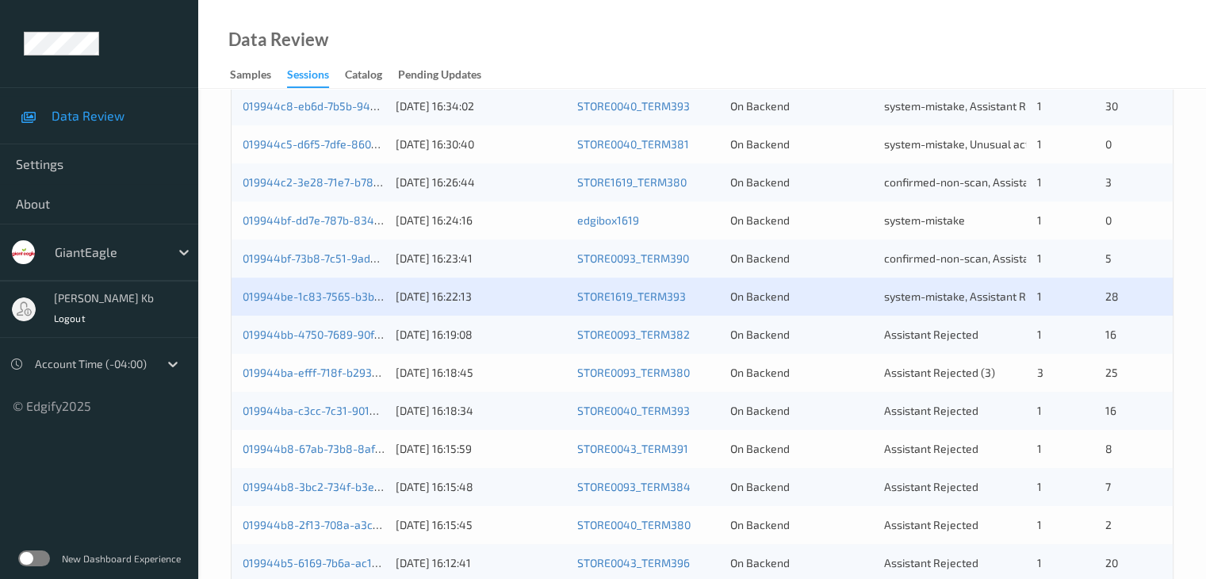
scroll to position [635, 0]
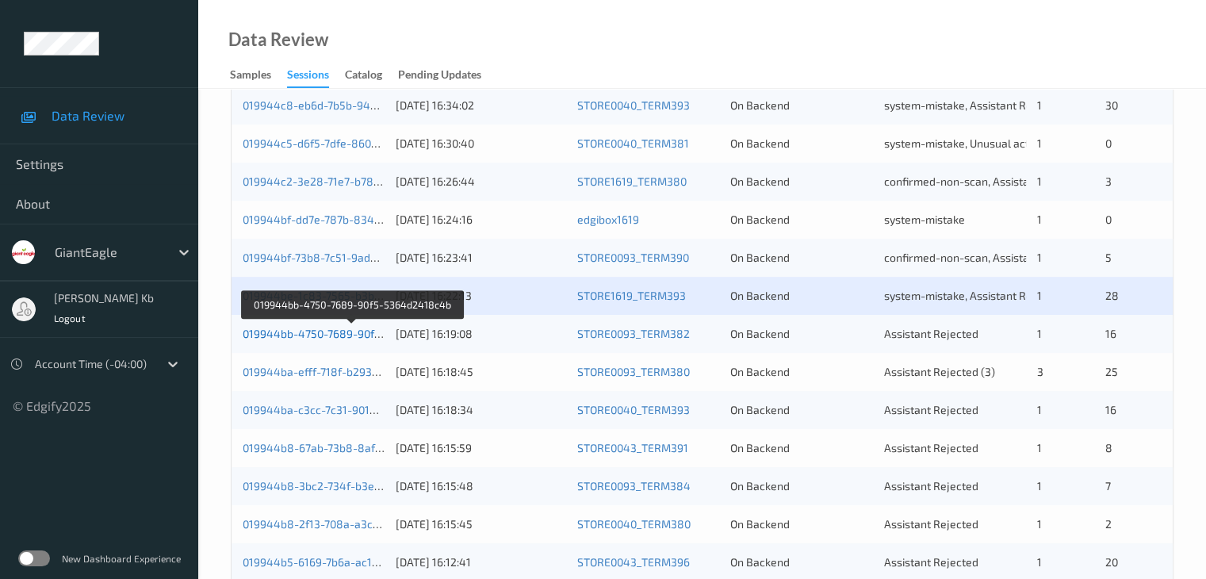
click at [316, 330] on link "019944bb-4750-7689-90f5-5364d2418c4b" at bounding box center [353, 333] width 220 height 13
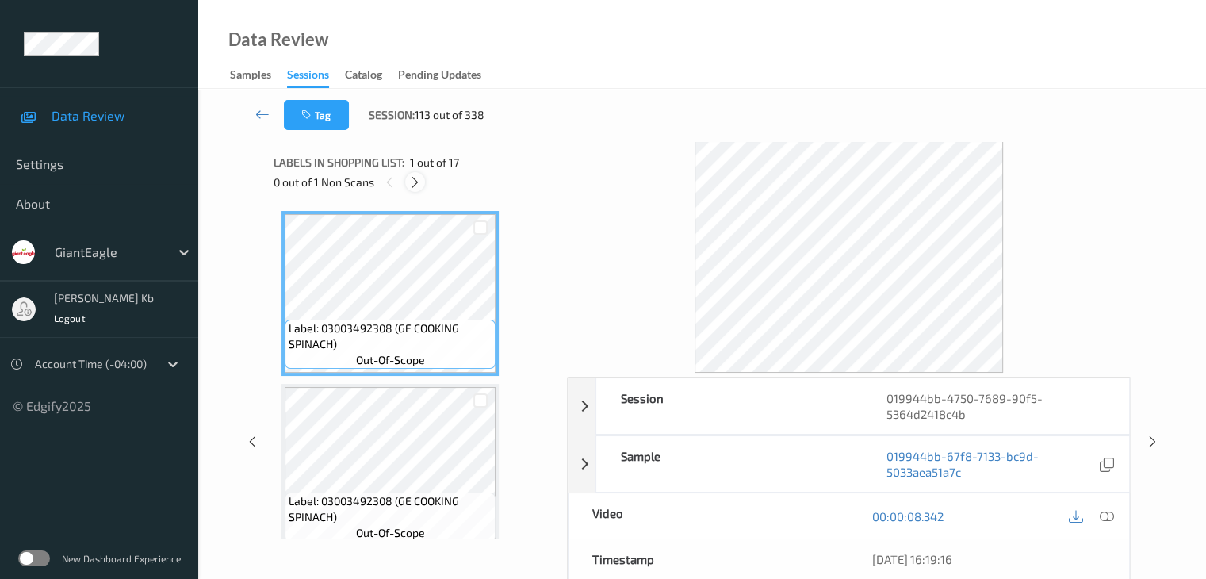
click at [419, 181] on icon at bounding box center [414, 182] width 13 height 14
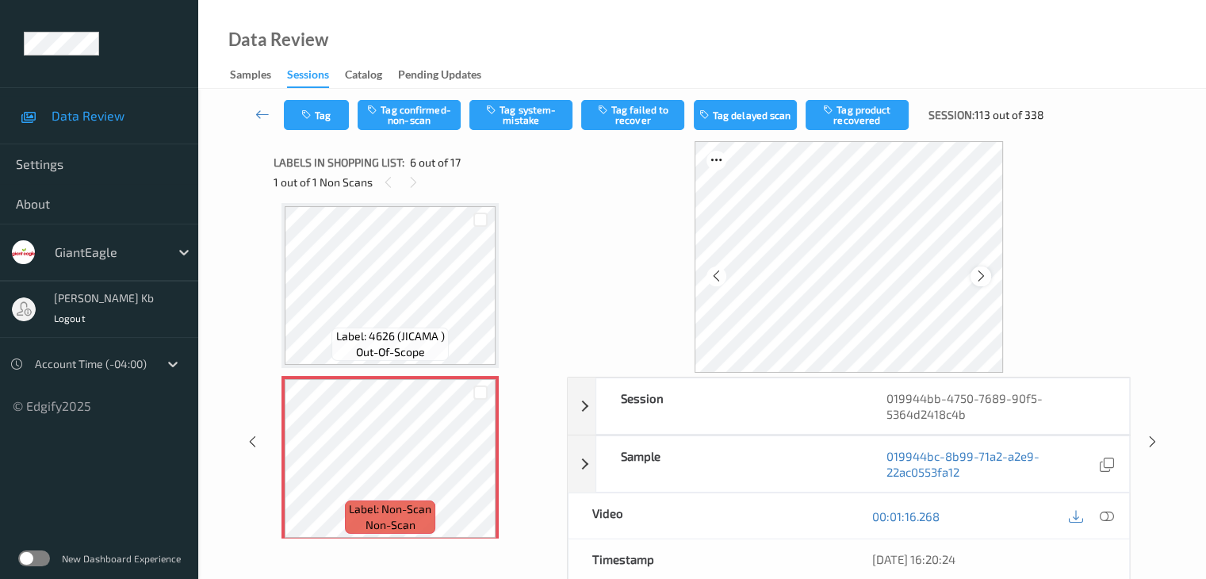
click at [986, 275] on icon at bounding box center [981, 276] width 13 height 14
click at [1112, 516] on icon at bounding box center [1106, 516] width 14 height 14
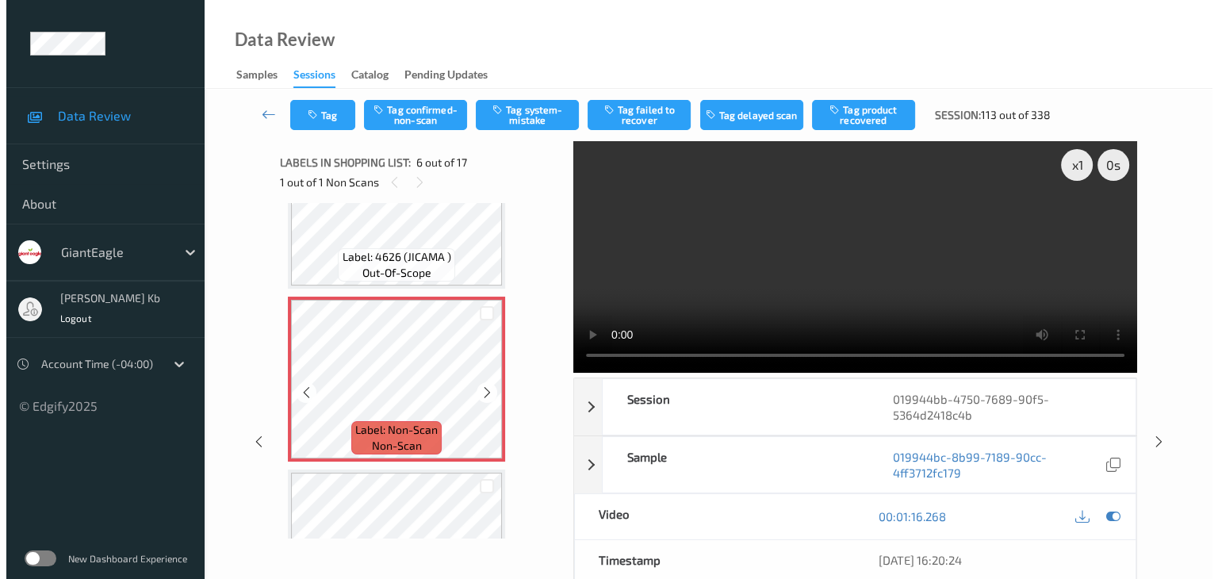
scroll to position [858, 0]
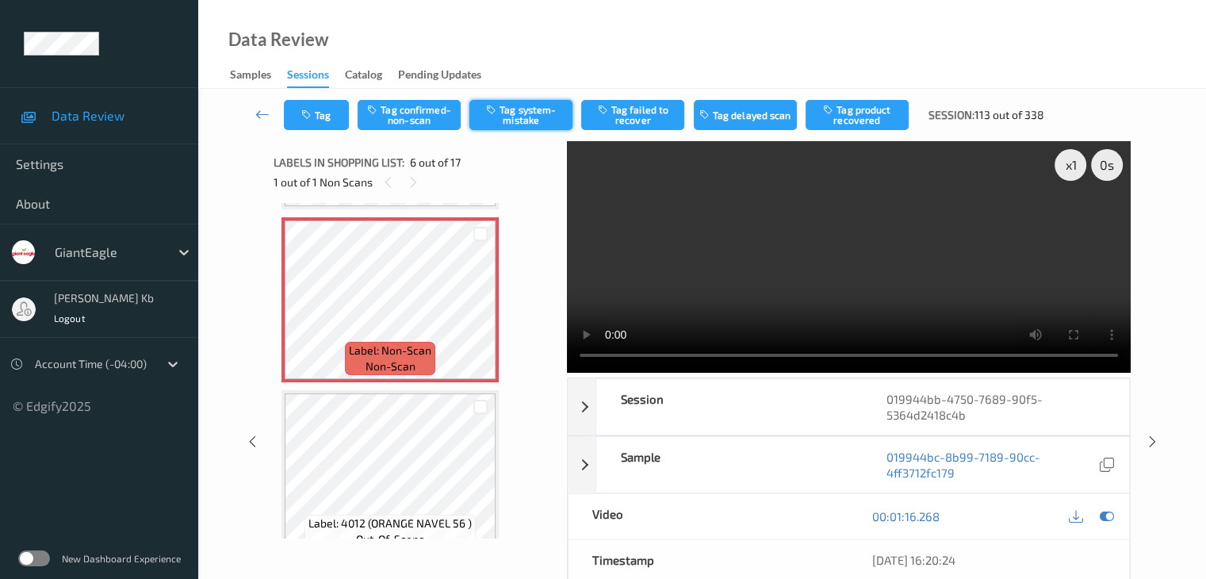
click at [529, 115] on button "Tag system-mistake" at bounding box center [521, 115] width 103 height 30
click at [313, 108] on button "Tag" at bounding box center [316, 115] width 65 height 30
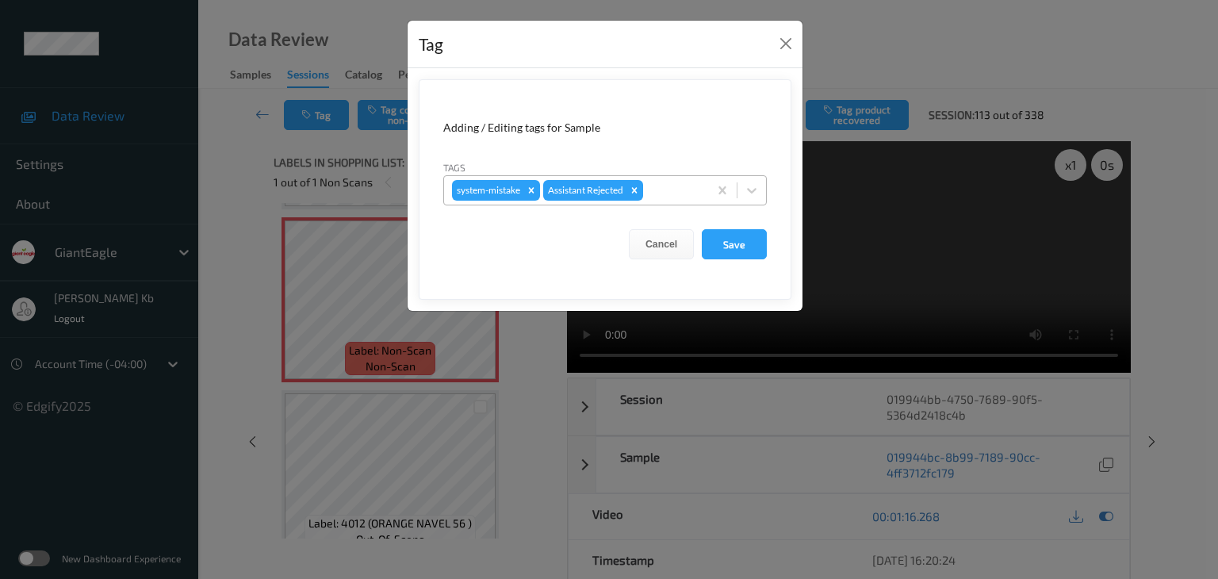
click at [672, 191] on div at bounding box center [673, 190] width 54 height 19
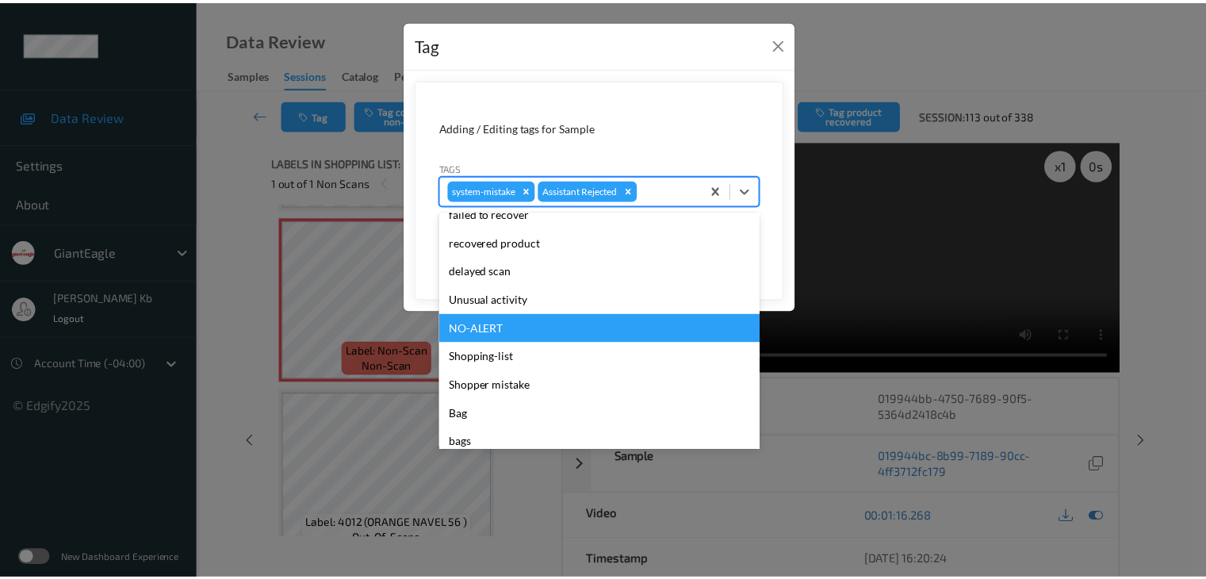
scroll to position [159, 0]
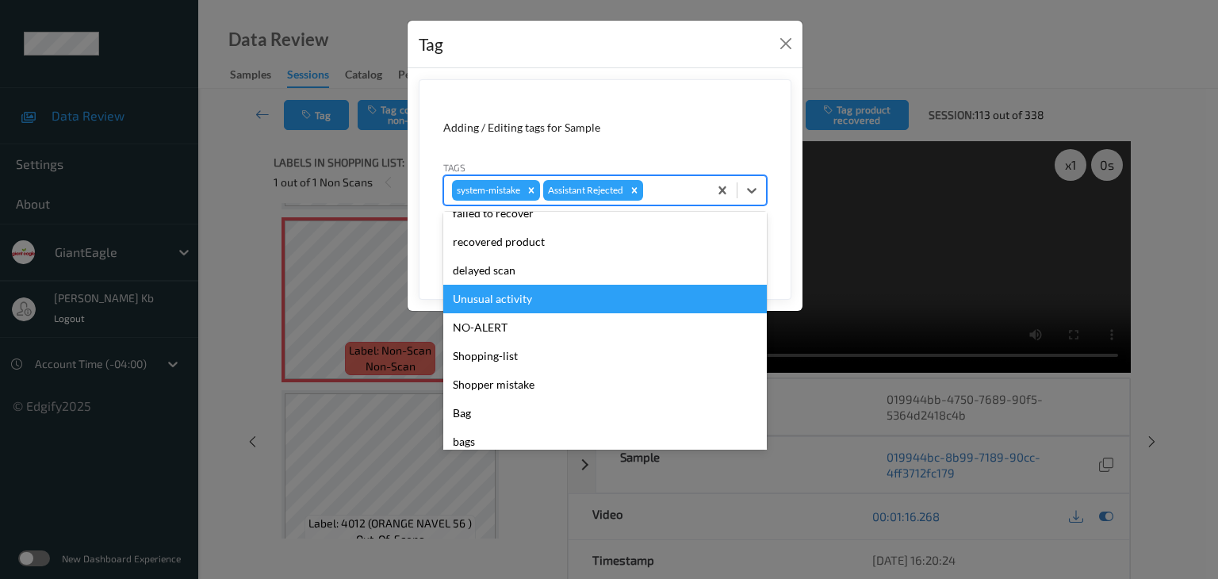
click at [514, 299] on div "Unusual activity" at bounding box center [605, 299] width 324 height 29
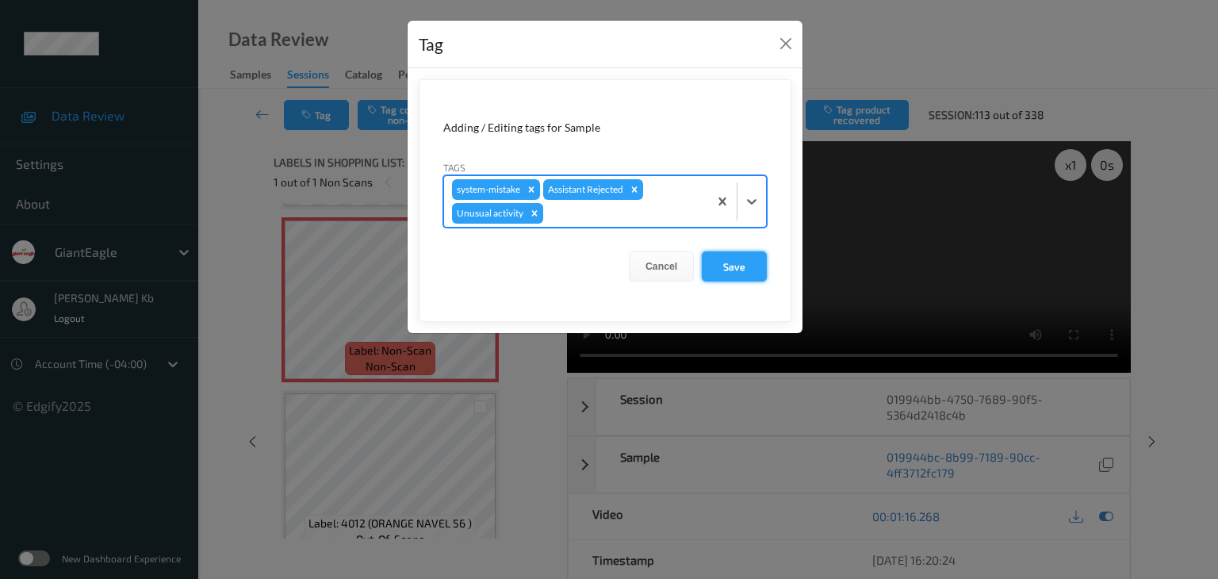
click at [733, 270] on button "Save" at bounding box center [734, 266] width 65 height 30
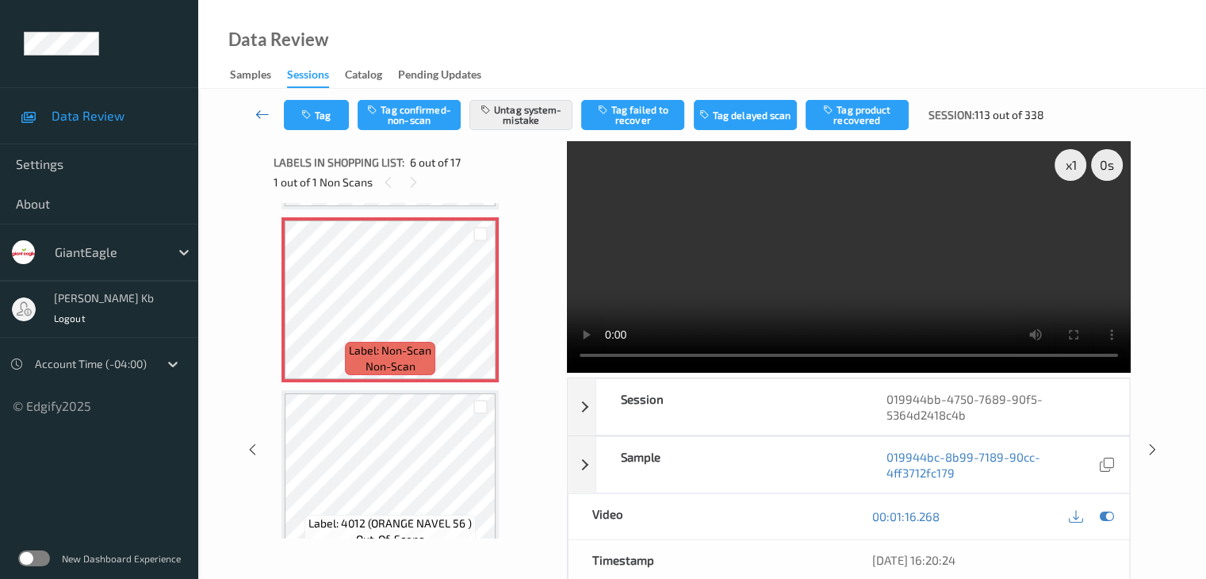
click at [267, 113] on icon at bounding box center [262, 114] width 14 height 16
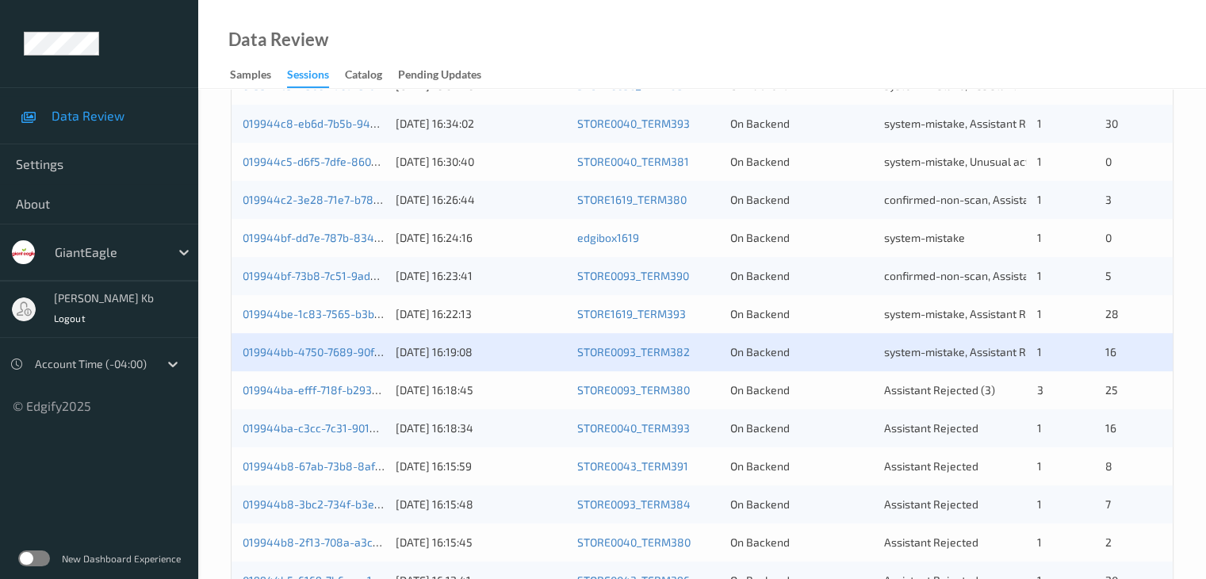
scroll to position [739, 0]
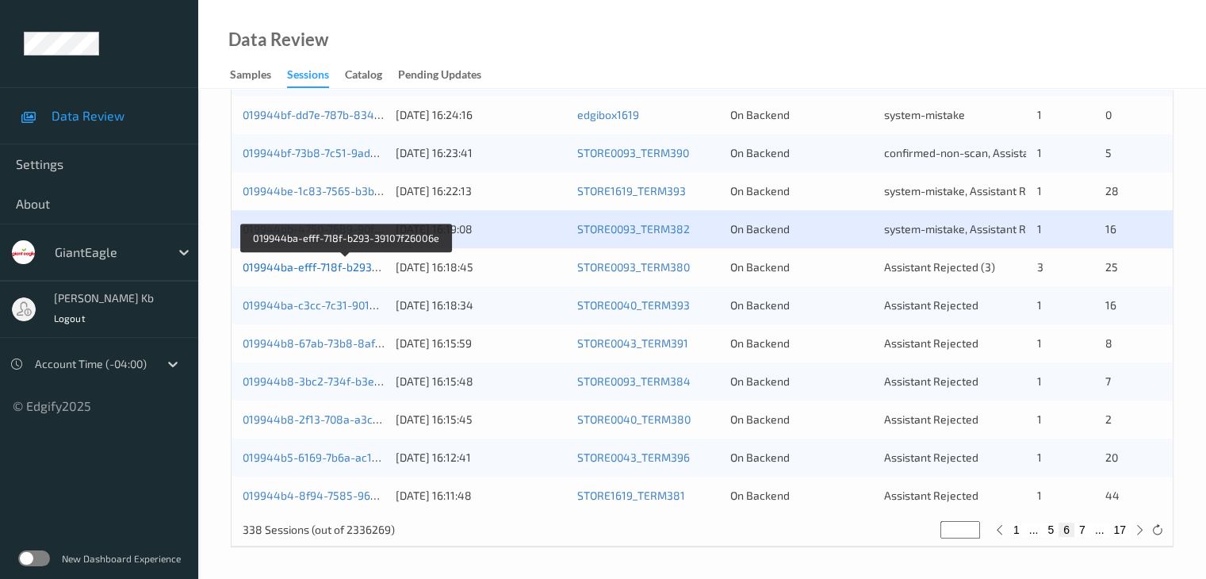
click at [346, 263] on link "019944ba-efff-718f-b293-39107f26006e" at bounding box center [345, 266] width 205 height 13
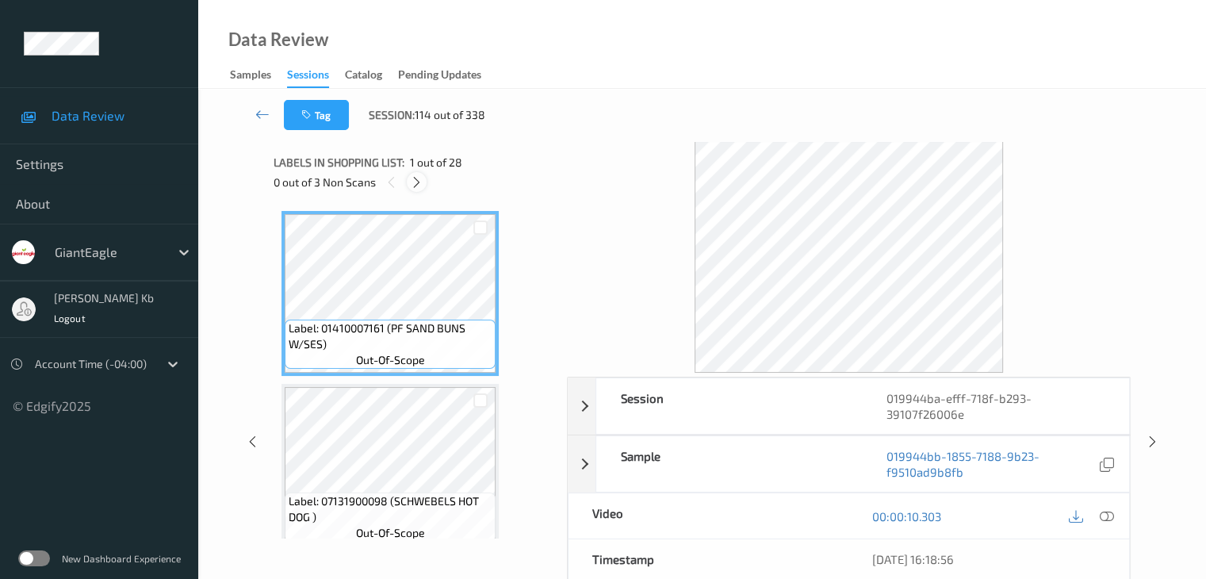
click at [418, 175] on icon at bounding box center [416, 182] width 13 height 14
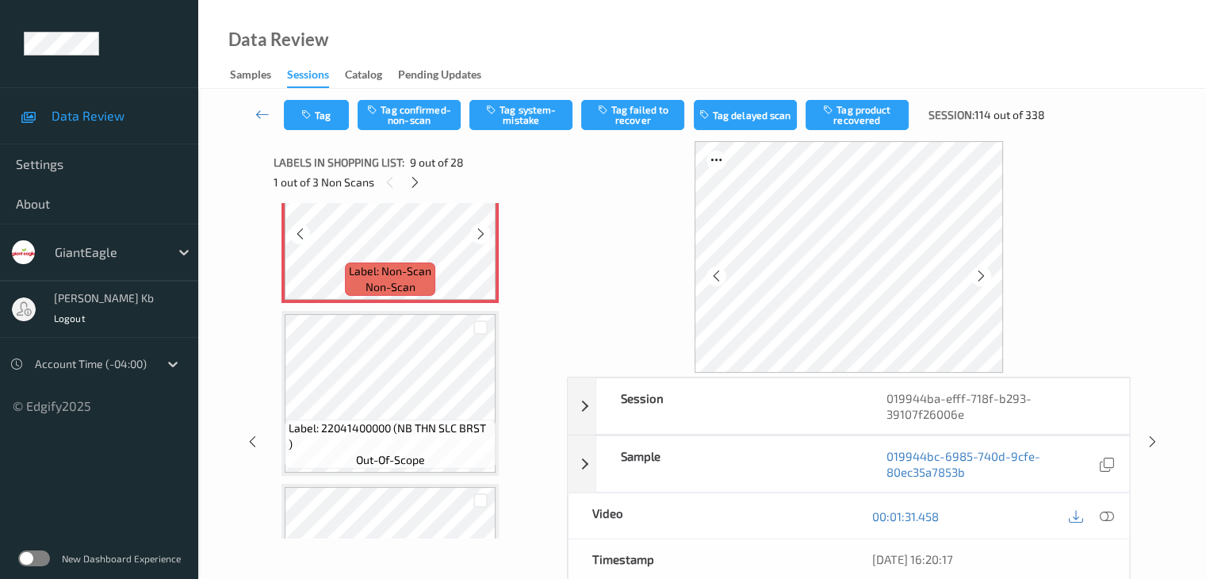
scroll to position [1298, 0]
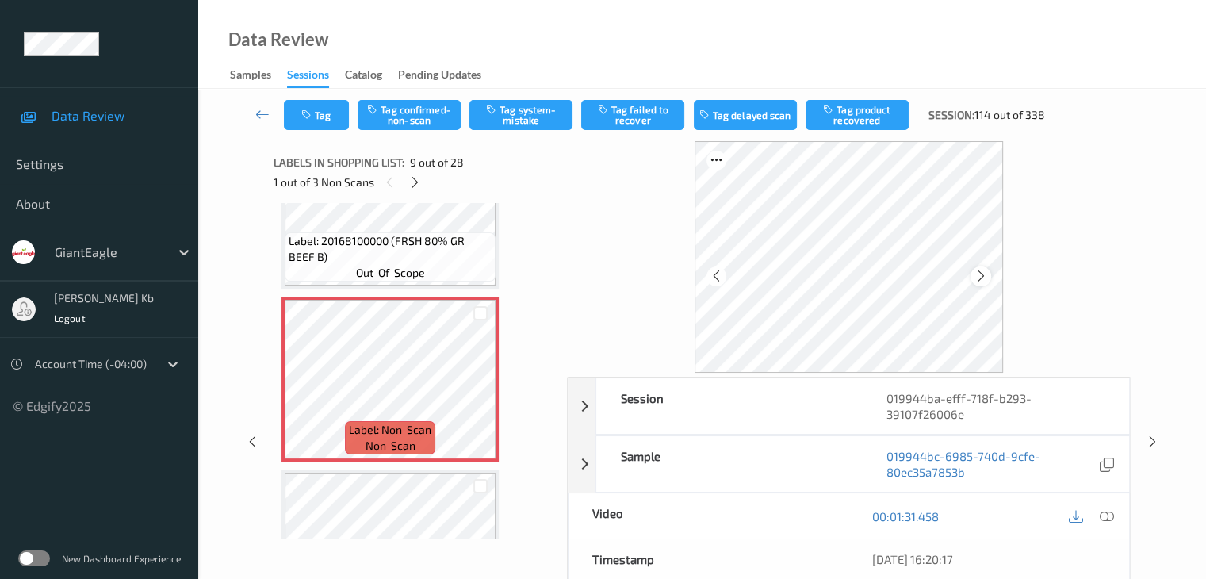
click at [984, 276] on icon at bounding box center [981, 276] width 13 height 14
click at [984, 275] on icon at bounding box center [981, 276] width 13 height 14
click at [1114, 513] on div at bounding box center [1106, 515] width 21 height 21
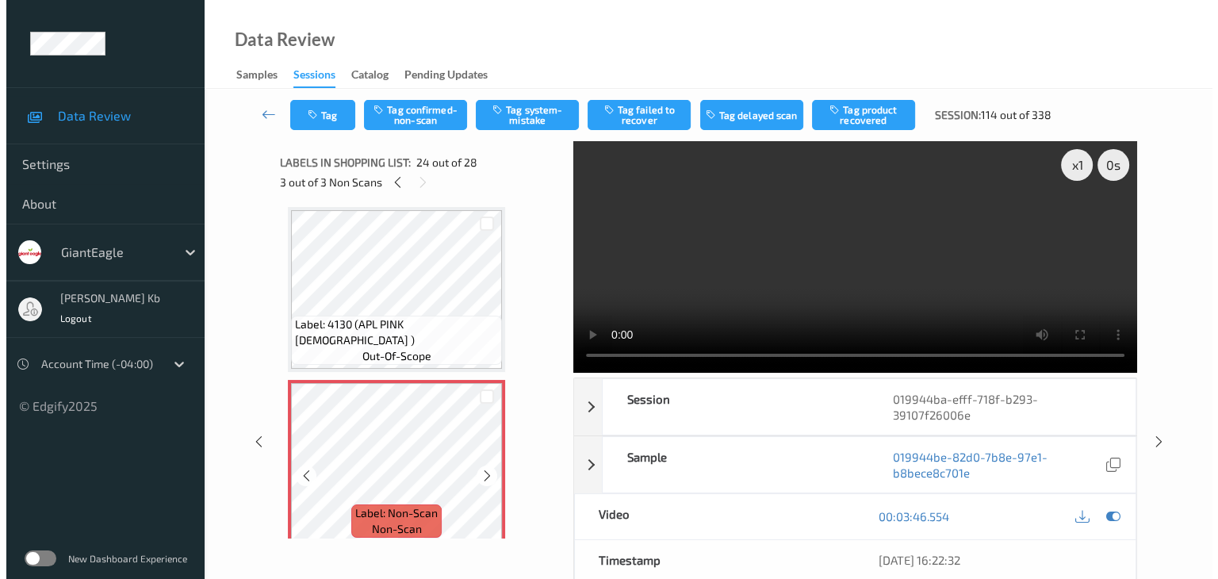
scroll to position [3836, 0]
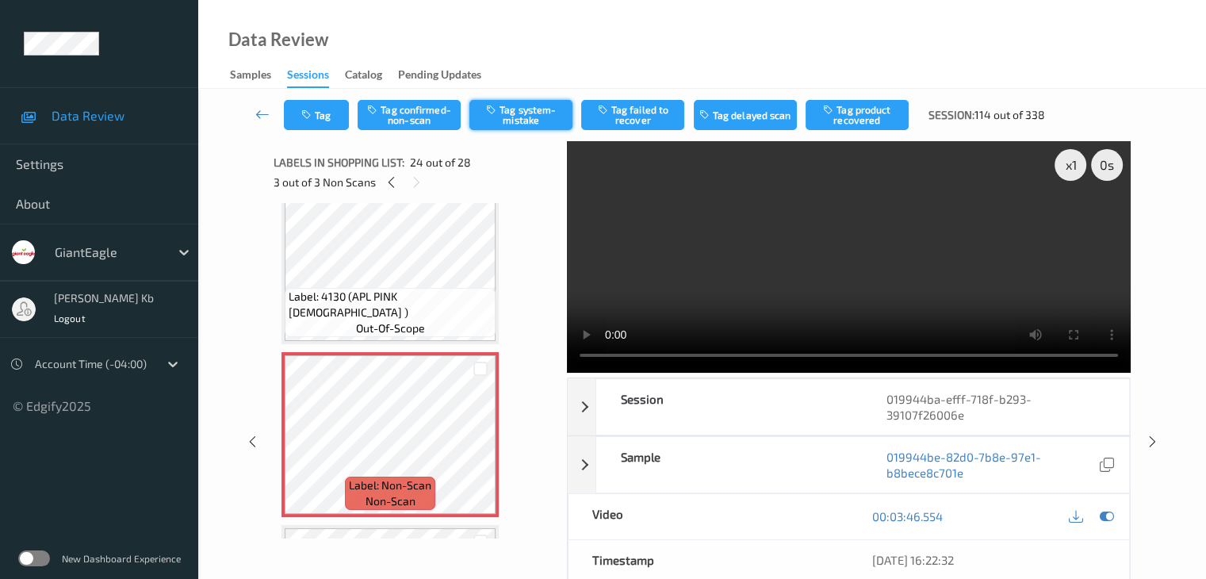
click at [524, 118] on button "Tag system-mistake" at bounding box center [521, 115] width 103 height 30
click at [330, 111] on button "Tag" at bounding box center [316, 115] width 65 height 30
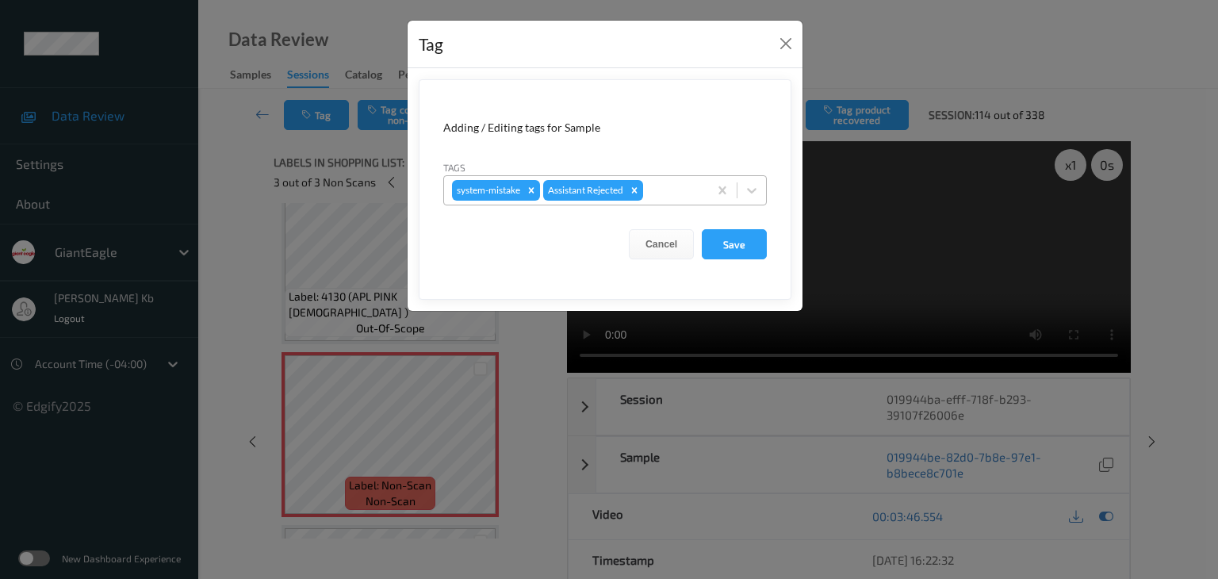
click at [673, 193] on div at bounding box center [673, 190] width 54 height 19
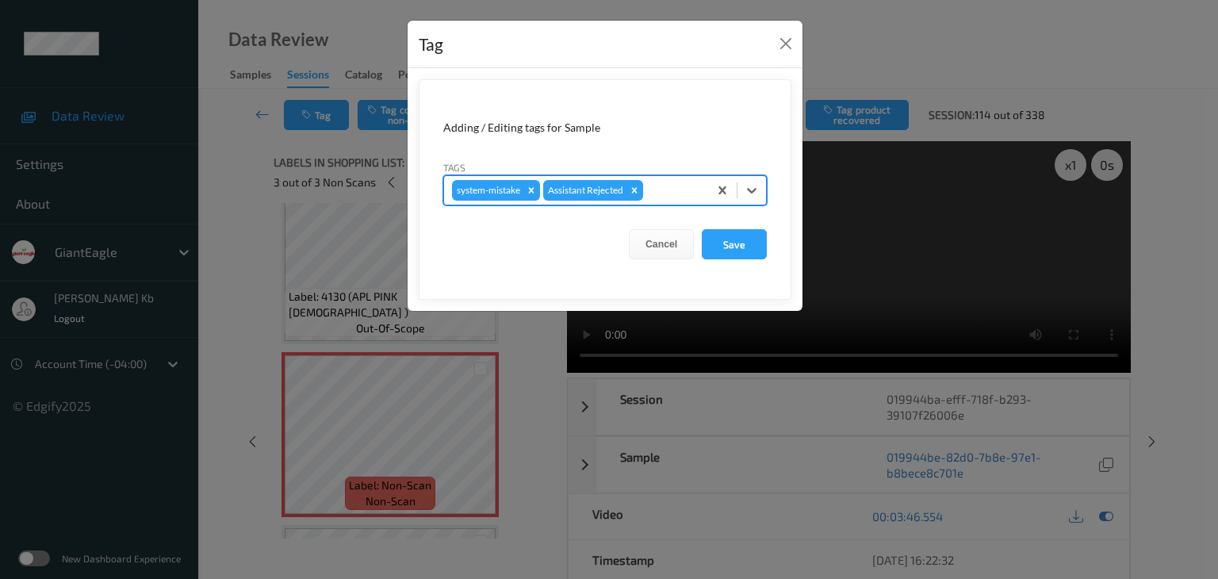
click at [673, 193] on div at bounding box center [673, 190] width 54 height 19
click at [670, 193] on div at bounding box center [673, 190] width 54 height 19
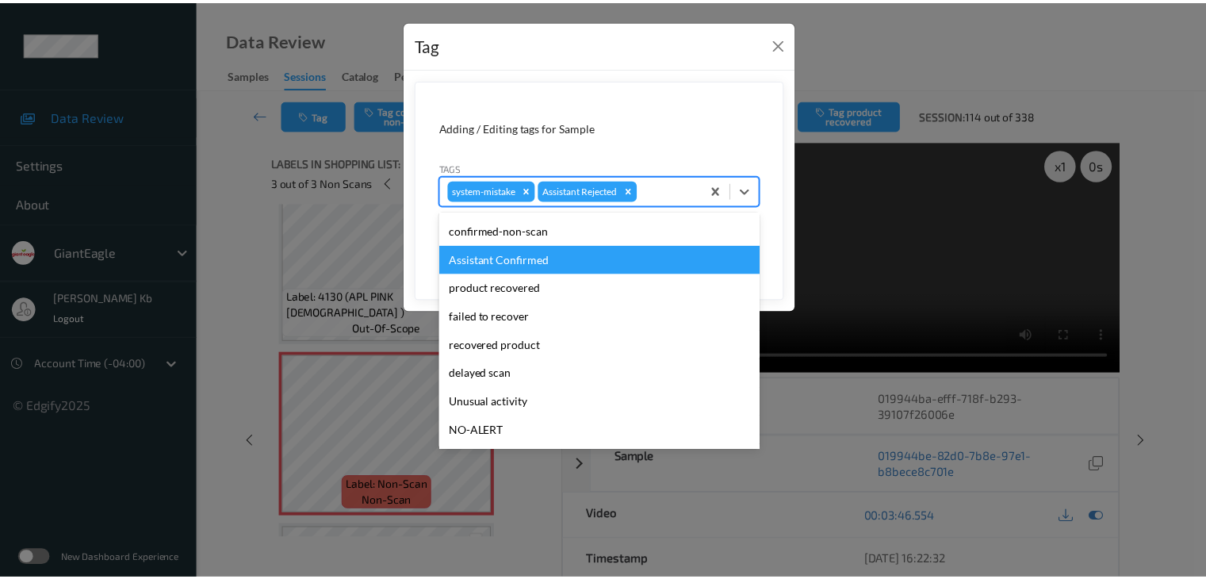
scroll to position [79, 0]
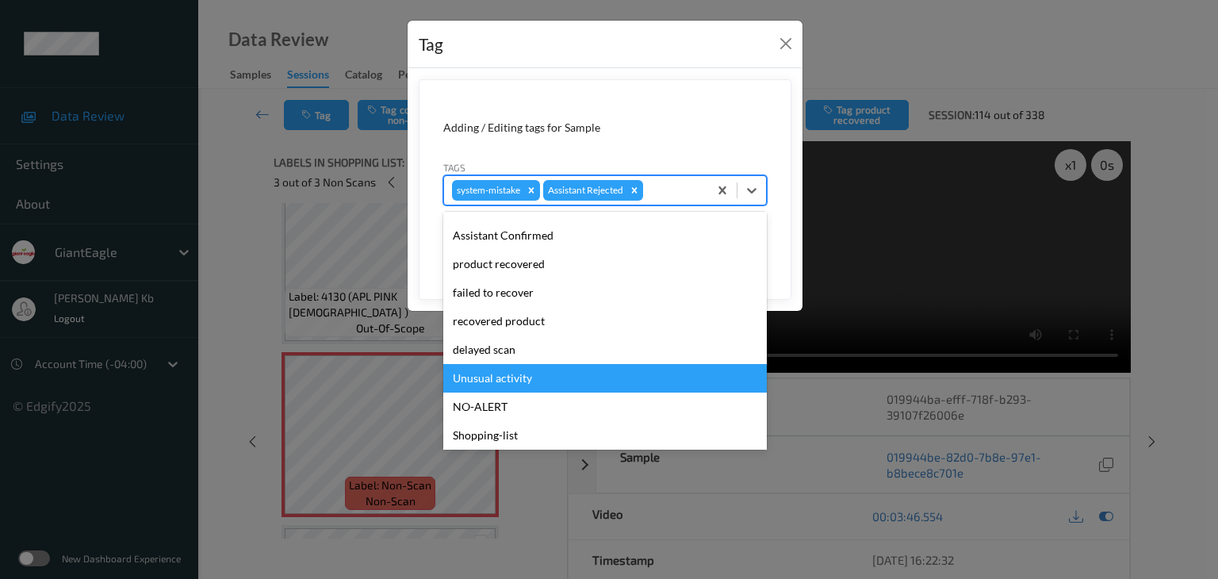
click at [514, 382] on div "Unusual activity" at bounding box center [605, 378] width 324 height 29
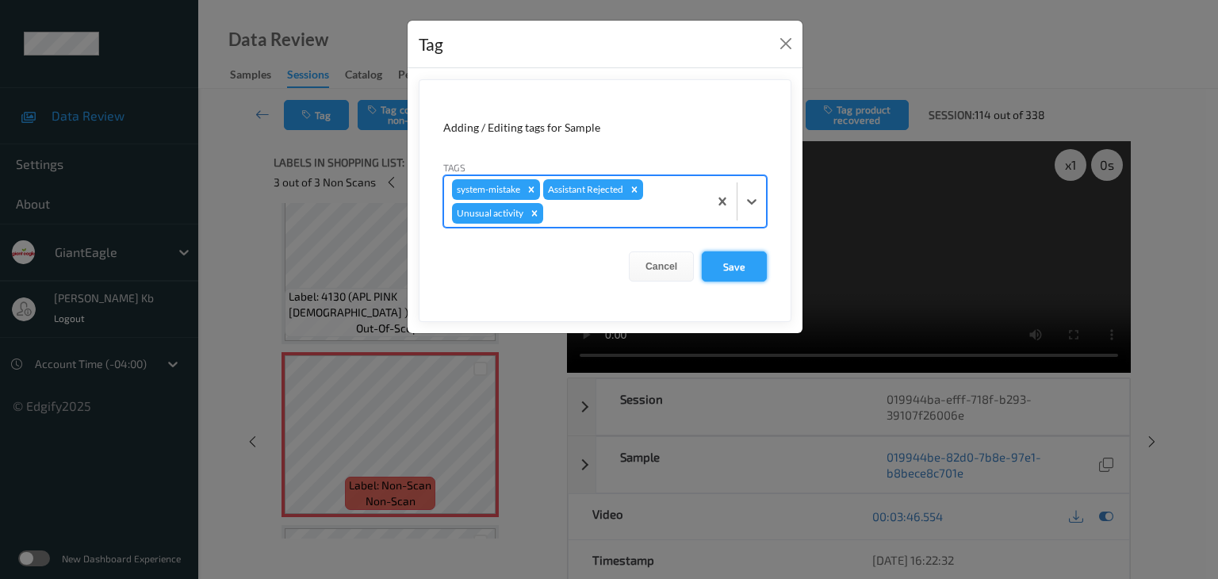
click at [731, 263] on button "Save" at bounding box center [734, 266] width 65 height 30
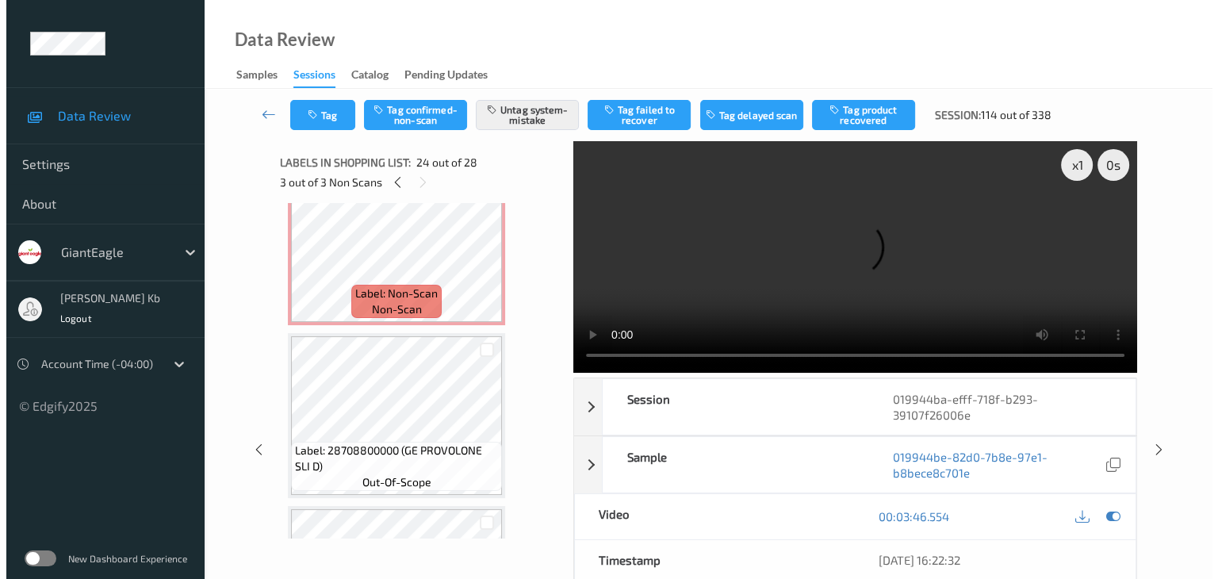
scroll to position [2963, 0]
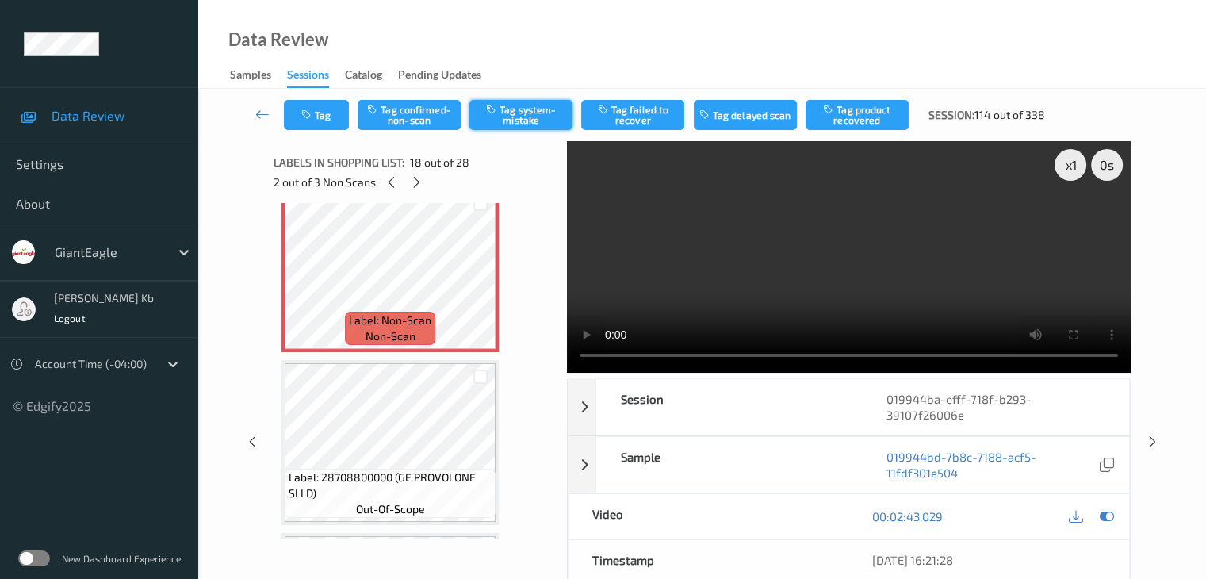
click at [540, 109] on button "Tag system-mistake" at bounding box center [521, 115] width 103 height 30
click at [322, 113] on button "Tag" at bounding box center [316, 115] width 65 height 30
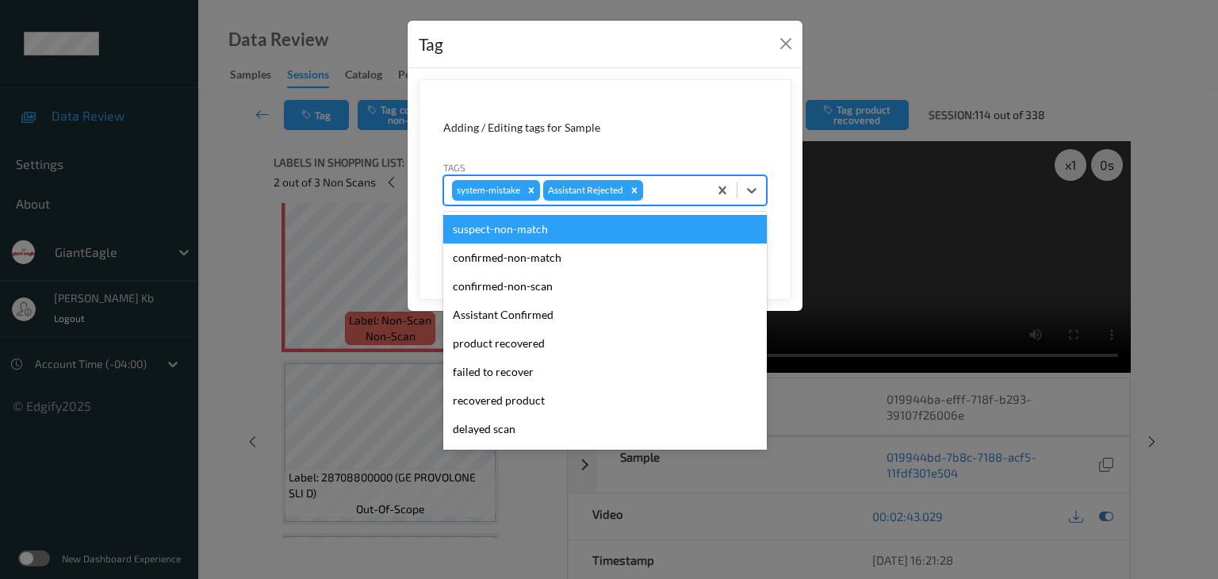
click at [658, 192] on div at bounding box center [673, 190] width 54 height 19
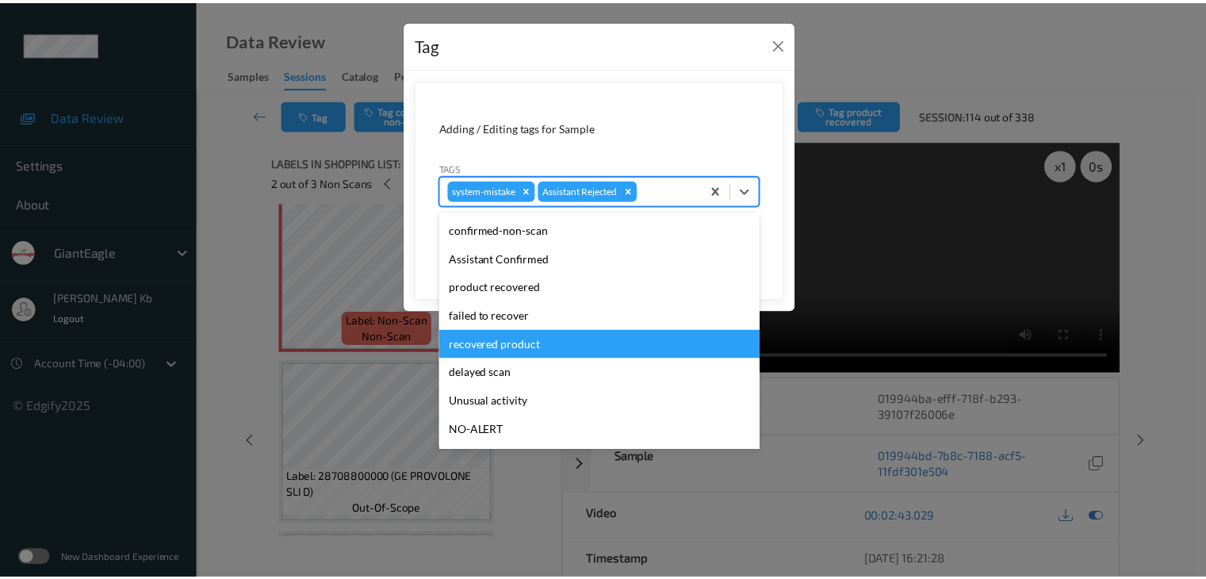
scroll to position [79, 0]
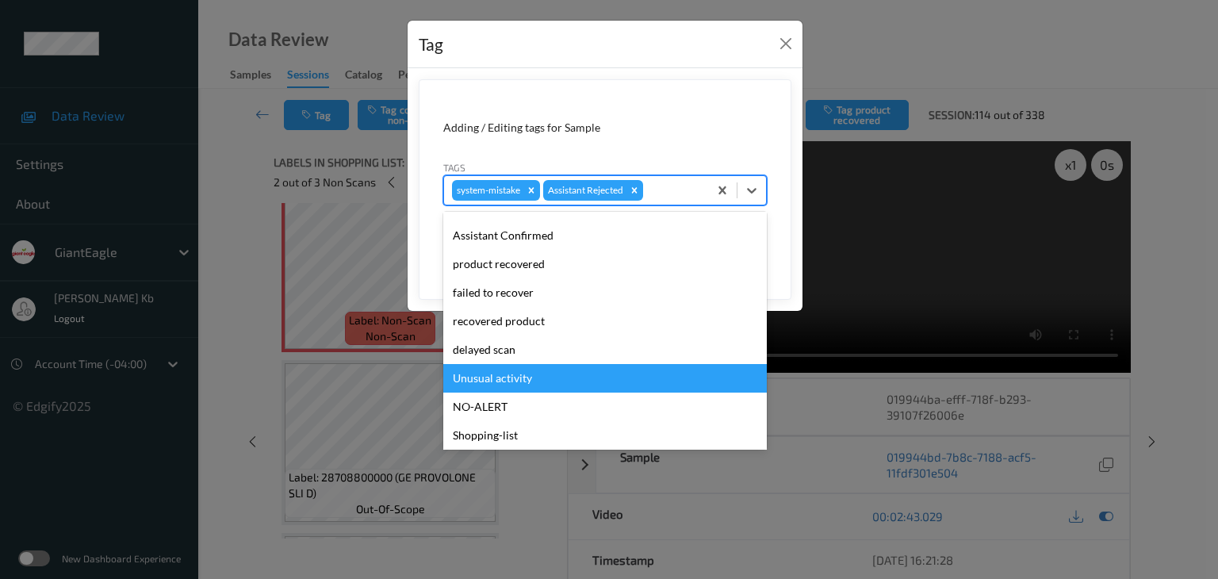
click at [474, 378] on div "Unusual activity" at bounding box center [605, 378] width 324 height 29
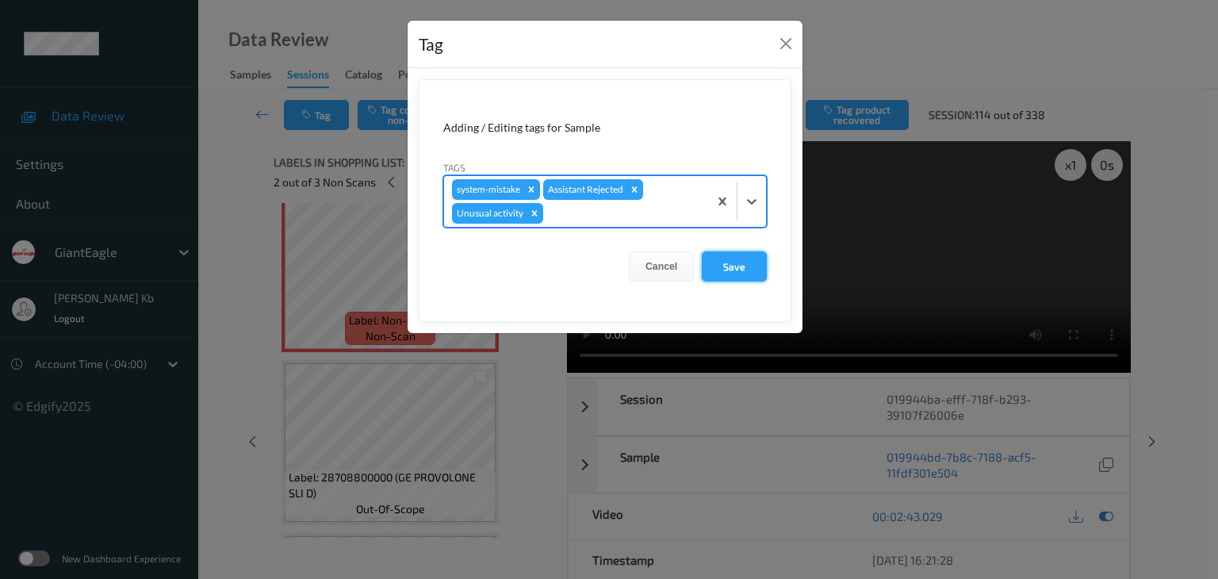
click at [732, 264] on button "Save" at bounding box center [734, 266] width 65 height 30
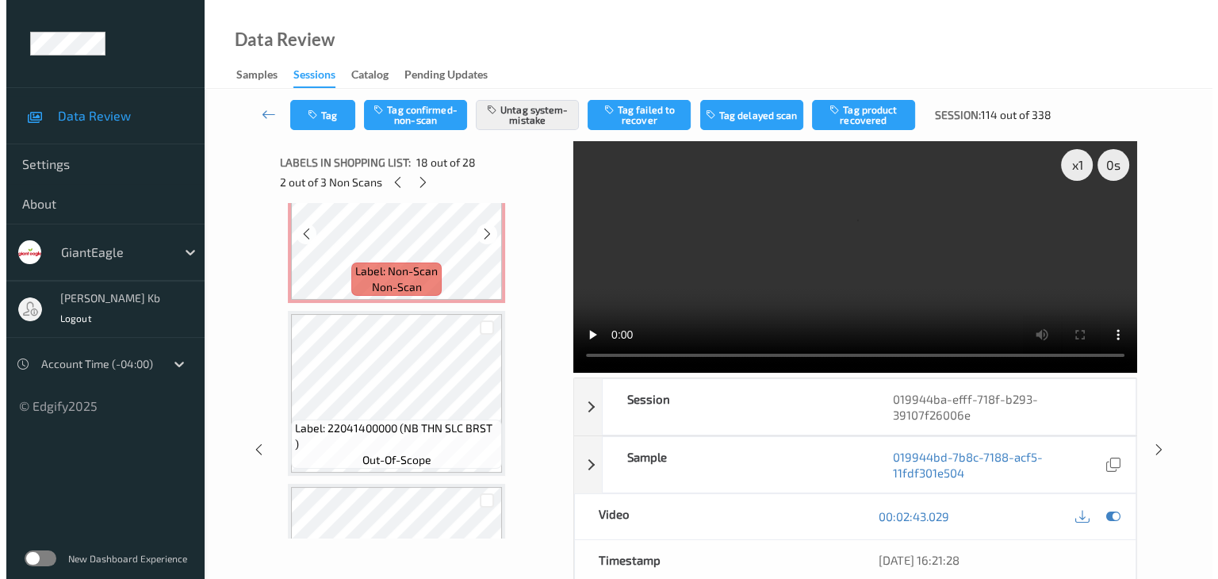
scroll to position [1377, 0]
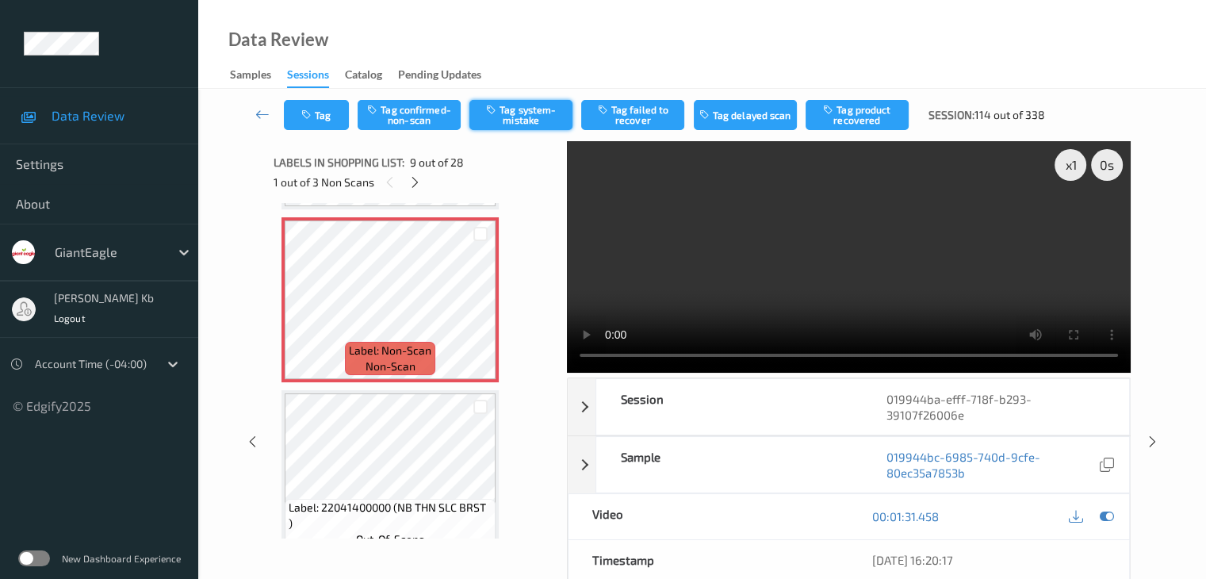
click at [528, 115] on button "Tag system-mistake" at bounding box center [521, 115] width 103 height 30
click at [332, 115] on button "Tag" at bounding box center [316, 115] width 65 height 30
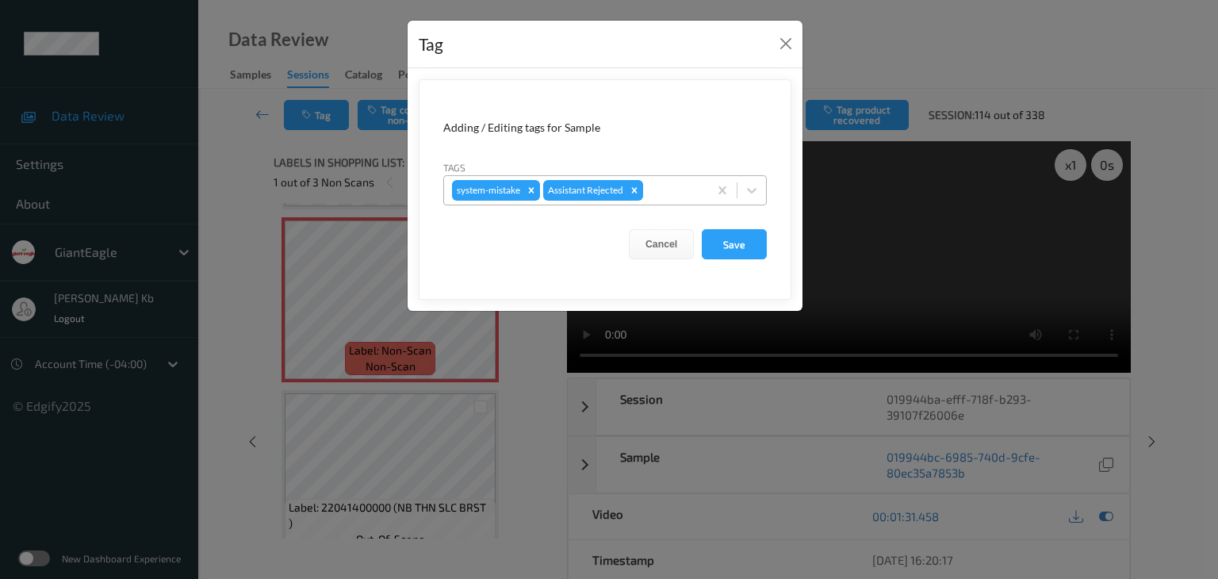
click at [665, 194] on div at bounding box center [673, 190] width 54 height 19
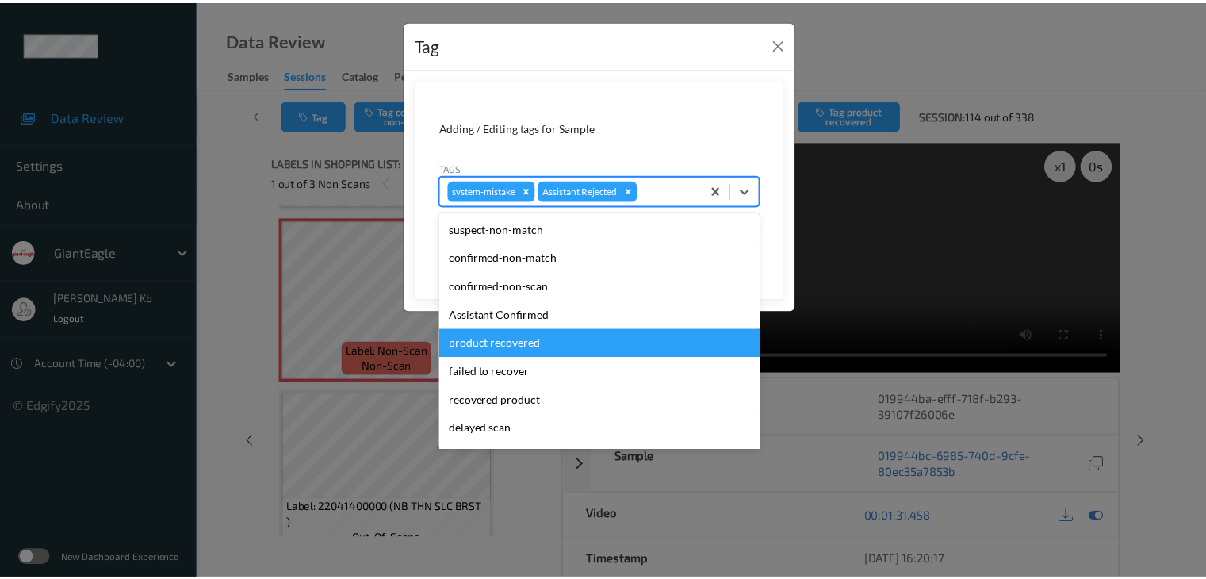
scroll to position [79, 0]
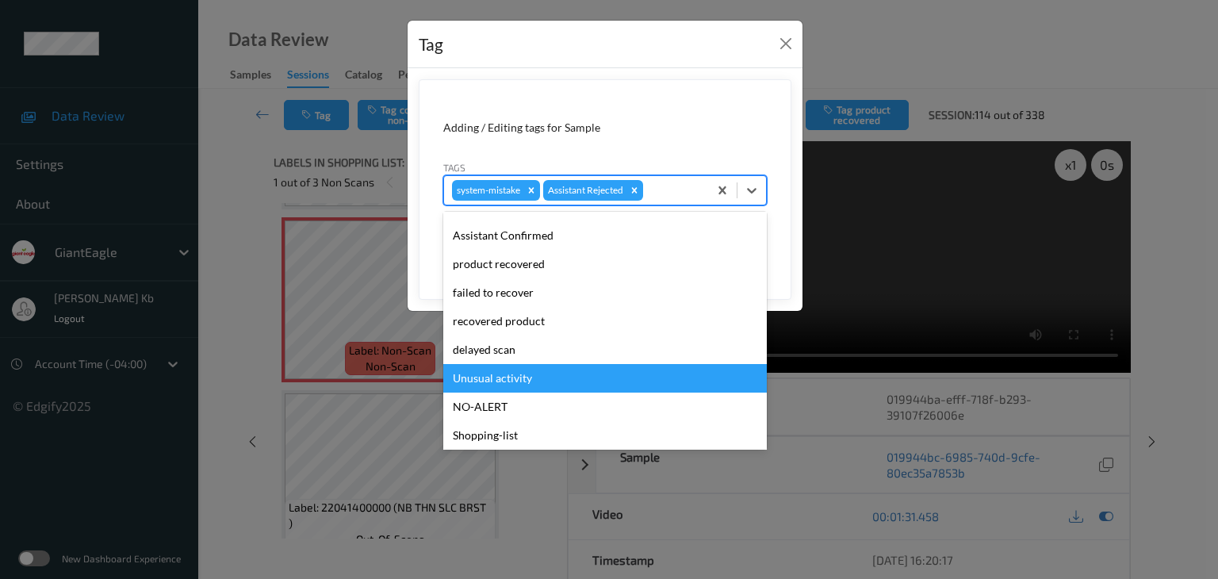
click at [515, 380] on div "Unusual activity" at bounding box center [605, 378] width 324 height 29
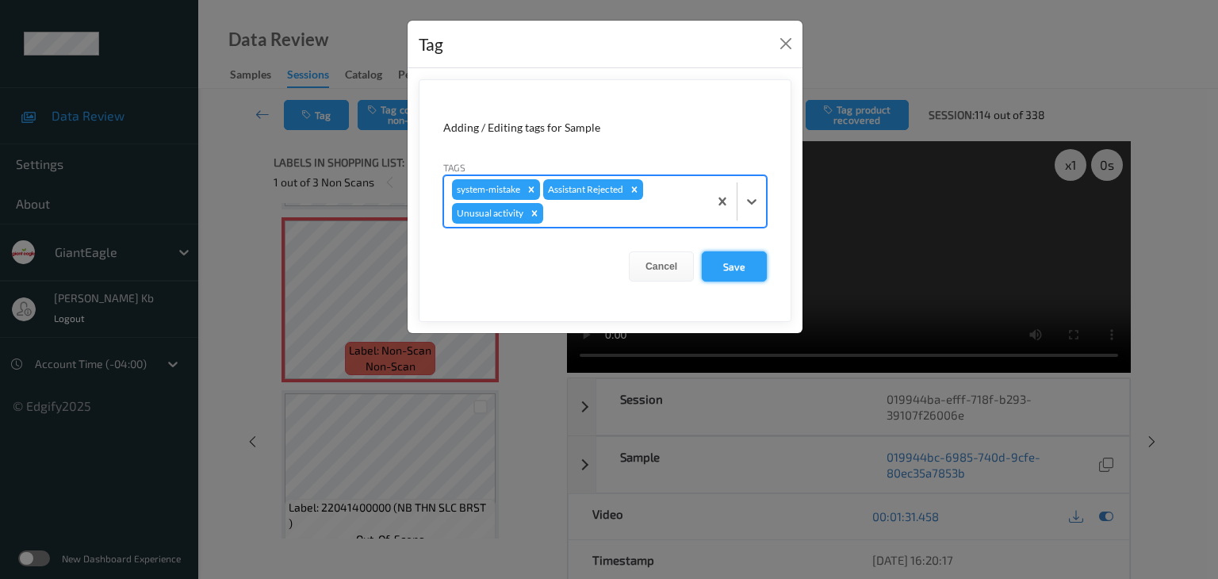
click at [739, 267] on button "Save" at bounding box center [734, 266] width 65 height 30
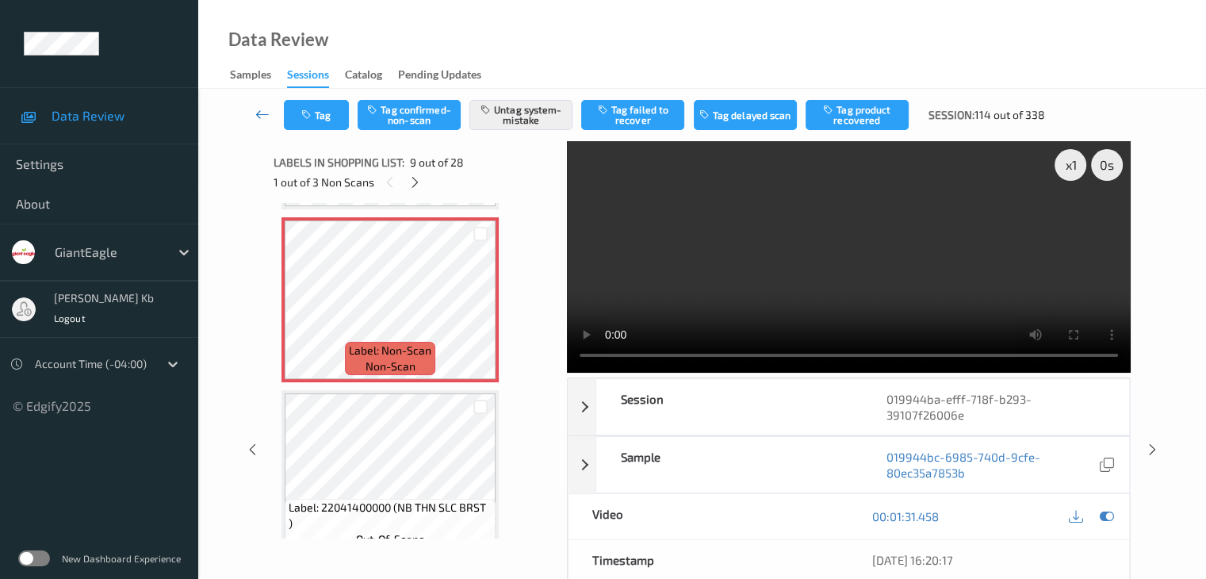
click at [263, 114] on icon at bounding box center [262, 114] width 14 height 16
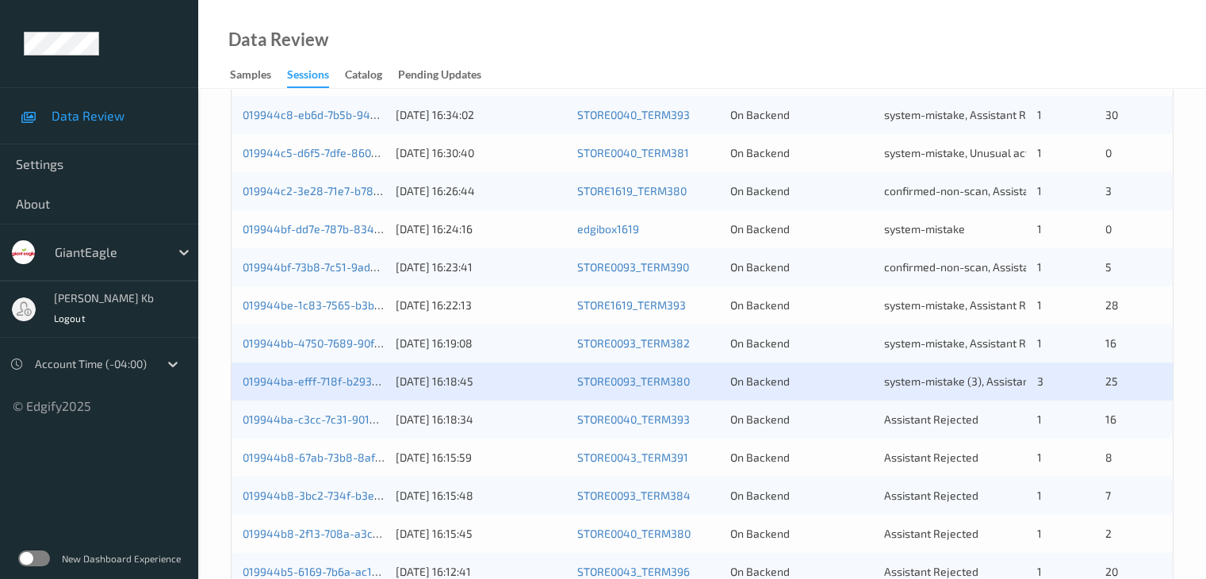
scroll to position [635, 0]
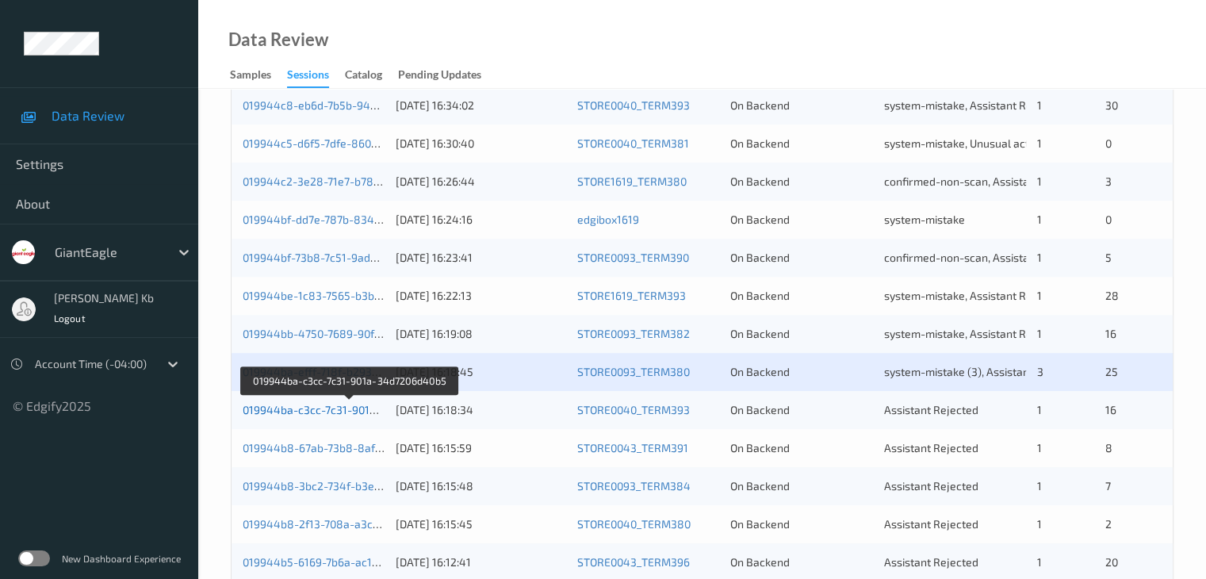
click at [316, 411] on link "019944ba-c3cc-7c31-901a-34d7206d40b5" at bounding box center [350, 409] width 215 height 13
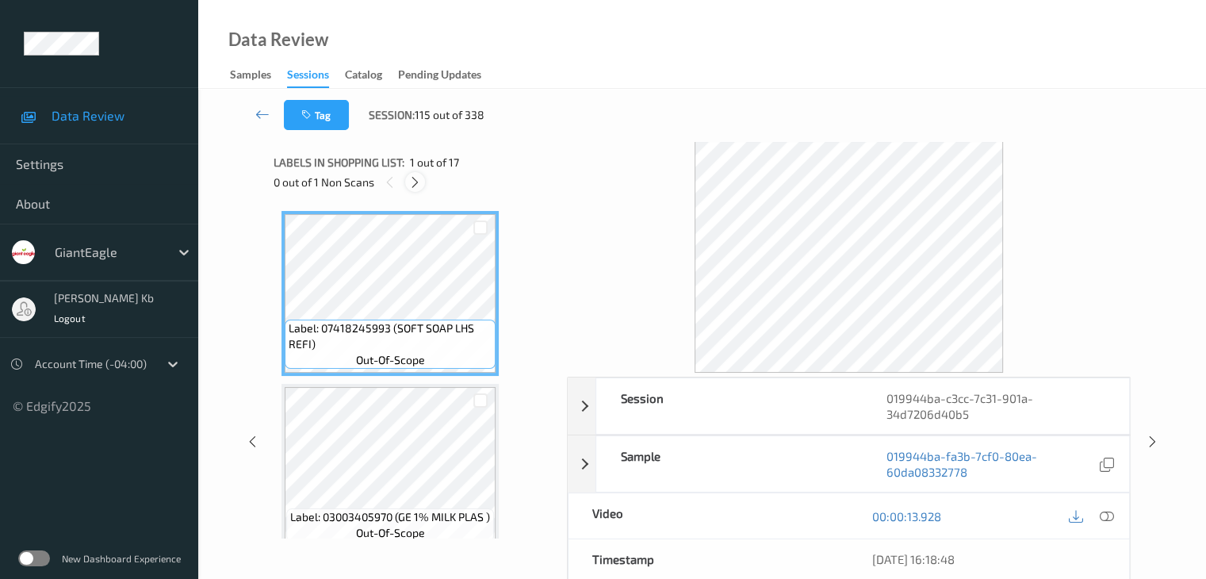
click at [416, 183] on icon at bounding box center [414, 182] width 13 height 14
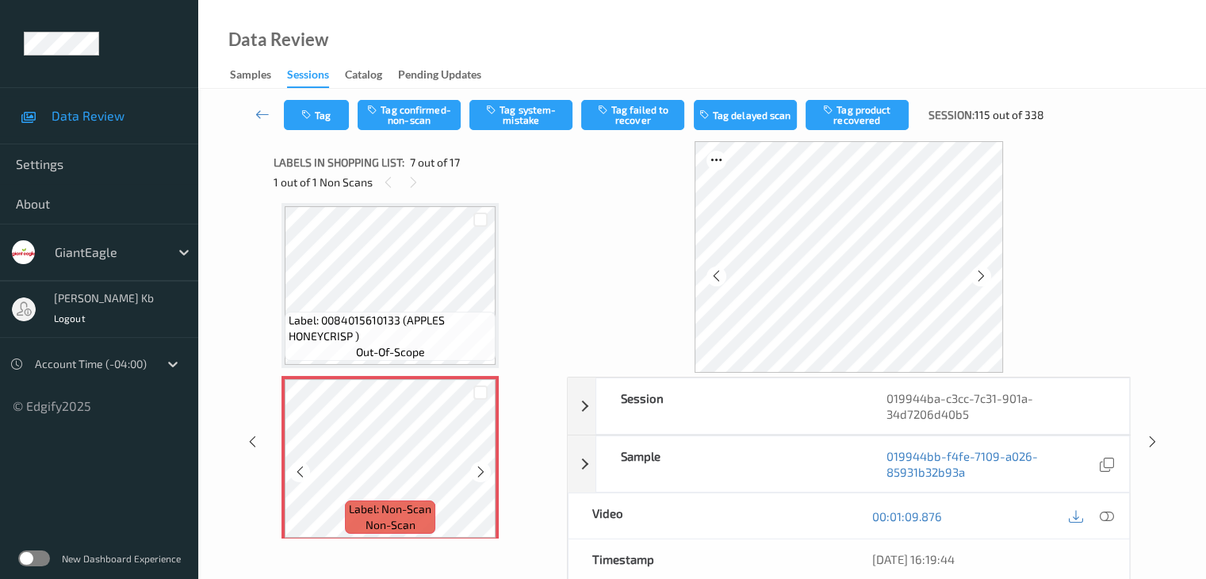
scroll to position [1031, 0]
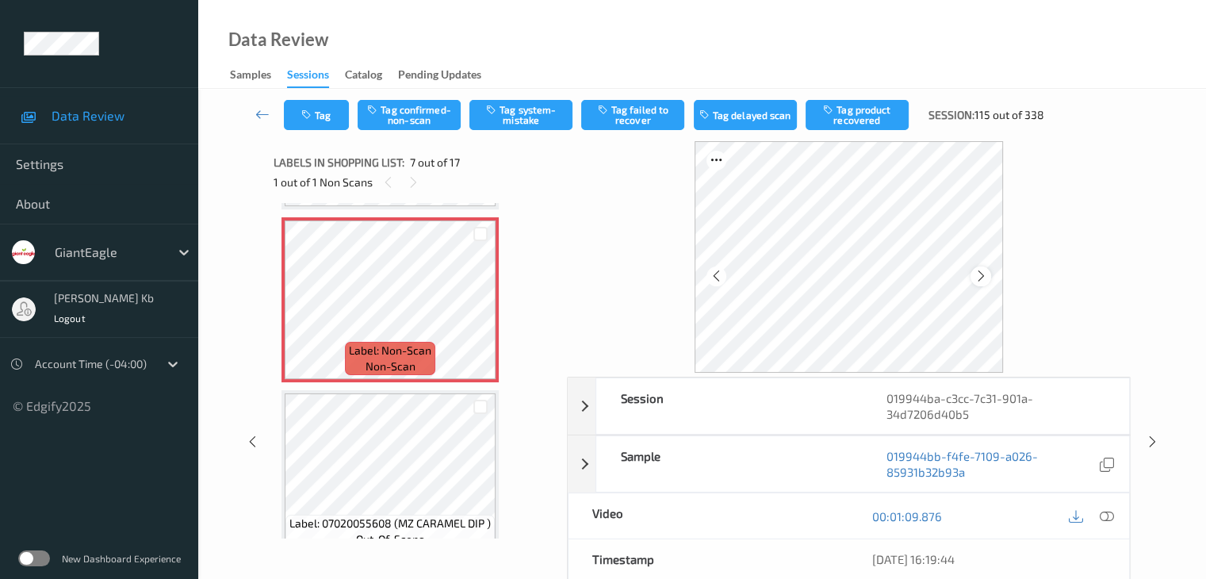
click at [984, 277] on icon at bounding box center [981, 276] width 13 height 14
click at [988, 278] on div at bounding box center [981, 277] width 20 height 20
click at [1110, 516] on icon at bounding box center [1106, 516] width 14 height 14
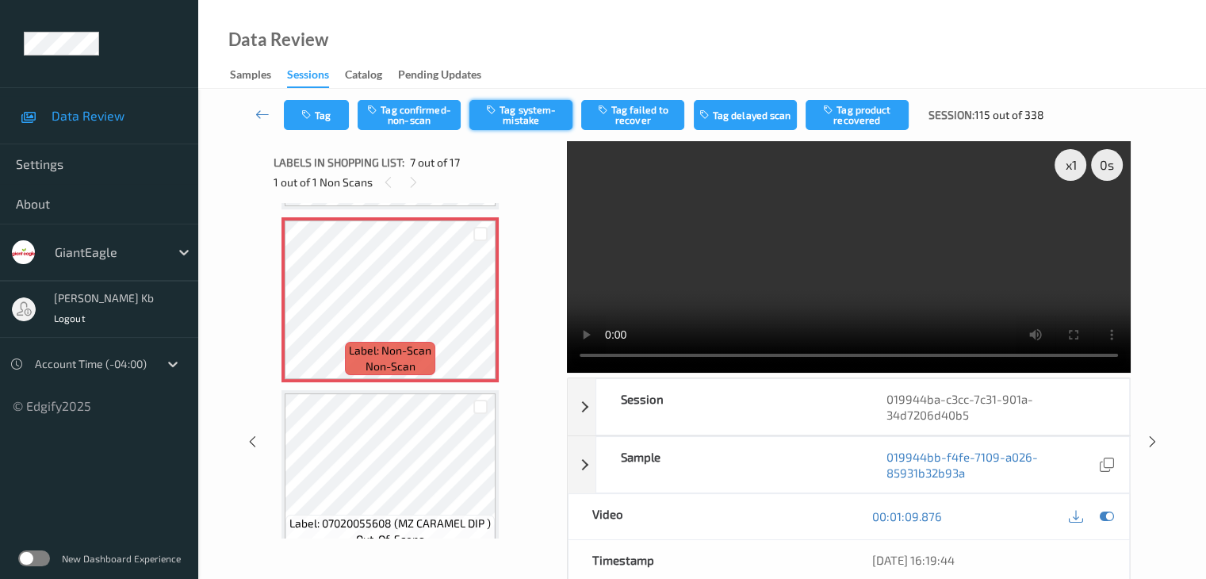
click at [523, 115] on button "Tag system-mistake" at bounding box center [521, 115] width 103 height 30
click at [324, 117] on button "Tag" at bounding box center [316, 115] width 65 height 30
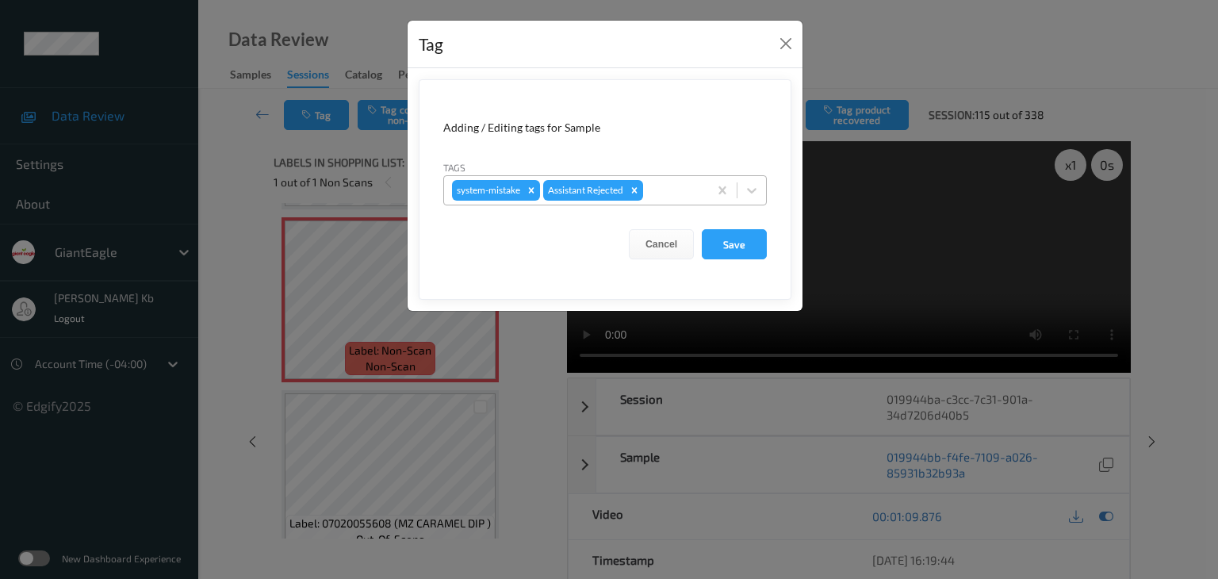
click at [668, 188] on div at bounding box center [673, 190] width 54 height 19
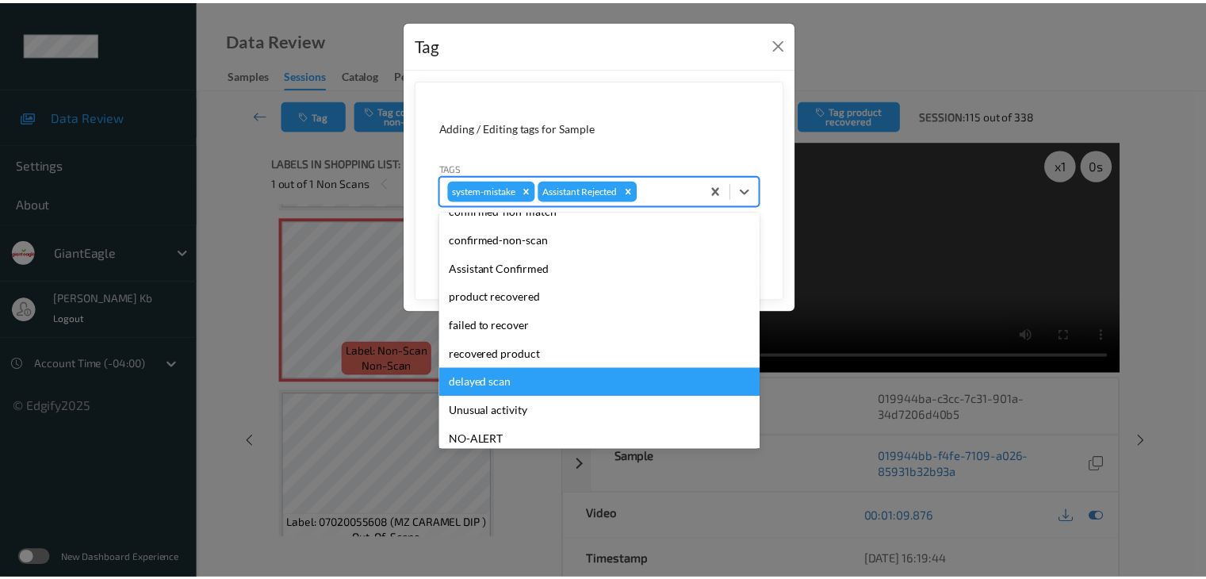
scroll to position [79, 0]
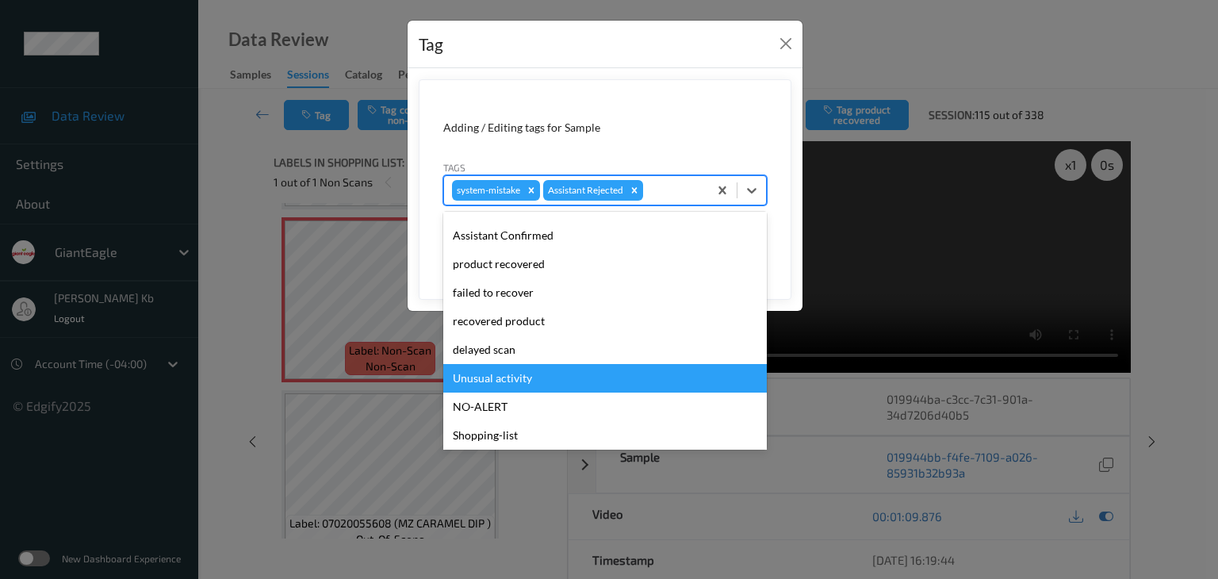
click at [508, 378] on div "Unusual activity" at bounding box center [605, 378] width 324 height 29
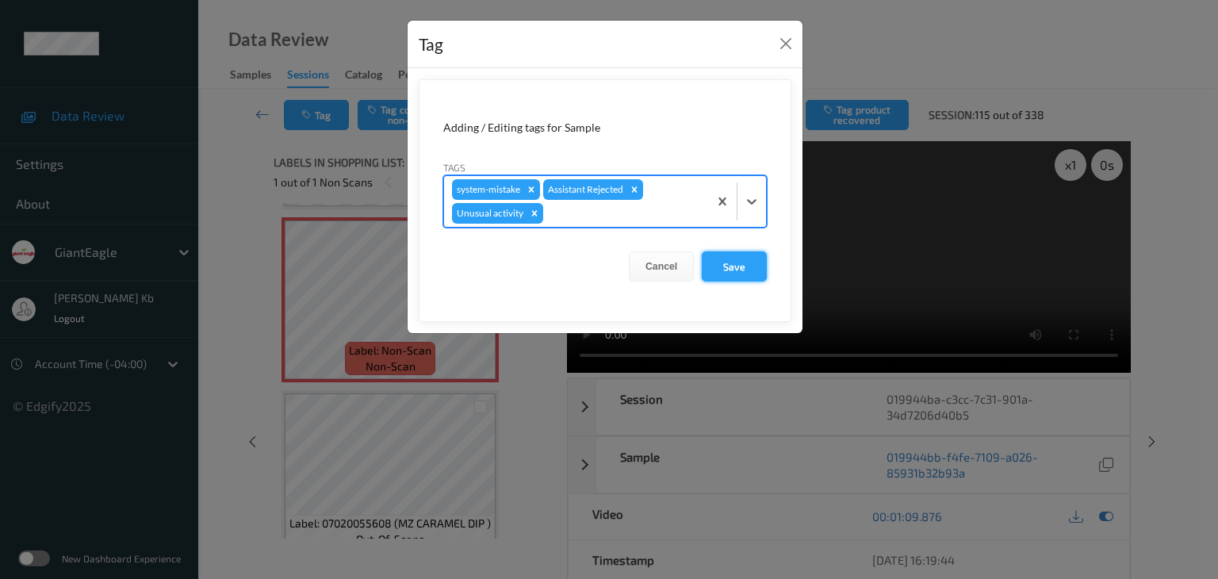
click at [738, 267] on button "Save" at bounding box center [734, 266] width 65 height 30
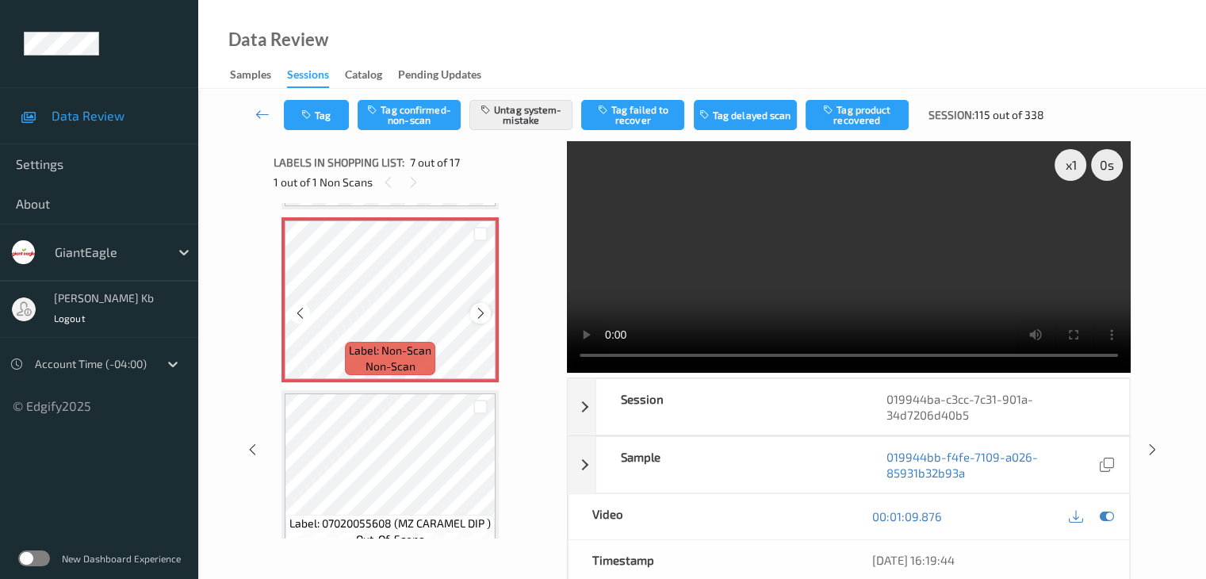
click at [473, 311] on div at bounding box center [480, 313] width 20 height 20
drag, startPoint x: 264, startPoint y: 110, endPoint x: 264, endPoint y: 95, distance: 15.1
click at [264, 110] on icon at bounding box center [262, 114] width 14 height 16
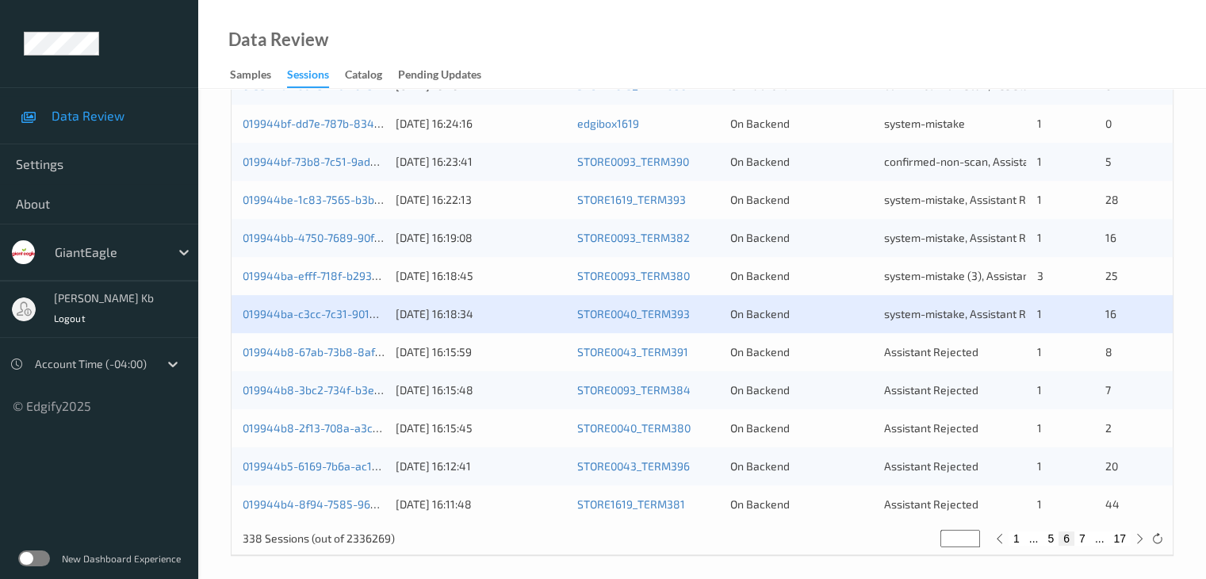
scroll to position [739, 0]
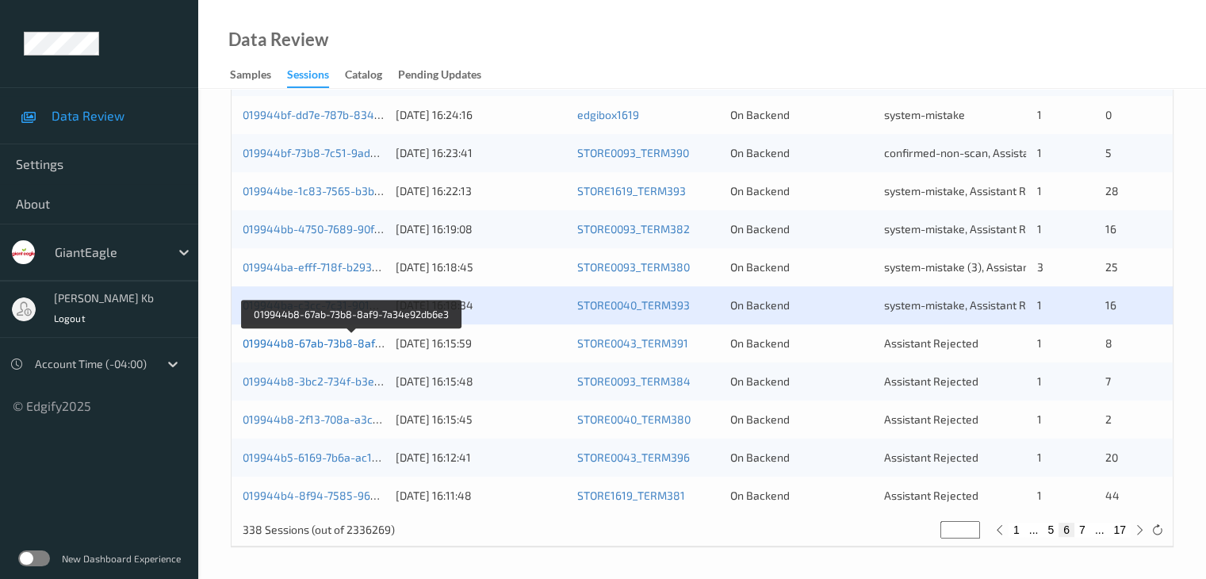
click at [339, 339] on link "019944b8-67ab-73b8-8af9-7a34e92db6e3" at bounding box center [352, 342] width 219 height 13
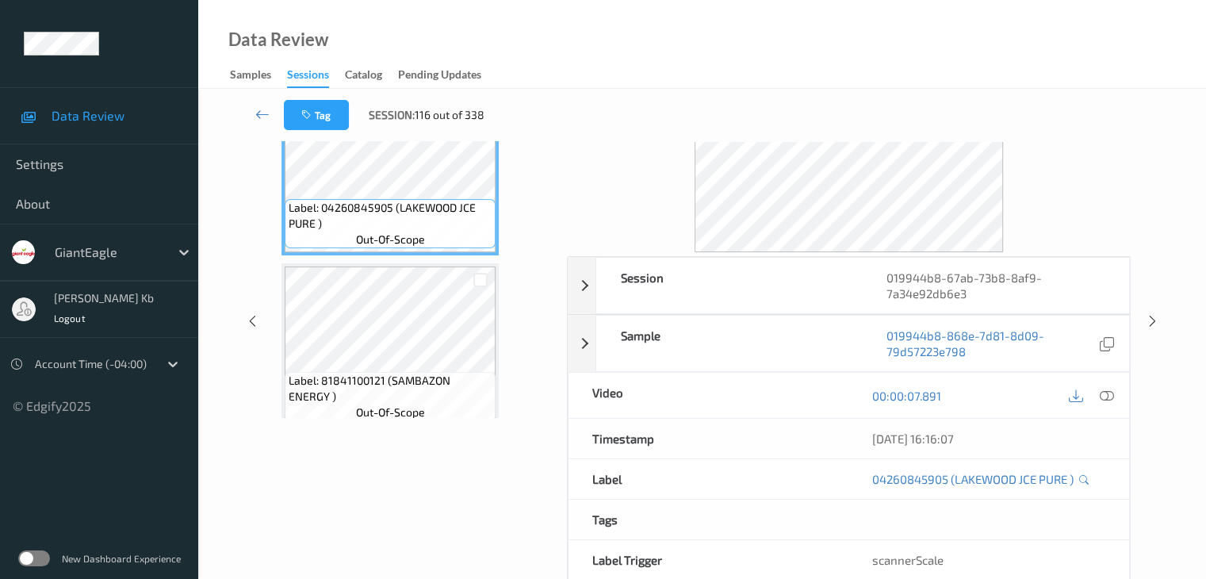
scroll to position [35, 0]
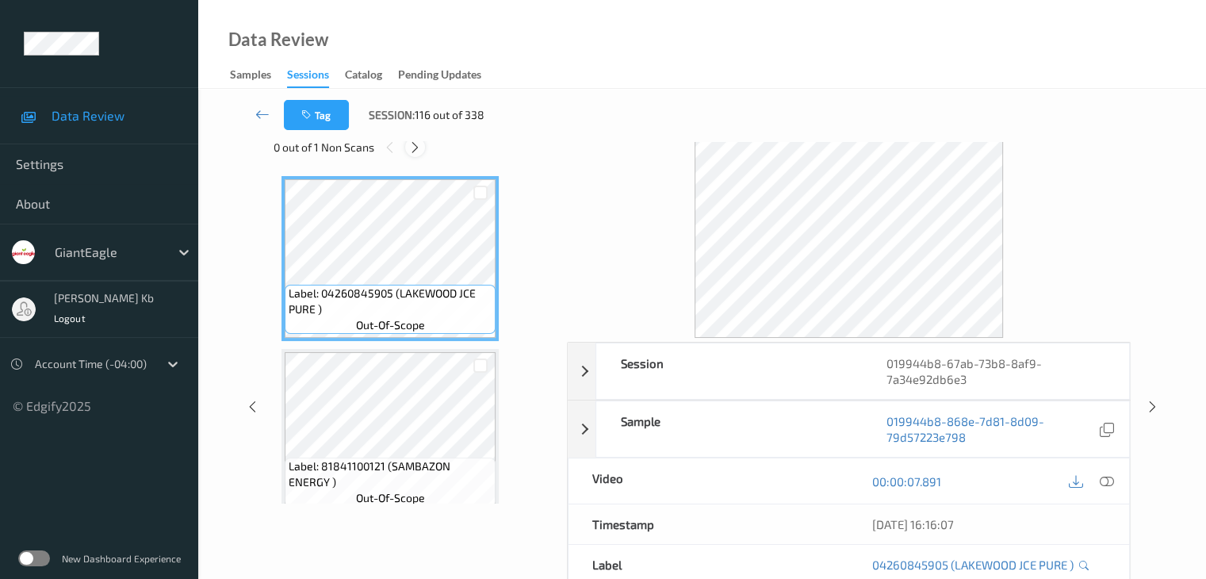
click at [419, 147] on icon at bounding box center [414, 147] width 13 height 14
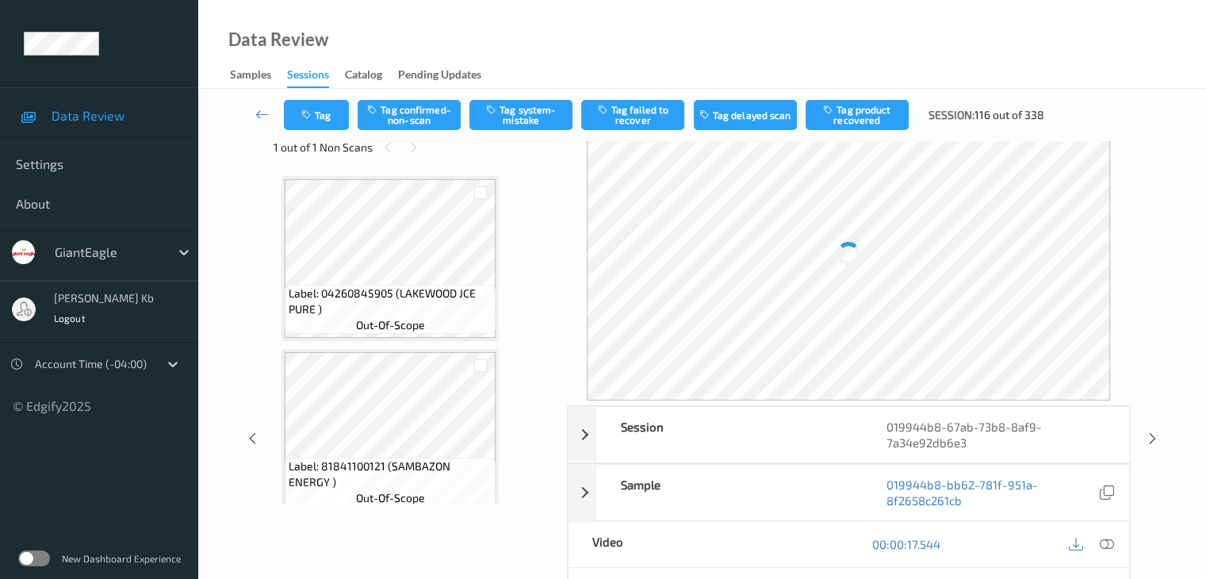
scroll to position [181, 0]
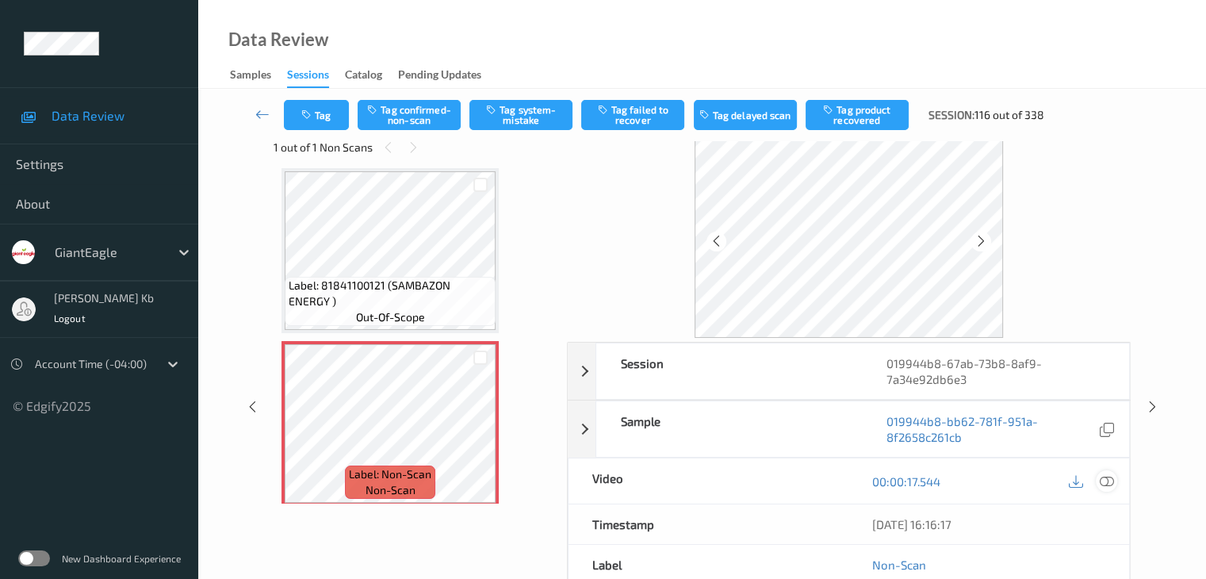
click at [1106, 482] on icon at bounding box center [1106, 481] width 14 height 14
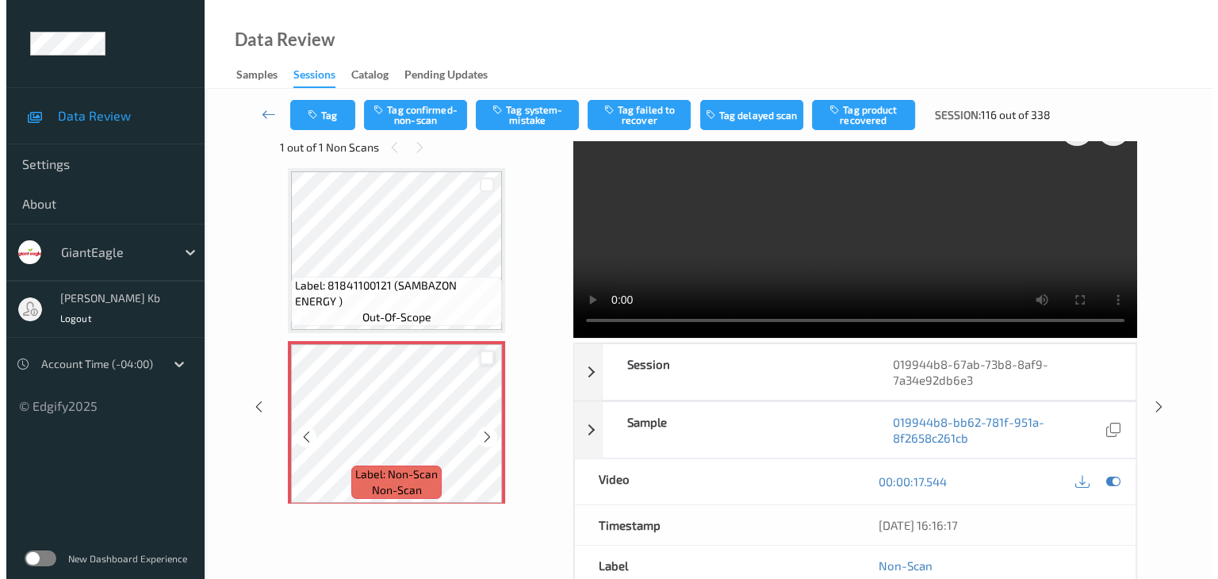
scroll to position [22, 0]
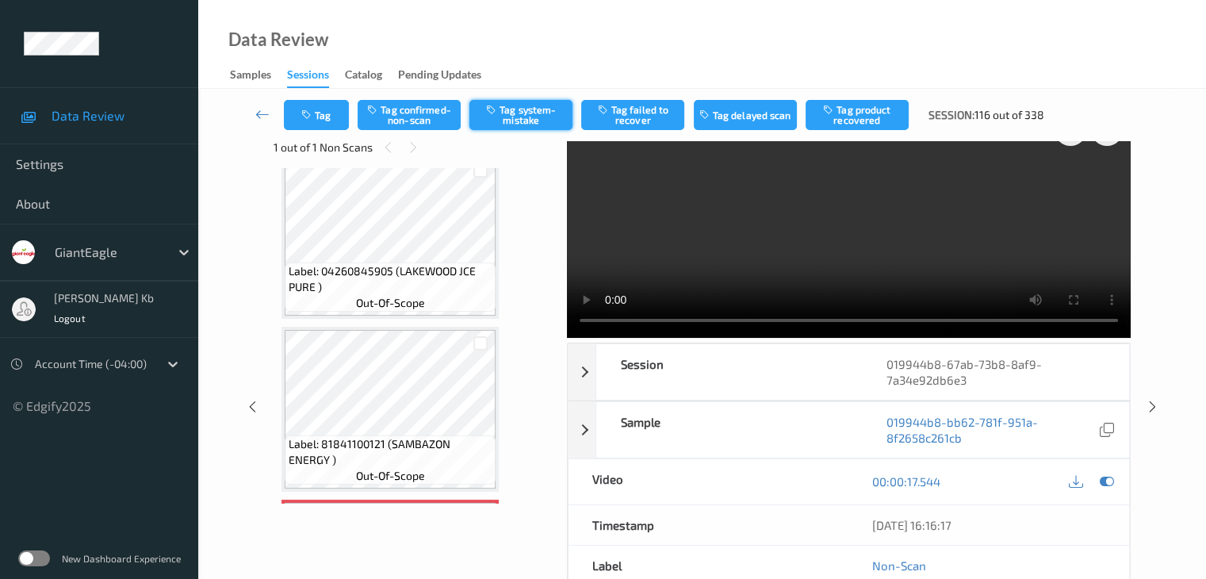
click at [517, 109] on button "Tag system-mistake" at bounding box center [521, 115] width 103 height 30
click at [328, 114] on button "Tag" at bounding box center [316, 115] width 65 height 30
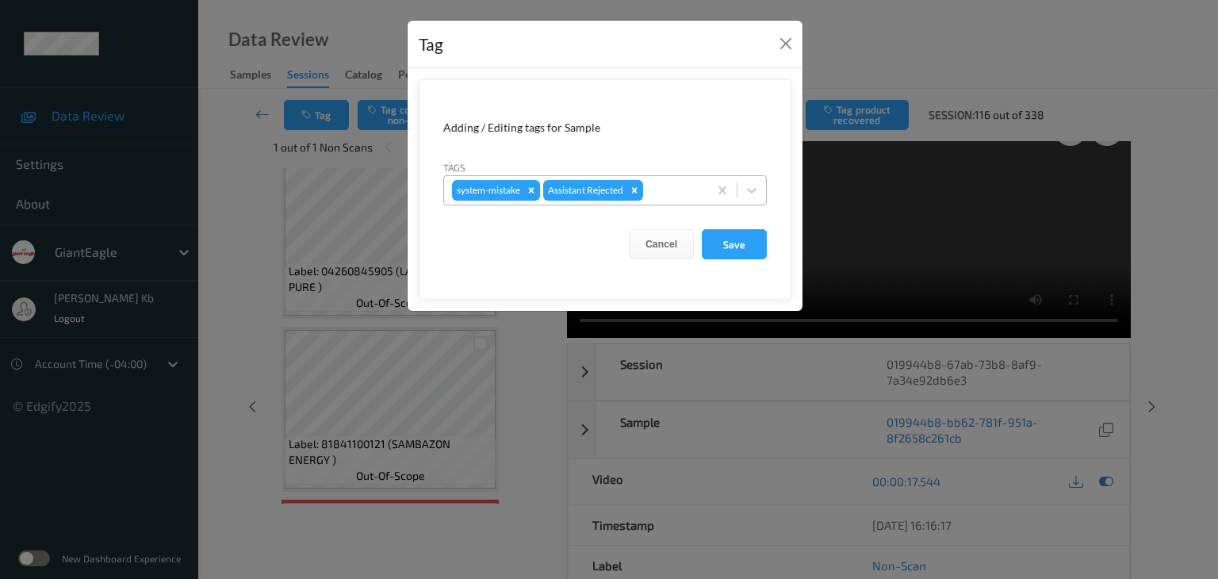
click at [669, 182] on div at bounding box center [673, 190] width 54 height 19
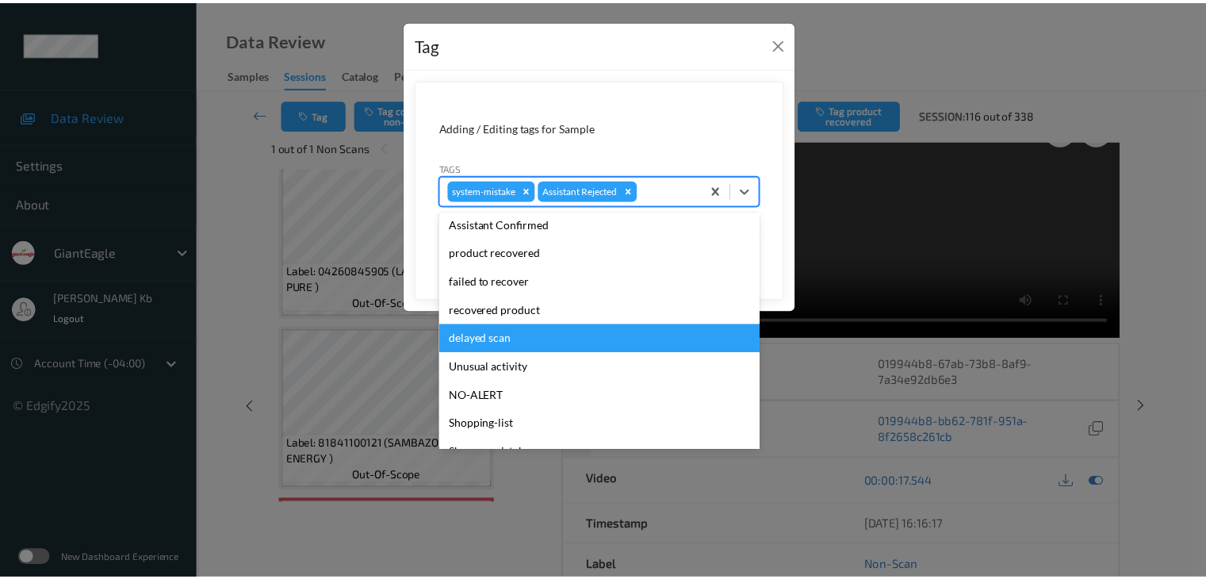
scroll to position [159, 0]
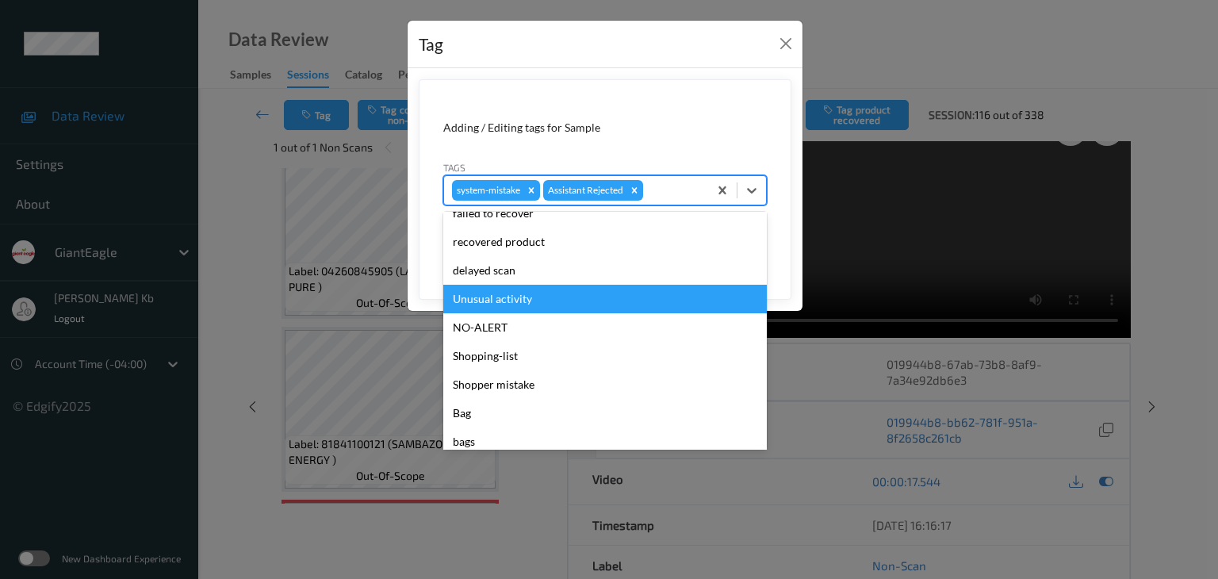
click at [508, 299] on div "Unusual activity" at bounding box center [605, 299] width 324 height 29
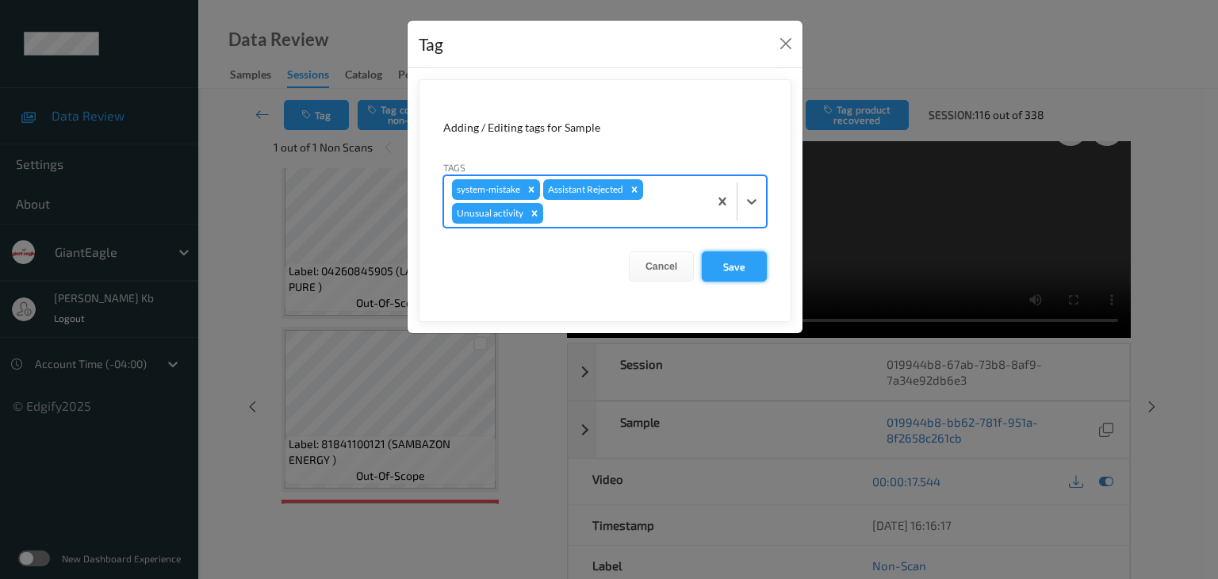
click at [741, 264] on button "Save" at bounding box center [734, 266] width 65 height 30
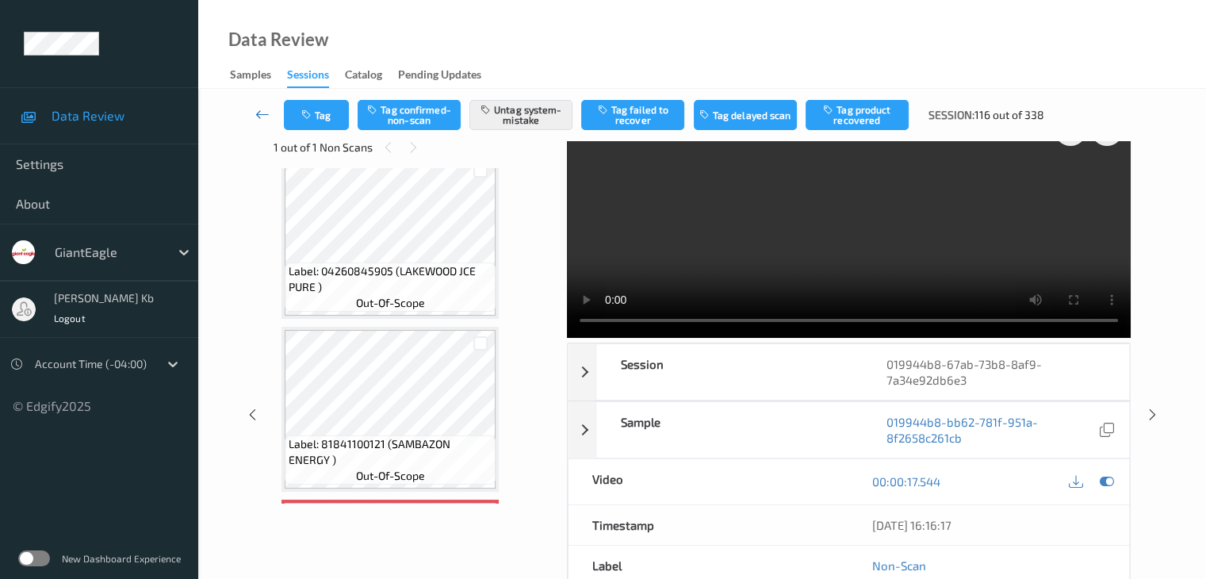
click at [266, 112] on icon at bounding box center [262, 114] width 14 height 16
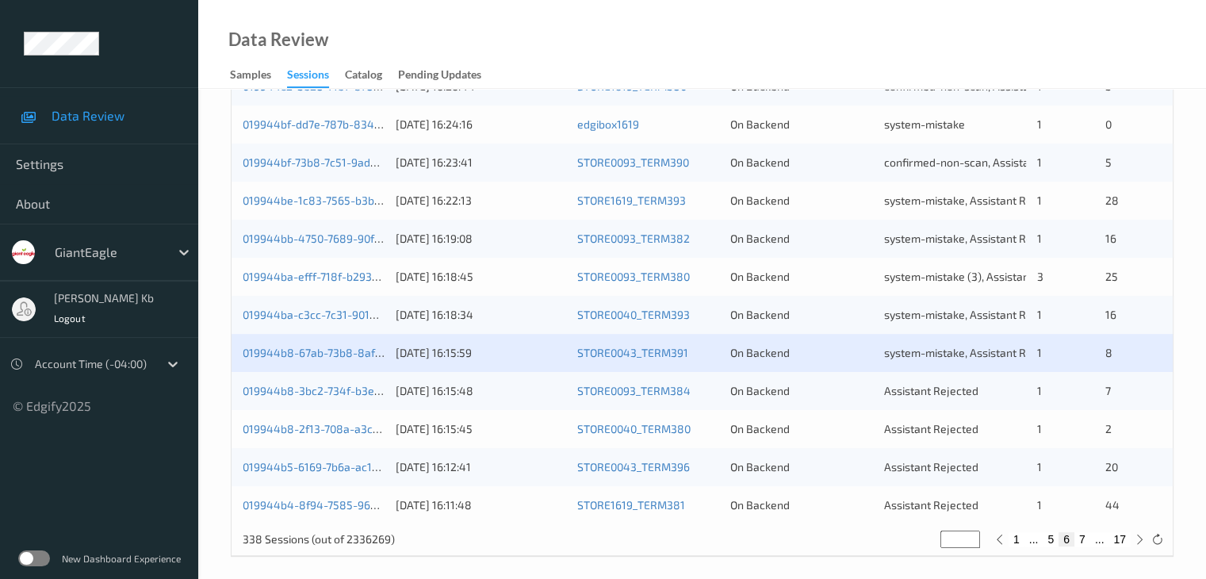
scroll to position [739, 0]
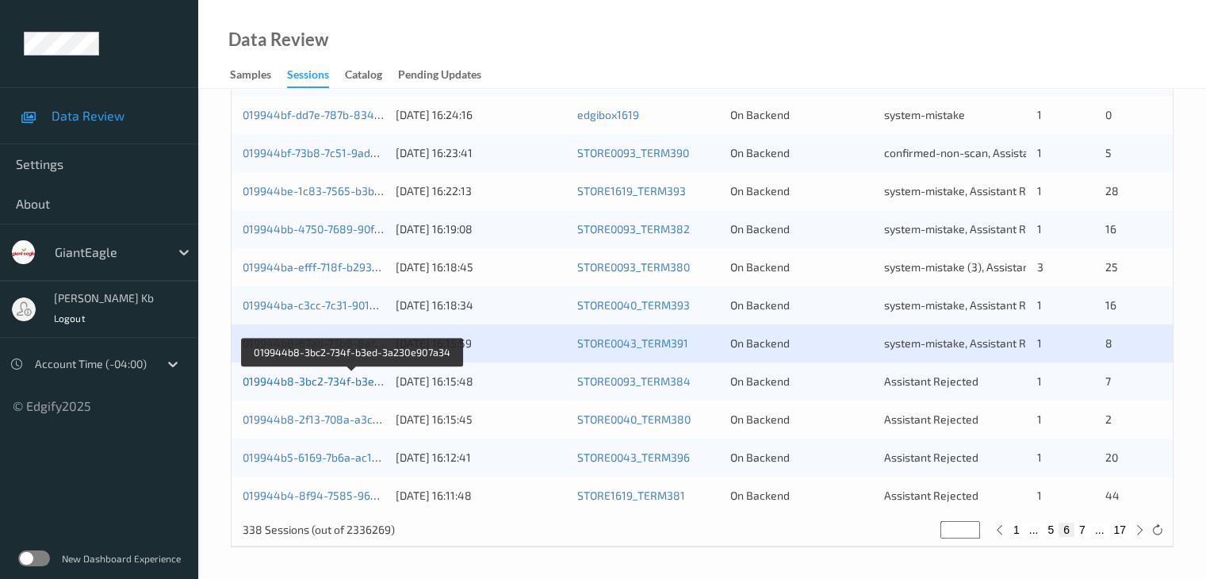
click at [324, 378] on link "019944b8-3bc2-734f-b3ed-3a230e907a34" at bounding box center [352, 380] width 219 height 13
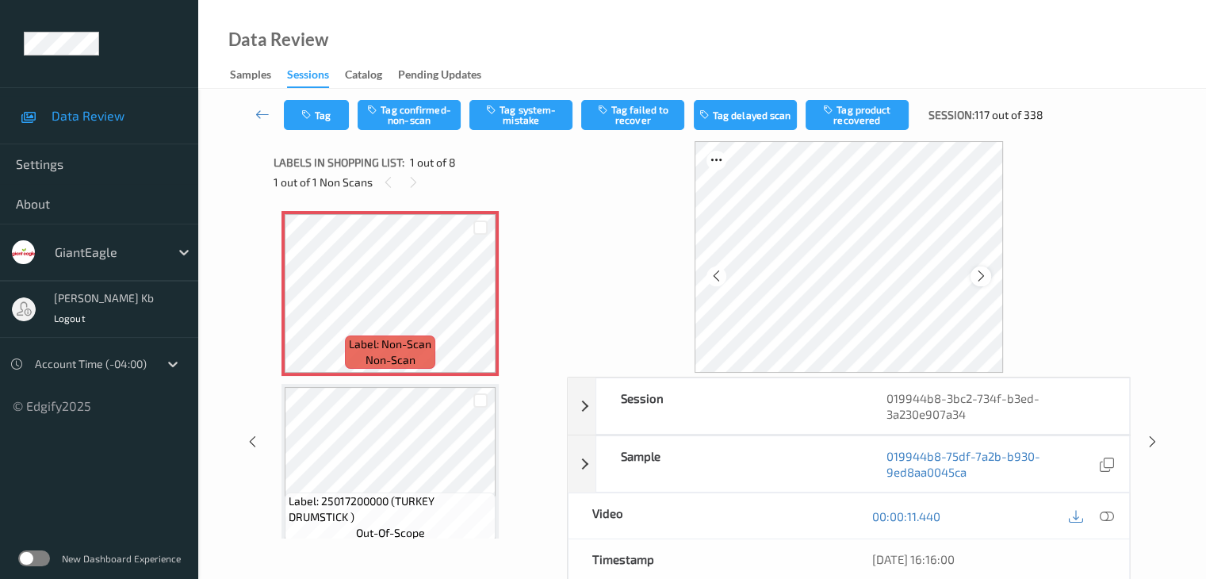
click at [986, 279] on icon at bounding box center [981, 276] width 13 height 14
click at [1104, 515] on icon at bounding box center [1106, 516] width 14 height 14
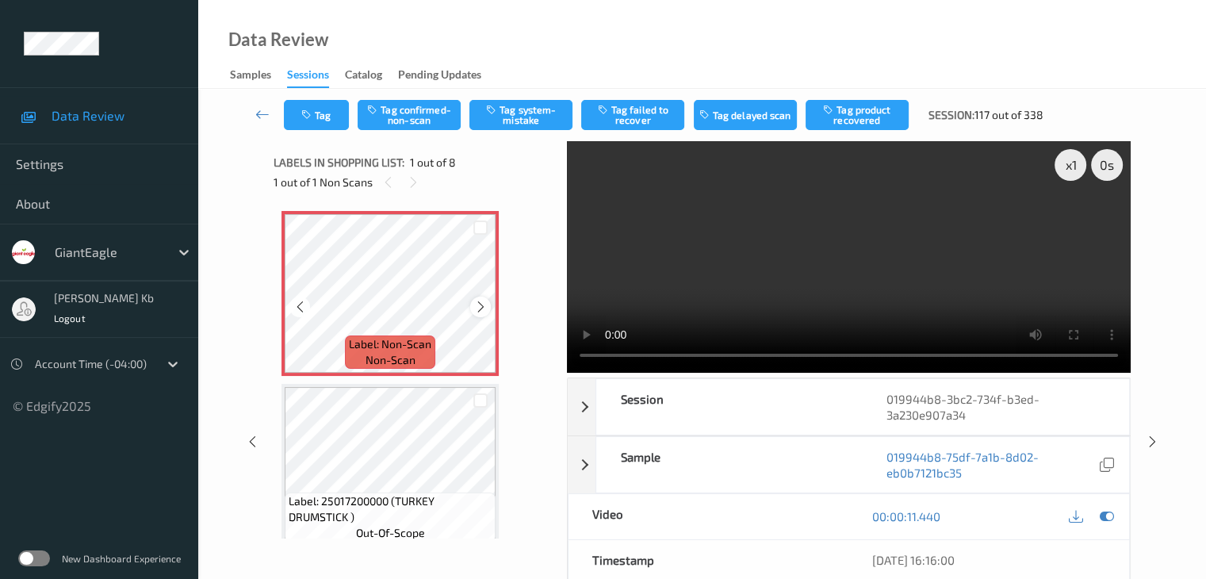
click at [477, 303] on icon at bounding box center [480, 307] width 13 height 14
click at [485, 305] on icon at bounding box center [480, 307] width 13 height 14
click at [479, 307] on icon at bounding box center [480, 307] width 13 height 14
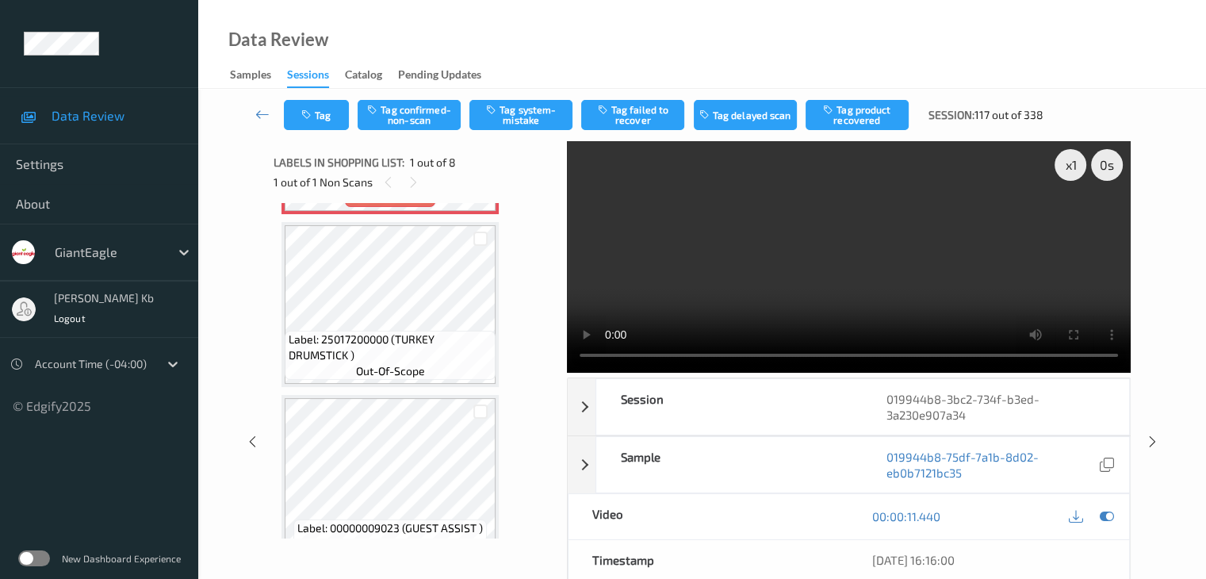
scroll to position [159, 0]
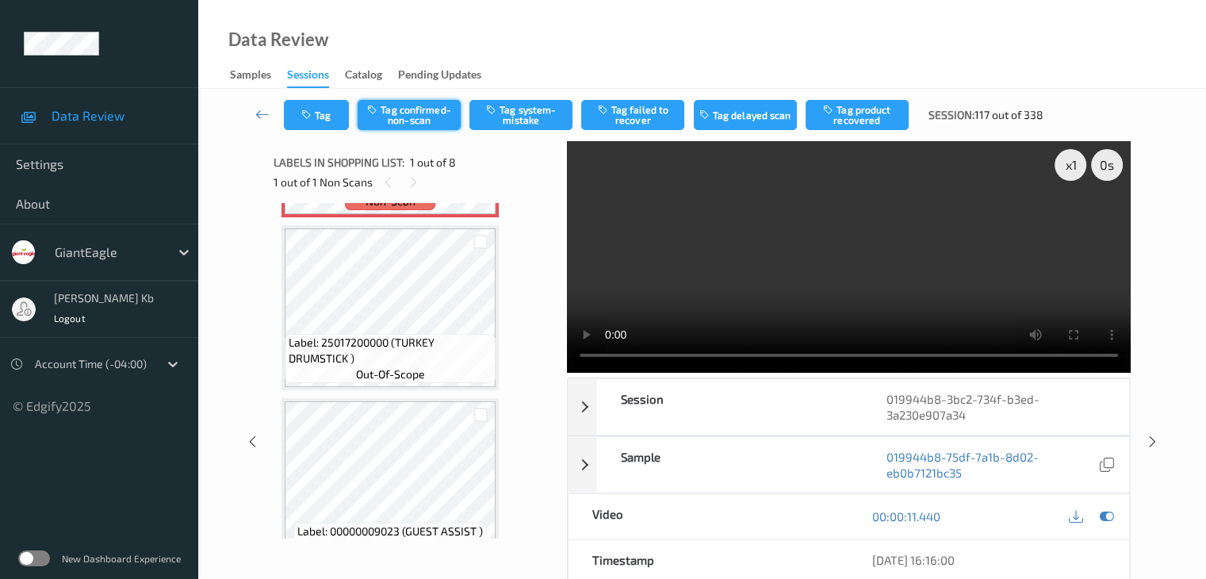
click at [419, 121] on button "Tag confirmed-non-scan" at bounding box center [409, 115] width 103 height 30
click at [859, 118] on button "Tag product recovered" at bounding box center [857, 115] width 103 height 30
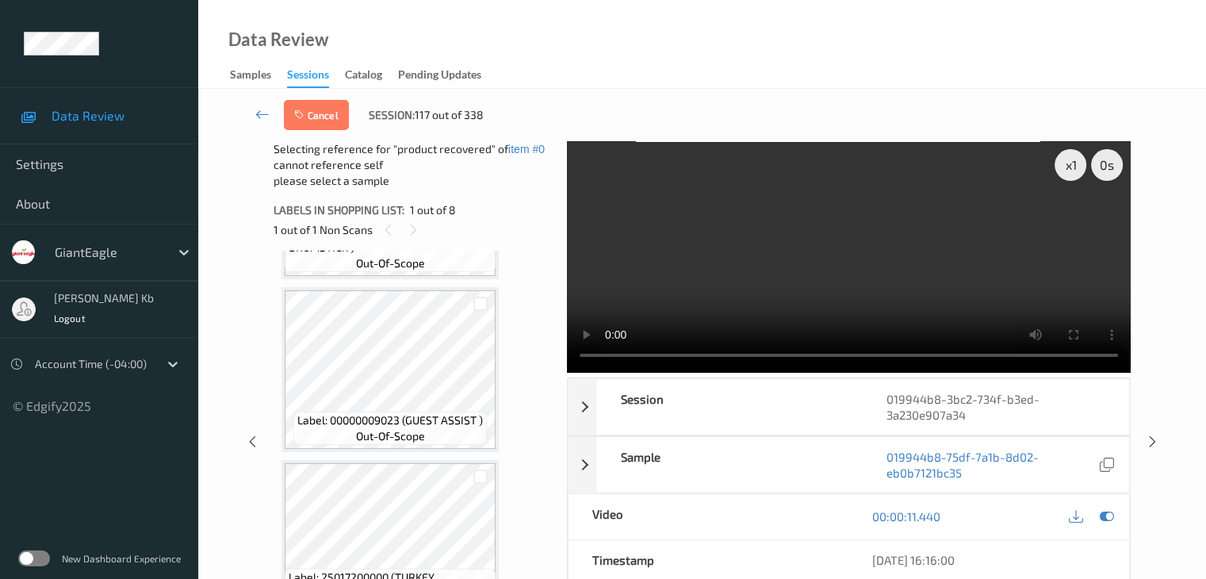
scroll to position [397, 0]
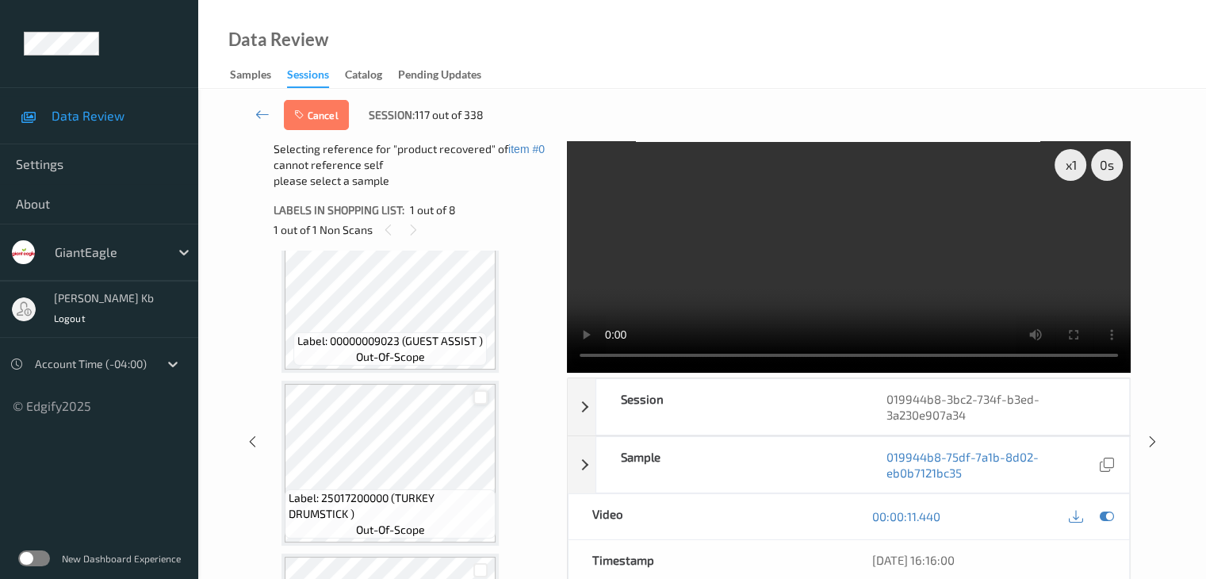
click at [479, 397] on div at bounding box center [481, 397] width 15 height 15
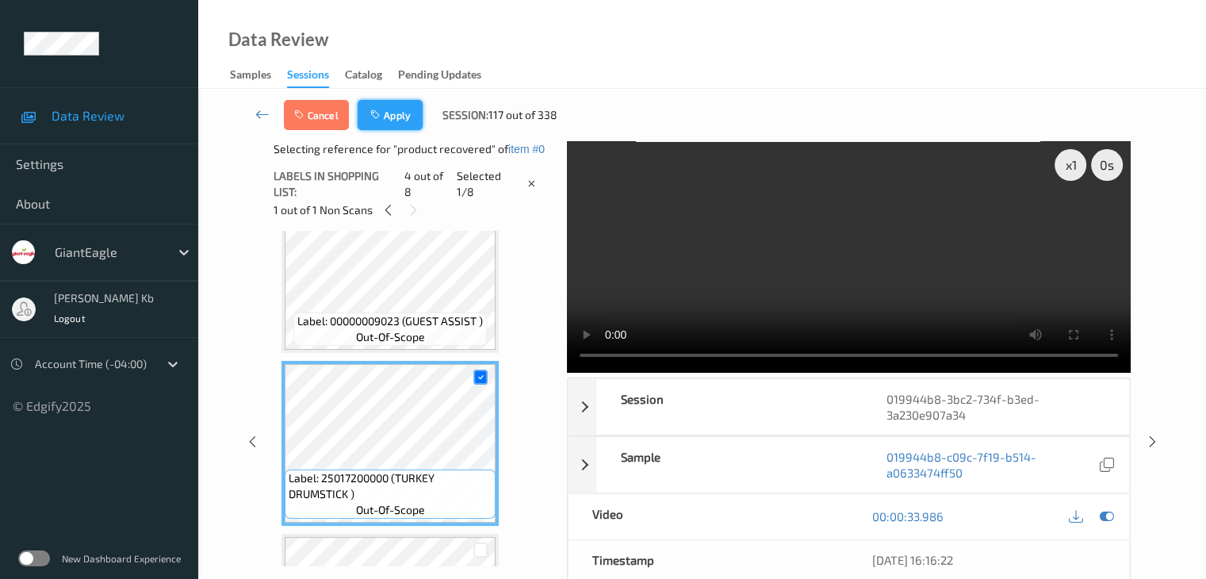
click at [401, 117] on button "Apply" at bounding box center [390, 115] width 65 height 30
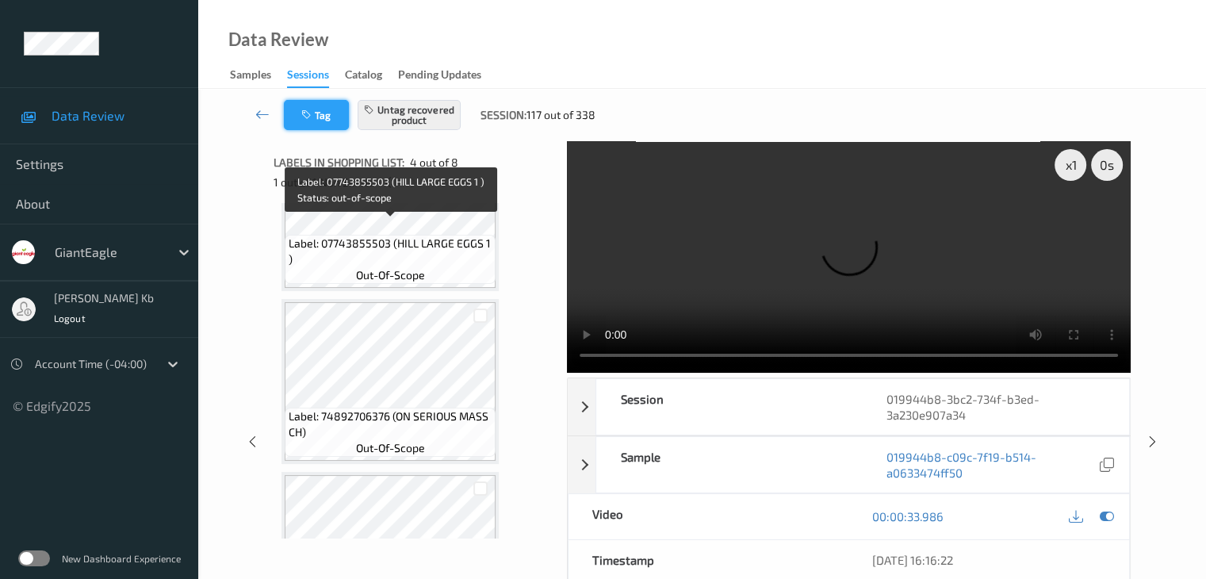
scroll to position [793, 0]
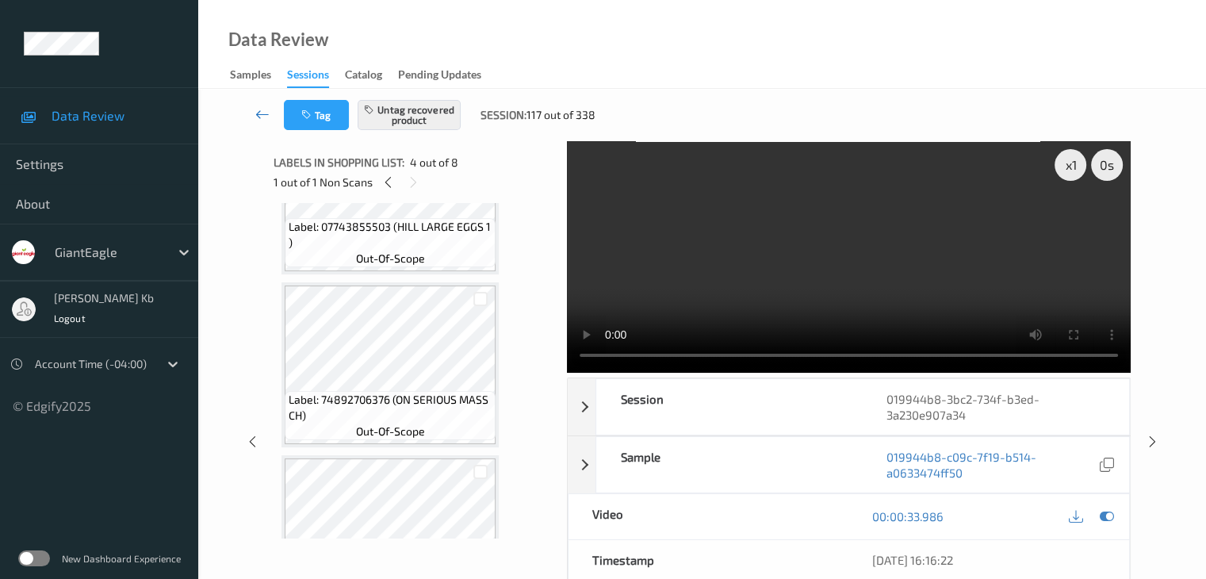
click at [258, 111] on icon at bounding box center [262, 114] width 14 height 16
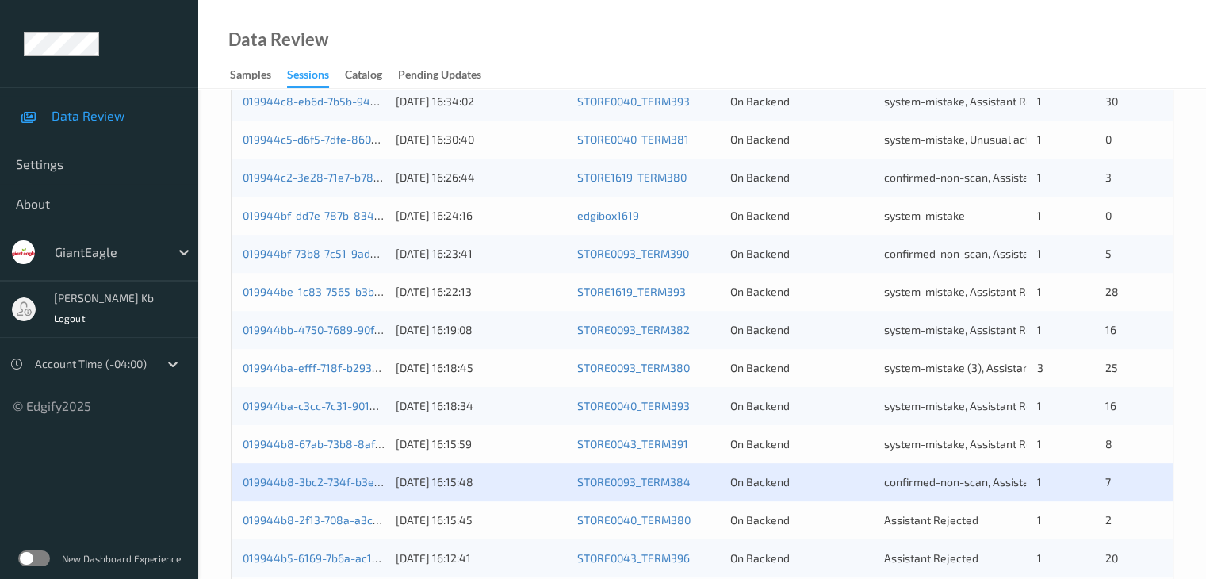
scroll to position [739, 0]
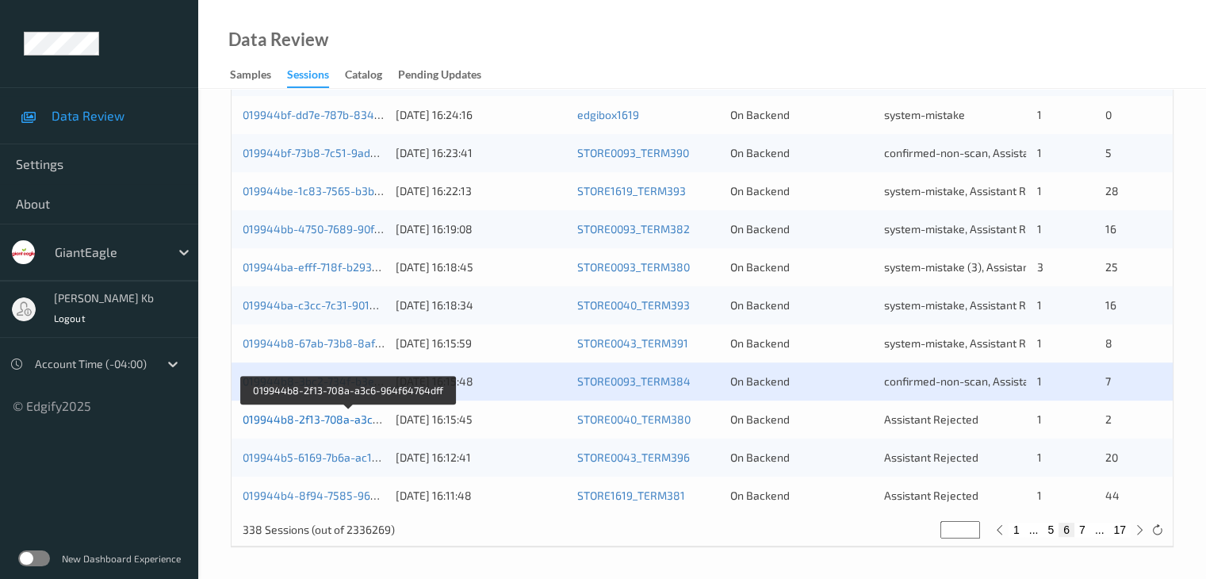
click at [339, 420] on link "019944b8-2f13-708a-a3c6-964f64764dff" at bounding box center [349, 418] width 212 height 13
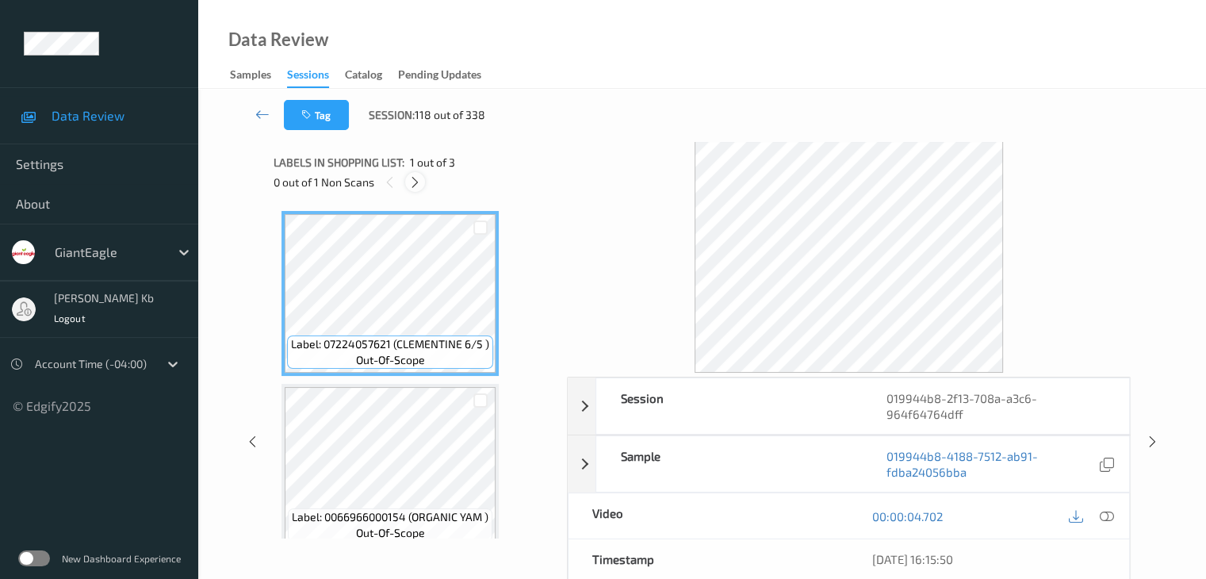
click at [422, 185] on div at bounding box center [415, 182] width 20 height 20
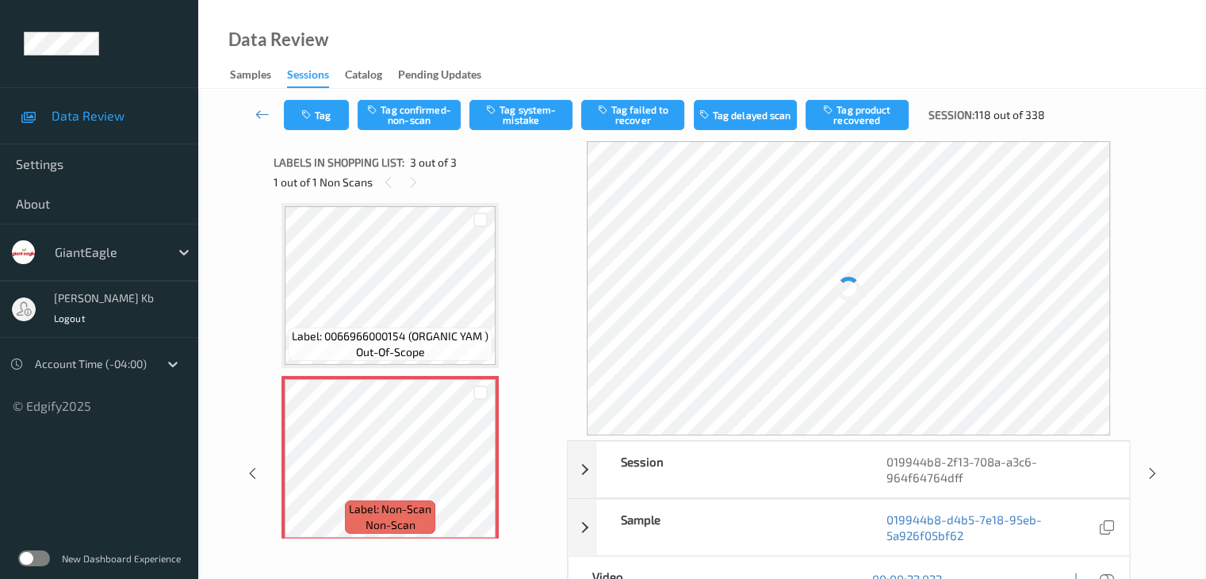
scroll to position [191, 0]
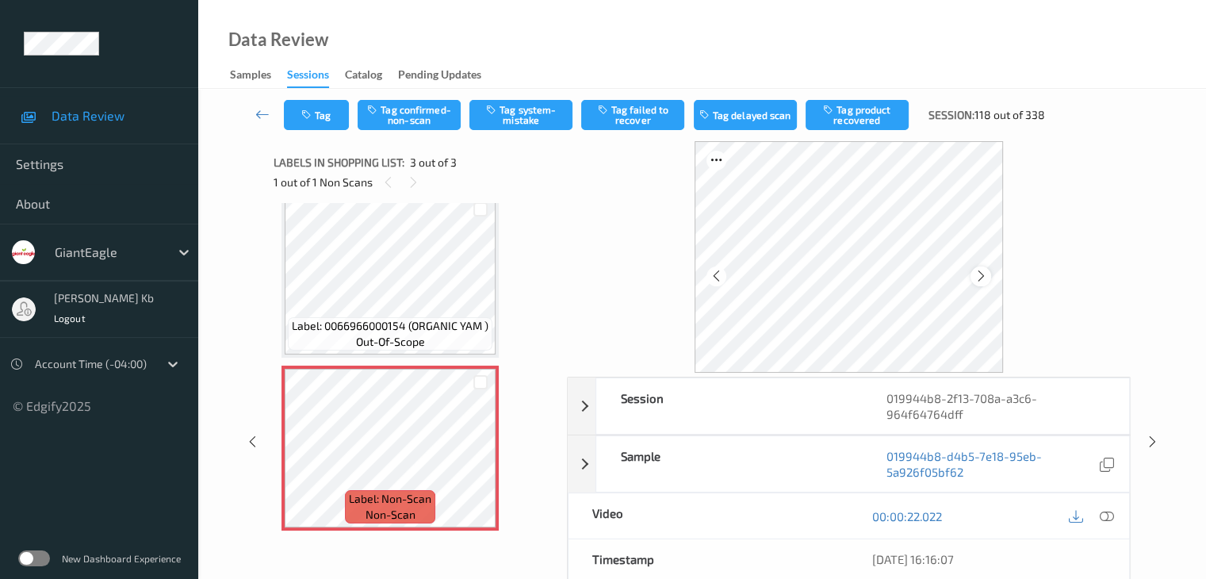
click at [984, 271] on icon at bounding box center [981, 276] width 13 height 14
click at [1107, 515] on icon at bounding box center [1106, 516] width 14 height 14
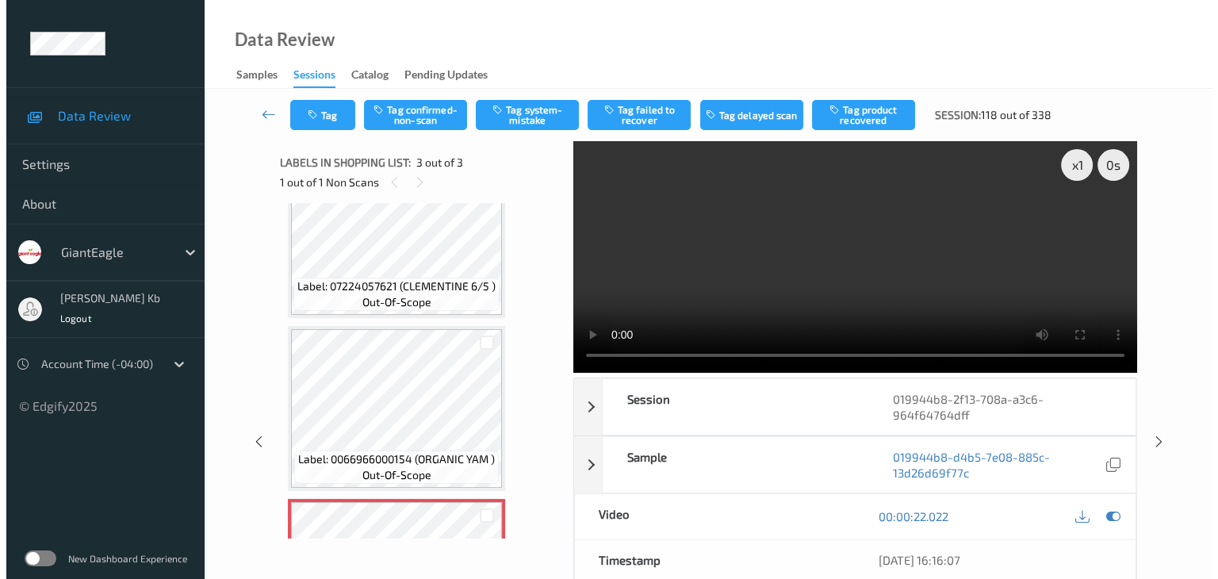
scroll to position [33, 0]
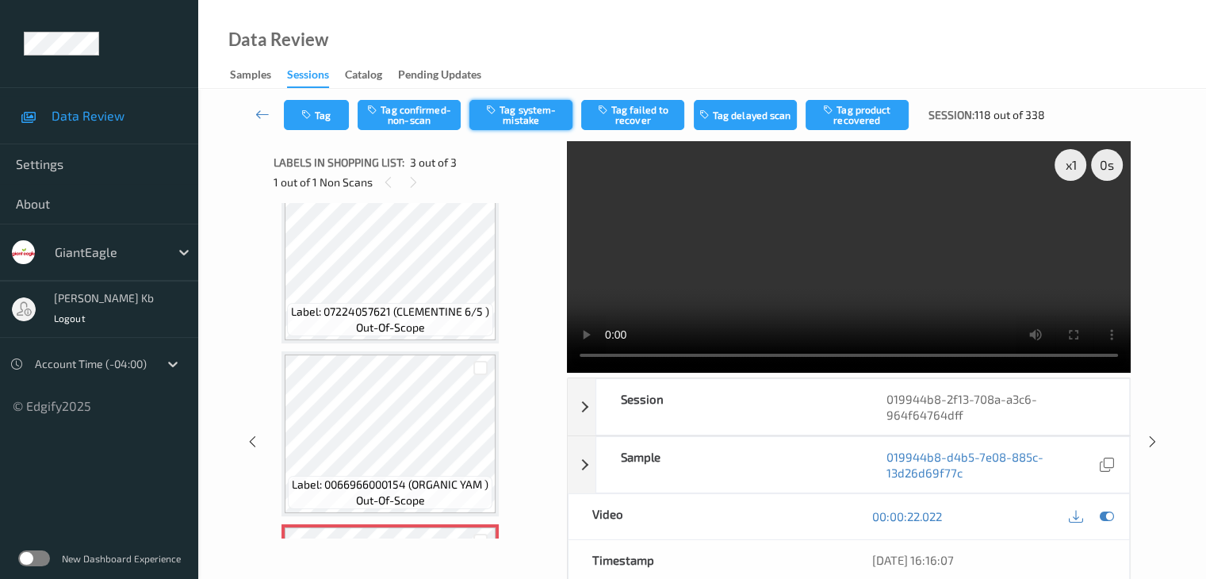
click at [530, 113] on button "Tag system-mistake" at bounding box center [521, 115] width 103 height 30
click at [330, 116] on button "Tag" at bounding box center [316, 115] width 65 height 30
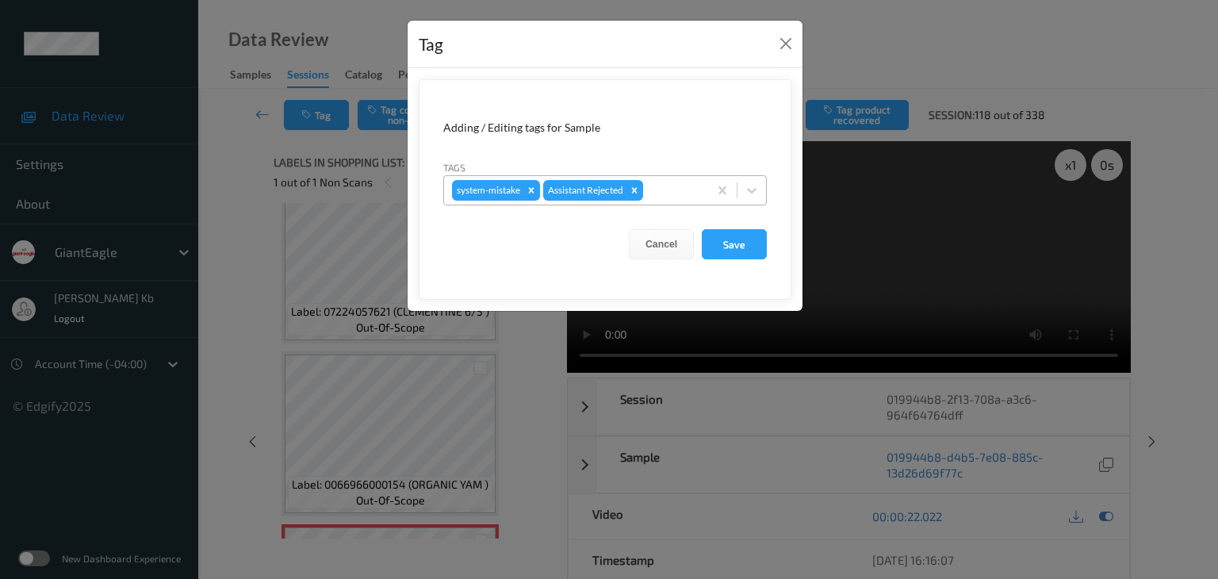
click at [679, 185] on div at bounding box center [673, 190] width 54 height 19
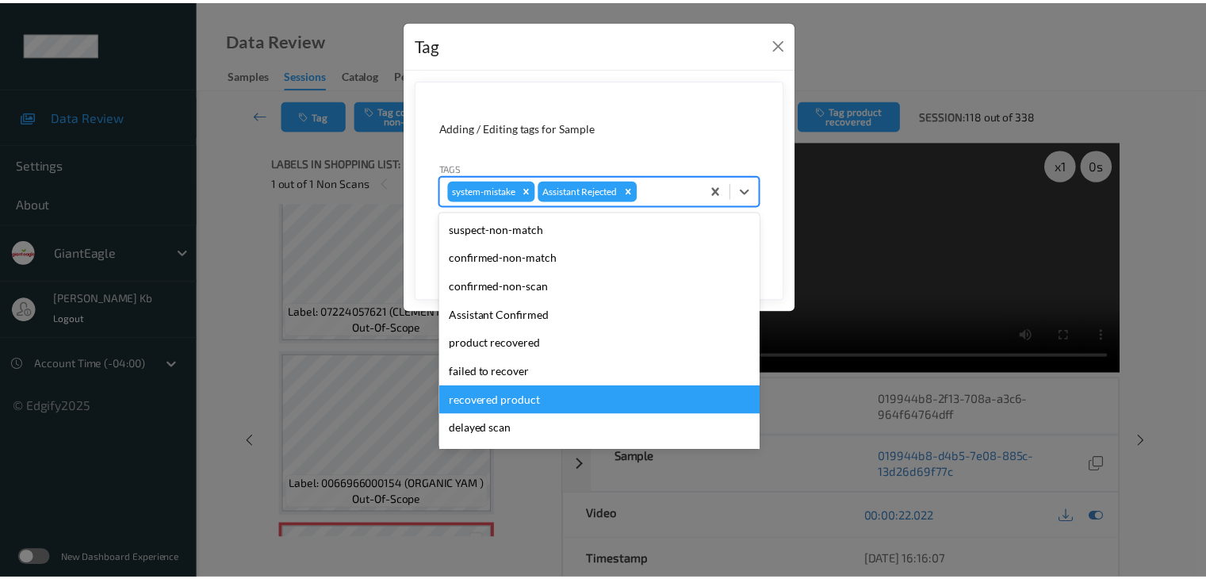
scroll to position [79, 0]
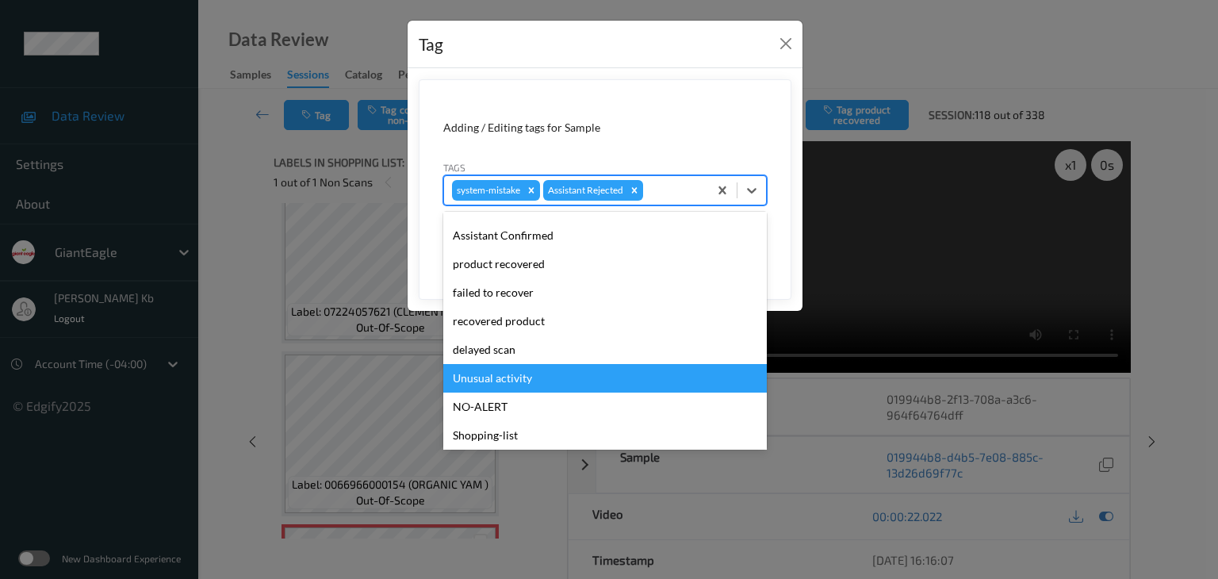
click at [490, 382] on div "Unusual activity" at bounding box center [605, 378] width 324 height 29
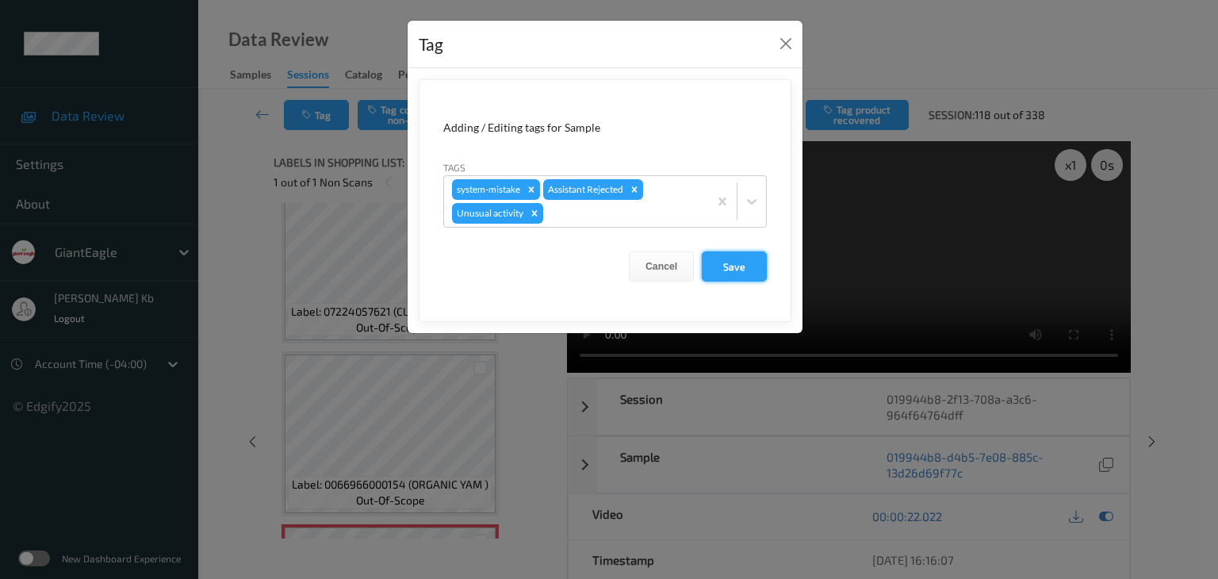
click at [738, 267] on button "Save" at bounding box center [734, 266] width 65 height 30
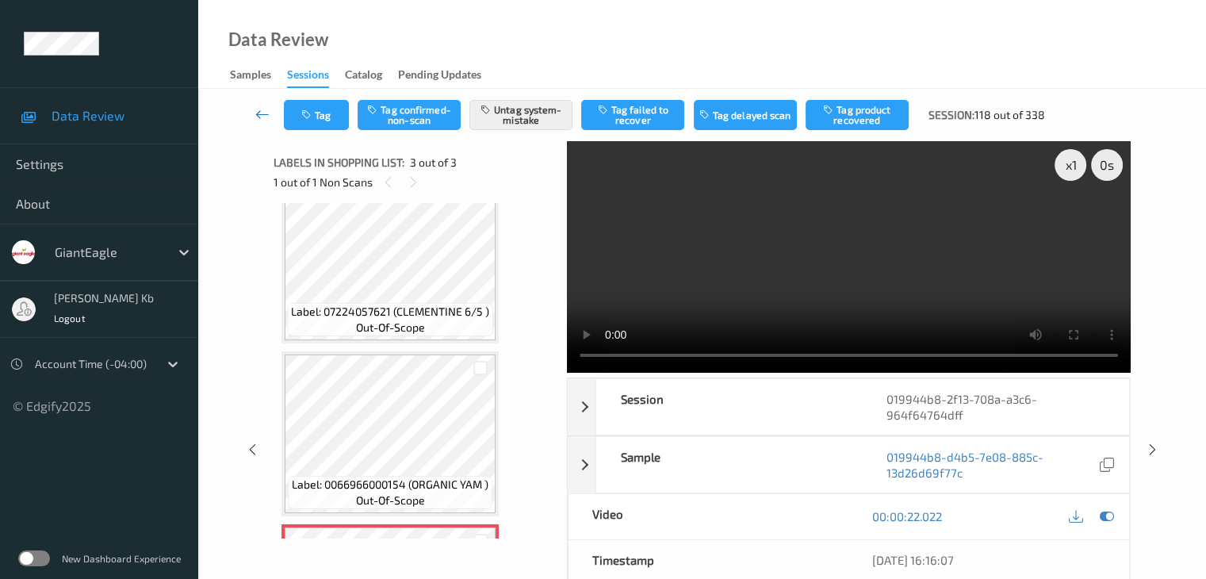
click at [267, 113] on icon at bounding box center [262, 114] width 14 height 16
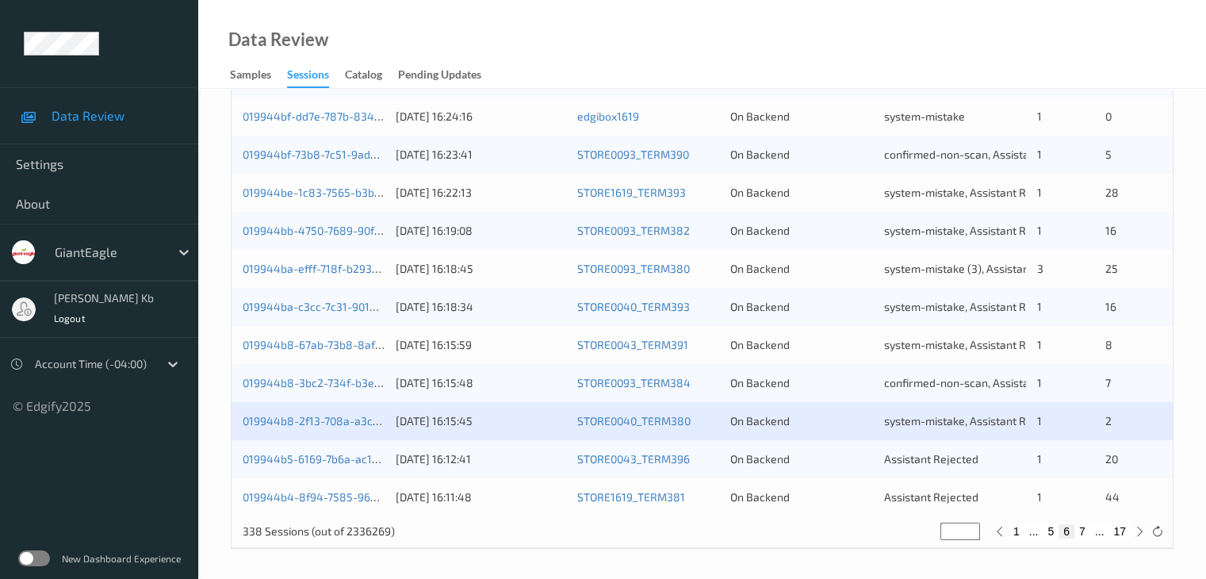
scroll to position [739, 0]
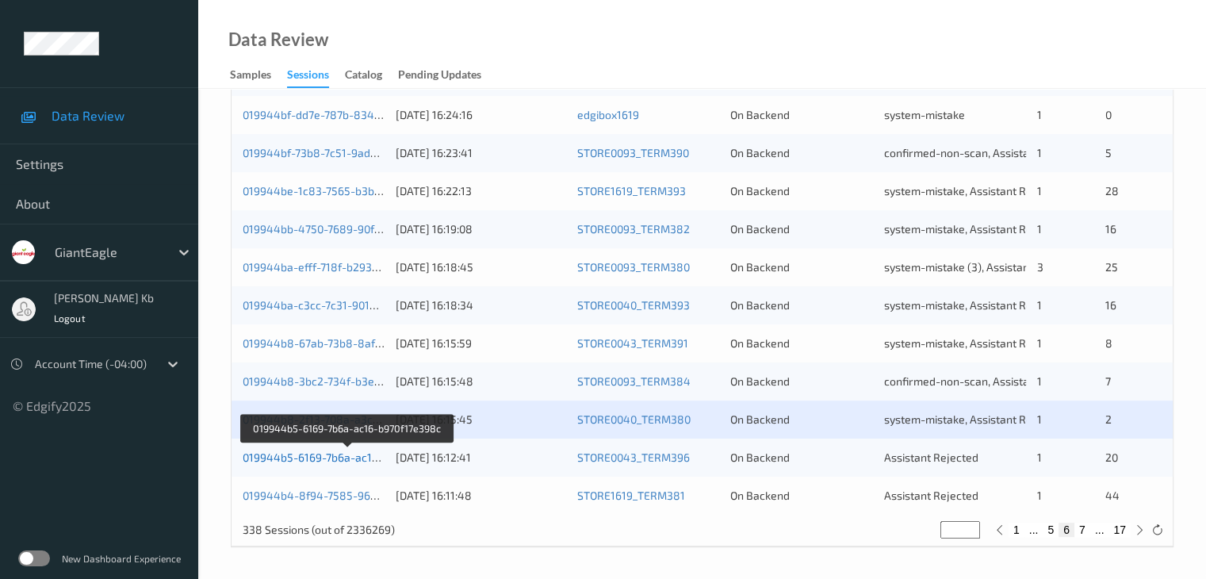
click at [327, 458] on link "019944b5-6169-7b6a-ac16-b970f17e398c" at bounding box center [348, 457] width 211 height 13
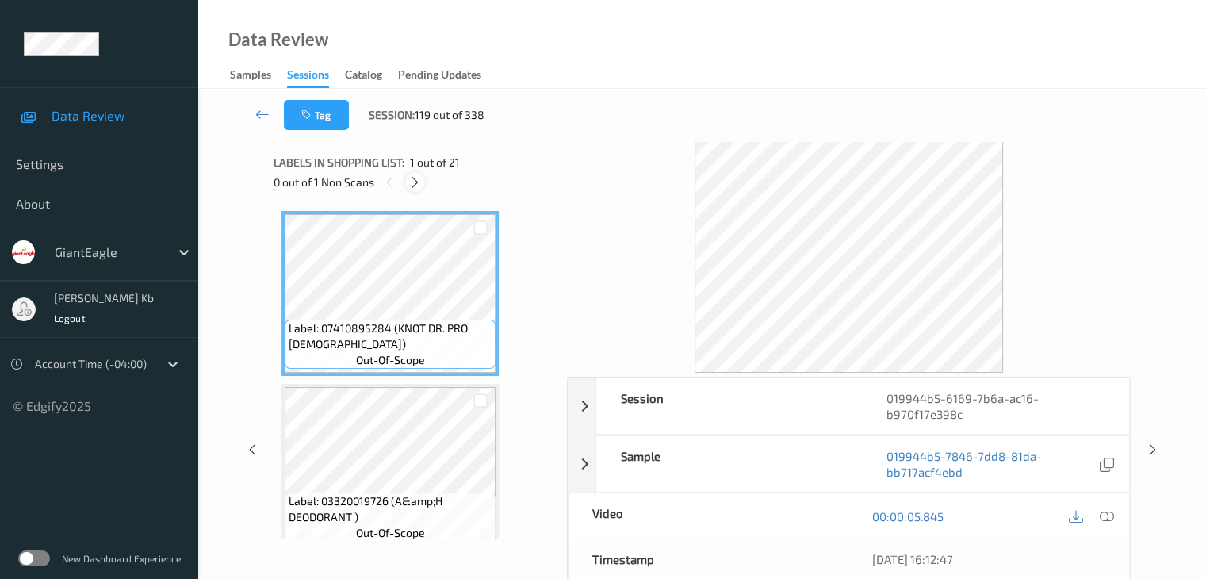
click at [416, 182] on icon at bounding box center [414, 182] width 13 height 14
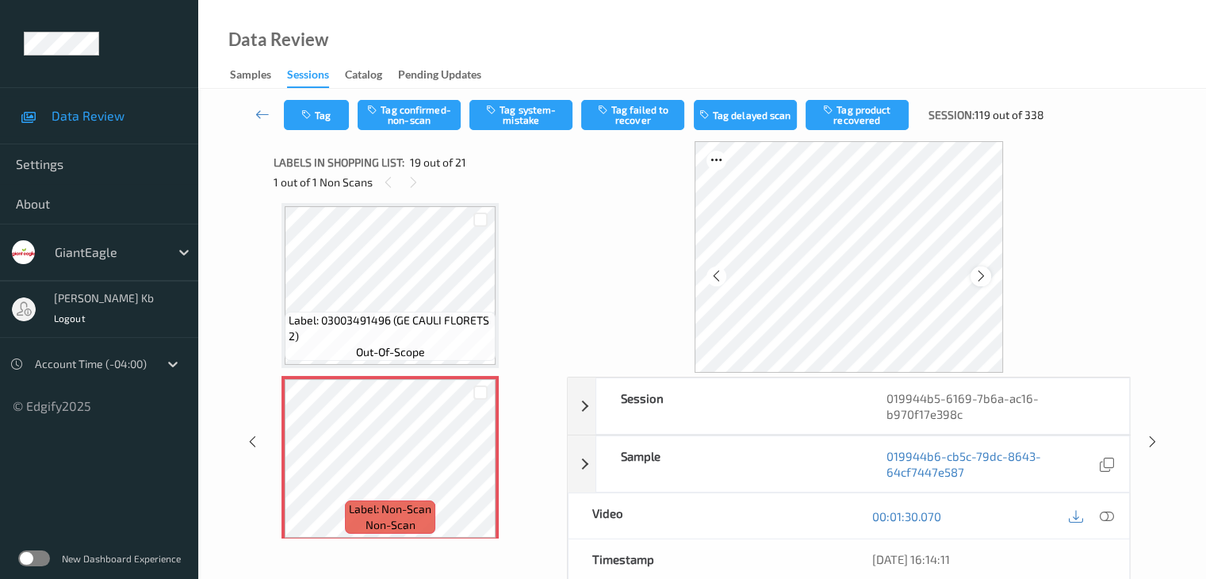
click at [983, 276] on icon at bounding box center [981, 276] width 13 height 14
click at [1109, 518] on icon at bounding box center [1106, 516] width 14 height 14
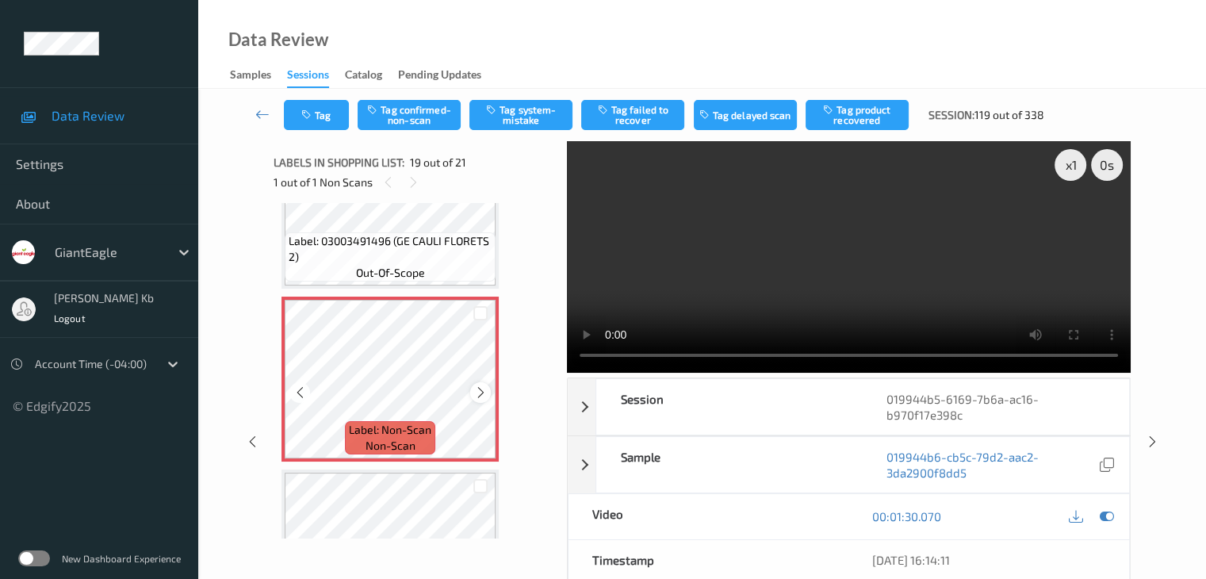
scroll to position [3106, 0]
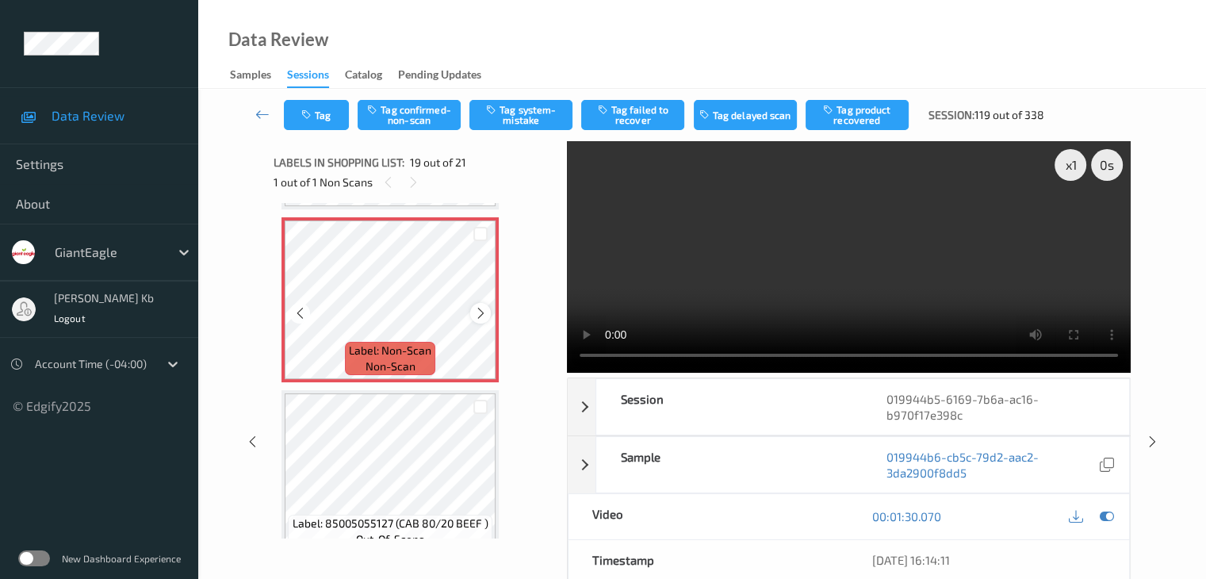
click at [482, 313] on icon at bounding box center [480, 313] width 13 height 14
click at [485, 312] on icon at bounding box center [480, 313] width 13 height 14
click at [484, 312] on icon at bounding box center [480, 313] width 13 height 14
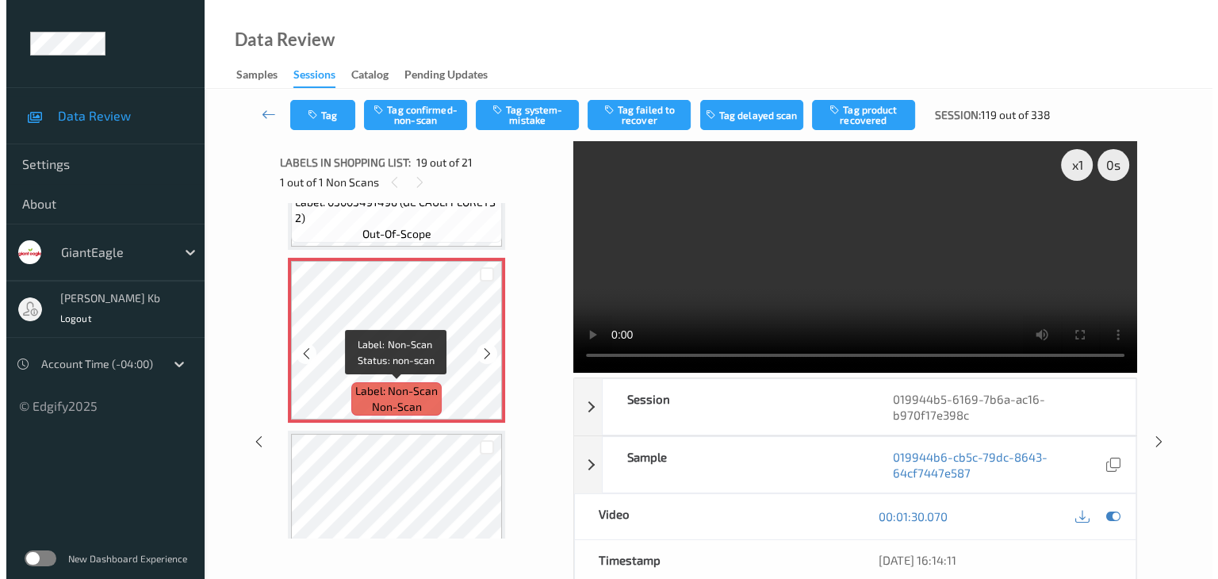
scroll to position [2986, 0]
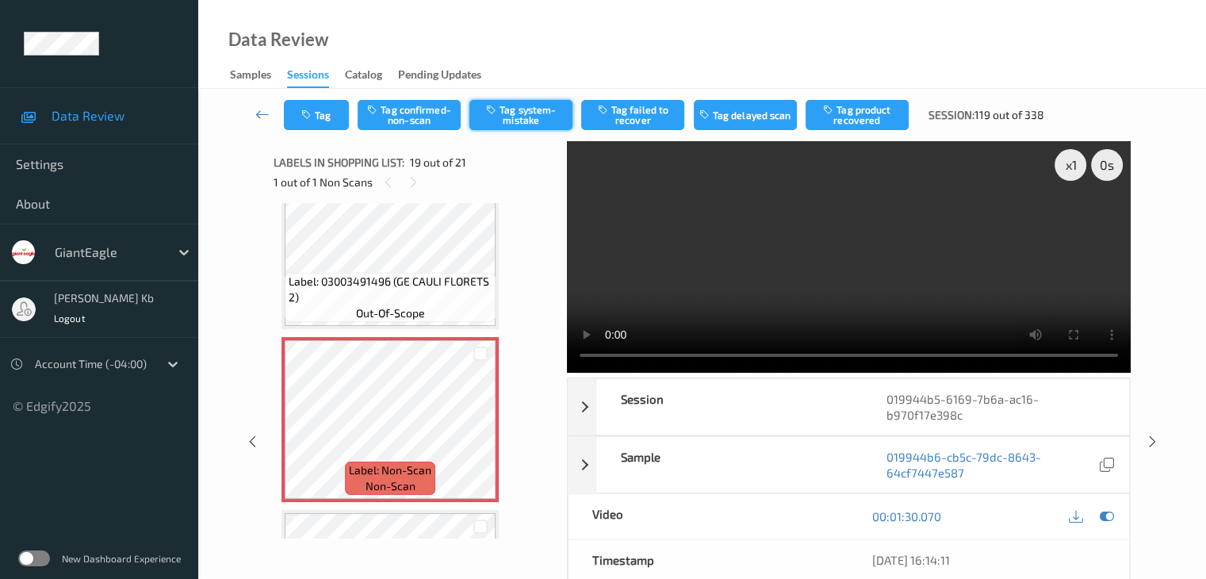
click at [508, 115] on button "Tag system-mistake" at bounding box center [521, 115] width 103 height 30
click at [331, 111] on button "Tag" at bounding box center [316, 115] width 65 height 30
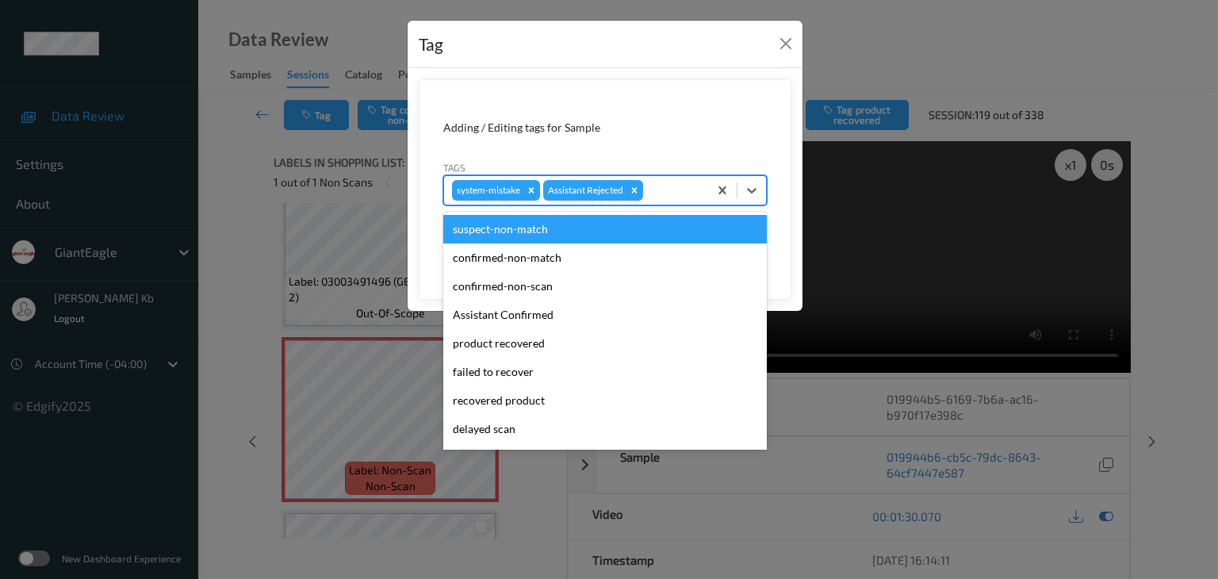
click at [663, 191] on div at bounding box center [673, 190] width 54 height 19
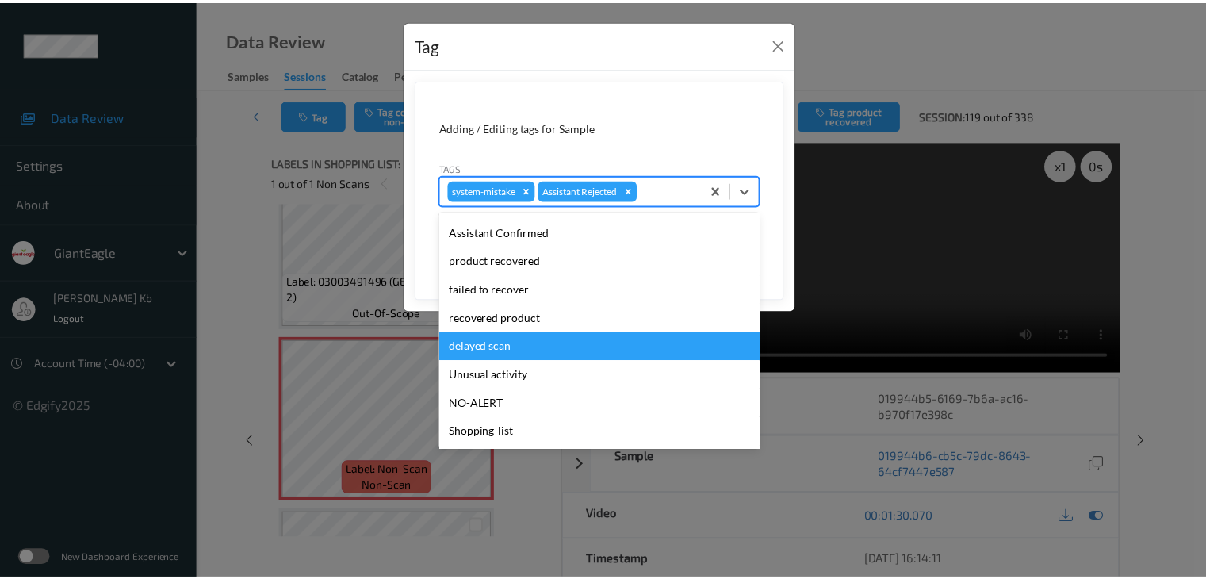
scroll to position [159, 0]
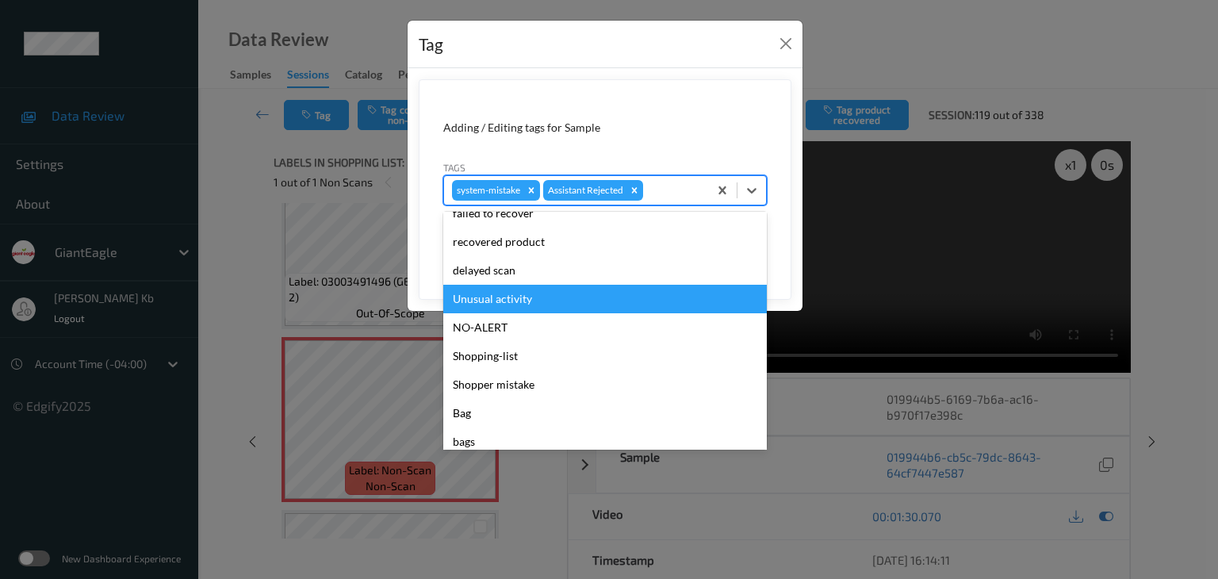
click at [514, 298] on div "Unusual activity" at bounding box center [605, 299] width 324 height 29
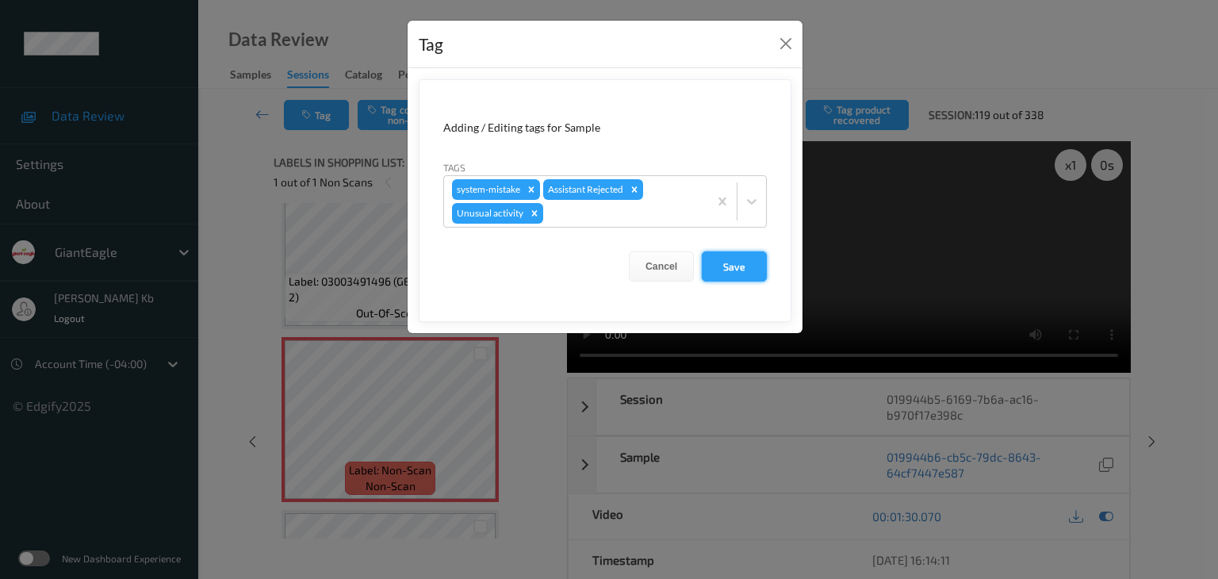
click at [742, 265] on button "Save" at bounding box center [734, 266] width 65 height 30
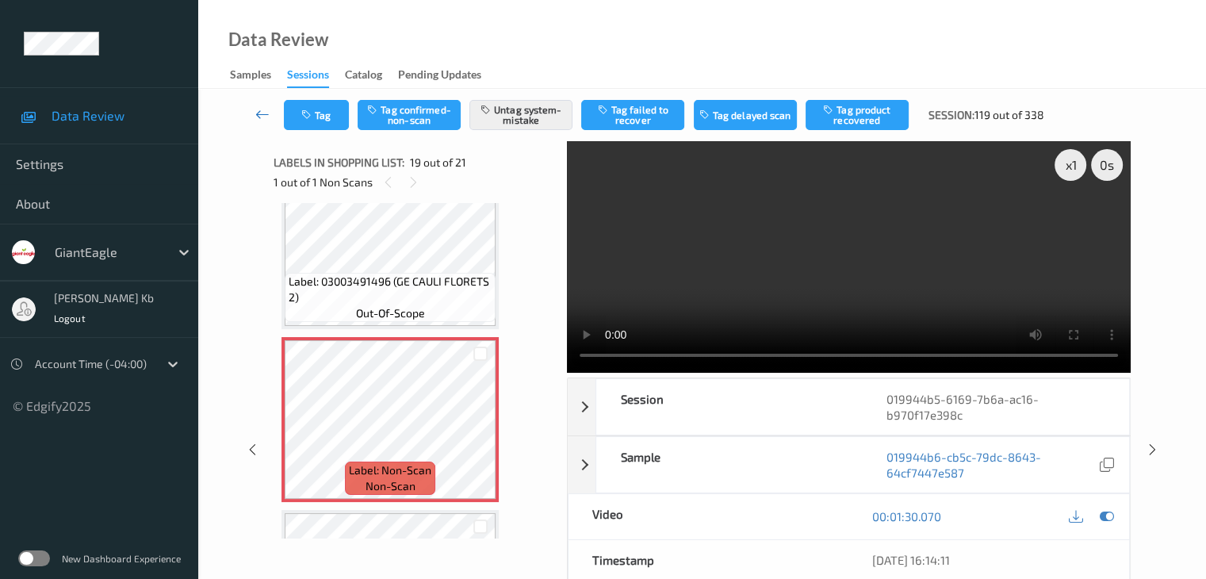
click at [263, 116] on icon at bounding box center [262, 114] width 14 height 16
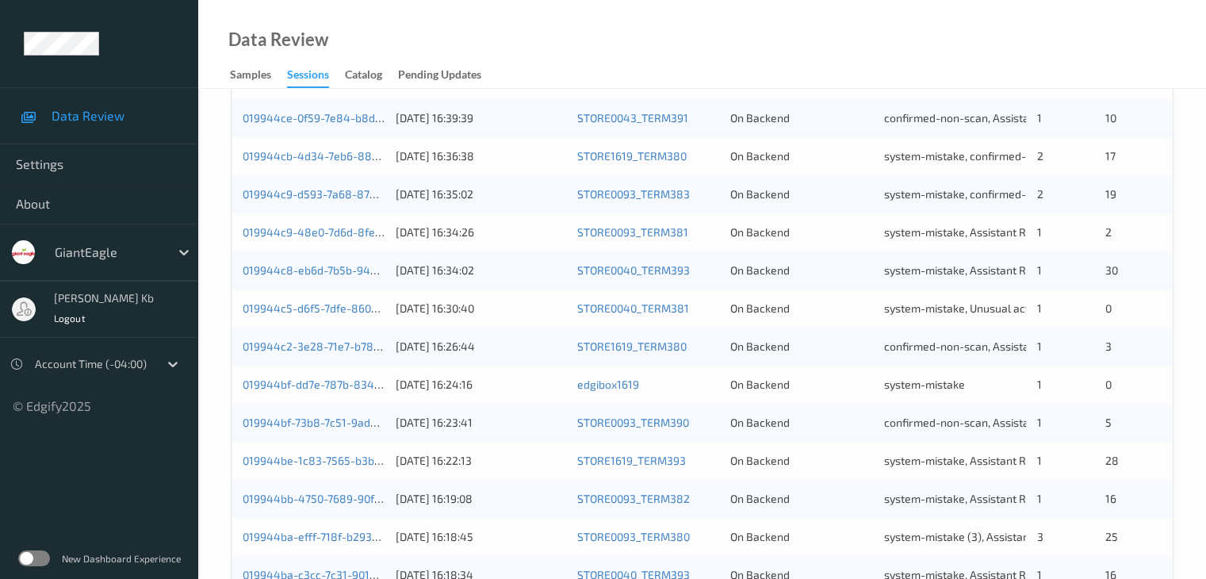
scroll to position [739, 0]
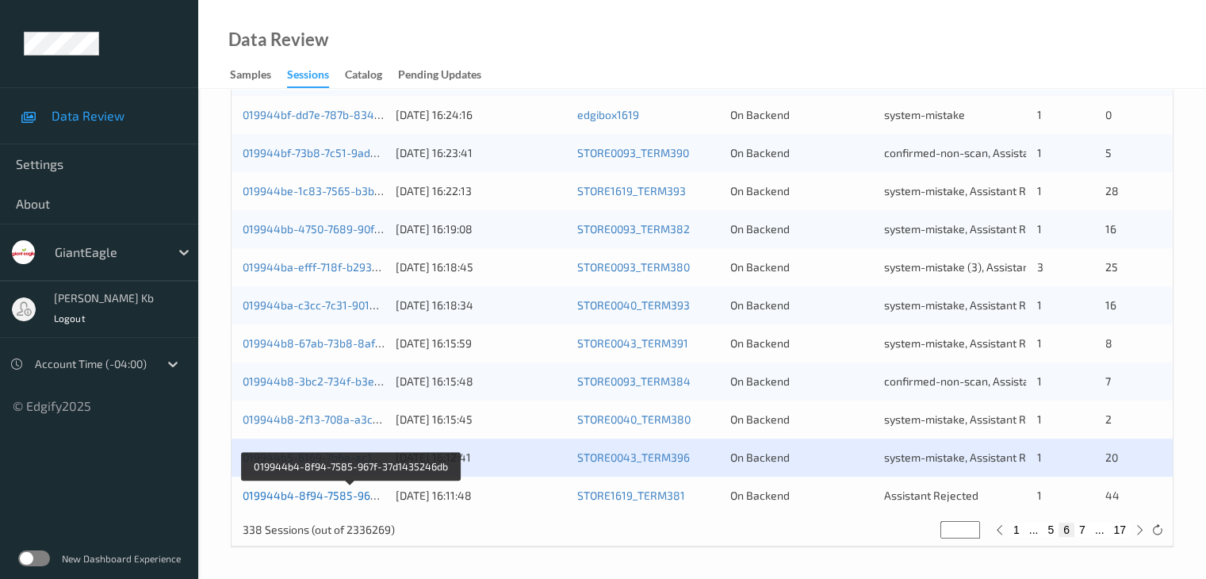
click at [308, 497] on link "019944b4-8f94-7585-967f-37d1435246db" at bounding box center [351, 495] width 217 height 13
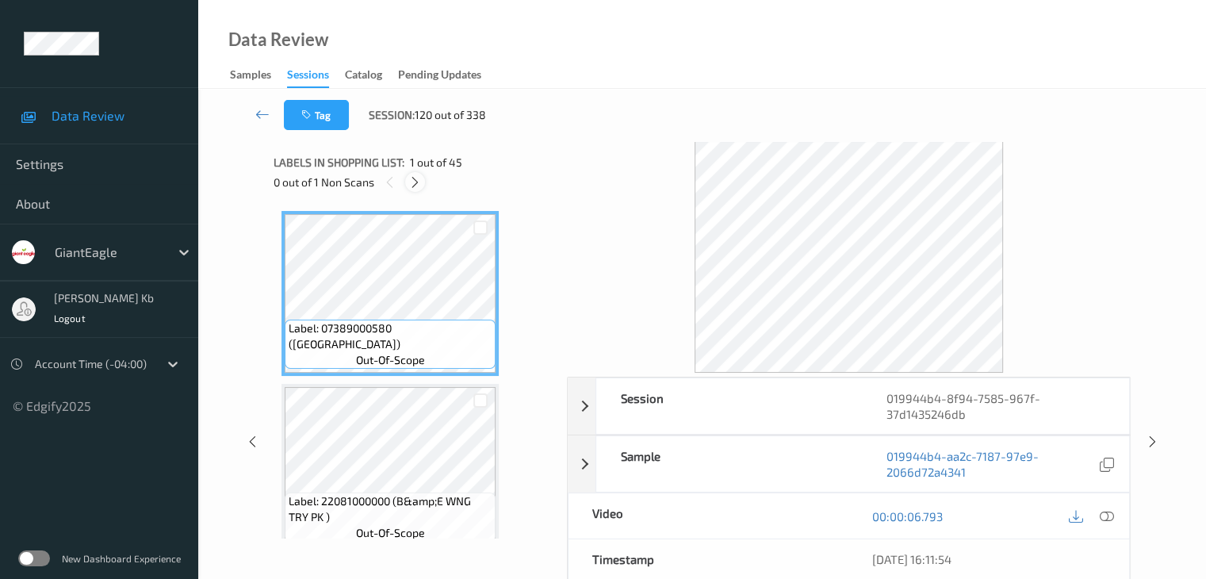
click at [418, 184] on icon at bounding box center [414, 182] width 13 height 14
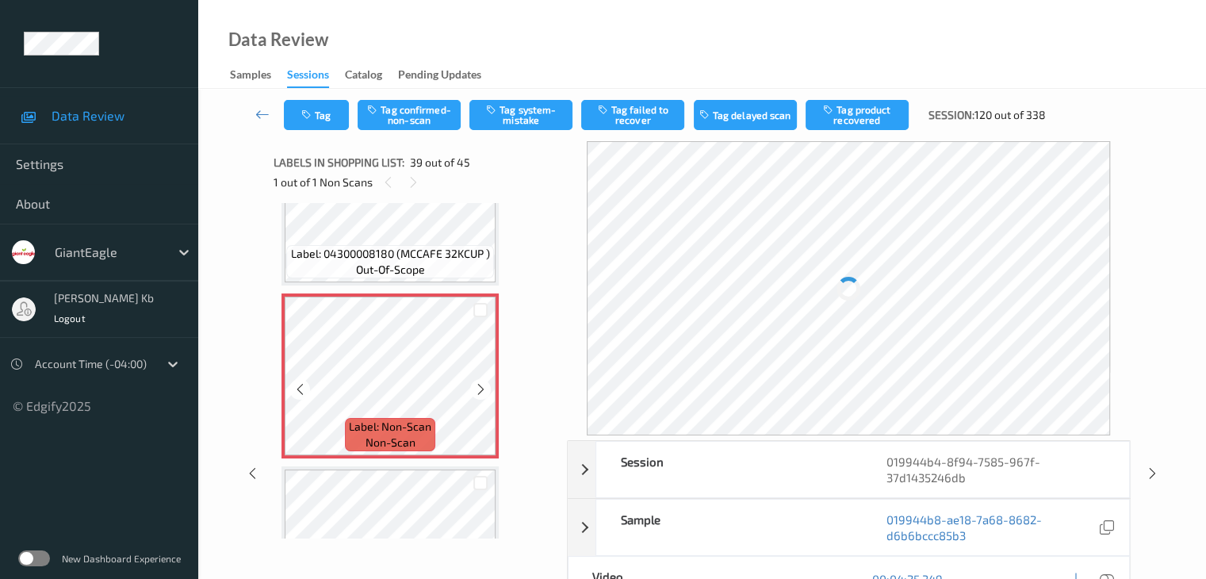
scroll to position [6564, 0]
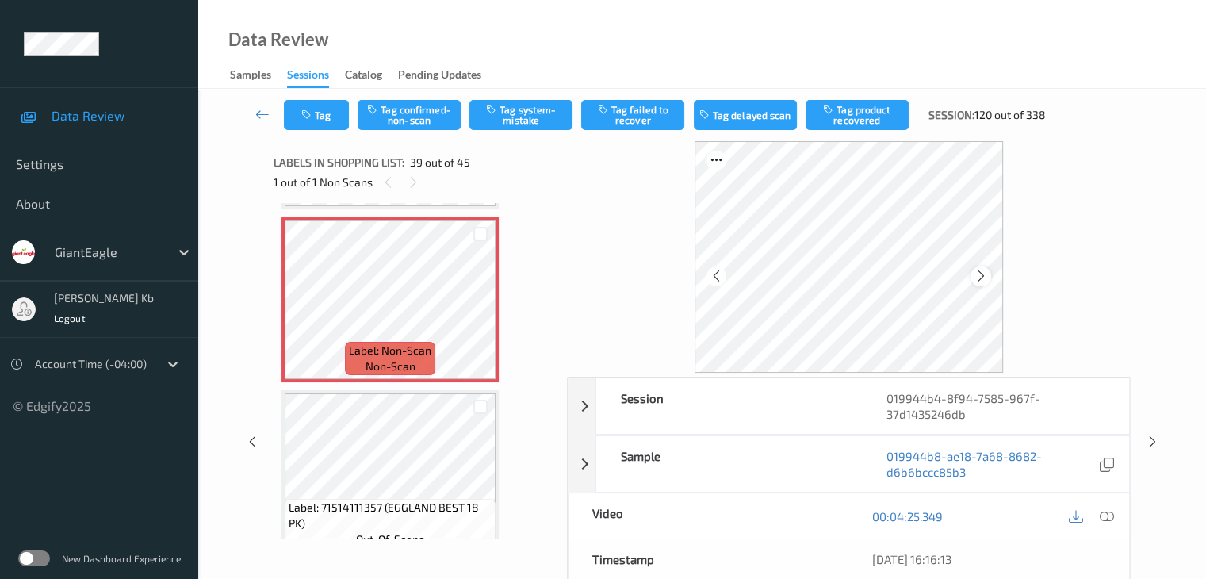
click at [988, 277] on div at bounding box center [981, 277] width 20 height 20
click at [1110, 518] on icon at bounding box center [1106, 516] width 14 height 14
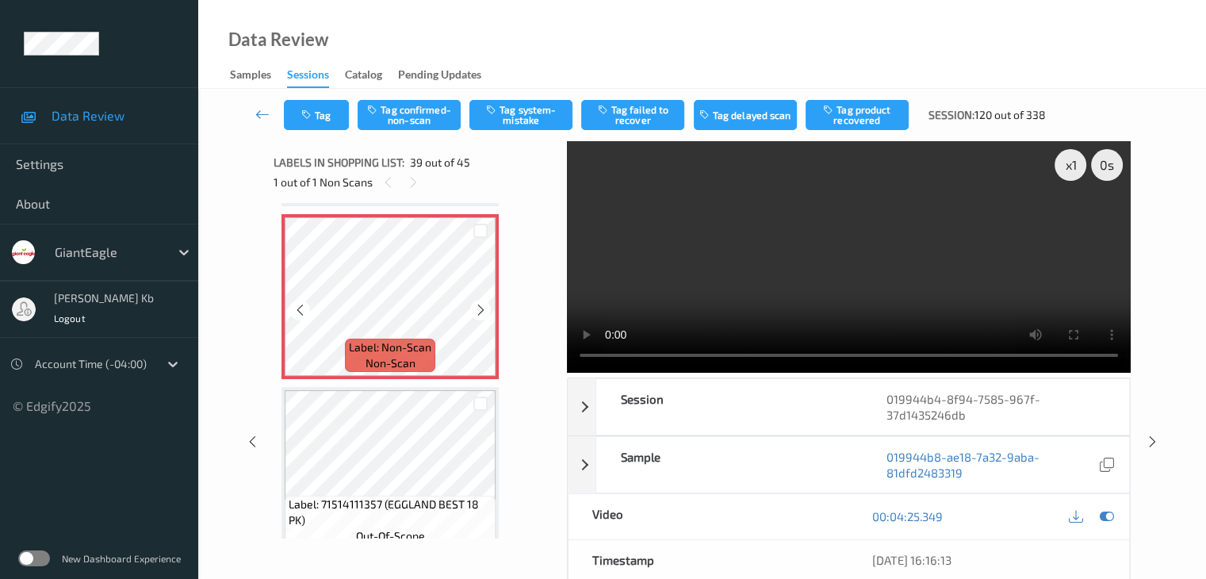
scroll to position [6502, 0]
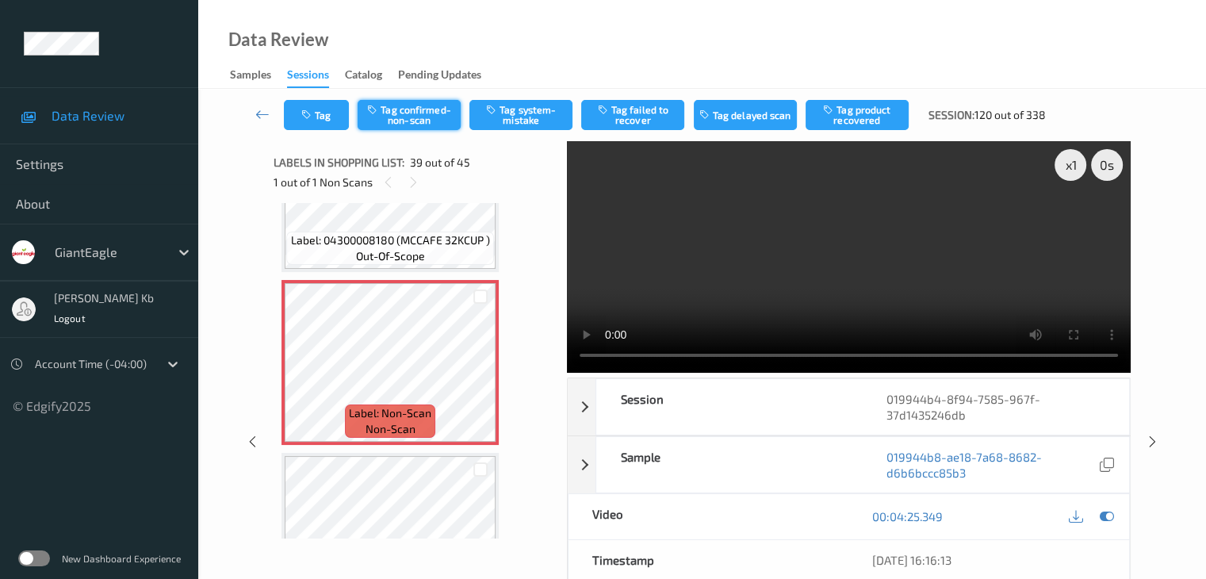
click at [404, 115] on button "Tag confirmed-non-scan" at bounding box center [409, 115] width 103 height 30
click at [852, 112] on button "Tag product recovered" at bounding box center [857, 115] width 103 height 30
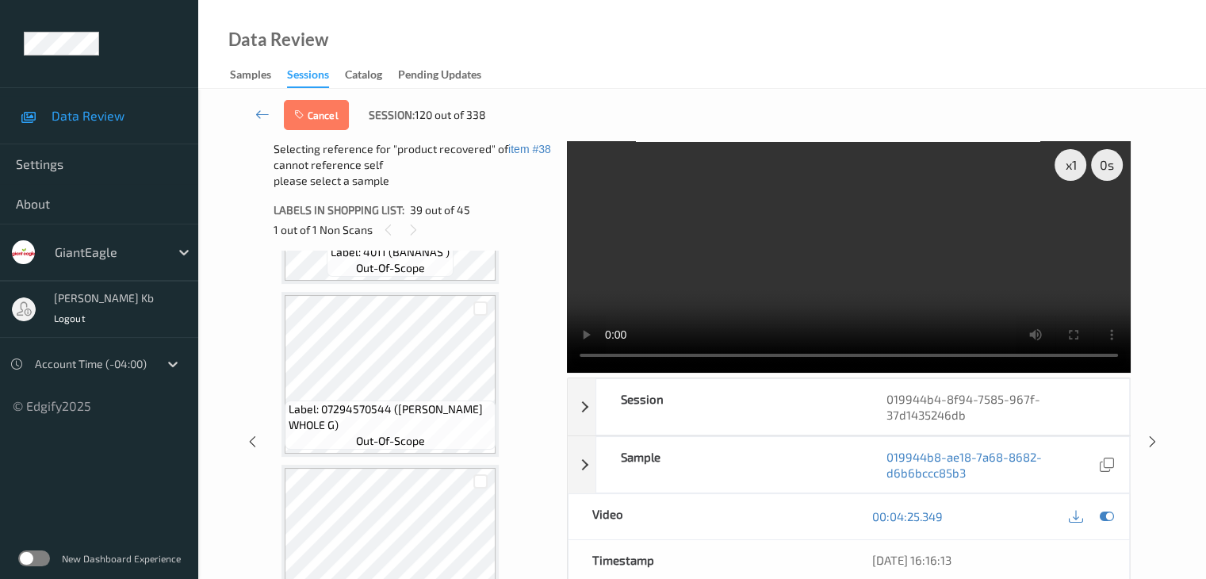
scroll to position [7374, 0]
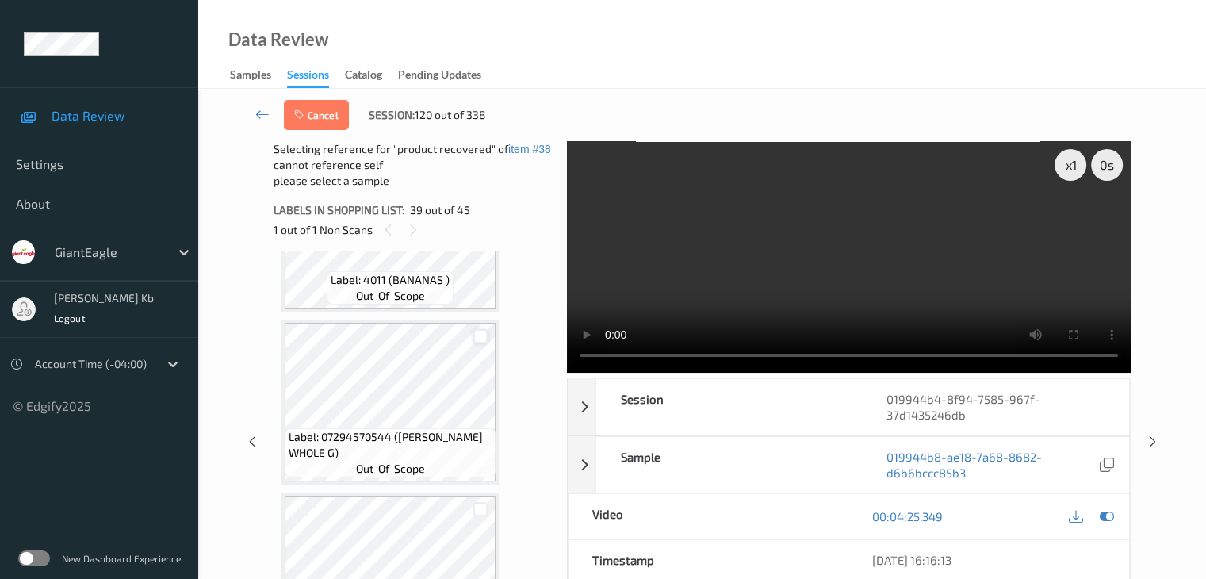
click at [477, 334] on div at bounding box center [481, 336] width 15 height 15
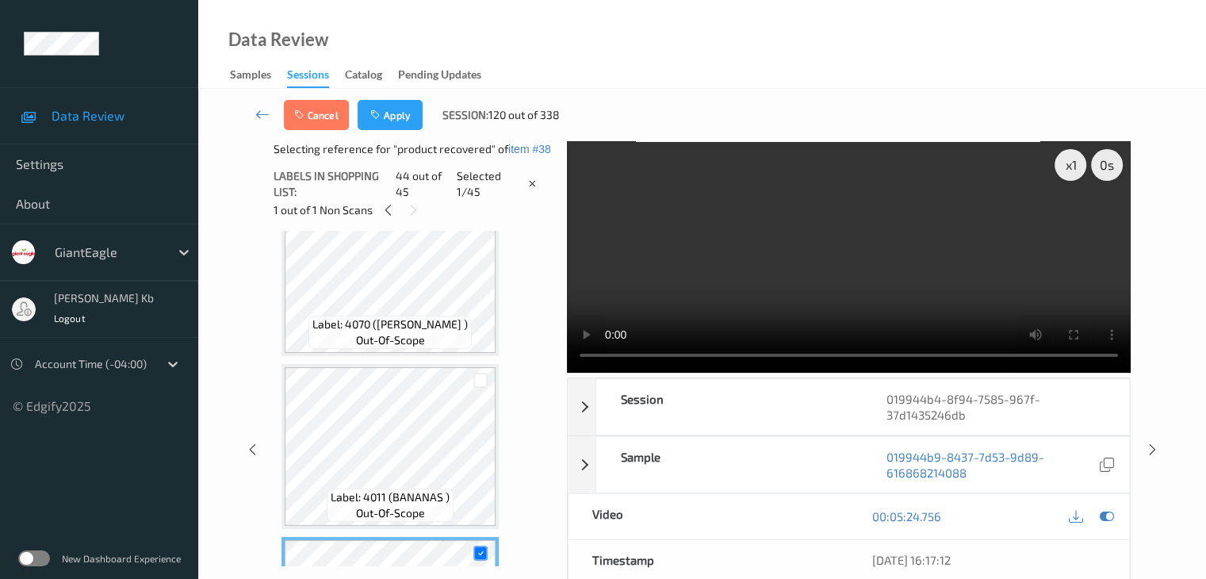
scroll to position [7136, 0]
click at [479, 384] on div at bounding box center [481, 381] width 15 height 15
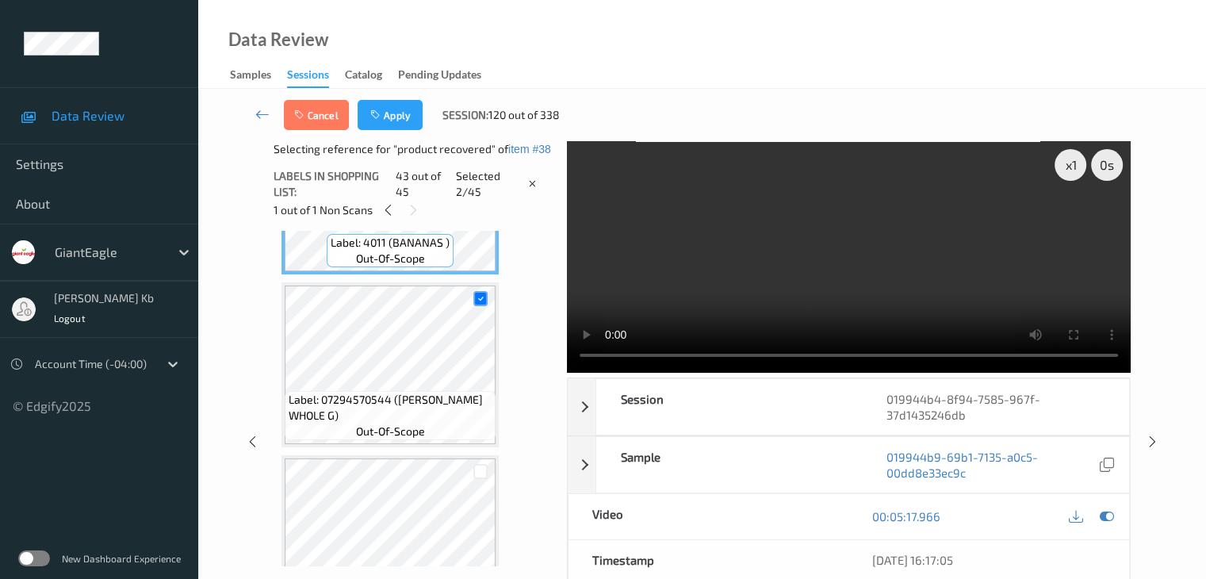
scroll to position [7295, 0]
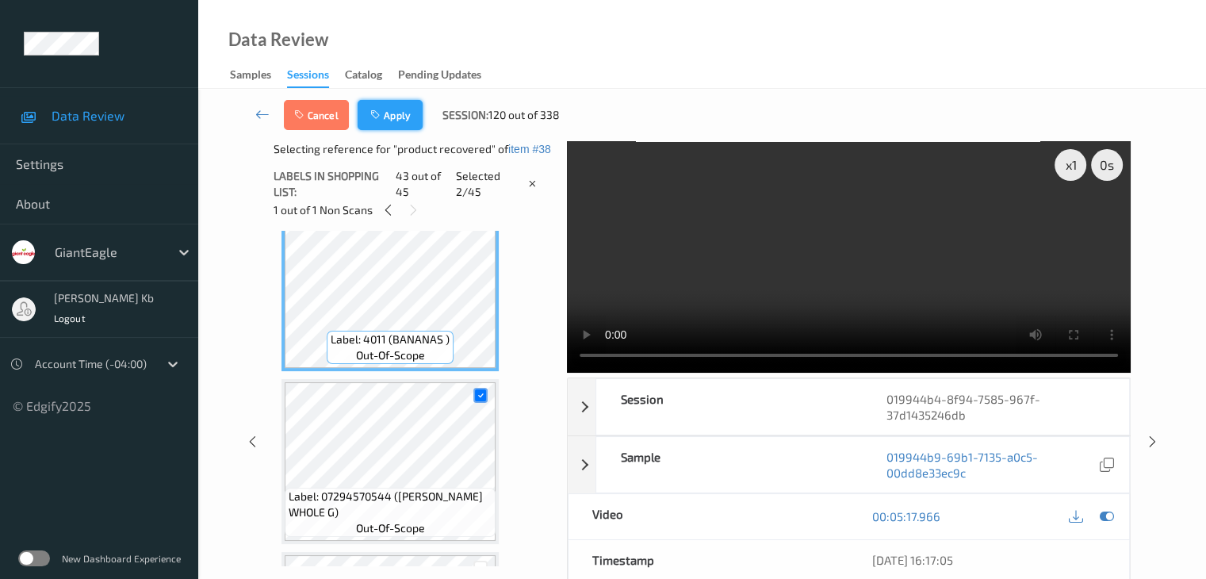
click at [401, 114] on button "Apply" at bounding box center [390, 115] width 65 height 30
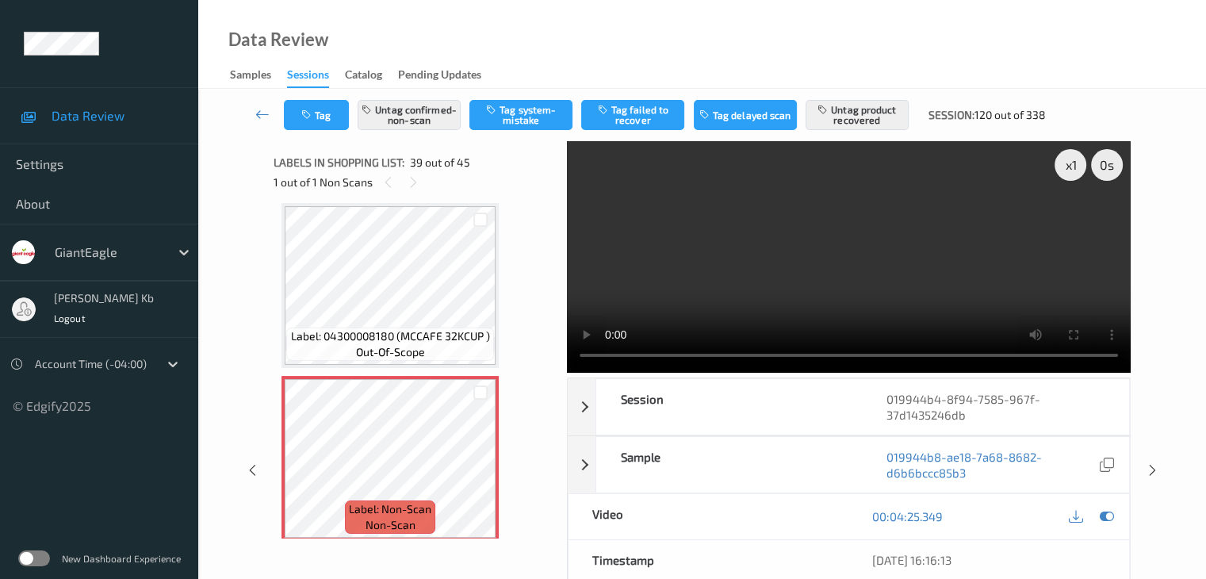
drag, startPoint x: 265, startPoint y: 112, endPoint x: 265, endPoint y: 102, distance: 9.5
click at [265, 112] on icon at bounding box center [262, 114] width 14 height 16
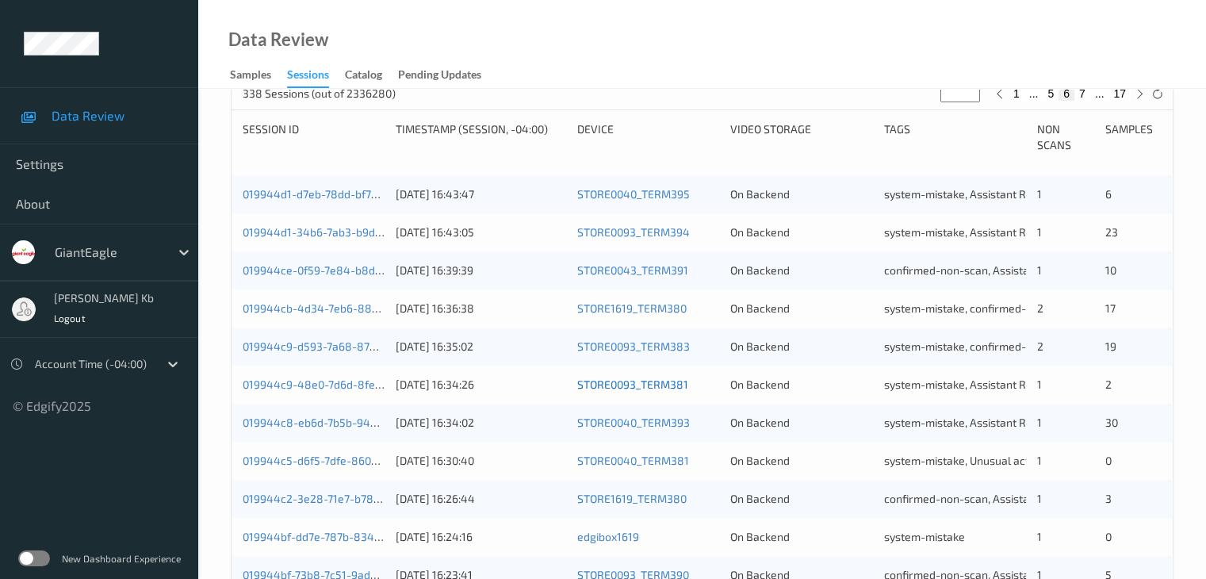
scroll to position [739, 0]
